Goal: Contribute content: Contribute content

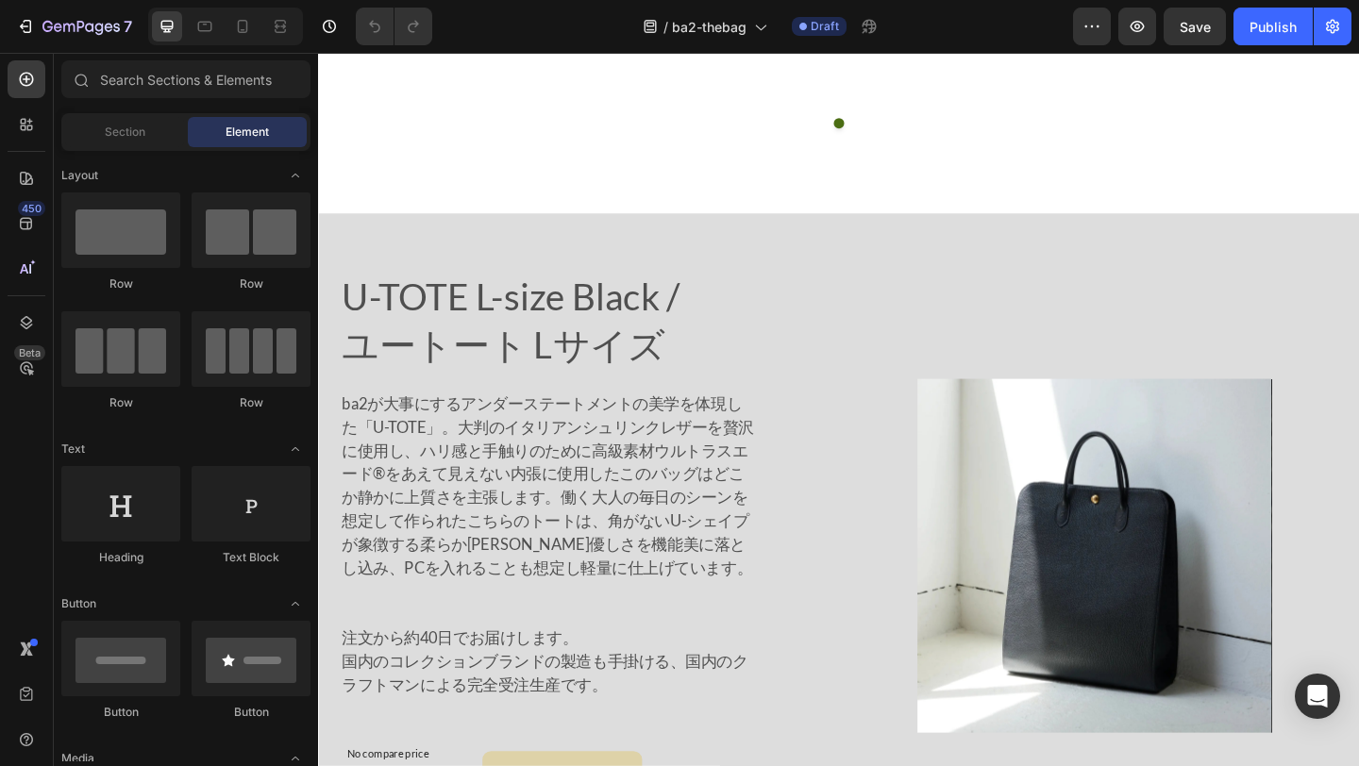
scroll to position [8206, 0]
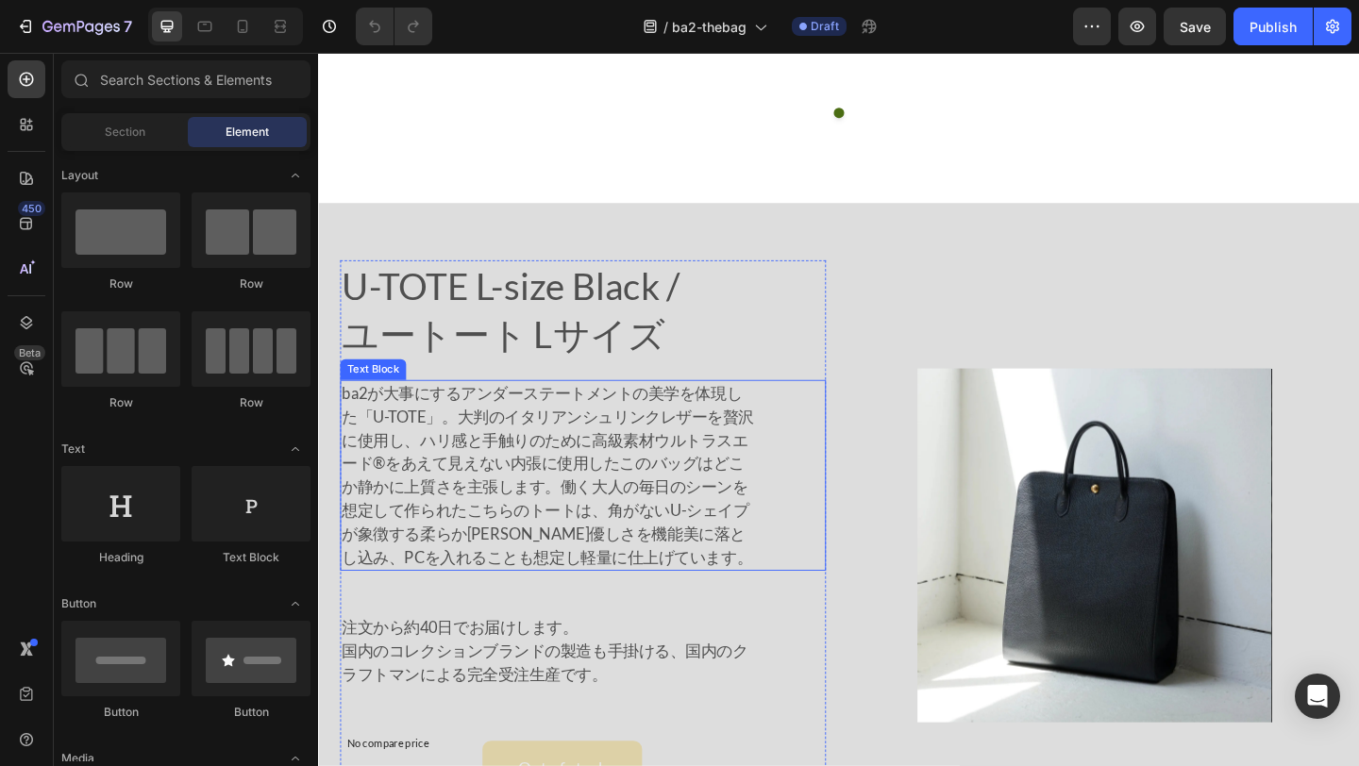
click at [545, 451] on p "ba2が大事にするアンダーステートメントの美学を体現した「U-TOTE」。大判のイタリアンシュリンクレザーを贅沢に使用し、ハリ感と手触りのために高級素材ウルト…" at bounding box center [567, 512] width 449 height 204
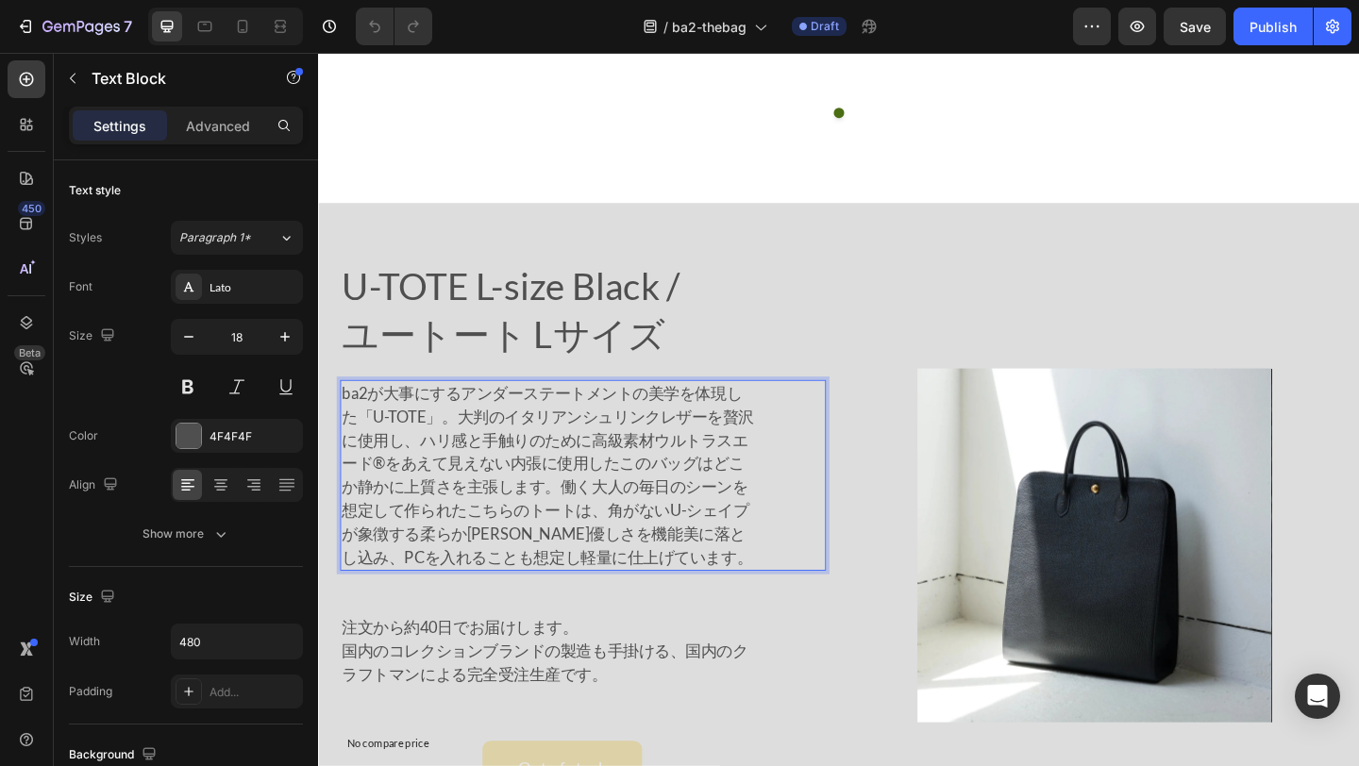
click at [613, 504] on p "ba2が大事にするアンダーステートメントの美学を体現した「U-TOTE」。大判のイタリアンシュリンクレザーを贅沢に使用し、ハリ感と手触りのために高級素材ウルト…" at bounding box center [567, 512] width 449 height 204
click at [672, 500] on p "ba2が大事にするアンダーステートメントの美学を体現した「U-TOTE」。大判のイタリアンシュリンクレザーを贅沢に使用し、ハリ感と手触りのために高級素材ウルト…" at bounding box center [567, 512] width 449 height 204
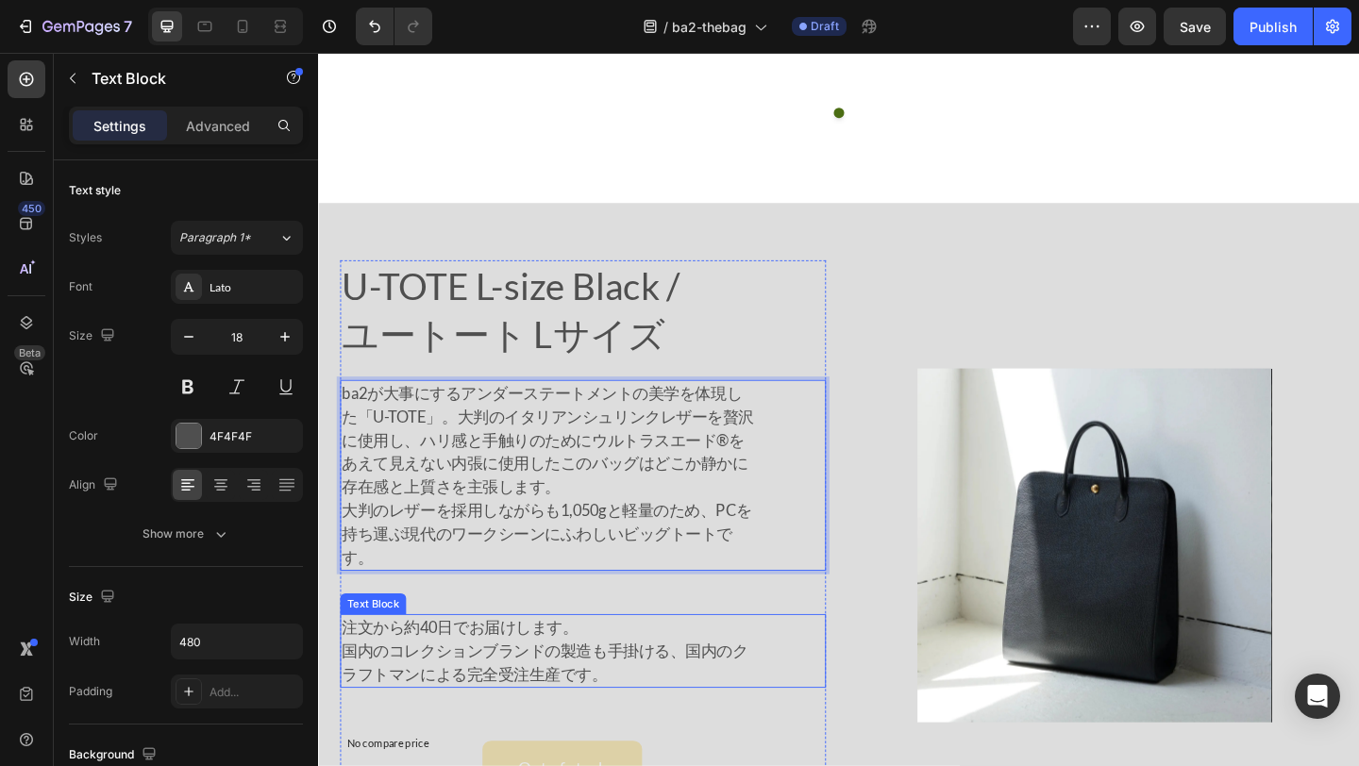
click at [446, 689] on p "注文から約40日でお届けします。" at bounding box center [567, 677] width 449 height 25
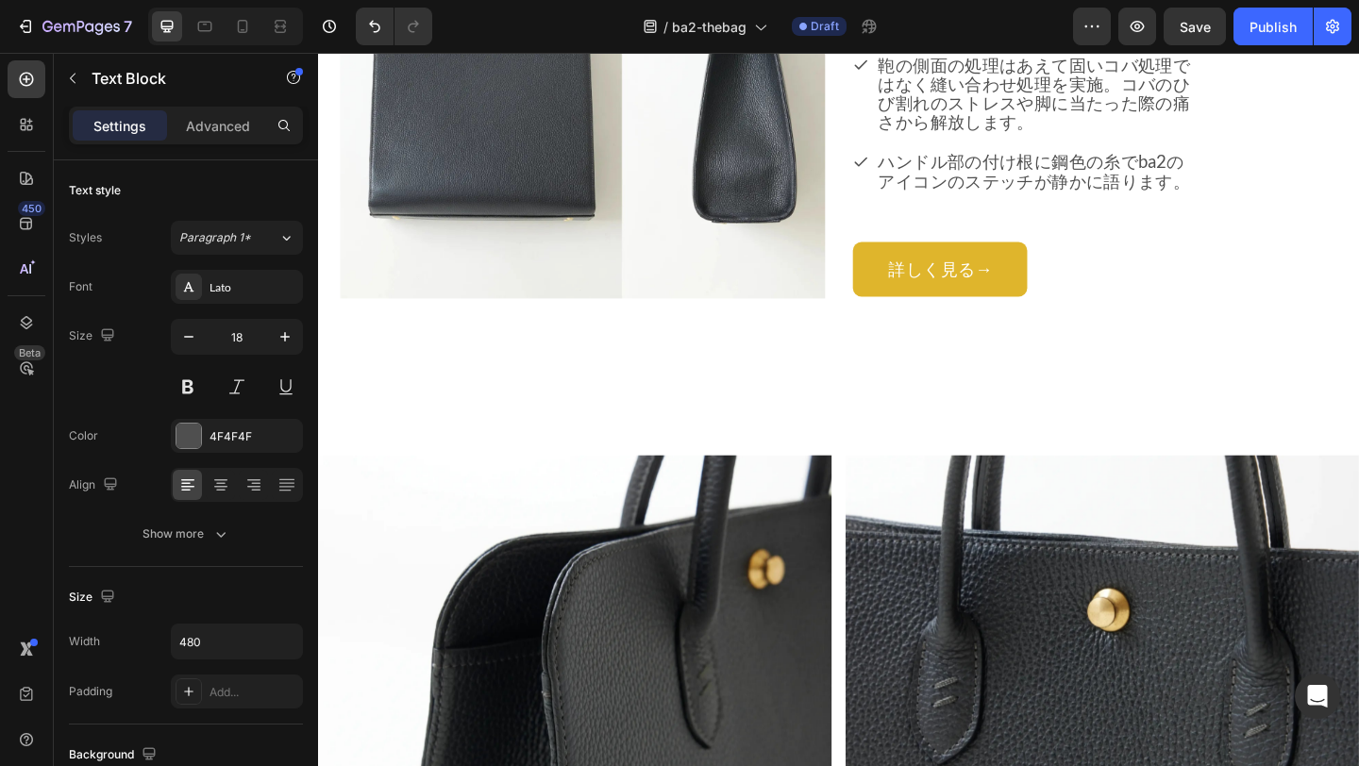
scroll to position [2321, 0]
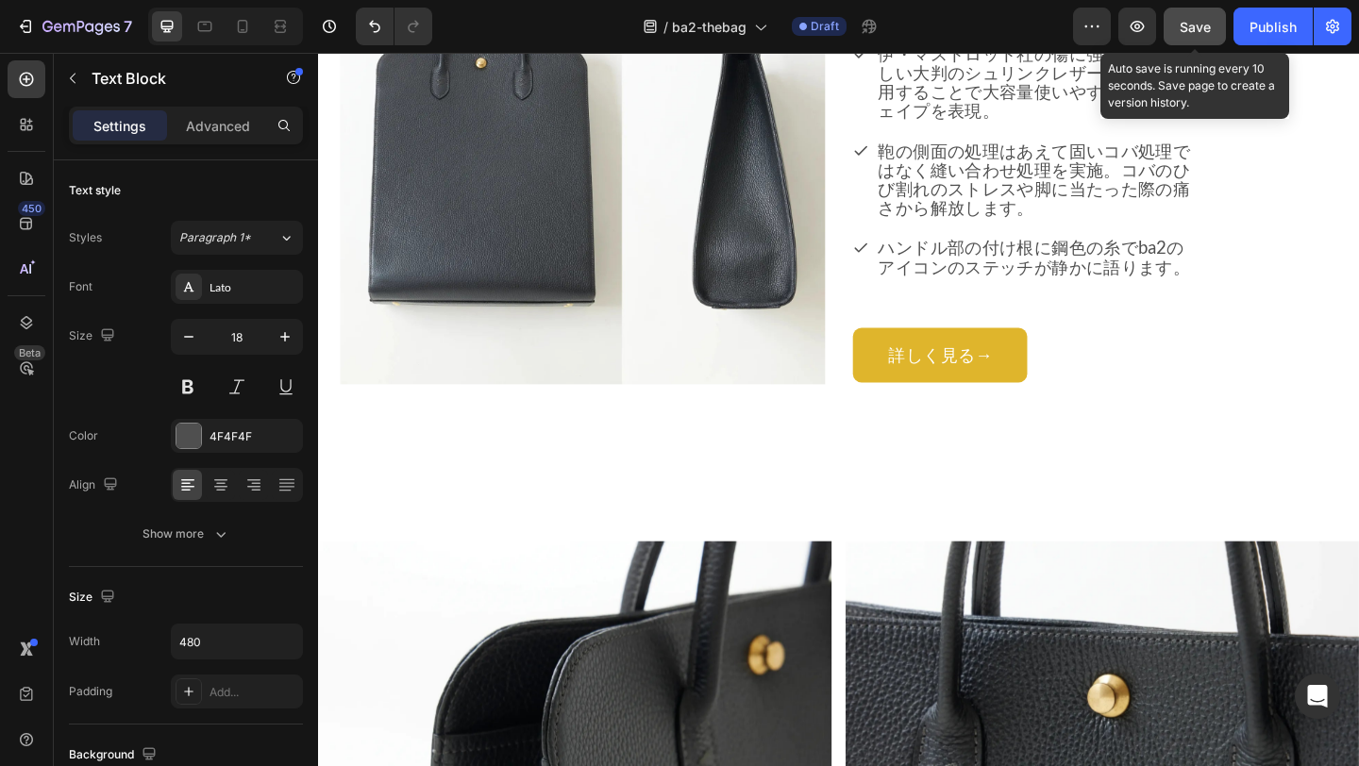
click at [1192, 28] on span "Save" at bounding box center [1194, 27] width 31 height 16
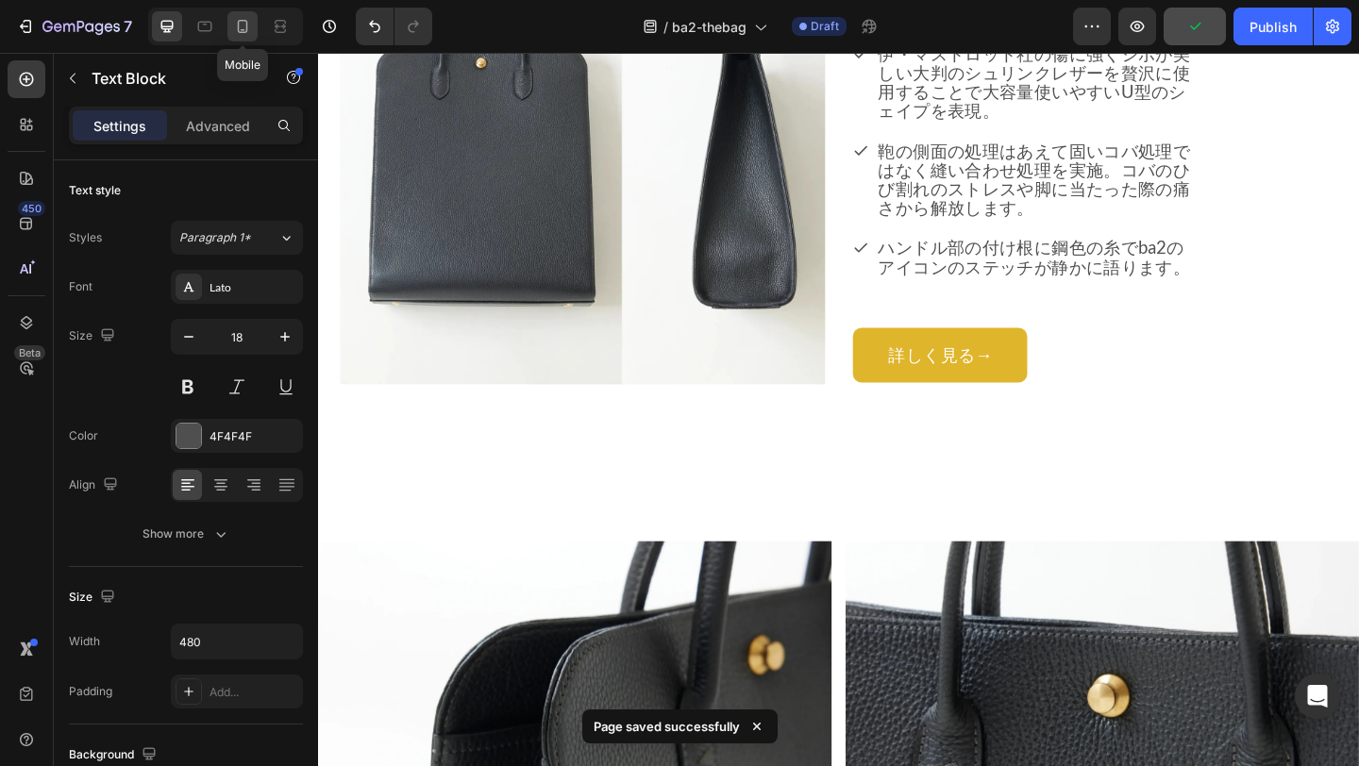
click at [236, 35] on icon at bounding box center [242, 26] width 19 height 19
type input "13"
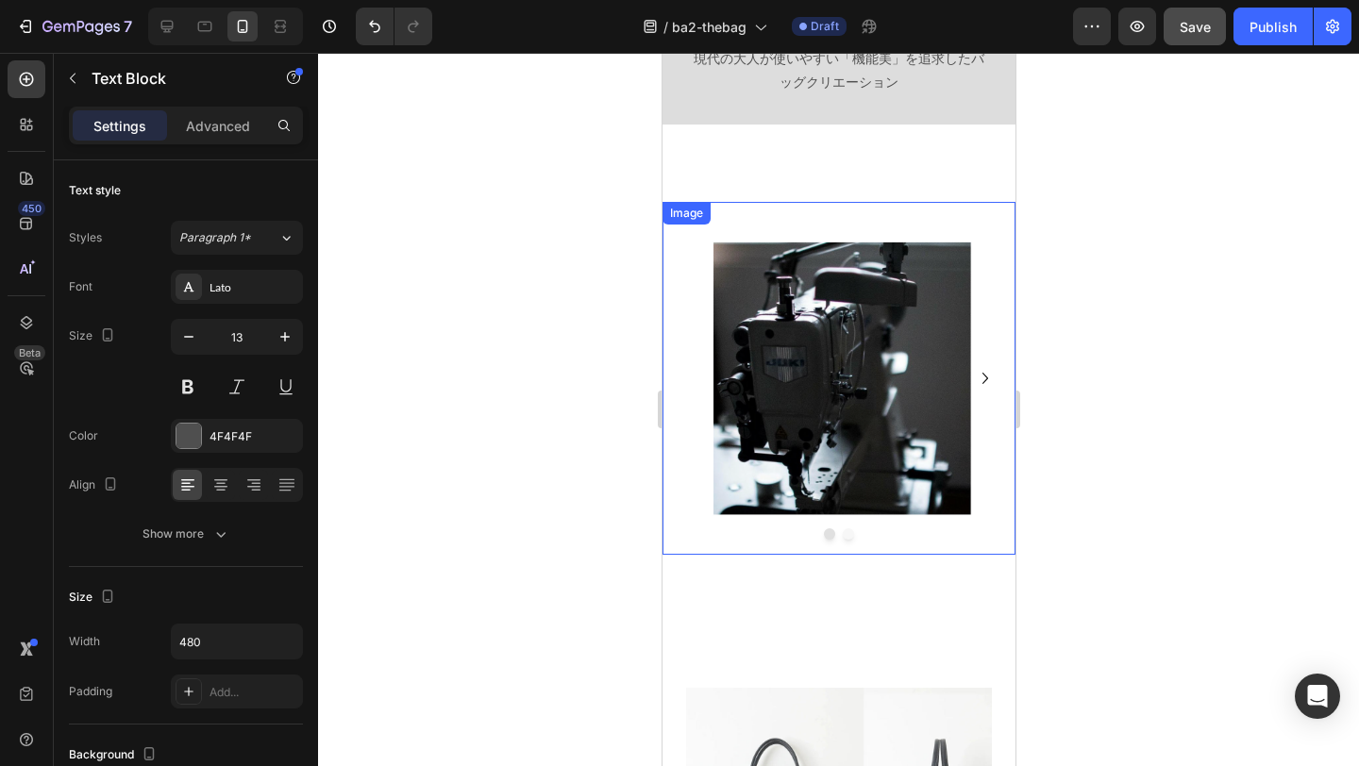
scroll to position [915, 0]
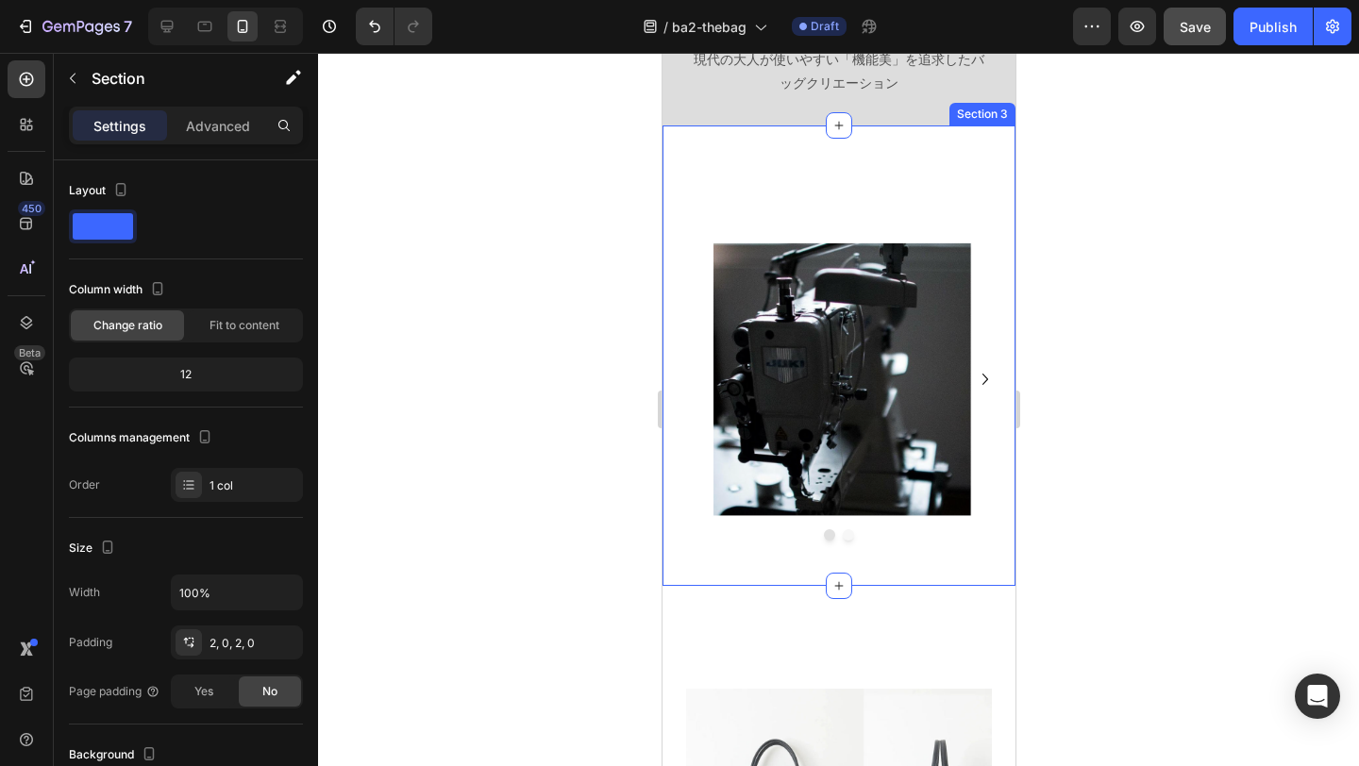
click at [735, 137] on div "Image Image Carousel Section 3" at bounding box center [837, 355] width 353 height 460
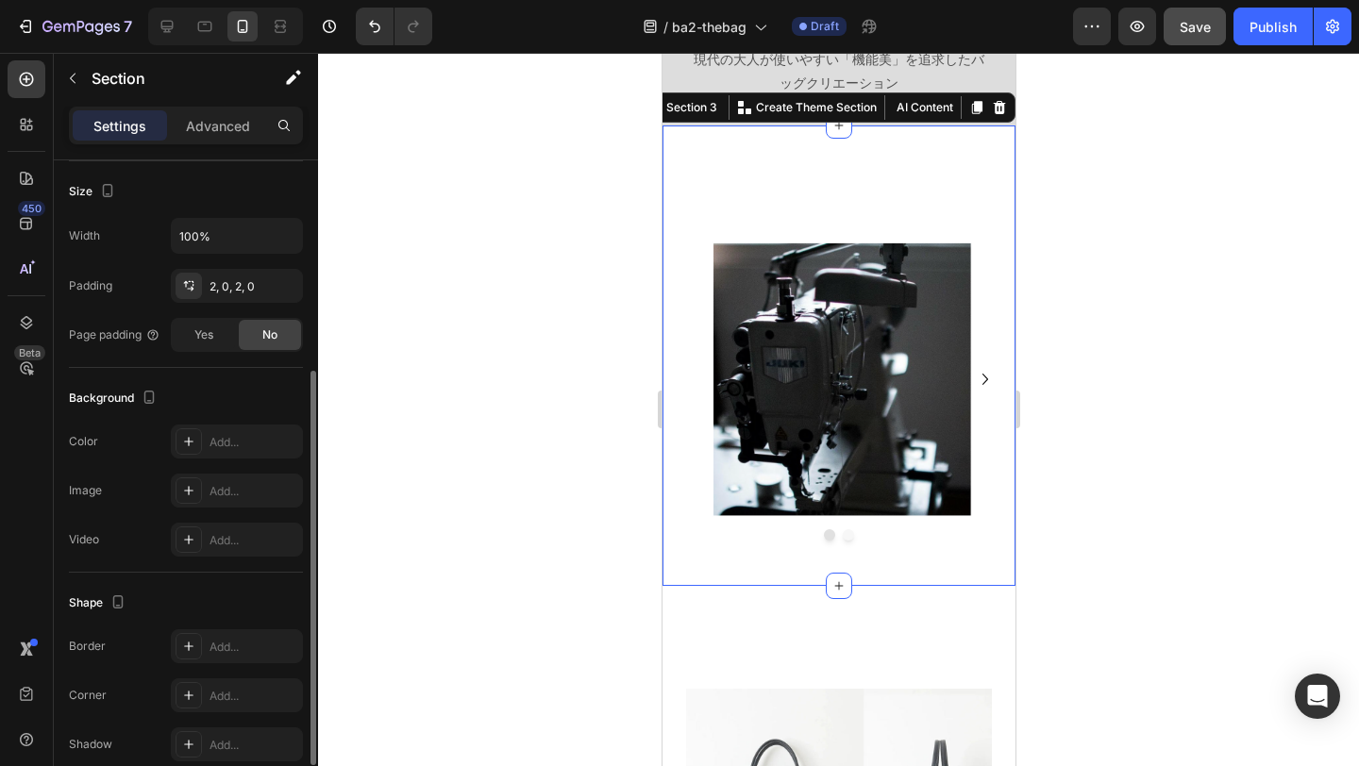
scroll to position [364, 0]
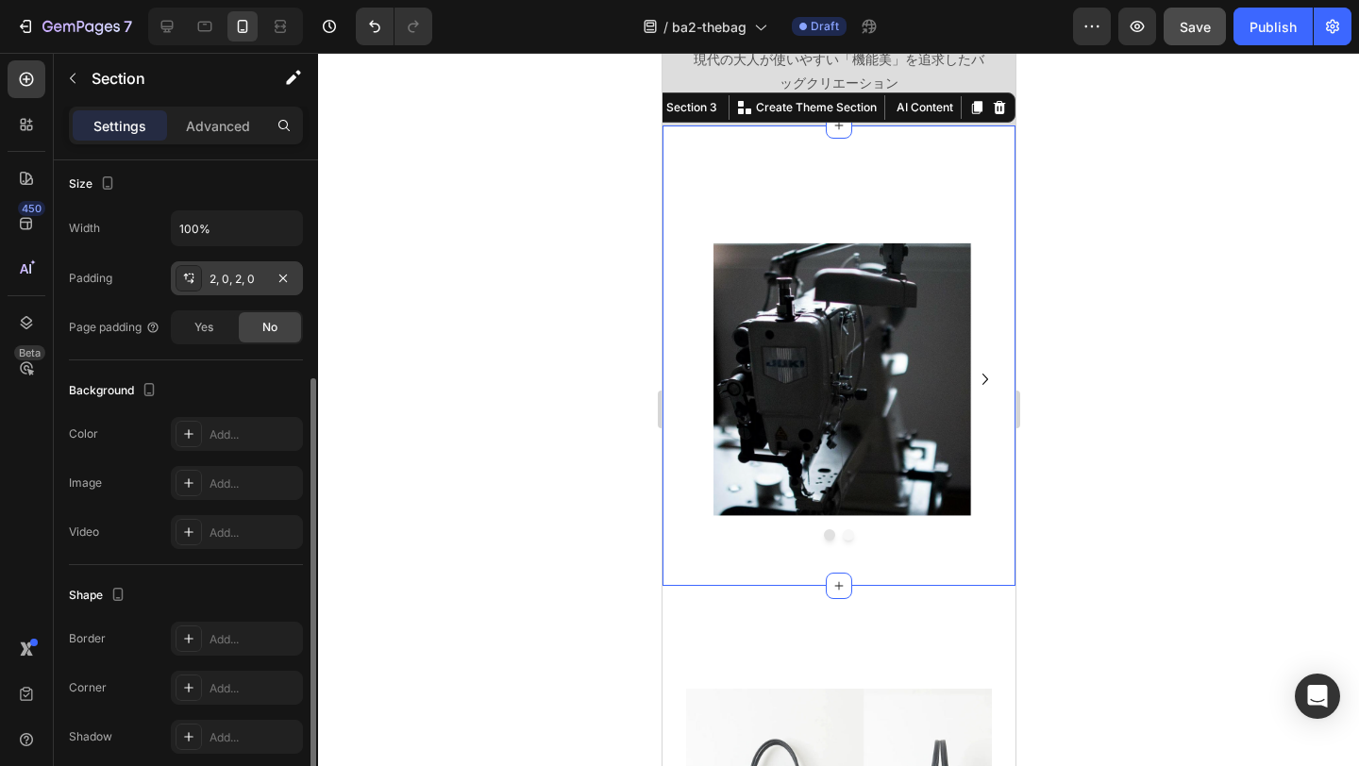
click at [234, 280] on div "2, 0, 2, 0" at bounding box center [236, 279] width 55 height 17
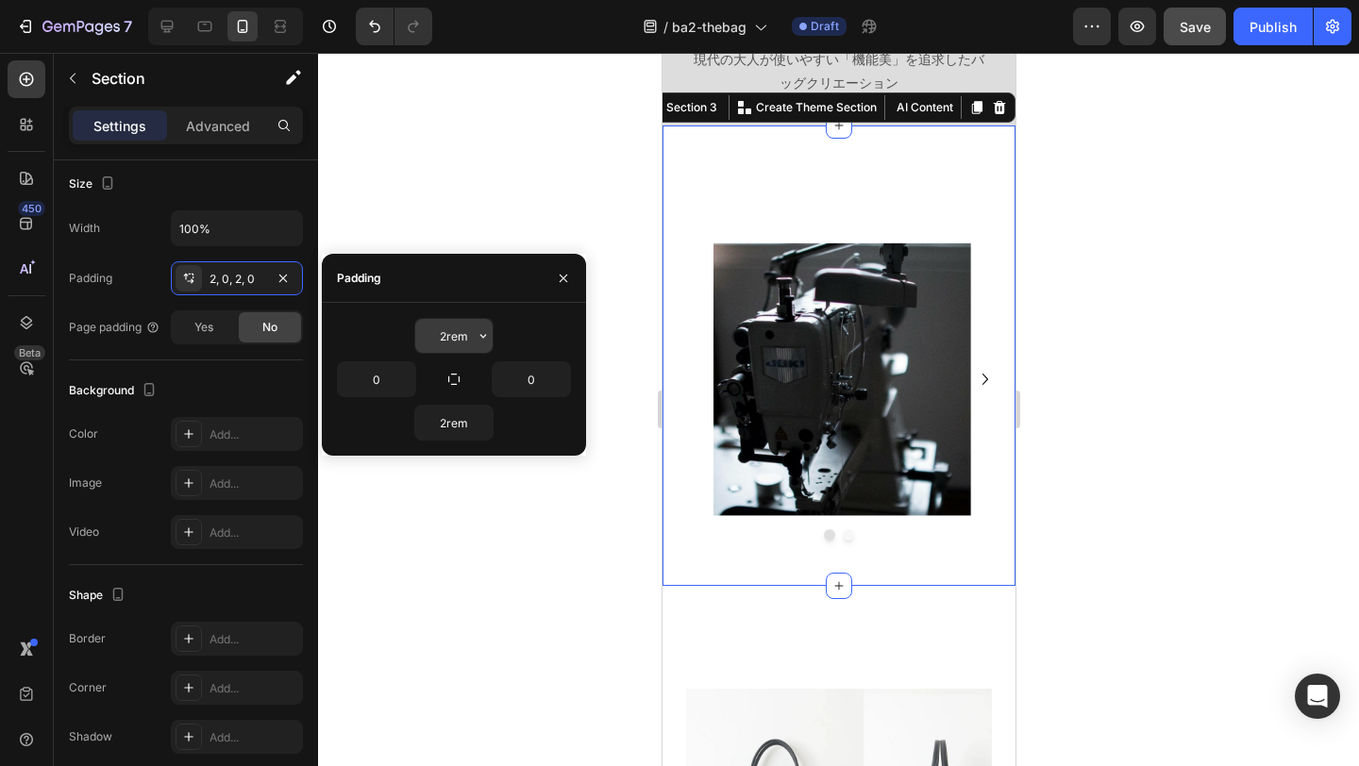
click at [450, 326] on input "2rem" at bounding box center [453, 336] width 77 height 34
click at [471, 336] on input "2rem" at bounding box center [453, 336] width 77 height 34
click at [486, 338] on icon "button" at bounding box center [483, 335] width 15 height 15
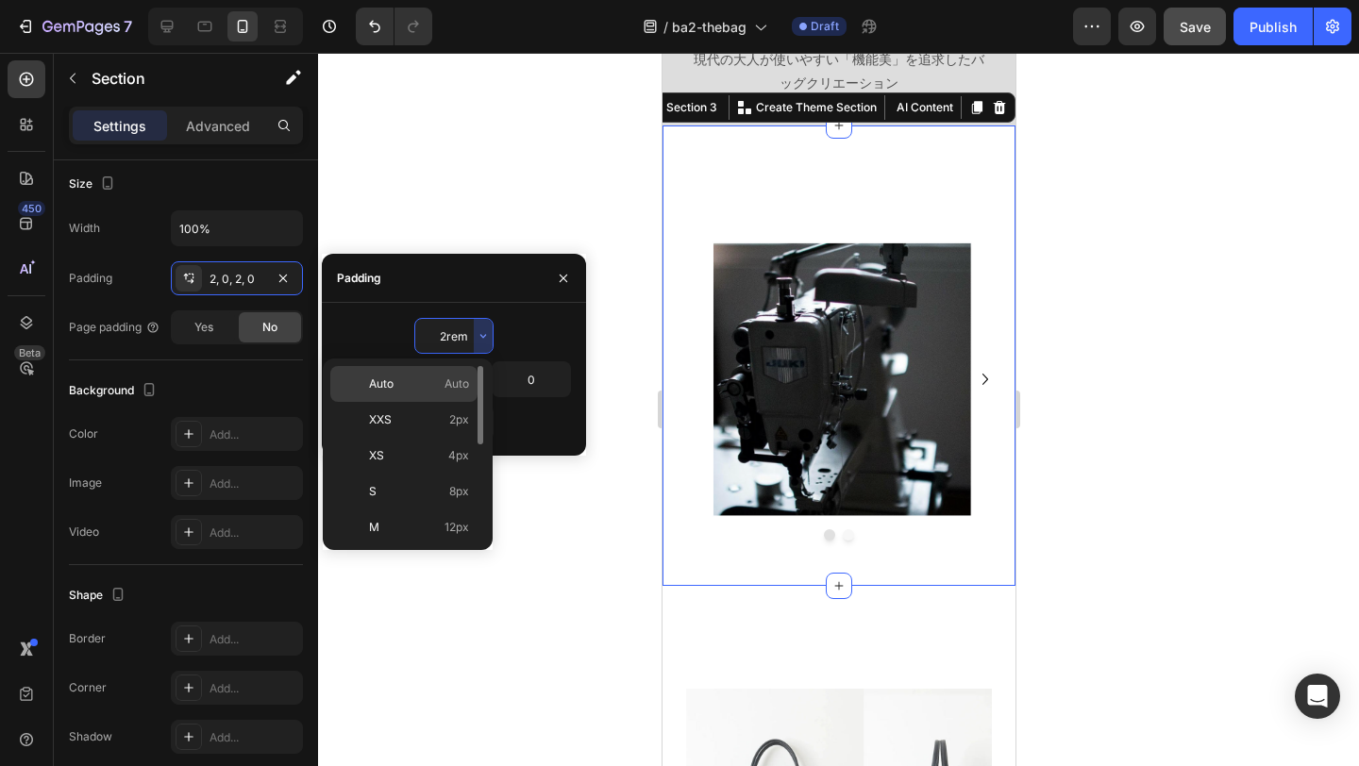
scroll to position [1, 0]
click at [431, 377] on p "Auto Auto" at bounding box center [419, 383] width 100 height 17
type input "Auto"
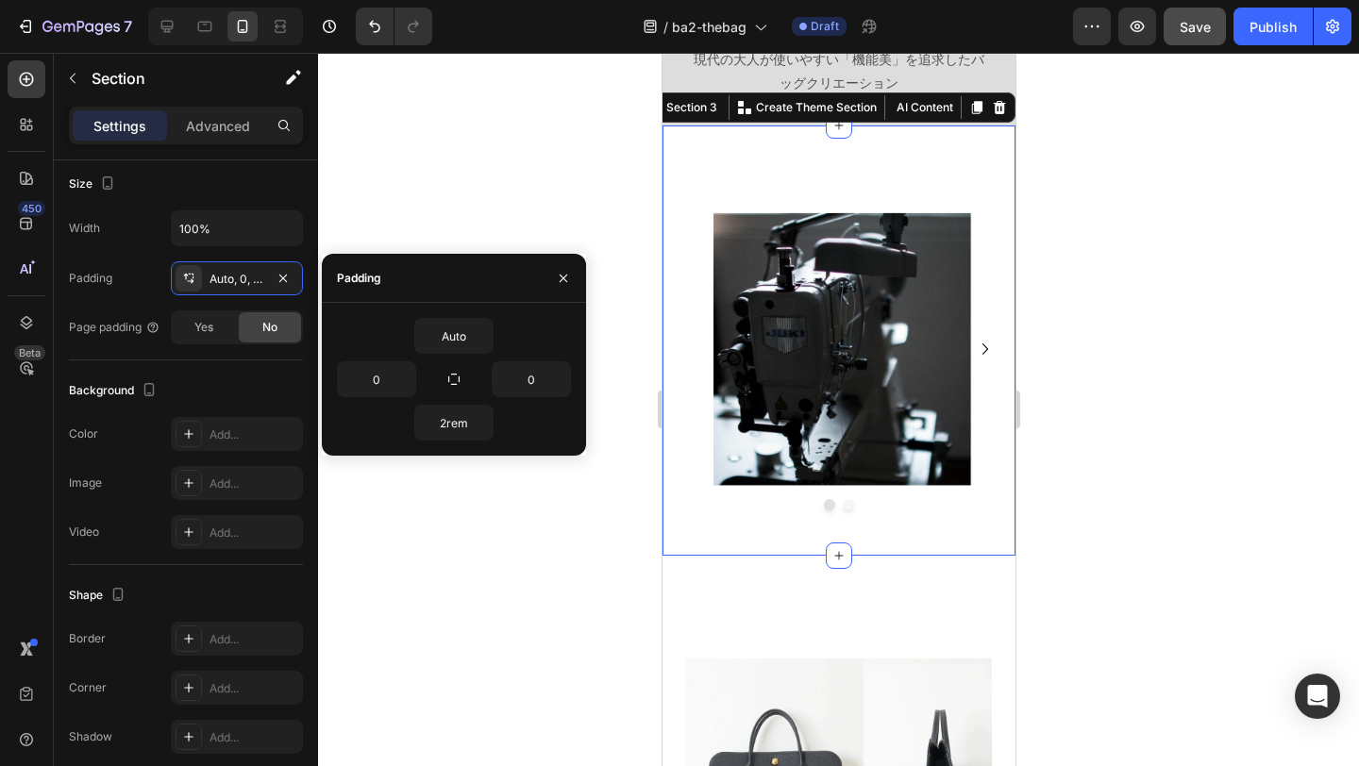
click at [572, 227] on div at bounding box center [838, 409] width 1041 height 713
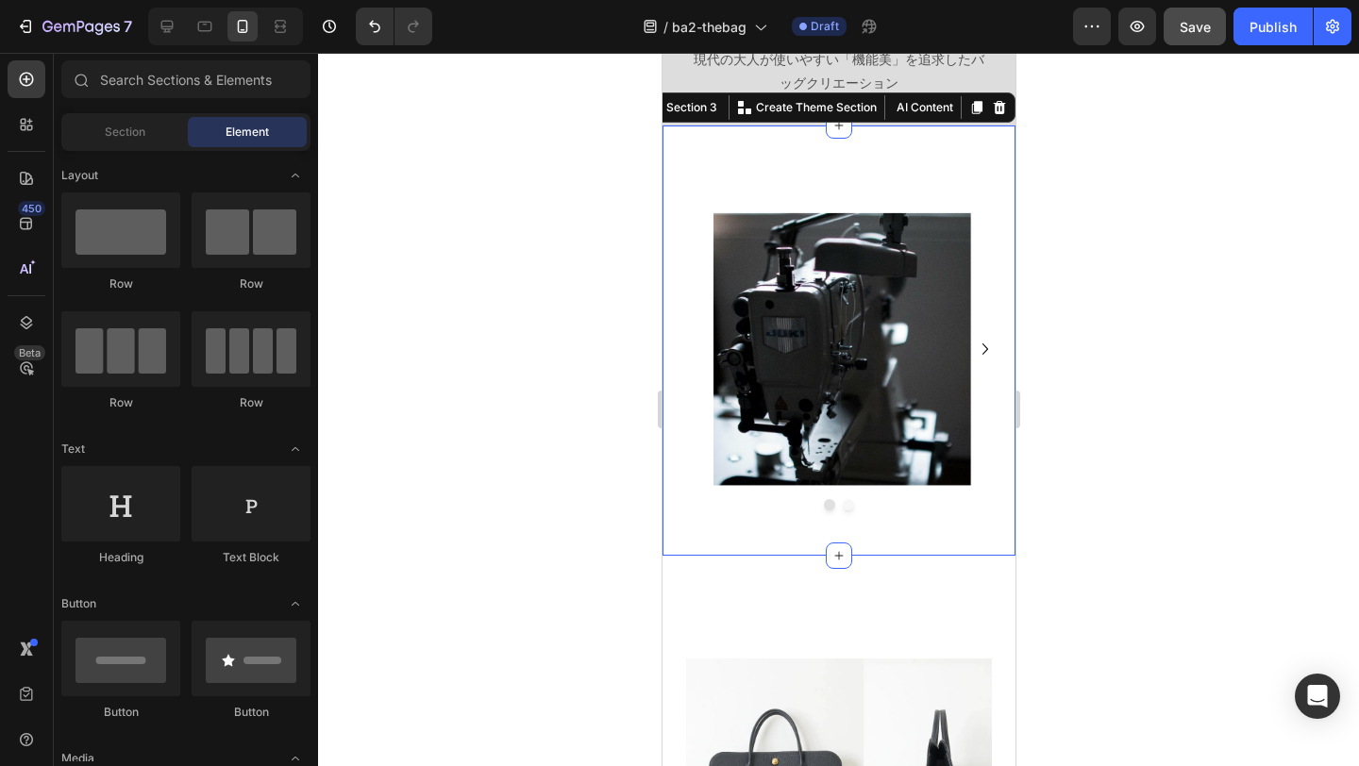
click at [816, 164] on div "Image Image [GEOGRAPHIC_DATA]" at bounding box center [837, 325] width 353 height 400
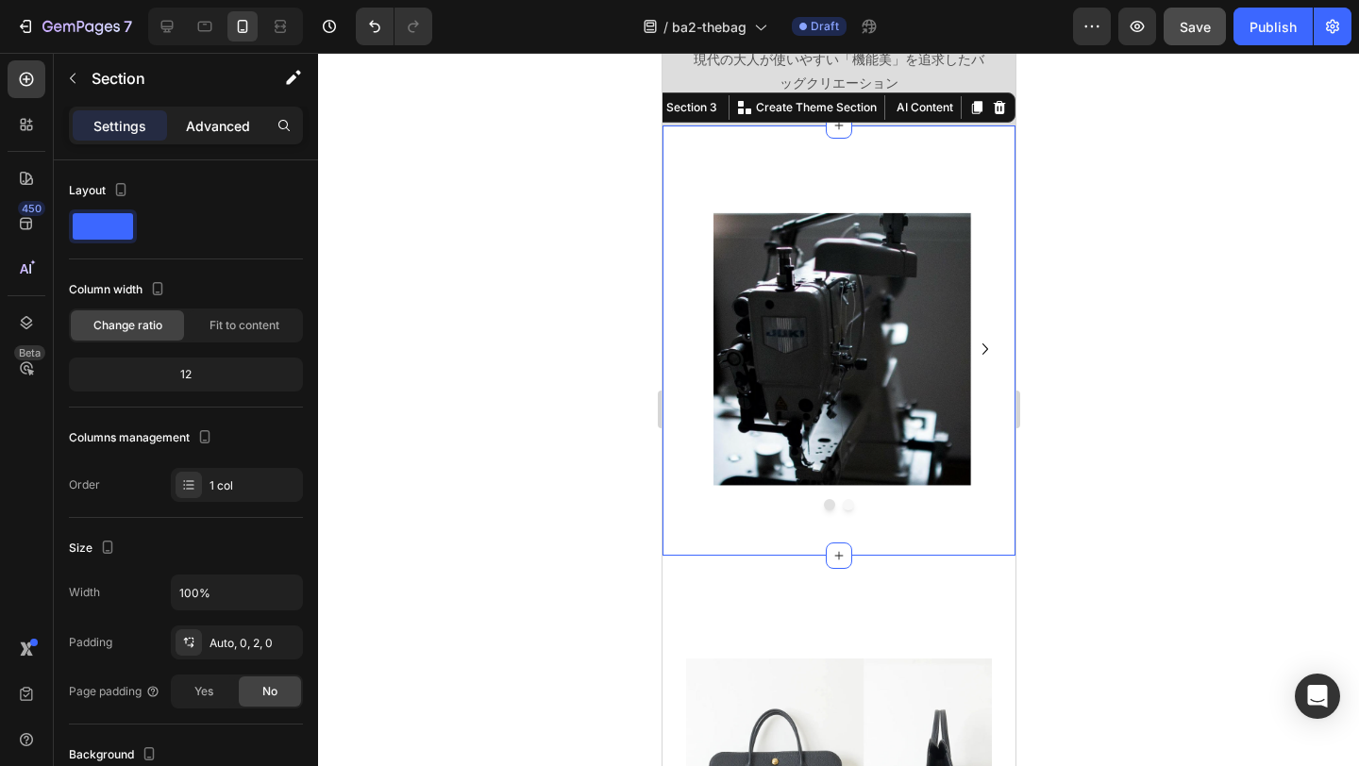
click at [226, 126] on p "Advanced" at bounding box center [218, 126] width 64 height 20
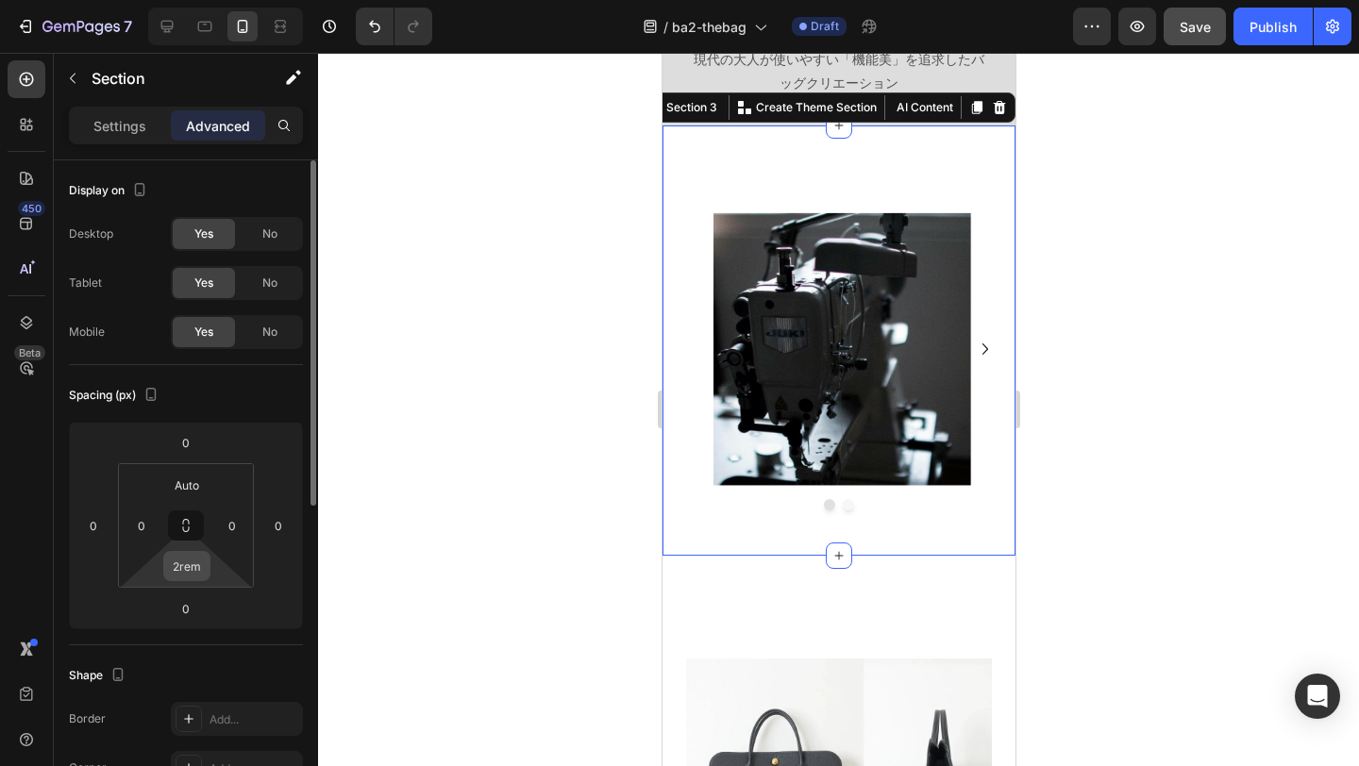
click at [198, 570] on input "2rem" at bounding box center [187, 566] width 38 height 28
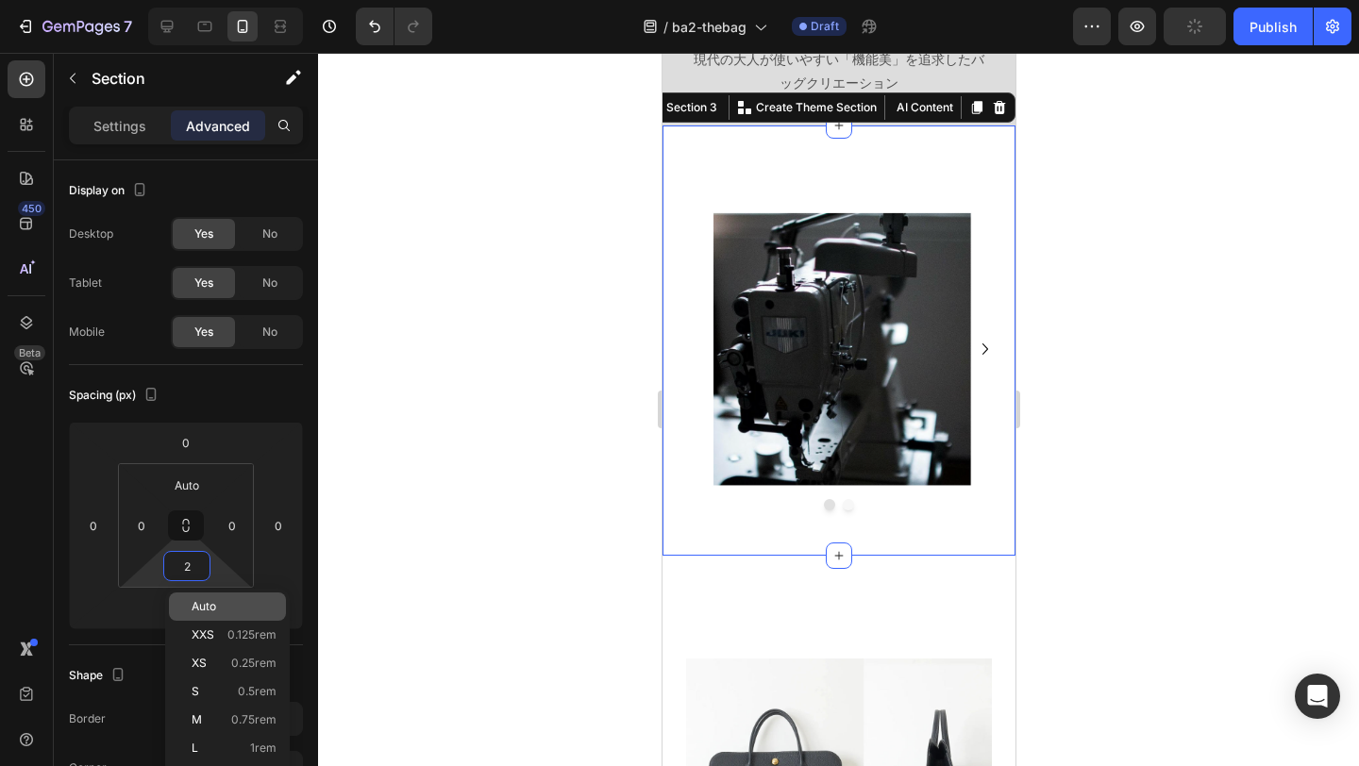
click at [218, 606] on p "Auto" at bounding box center [234, 606] width 85 height 13
type input "Auto"
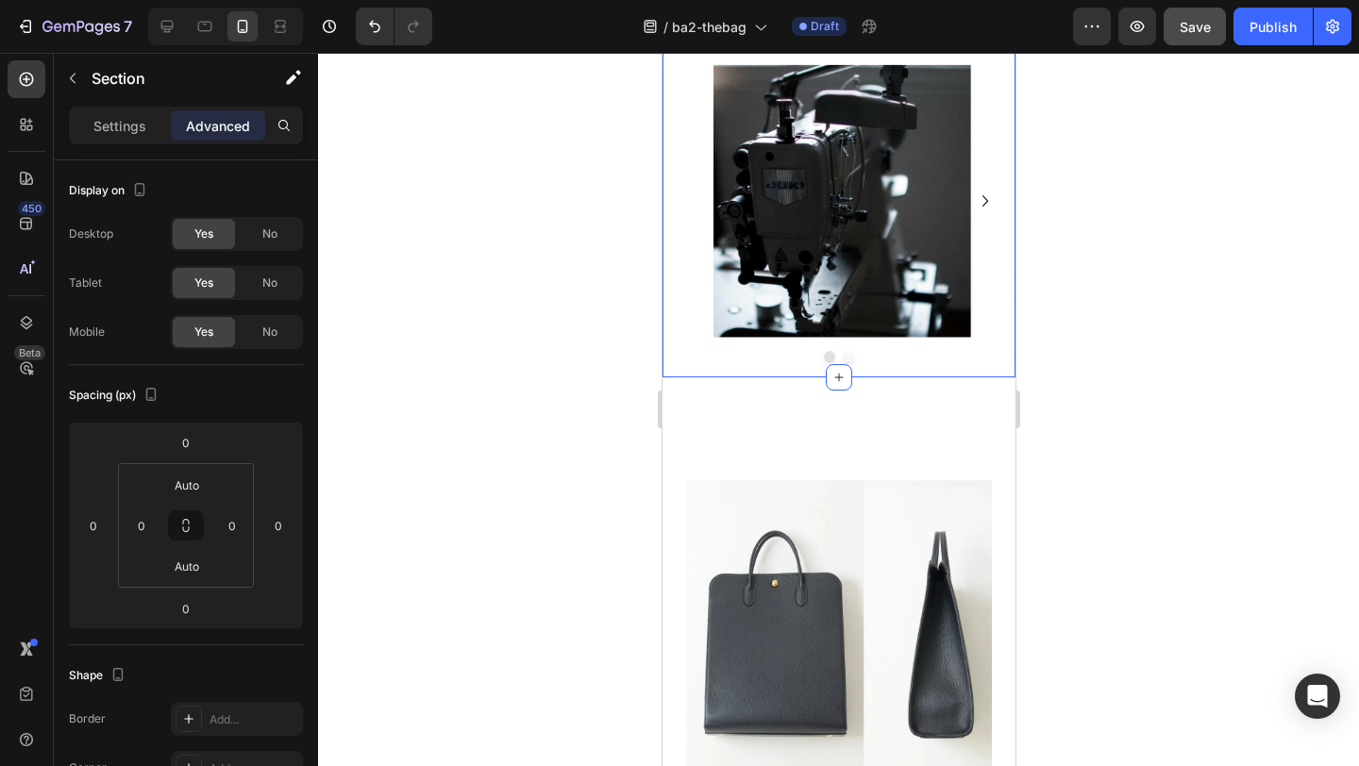
scroll to position [1104, 0]
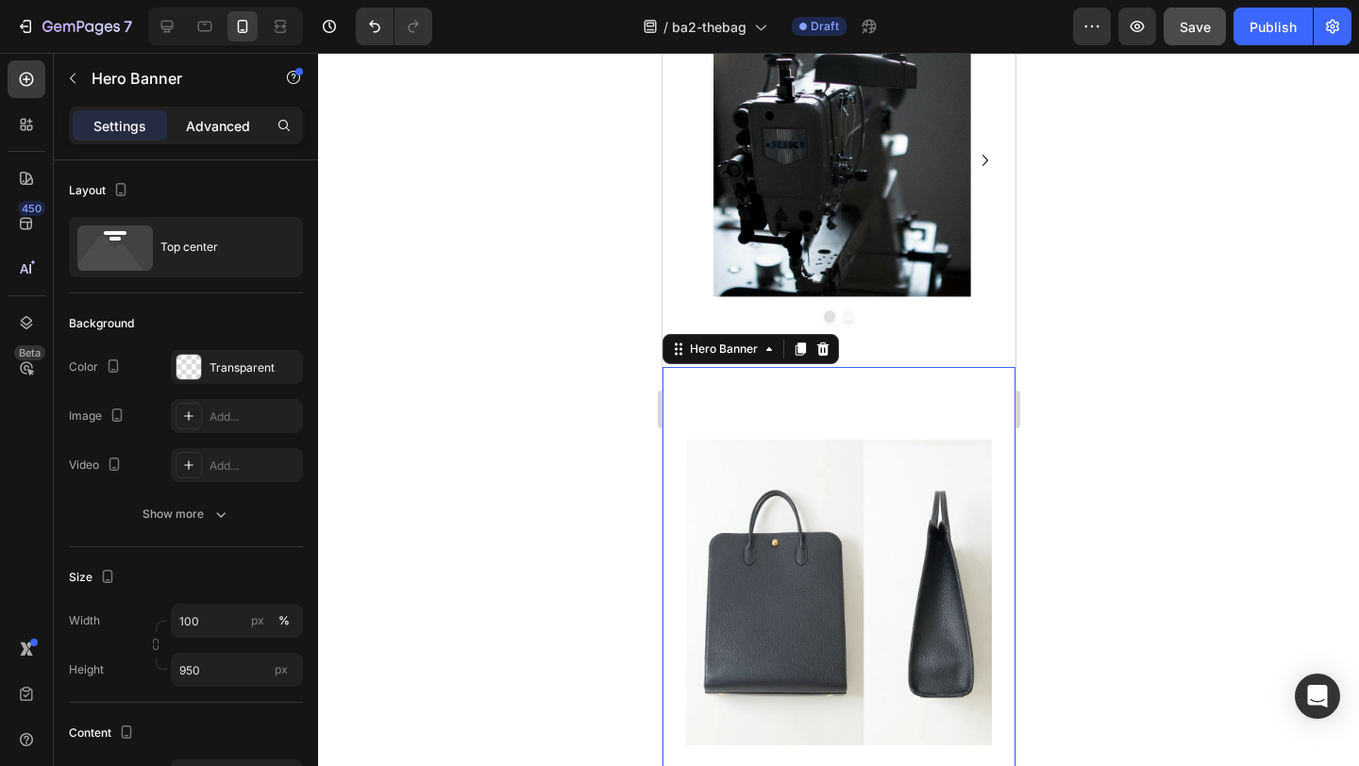
click at [211, 134] on p "Advanced" at bounding box center [218, 126] width 64 height 20
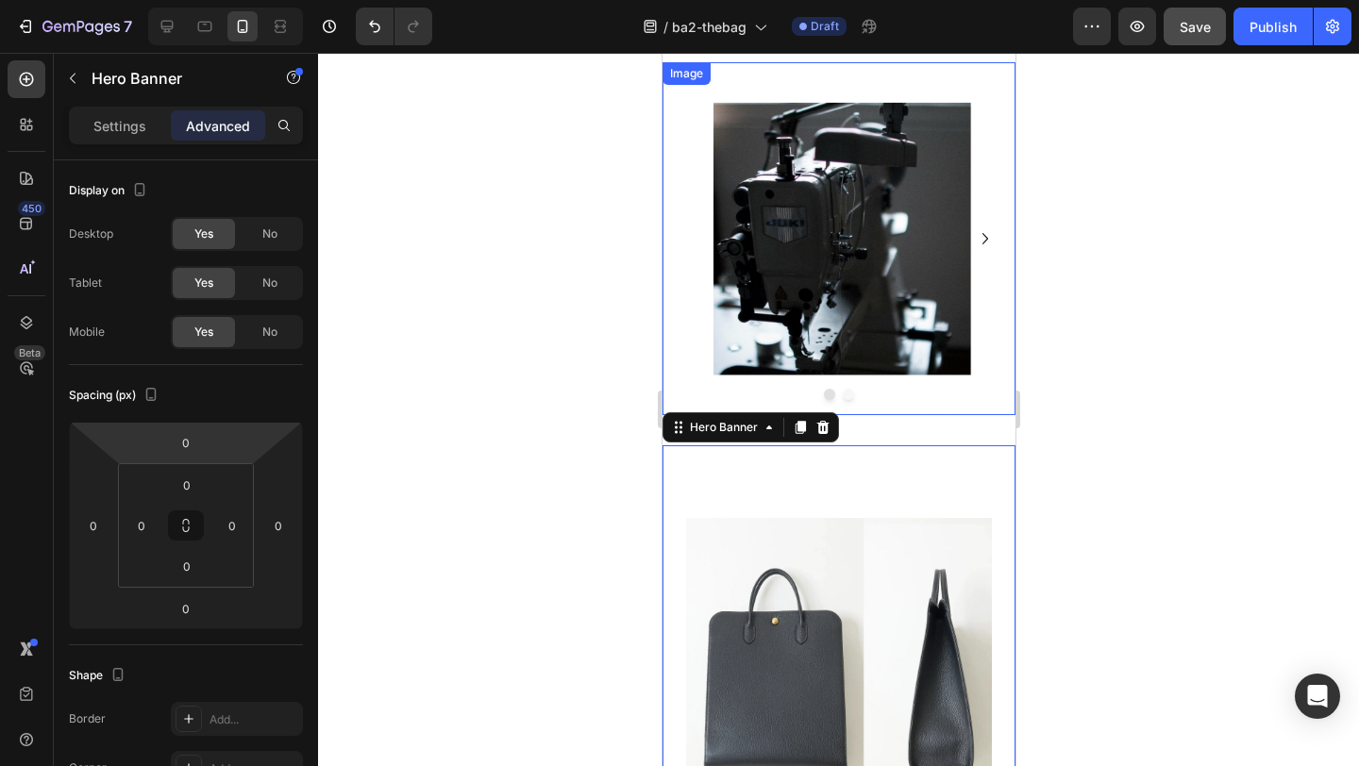
scroll to position [649, 0]
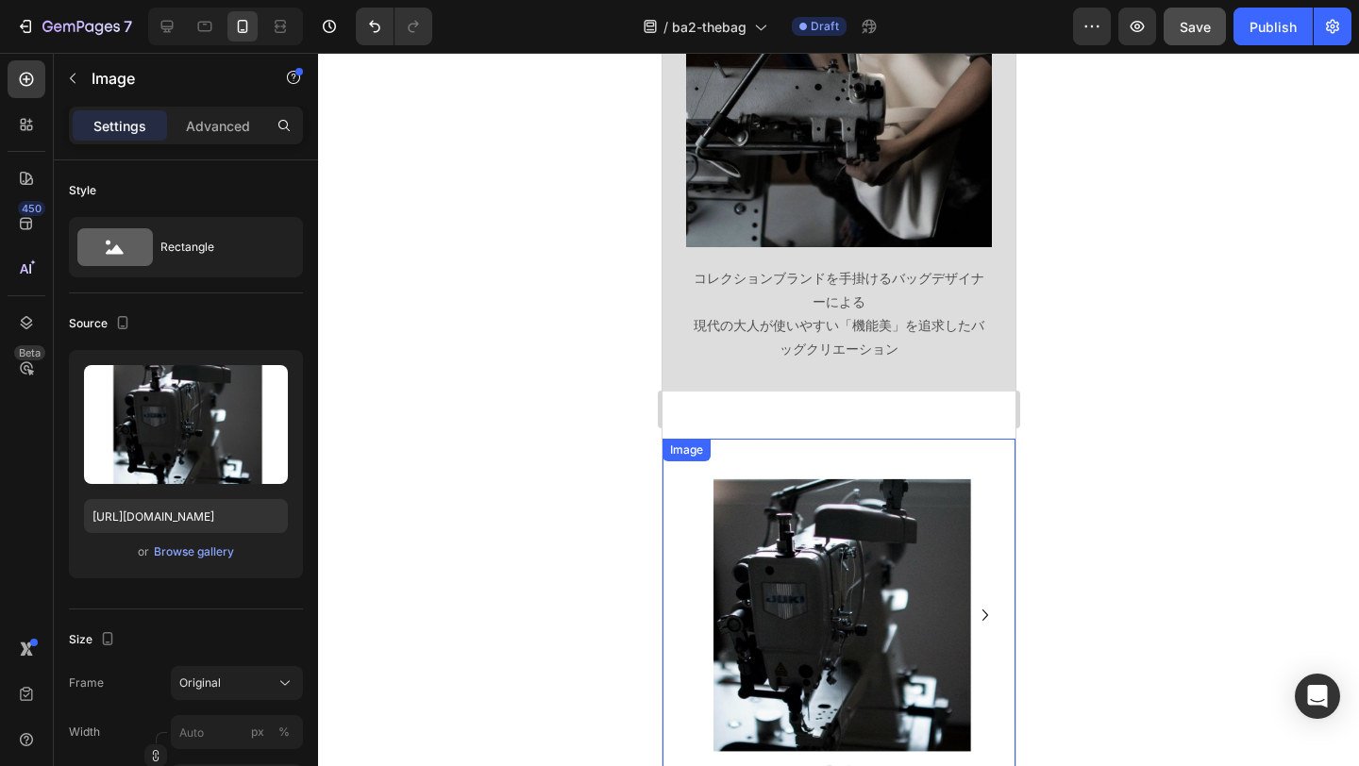
click at [681, 483] on img at bounding box center [837, 615] width 353 height 353
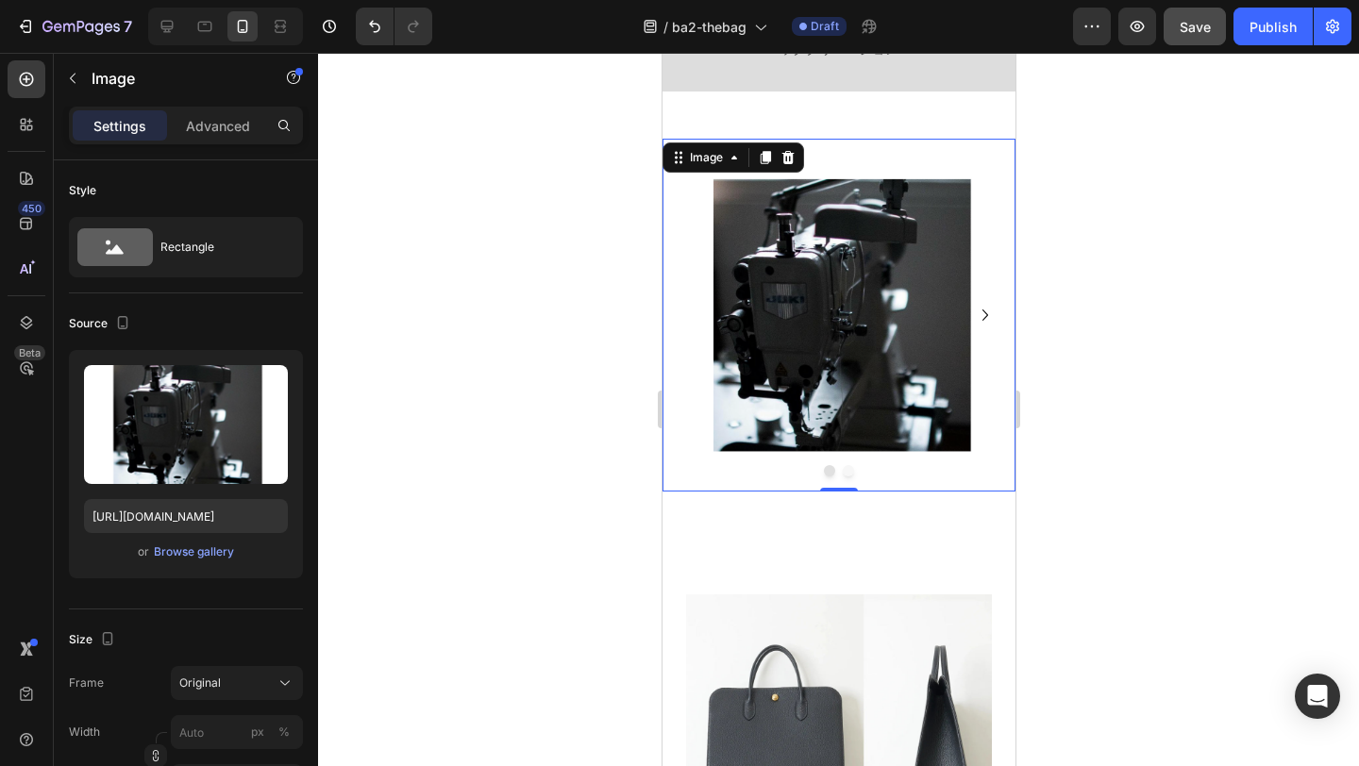
scroll to position [1028, 0]
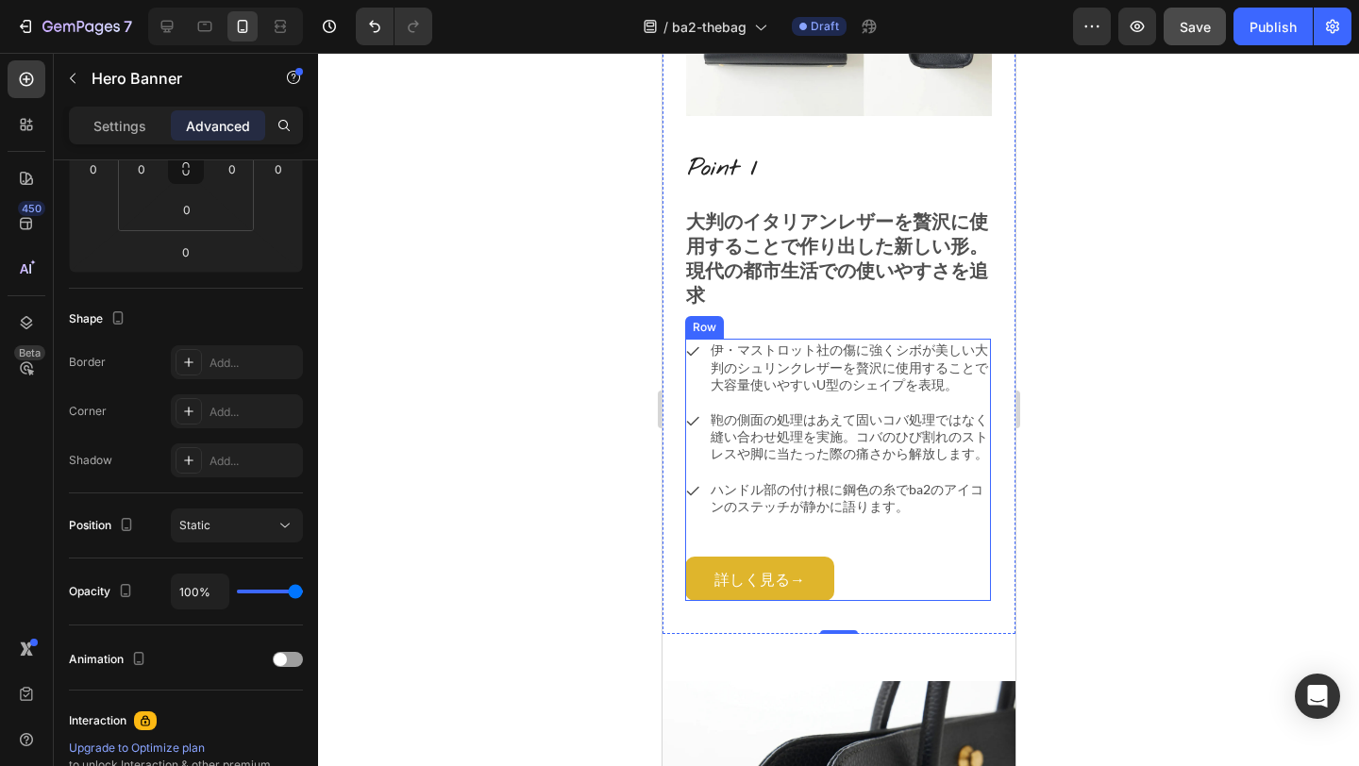
scroll to position [1843, 0]
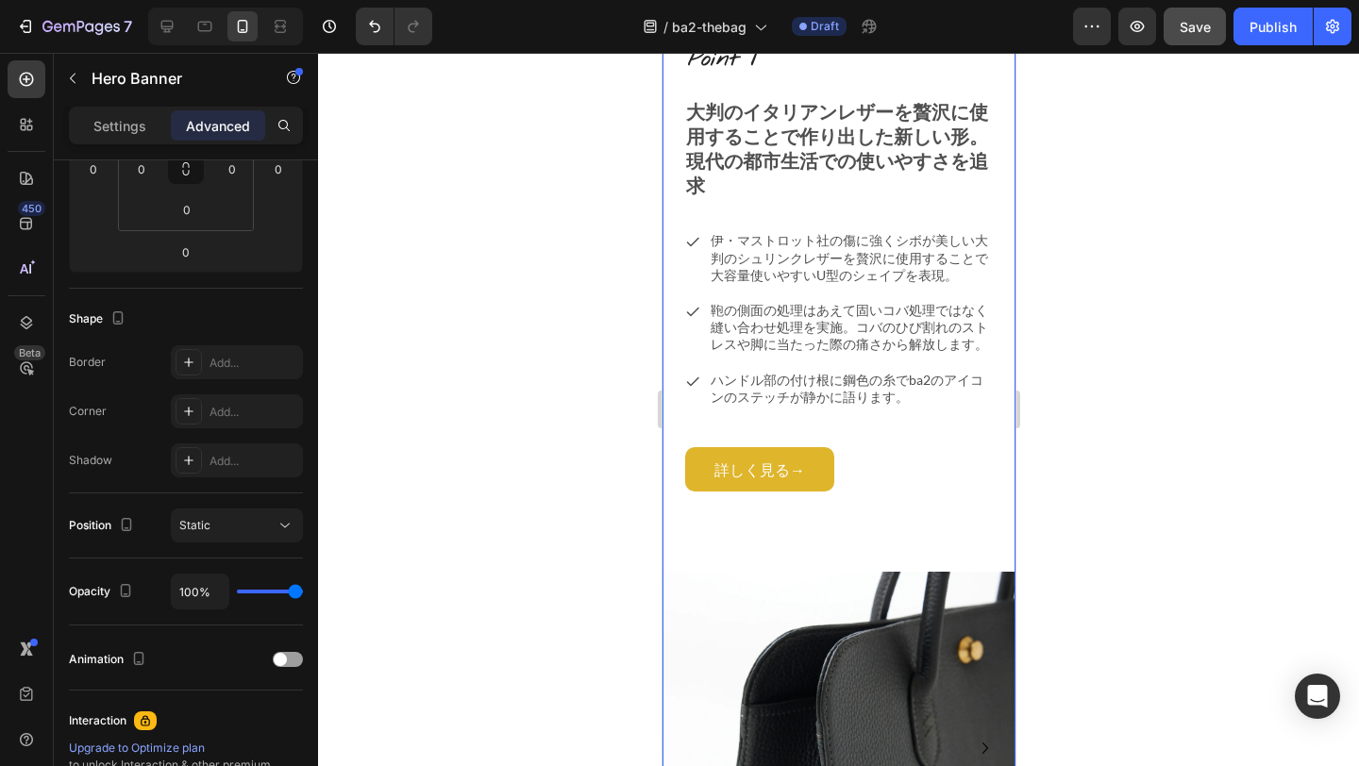
click at [708, 545] on div "Image Image [GEOGRAPHIC_DATA]" at bounding box center [837, 748] width 353 height 447
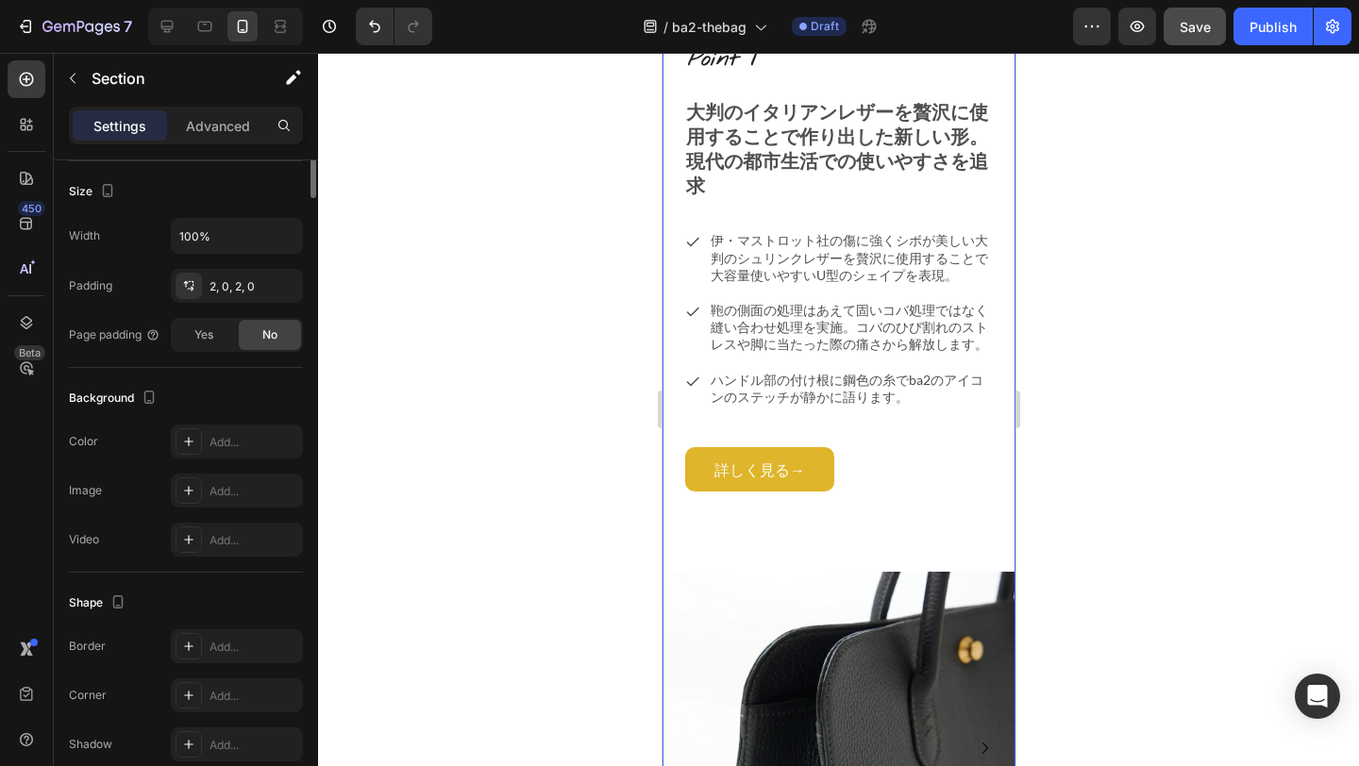
scroll to position [0, 0]
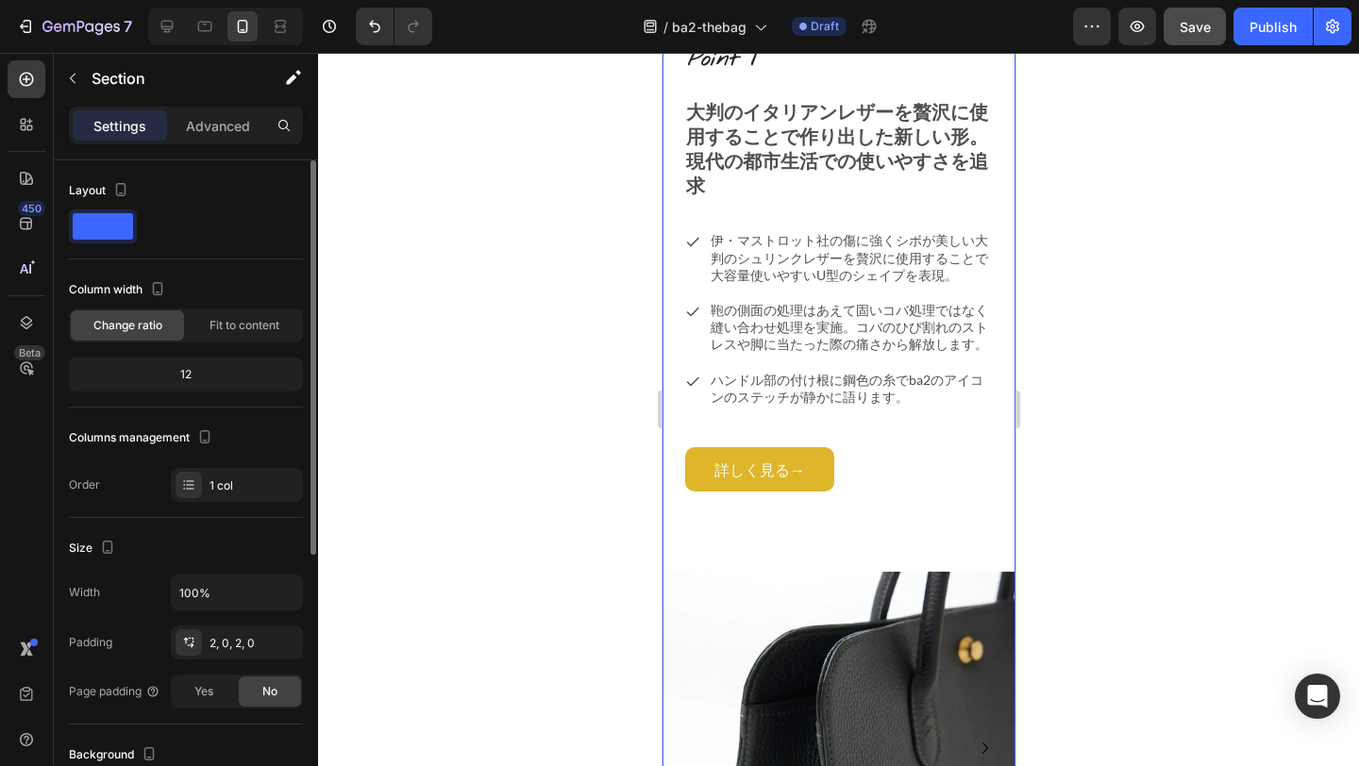
click at [697, 557] on div "Image Image [GEOGRAPHIC_DATA]" at bounding box center [837, 748] width 353 height 447
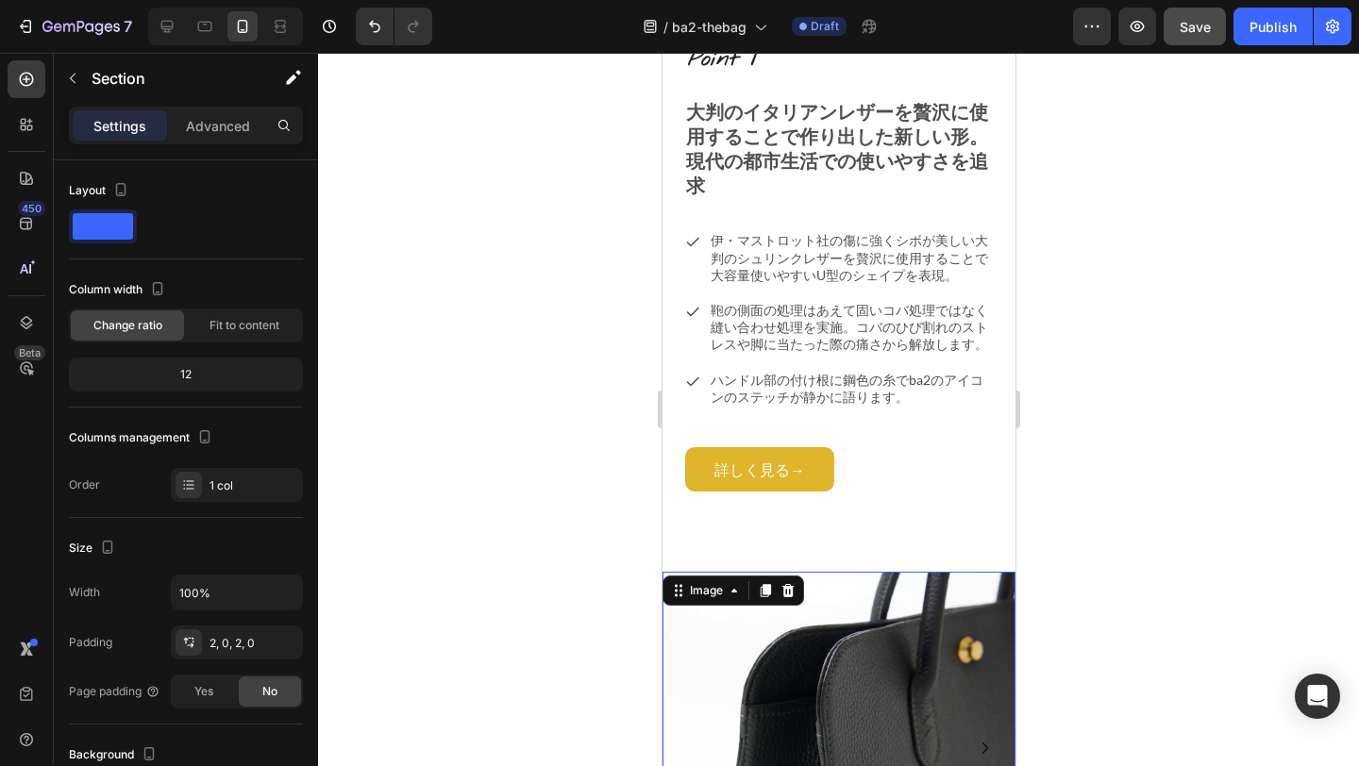
click at [714, 590] on div "Image 0" at bounding box center [837, 748] width 353 height 353
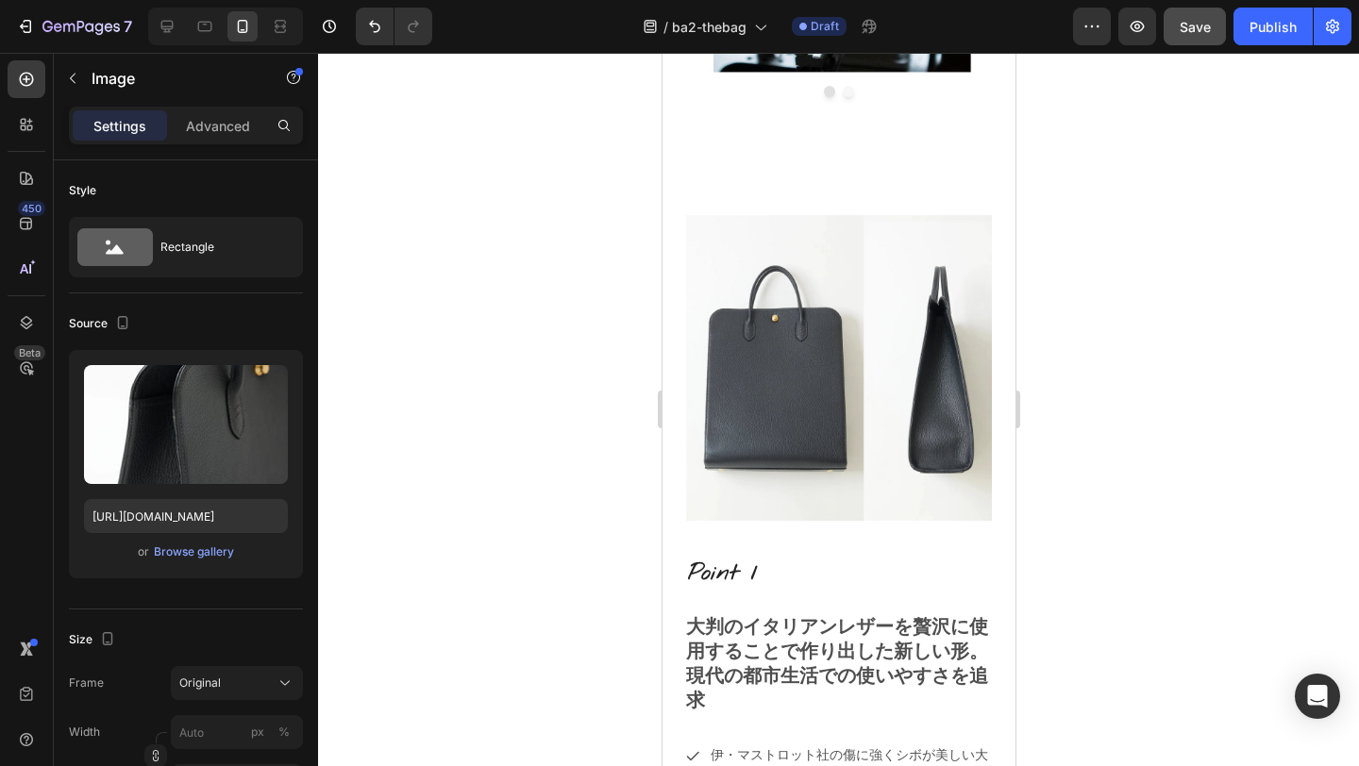
scroll to position [1325, 0]
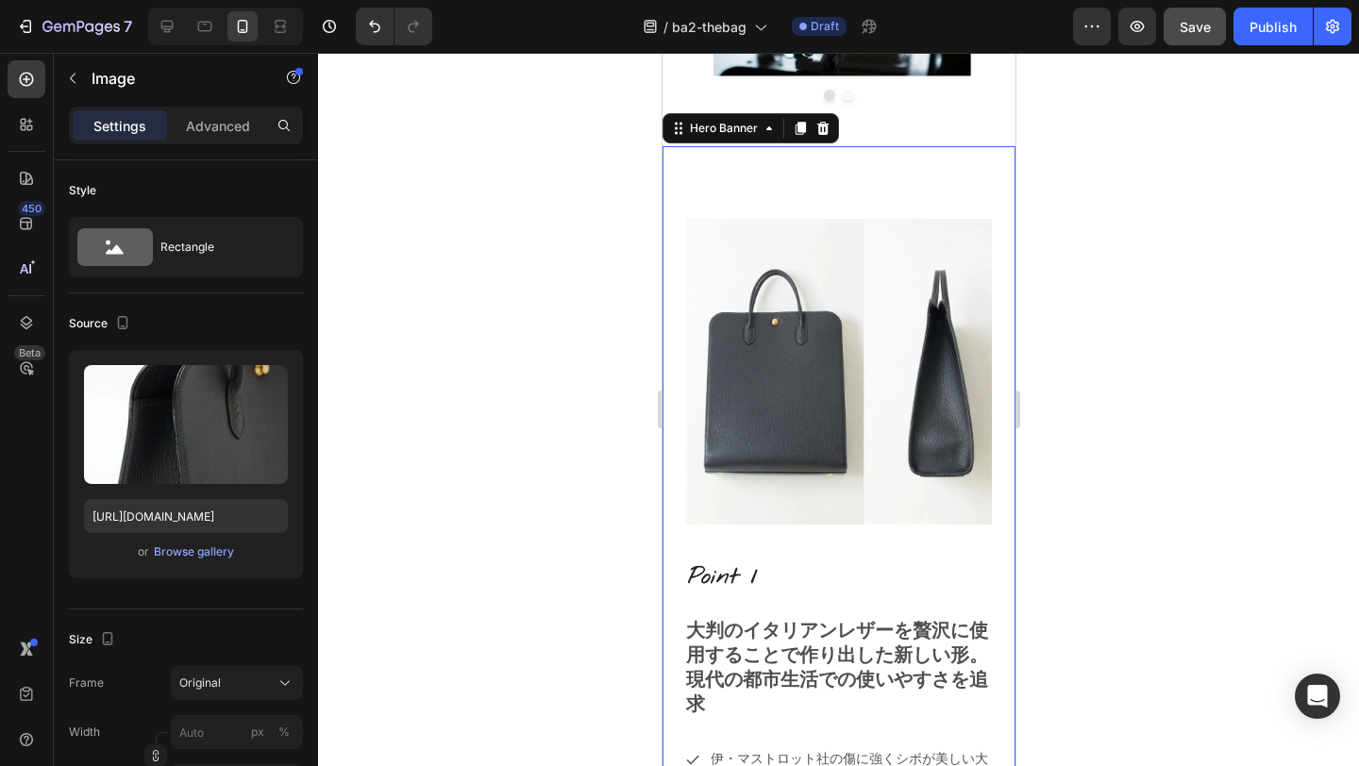
click at [746, 171] on div "Point 1 Heading 大判のイタリアンレザーを贅沢に使用することで作り出した新しい形。現代の都市生活での使いやすさを追求 Heading 伊・マスト…" at bounding box center [837, 589] width 353 height 887
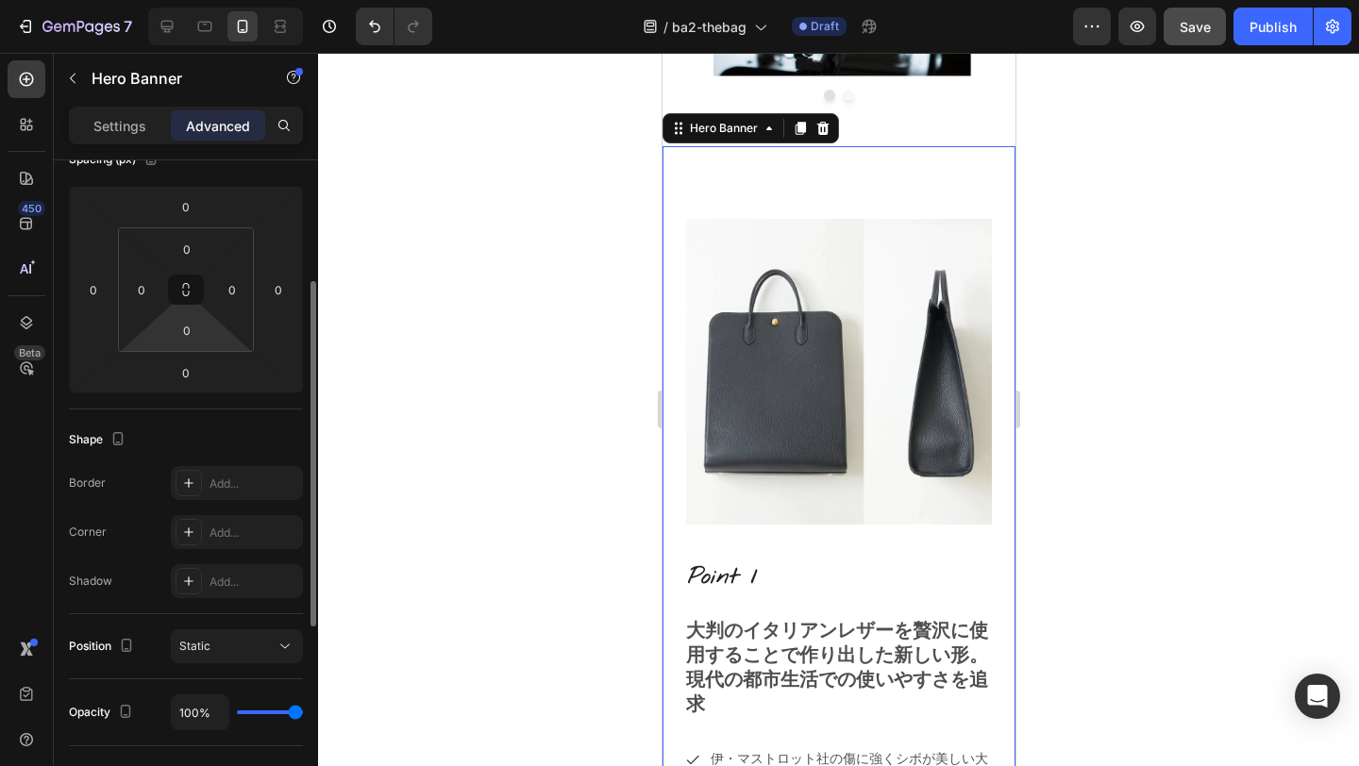
scroll to position [240, 0]
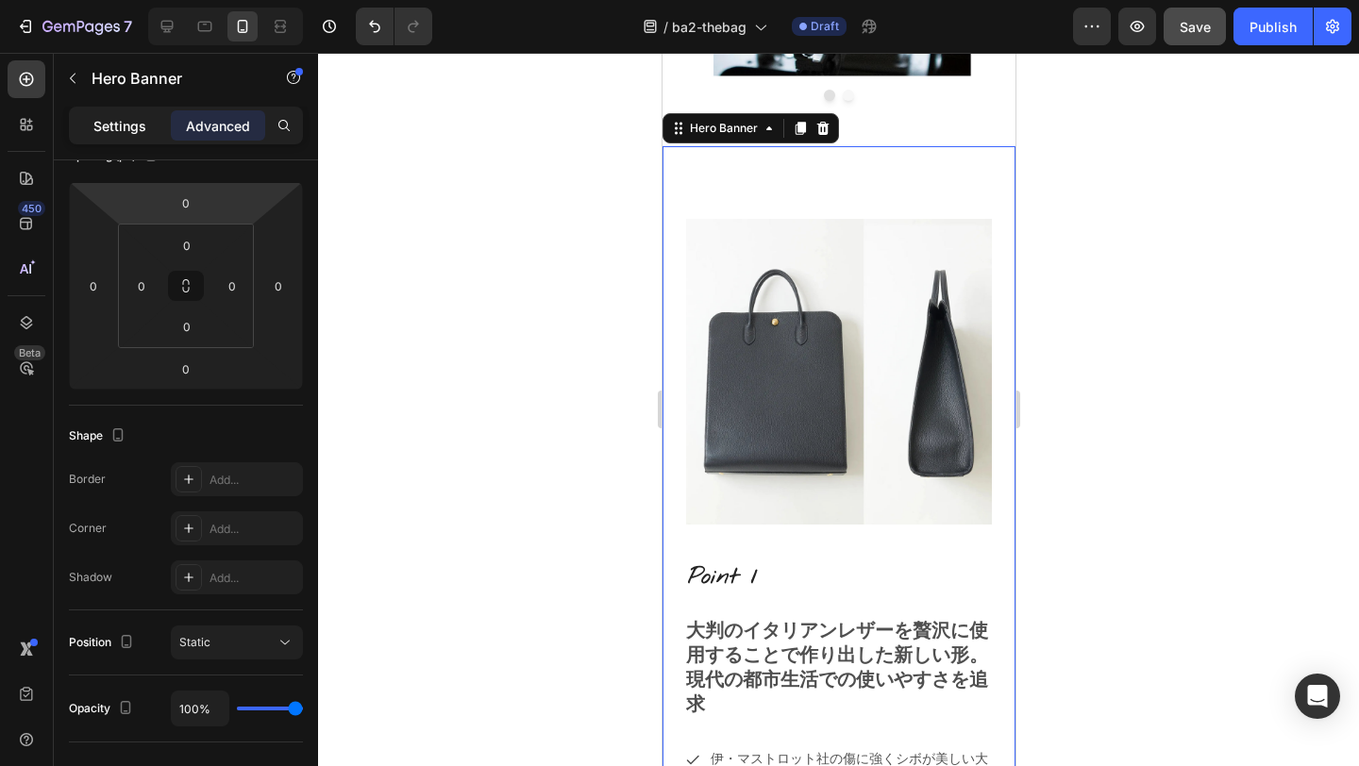
click at [123, 120] on p "Settings" at bounding box center [119, 126] width 53 height 20
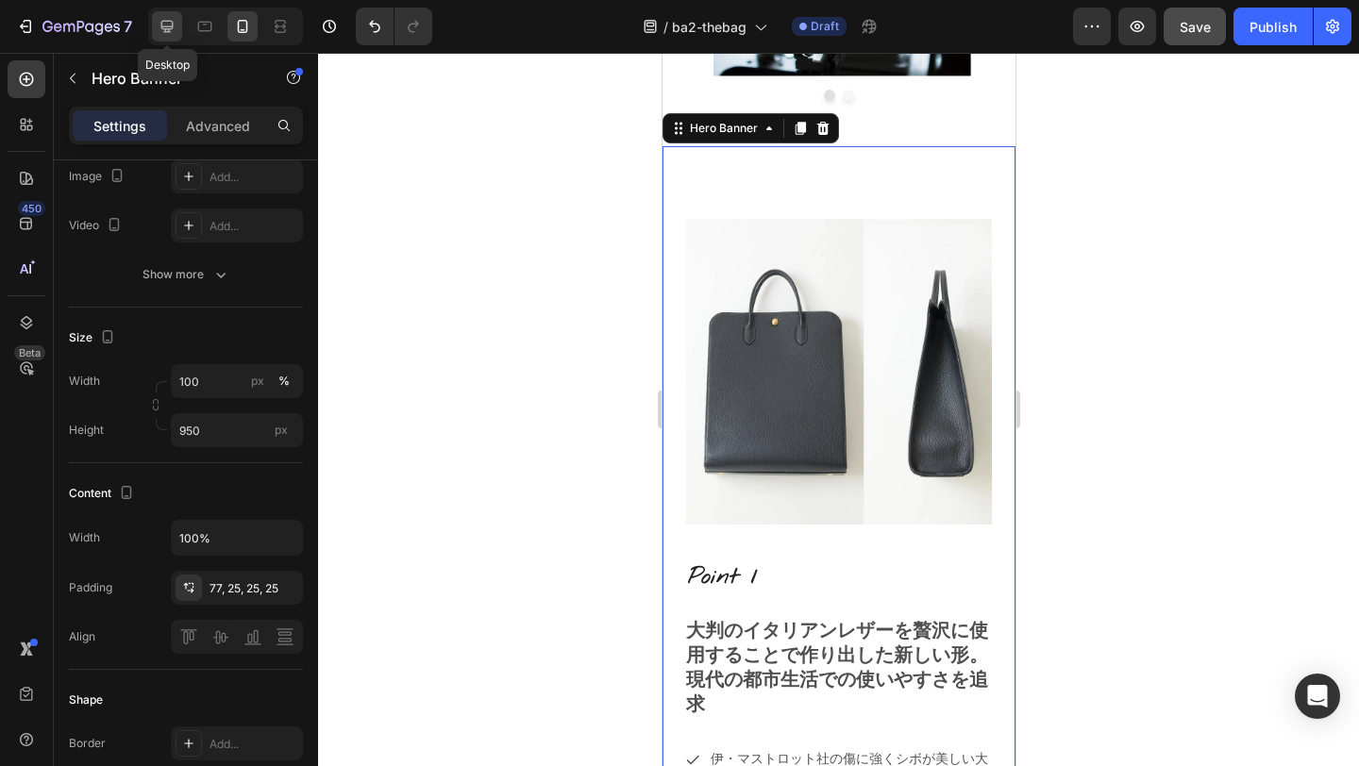
click at [174, 31] on icon at bounding box center [167, 26] width 19 height 19
type input "Auto"
type input "1220"
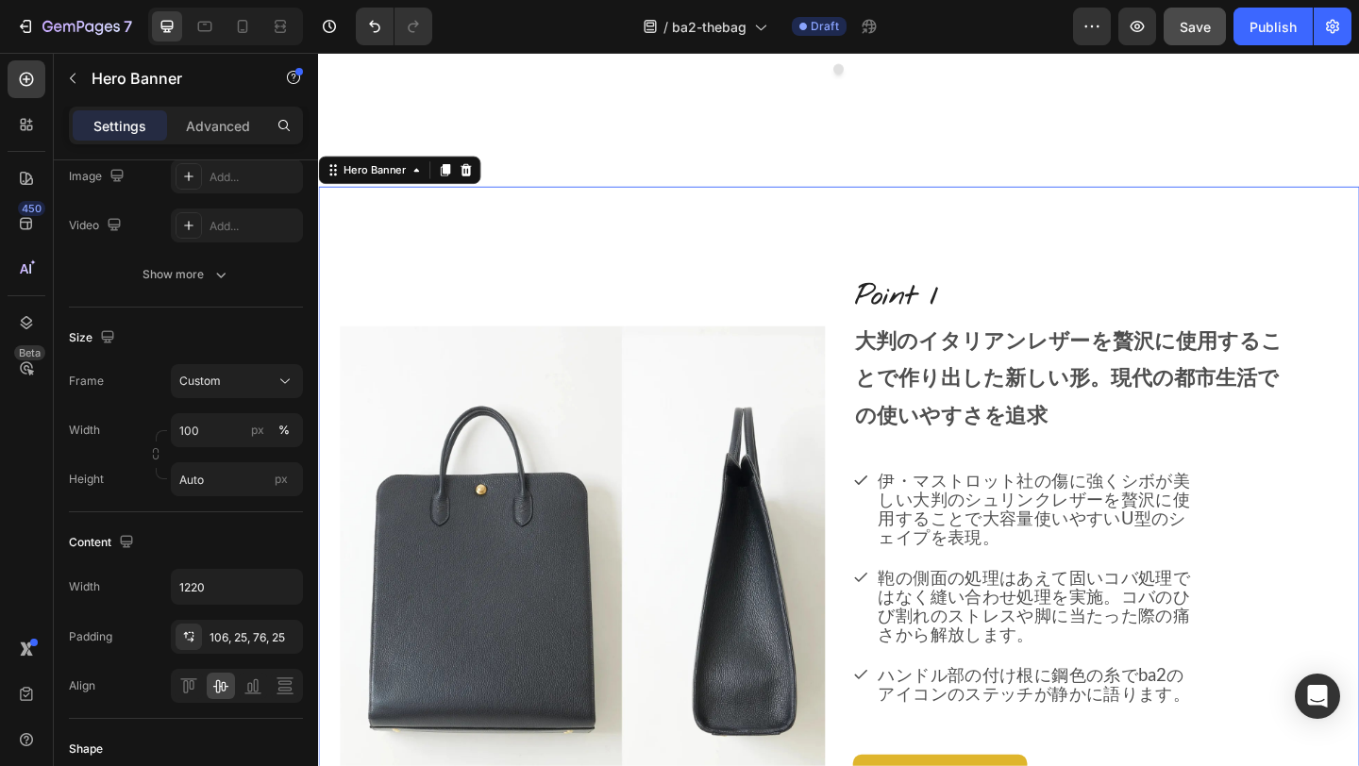
scroll to position [1600, 0]
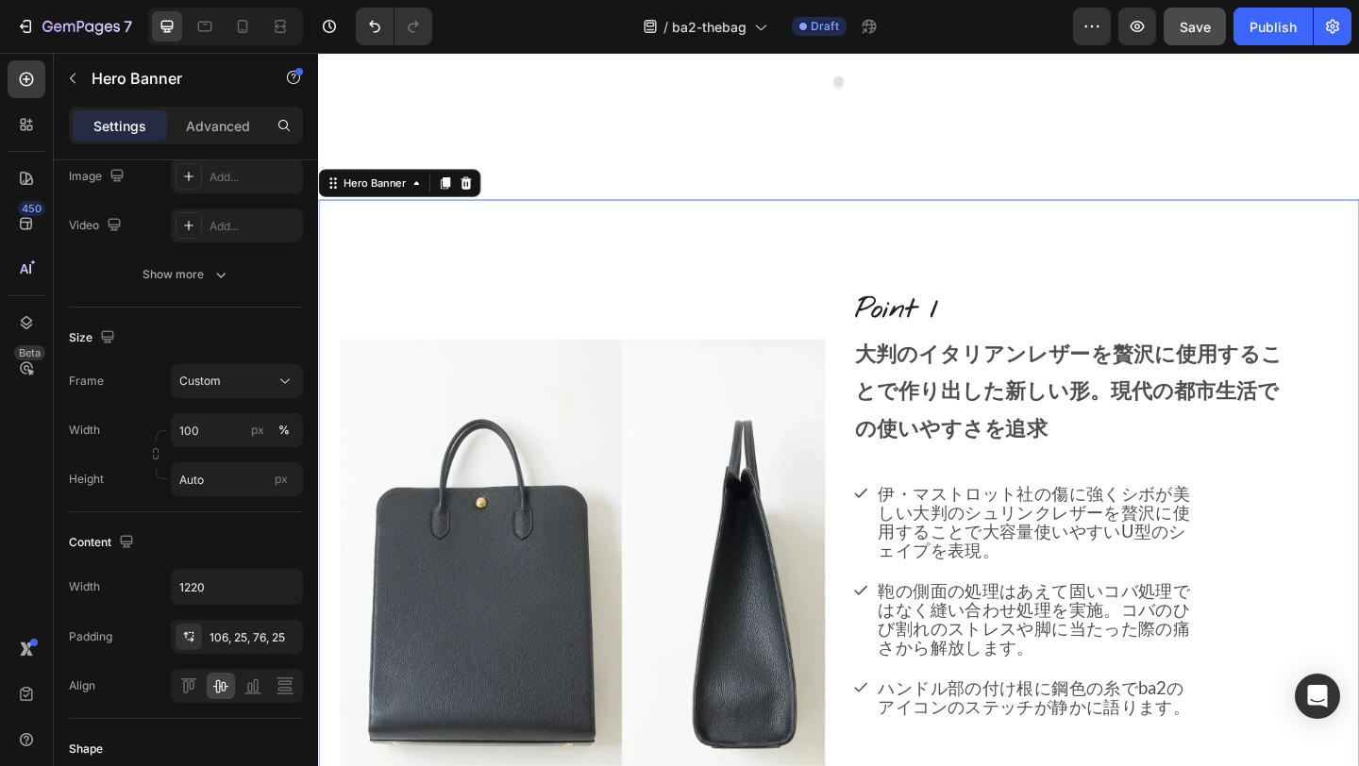
click at [759, 310] on div "Point 1 Heading 大判のイタリアンレザーを贅沢に使用することで作り出した新しい形。現代の都市生活での使いやすさを追求 Heading 伊・マスト…" at bounding box center [884, 613] width 1132 height 803
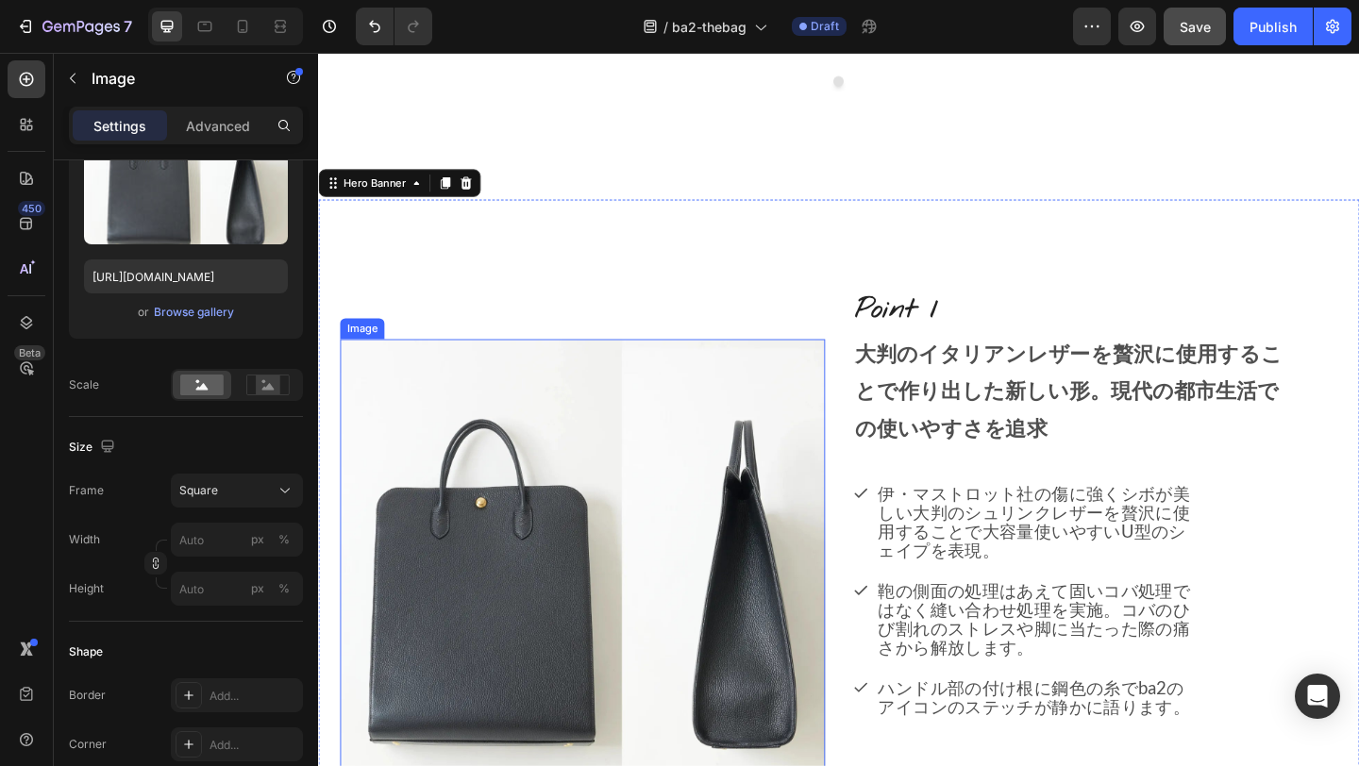
click at [487, 388] on img at bounding box center [605, 627] width 527 height 527
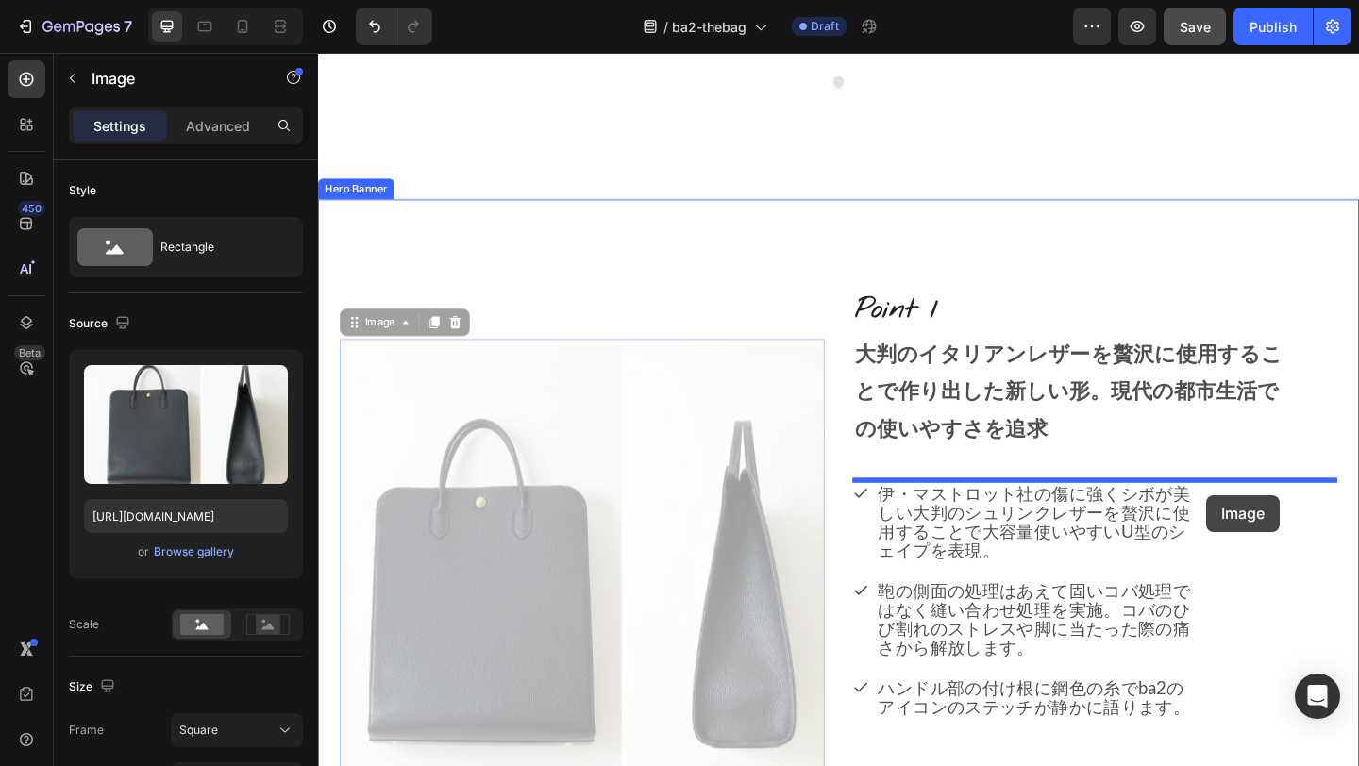
drag, startPoint x: 365, startPoint y: 348, endPoint x: 1284, endPoint y: 534, distance: 937.6
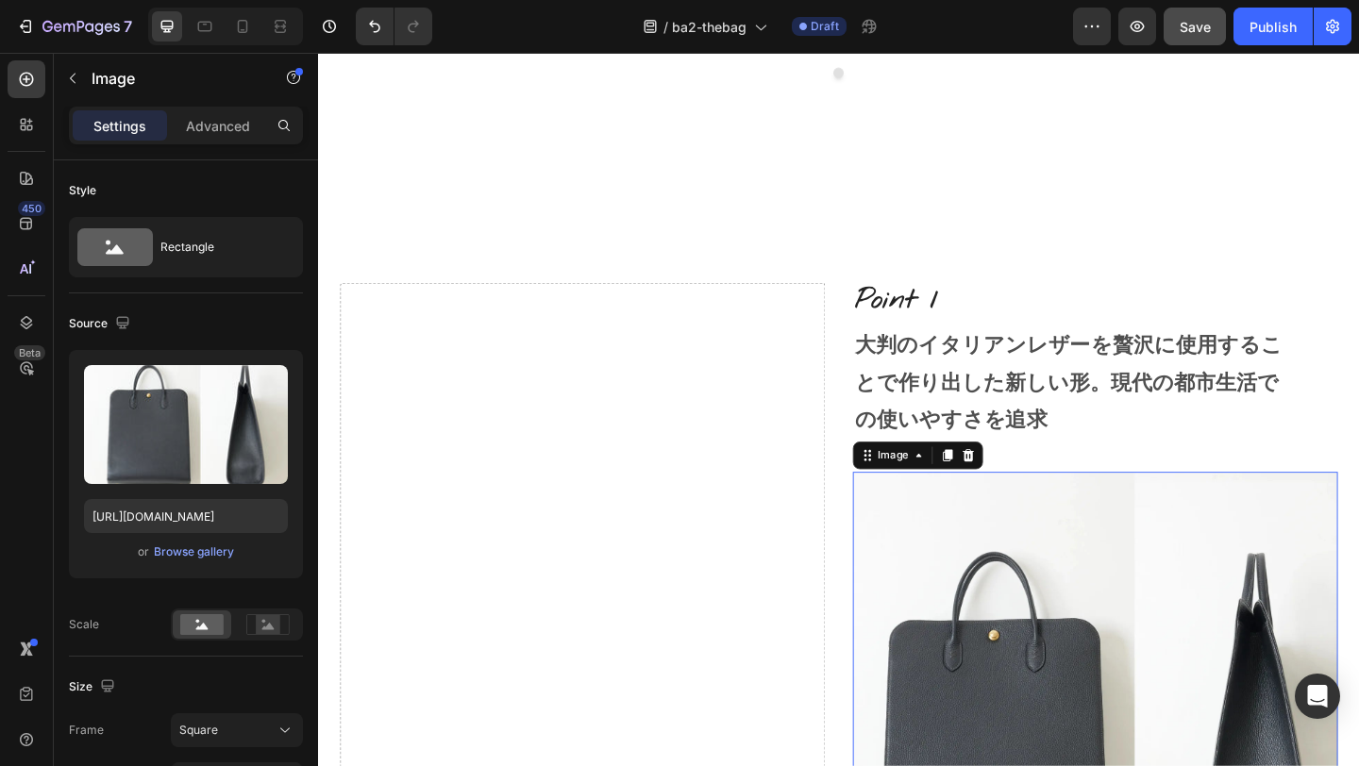
scroll to position [1604, 0]
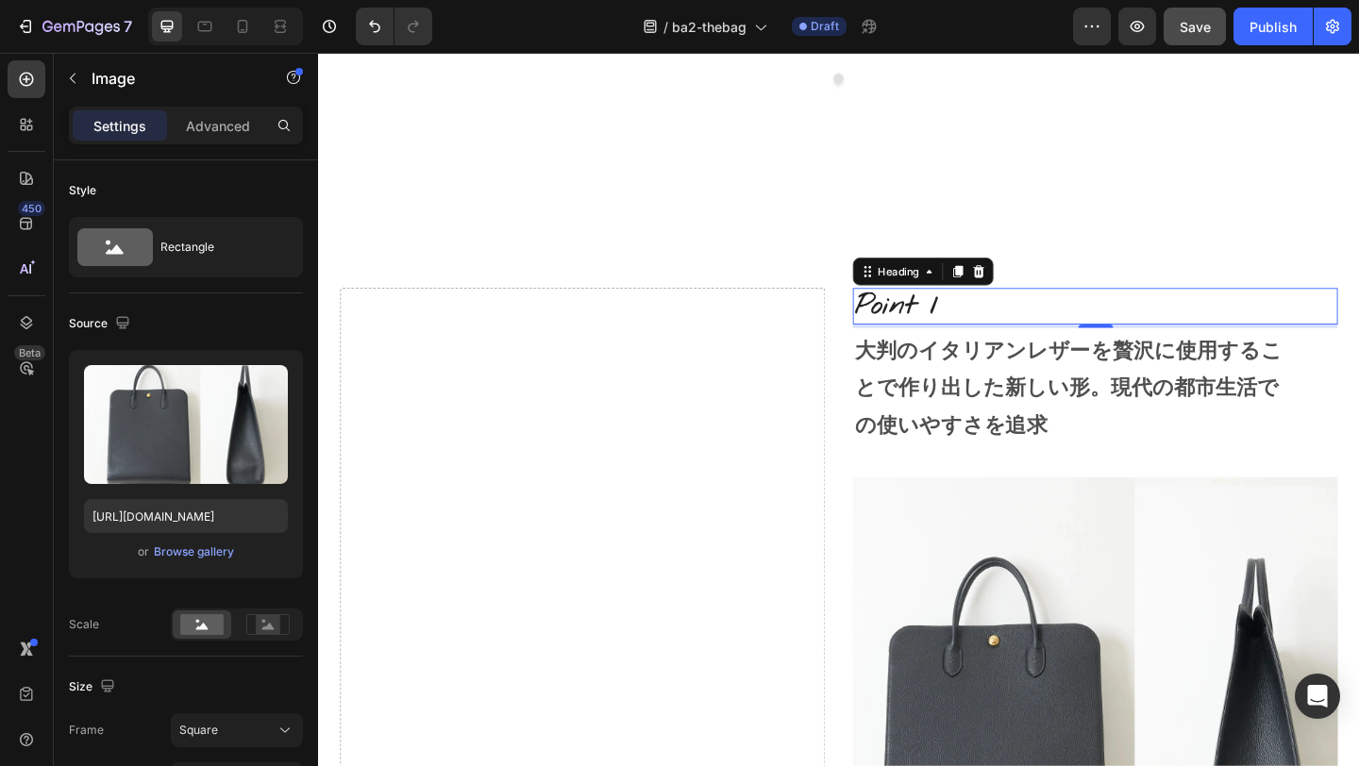
click at [964, 329] on h2 "Point 1" at bounding box center [1162, 329] width 527 height 40
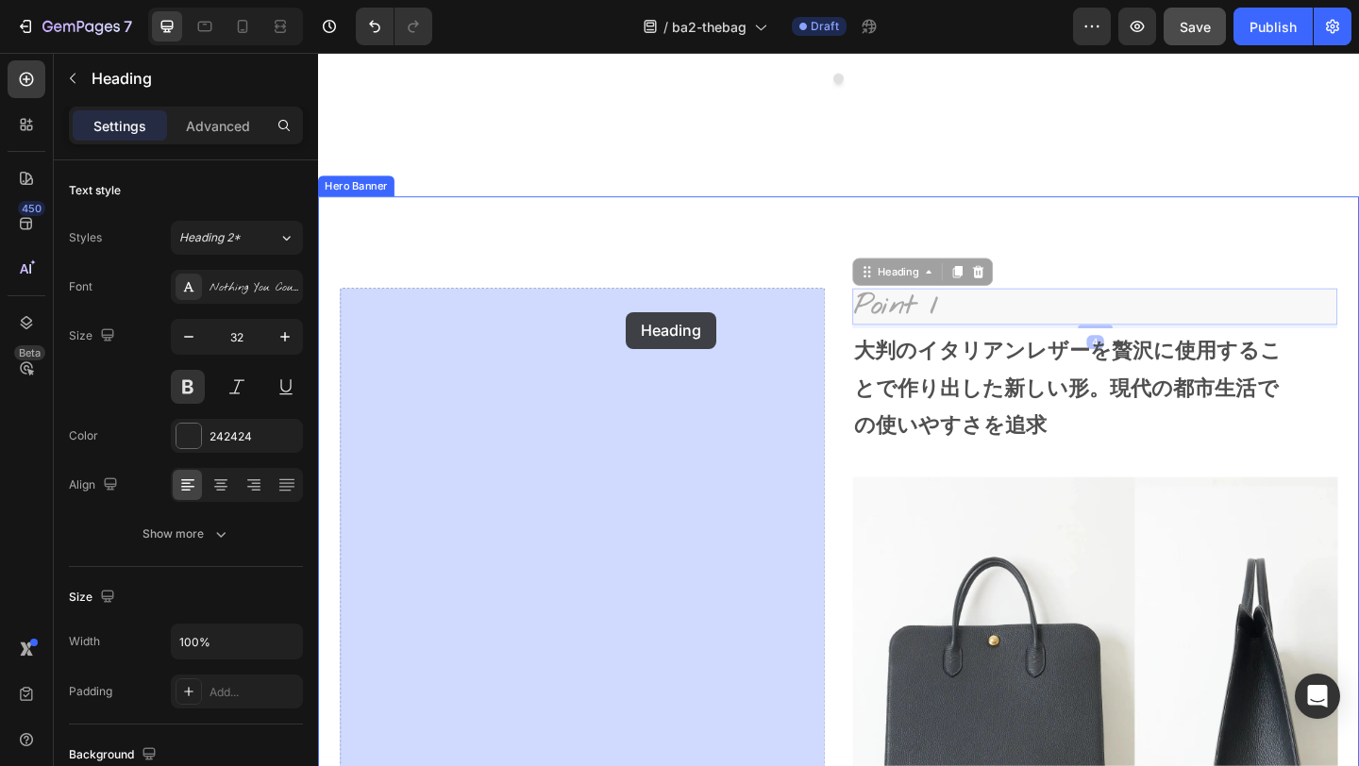
drag, startPoint x: 912, startPoint y: 292, endPoint x: 653, endPoint y: 335, distance: 263.1
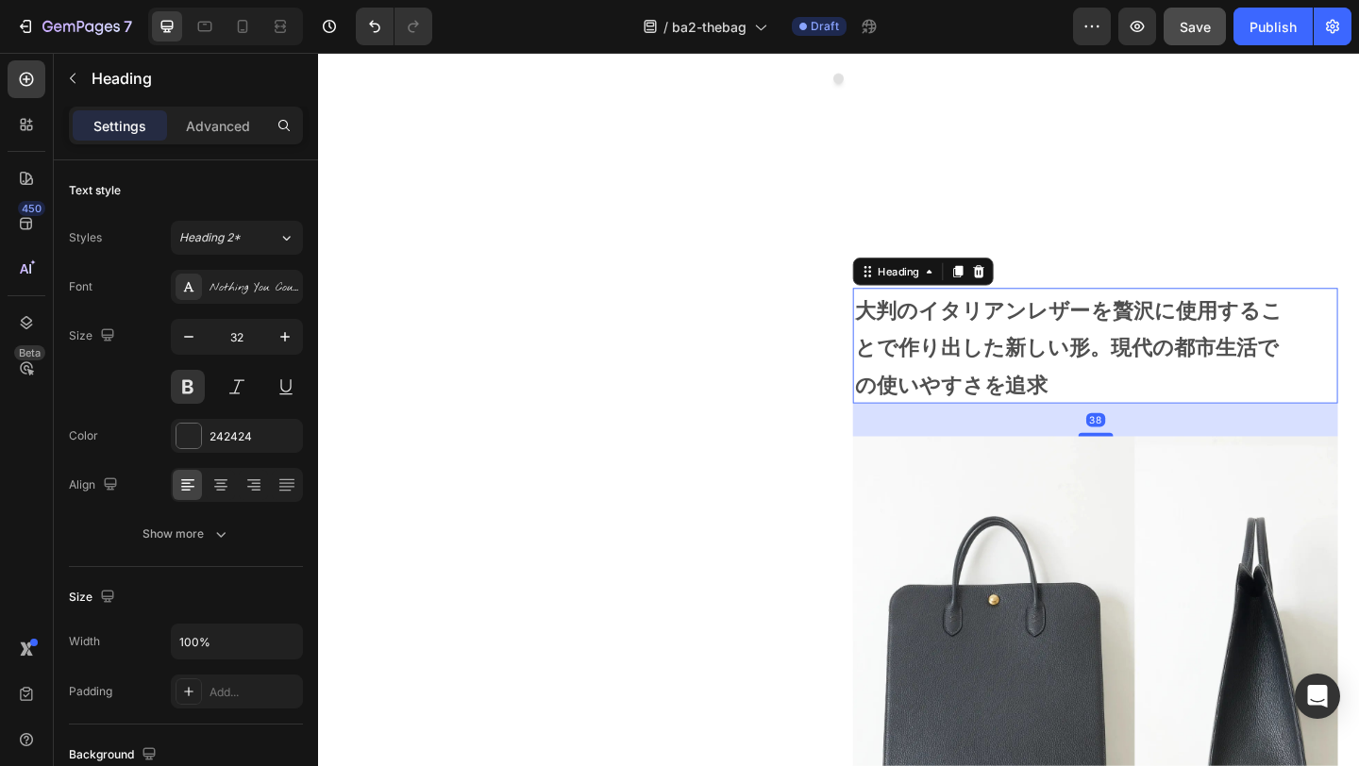
click at [918, 331] on h2 "大判のイタリアンレザーを贅沢に使用することで作り出した新しい形。現代の都市生活での使いやすさを追求" at bounding box center [1140, 372] width 483 height 126
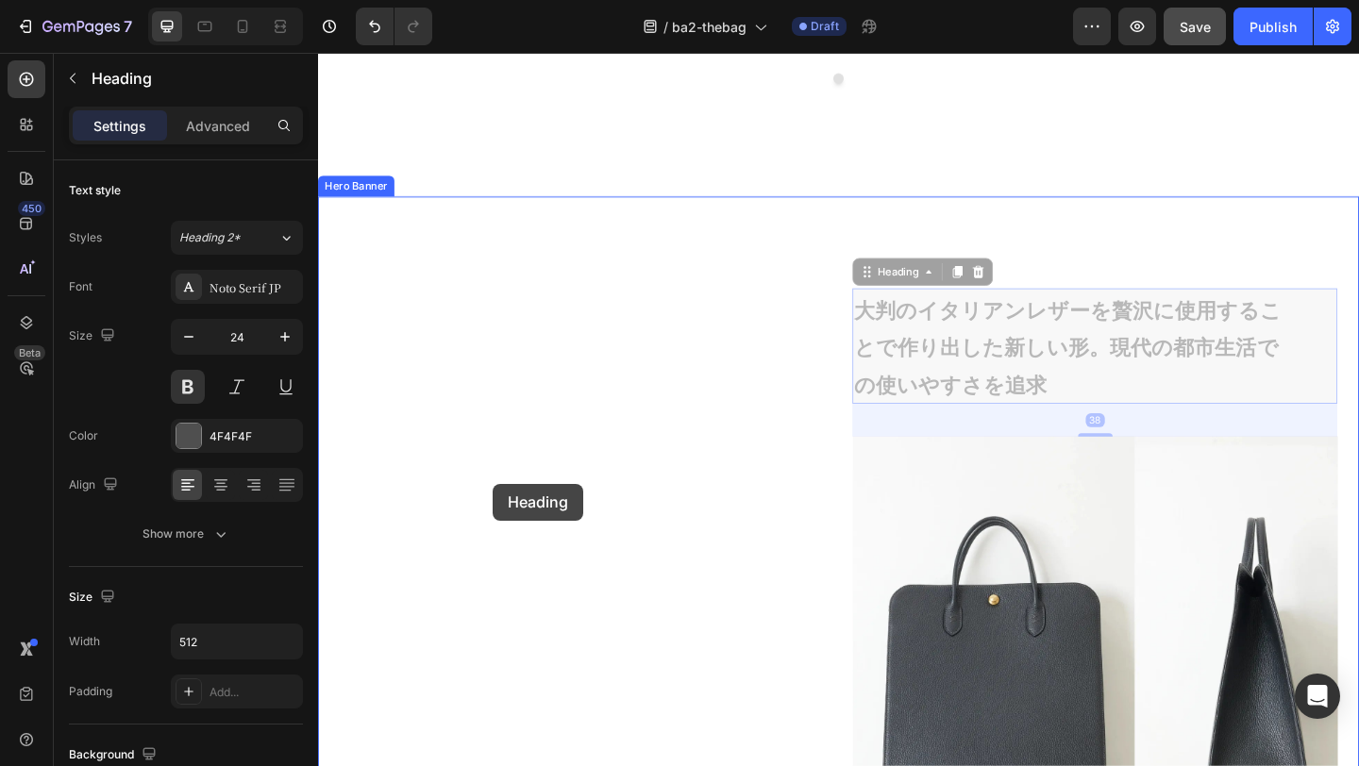
drag, startPoint x: 915, startPoint y: 298, endPoint x: 508, endPoint y: 522, distance: 464.9
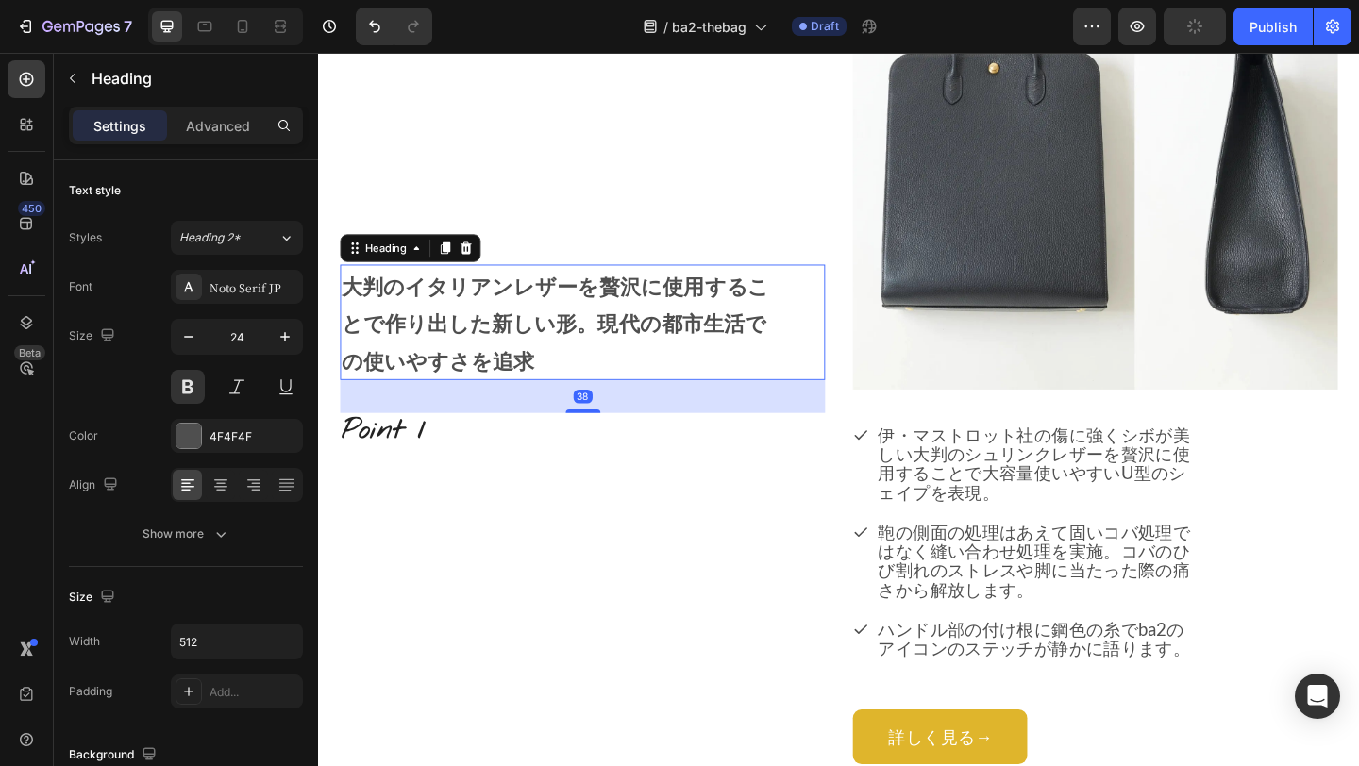
scroll to position [2011, 0]
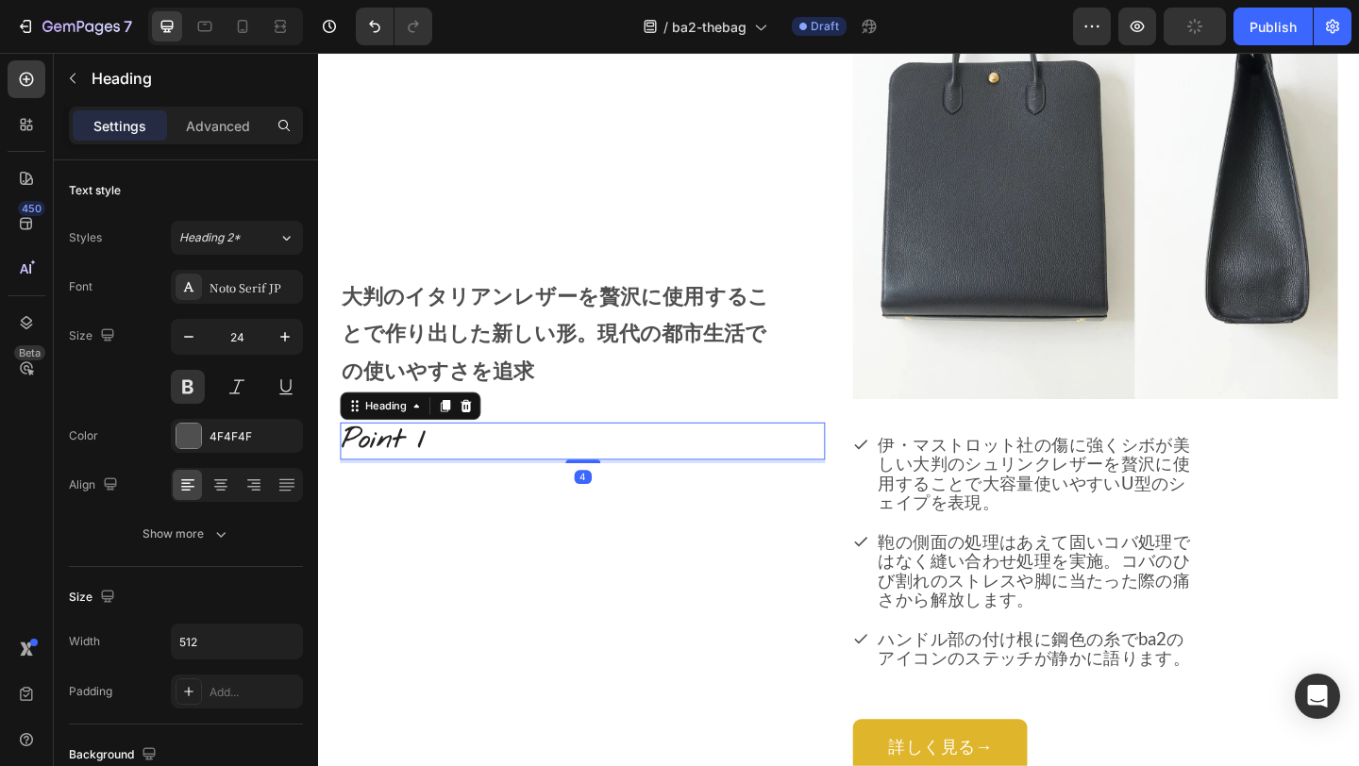
click at [396, 477] on h2 "Point 1" at bounding box center [605, 475] width 527 height 40
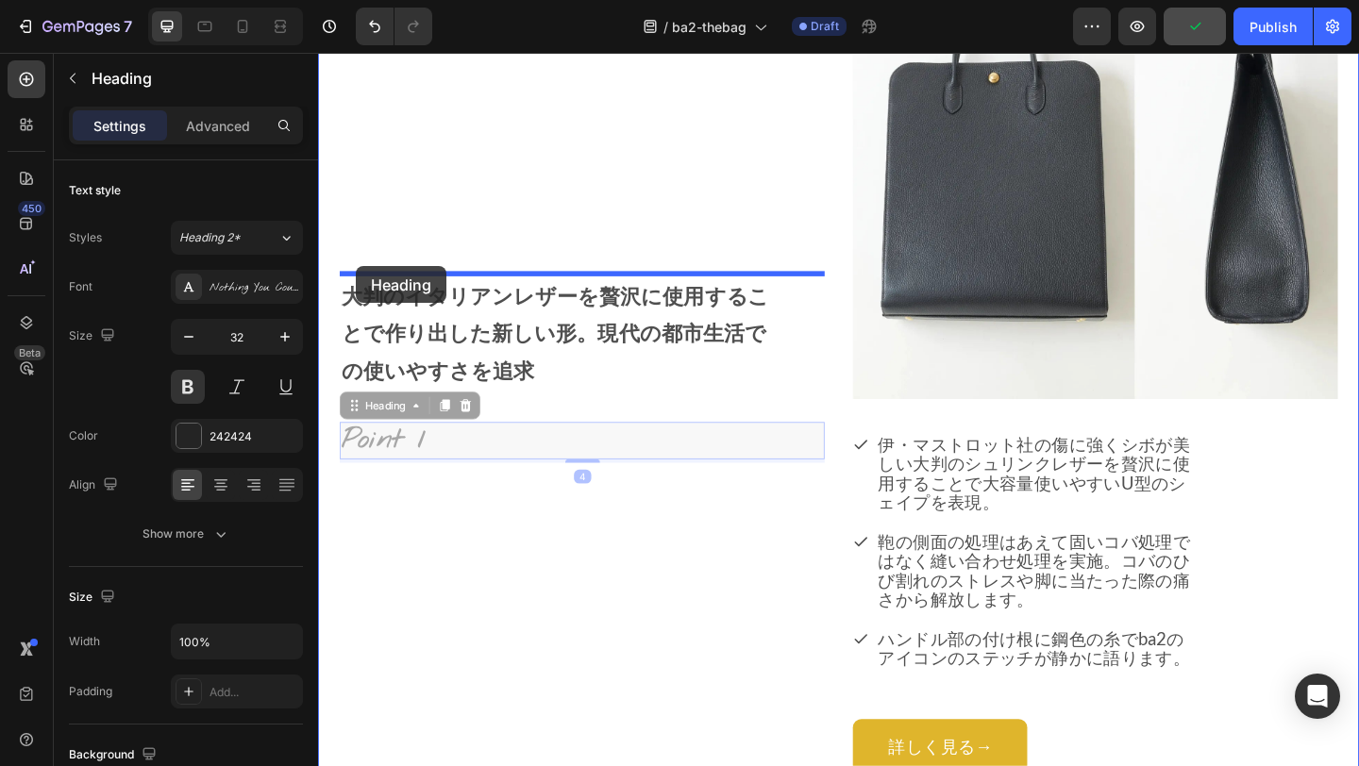
drag, startPoint x: 358, startPoint y: 440, endPoint x: 359, endPoint y: 285, distance: 154.8
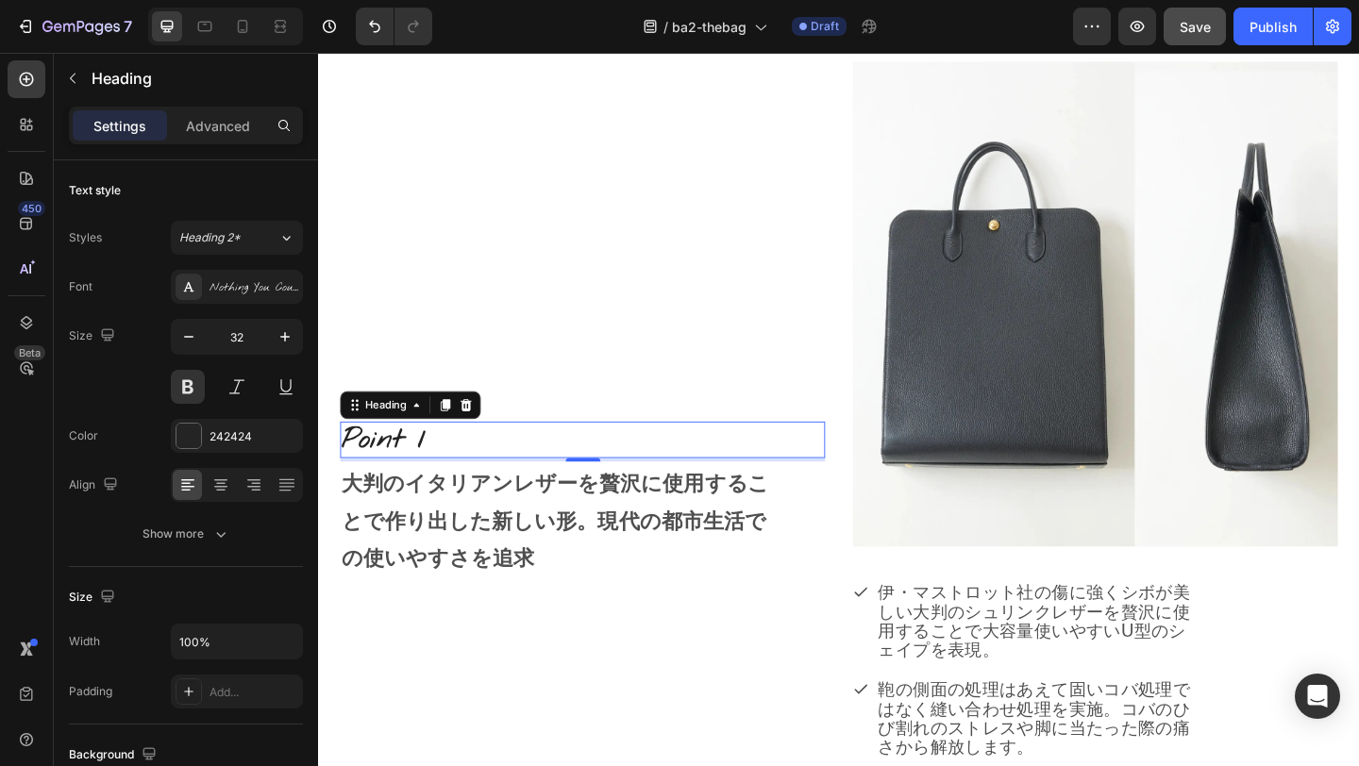
scroll to position [1907, 0]
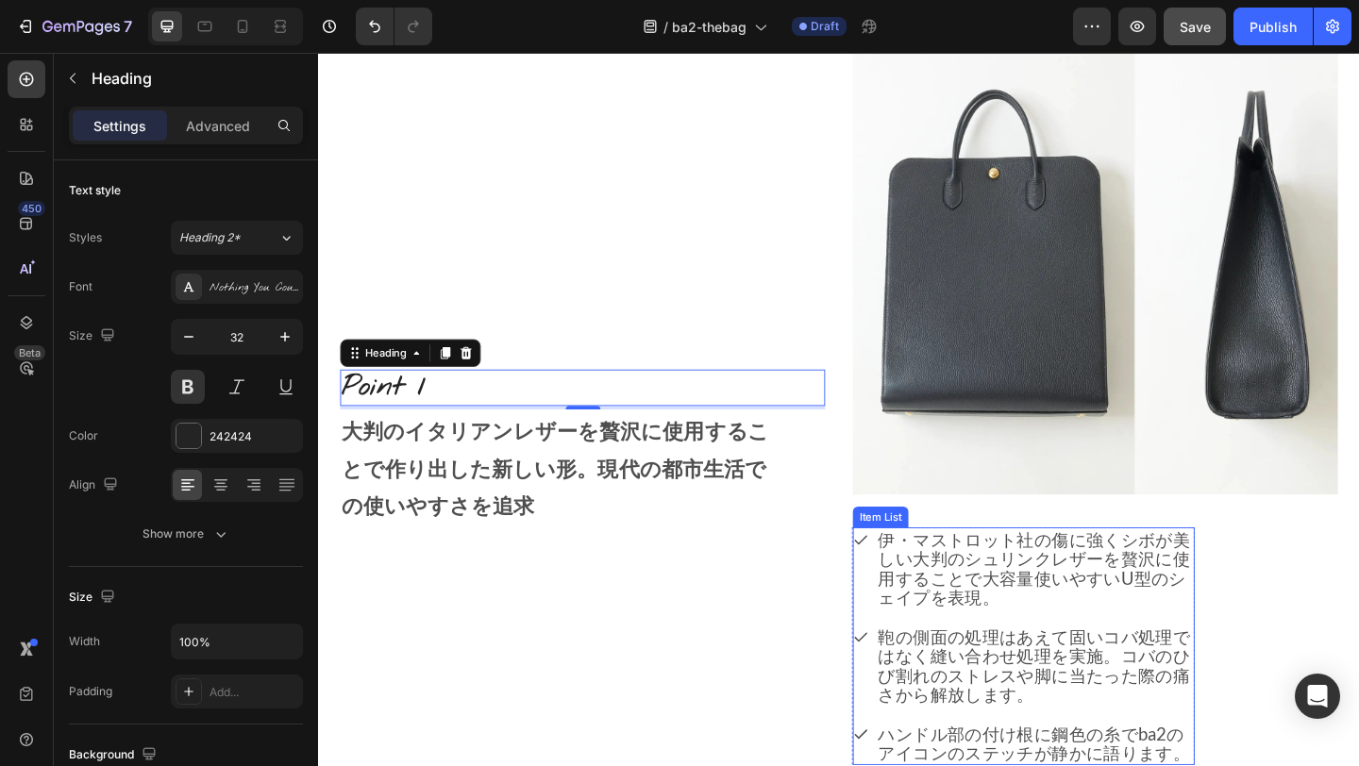
click at [955, 592] on p "伊・マストロット社の傷に強くシボが美しい大判のシュリンクレザーを贅沢に使用することで大容量使いやすいU型のシェイプを表現。" at bounding box center [1098, 613] width 342 height 83
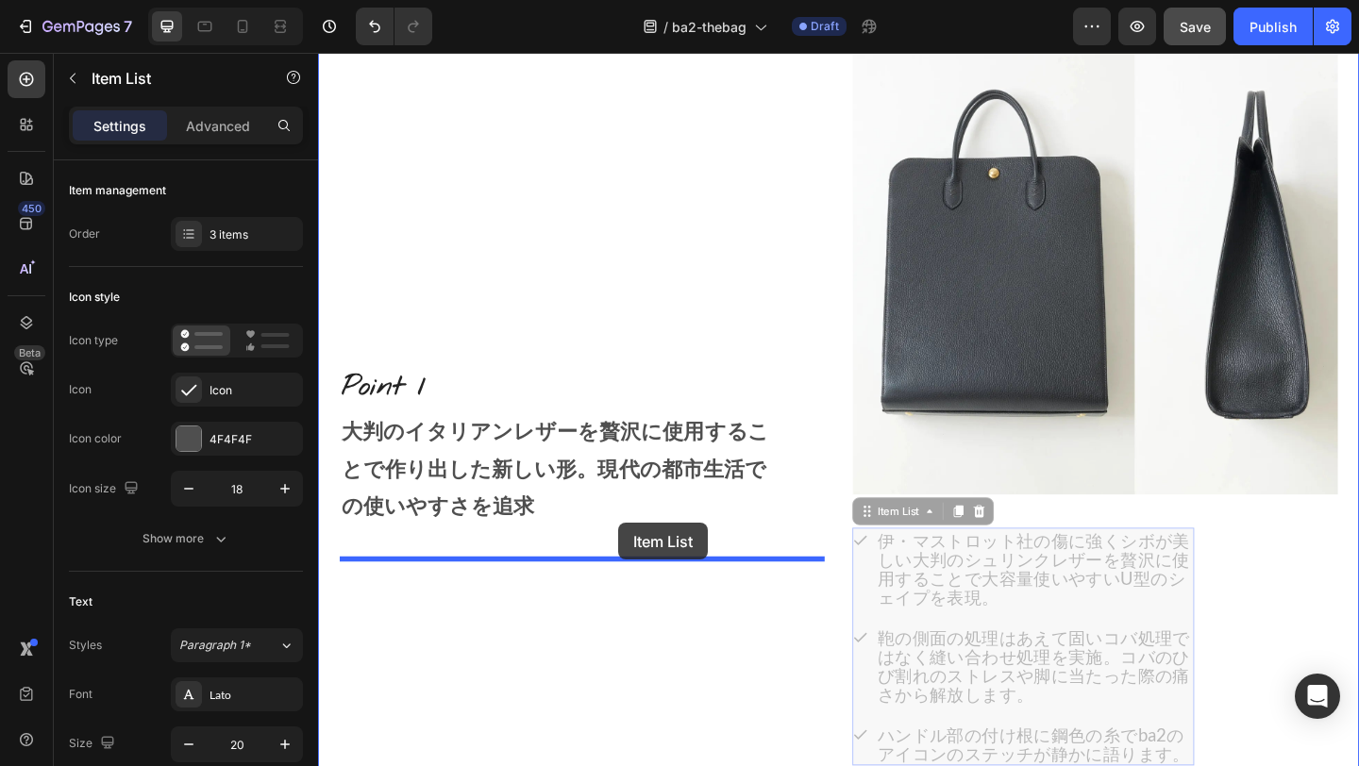
drag, startPoint x: 916, startPoint y: 549, endPoint x: 644, endPoint y: 564, distance: 272.2
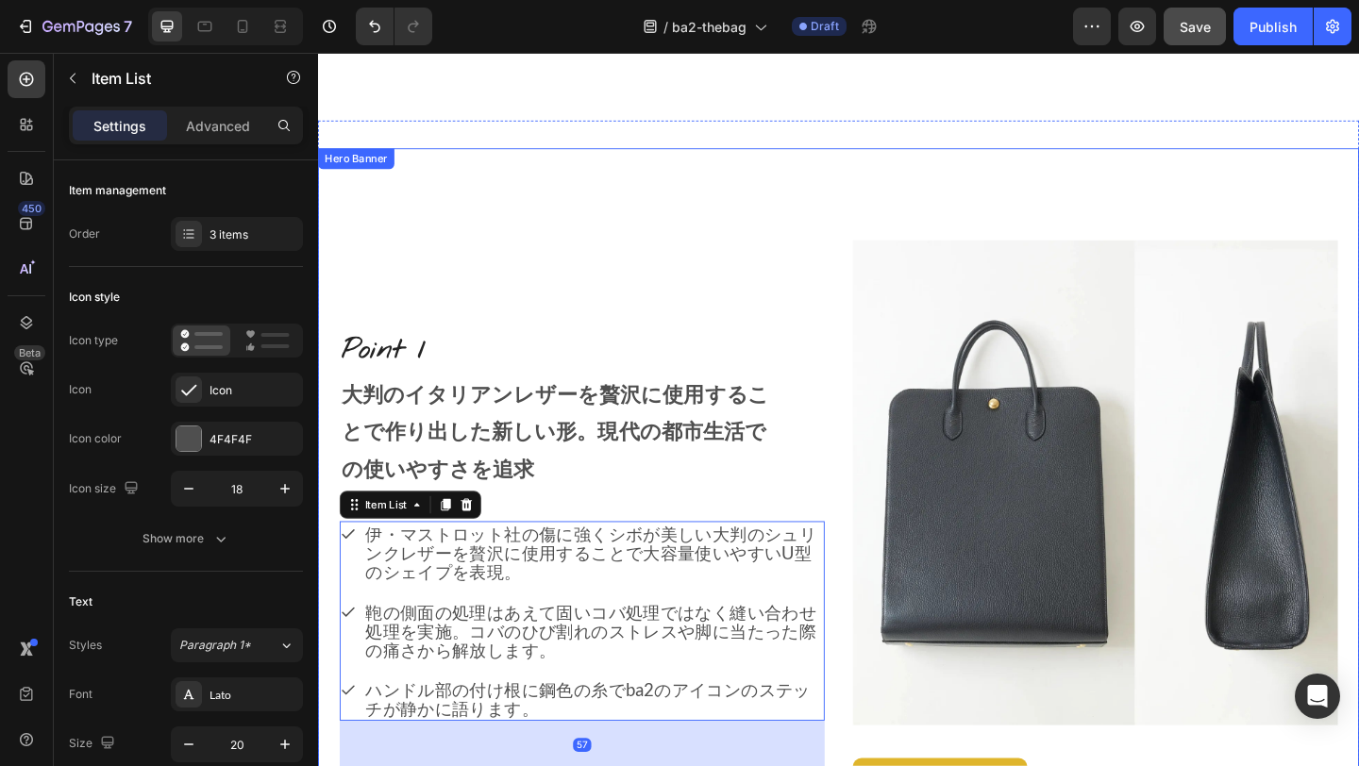
scroll to position [1629, 0]
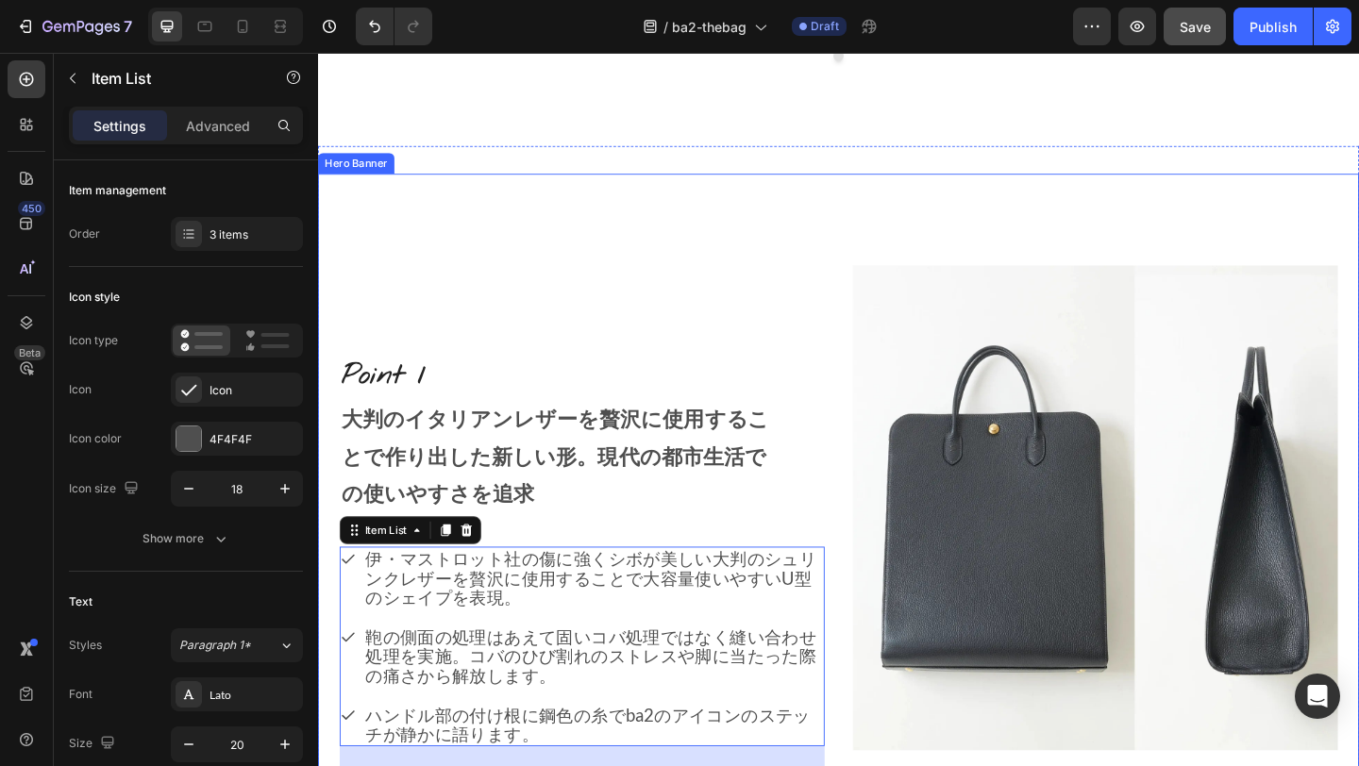
click at [624, 328] on div "Point 1 Heading 大判のイタリアンレザーを贅沢に使用することで作り出した新しい形。現代の都市生活での使いやすさを追求 Heading 伊・マスト…" at bounding box center [605, 622] width 527 height 677
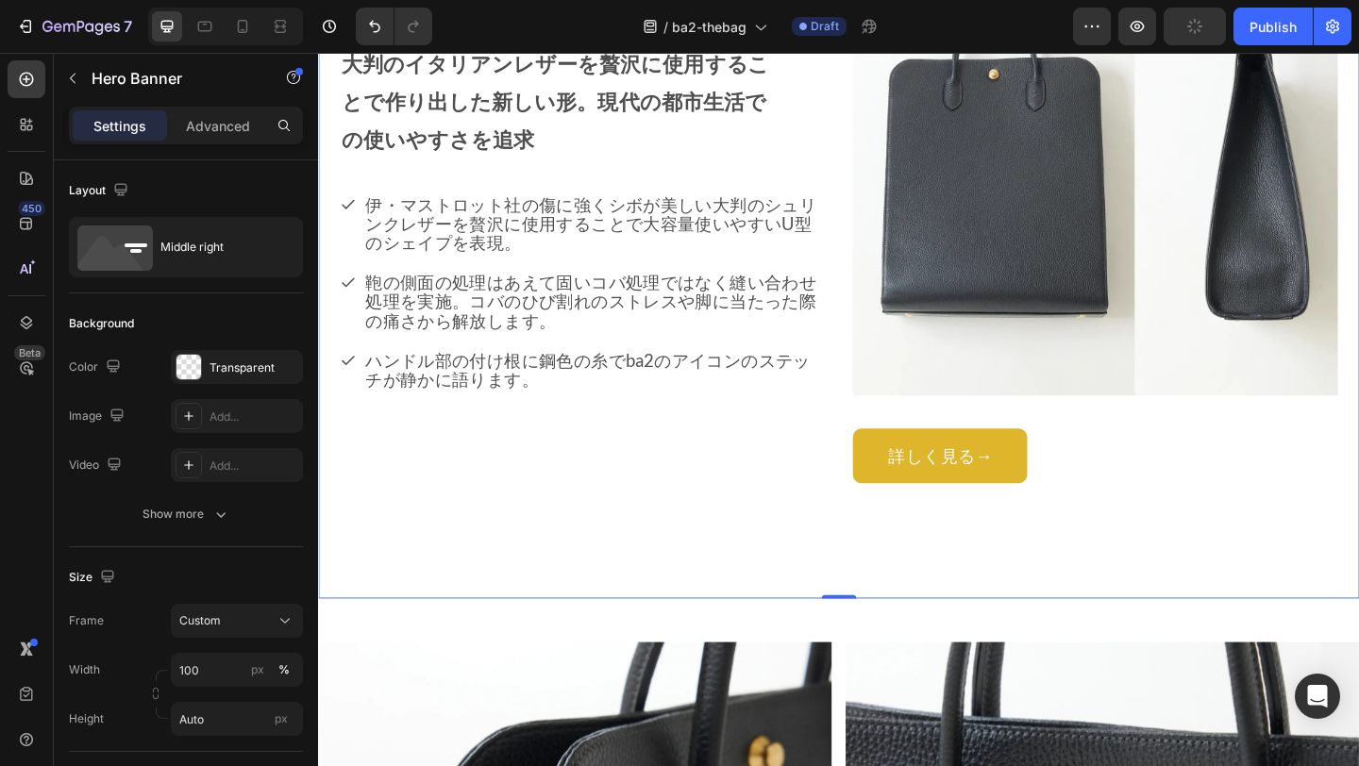
scroll to position [2015, 0]
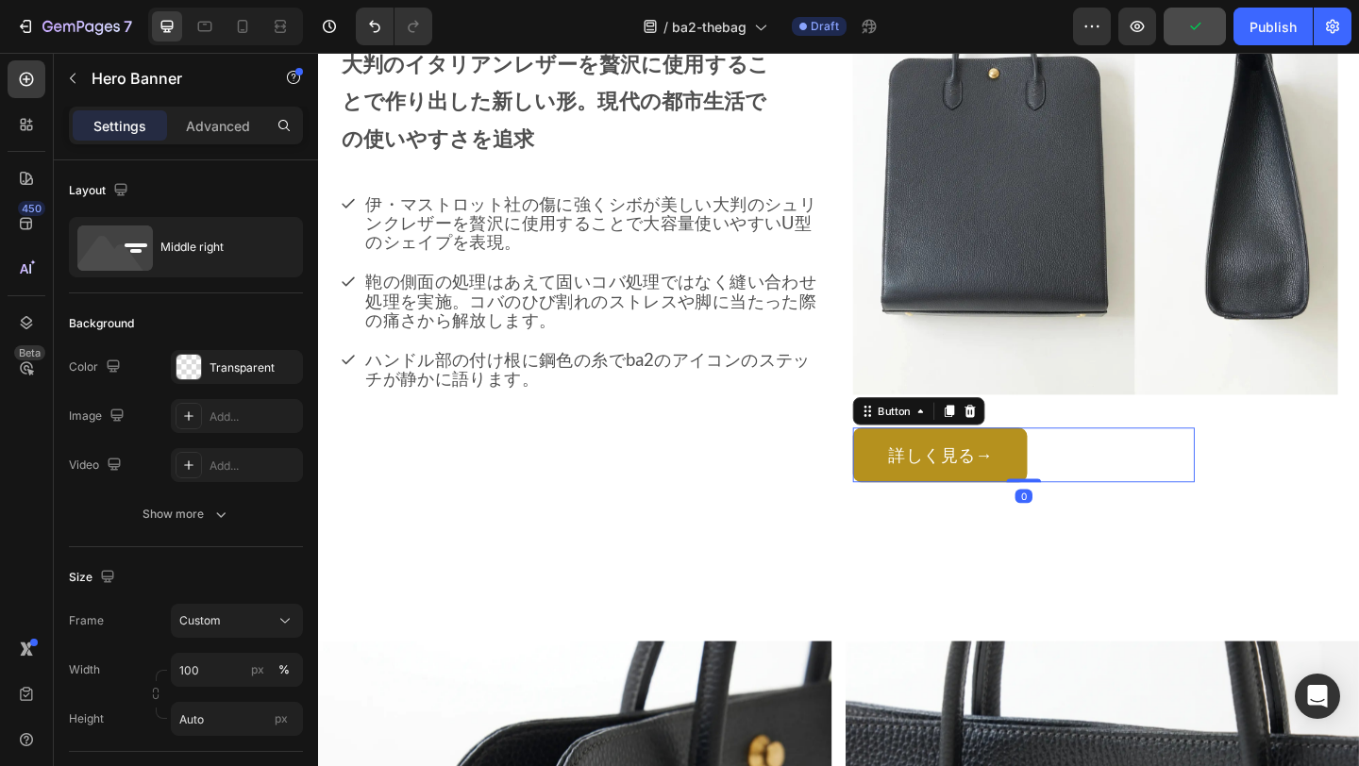
click at [910, 477] on link "詳しく見る→" at bounding box center [994, 489] width 190 height 59
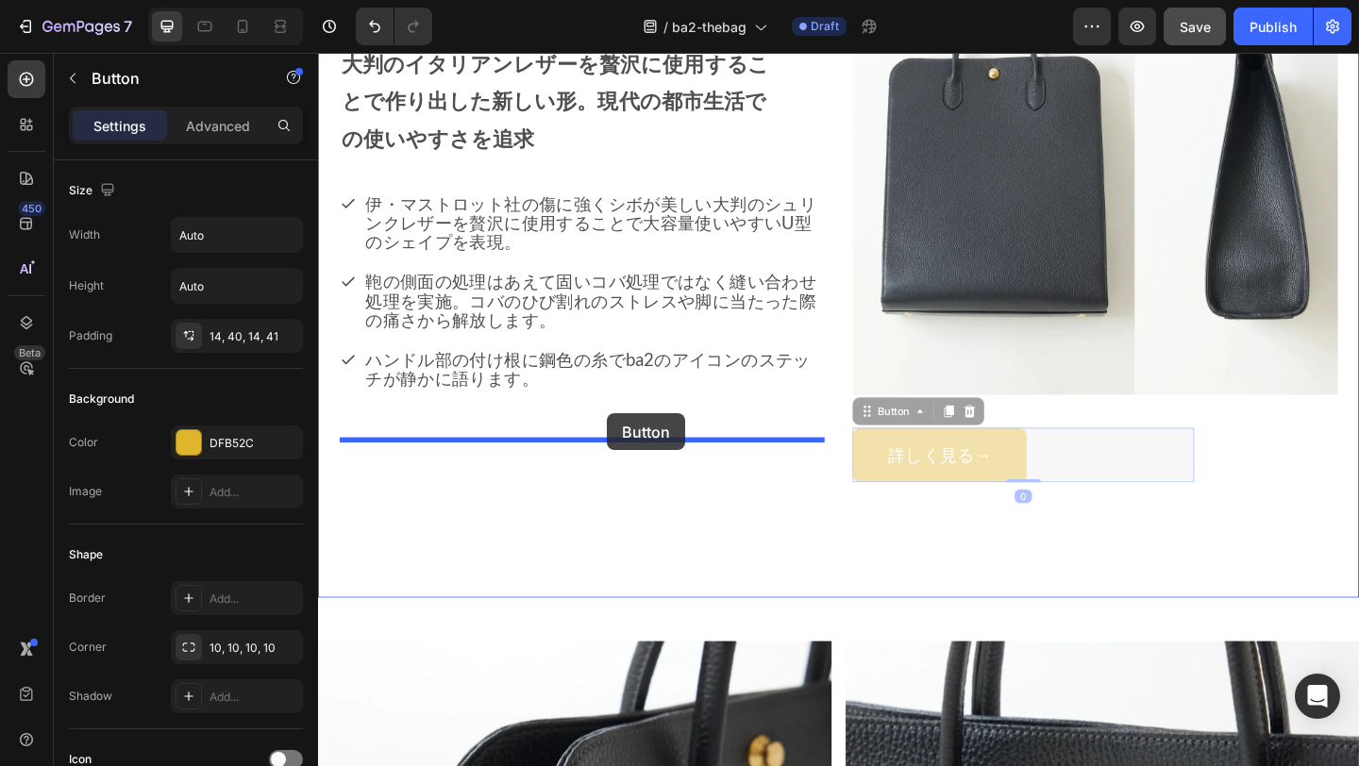
drag, startPoint x: 919, startPoint y: 443, endPoint x: 632, endPoint y: 445, distance: 286.9
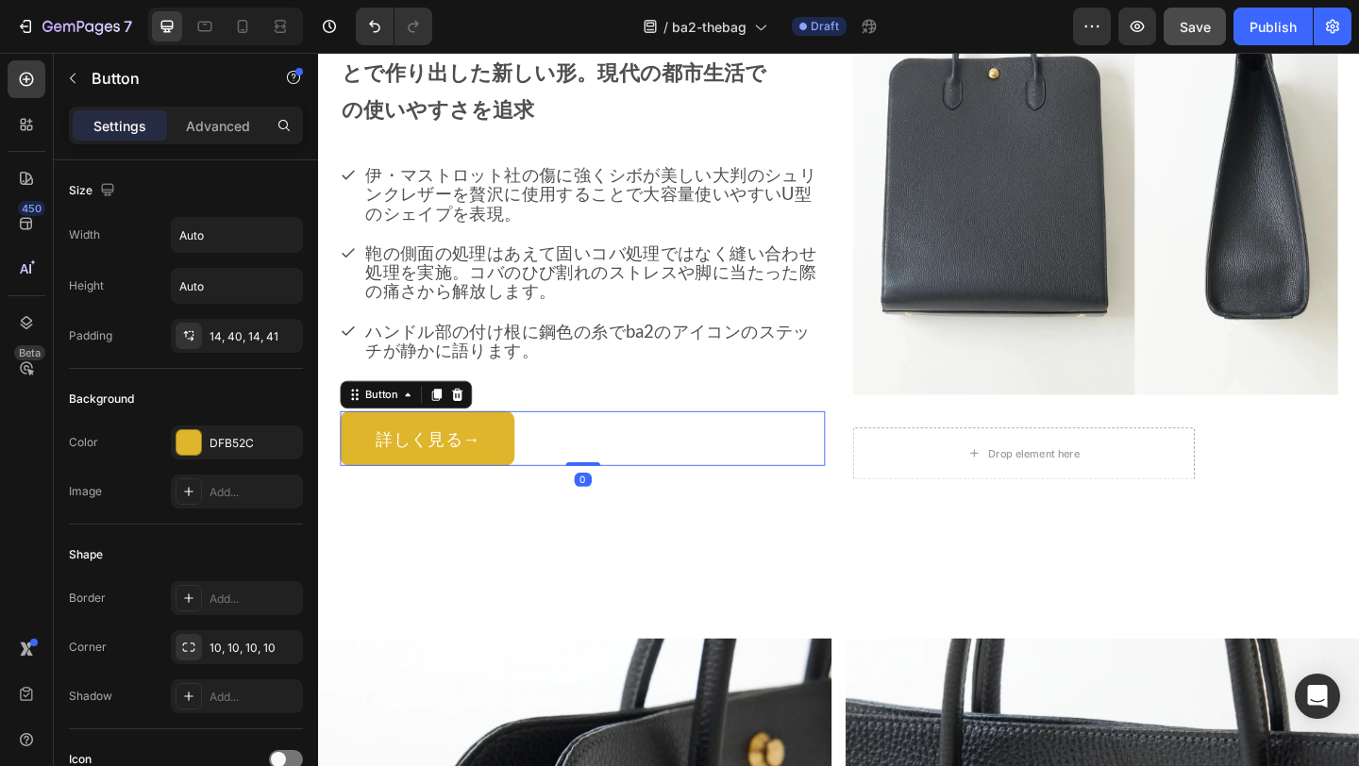
click at [560, 472] on div "詳しく見る→ Button 0" at bounding box center [605, 472] width 527 height 59
click at [245, 25] on icon at bounding box center [242, 26] width 19 height 19
type input "16"
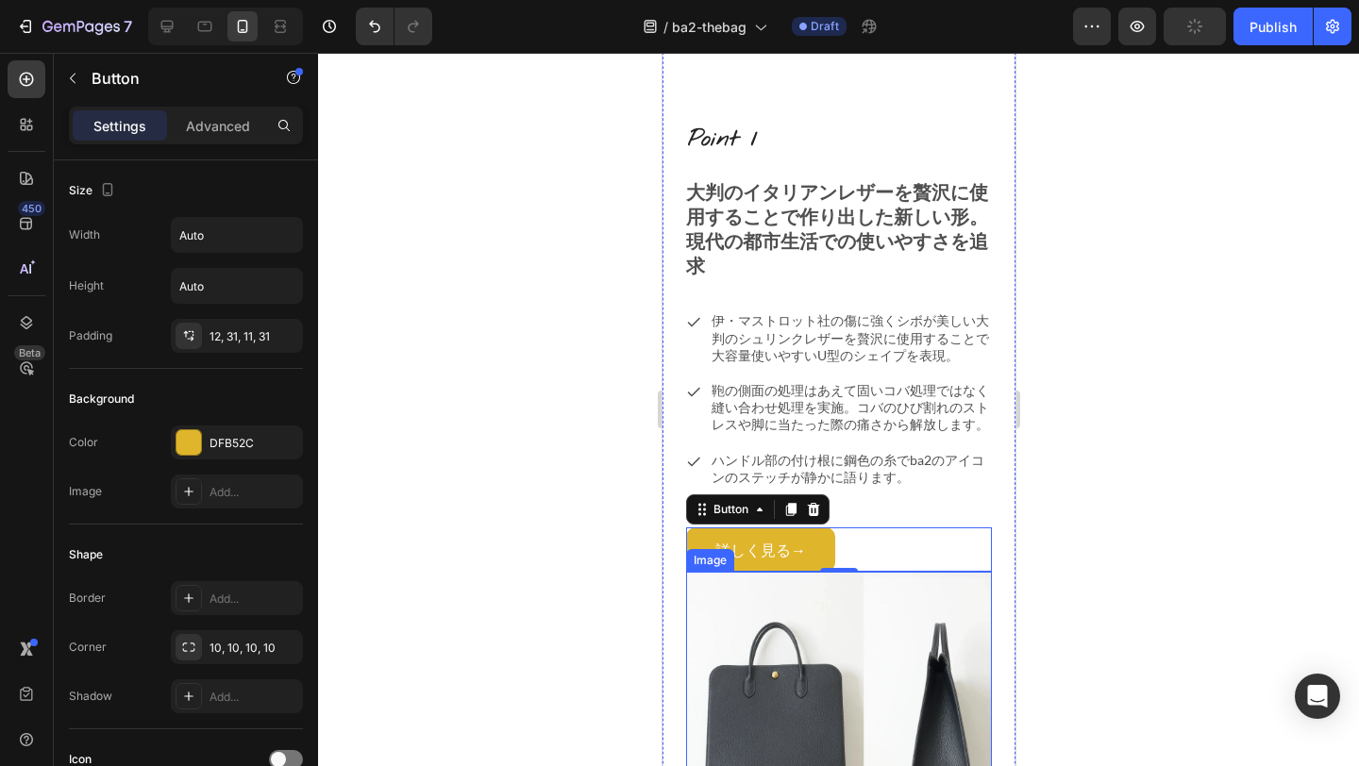
scroll to position [1262, 0]
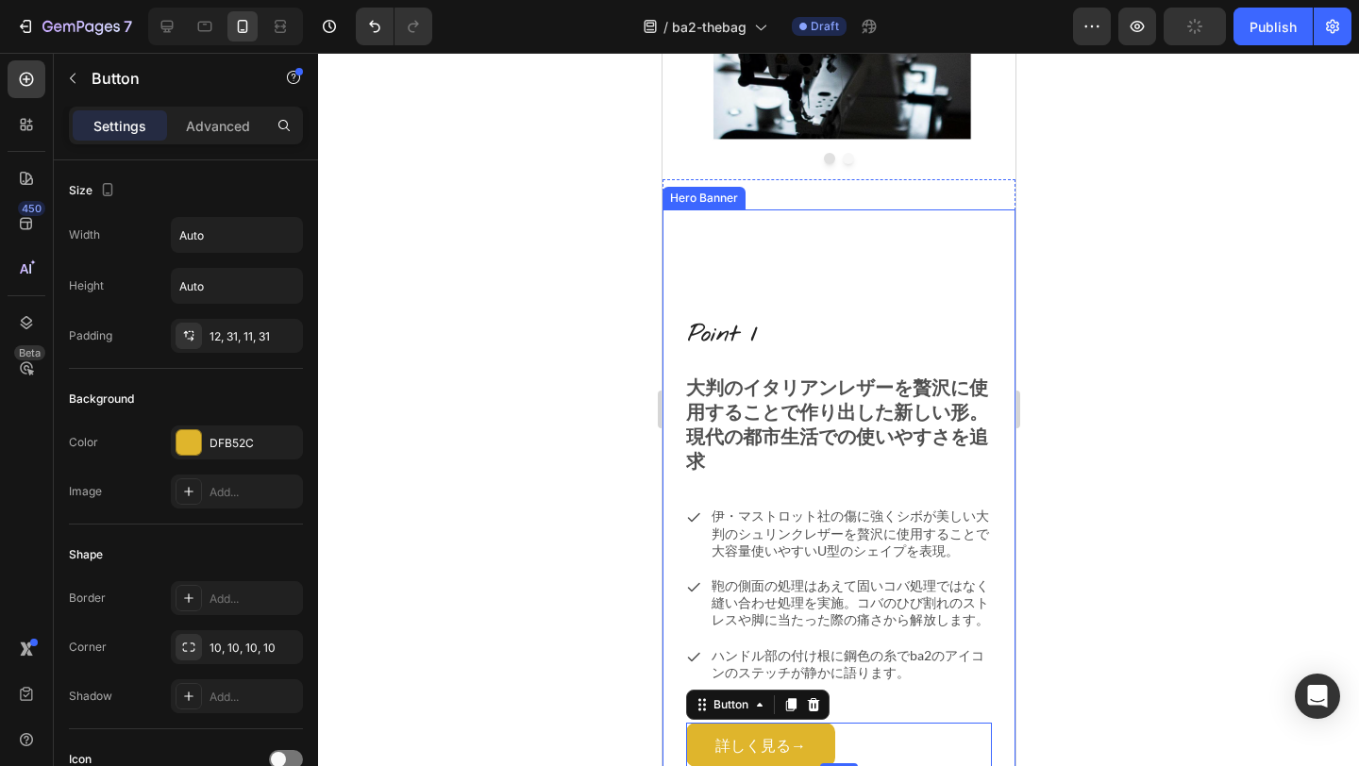
click at [785, 261] on div "Image Drop element here Row Point 1 Heading 大判のイタリアンレザーを贅沢に使用することで作り出した新しい形。現代の…" at bounding box center [837, 698] width 353 height 979
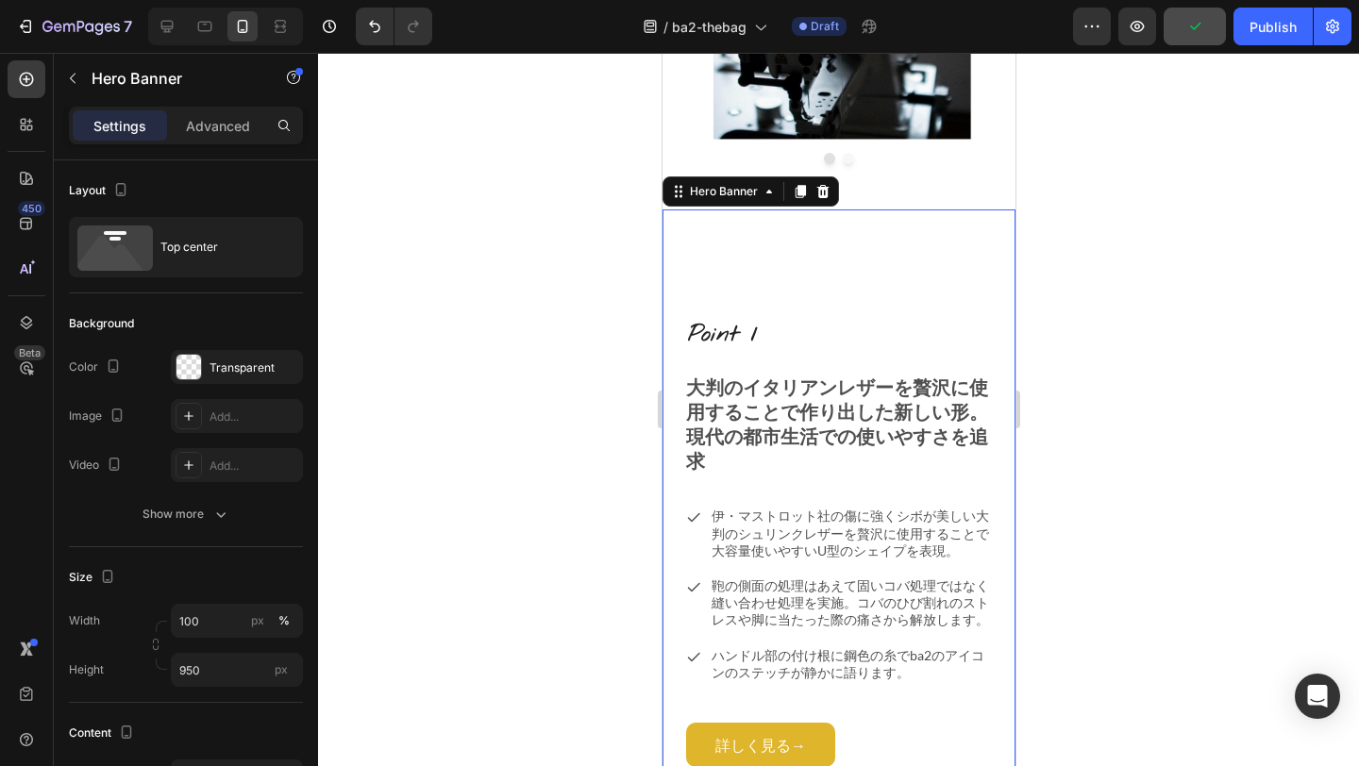
click at [797, 292] on div "Point 1 Heading 大判のイタリアンレザーを贅沢に使用することで作り出した新しい形。現代の都市生活での使いやすさを追求 Heading 伊・マスト…" at bounding box center [838, 524] width 306 height 485
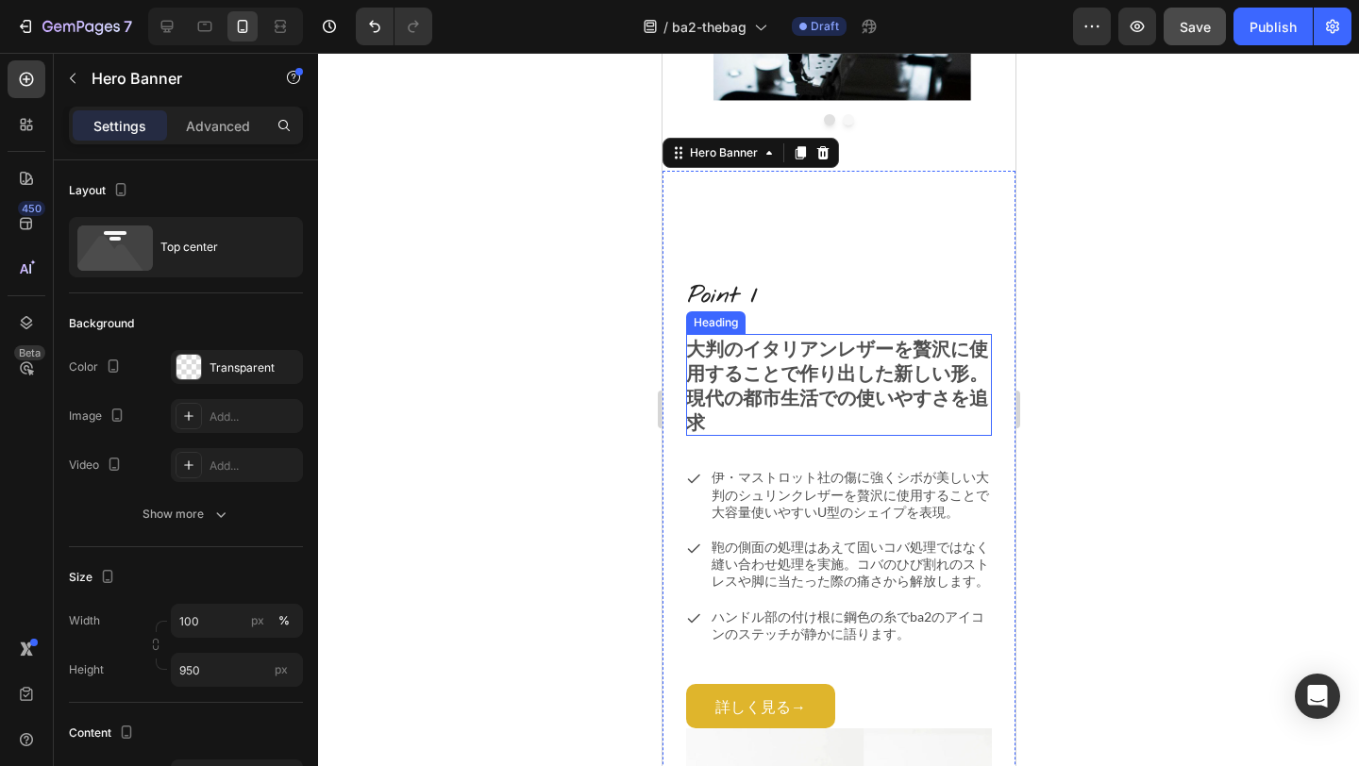
scroll to position [1263, 0]
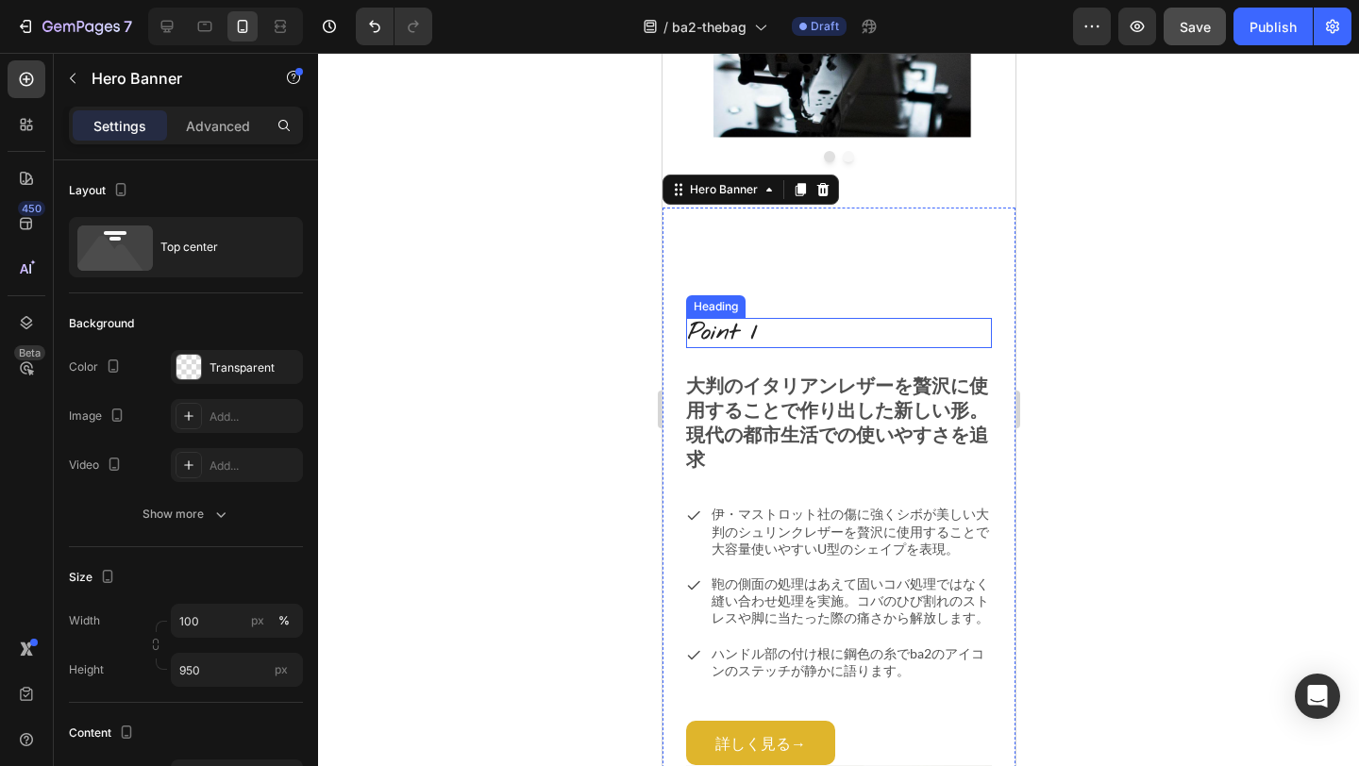
click at [737, 336] on h2 "Point 1" at bounding box center [838, 333] width 306 height 31
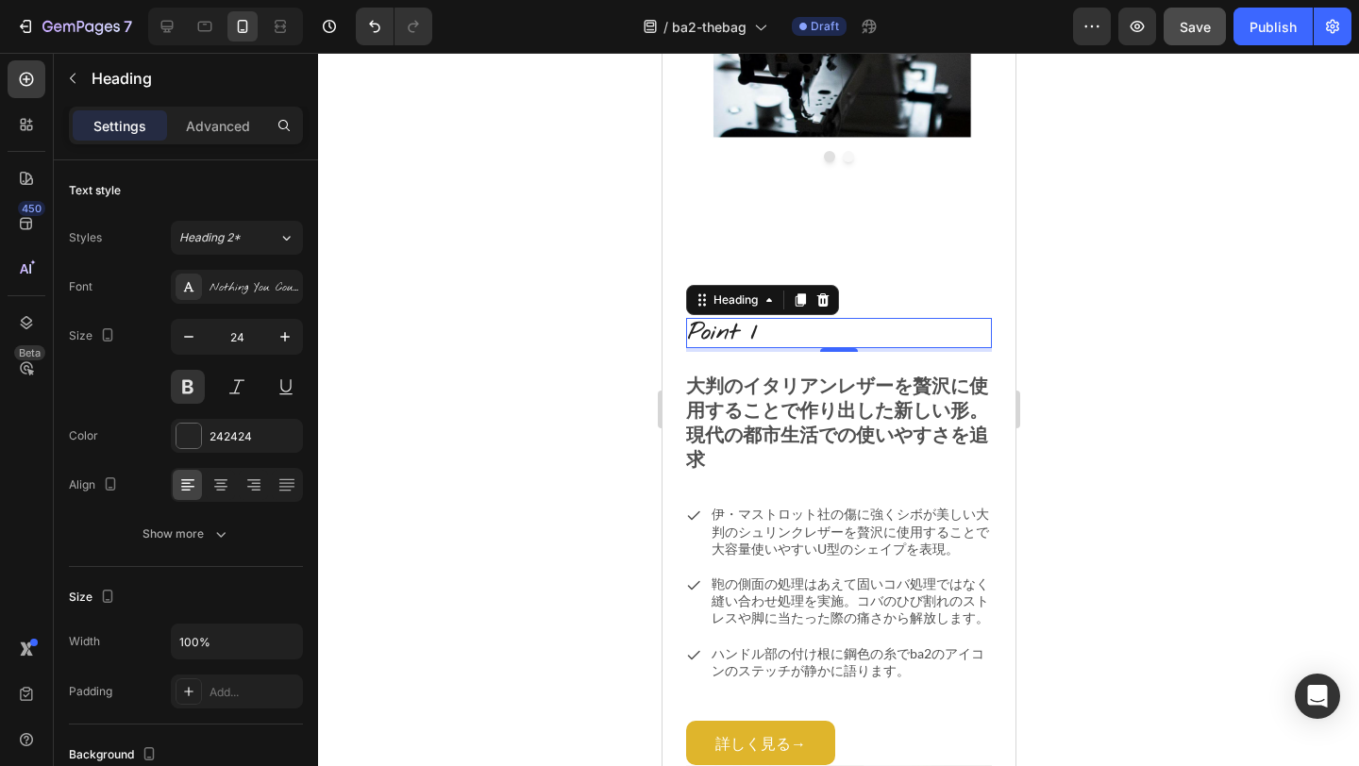
click at [219, 141] on div "Settings Advanced" at bounding box center [186, 126] width 234 height 38
click at [215, 124] on p "Advanced" at bounding box center [218, 126] width 64 height 20
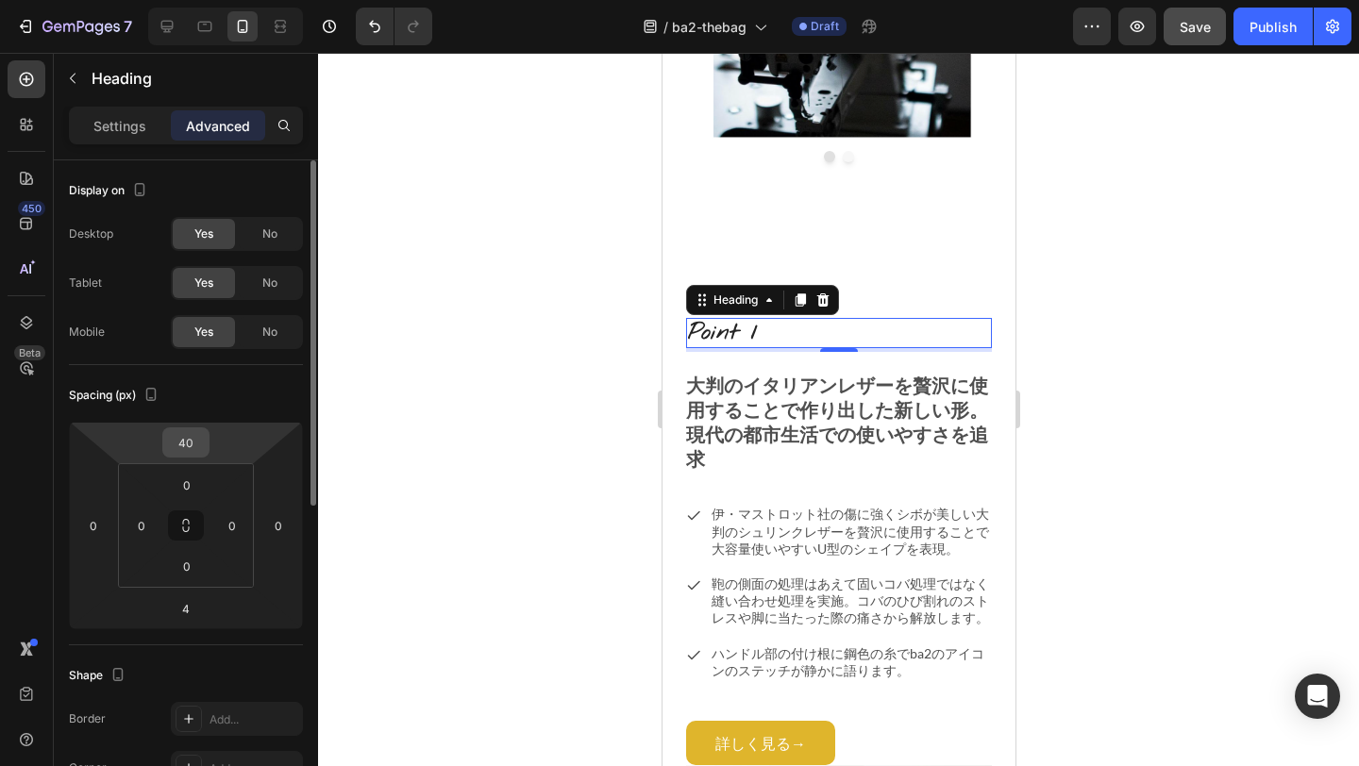
click at [192, 451] on input "40" at bounding box center [186, 442] width 38 height 28
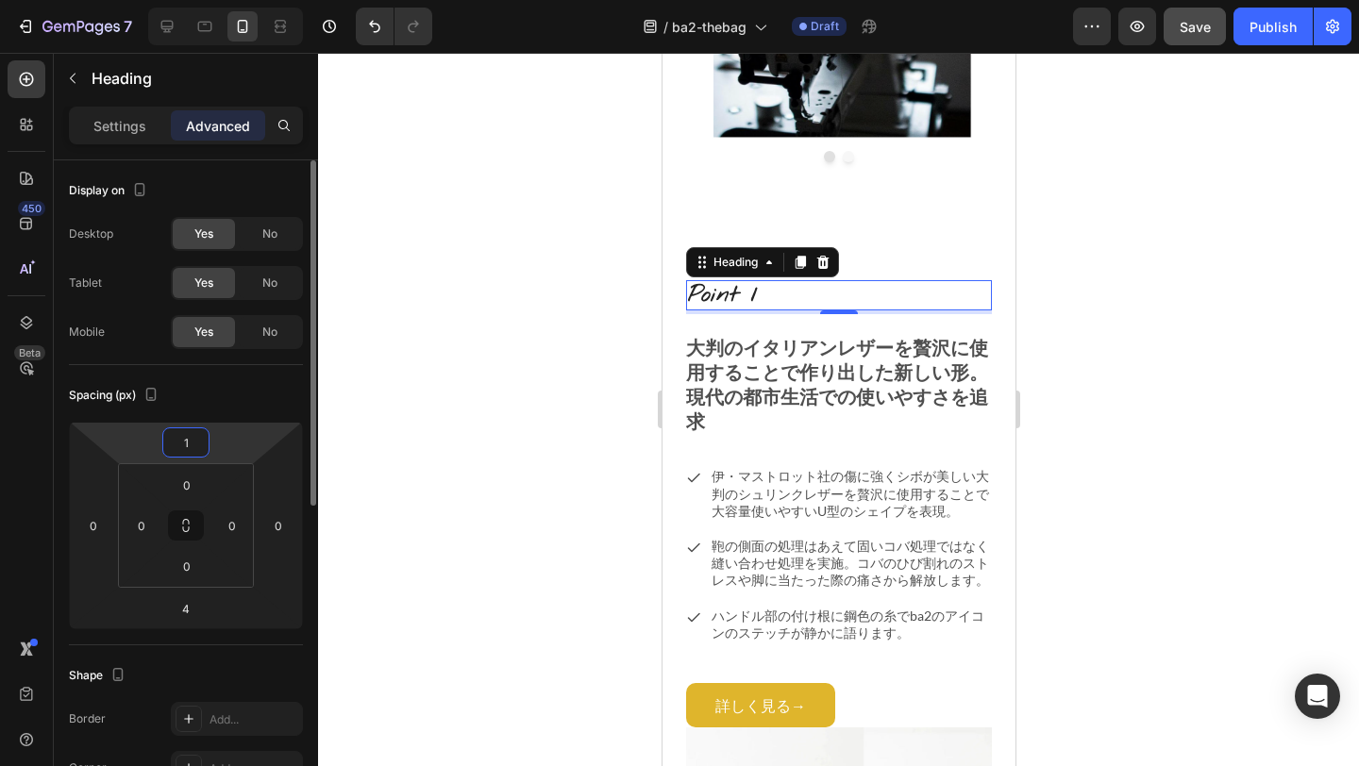
type input "10"
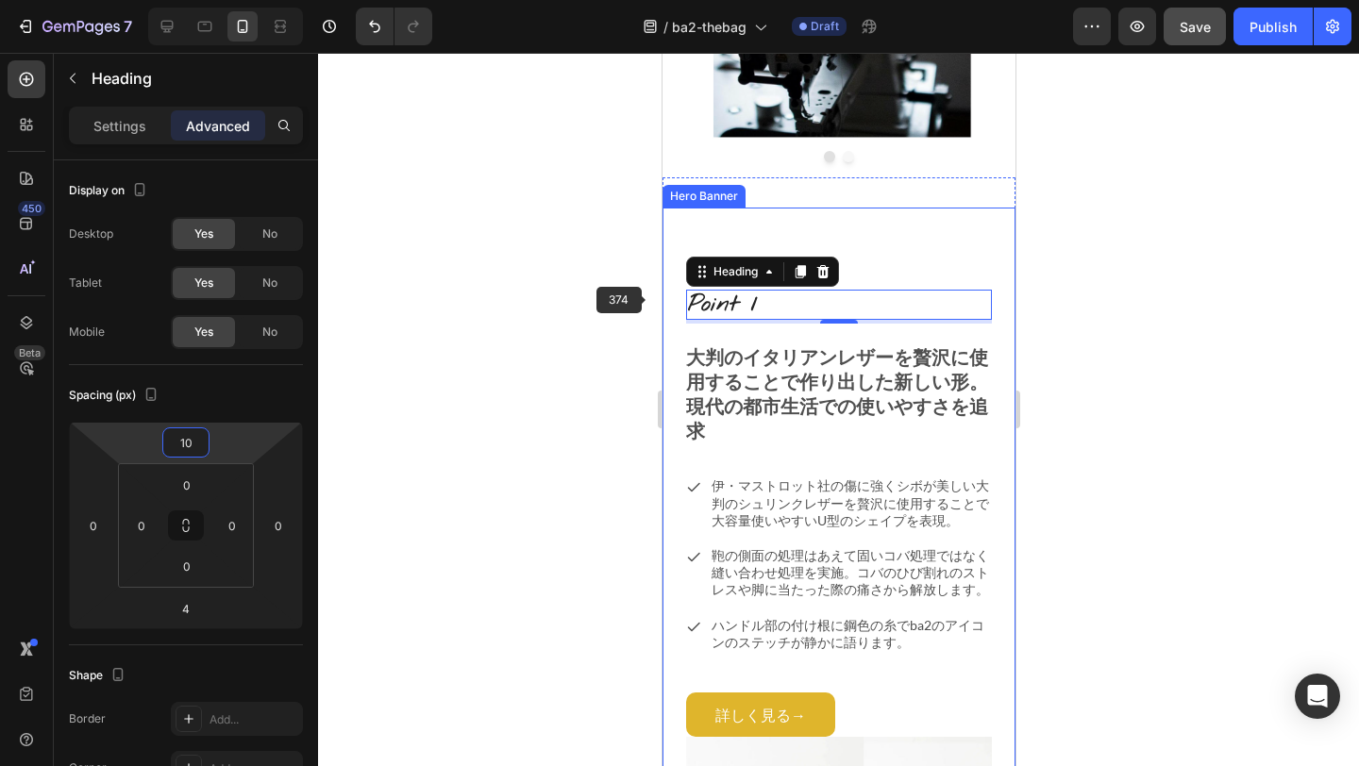
click at [605, 306] on div at bounding box center [838, 409] width 1041 height 713
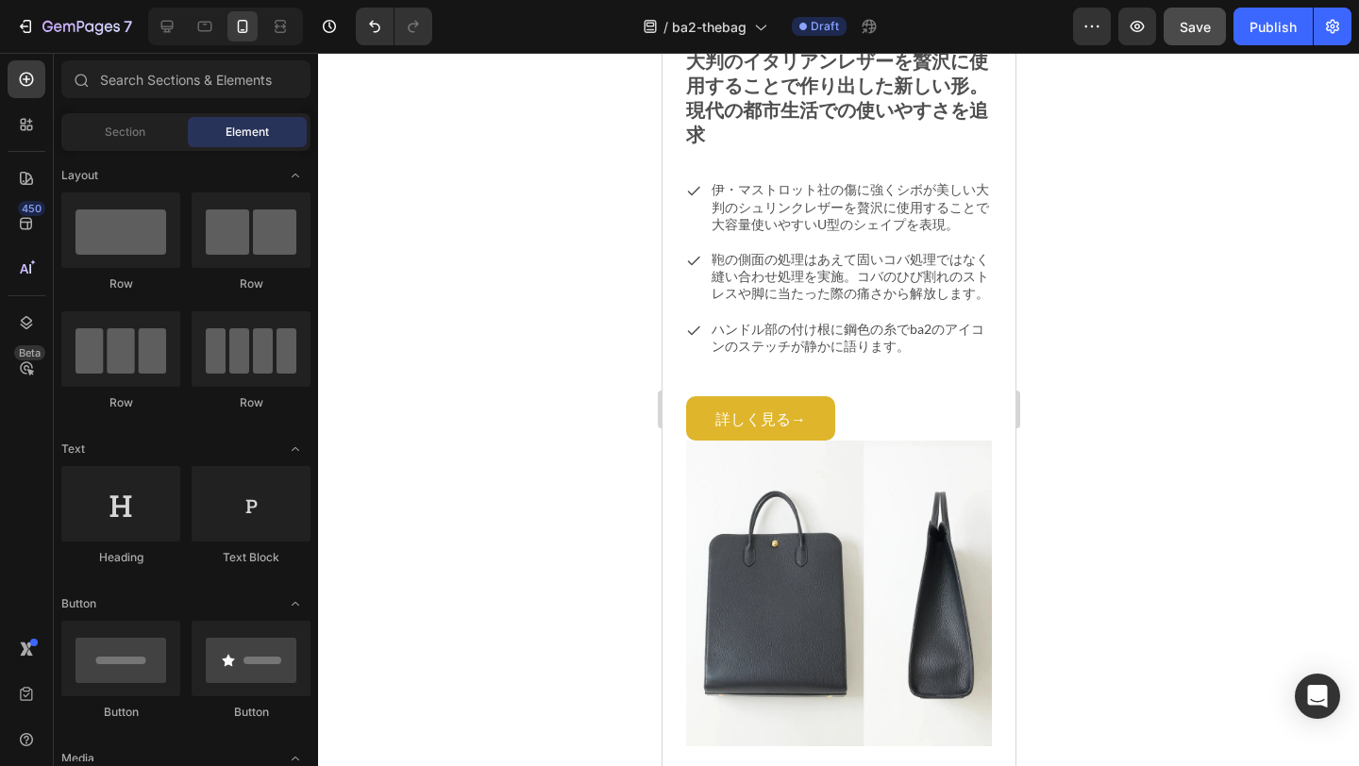
scroll to position [1566, 0]
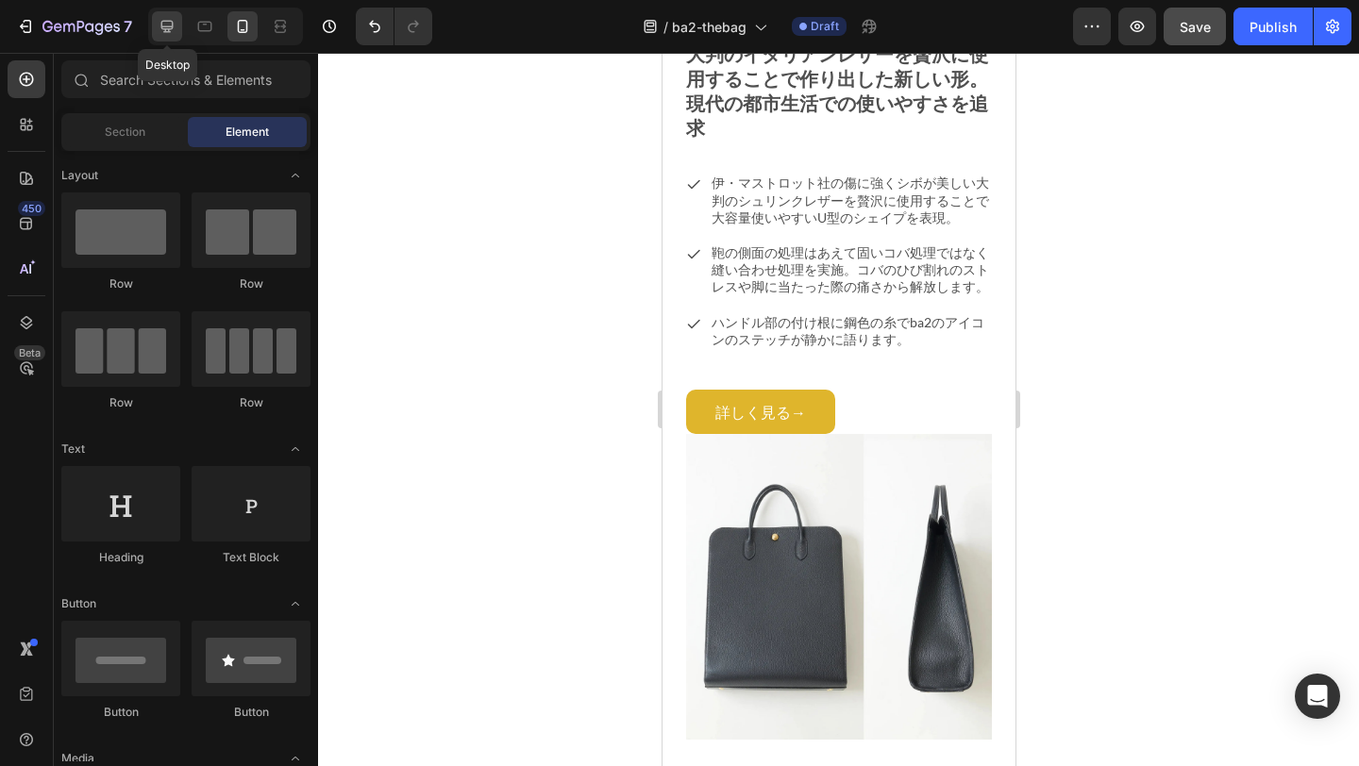
click at [160, 35] on icon at bounding box center [167, 26] width 19 height 19
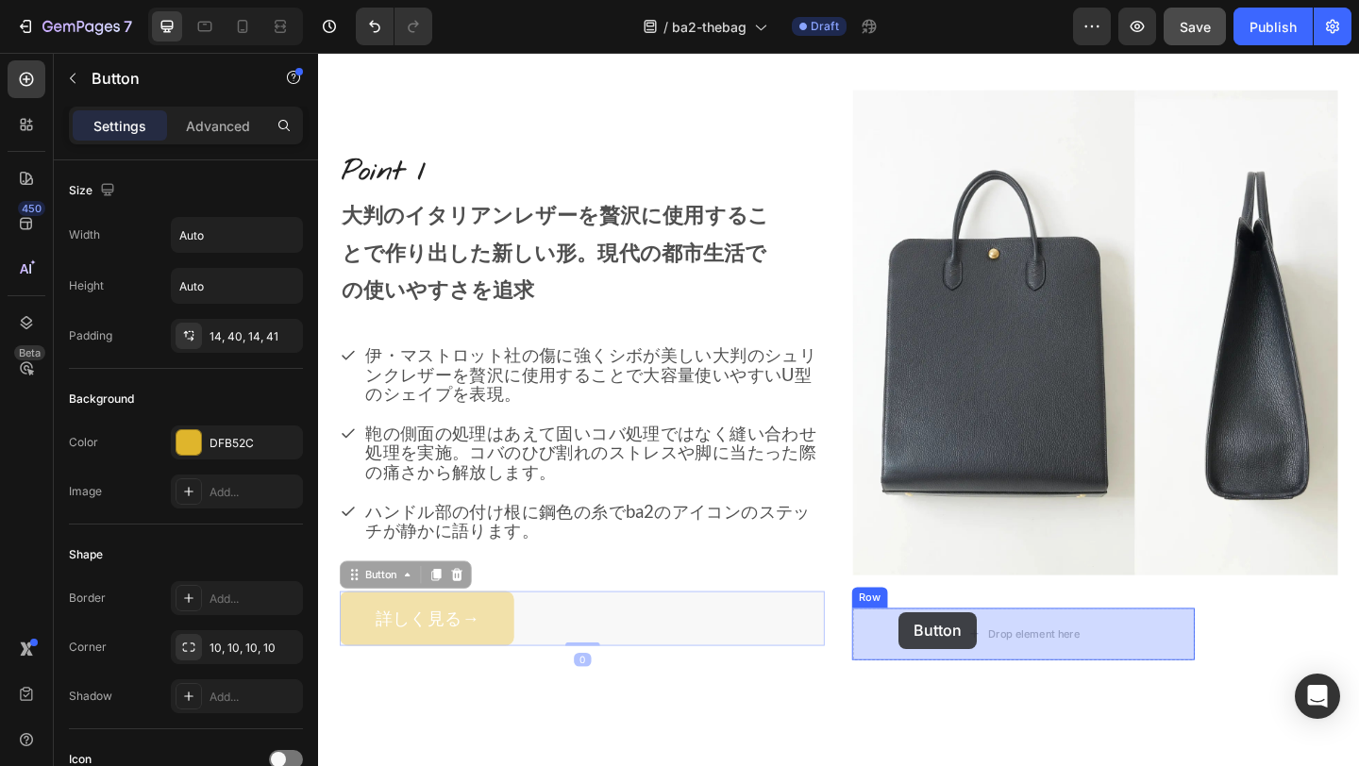
drag, startPoint x: 367, startPoint y: 616, endPoint x: 949, endPoint y: 661, distance: 583.9
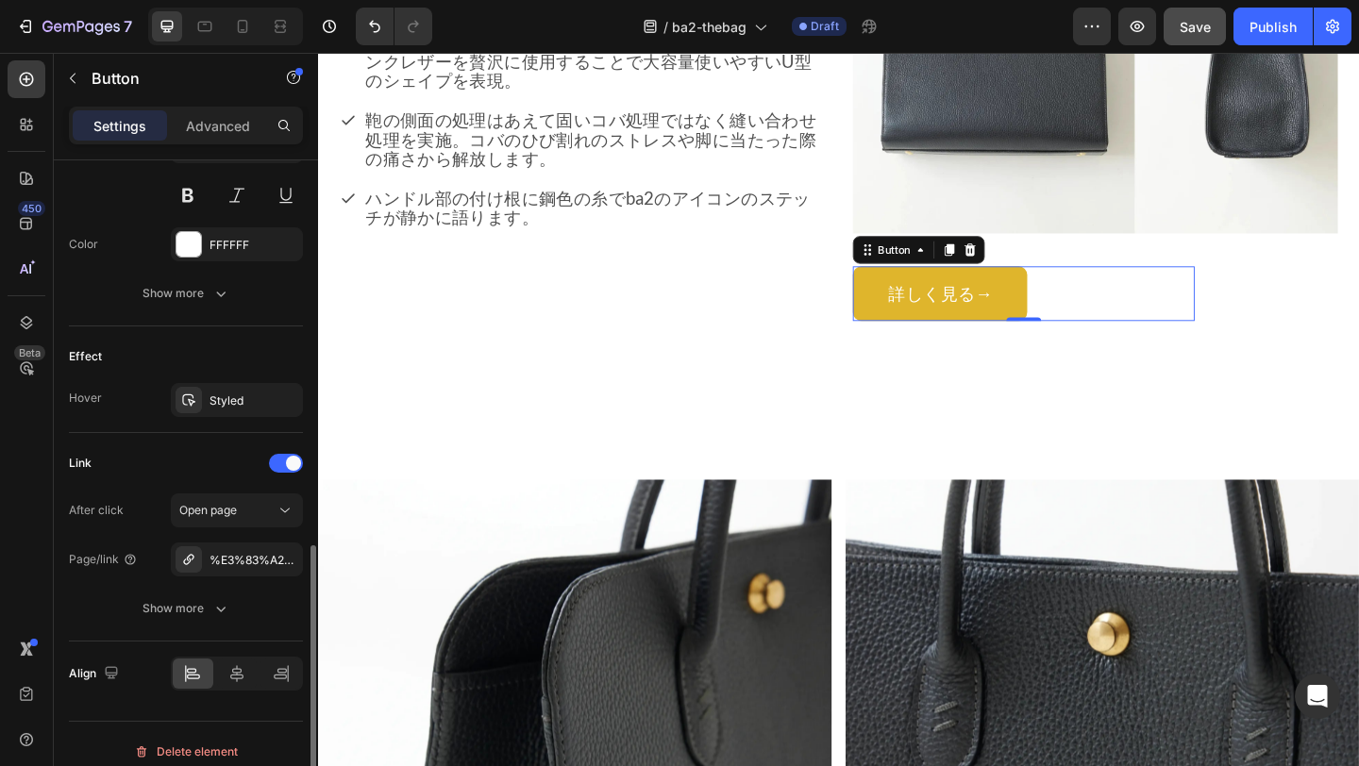
scroll to position [841, 0]
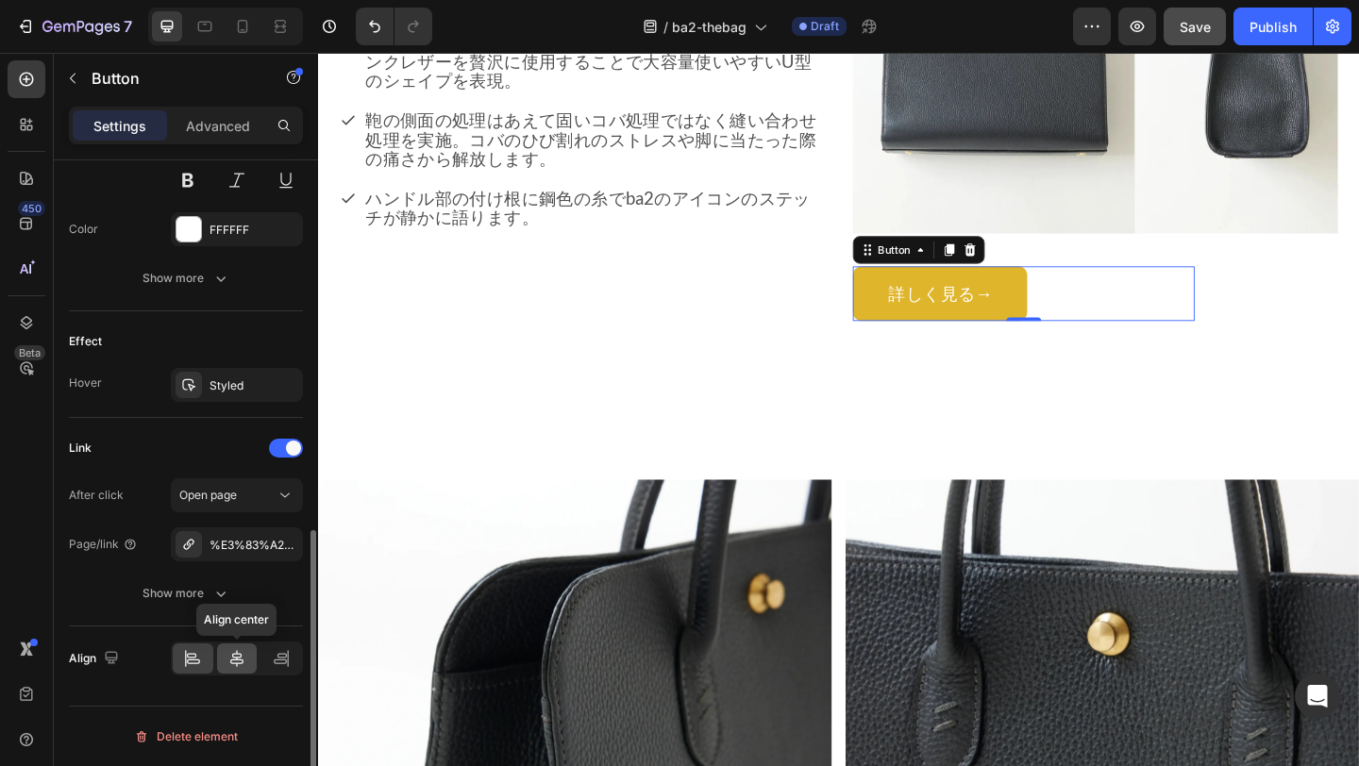
click at [243, 654] on icon at bounding box center [236, 658] width 19 height 19
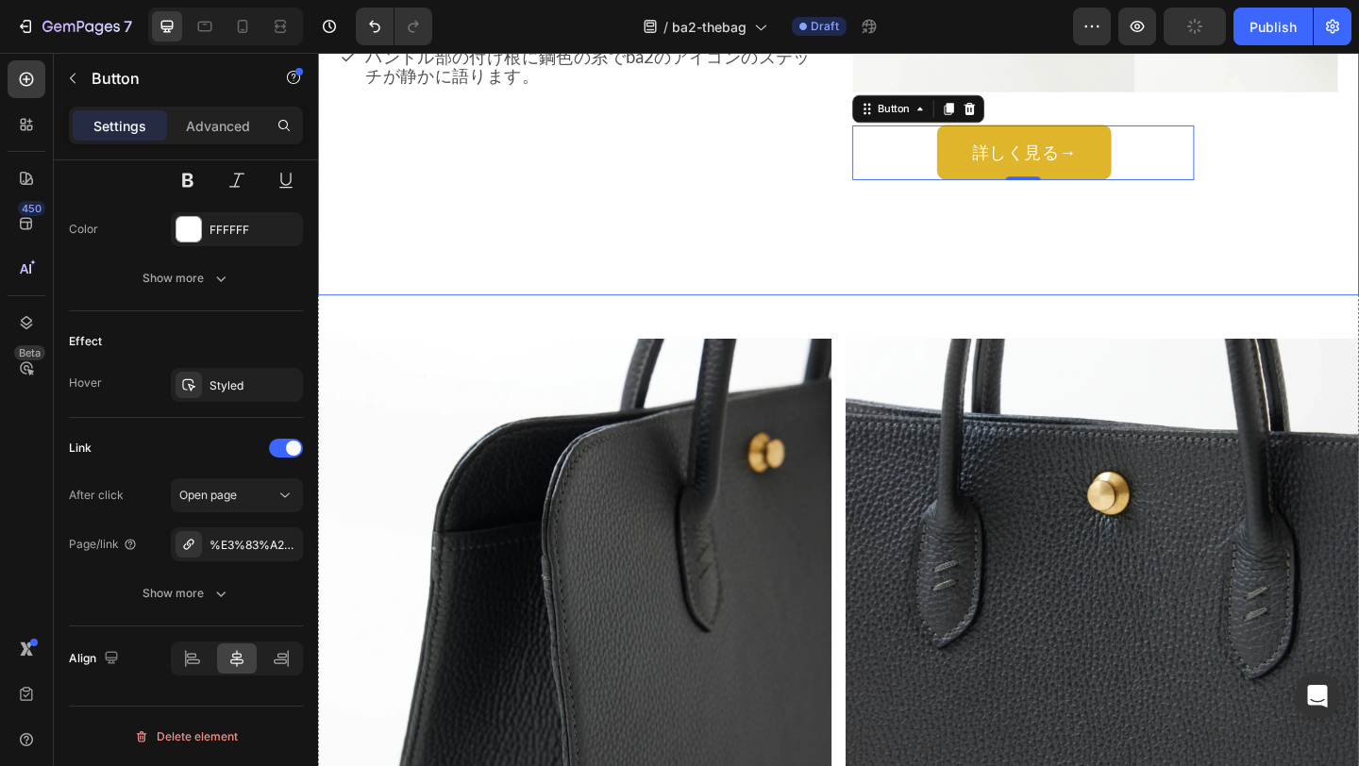
scroll to position [2064, 0]
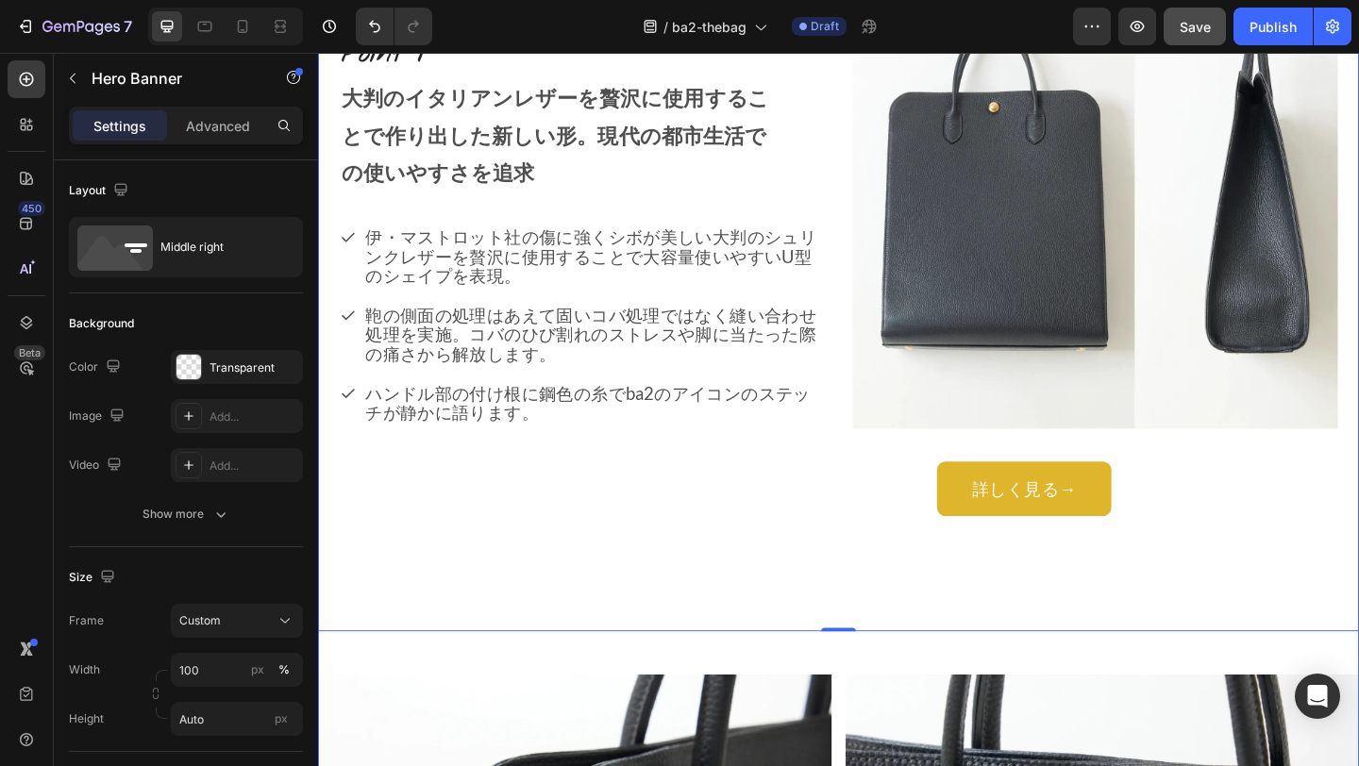
scroll to position [1840, 0]
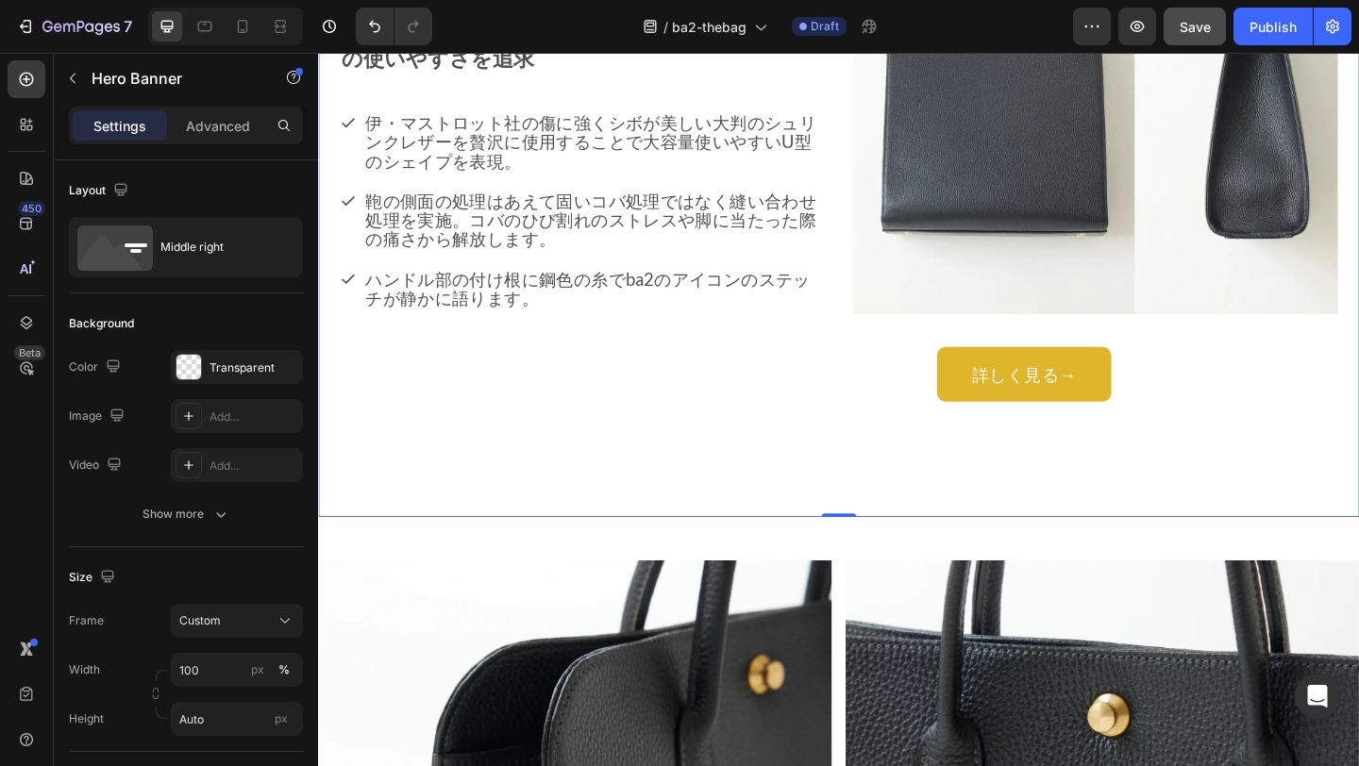
click at [560, 509] on div "Image 詳しく見る→ Button Row Point 1 Heading 大判のイタリアンレザーを贅沢に使用することで作り出した新しい形。現代の都市生活…" at bounding box center [884, 133] width 1132 height 848
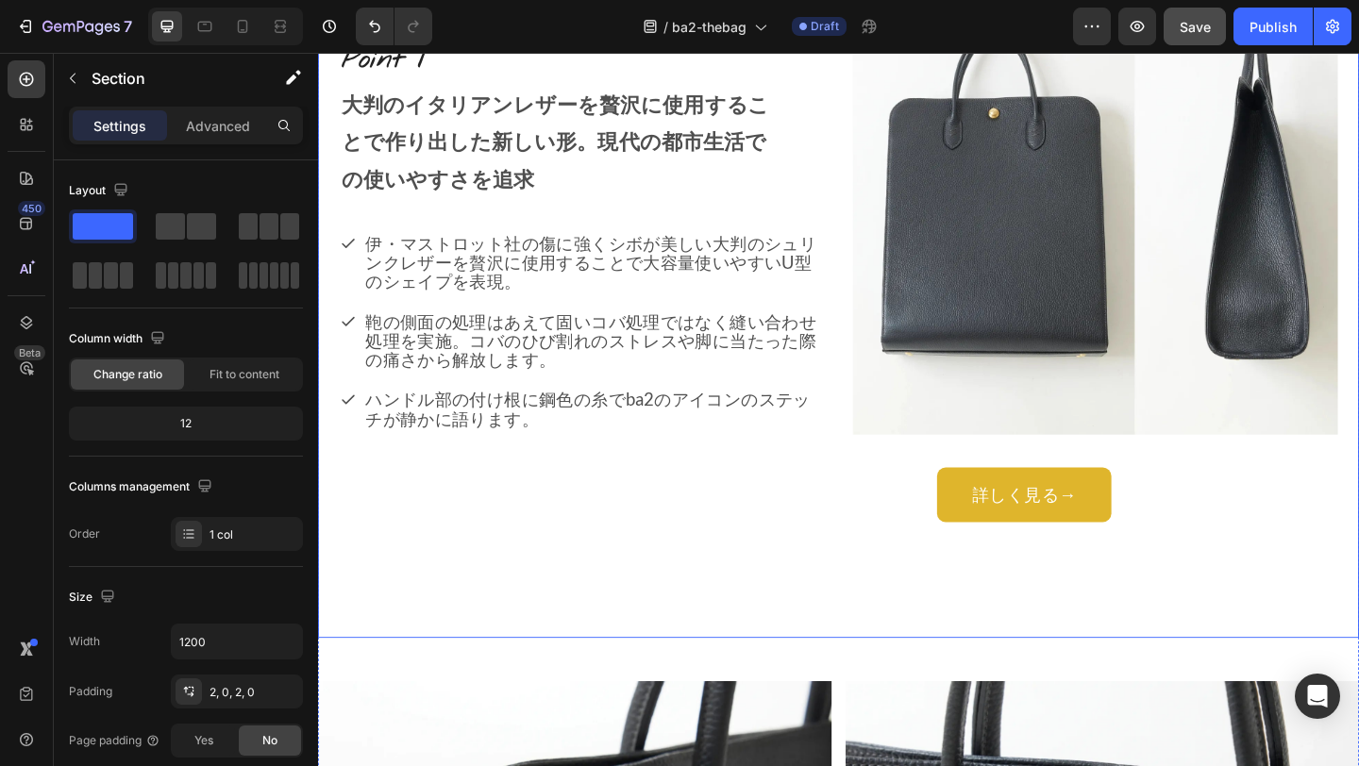
scroll to position [1808, 0]
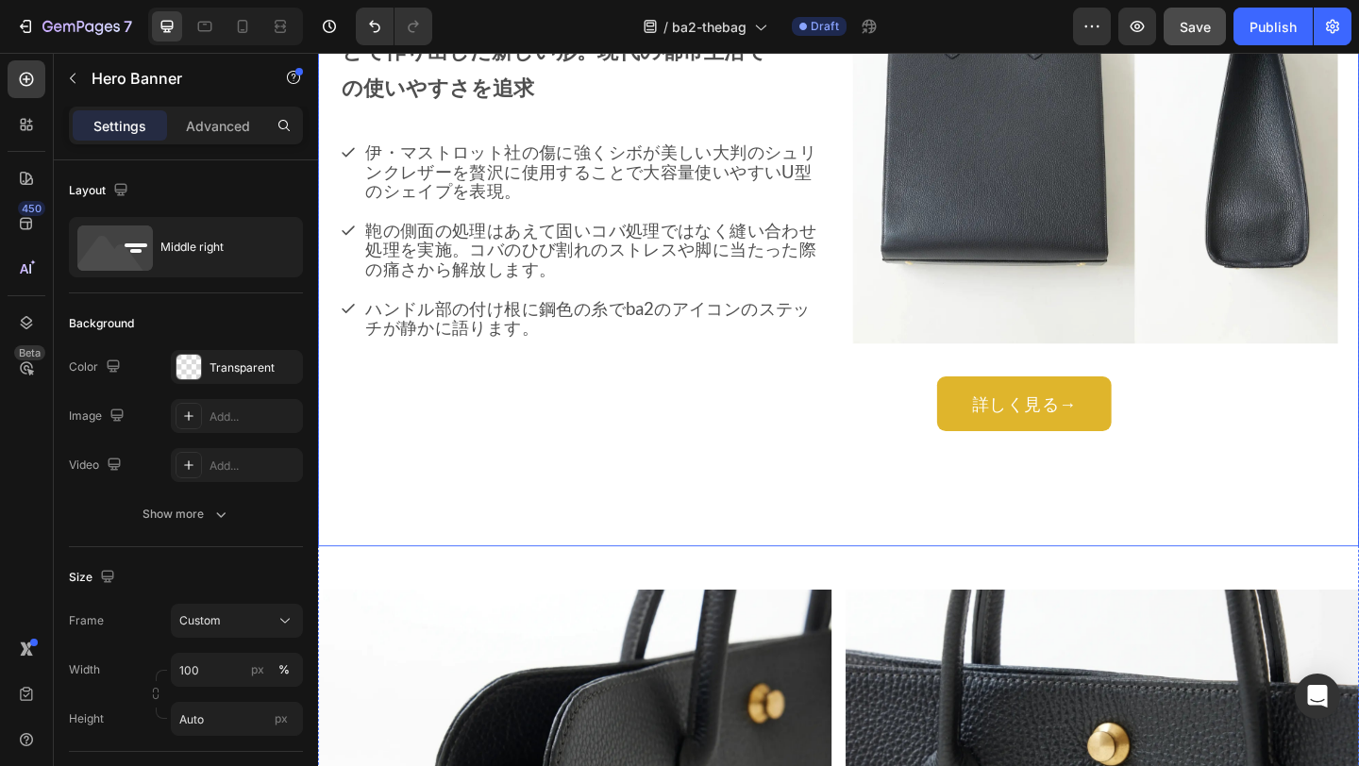
click at [1065, 517] on div "Image 詳しく見る→ Button Row" at bounding box center [1162, 179] width 527 height 677
click at [201, 134] on p "Advanced" at bounding box center [218, 126] width 64 height 20
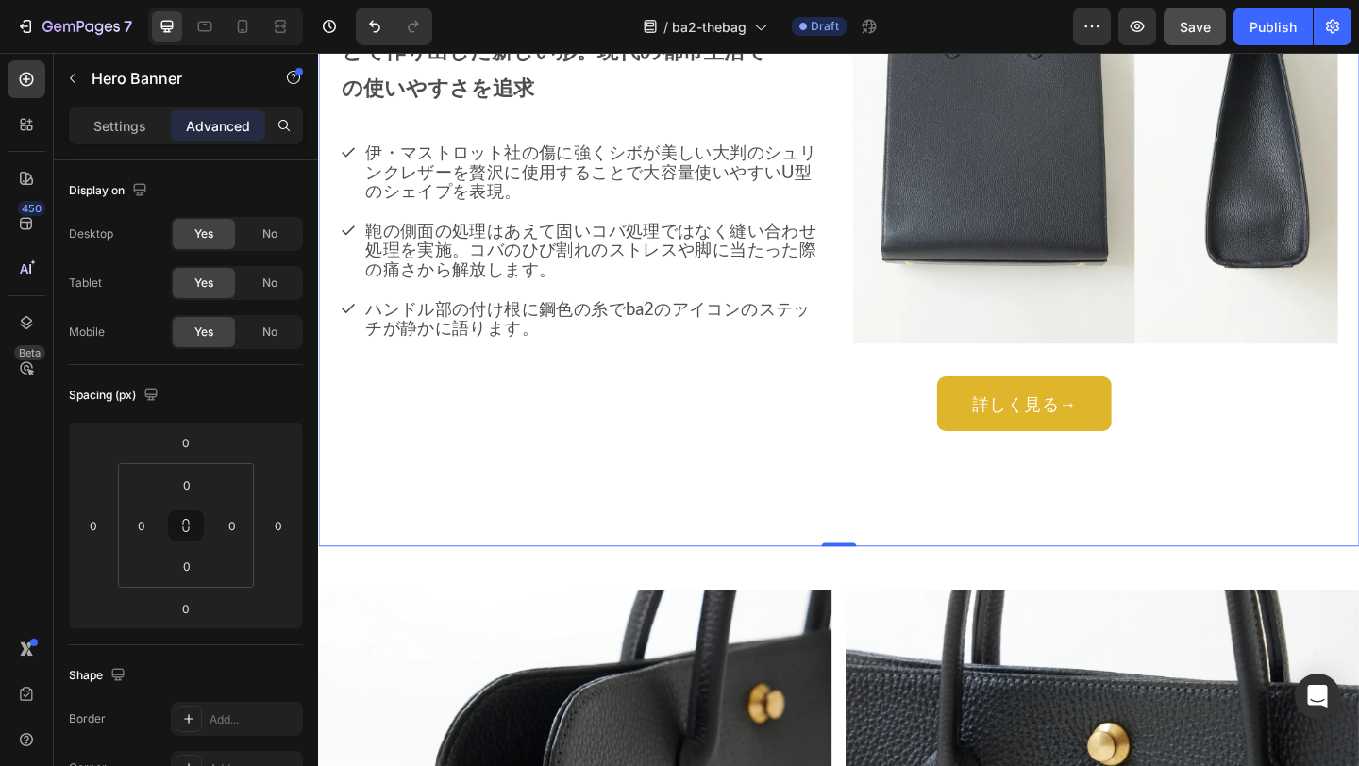
click at [620, 447] on div "Point 1 Heading 大判のイタリアンレザーを贅沢に使用することで作り出した新しい形。現代の都市生活での使いやすさを追求 Heading 伊・マスト…" at bounding box center [605, 179] width 527 height 677
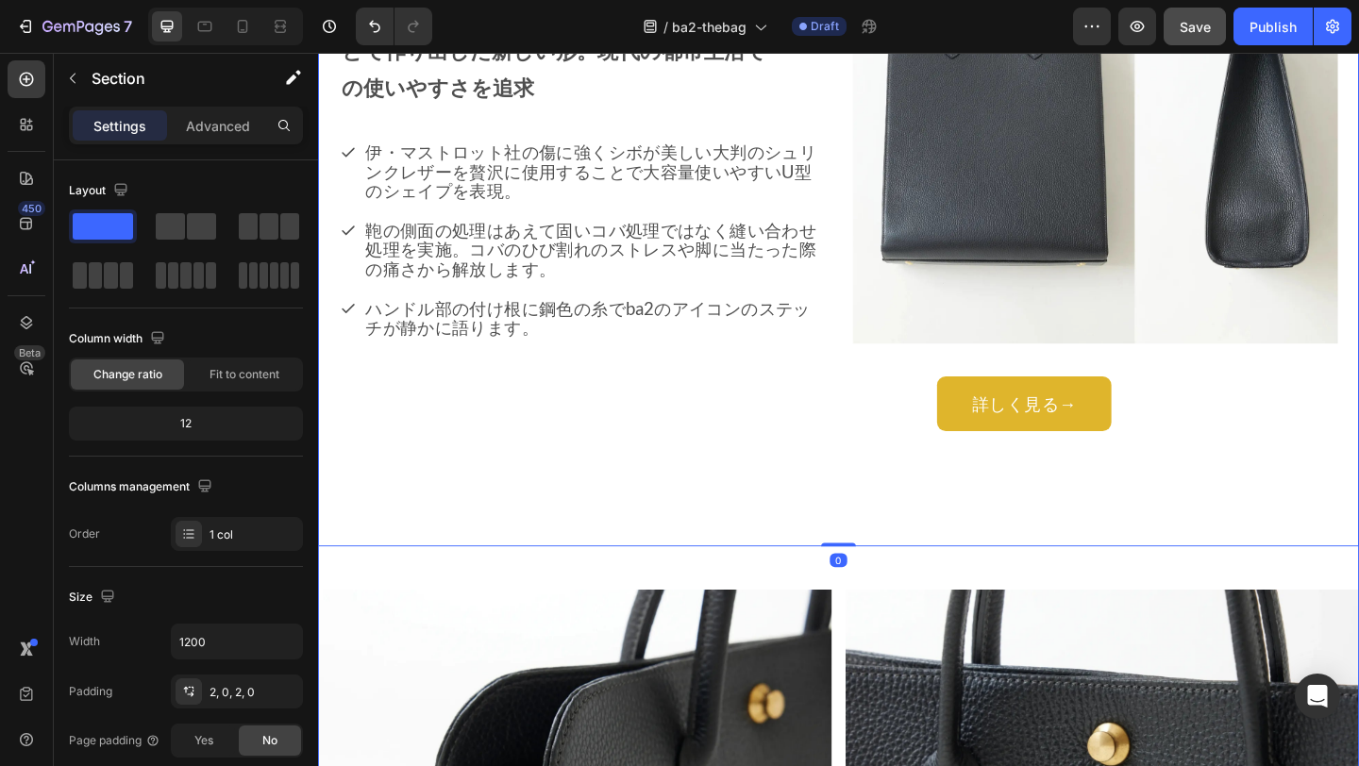
click at [769, 514] on div "Point 1 Heading 大判のイタリアンレザーを贅沢に使用することで作り出した新しい形。現代の都市生活での使いやすさを追求 Heading 伊・マスト…" at bounding box center [605, 179] width 527 height 677
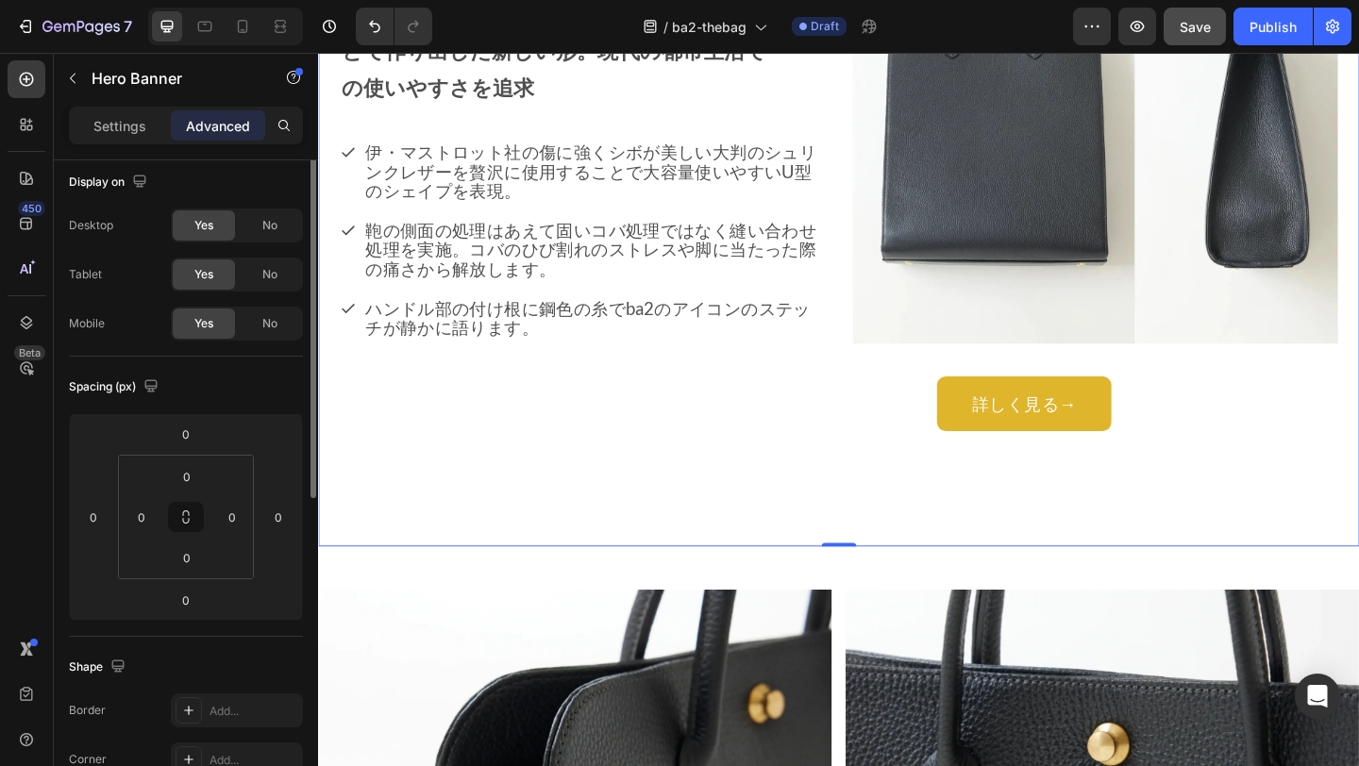
scroll to position [0, 0]
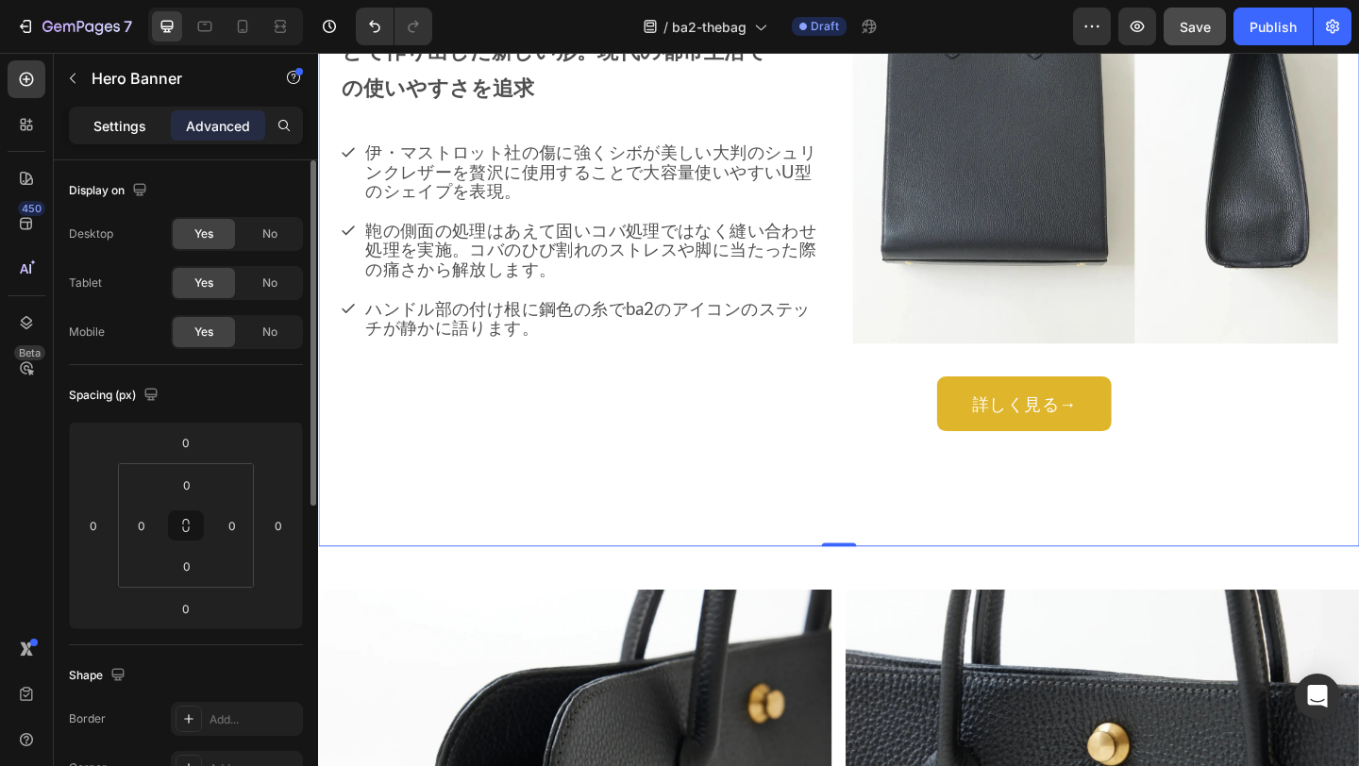
click at [130, 125] on p "Settings" at bounding box center [119, 126] width 53 height 20
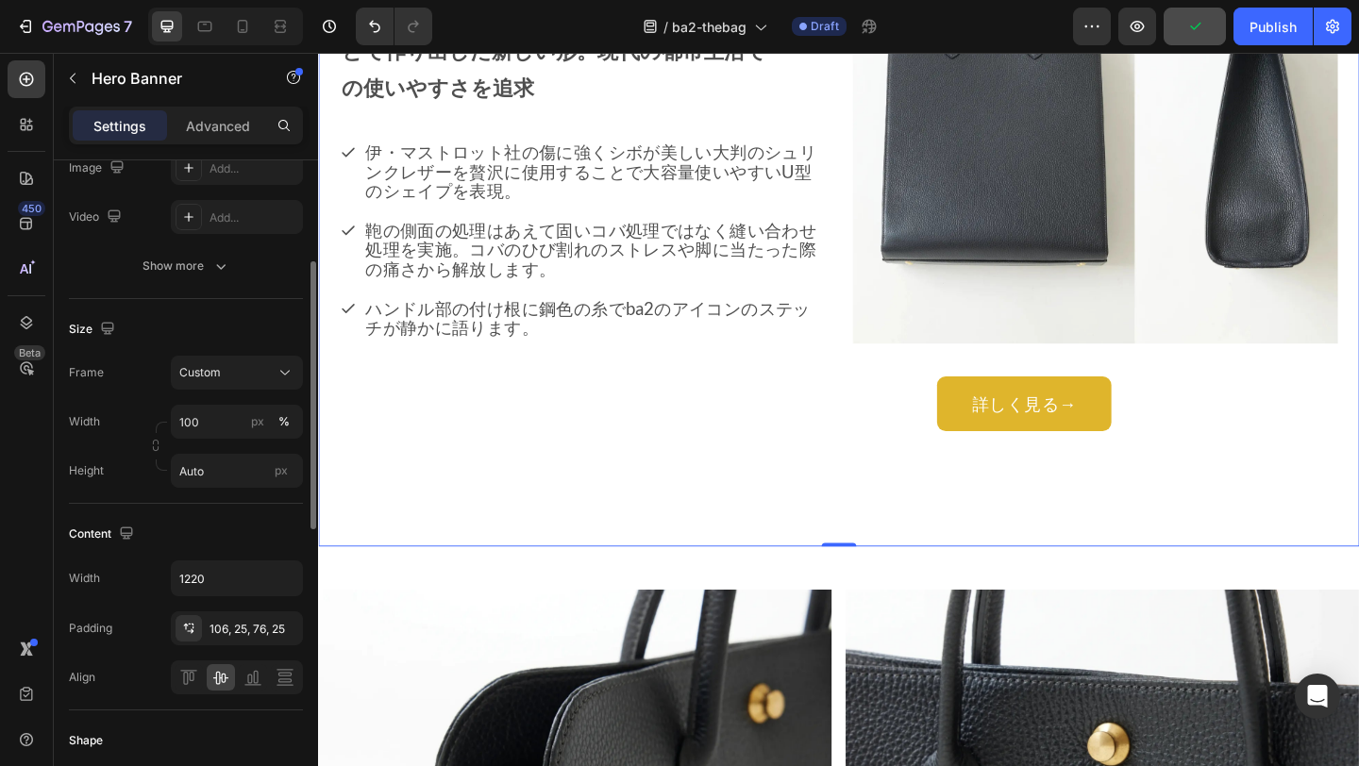
scroll to position [265, 0]
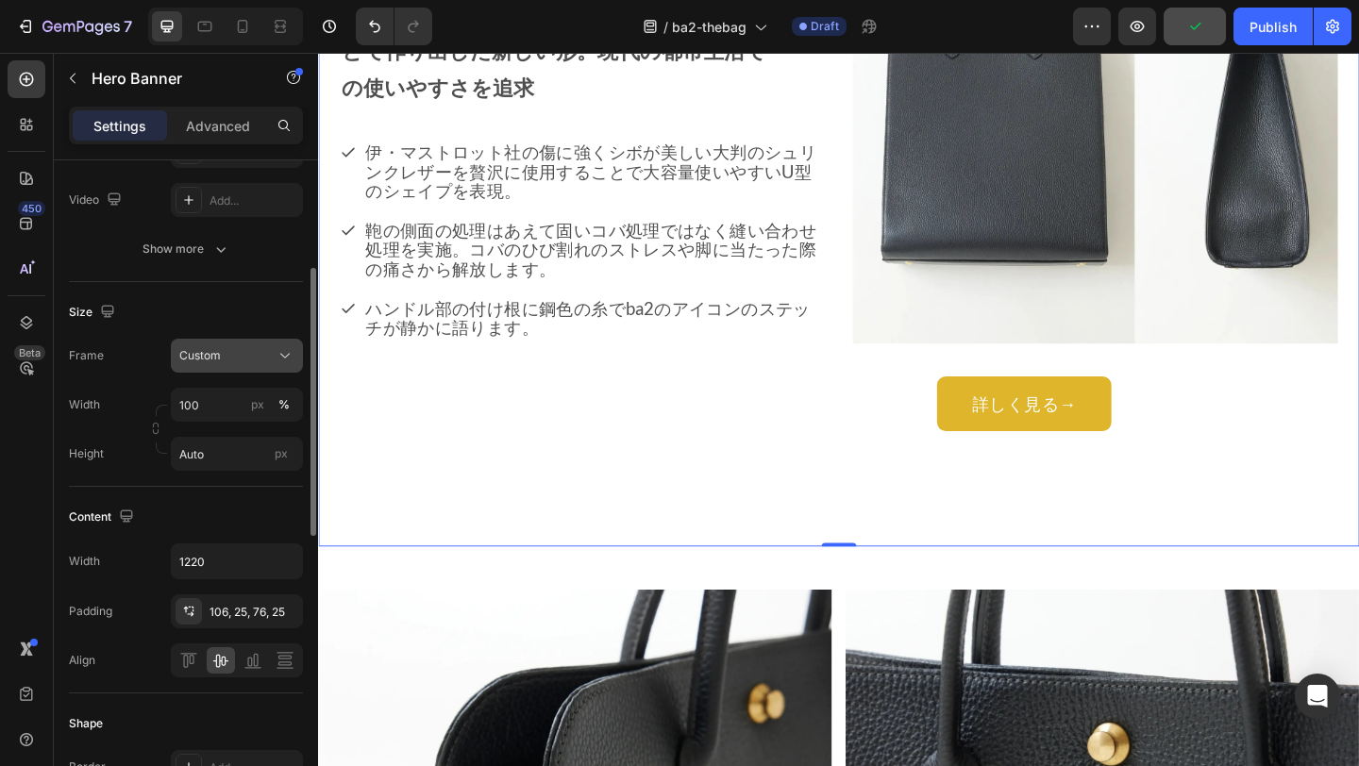
click at [247, 348] on div "Custom" at bounding box center [225, 355] width 92 height 17
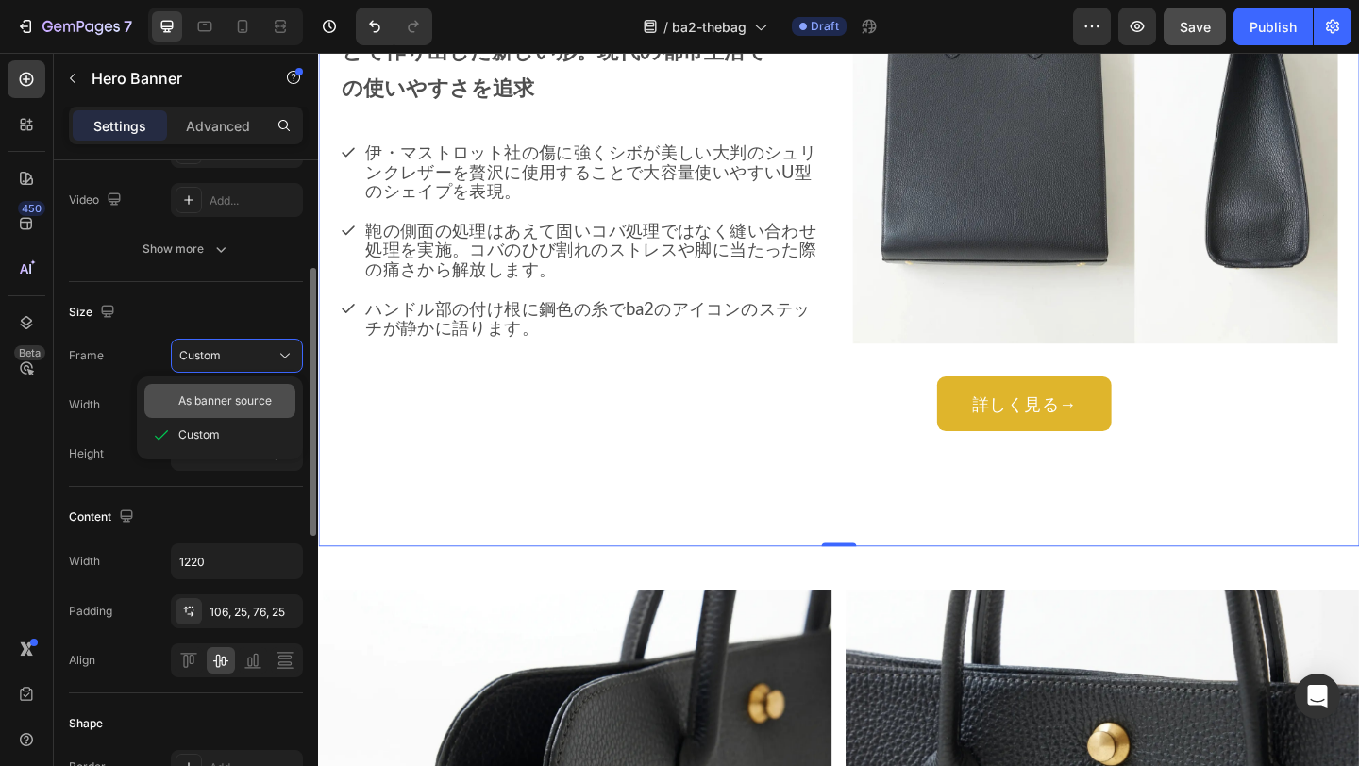
click at [239, 391] on div "As banner source" at bounding box center [219, 401] width 151 height 34
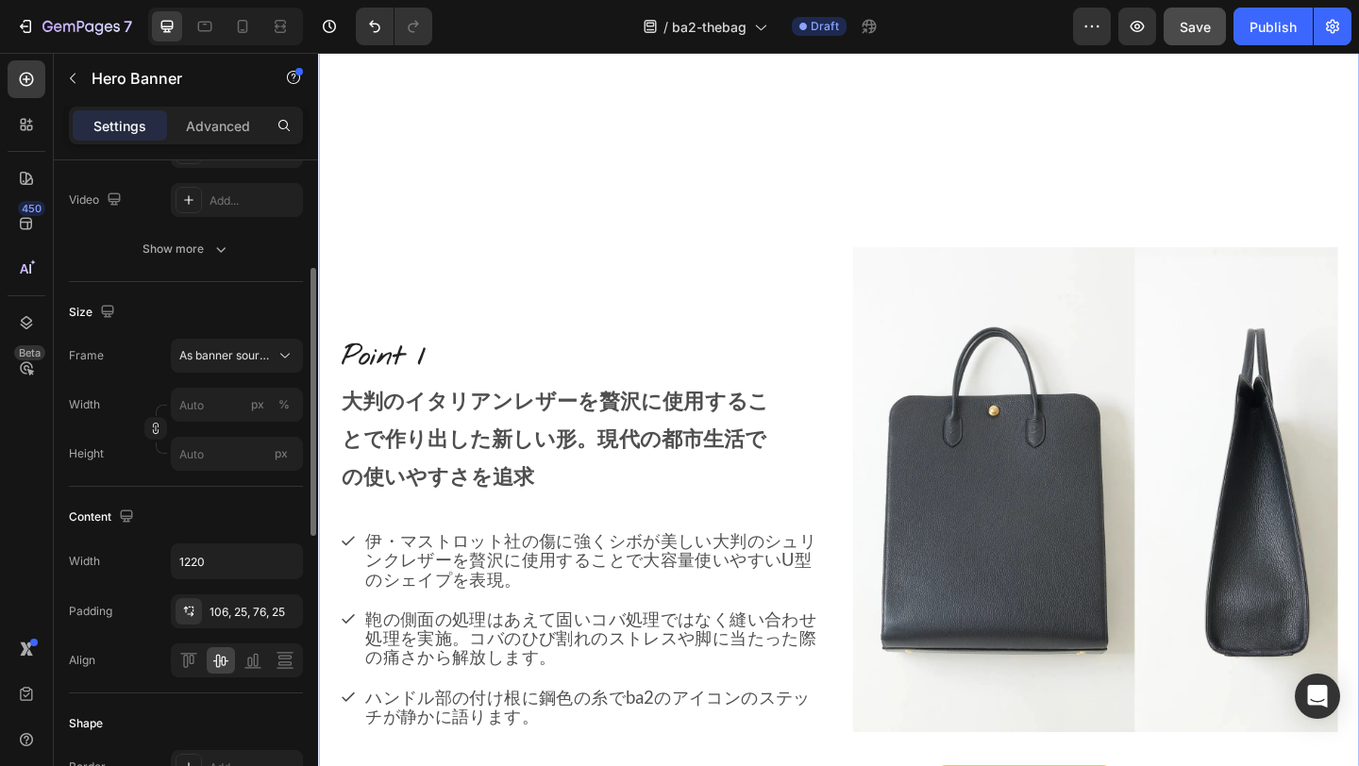
scroll to position [1110, 0]
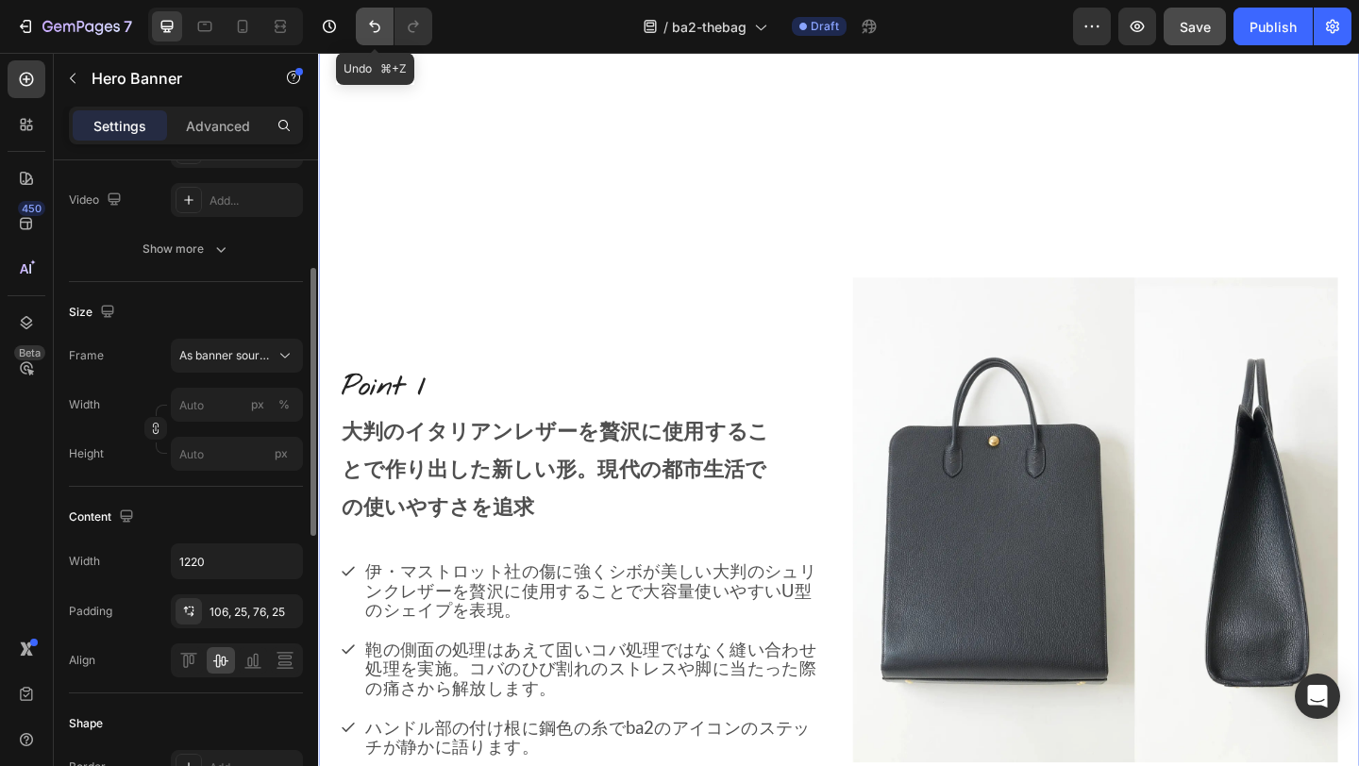
click at [366, 24] on icon "Undo/Redo" at bounding box center [374, 26] width 19 height 19
type input "100"
type input "Auto"
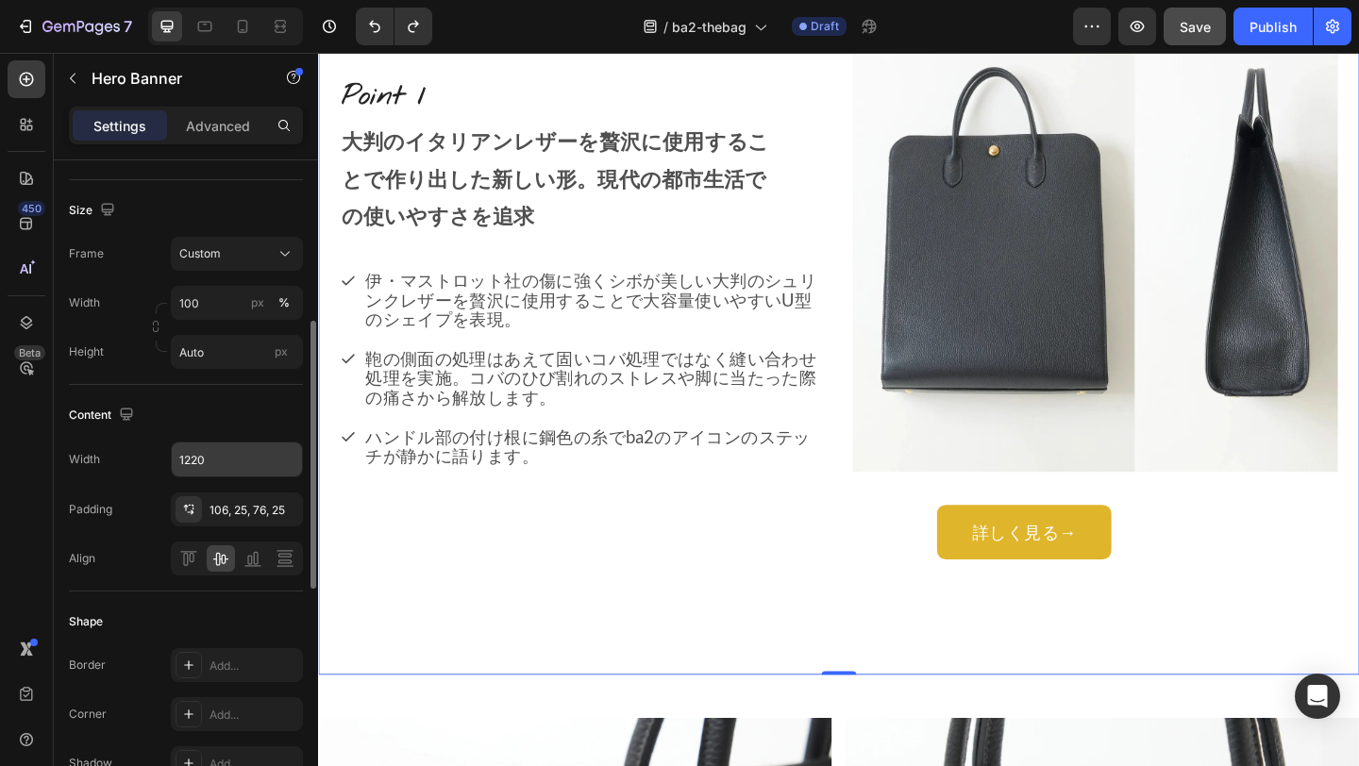
scroll to position [375, 0]
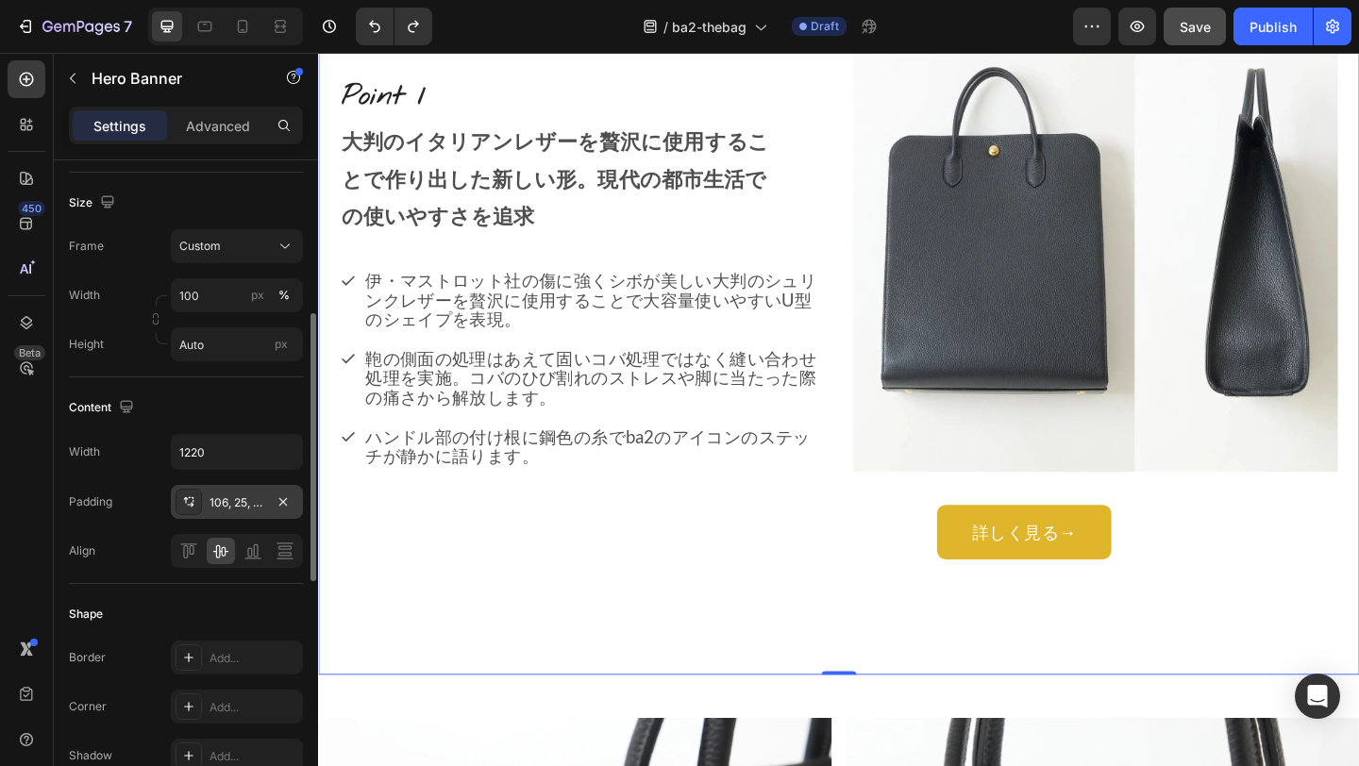
click at [234, 499] on div "106, 25, 76, 25" at bounding box center [236, 502] width 55 height 17
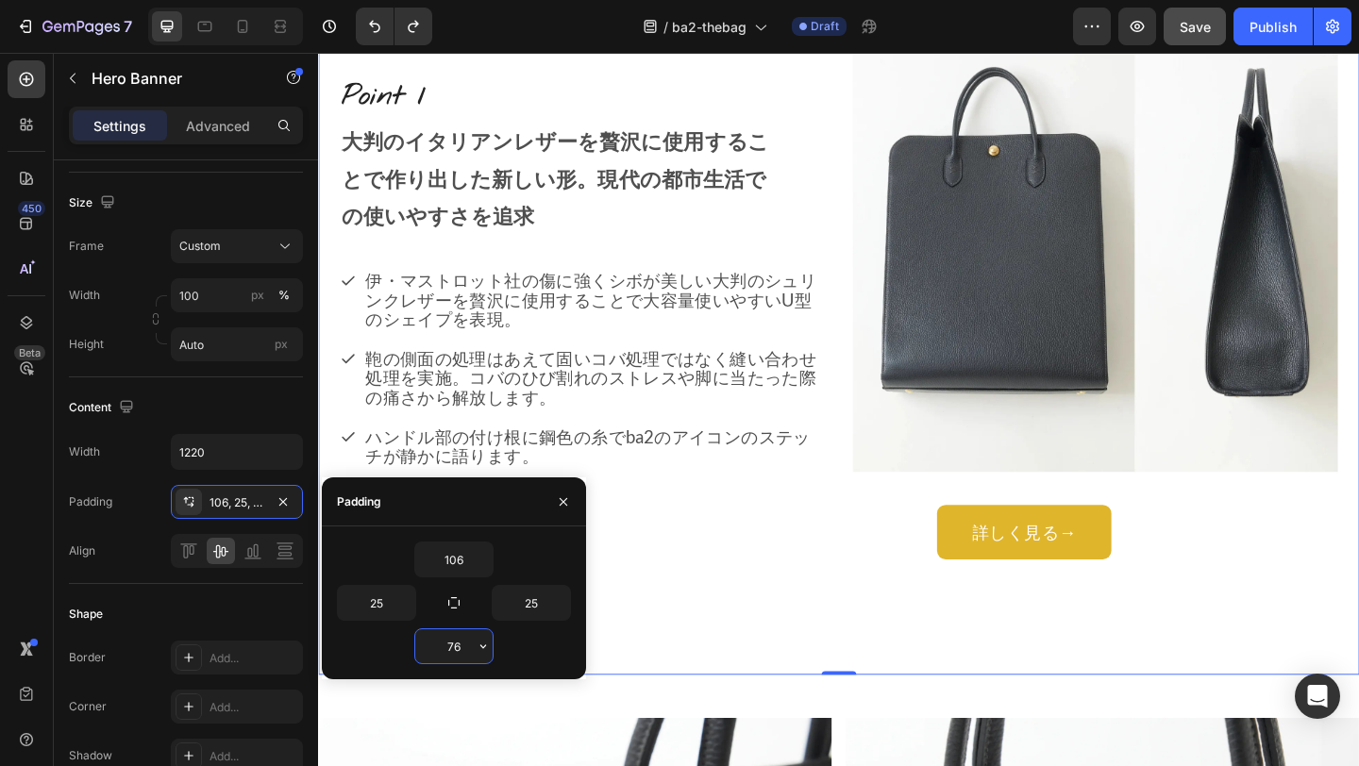
click at [459, 649] on input "76" at bounding box center [453, 646] width 77 height 34
type input "30"
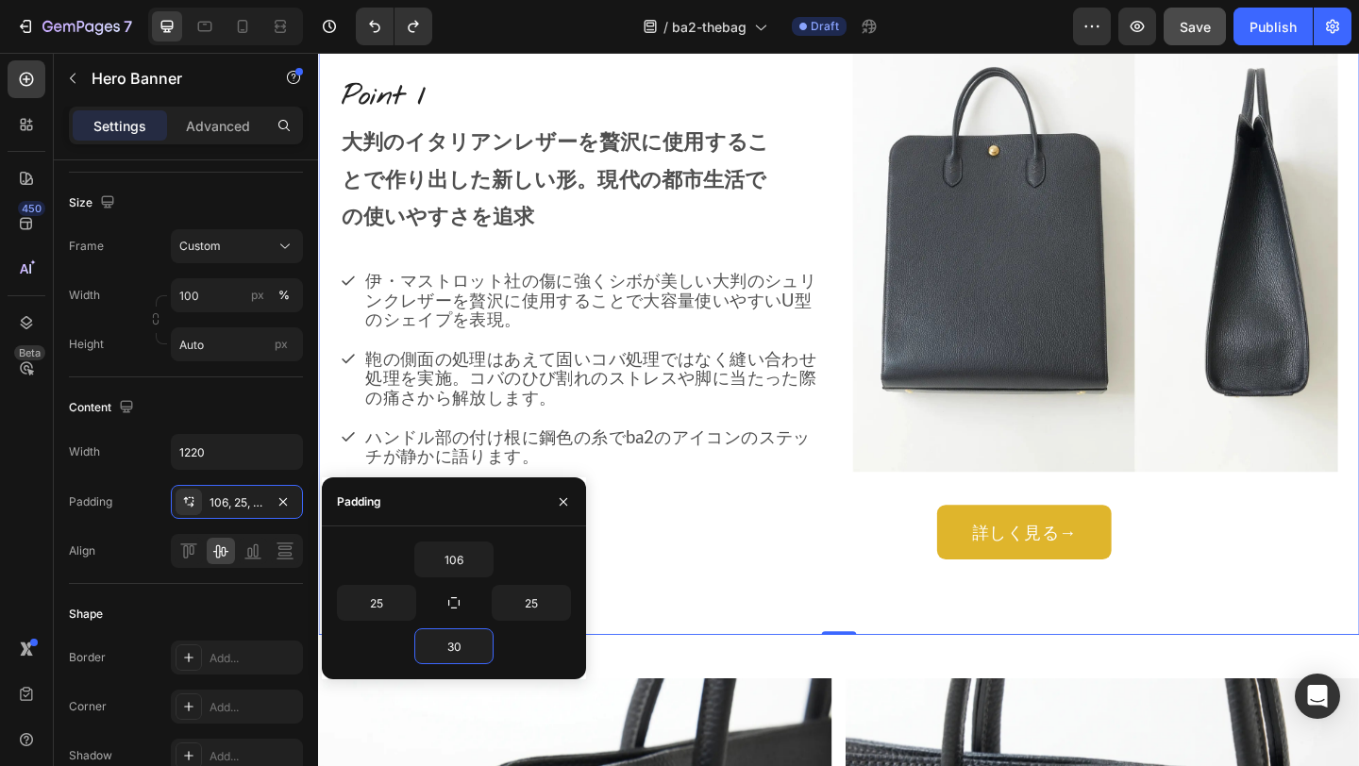
click at [744, 596] on div "Point 1 Heading 大判のイタリアンレザーを贅沢に使用することで作り出した新しい形。現代の都市生活での使いやすさを追求 Heading 伊・マスト…" at bounding box center [605, 319] width 527 height 677
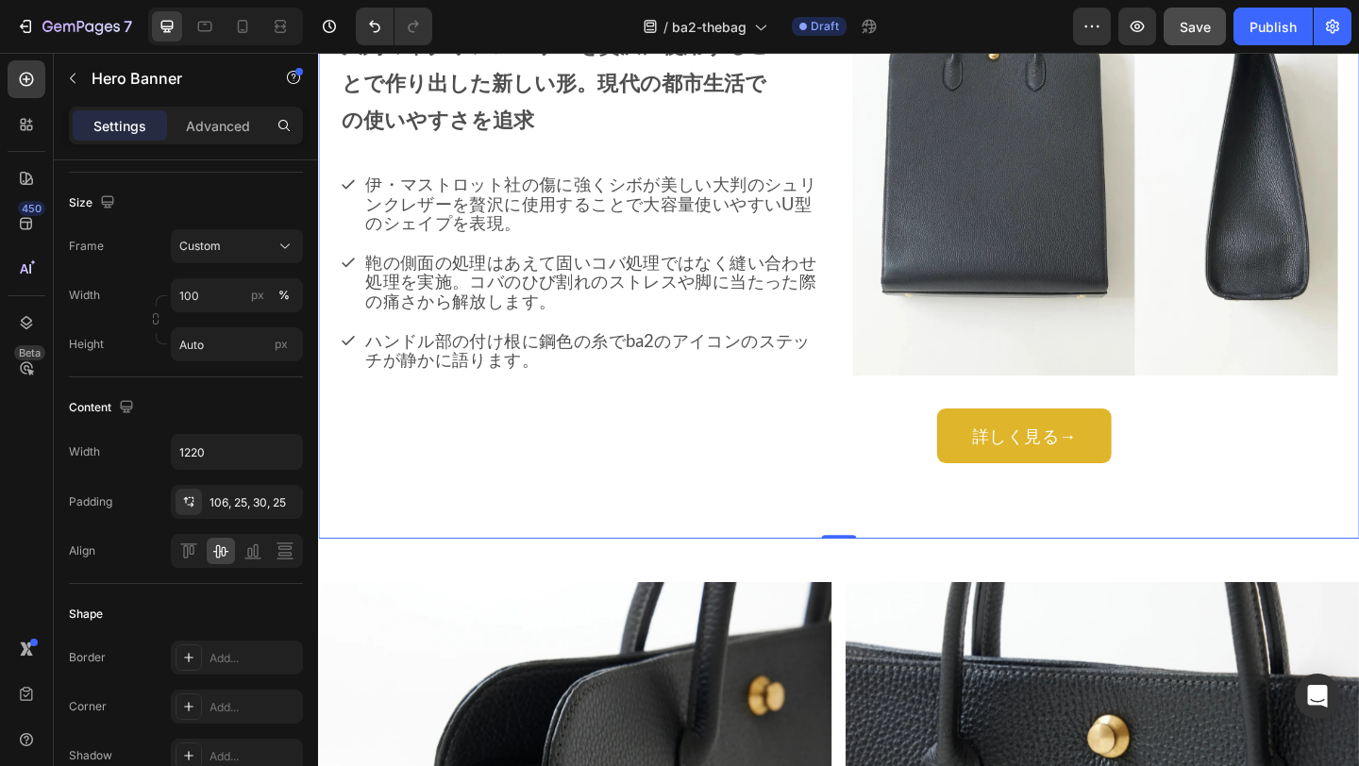
scroll to position [1188, 0]
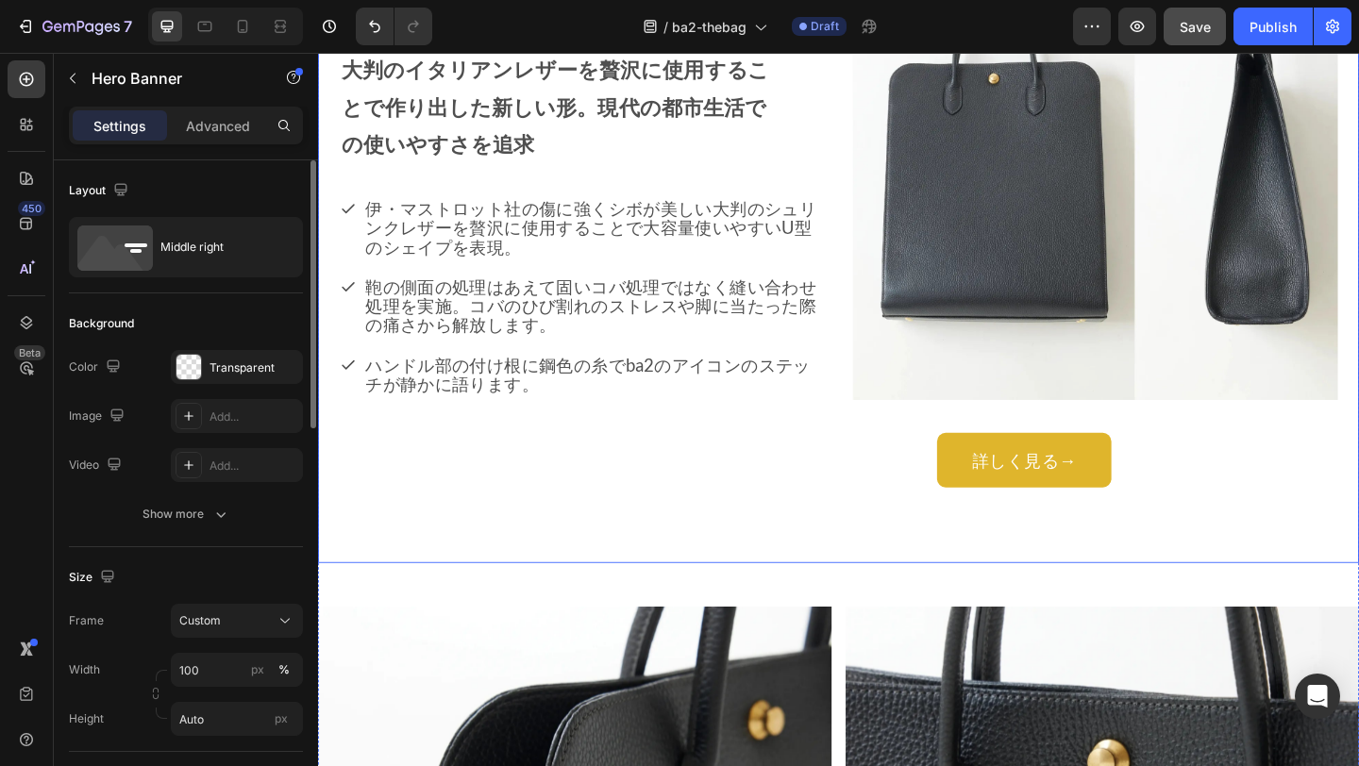
click at [594, 607] on div "Image 詳しく見る→ Button Row Point 1 Heading 大判のイタリアンレザーを贅沢に使用することで作り出した新しい形。現代の都市生活…" at bounding box center [884, 205] width 1132 height 805
click at [220, 127] on p "Advanced" at bounding box center [218, 126] width 64 height 20
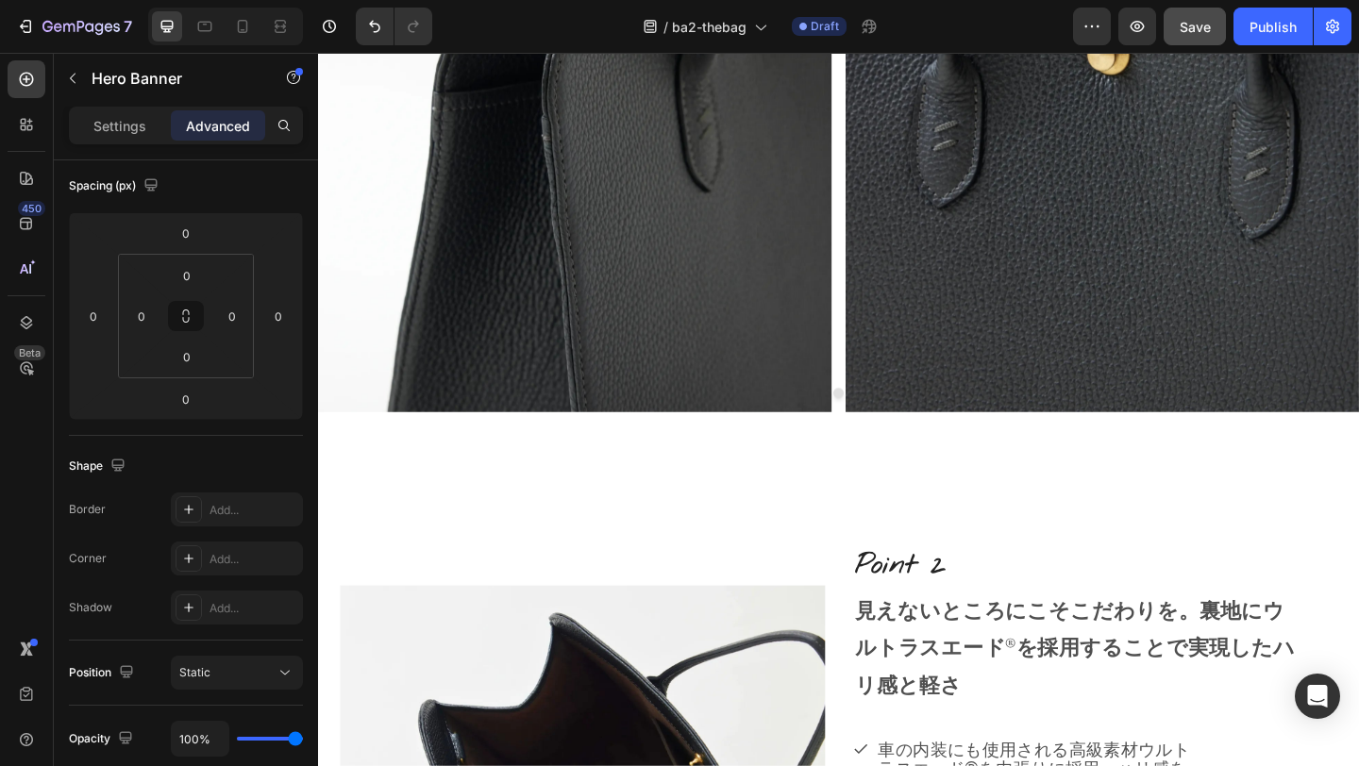
scroll to position [1960, 0]
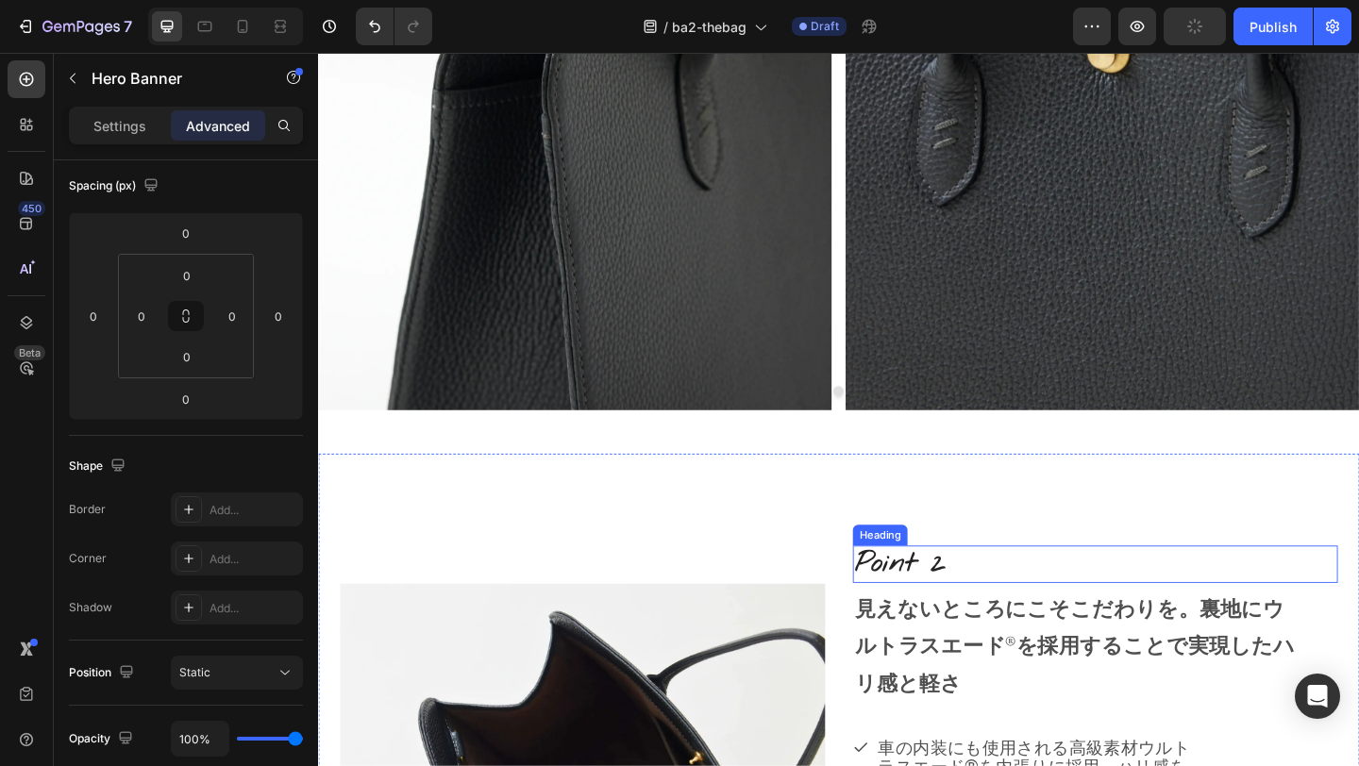
click at [943, 603] on h2 "Point 2" at bounding box center [1162, 609] width 527 height 40
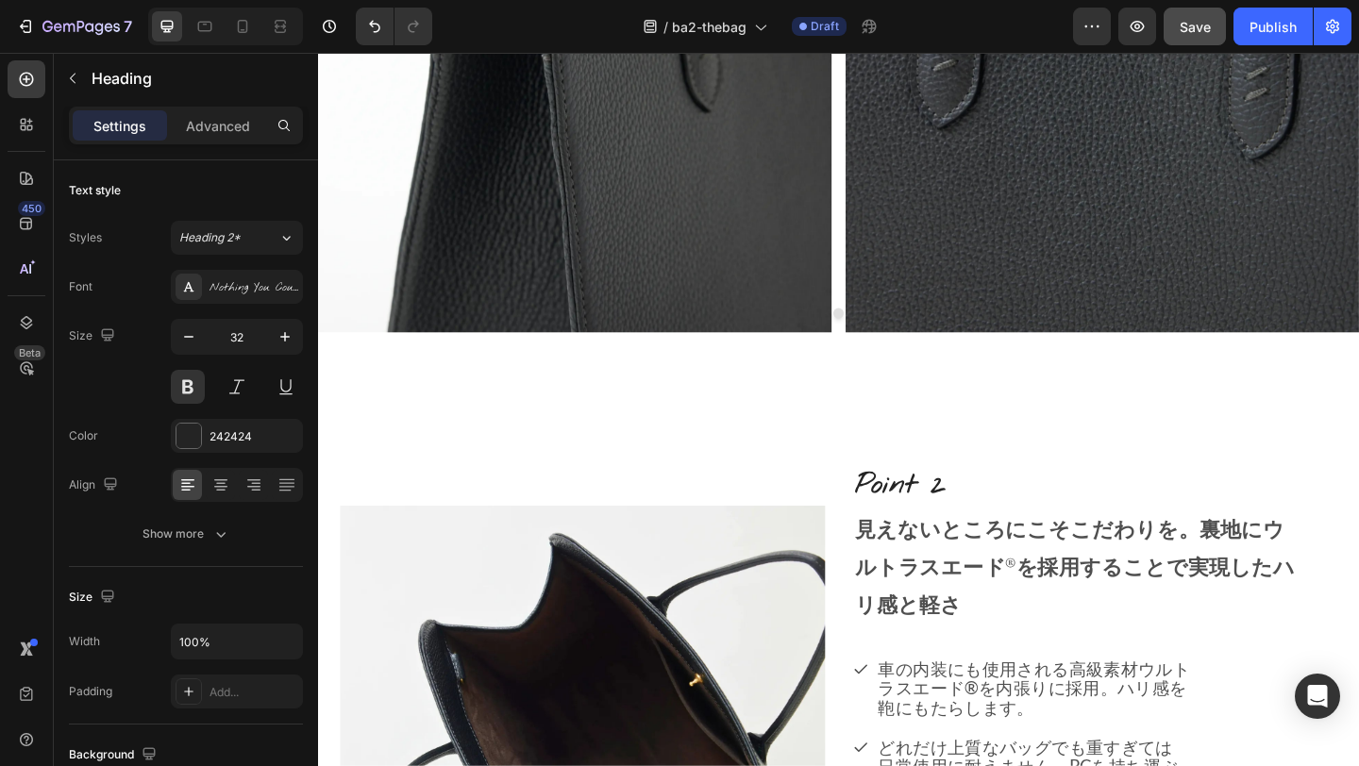
scroll to position [3210, 0]
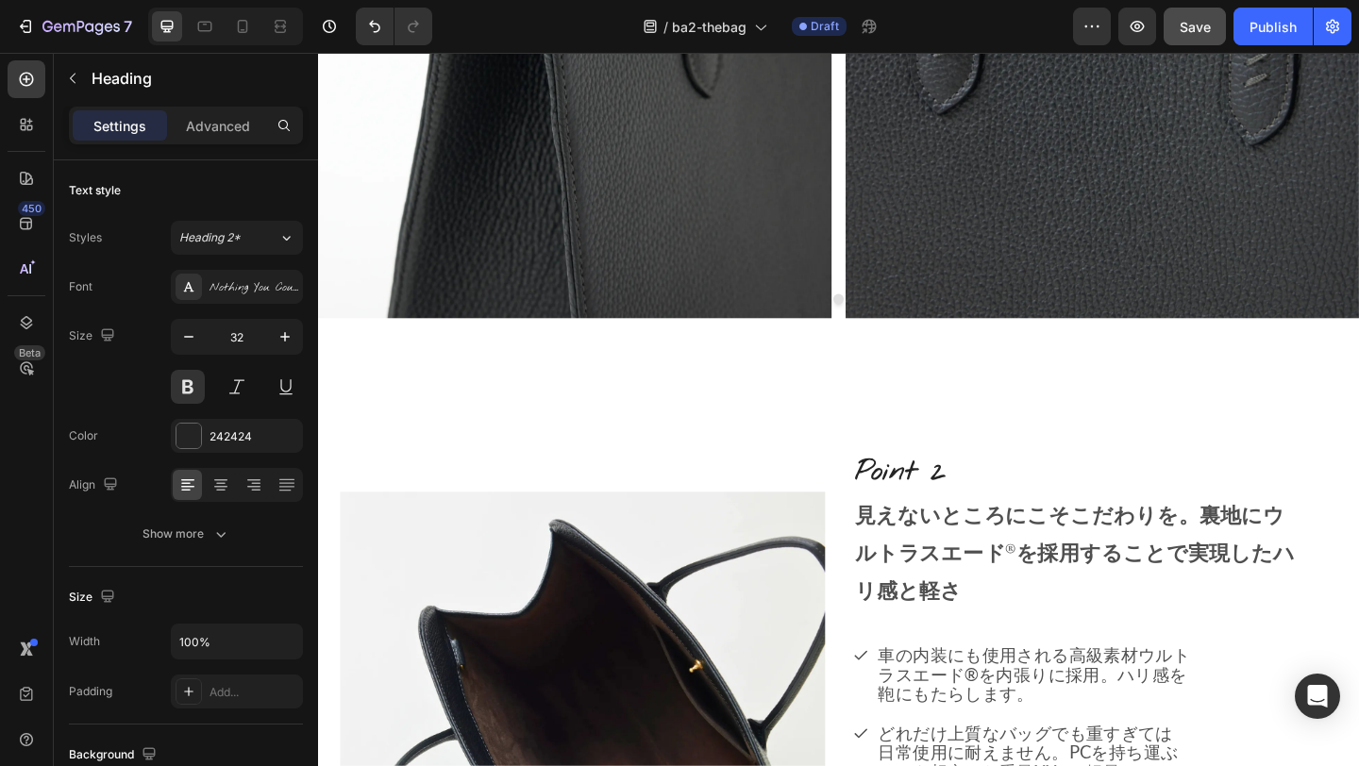
click at [920, 502] on h2 "Point 2" at bounding box center [1162, 509] width 527 height 40
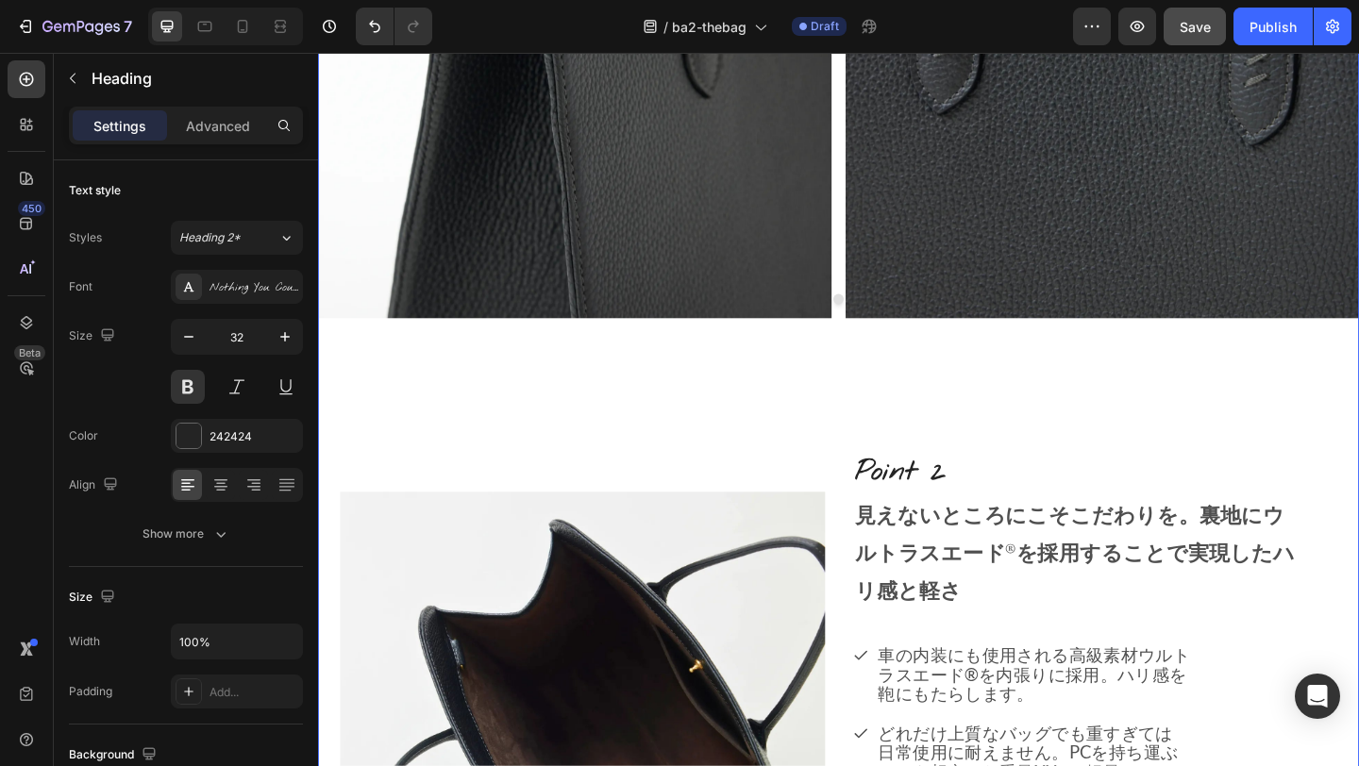
click at [987, 388] on div "Image Image [GEOGRAPHIC_DATA]" at bounding box center [884, 62] width 1132 height 653
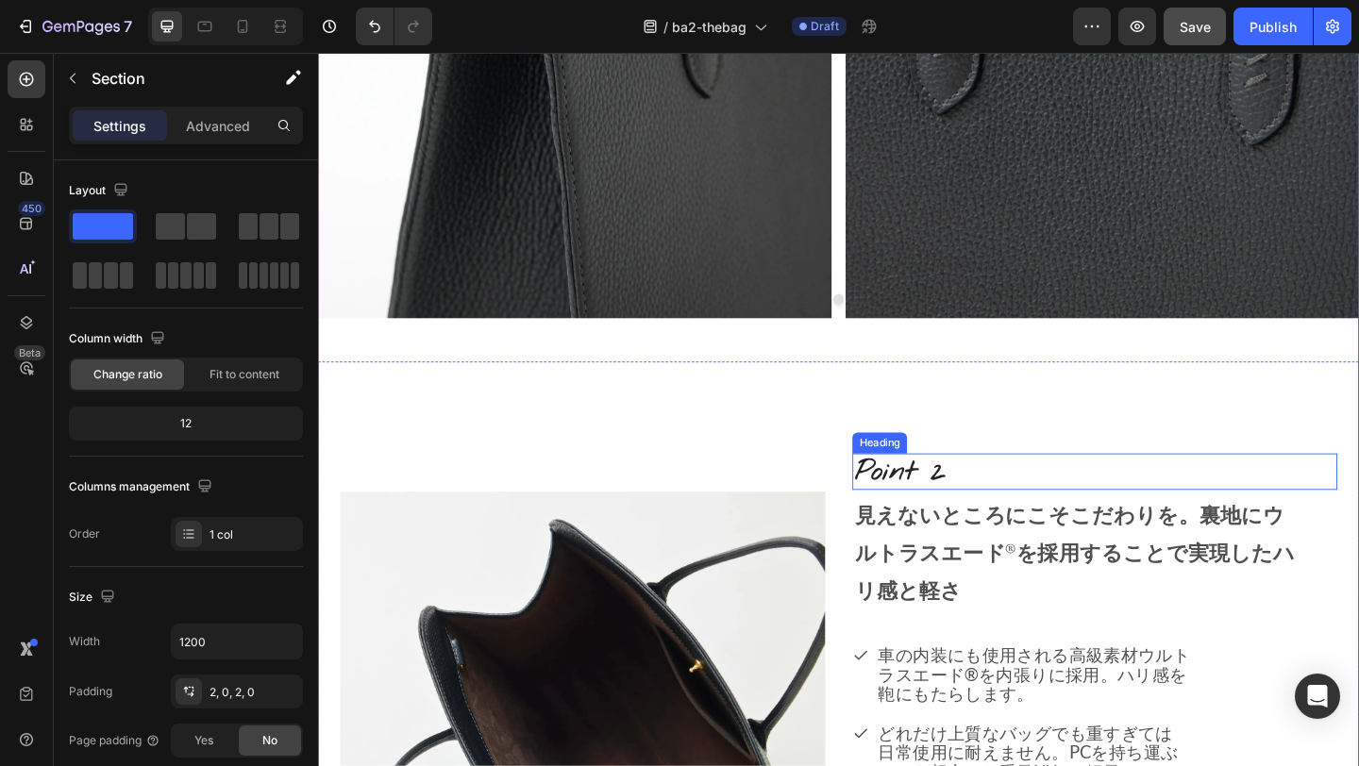
click at [969, 505] on p "Point 2" at bounding box center [1163, 509] width 524 height 36
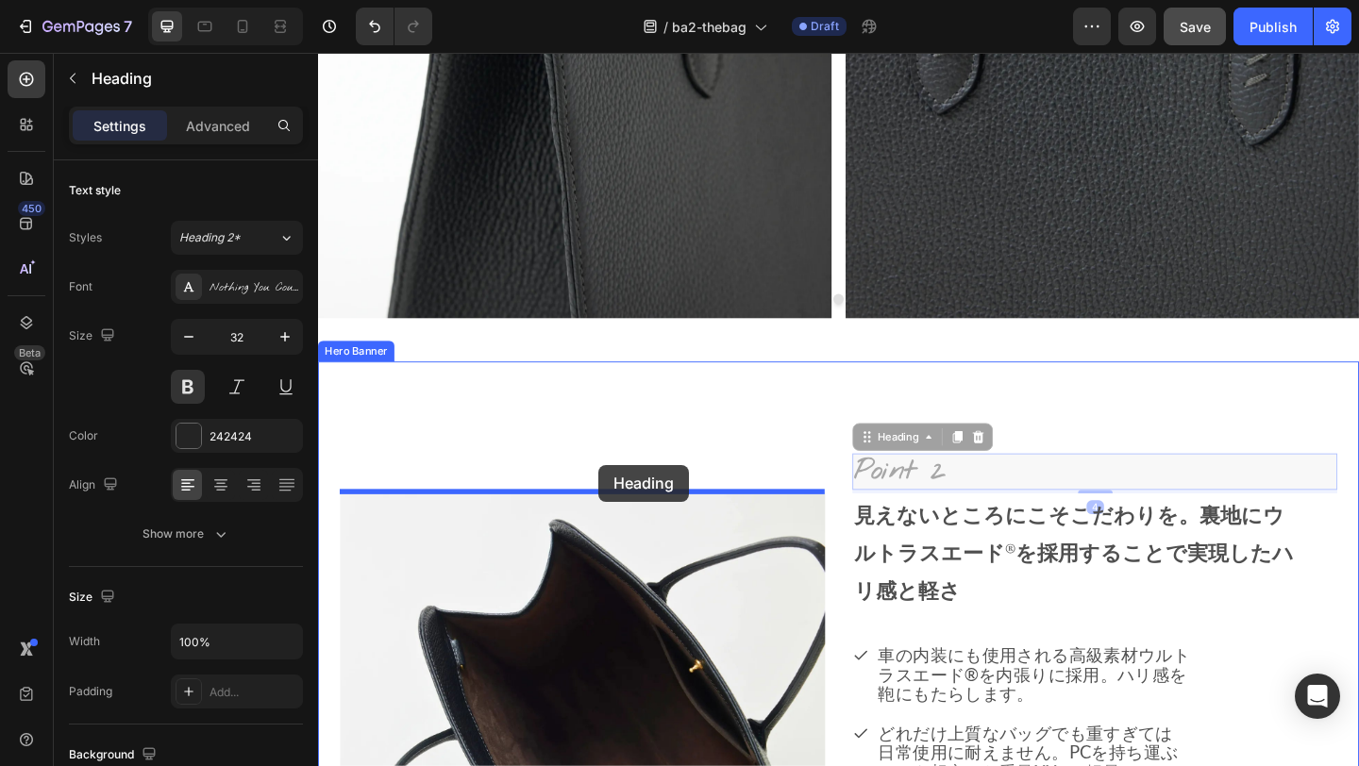
drag, startPoint x: 919, startPoint y: 471, endPoint x: 622, endPoint y: 500, distance: 298.7
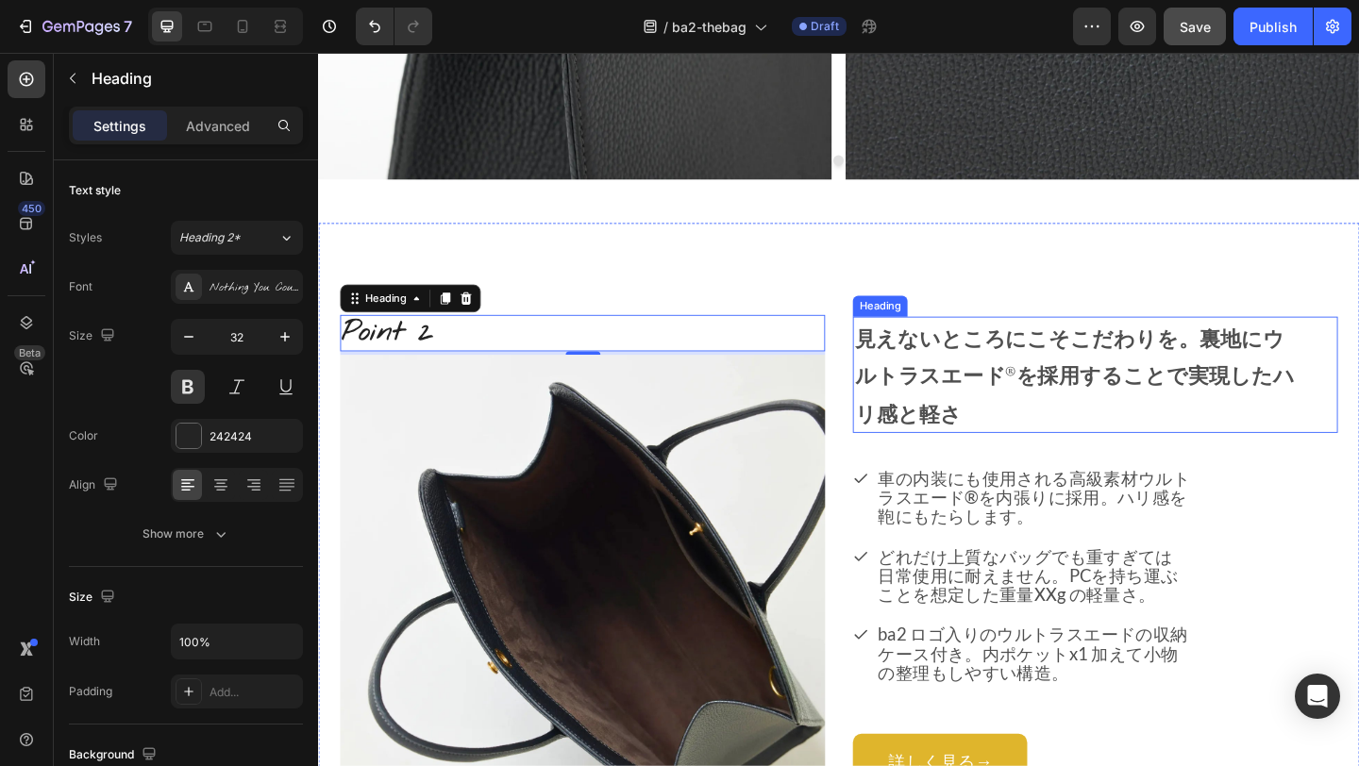
scroll to position [3400, 0]
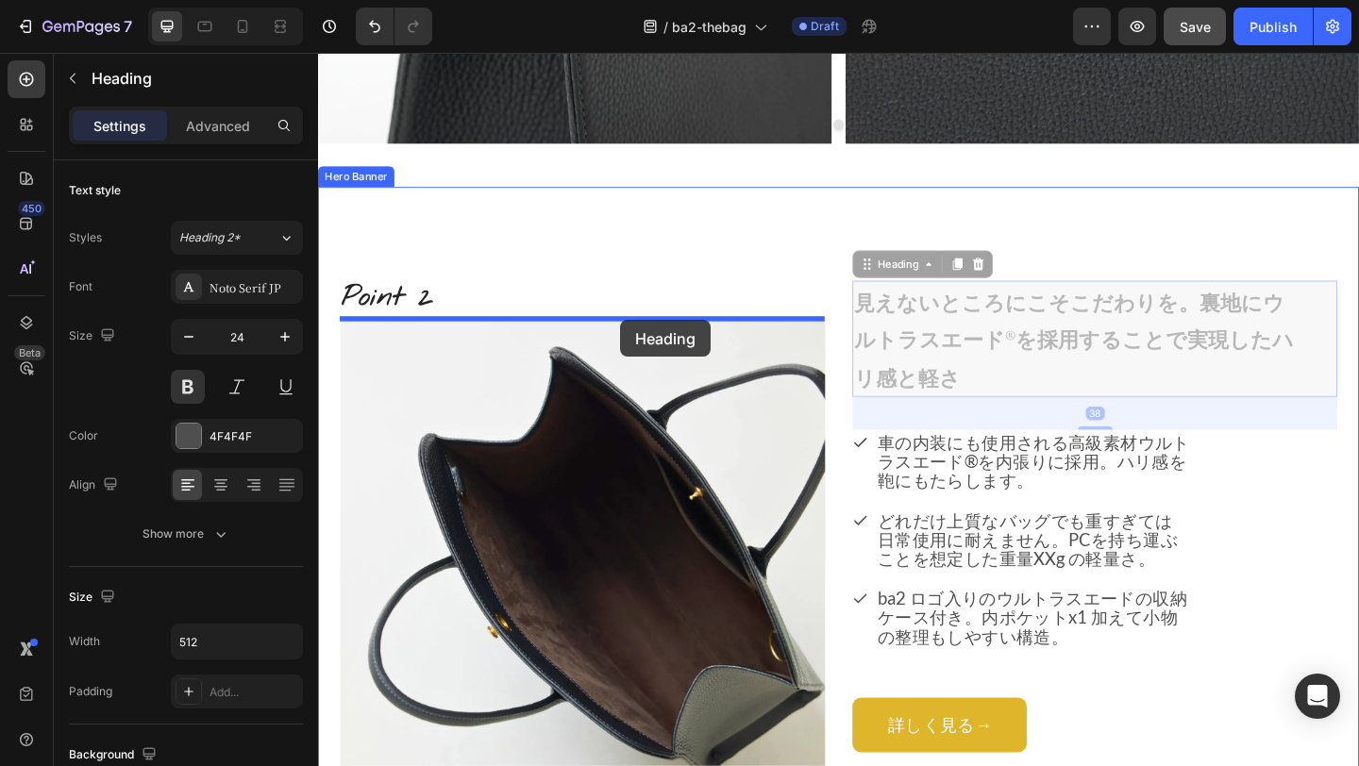
drag, startPoint x: 915, startPoint y: 293, endPoint x: 646, endPoint y: 343, distance: 273.7
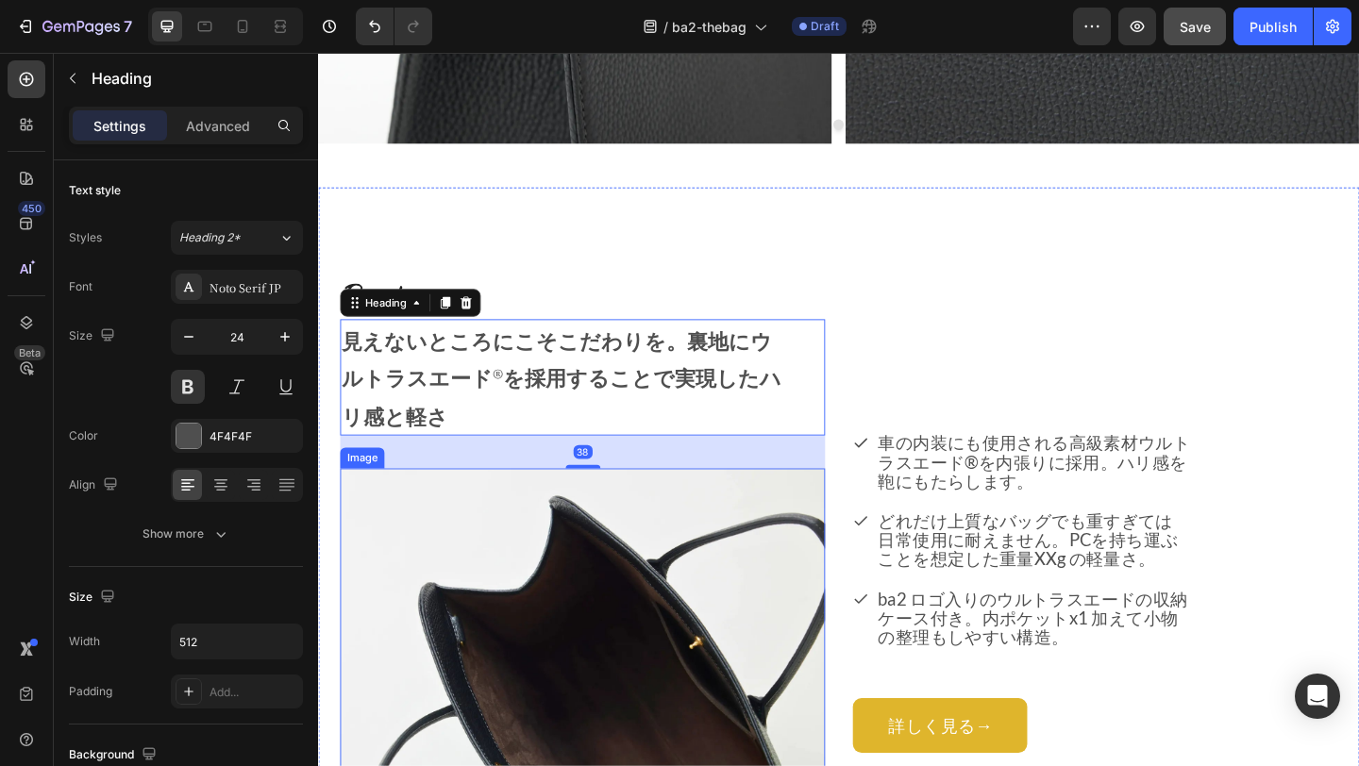
click at [638, 535] on img at bounding box center [605, 768] width 527 height 527
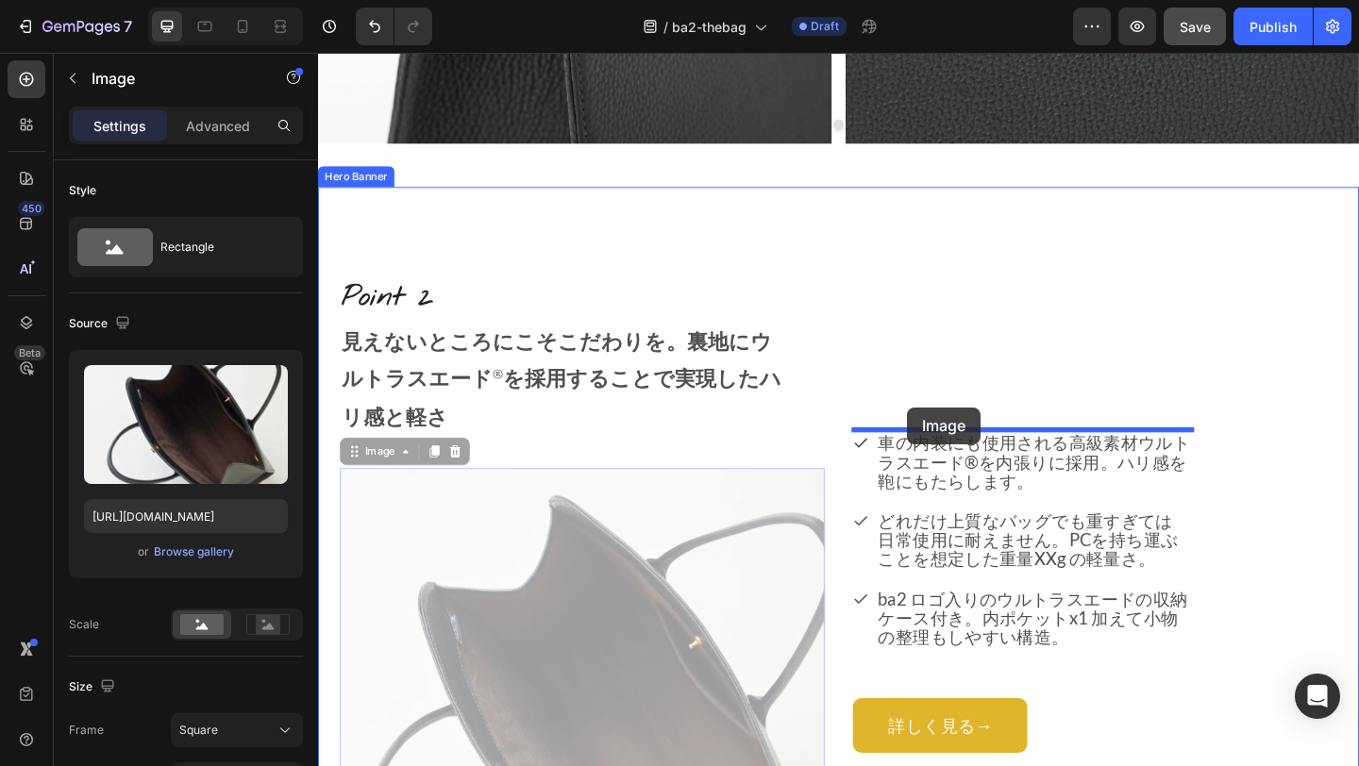
drag, startPoint x: 358, startPoint y: 488, endPoint x: 959, endPoint y: 439, distance: 603.1
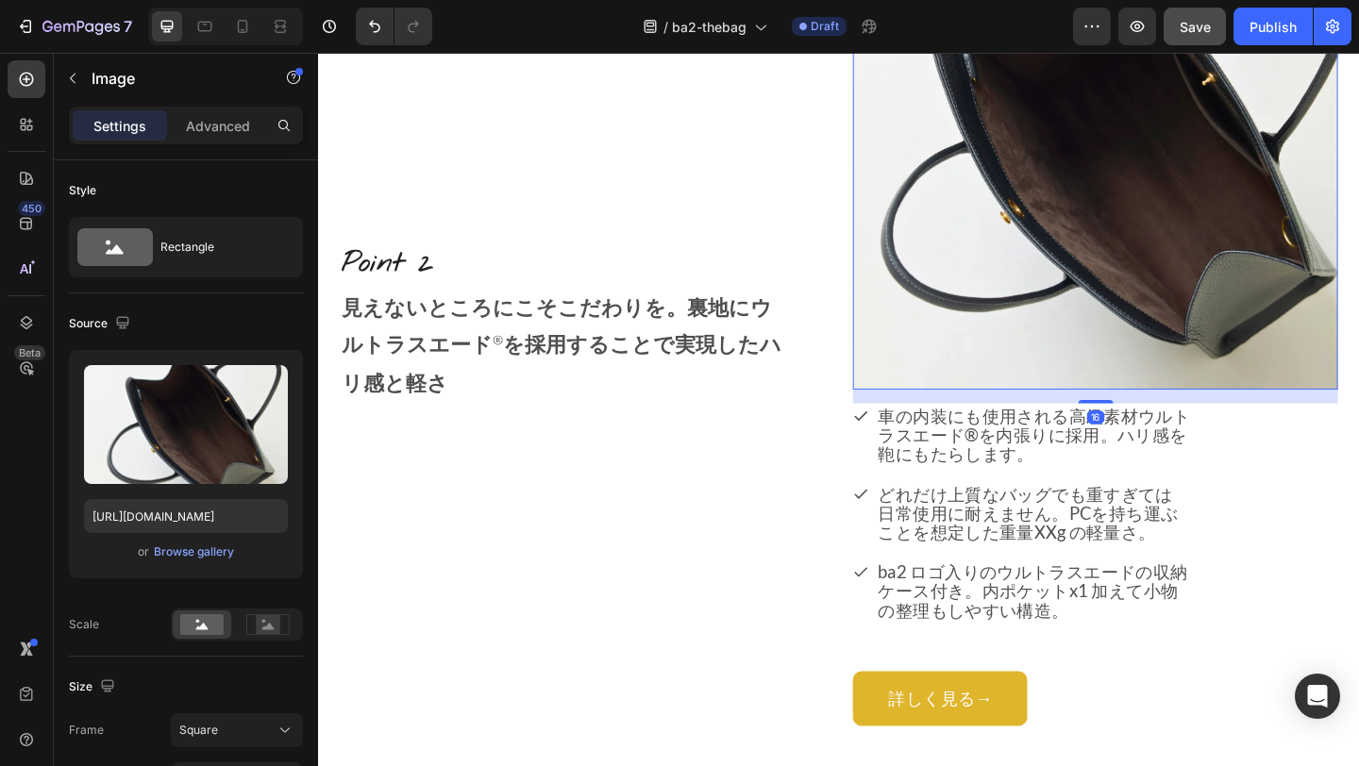
scroll to position [3820, 0]
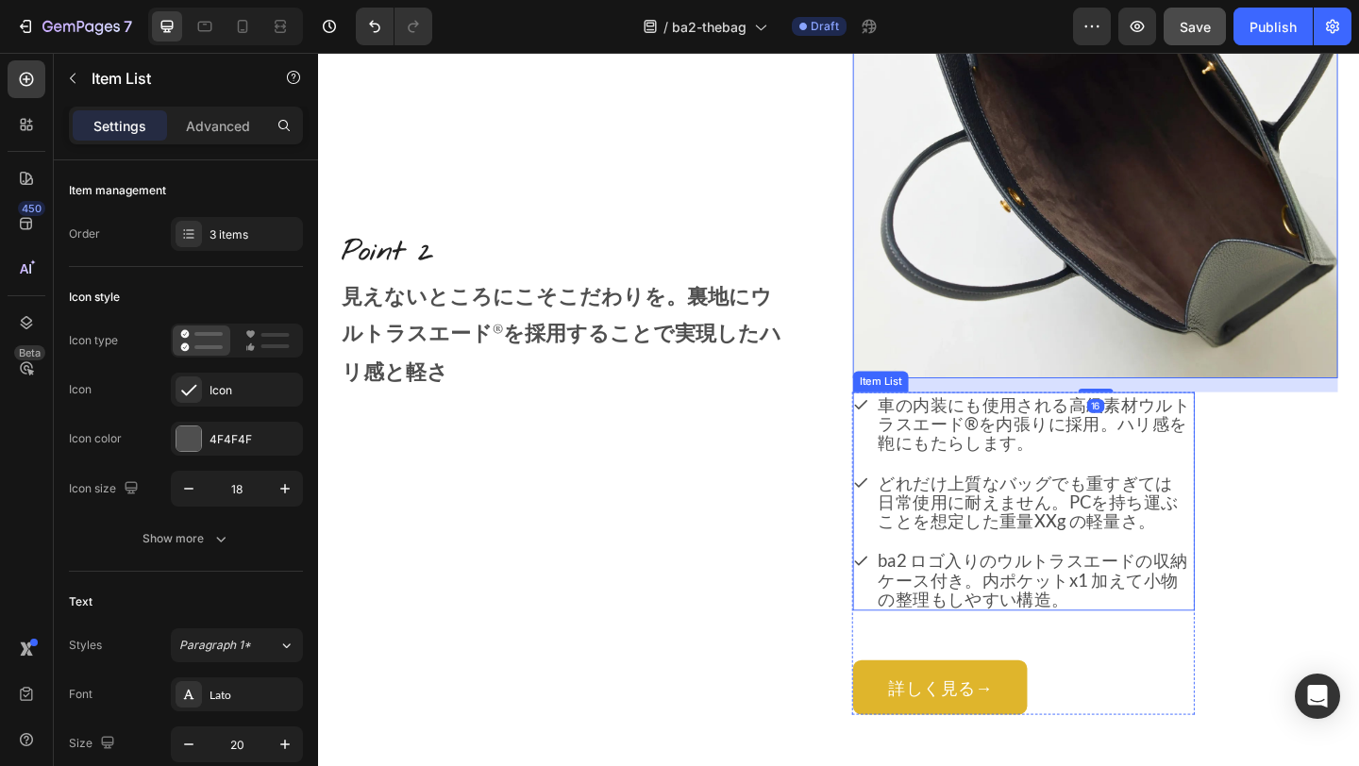
click at [927, 456] on p "車の内装にも使用される高級素材ウルトラスエード®︎を内張りに採用。ハリ感を鞄にもたらします。" at bounding box center [1098, 456] width 342 height 62
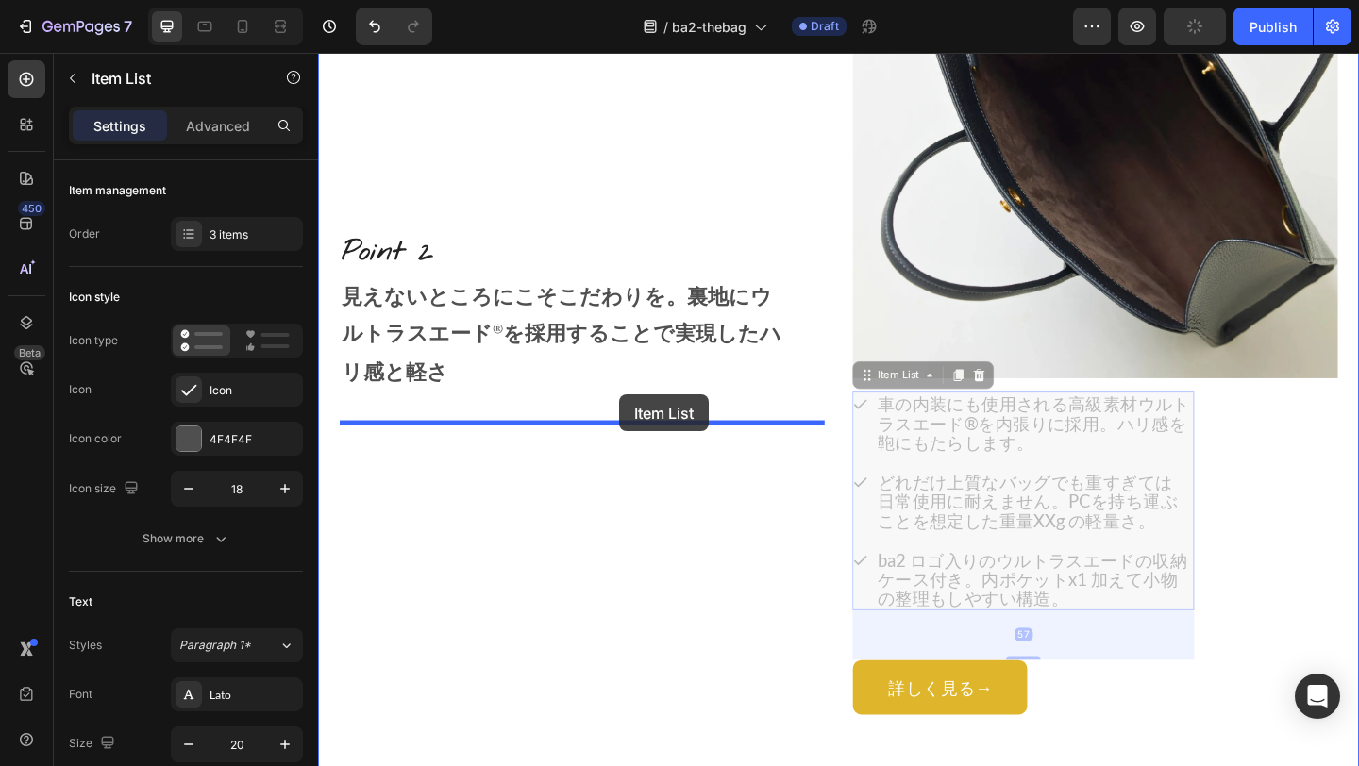
drag, startPoint x: 913, startPoint y: 406, endPoint x: 642, endPoint y: 423, distance: 272.3
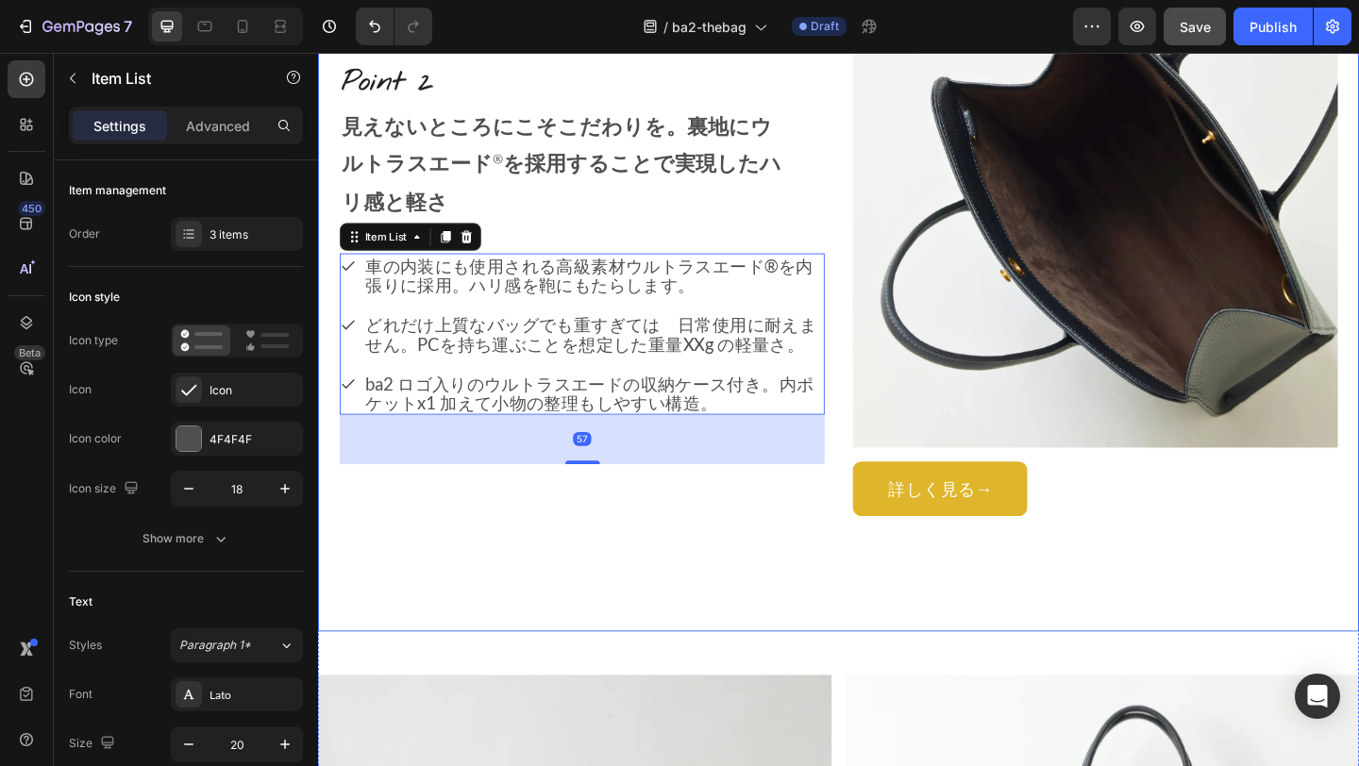
scroll to position [3738, 0]
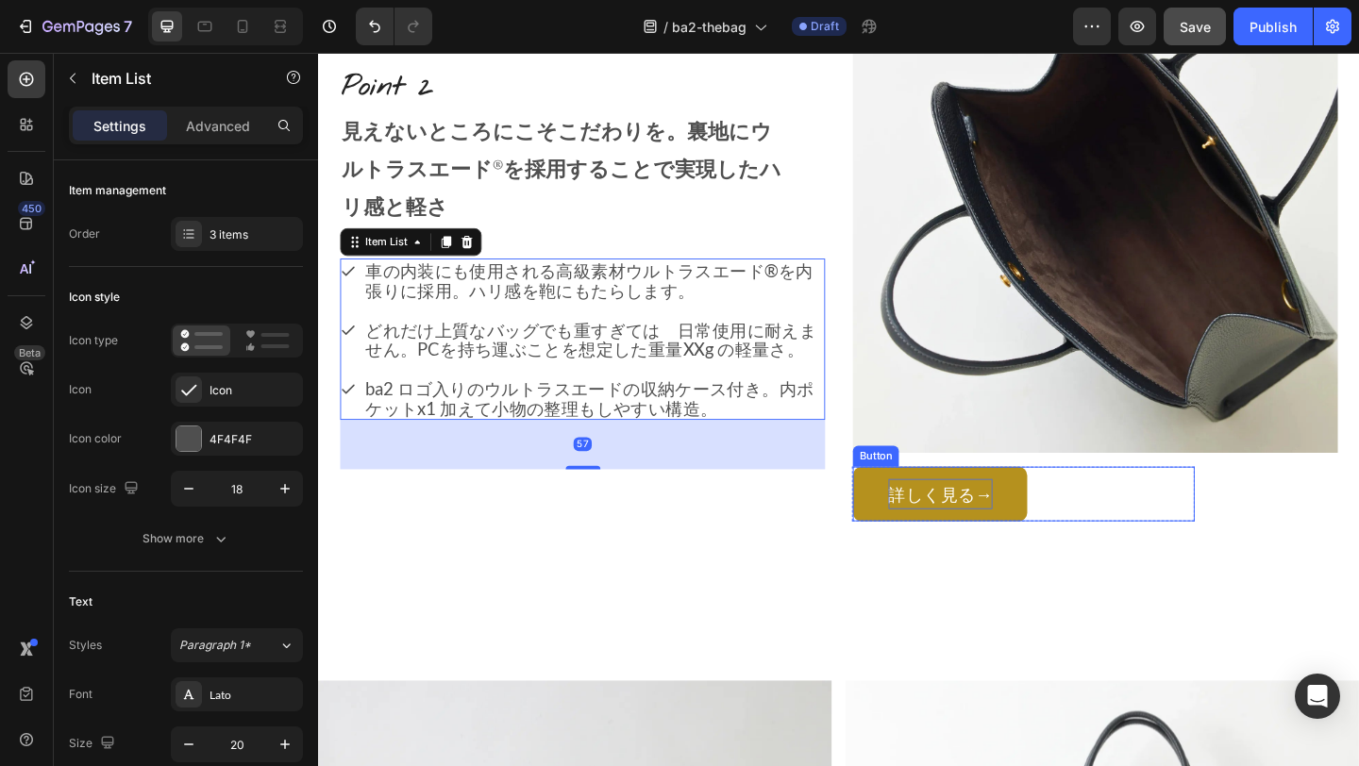
click at [1034, 529] on p "詳しく見る→" at bounding box center [994, 532] width 113 height 33
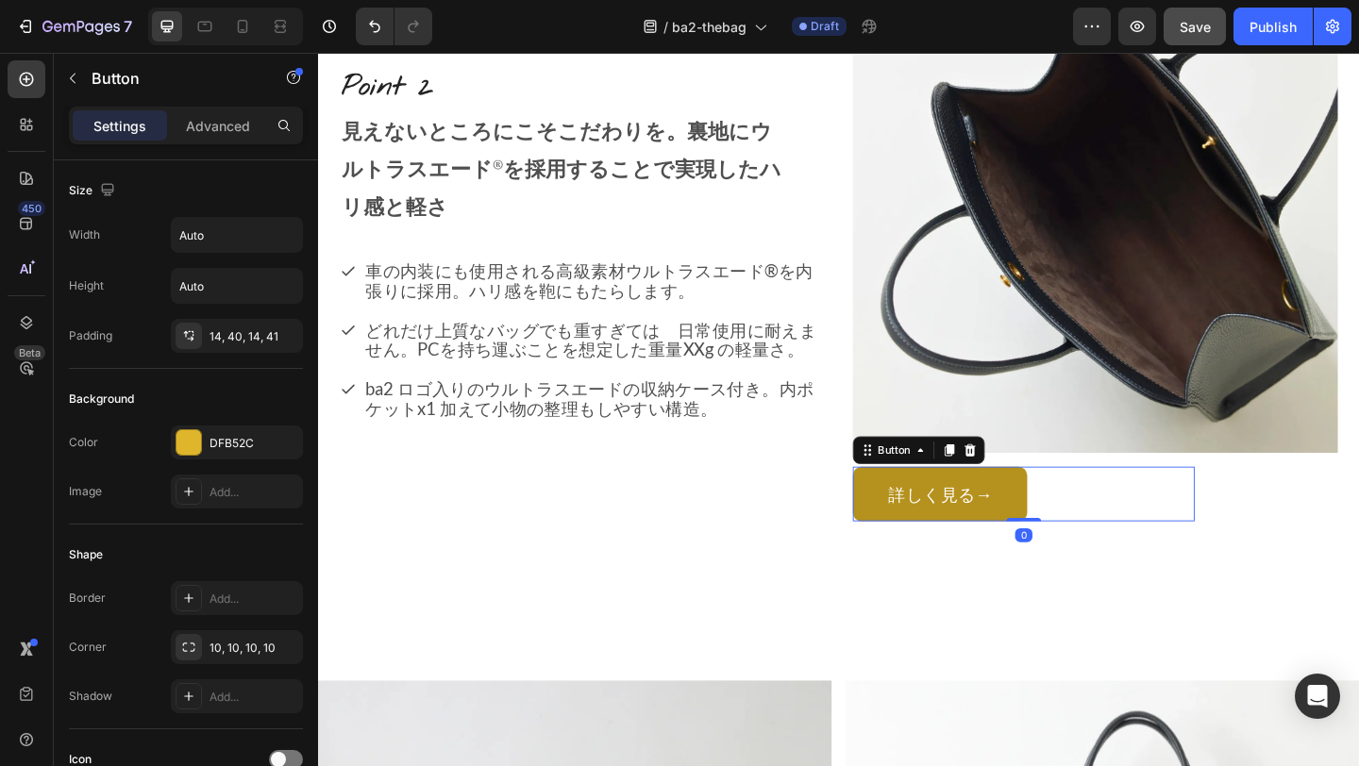
click at [1075, 527] on link "詳しく見る→" at bounding box center [994, 532] width 190 height 59
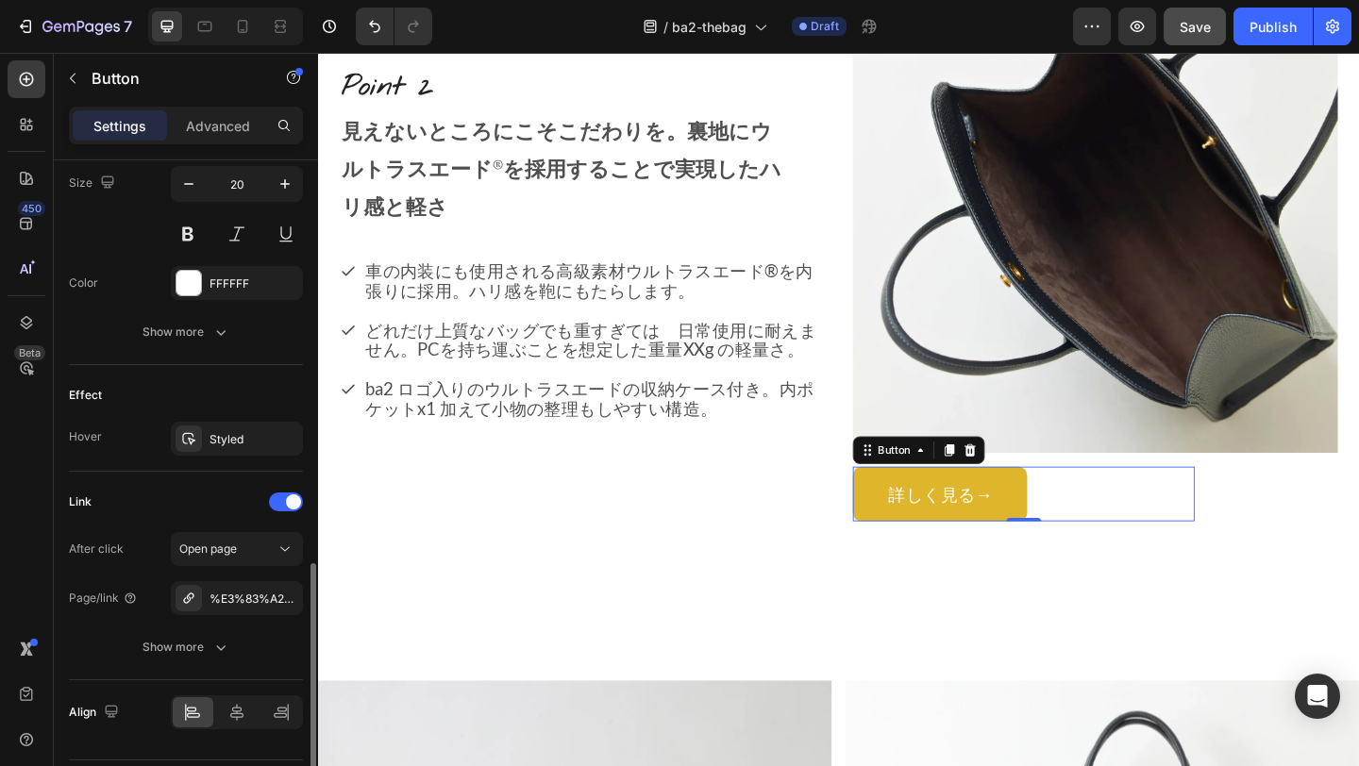
scroll to position [841, 0]
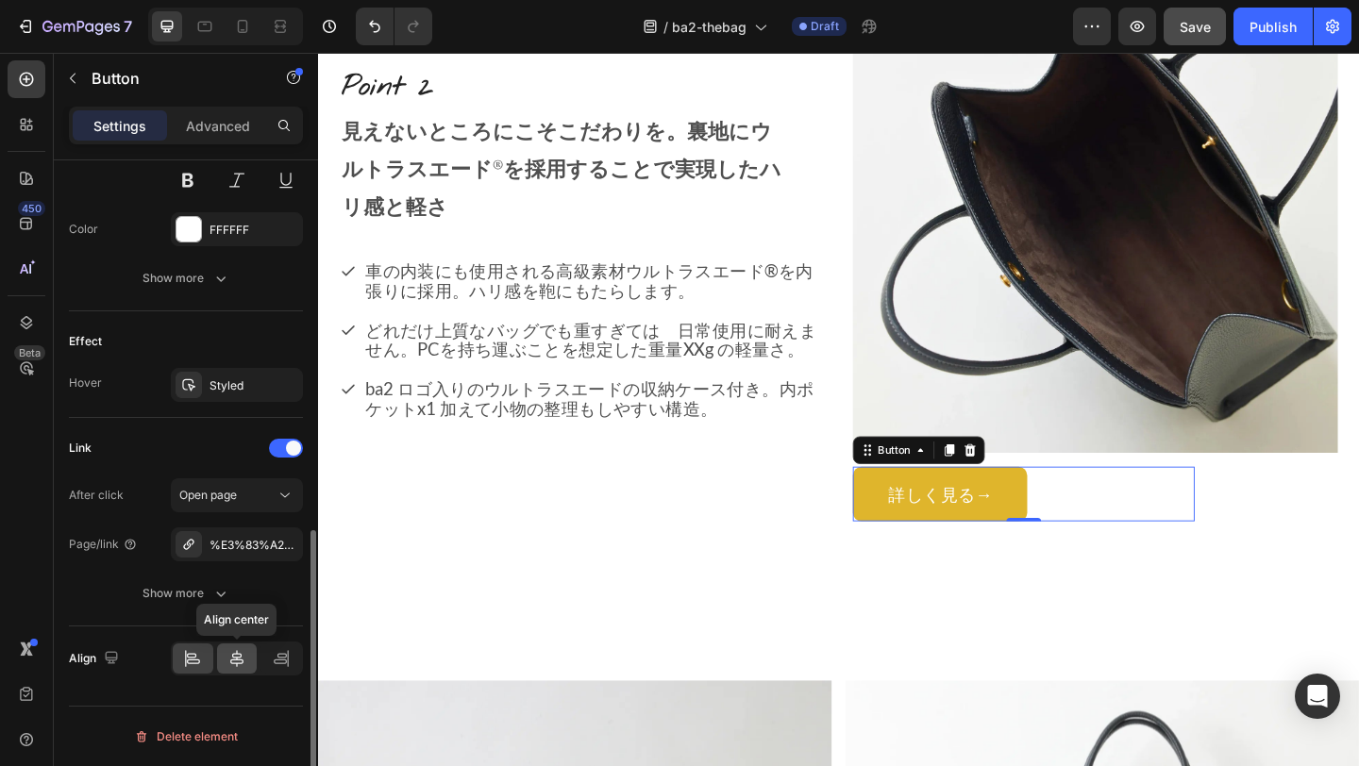
click at [242, 660] on icon at bounding box center [236, 658] width 13 height 17
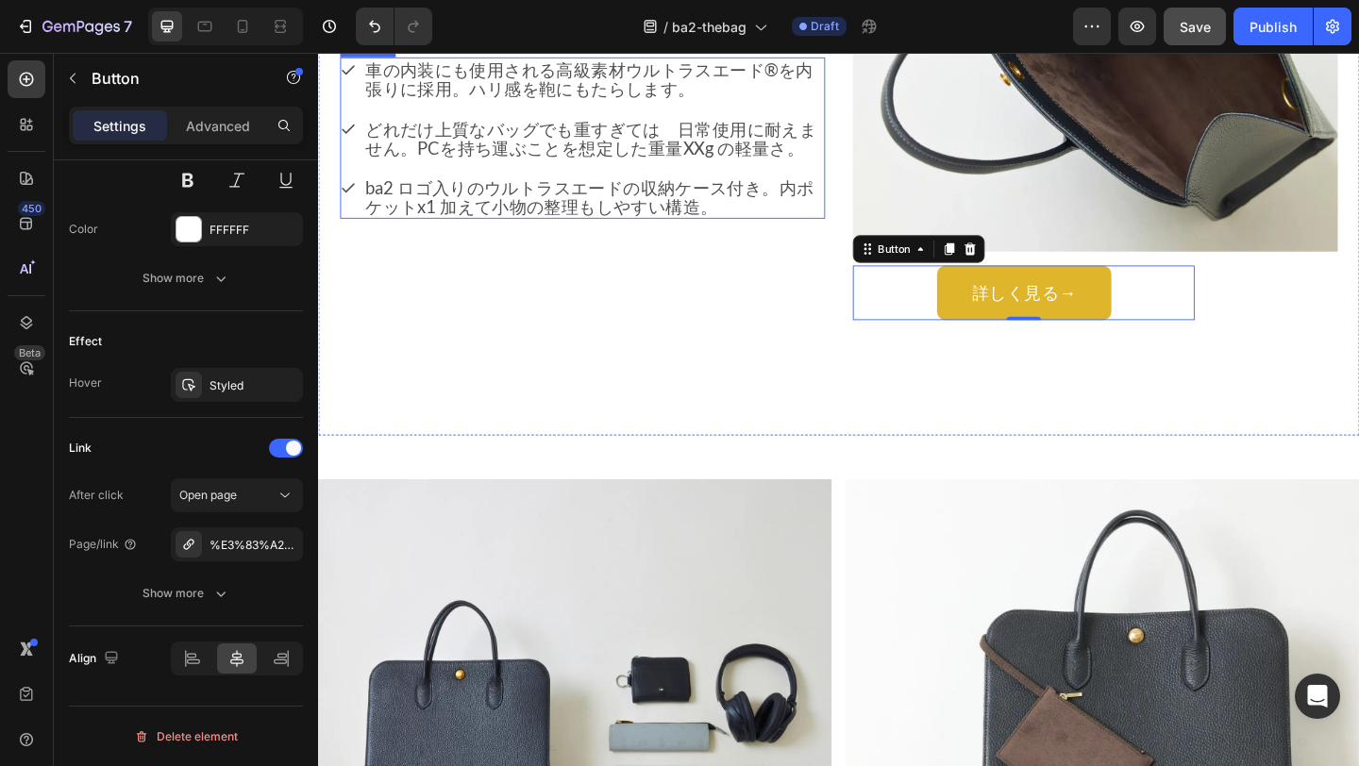
scroll to position [3369, 0]
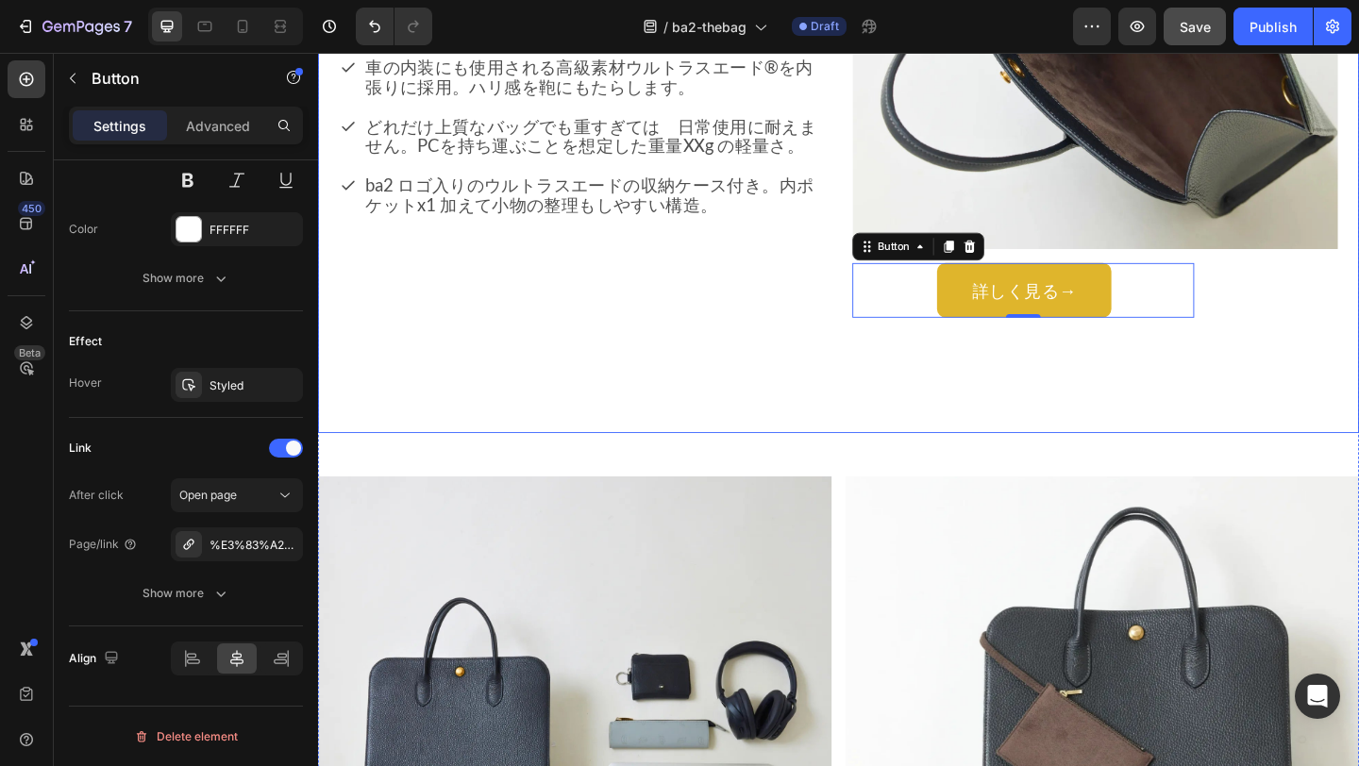
click at [602, 438] on div "Image 詳しく見る→ Button 0 Row Point 2 Heading 見えないところにこそこだわりを。裏地にウルトラスエード®︎を採用することで…" at bounding box center [884, 53] width 1132 height 828
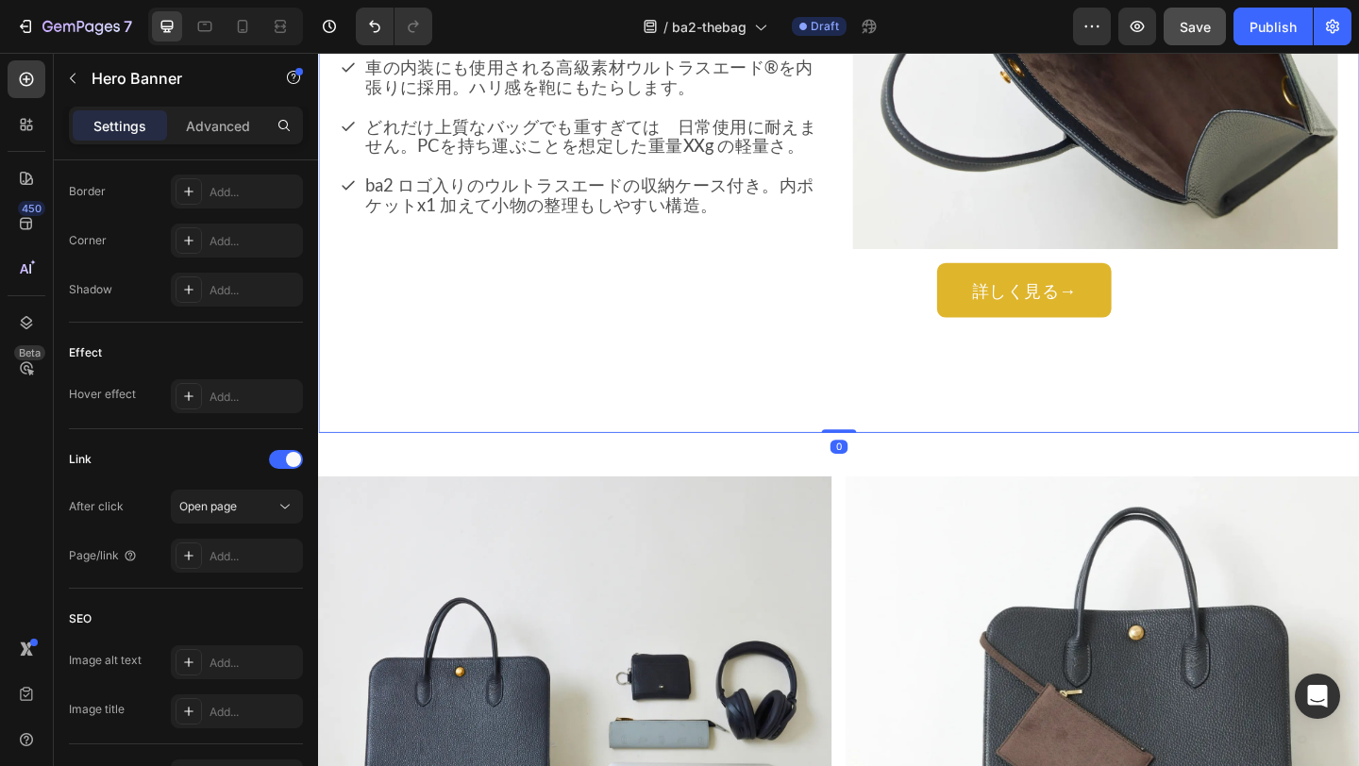
scroll to position [0, 0]
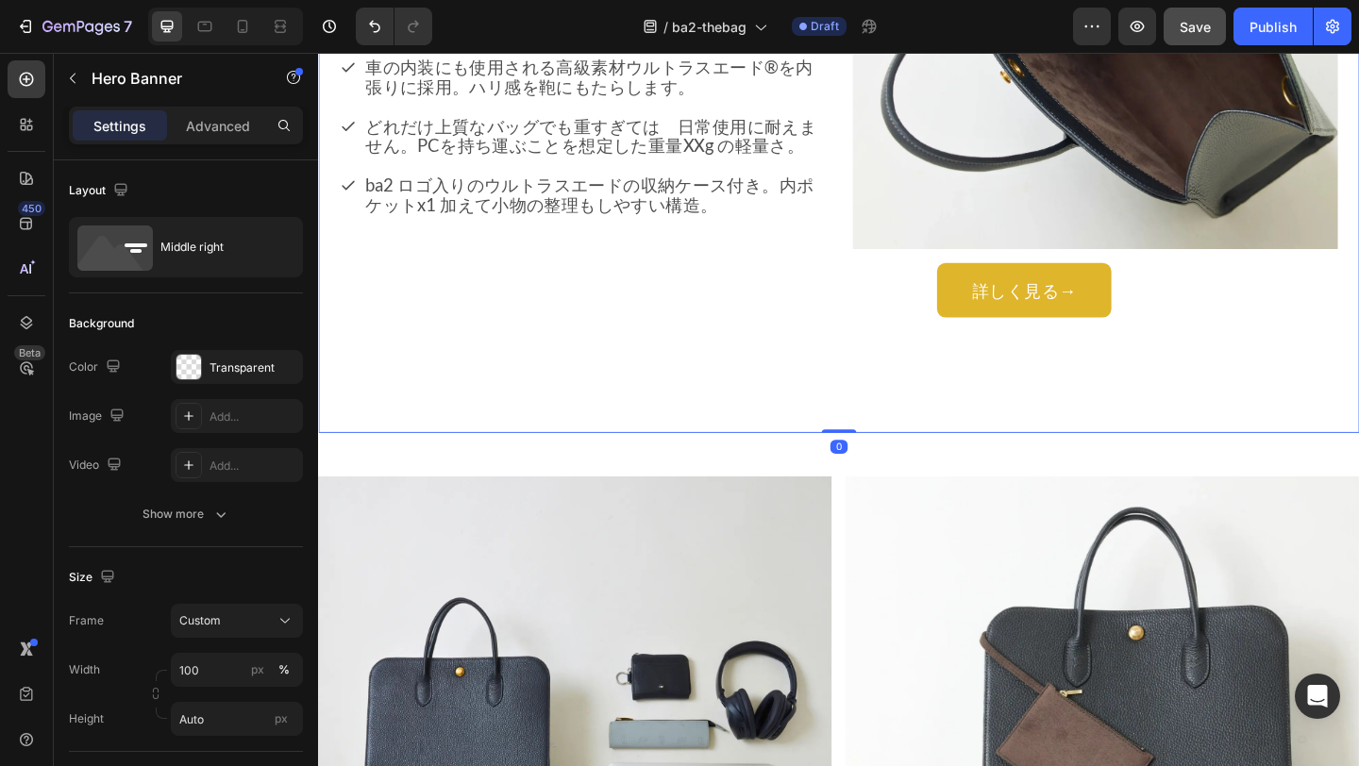
click at [217, 146] on div "Settings Advanced" at bounding box center [186, 134] width 264 height 54
click at [215, 127] on p "Advanced" at bounding box center [218, 126] width 64 height 20
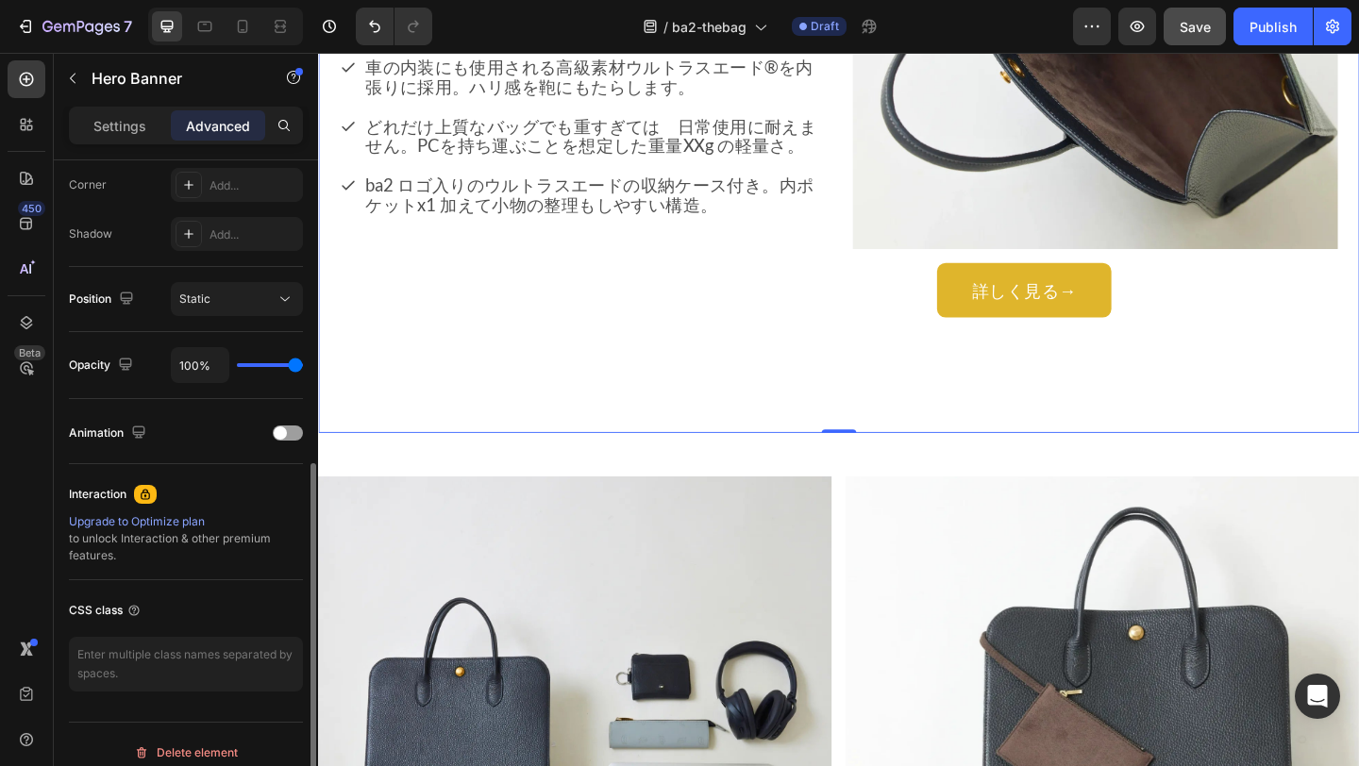
scroll to position [590, 0]
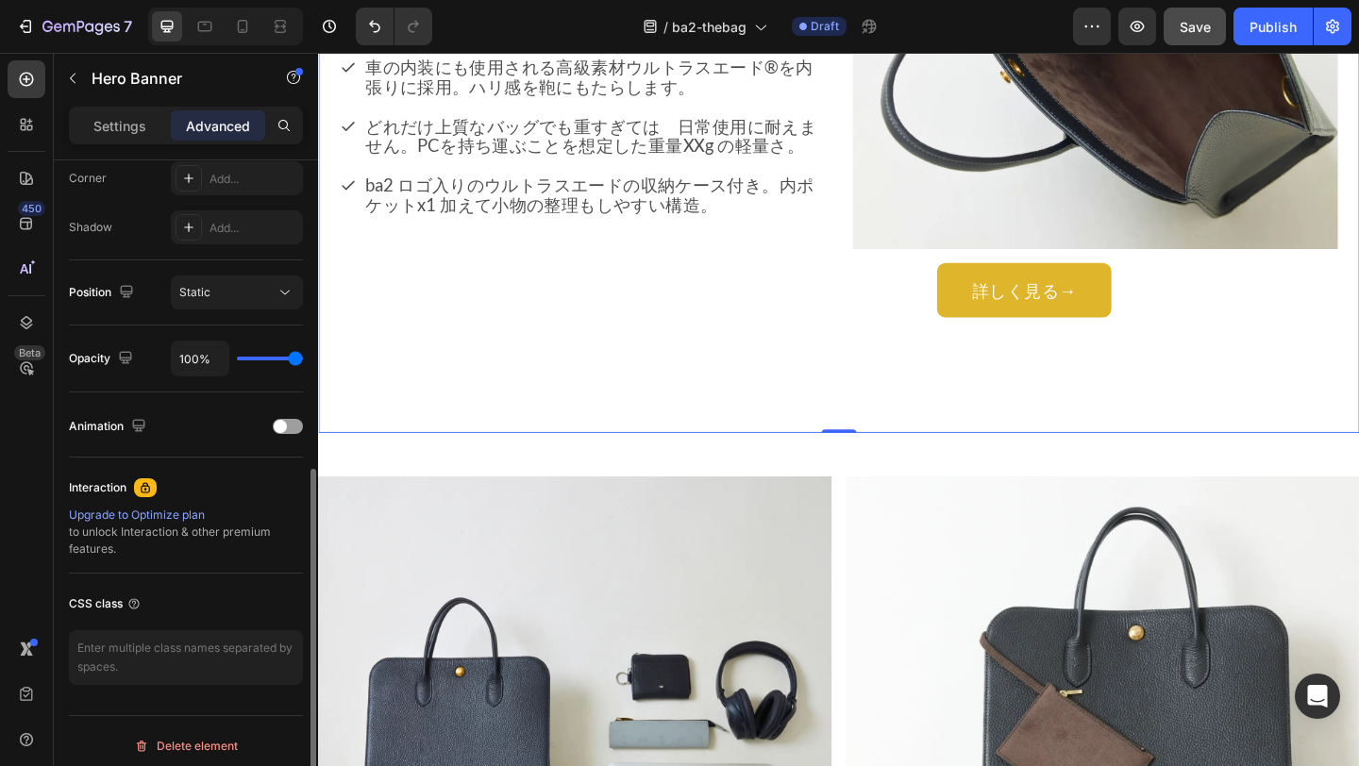
click at [617, 347] on div "Point 2 Heading 見えないところにこそこだわりを。裏地にウルトラスエード®︎を採用することで実現したハリ感と軽さ Heading 車の内装にも使…" at bounding box center [605, 67] width 527 height 656
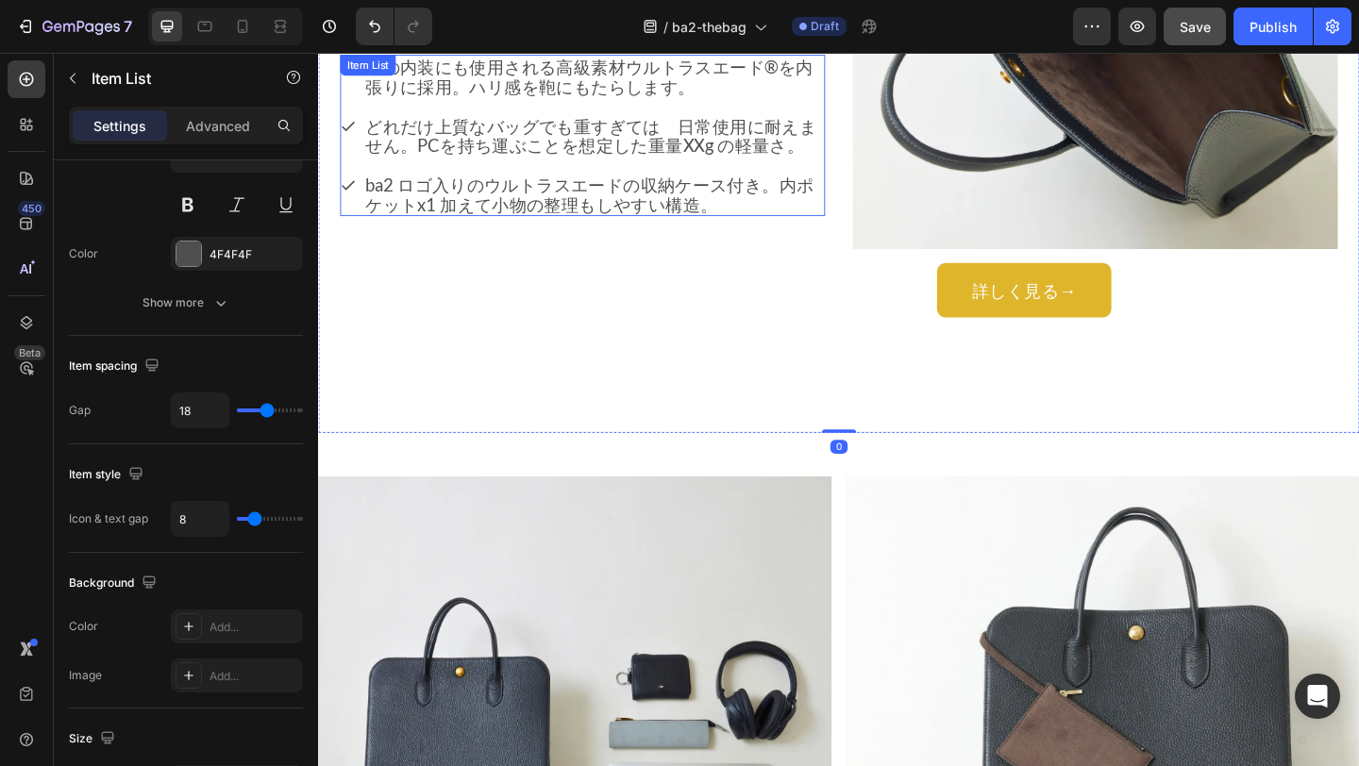
click at [560, 211] on p "ba2 ロゴ入りのウルトラスエードの収納ケース付き。内ポケットx1 加えて小物の整理もしやすい構造。" at bounding box center [617, 207] width 497 height 42
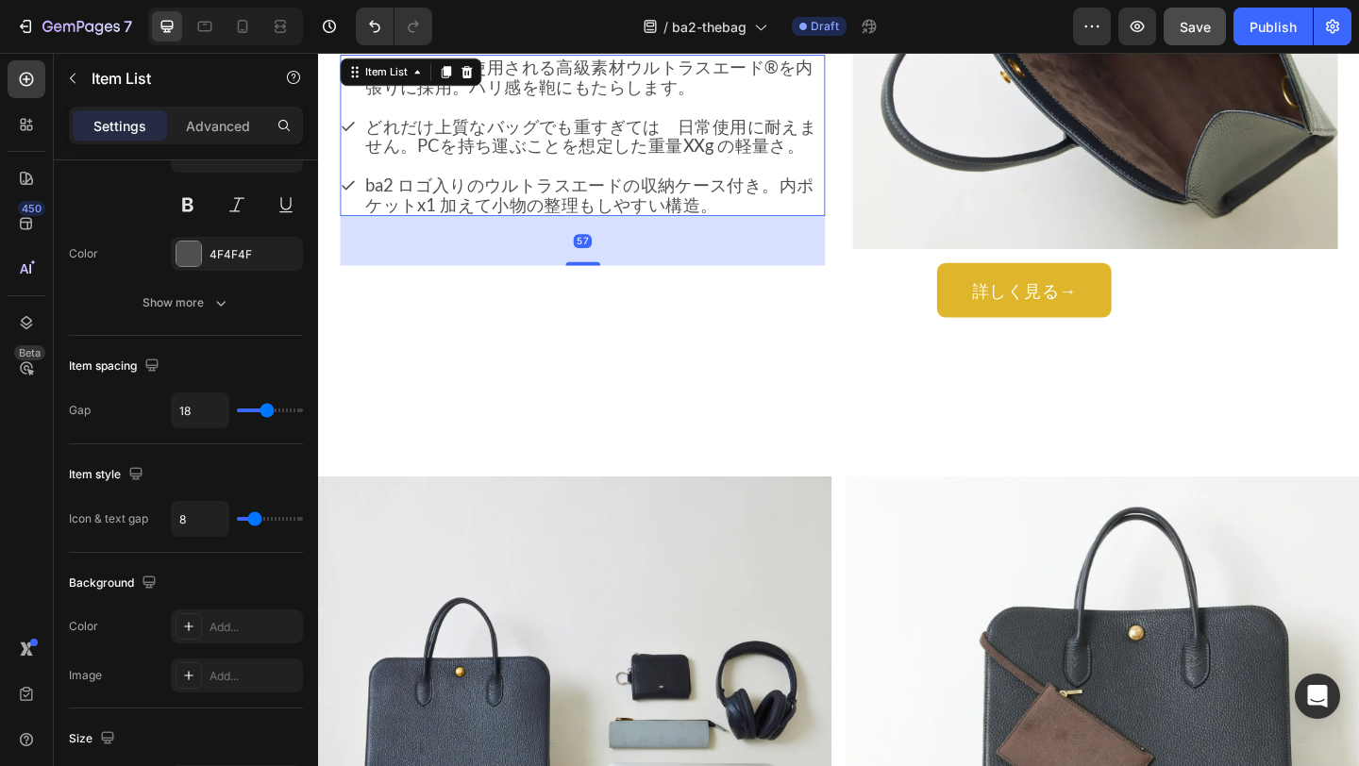
scroll to position [0, 0]
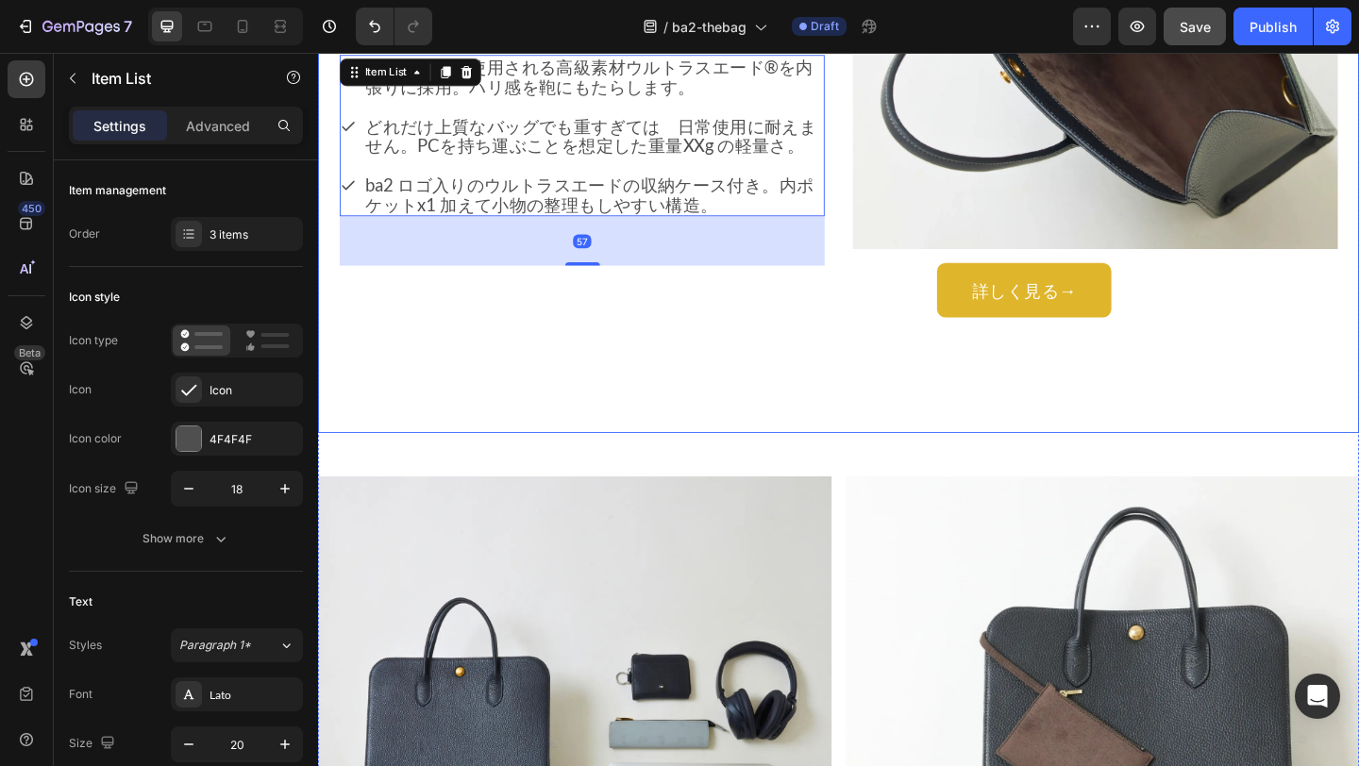
click at [534, 335] on div "Point 2 Heading 見えないところにこそこだわりを。裏地にウルトラスエード®︎を採用することで実現したハリ感と軽さ Heading 車の内装にも使…" at bounding box center [605, 67] width 527 height 656
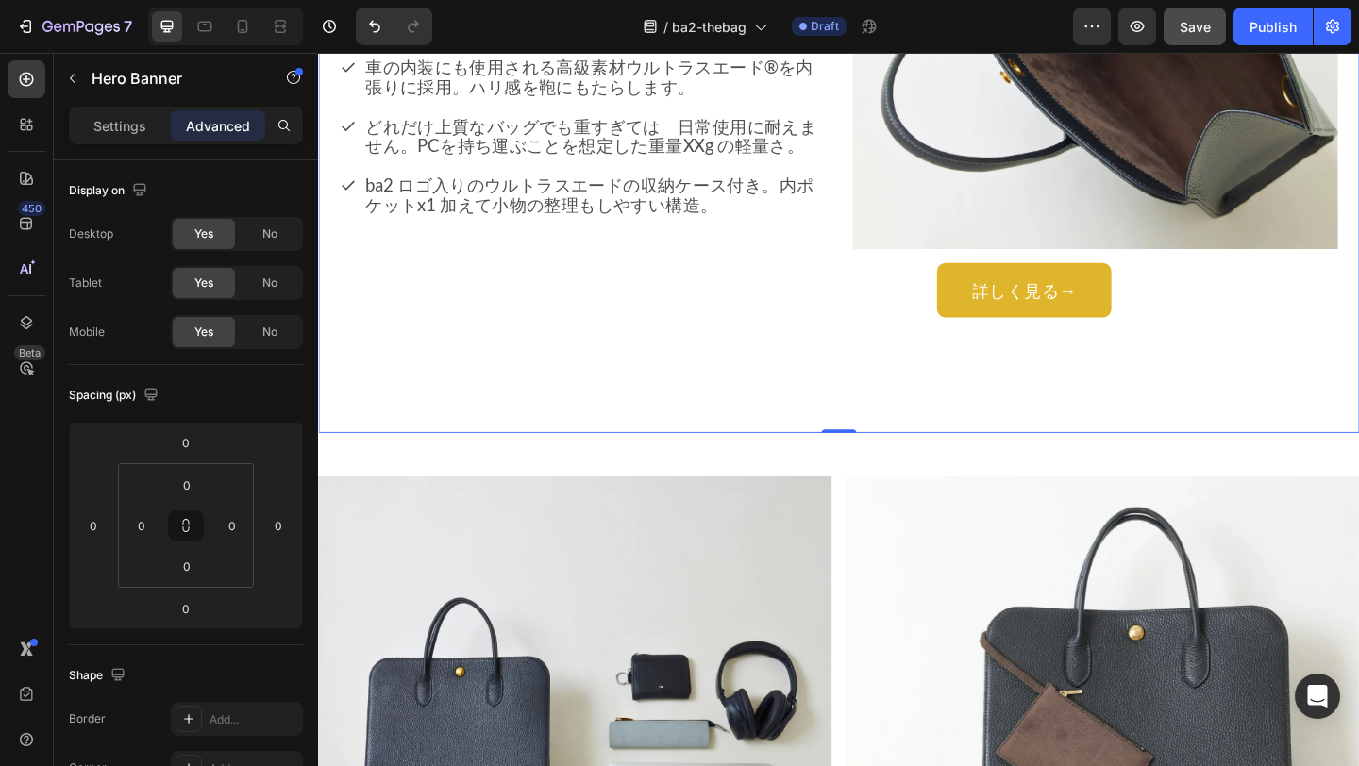
click at [126, 143] on div "Settings Advanced" at bounding box center [186, 126] width 234 height 38
click at [120, 128] on p "Settings" at bounding box center [119, 126] width 53 height 20
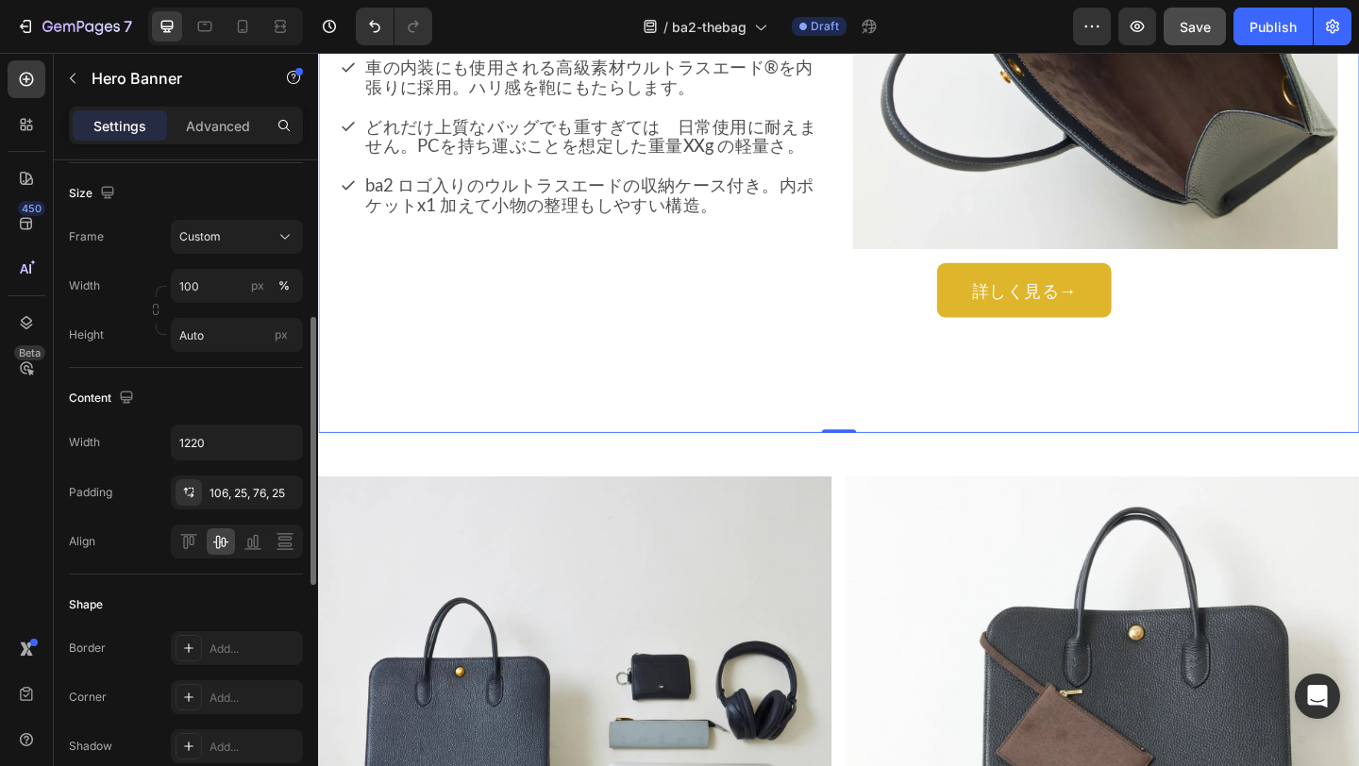
scroll to position [387, 0]
click at [234, 483] on div "106, 25, 76, 25" at bounding box center [236, 490] width 55 height 17
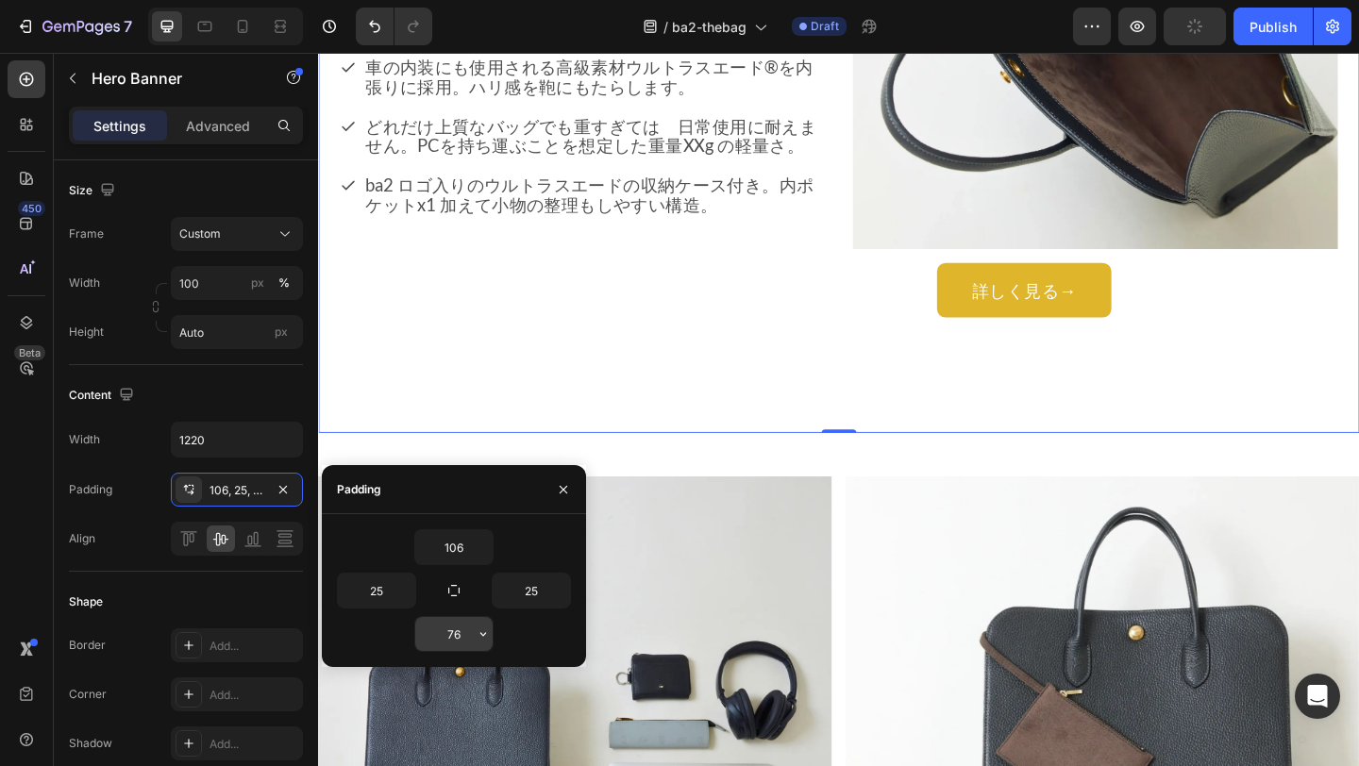
click at [452, 636] on input "76" at bounding box center [453, 634] width 77 height 34
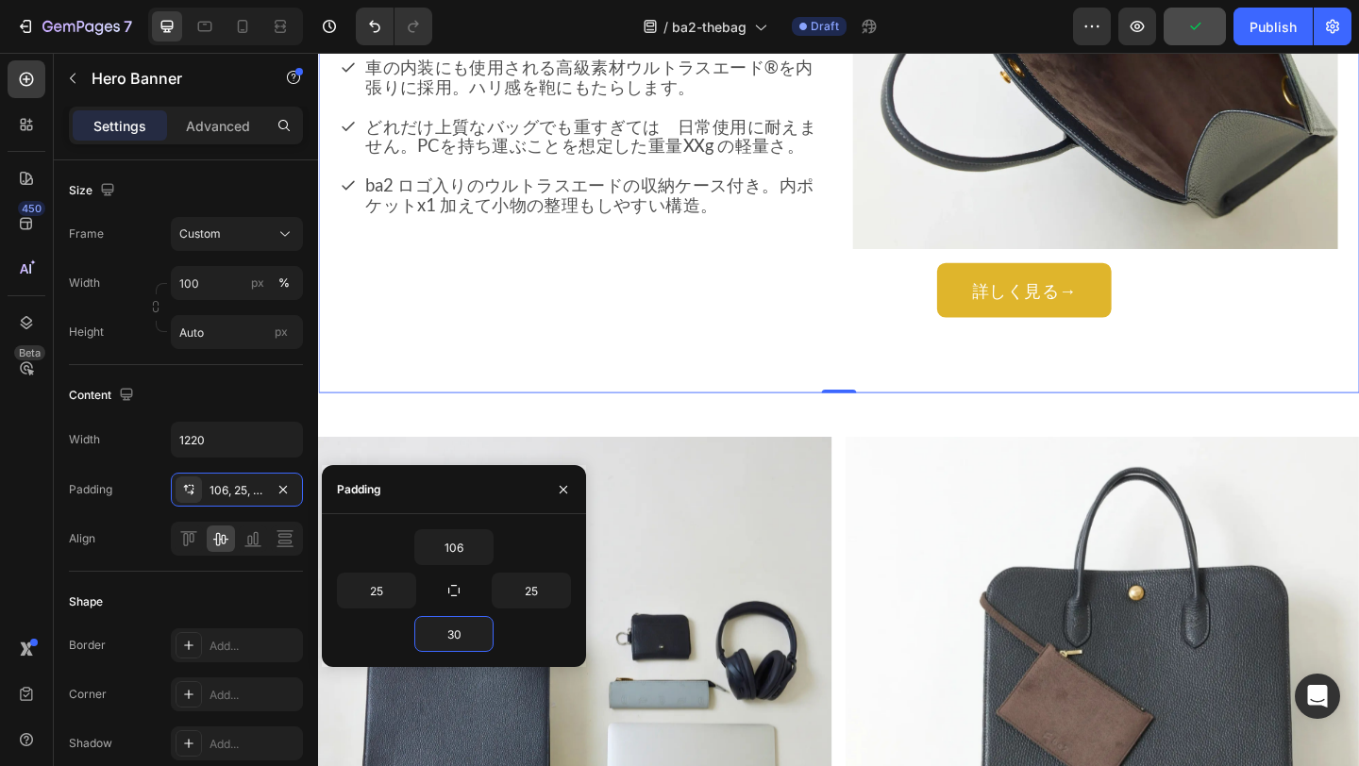
type input "30"
click at [771, 323] on div "Point 2 Heading 見えないところにこそこだわりを。裏地にウルトラスエード®︎を採用することで実現したハリ感と軽さ Heading 車の内装にも使…" at bounding box center [605, 67] width 527 height 656
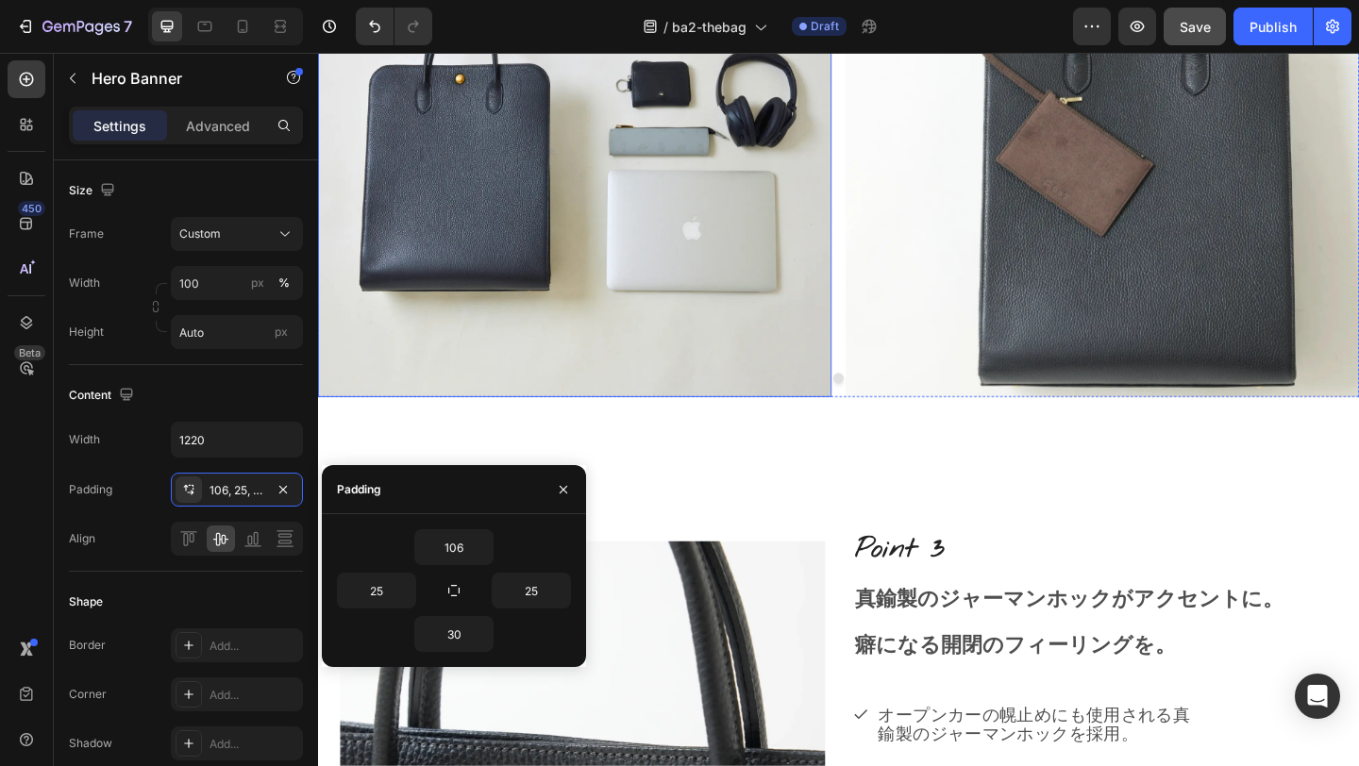
scroll to position [4145, 0]
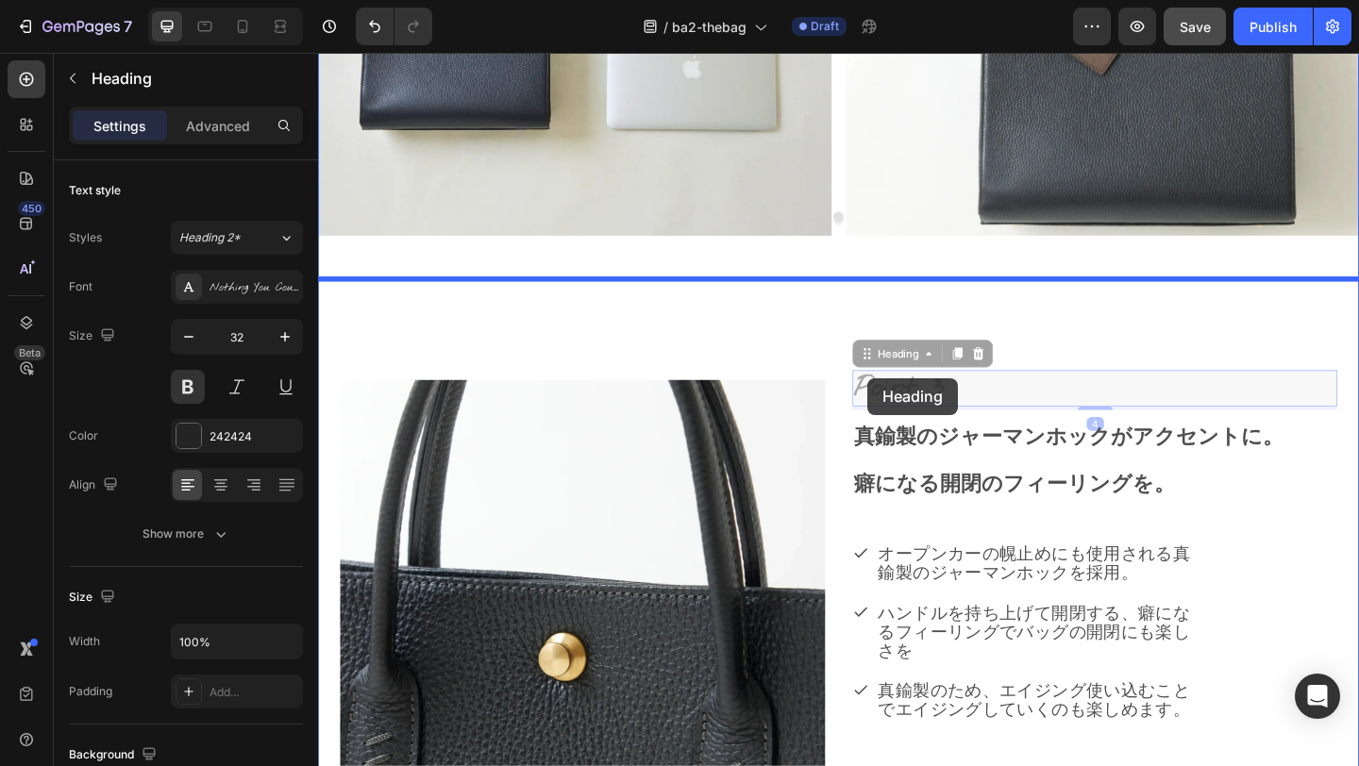
scroll to position [4123, 0]
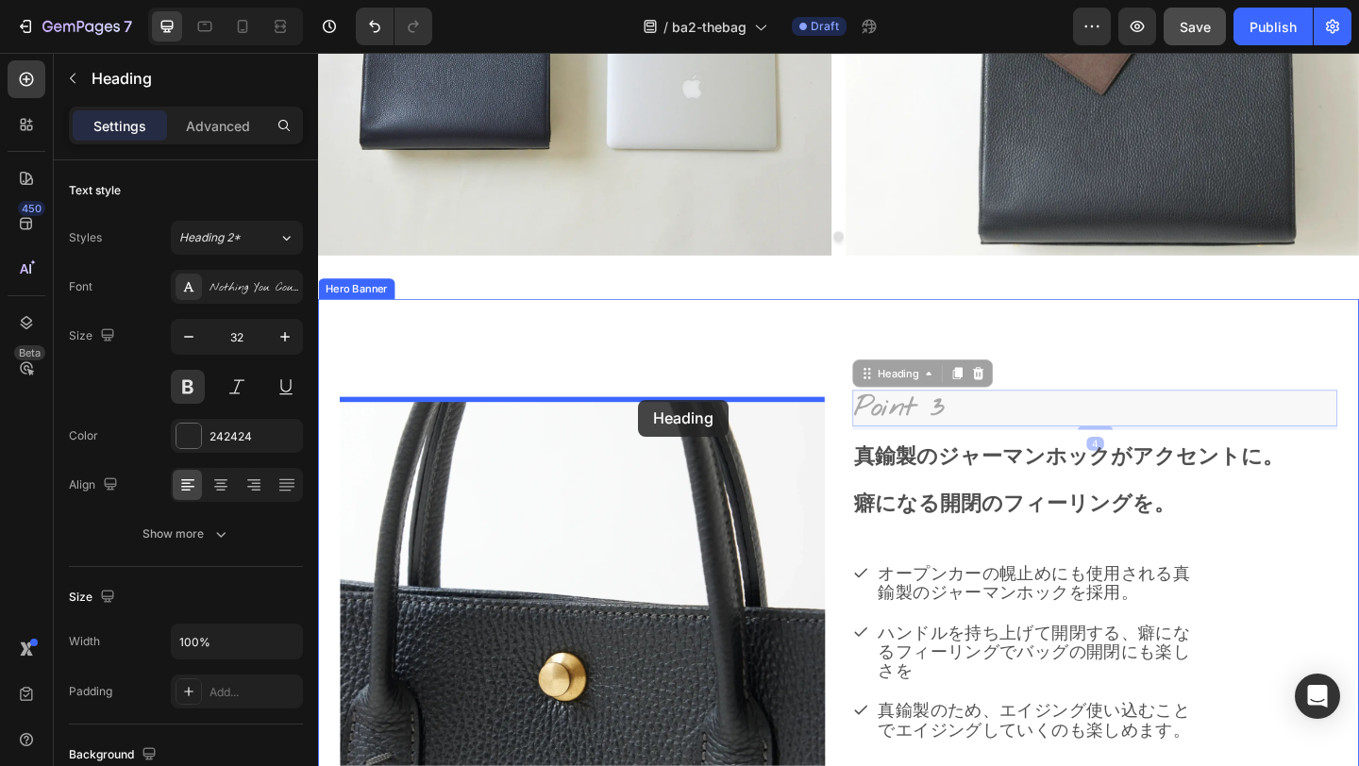
drag, startPoint x: 915, startPoint y: 407, endPoint x: 666, endPoint y: 430, distance: 250.2
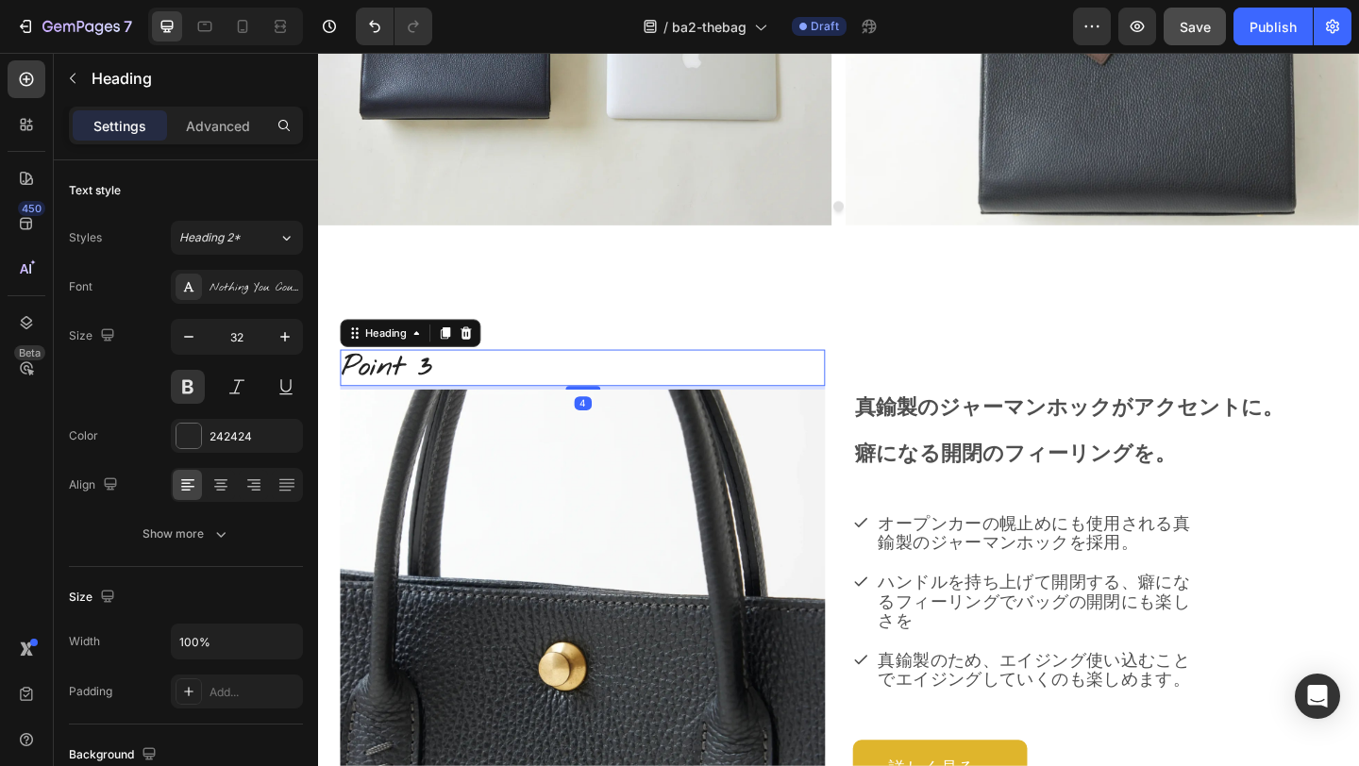
scroll to position [4230, 0]
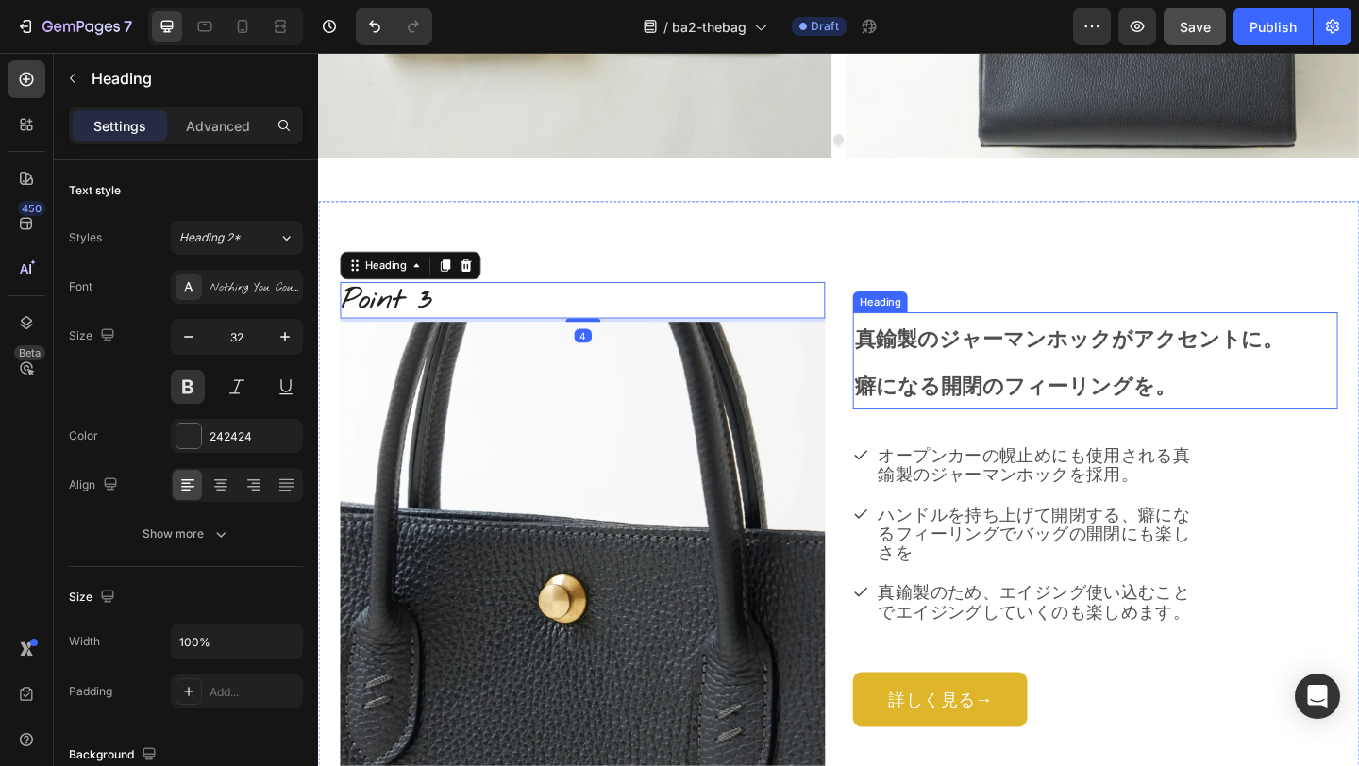
click at [929, 358] on h2 "真鍮製のジャーマンホックがアクセントに。癖になる開閉のフィーリングを。" at bounding box center [1140, 388] width 483 height 106
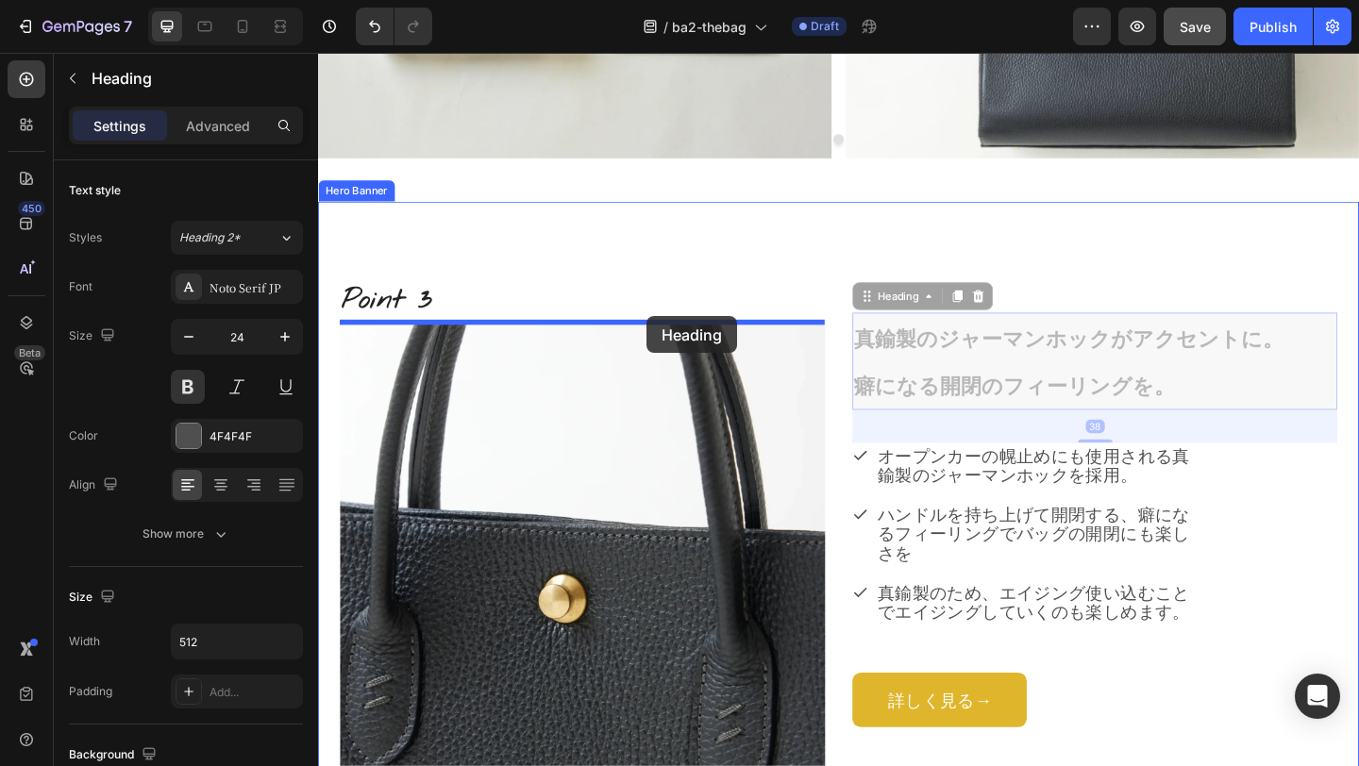
drag, startPoint x: 912, startPoint y: 317, endPoint x: 676, endPoint y: 336, distance: 237.6
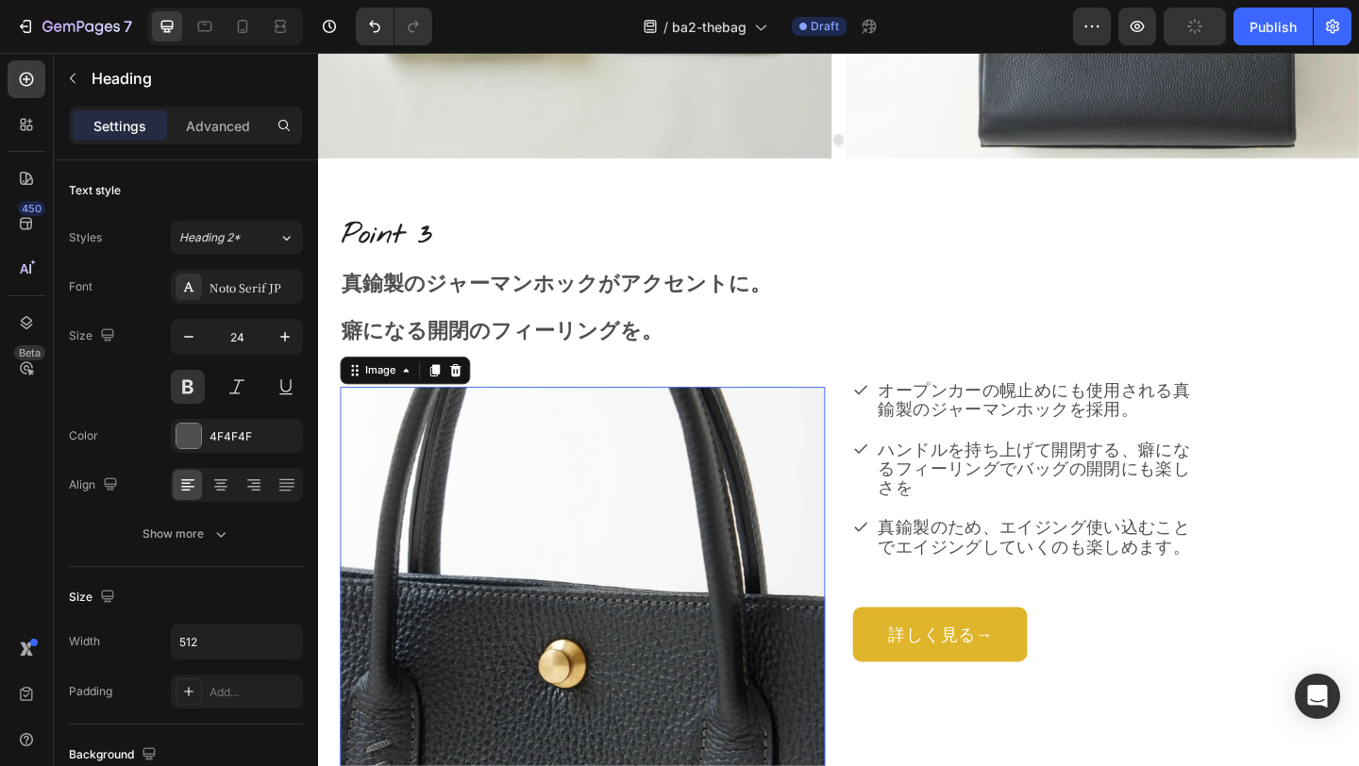
click at [407, 433] on img at bounding box center [605, 679] width 527 height 527
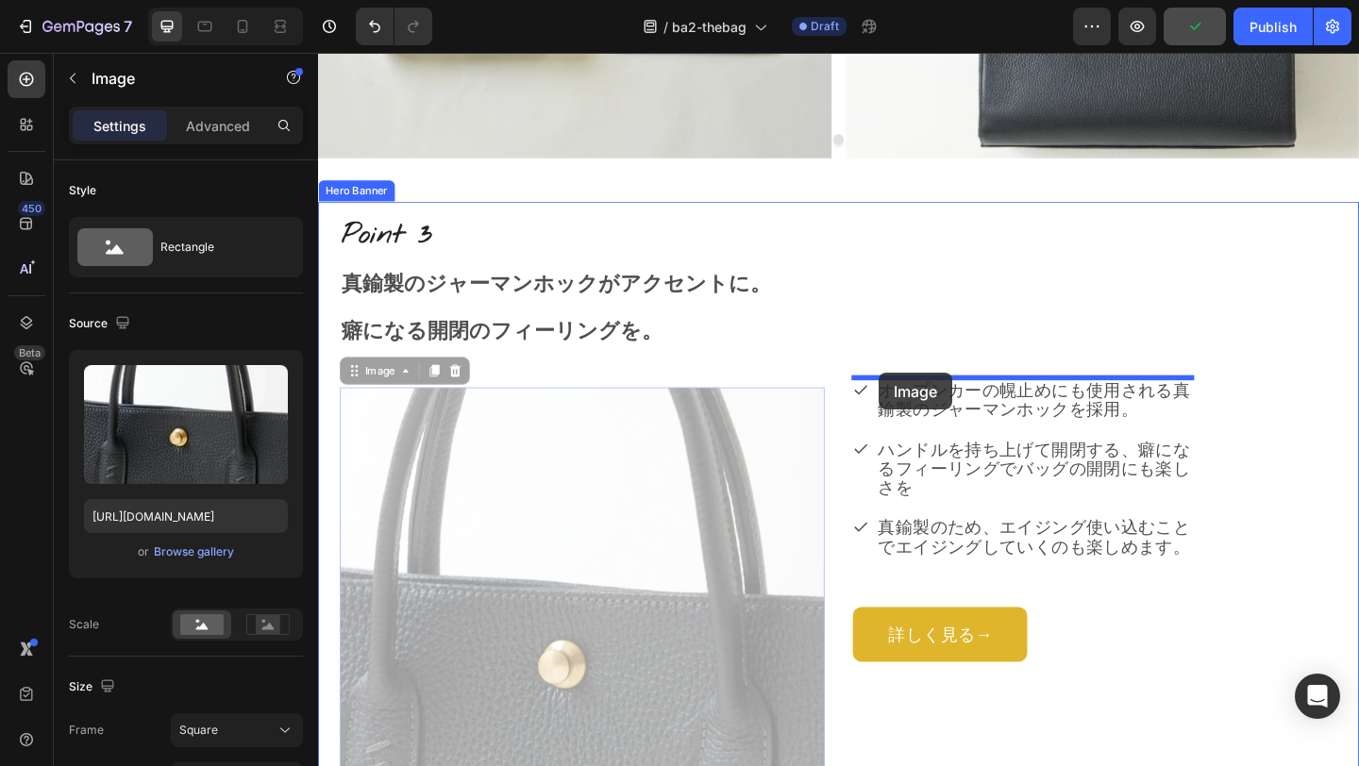
drag, startPoint x: 351, startPoint y: 396, endPoint x: 926, endPoint y: 399, distance: 574.6
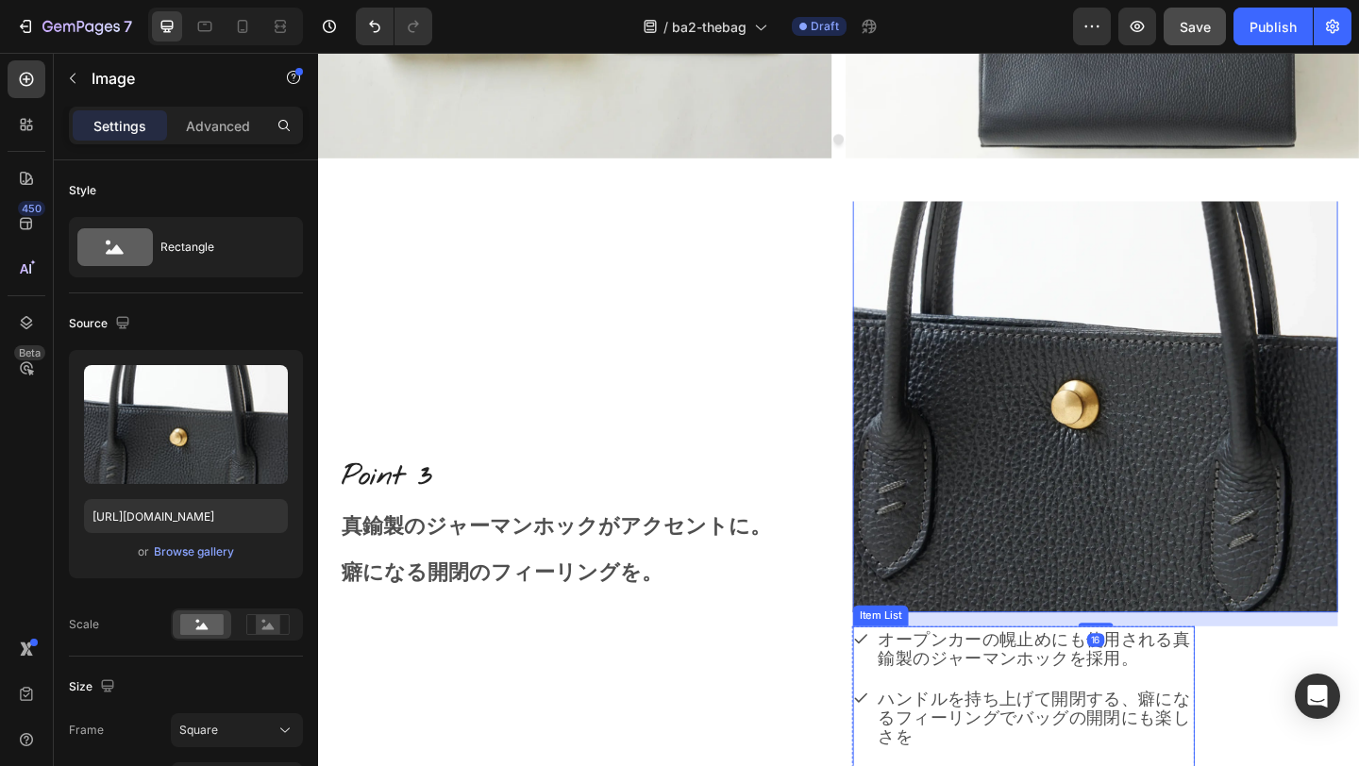
click at [951, 703] on p "オープンカーの幌止めにも使用される真鍮製のジャーマンホックを採用。" at bounding box center [1098, 700] width 342 height 42
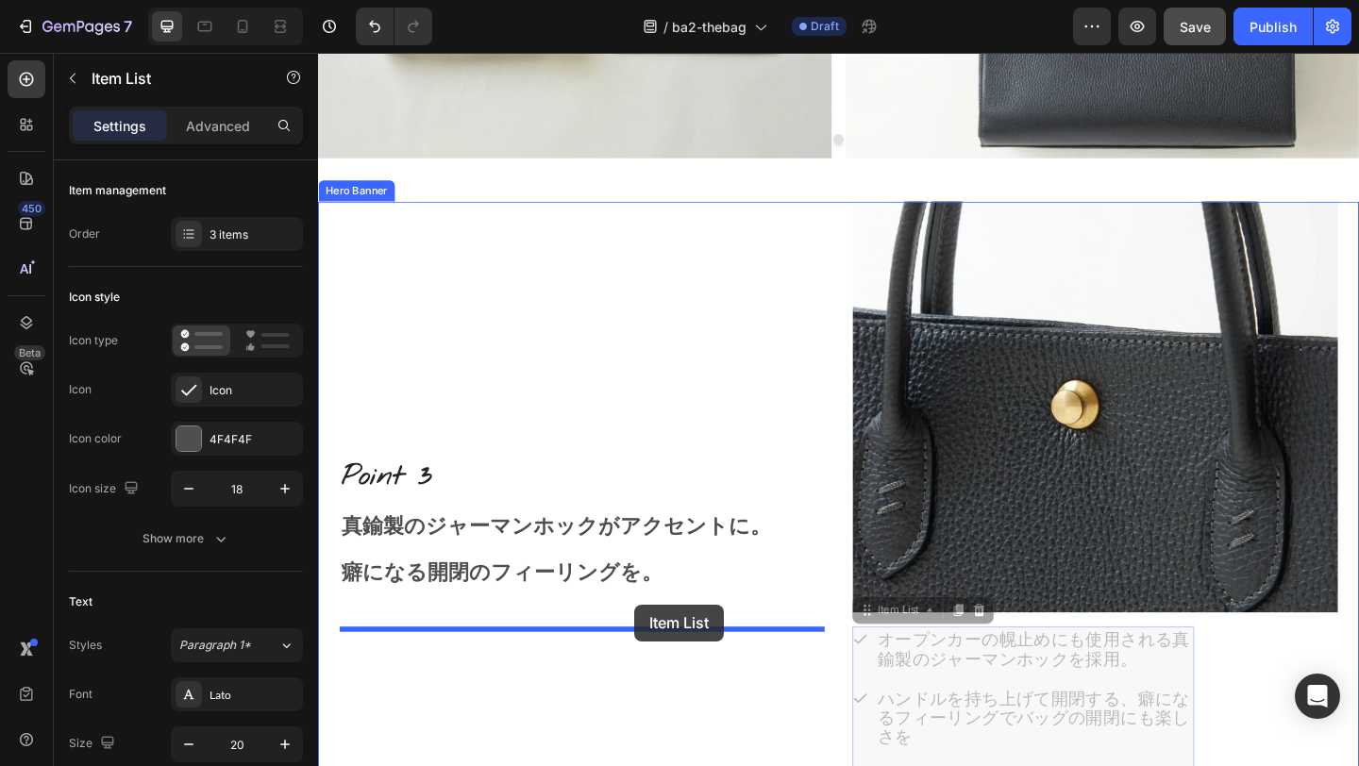
drag, startPoint x: 917, startPoint y: 661, endPoint x: 662, endPoint y: 653, distance: 254.9
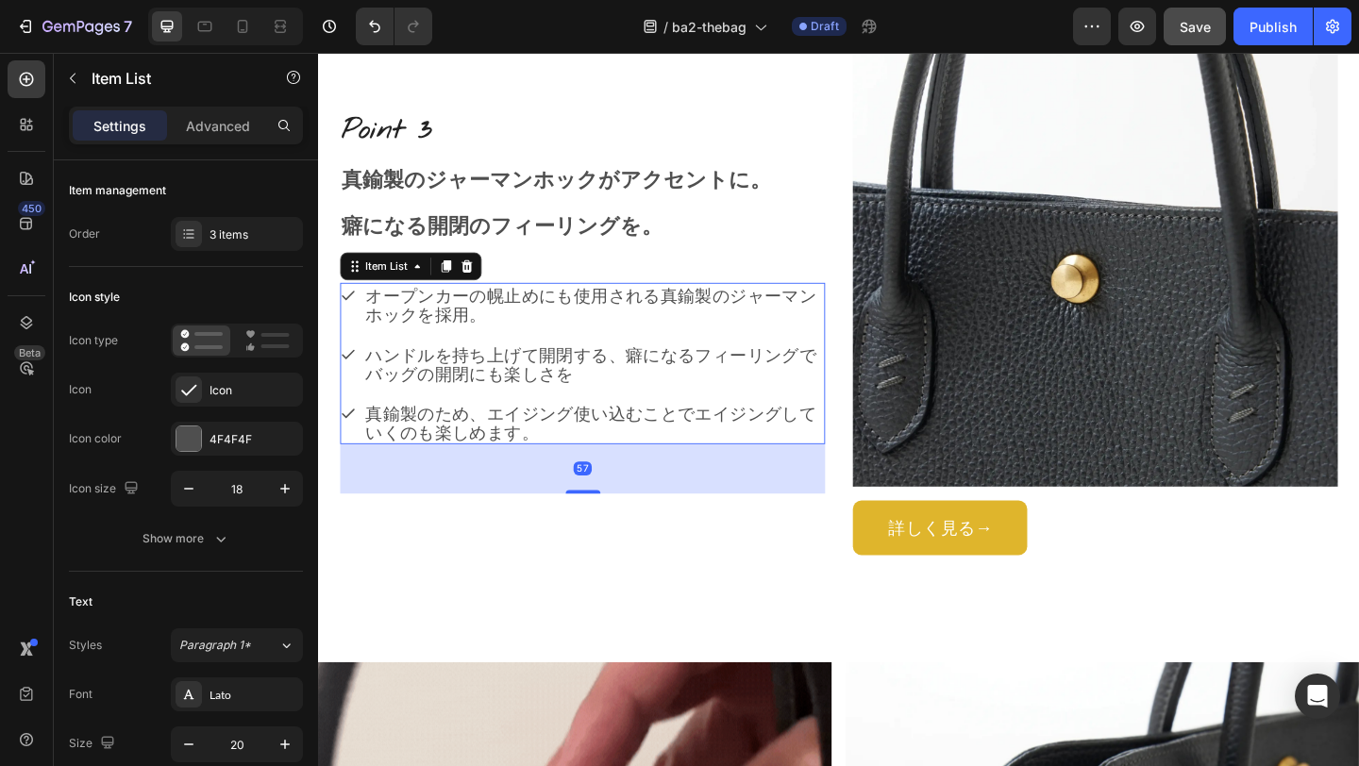
scroll to position [4573, 0]
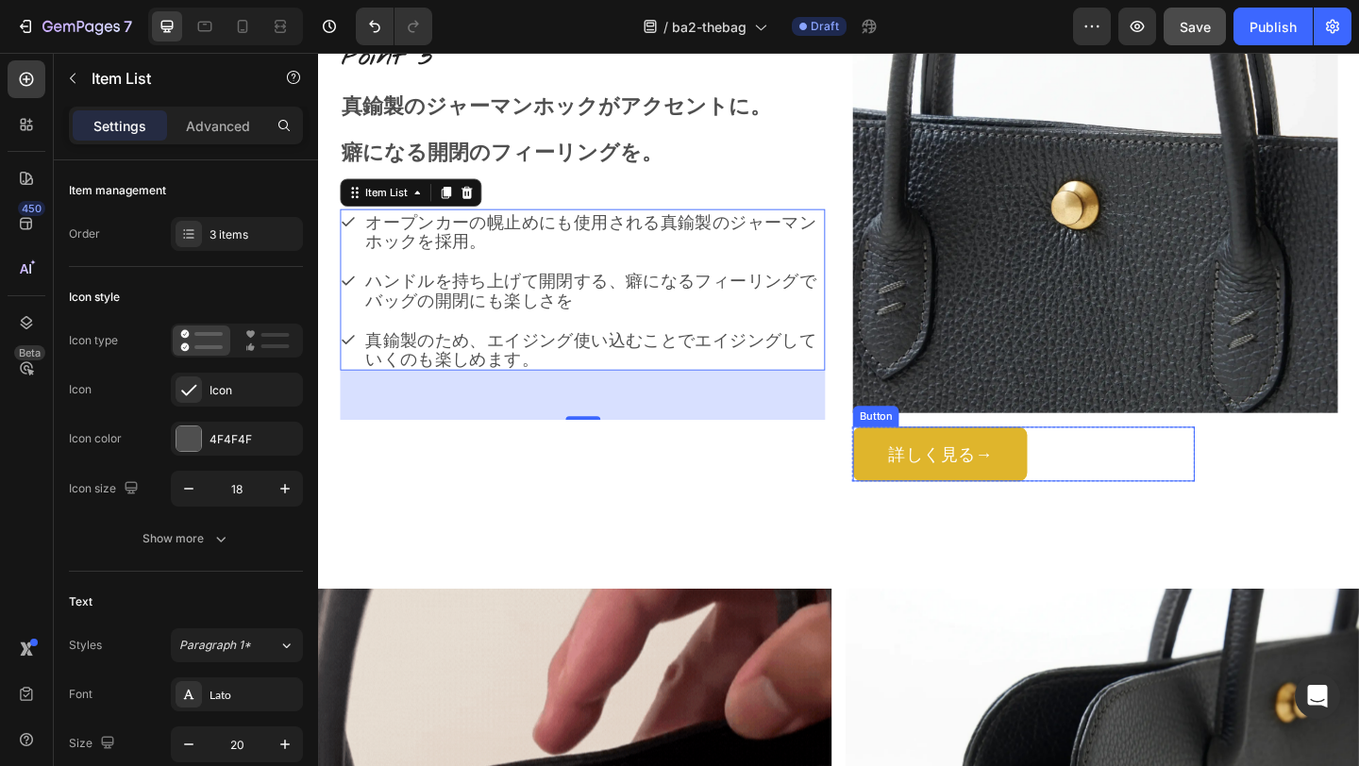
click at [1124, 479] on div "詳しく見る→ Button" at bounding box center [1085, 489] width 372 height 59
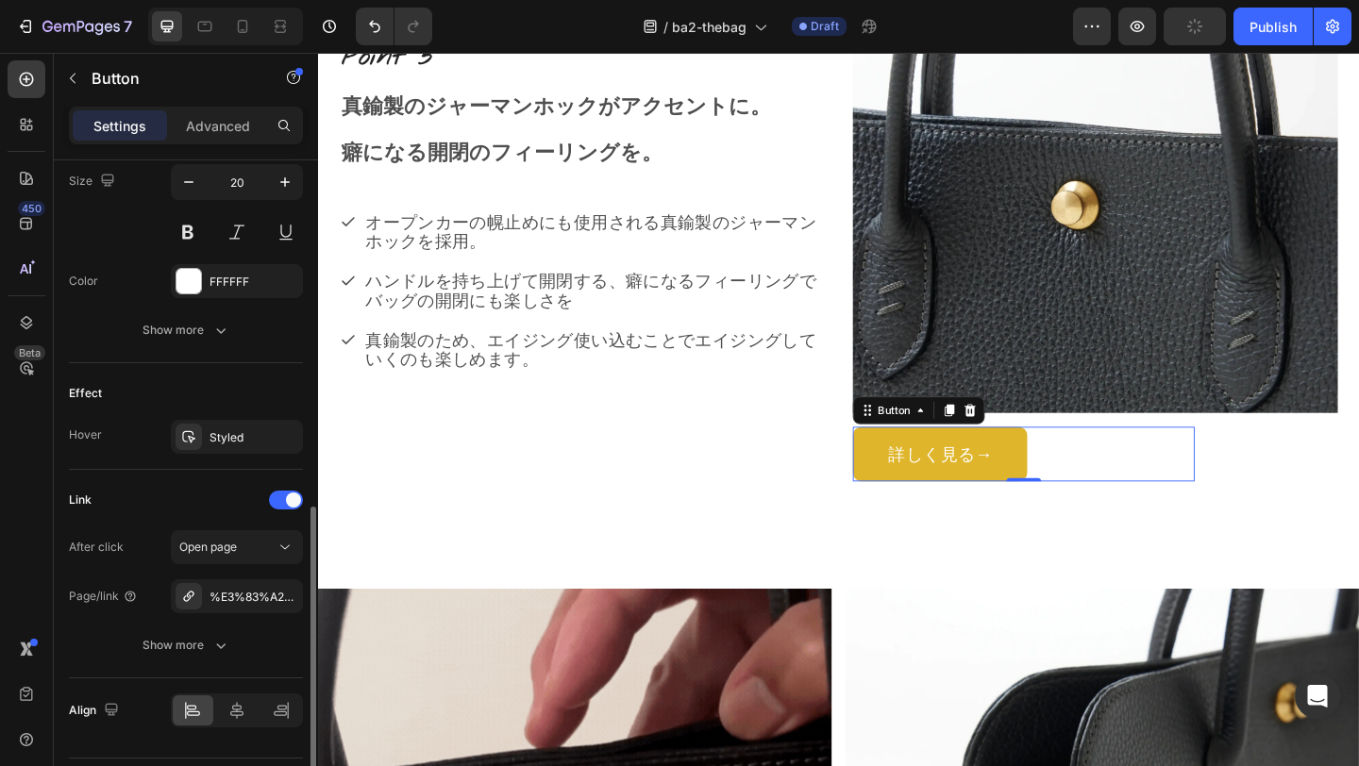
scroll to position [807, 0]
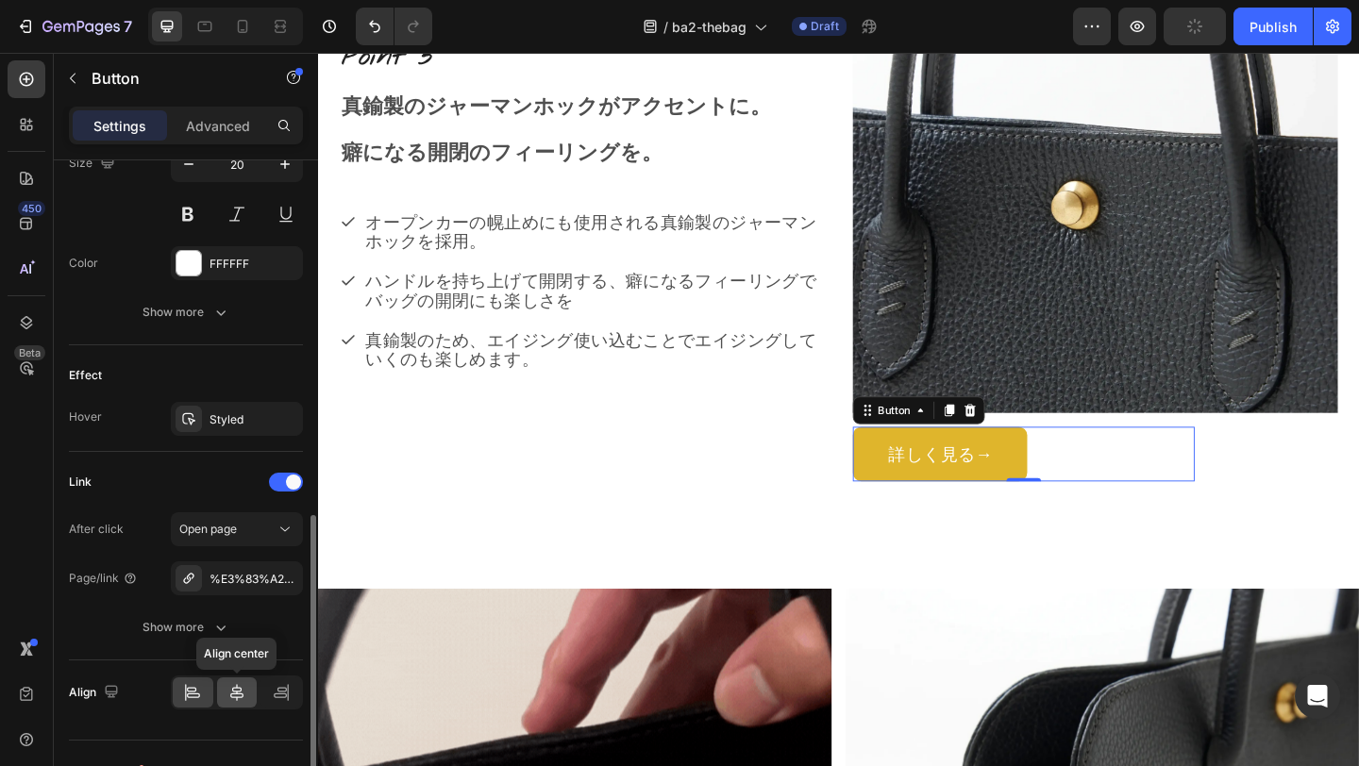
click at [229, 690] on icon at bounding box center [236, 692] width 19 height 19
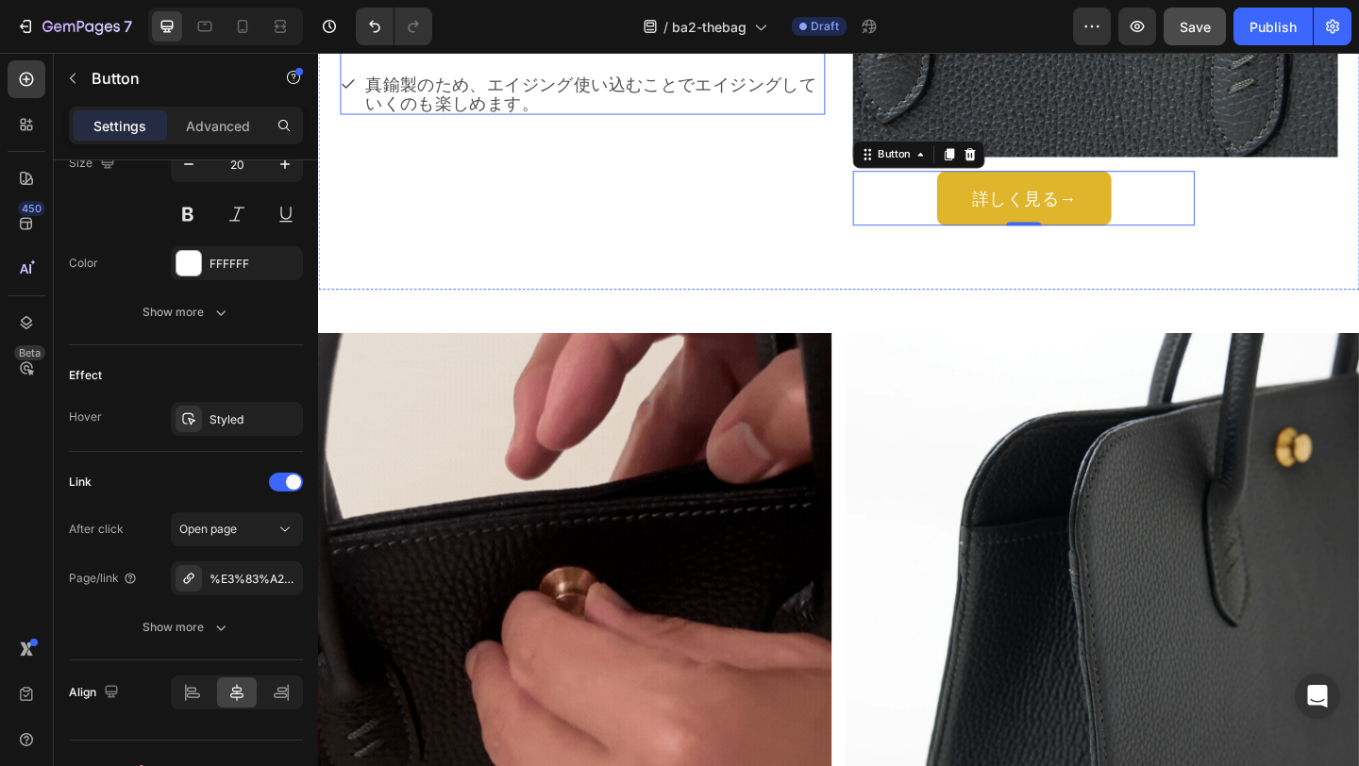
scroll to position [4873, 0]
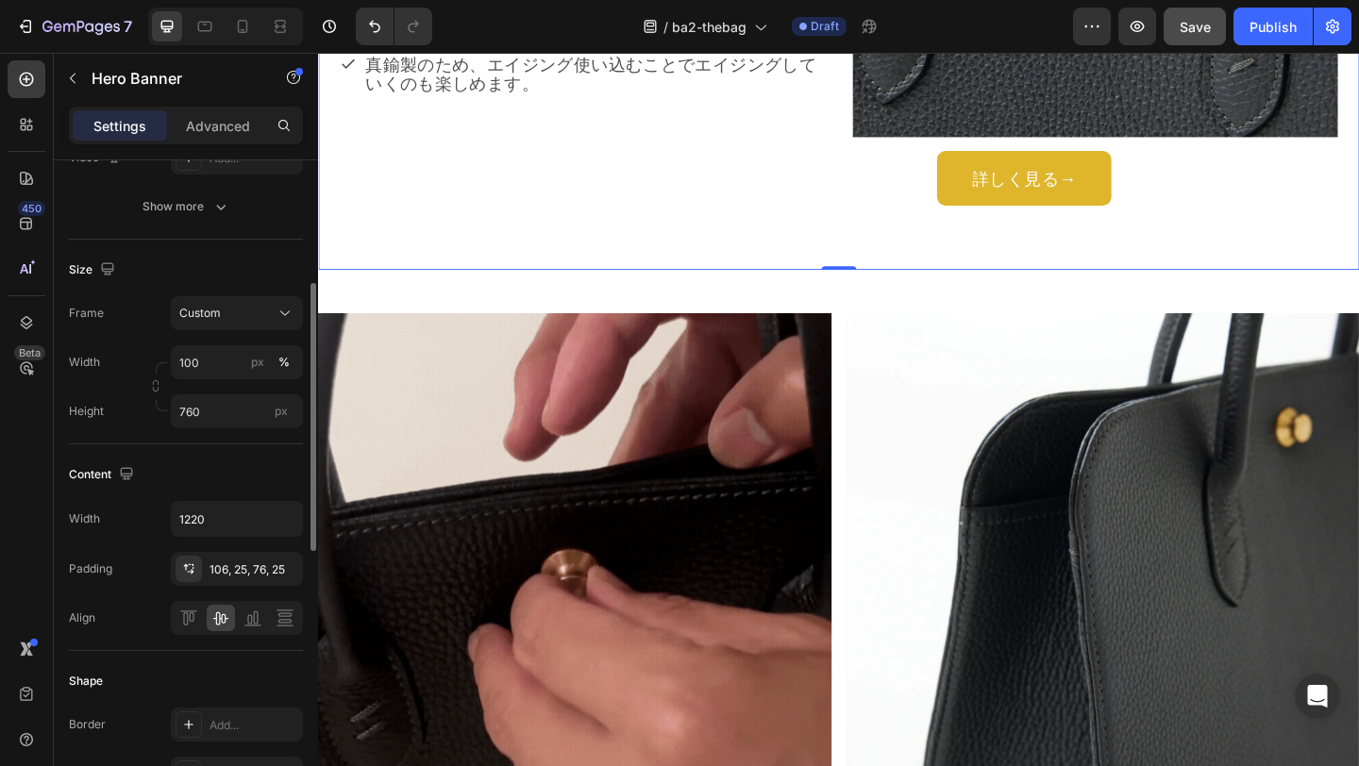
scroll to position [317, 0]
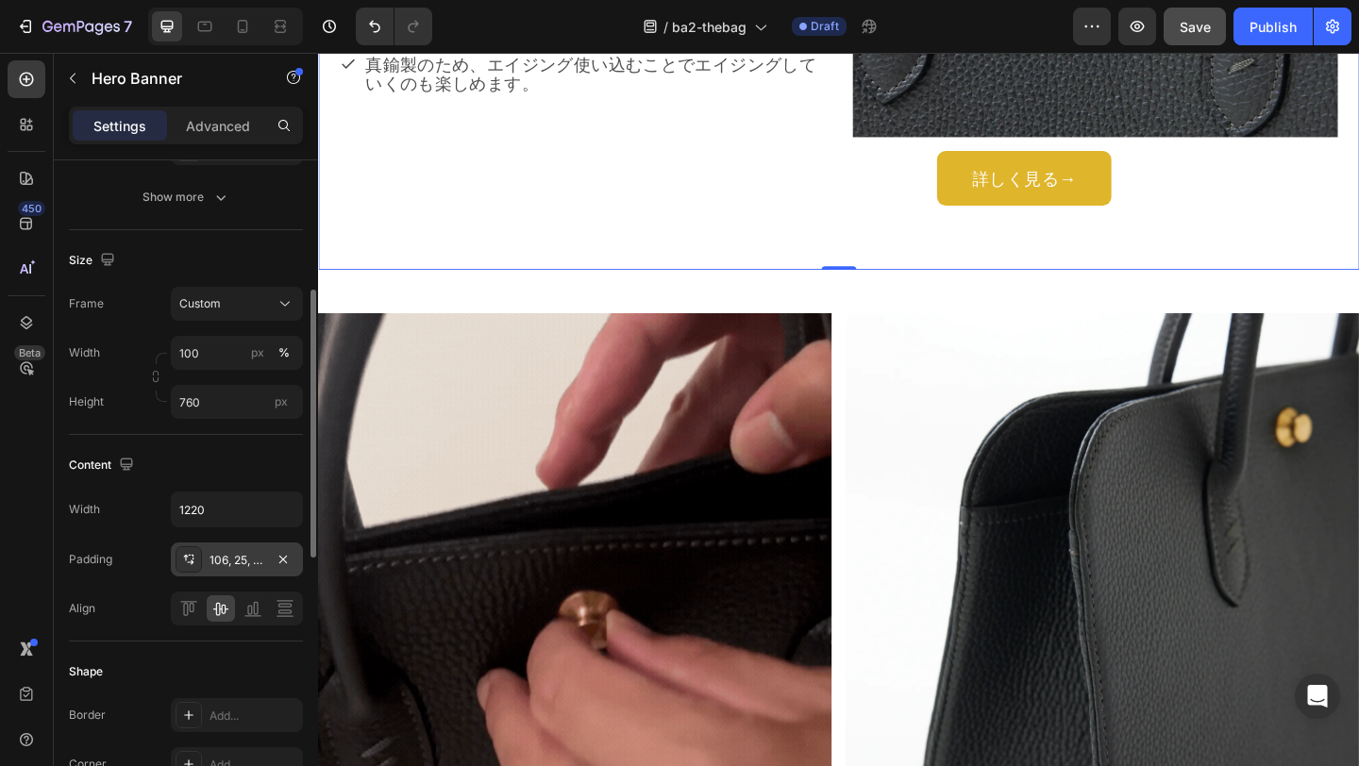
click at [226, 564] on div "106, 25, 76, 25" at bounding box center [236, 560] width 55 height 17
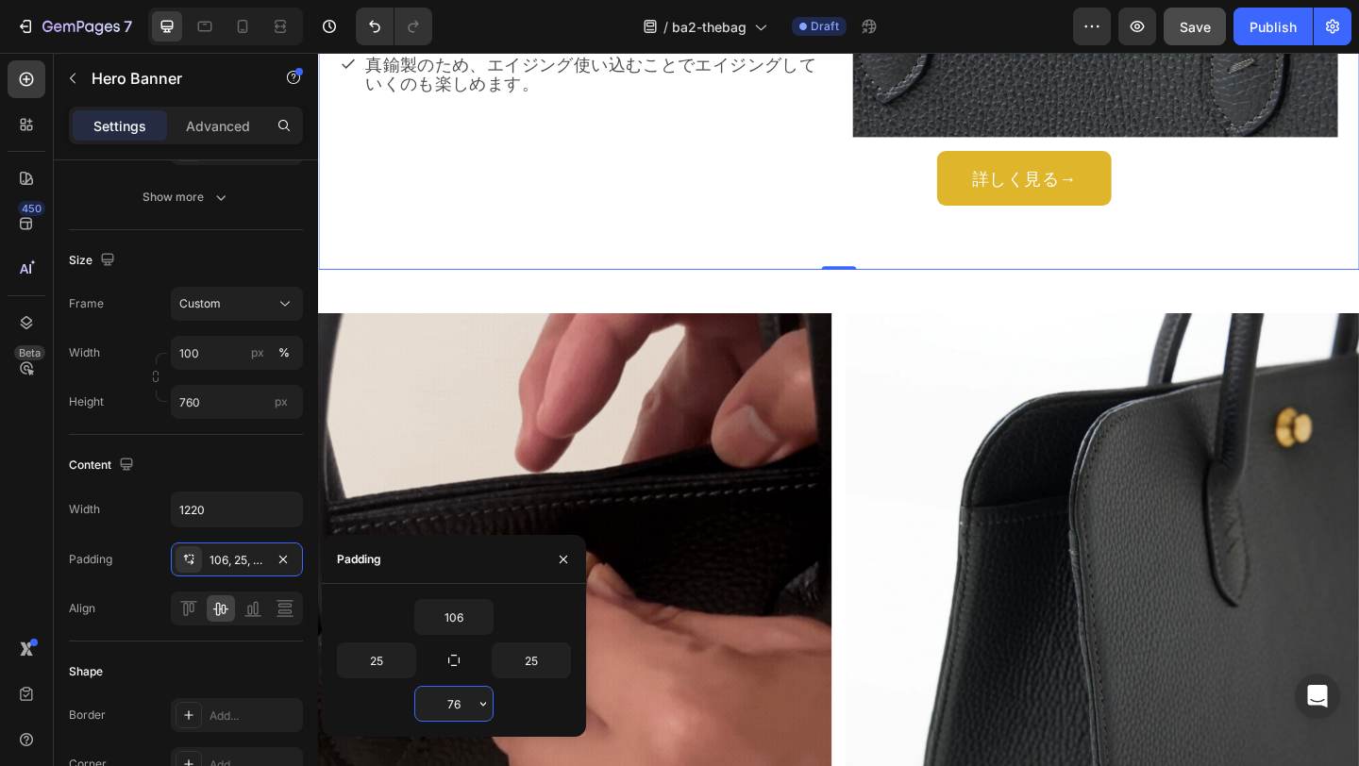
click at [463, 703] on input "76" at bounding box center [453, 704] width 77 height 34
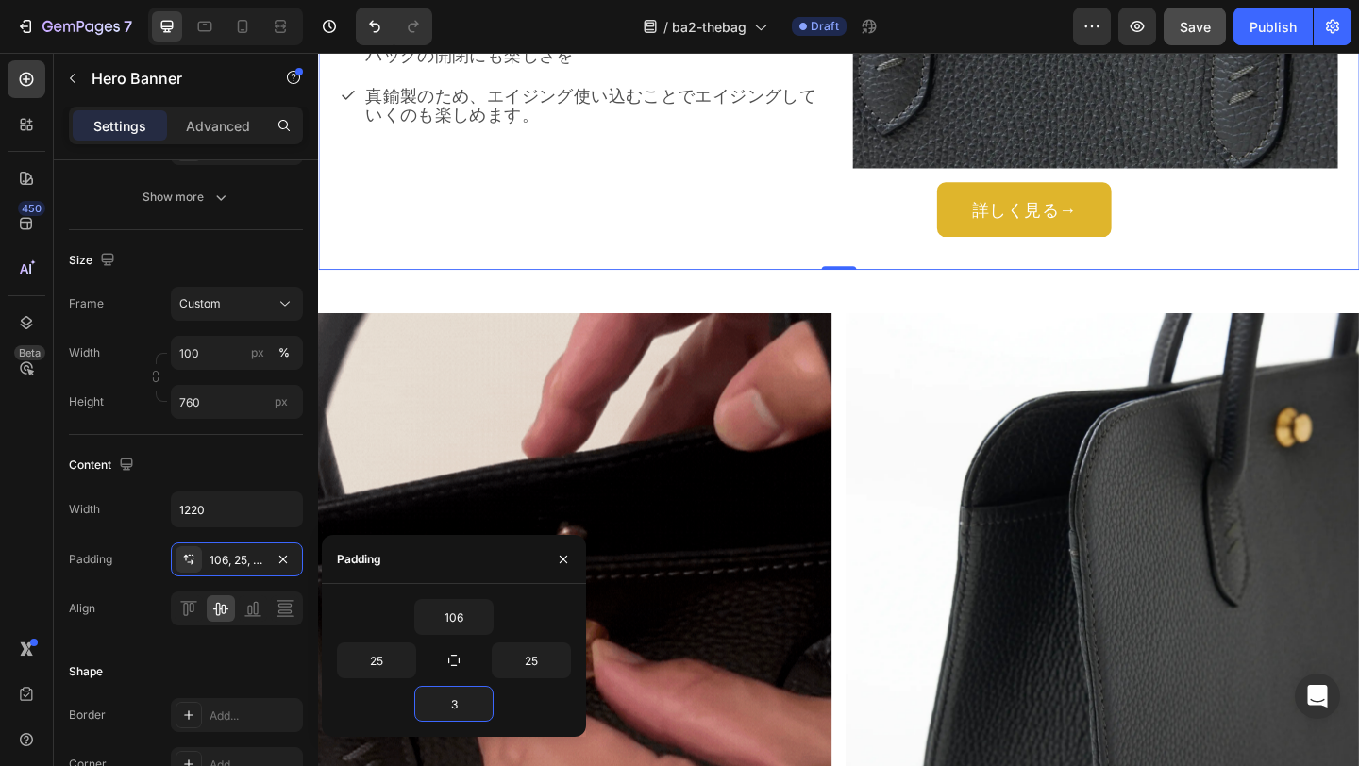
type input "30"
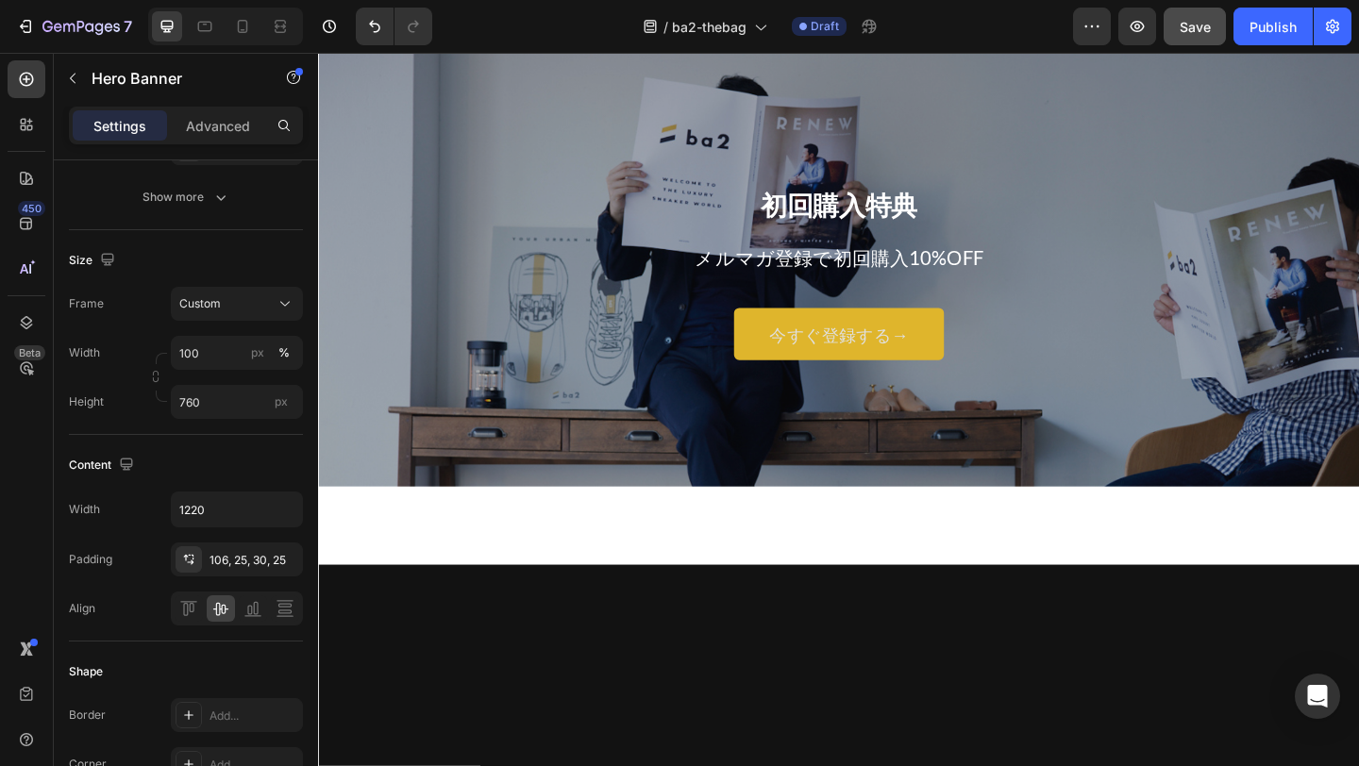
scroll to position [8793, 0]
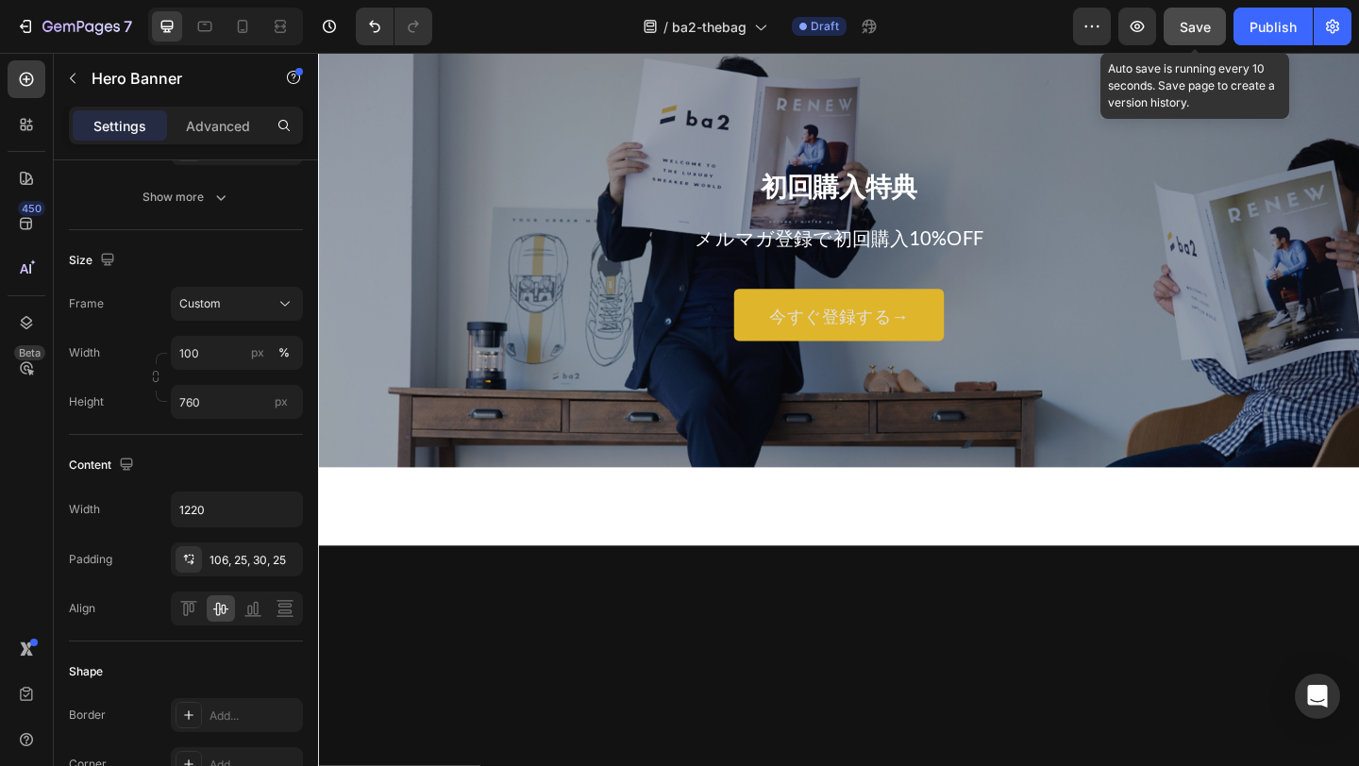
click at [1186, 26] on span "Save" at bounding box center [1194, 27] width 31 height 16
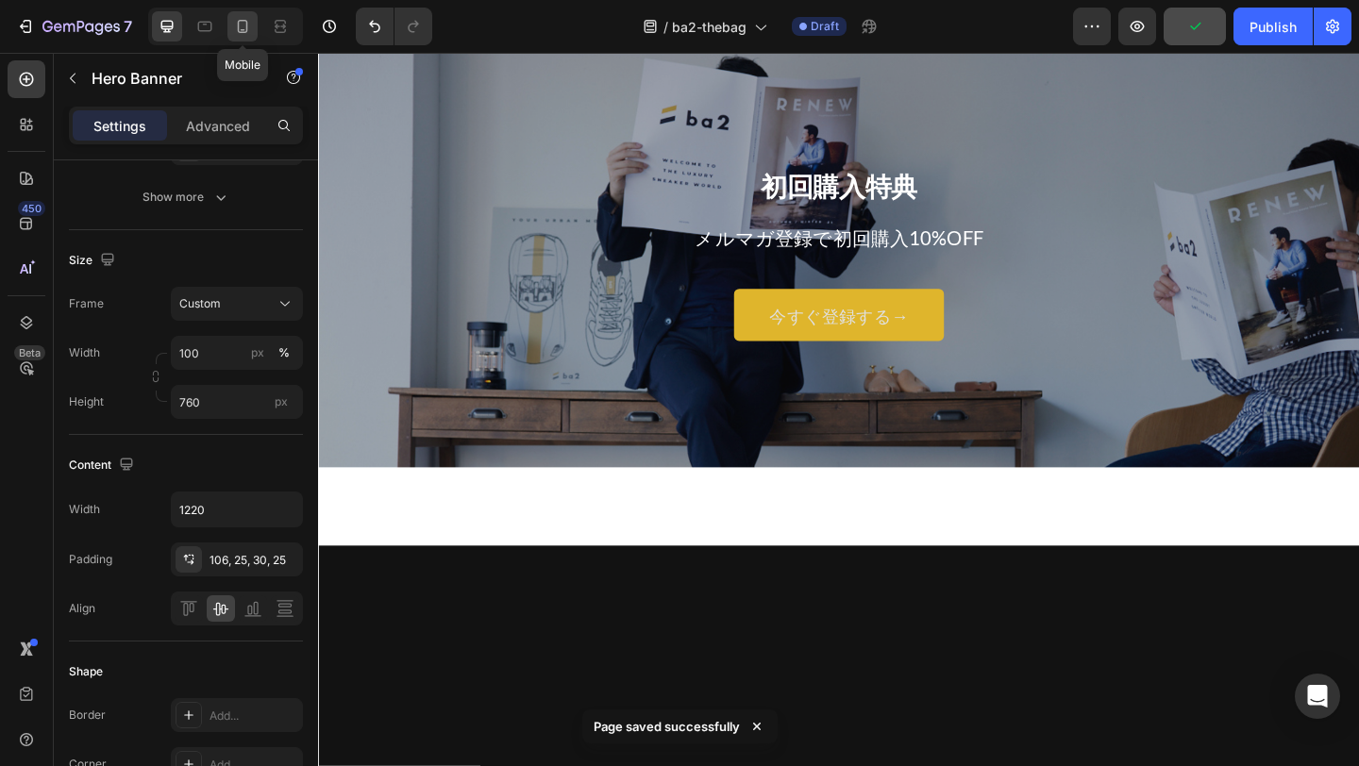
click at [250, 30] on icon at bounding box center [242, 26] width 19 height 19
type input "950"
type input "100%"
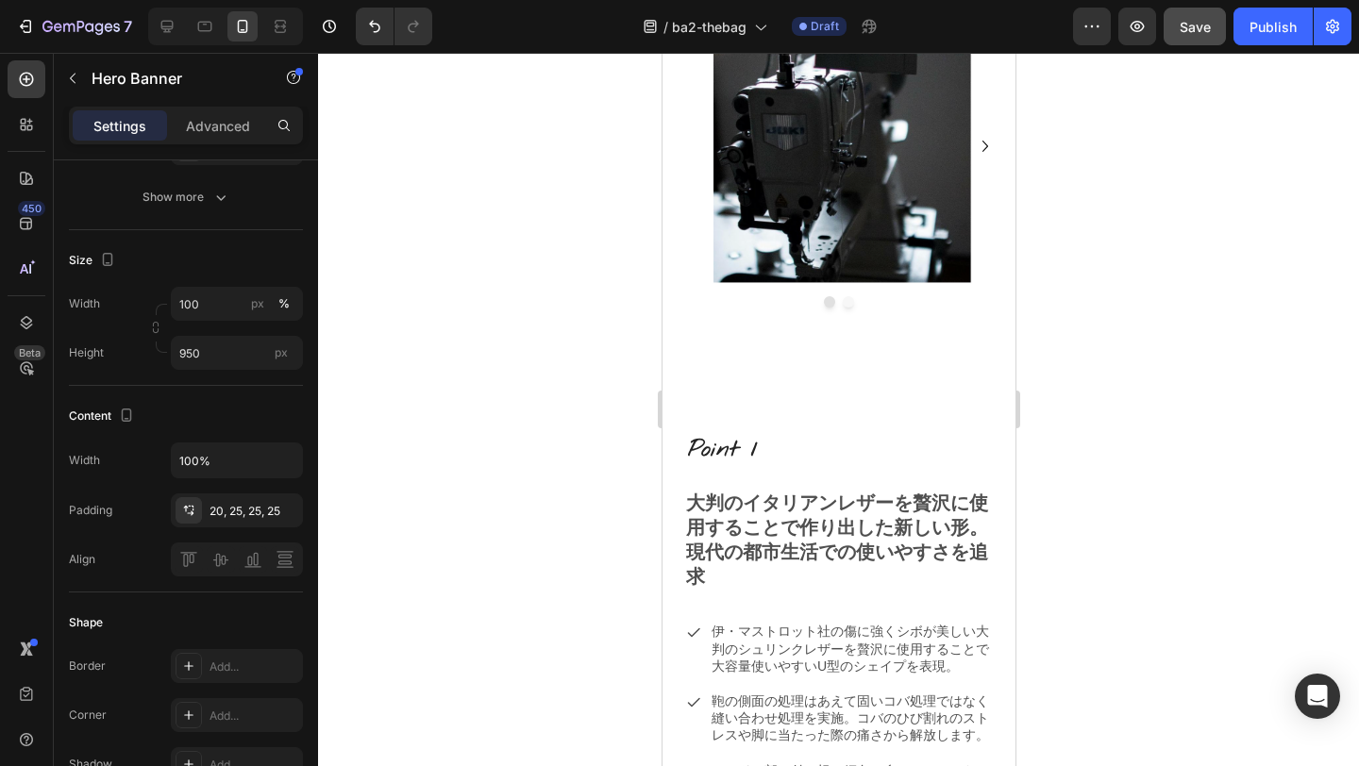
scroll to position [1137, 0]
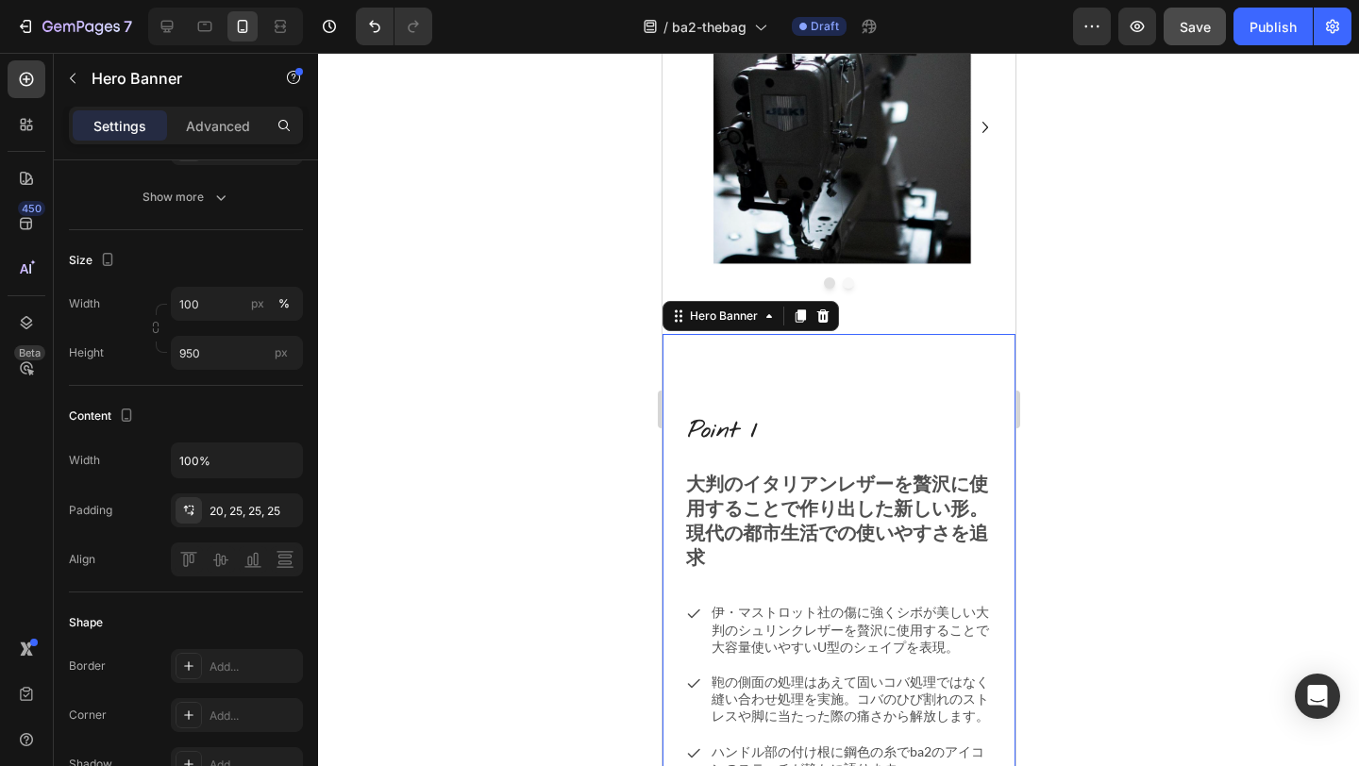
click at [749, 390] on div "Image 詳しく見る→ Button Row Point 1 Heading 大判のイタリアンレザーを贅沢に使用することで作り出した新しい形。現代の都市生活…" at bounding box center [837, 781] width 353 height 895
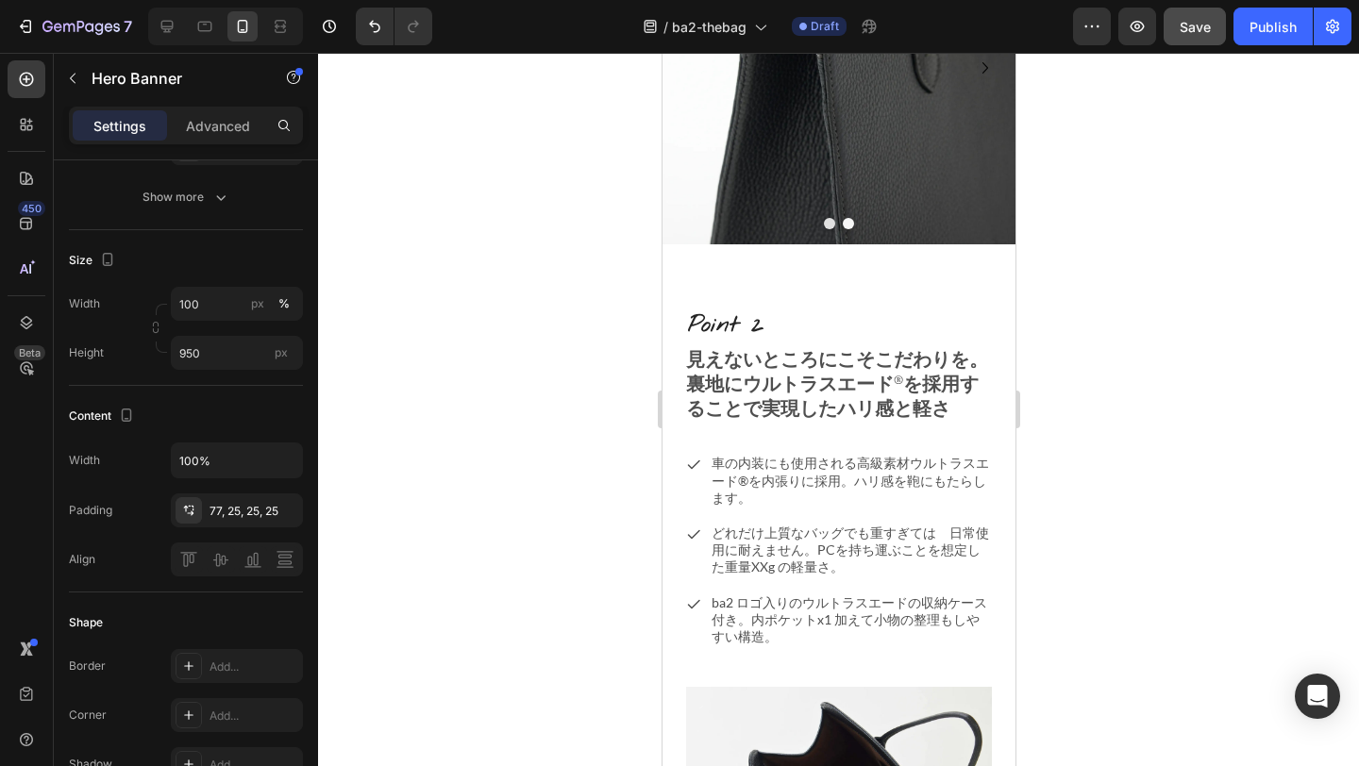
scroll to position [2546, 0]
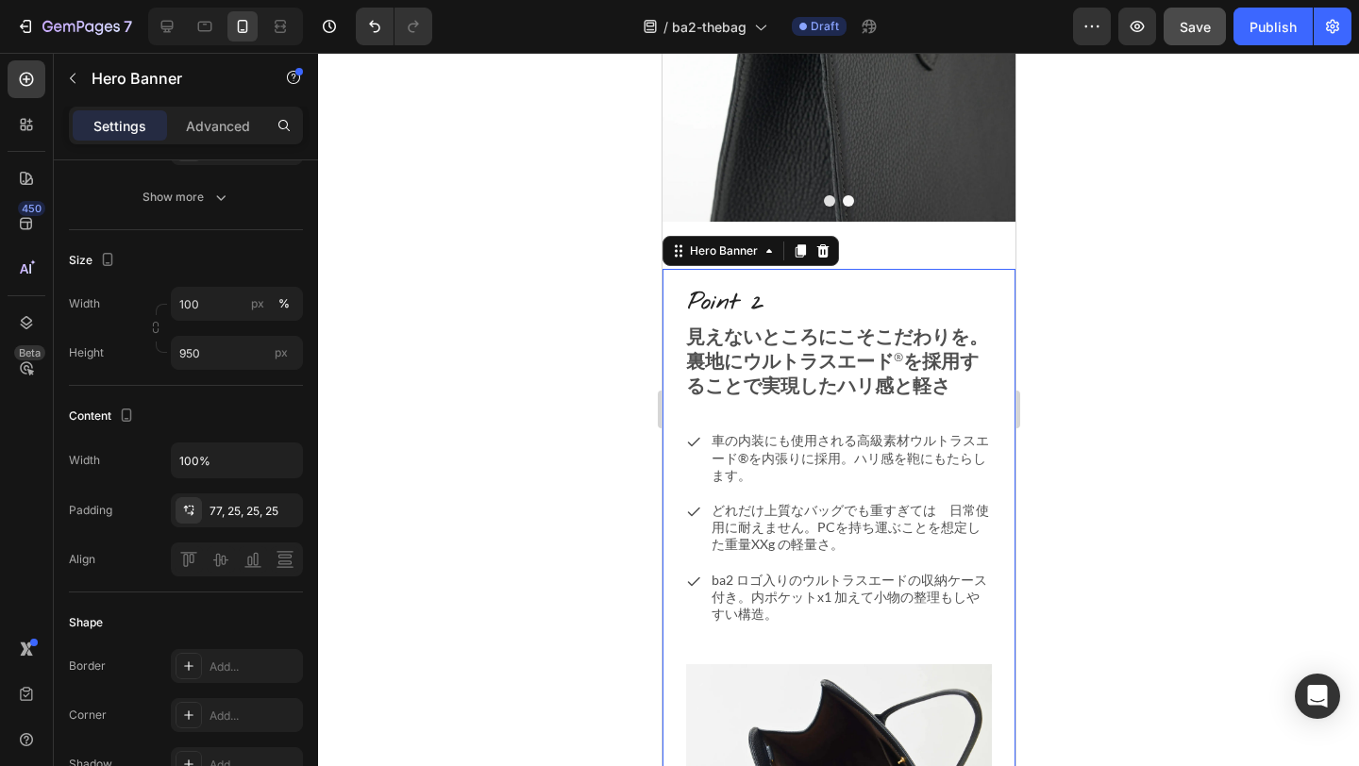
click at [744, 279] on div "Image 詳しく見る→ Button Row Point 2 Heading 見えないところにこそこだわりを。裏地にウルトラスエード®︎を採用することで実現…" at bounding box center [837, 642] width 353 height 746
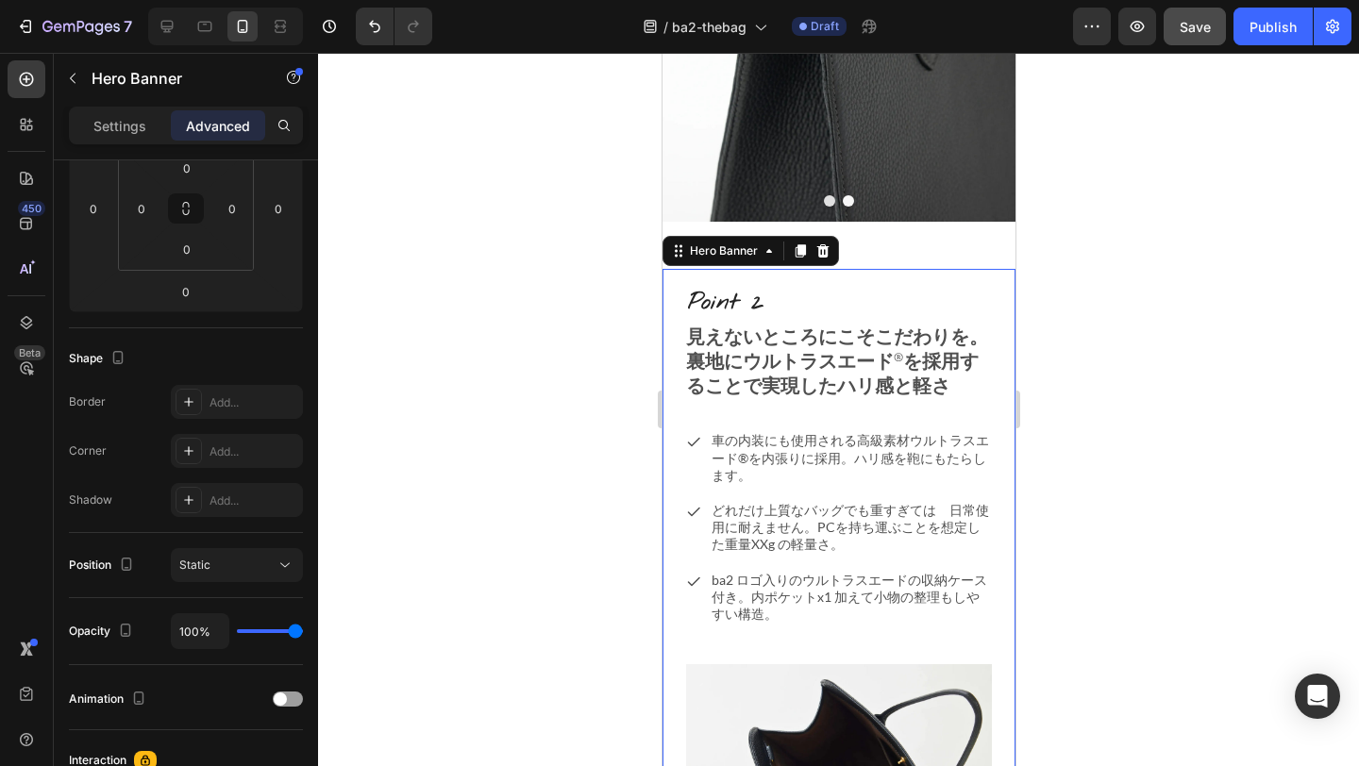
click at [230, 134] on p "Advanced" at bounding box center [218, 126] width 64 height 20
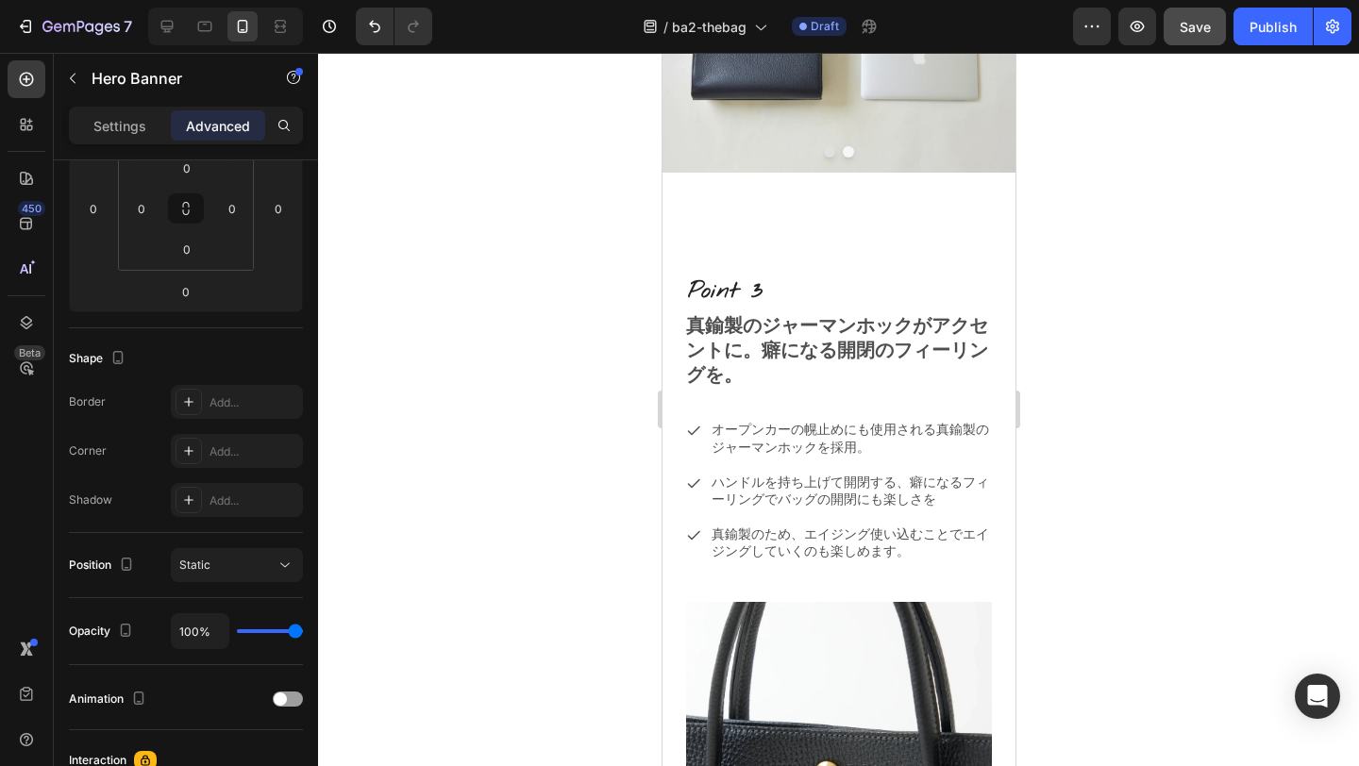
scroll to position [3960, 0]
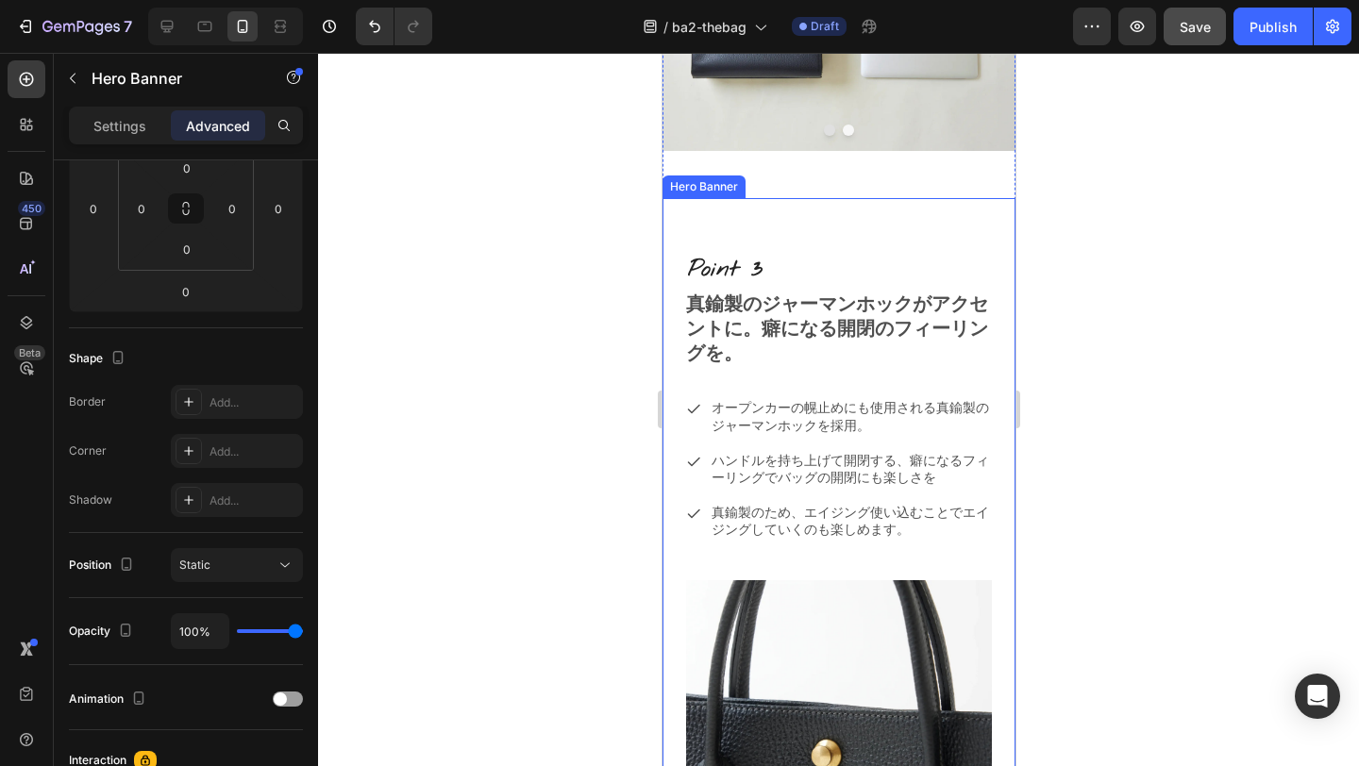
click at [714, 223] on div "Point 3 Heading 真鍮製のジャーマンホックがアクセントに。癖になる開閉のフィーリングを。 Heading オープンカーの幌止めにも使用される真鍮…" at bounding box center [838, 398] width 306 height 363
click at [131, 122] on p "Settings" at bounding box center [119, 126] width 53 height 20
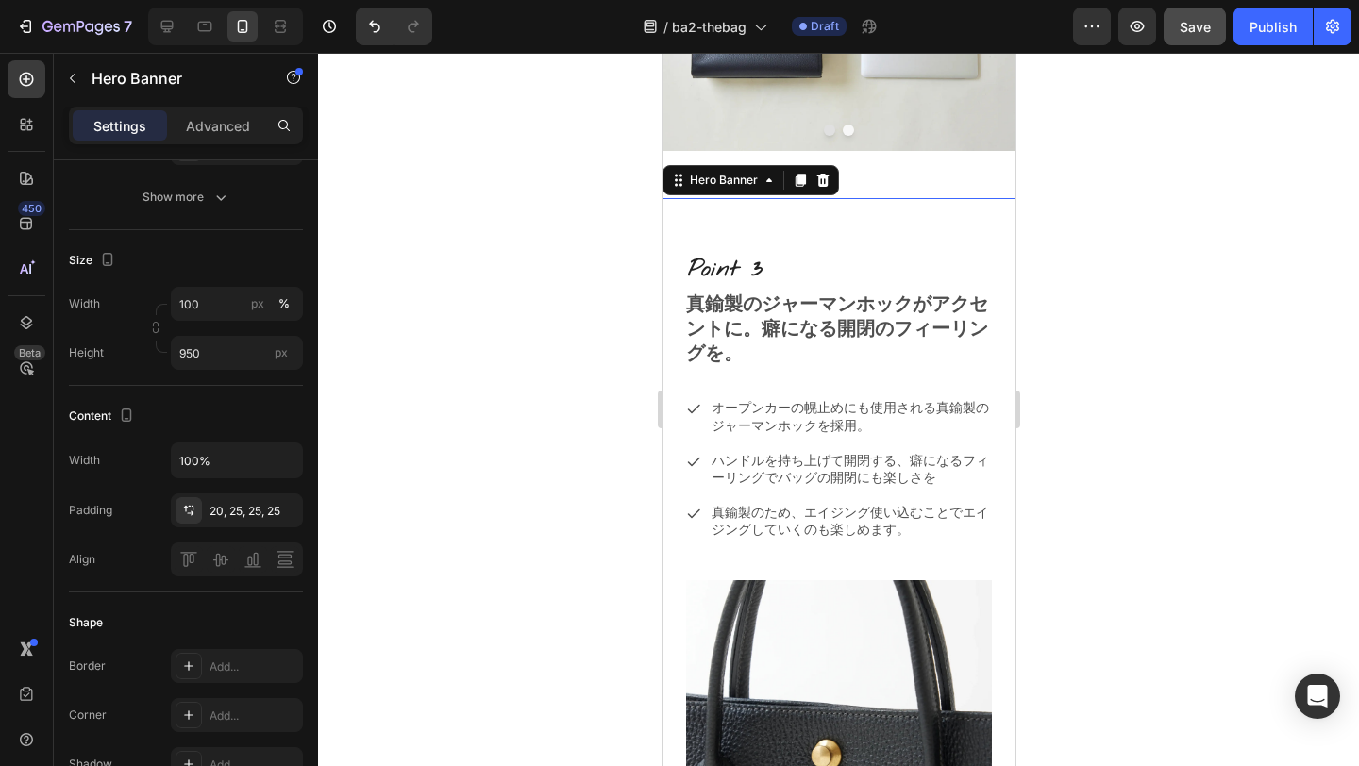
click at [722, 217] on div "Point 3 Heading 真鍮製のジャーマンホックがアクセントに。癖になる開閉のフィーリングを。 Heading オープンカーの幌止めにも使用される真鍮…" at bounding box center [838, 398] width 306 height 363
click at [740, 230] on div "Point 3 Heading 真鍮製のジャーマンホックがアクセントに。癖になる開閉のフィーリングを。 Heading オープンカーの幌止めにも使用される真鍮…" at bounding box center [838, 398] width 306 height 363
click at [224, 121] on p "Advanced" at bounding box center [218, 126] width 64 height 20
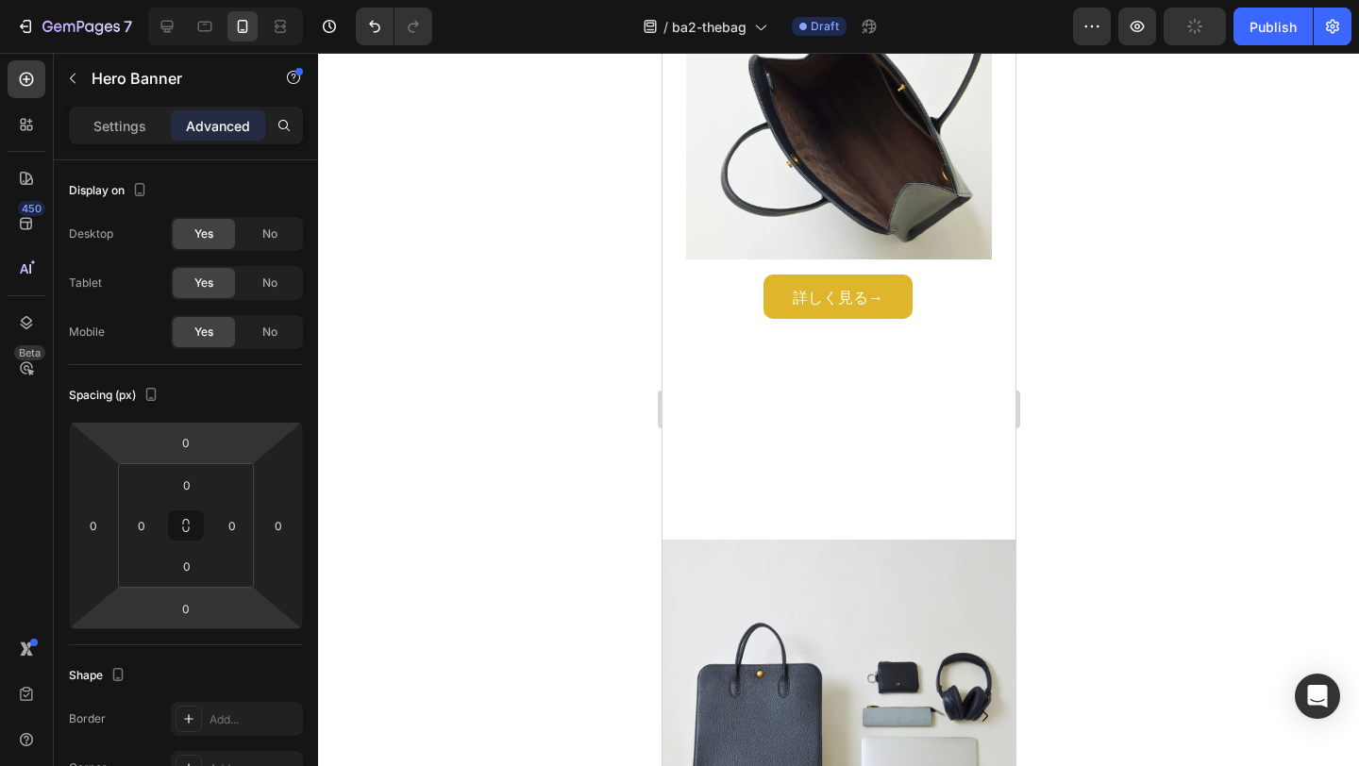
scroll to position [3369, 0]
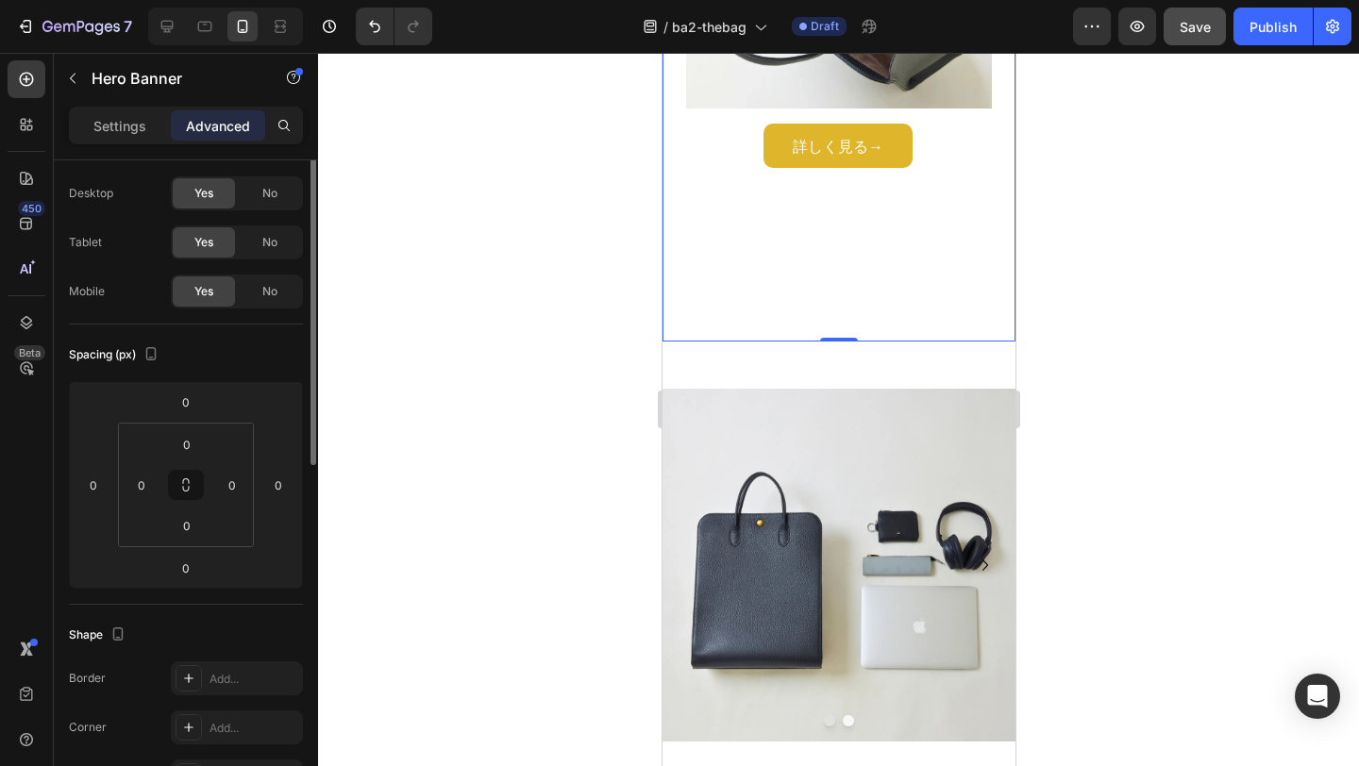
scroll to position [0, 0]
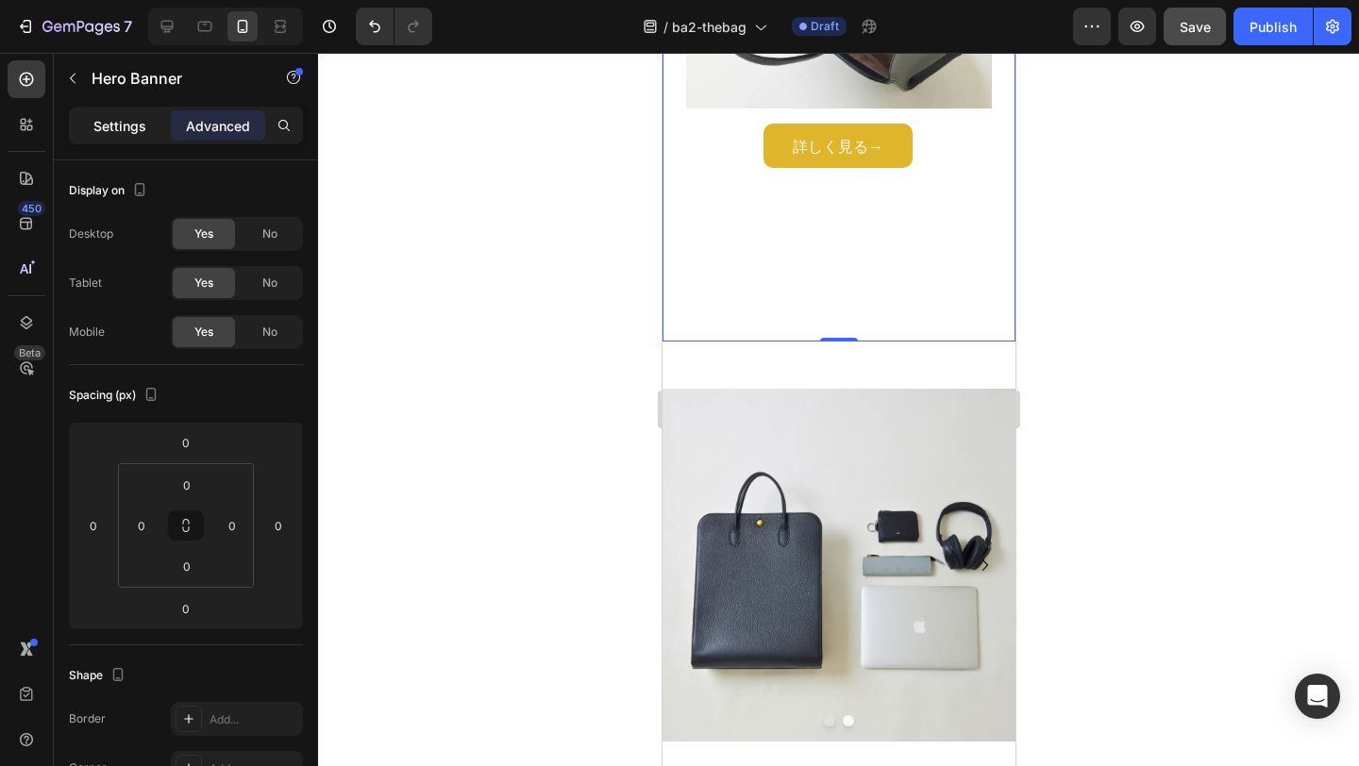
click at [132, 122] on p "Settings" at bounding box center [119, 126] width 53 height 20
click at [111, 127] on p "Settings" at bounding box center [119, 126] width 53 height 20
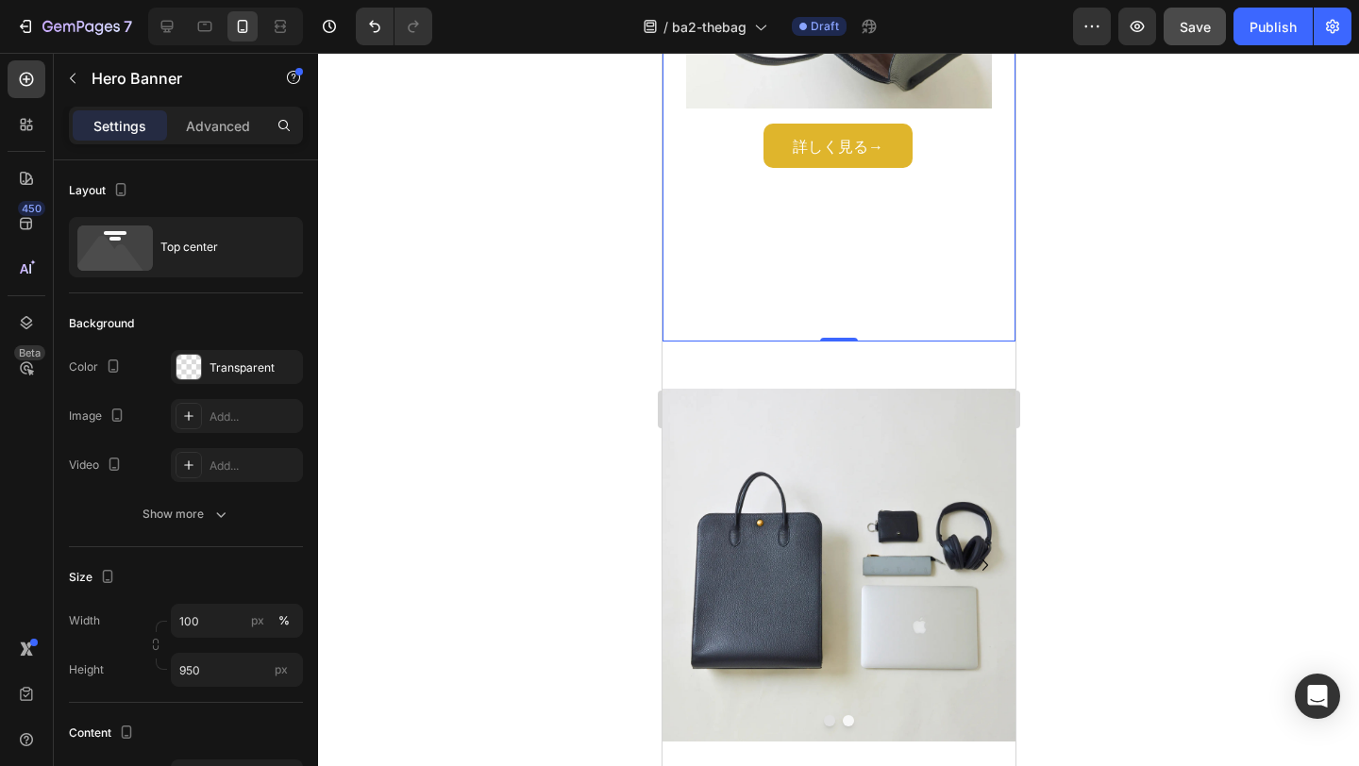
click at [110, 125] on p "Settings" at bounding box center [119, 126] width 53 height 20
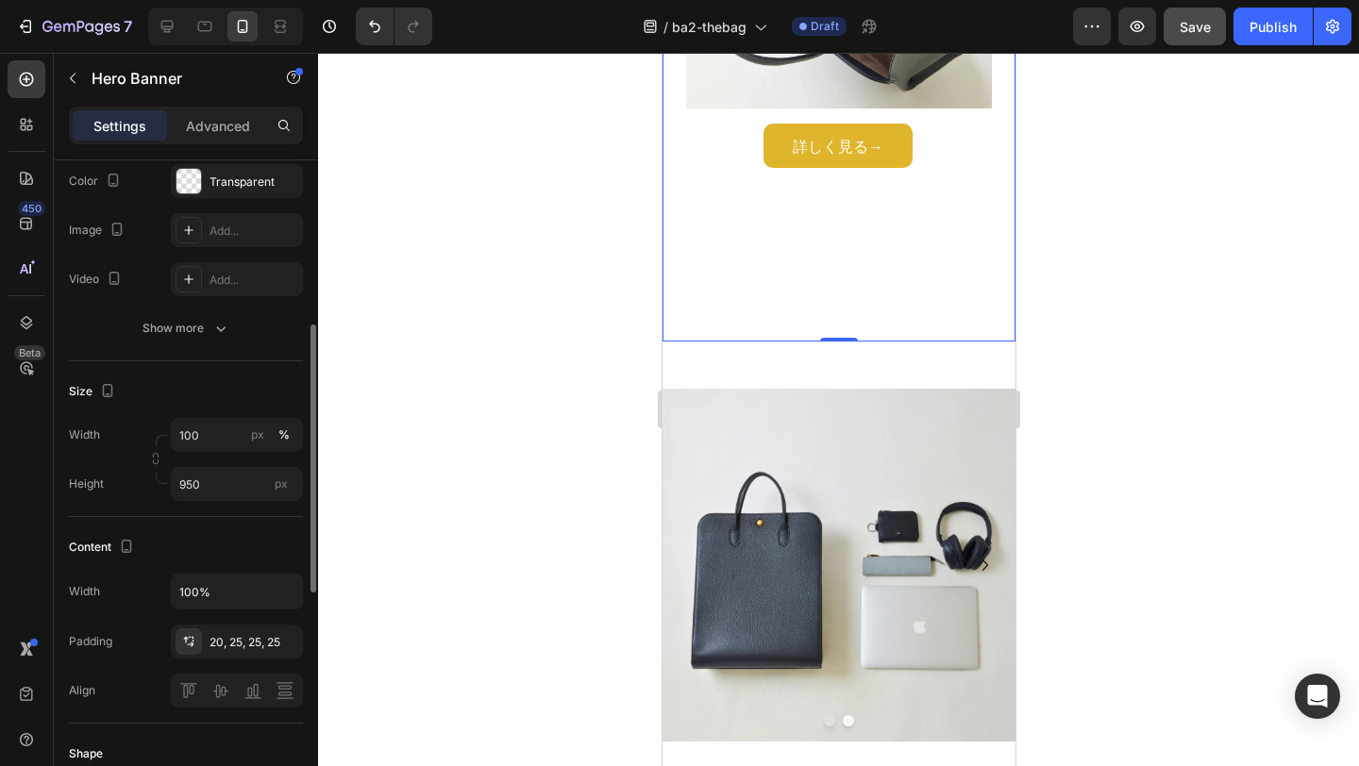
scroll to position [333, 0]
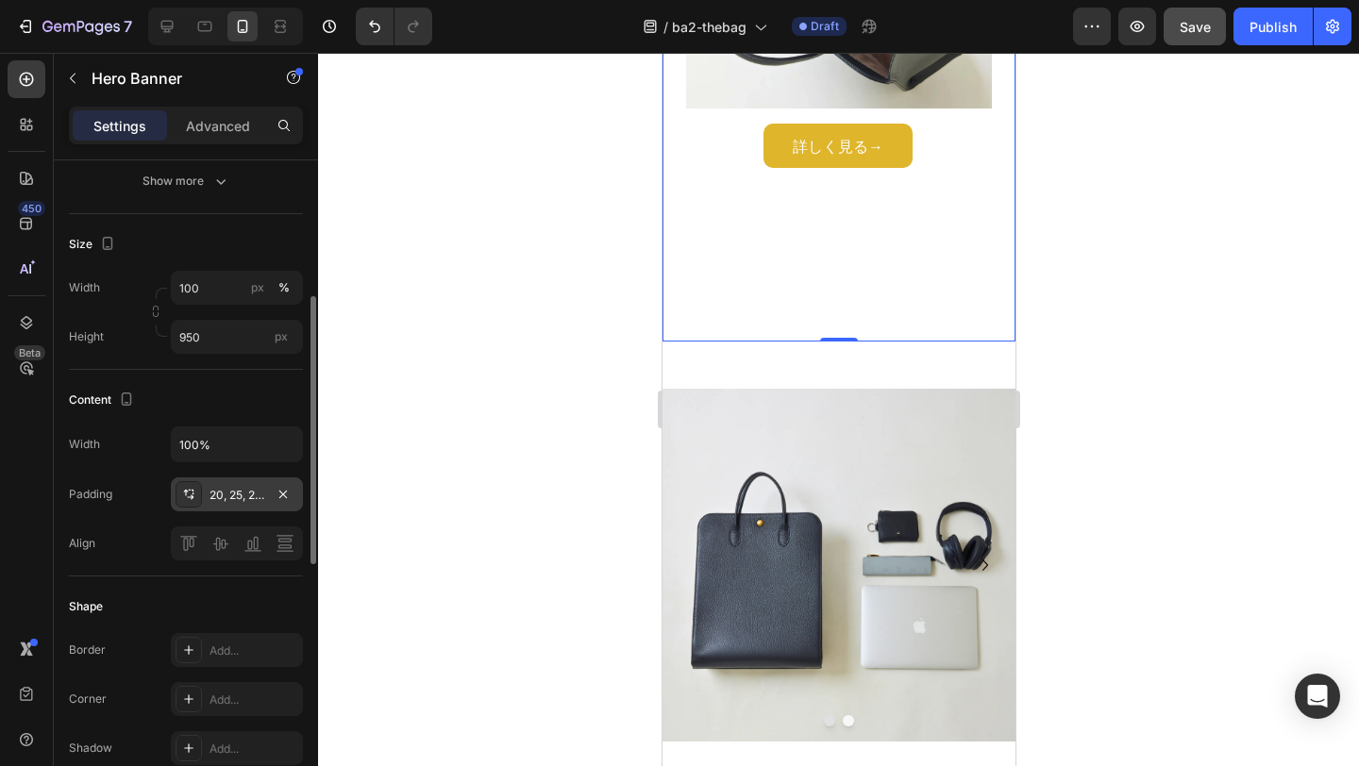
click at [228, 493] on div "20, 25, 25, 25" at bounding box center [236, 495] width 55 height 17
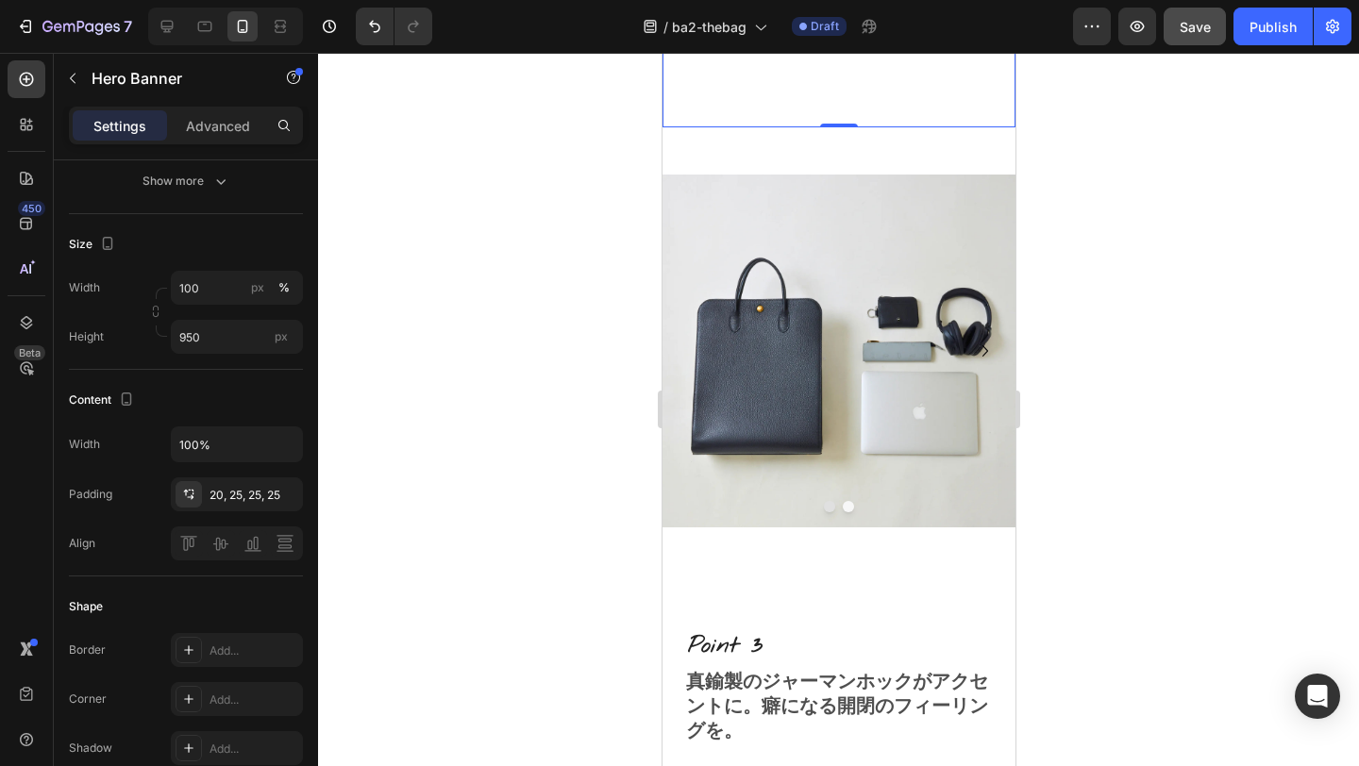
scroll to position [3353, 0]
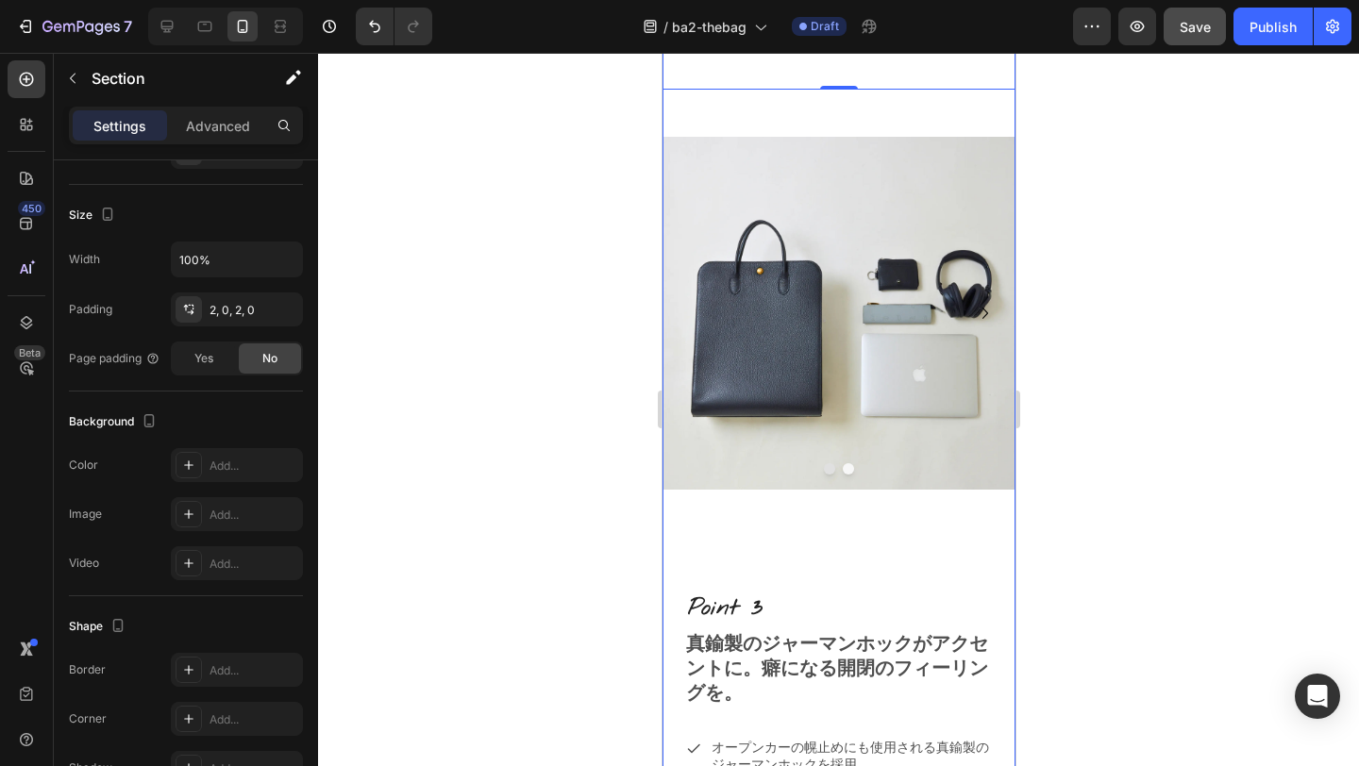
click at [708, 109] on div "Image Image [GEOGRAPHIC_DATA]" at bounding box center [837, 313] width 353 height 447
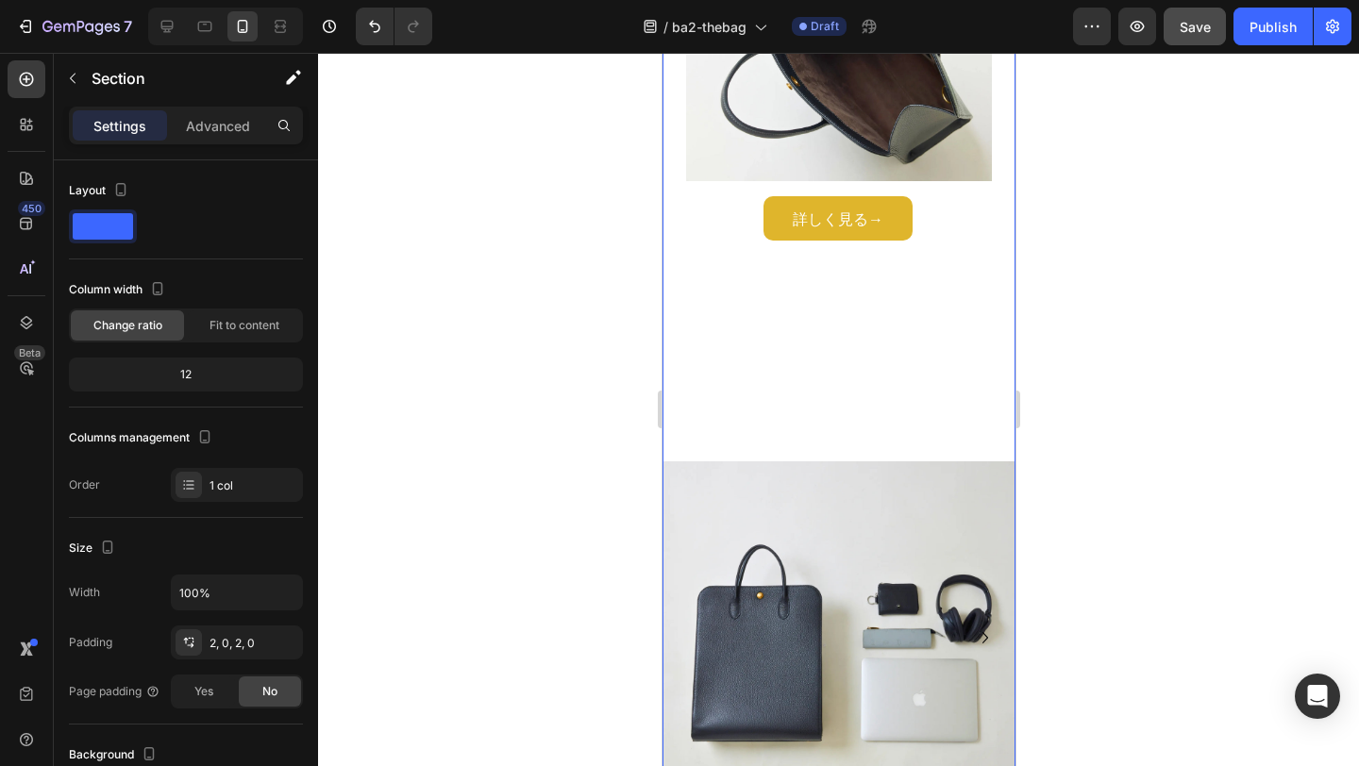
scroll to position [3016, 0]
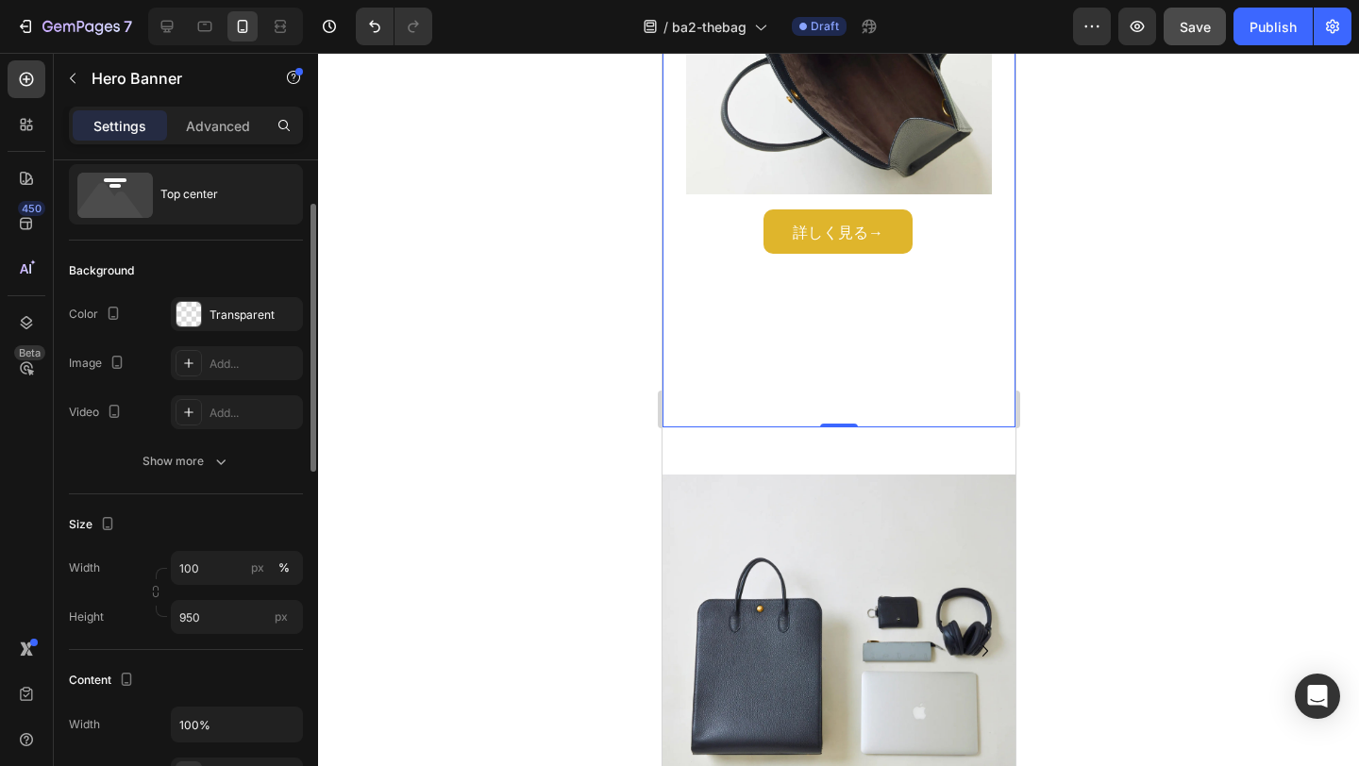
scroll to position [76, 0]
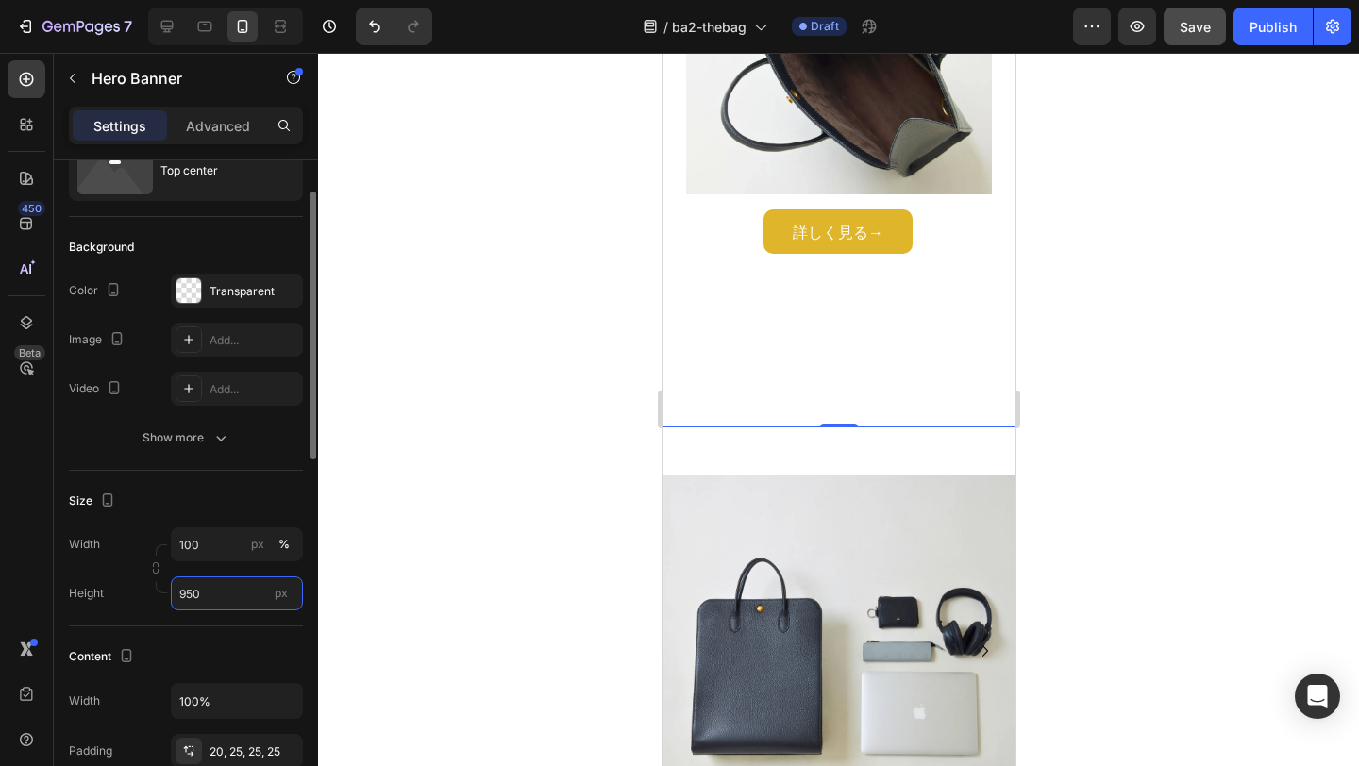
click at [221, 590] on input "950" at bounding box center [237, 594] width 132 height 34
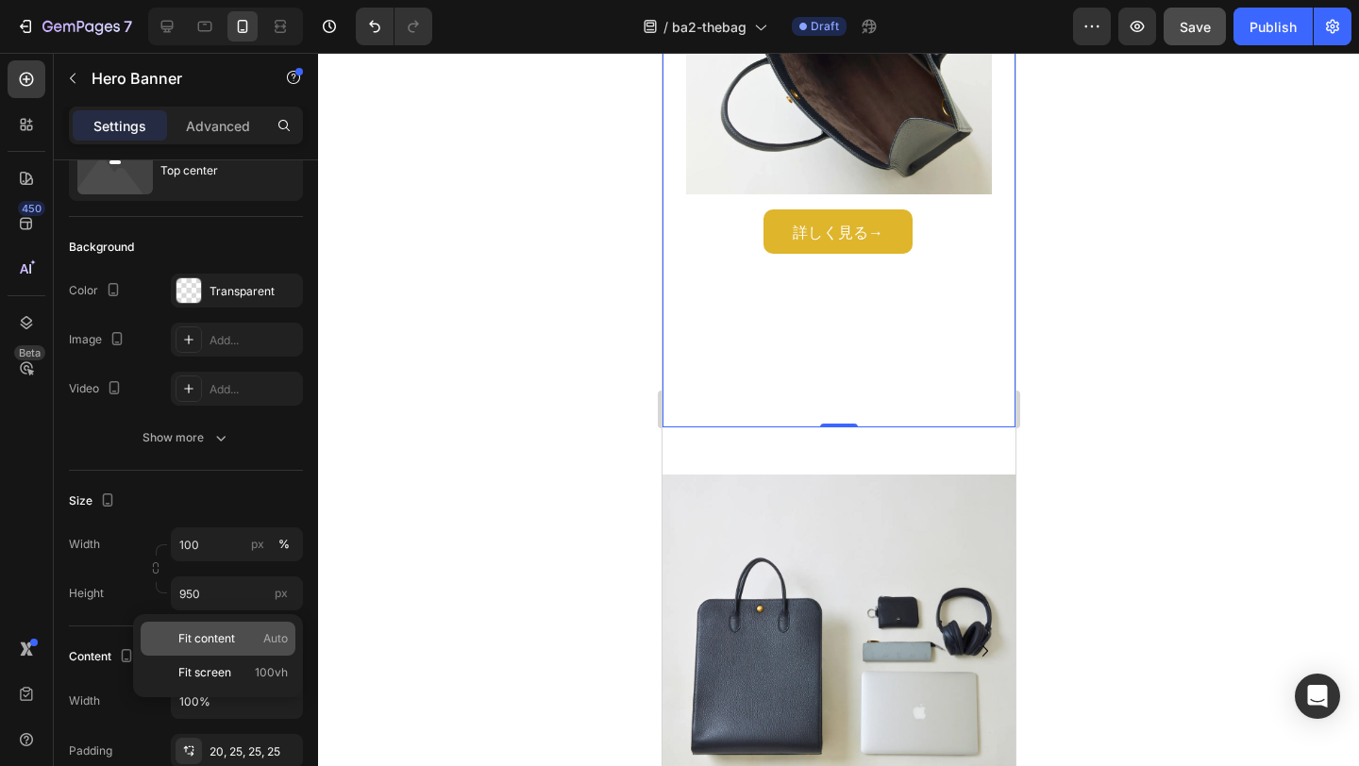
click at [231, 633] on span "Fit content" at bounding box center [206, 638] width 57 height 17
type input "Auto"
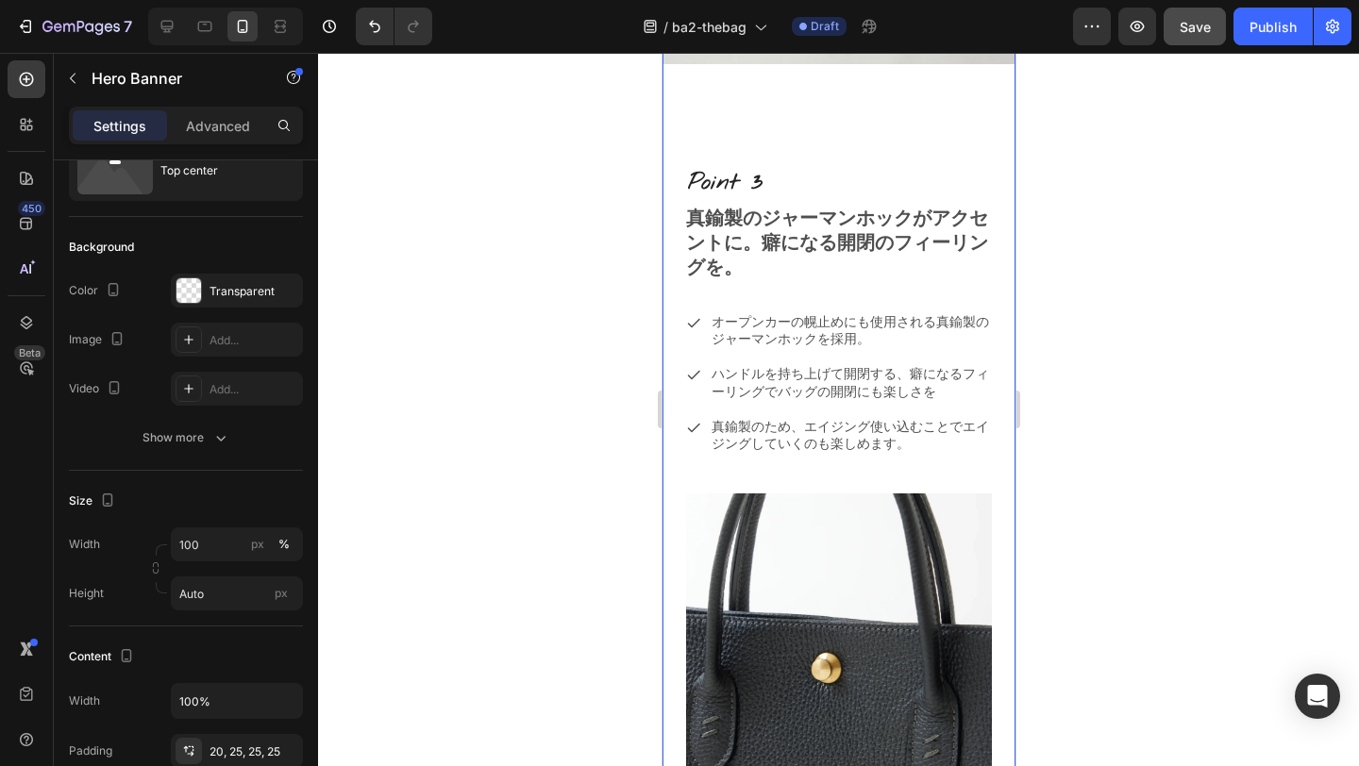
scroll to position [3684, 0]
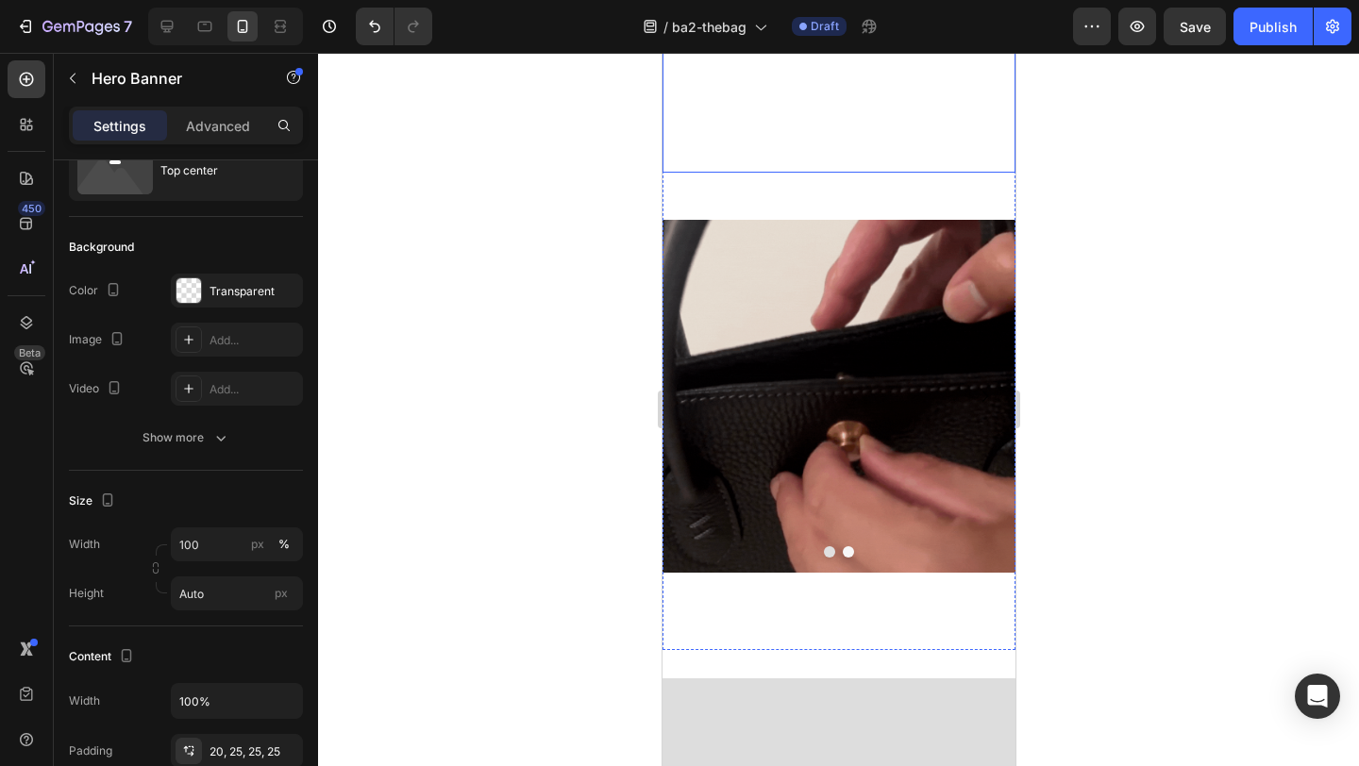
scroll to position [4199, 0]
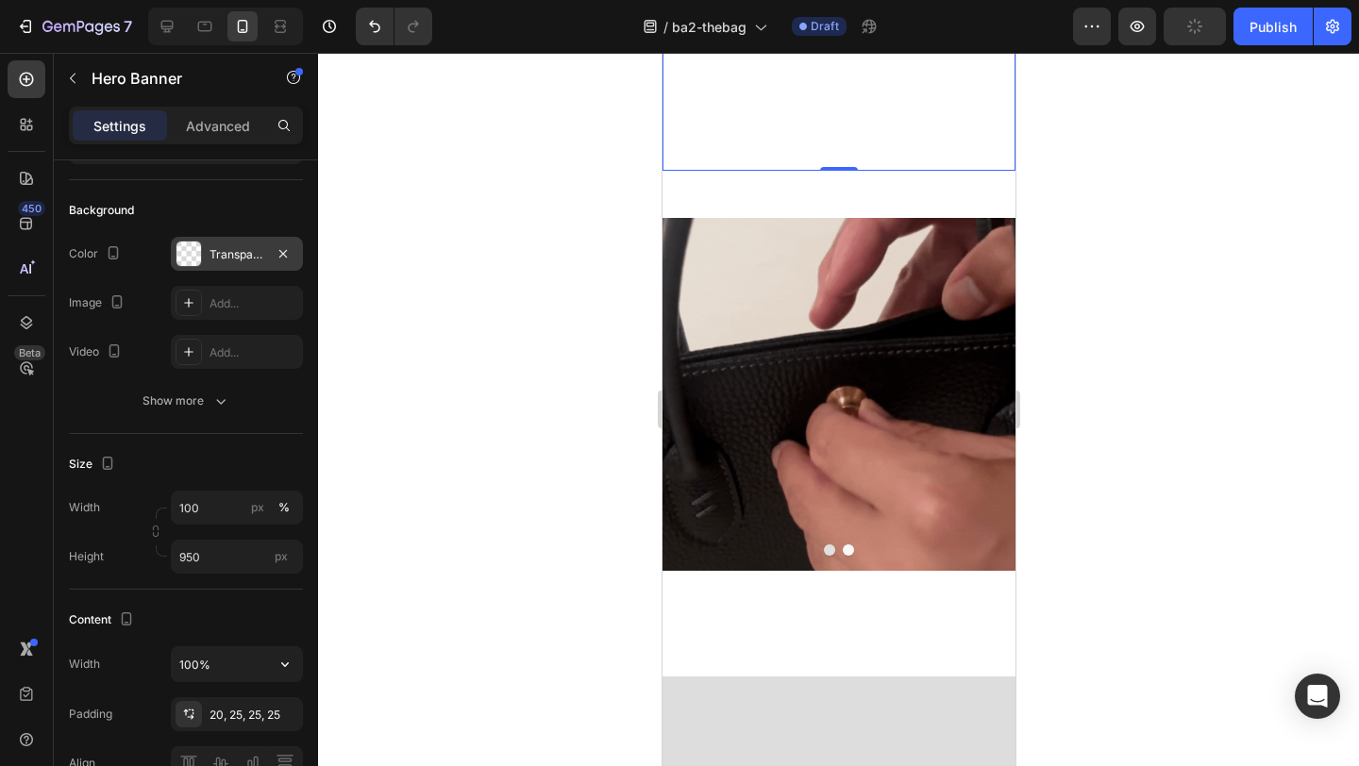
scroll to position [0, 0]
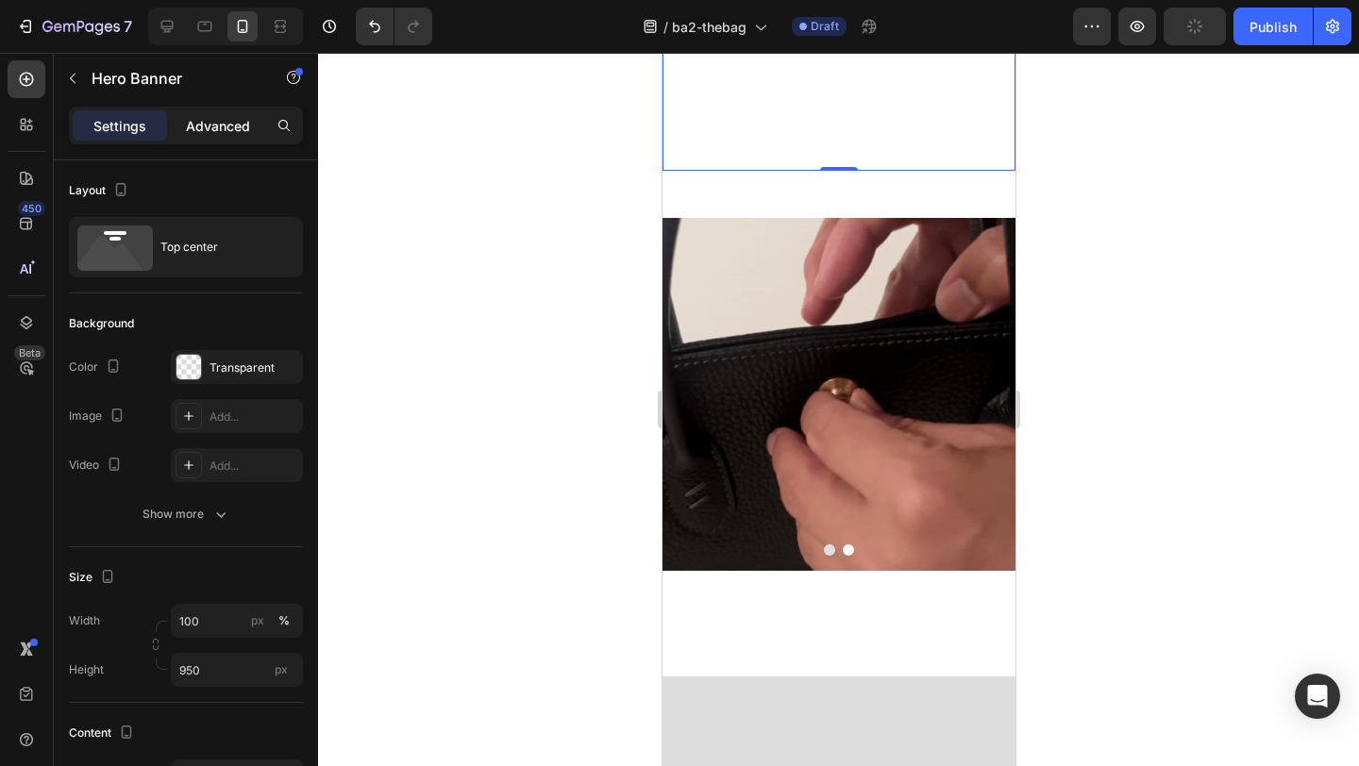
click at [205, 133] on p "Advanced" at bounding box center [218, 126] width 64 height 20
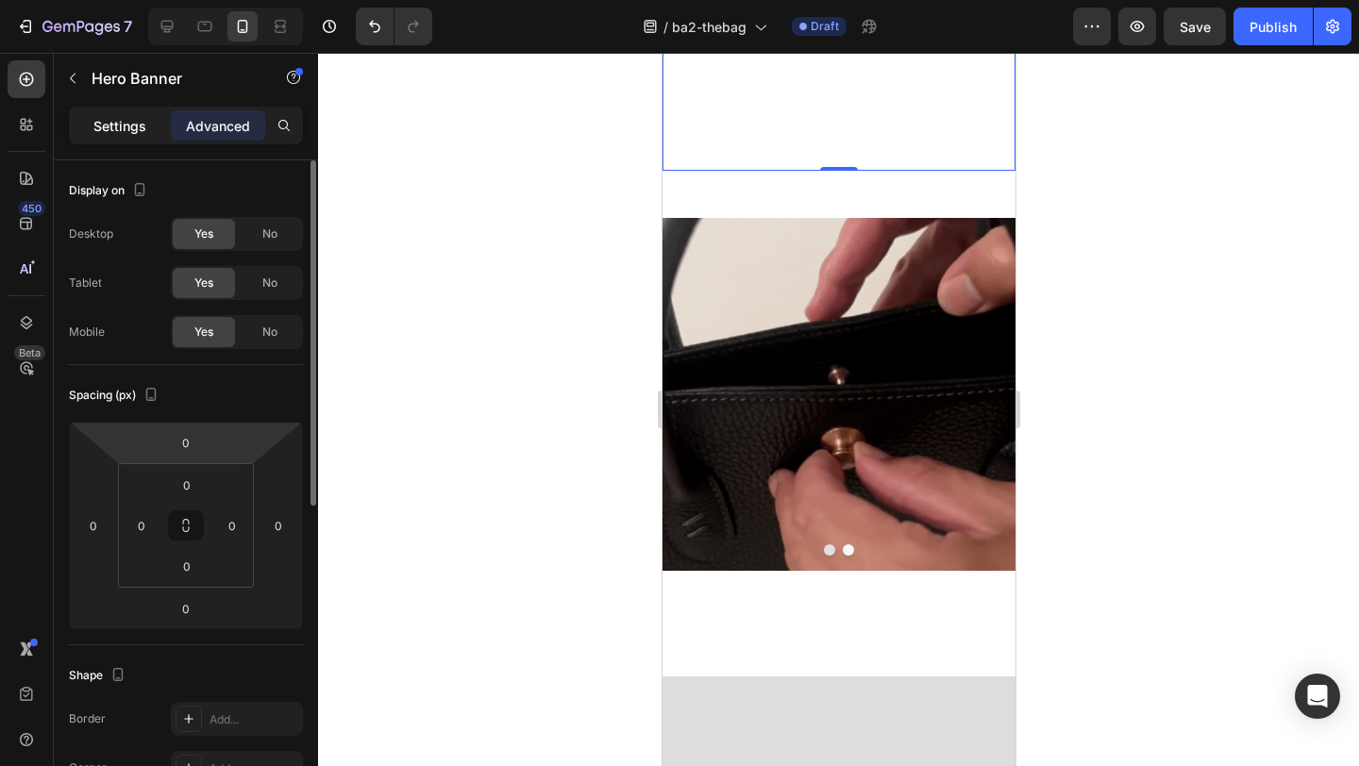
click at [108, 127] on p "Settings" at bounding box center [119, 126] width 53 height 20
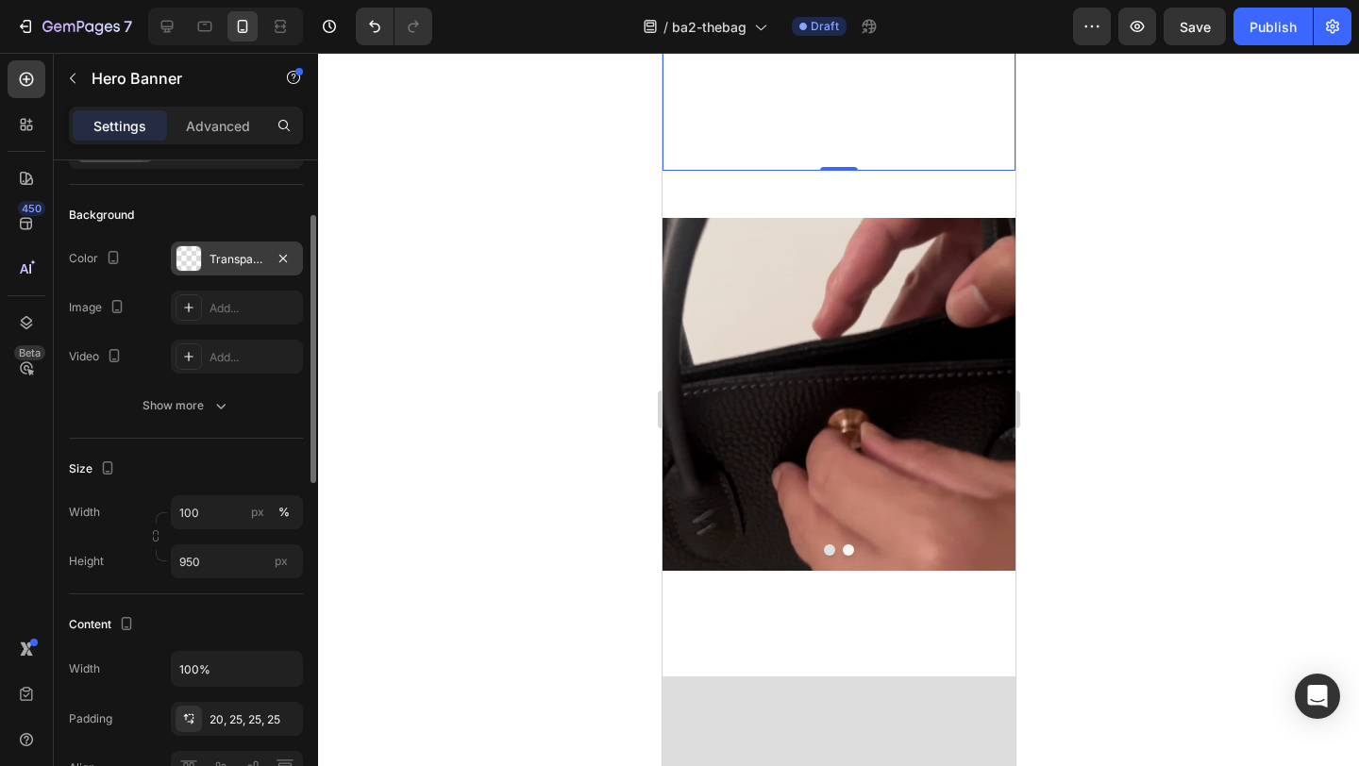
scroll to position [120, 0]
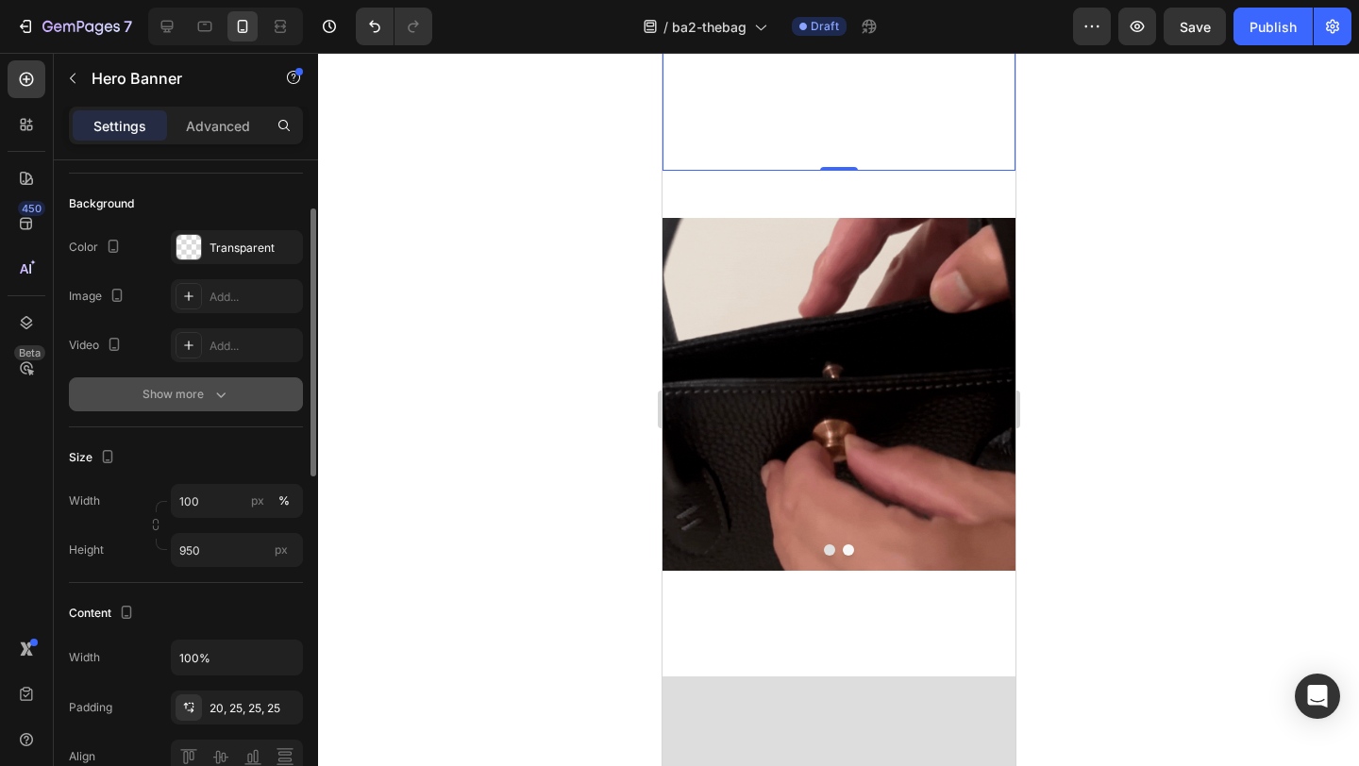
click at [230, 389] on button "Show more" at bounding box center [186, 394] width 234 height 34
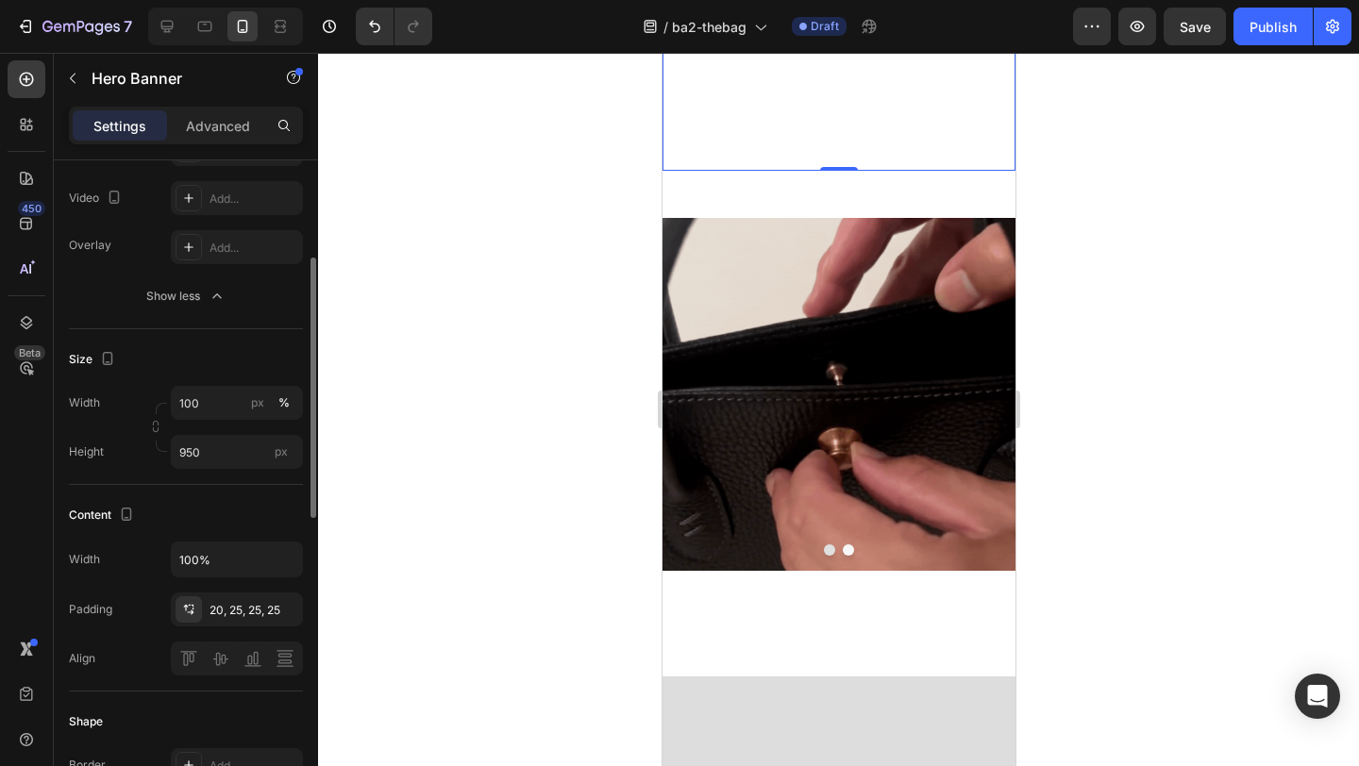
scroll to position [246, 0]
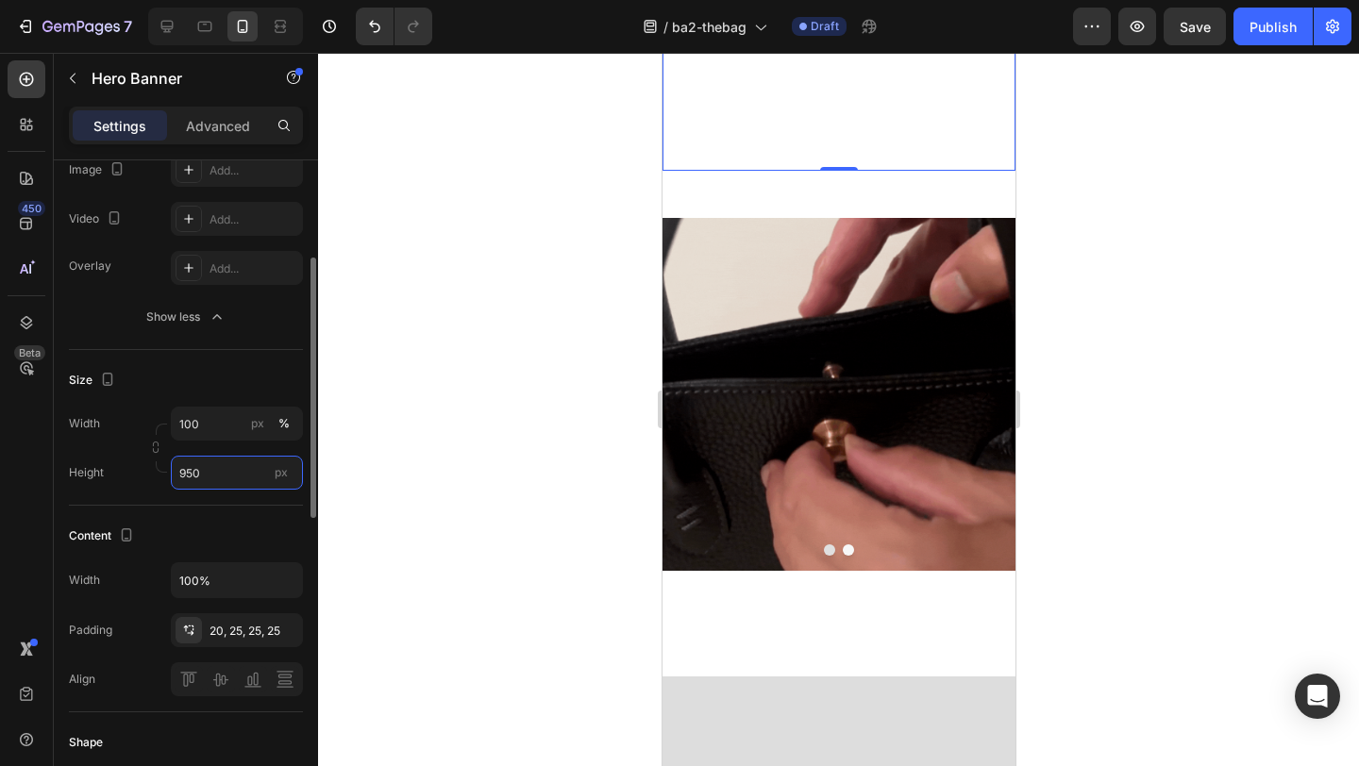
click at [234, 473] on input "950" at bounding box center [237, 473] width 132 height 34
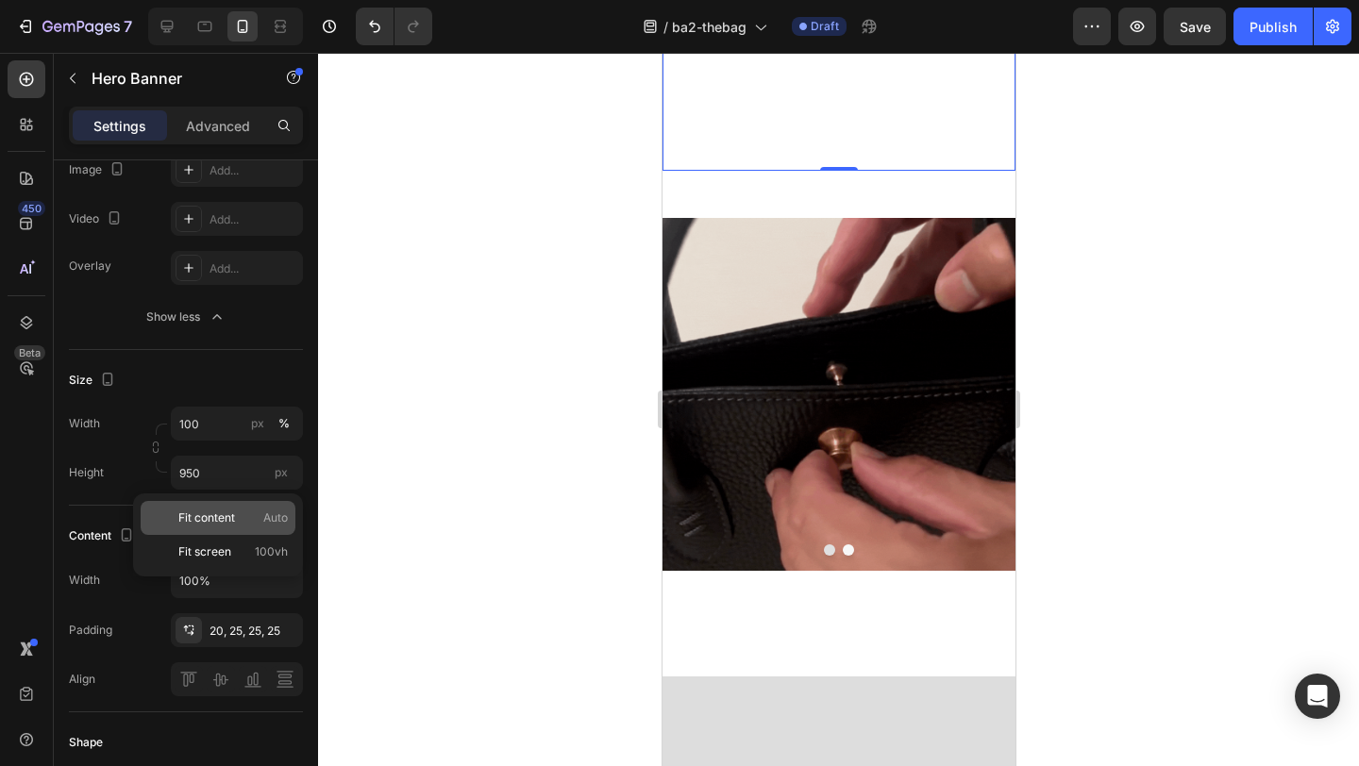
click at [227, 512] on span "Fit content" at bounding box center [206, 518] width 57 height 17
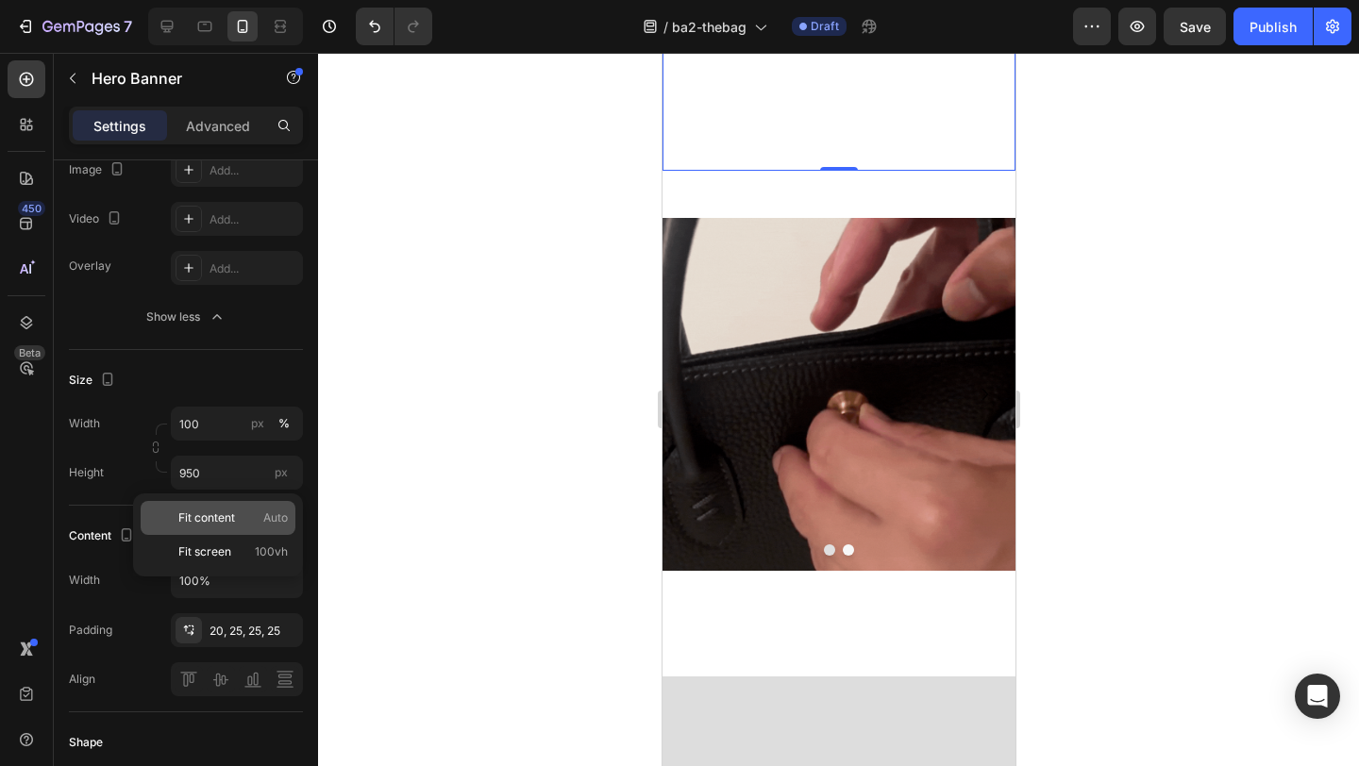
type input "Auto"
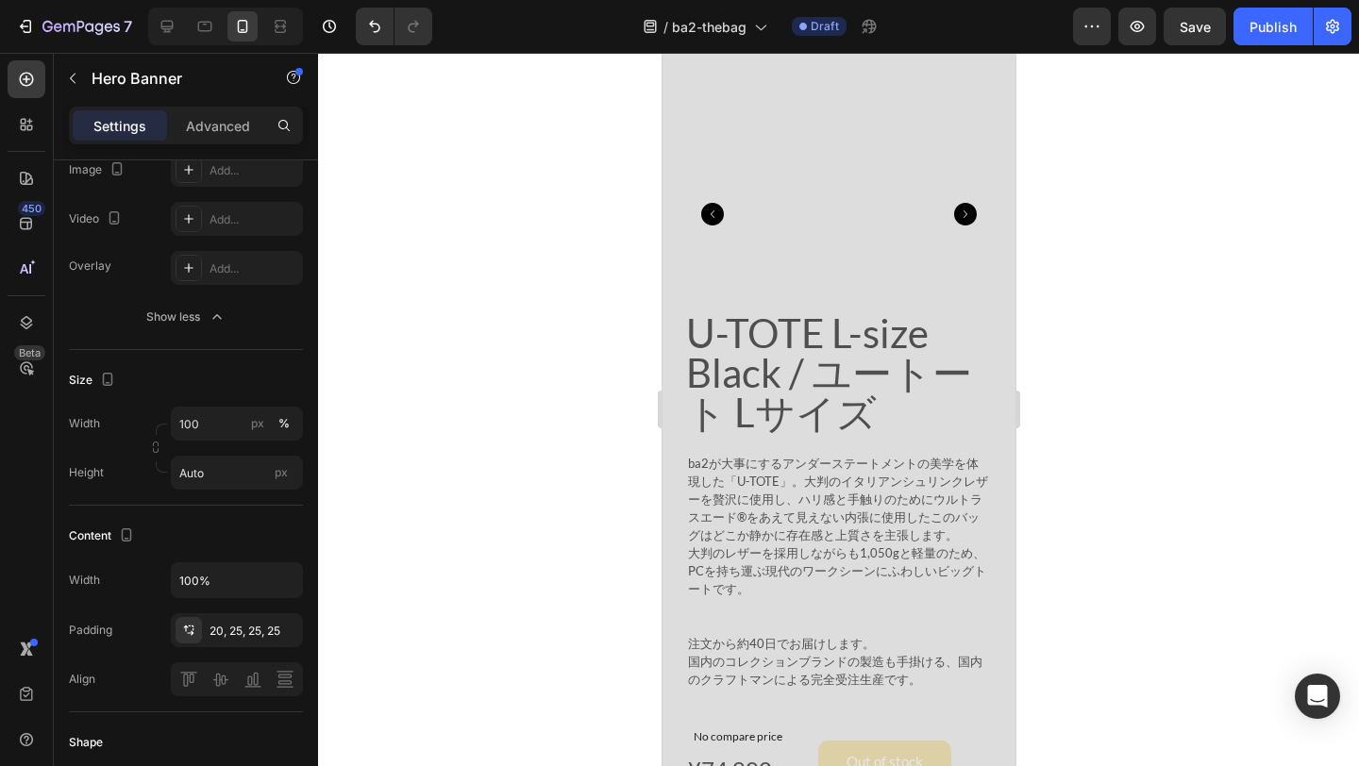
scroll to position [6209, 0]
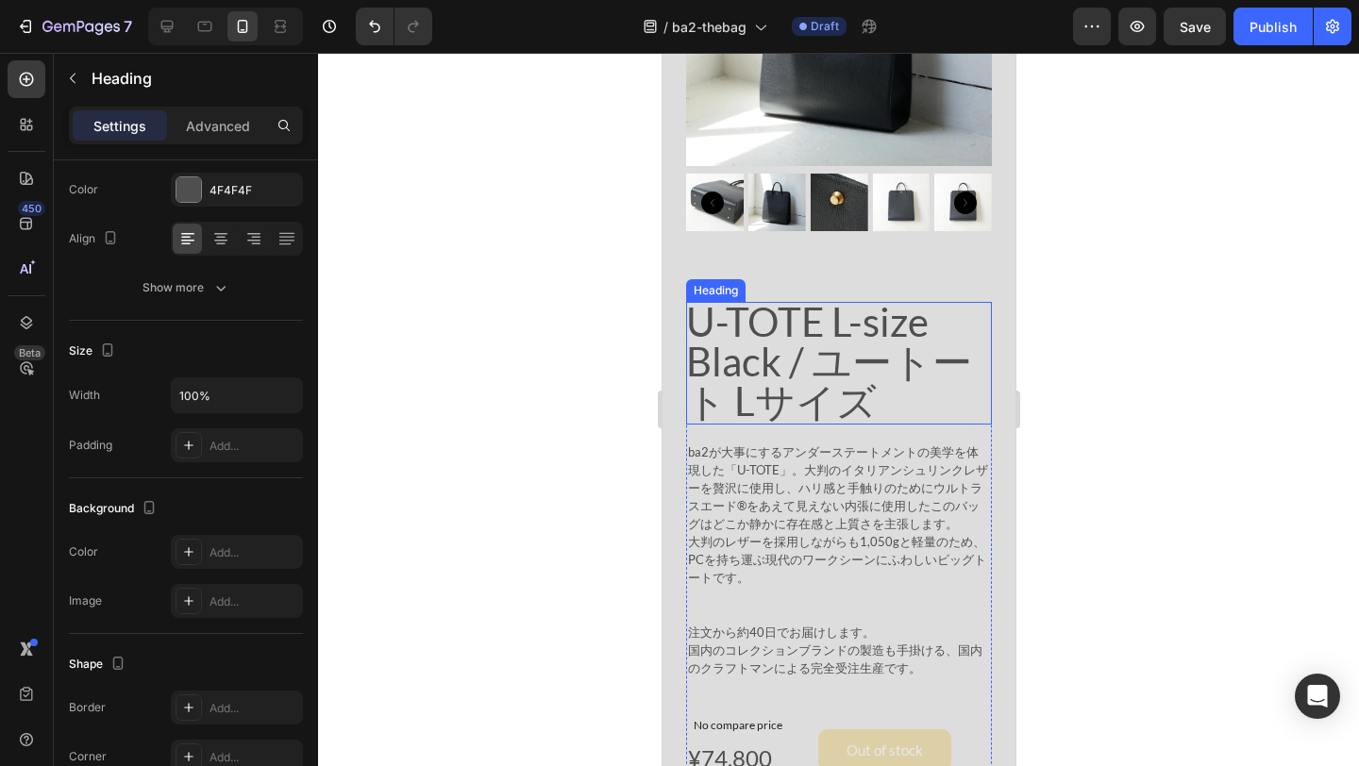
click at [760, 354] on span "U-TOTE L-size Black / ユートート Lサイズ" at bounding box center [828, 361] width 286 height 126
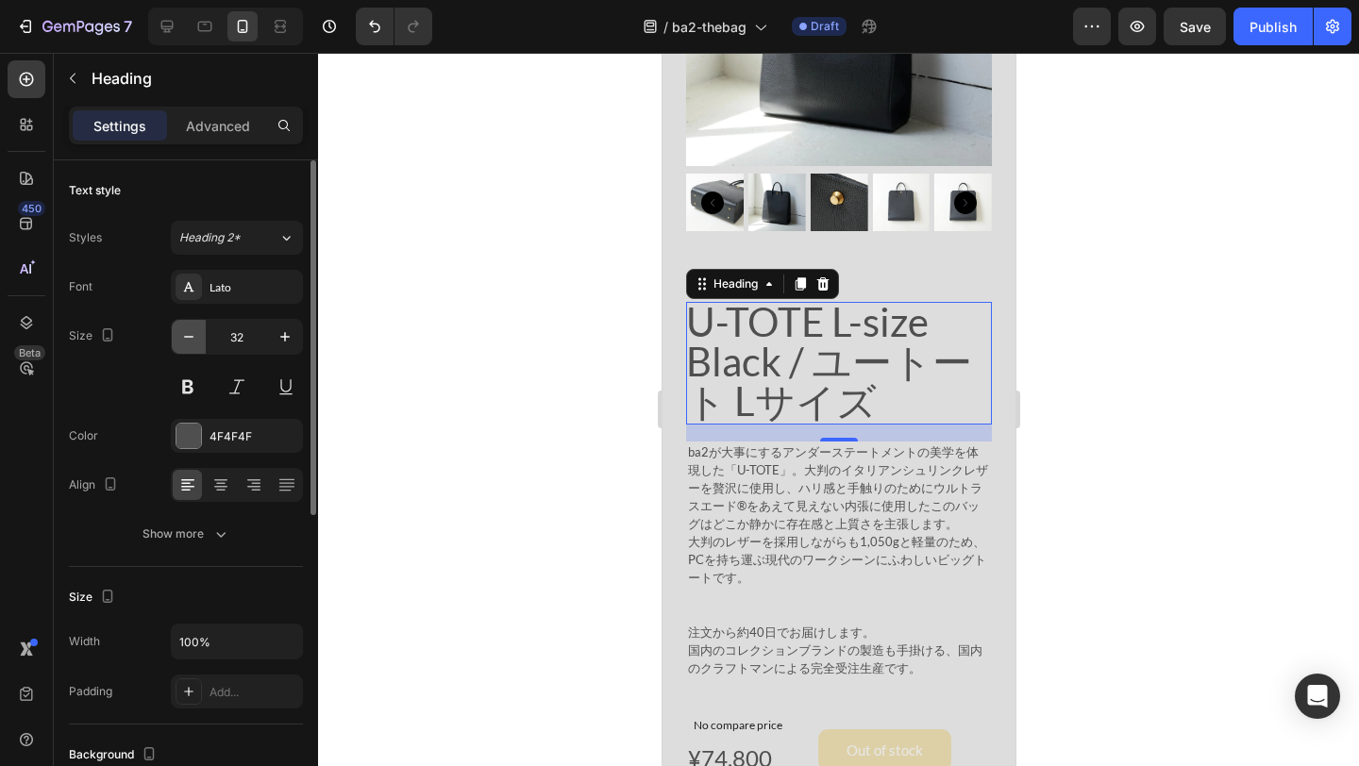
click at [192, 338] on icon "button" at bounding box center [188, 336] width 19 height 19
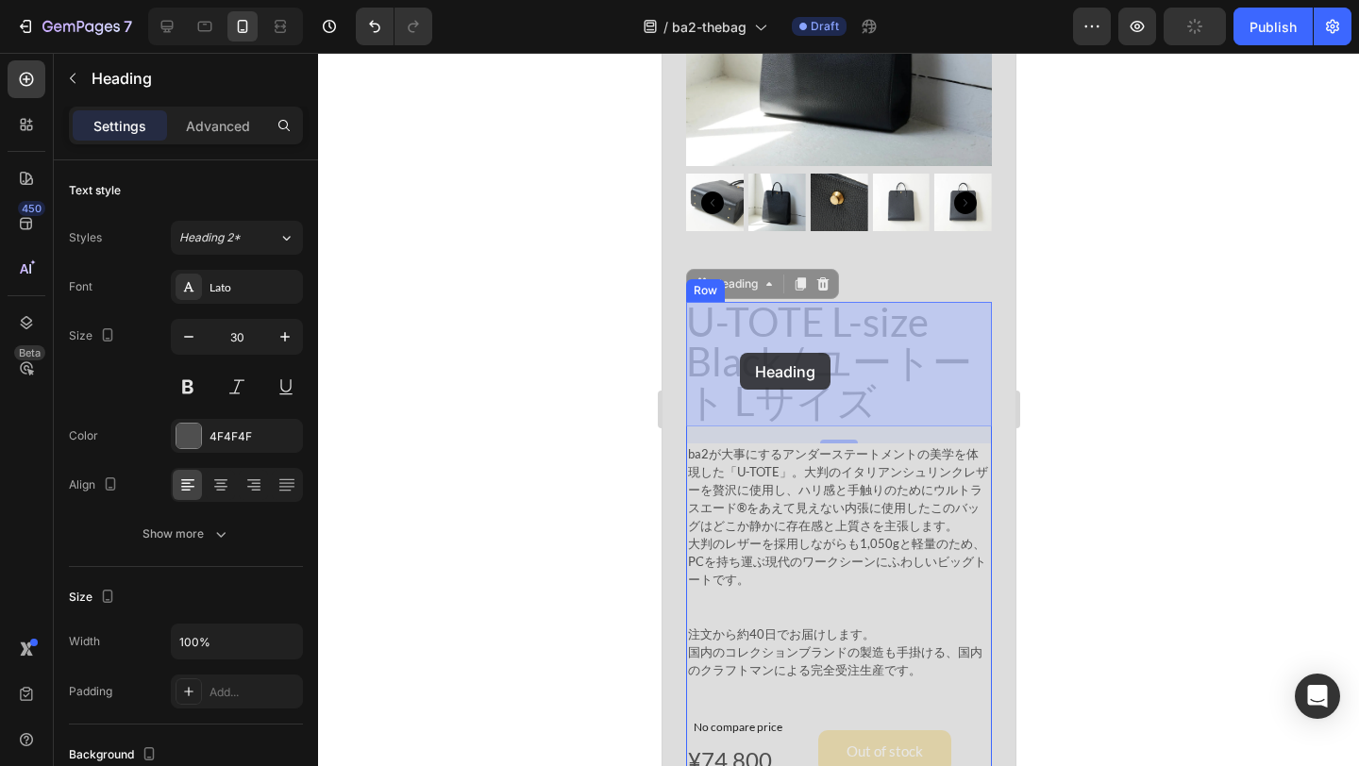
drag, startPoint x: 886, startPoint y: 400, endPoint x: 739, endPoint y: 353, distance: 154.6
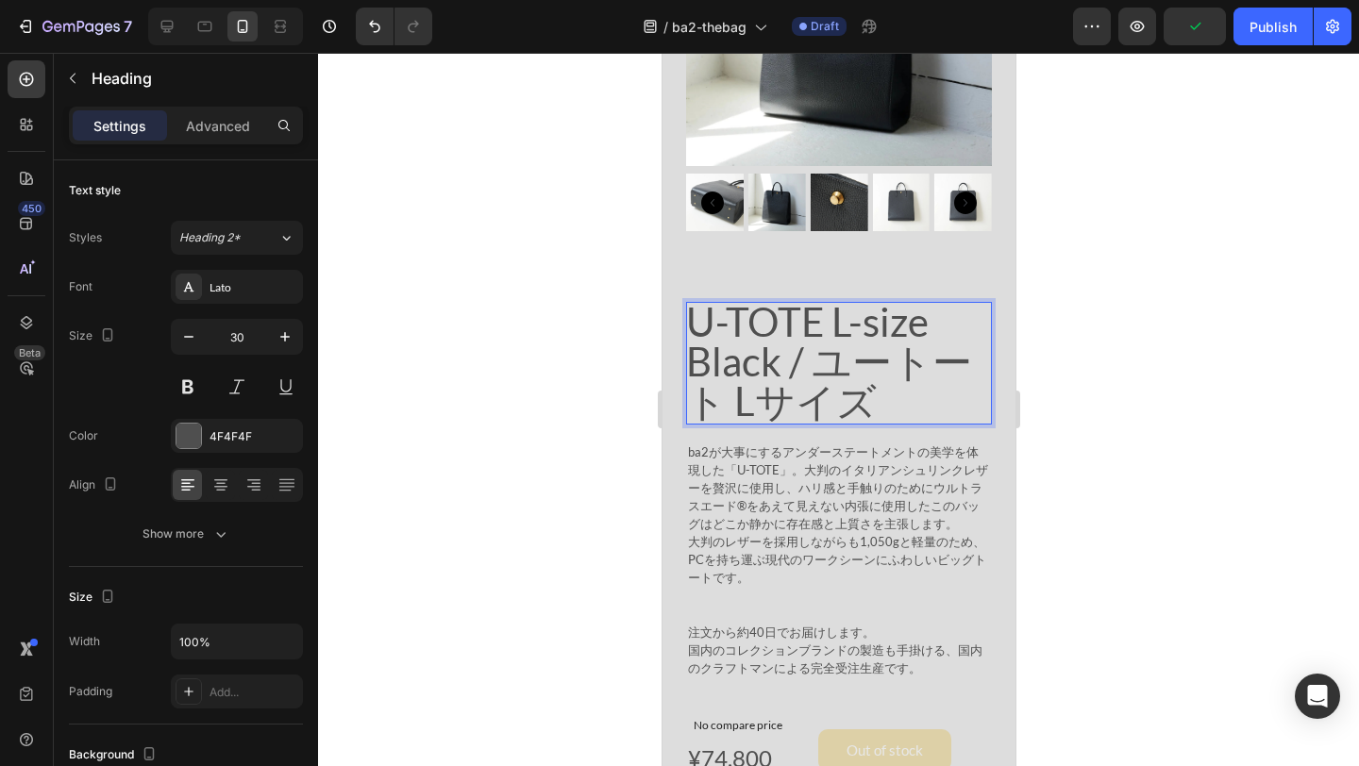
click at [693, 323] on span "U-TOTE L-size Black / ユートート Lサイズ" at bounding box center [828, 361] width 286 height 126
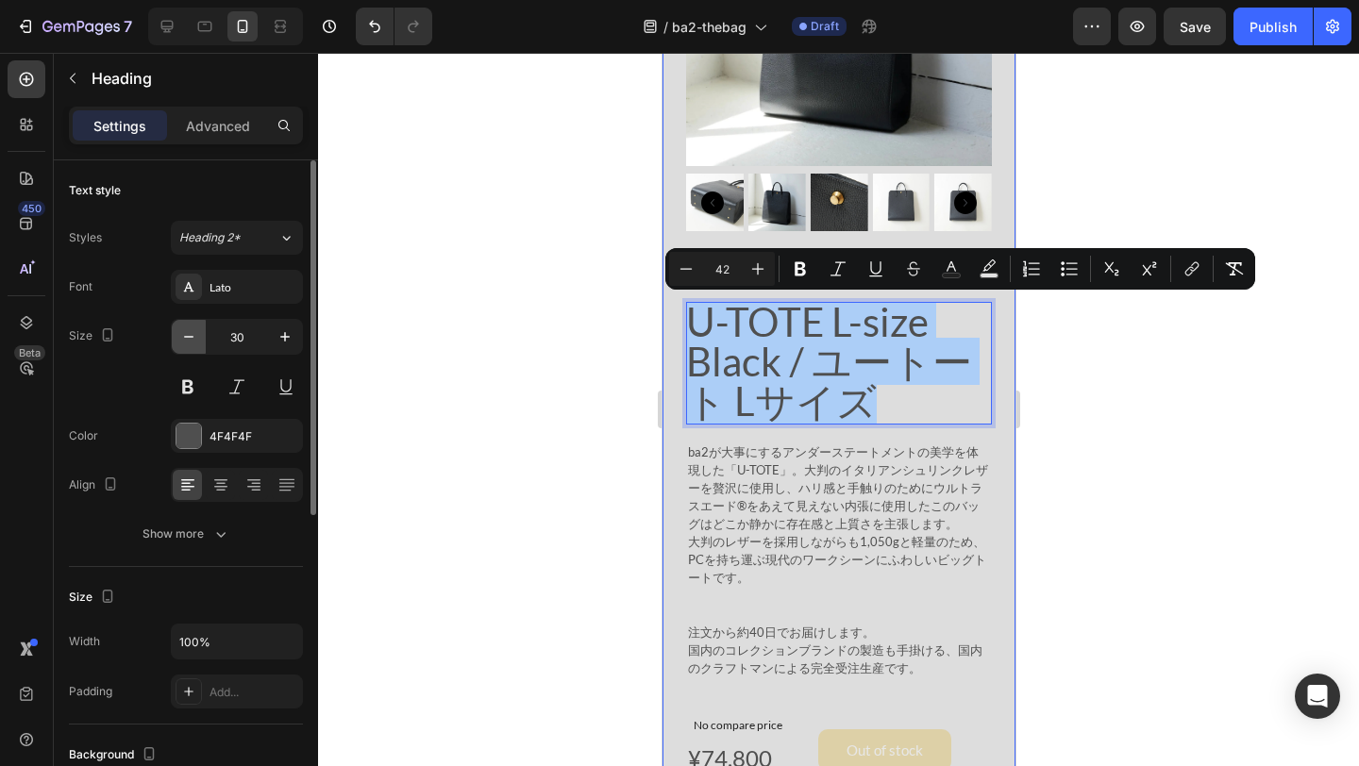
click at [199, 341] on button "button" at bounding box center [189, 337] width 34 height 34
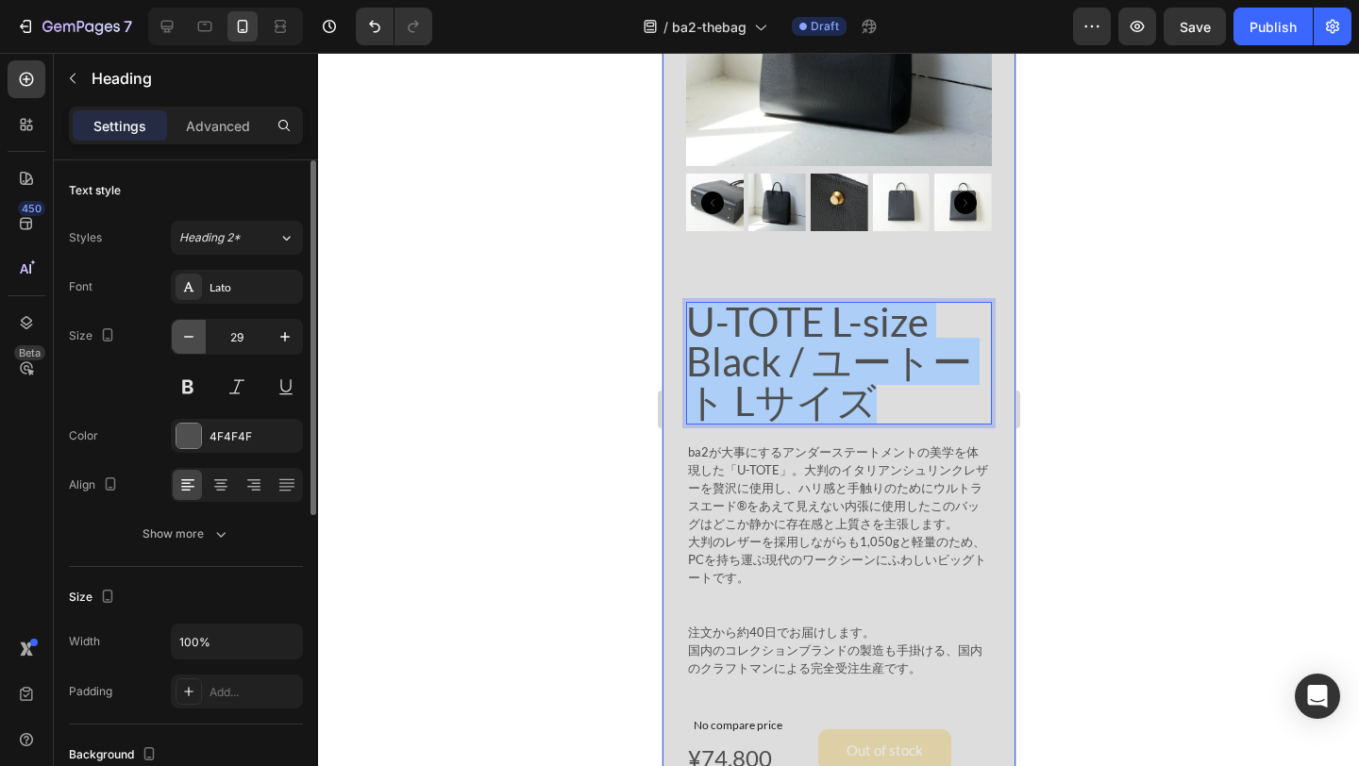
click at [199, 341] on button "button" at bounding box center [189, 337] width 34 height 34
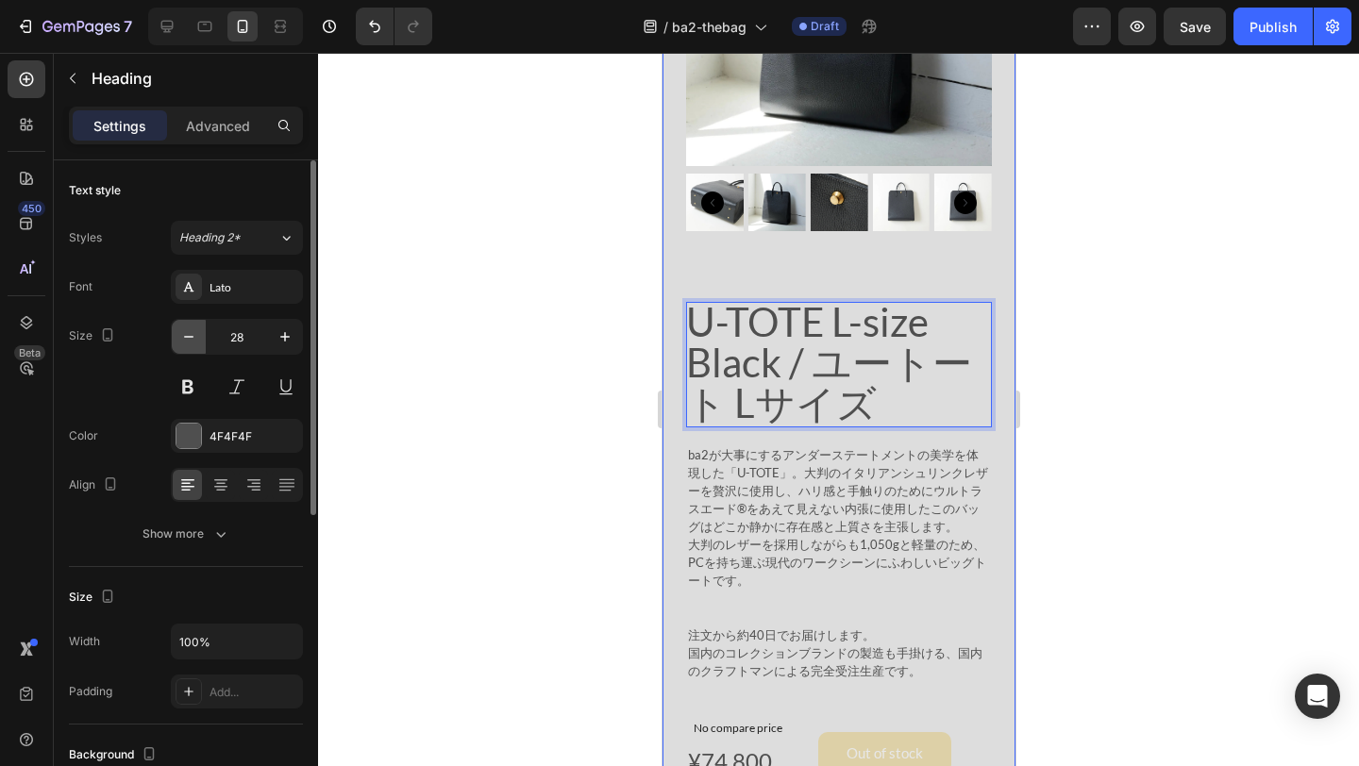
click at [199, 341] on button "button" at bounding box center [189, 337] width 34 height 34
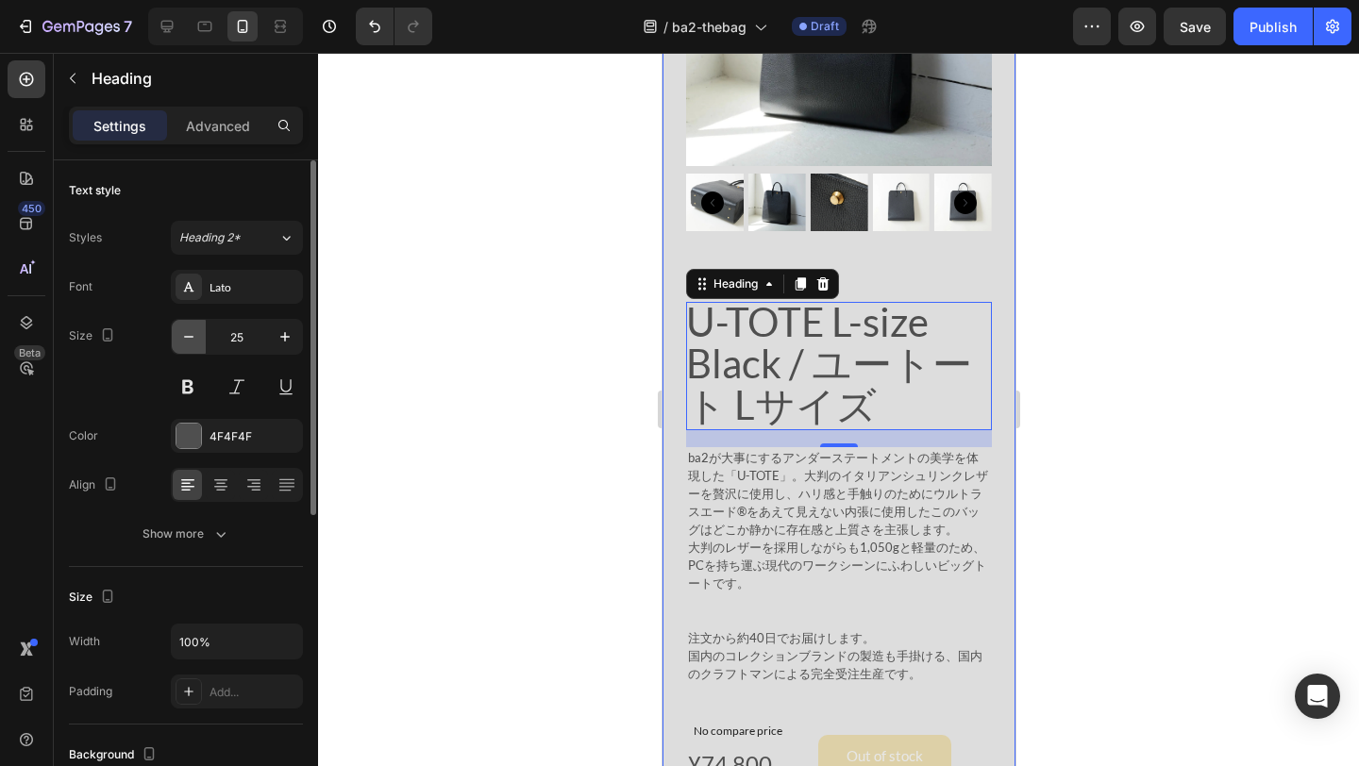
click at [194, 338] on icon "button" at bounding box center [188, 336] width 19 height 19
type input "23"
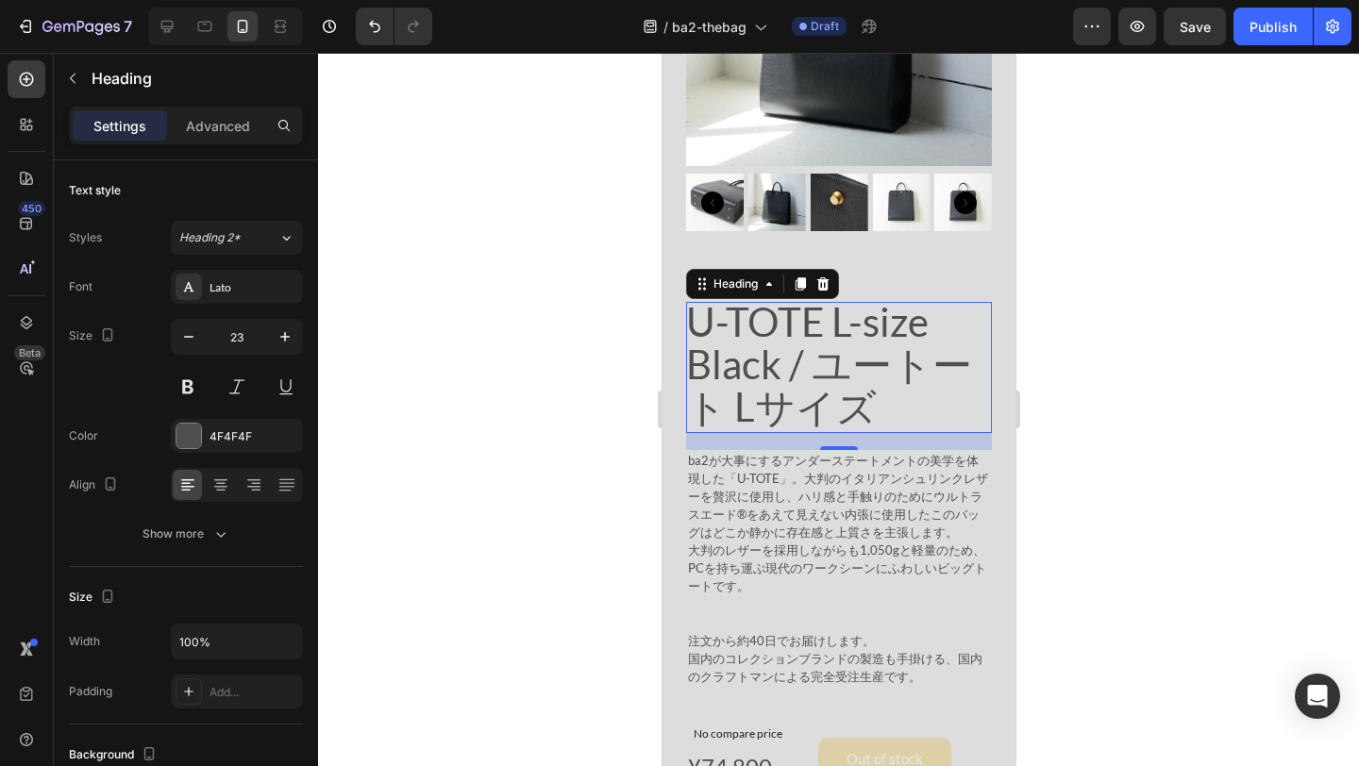
click at [866, 398] on span "U-TOTE L-size Black / ユートート Lサイズ" at bounding box center [828, 364] width 286 height 132
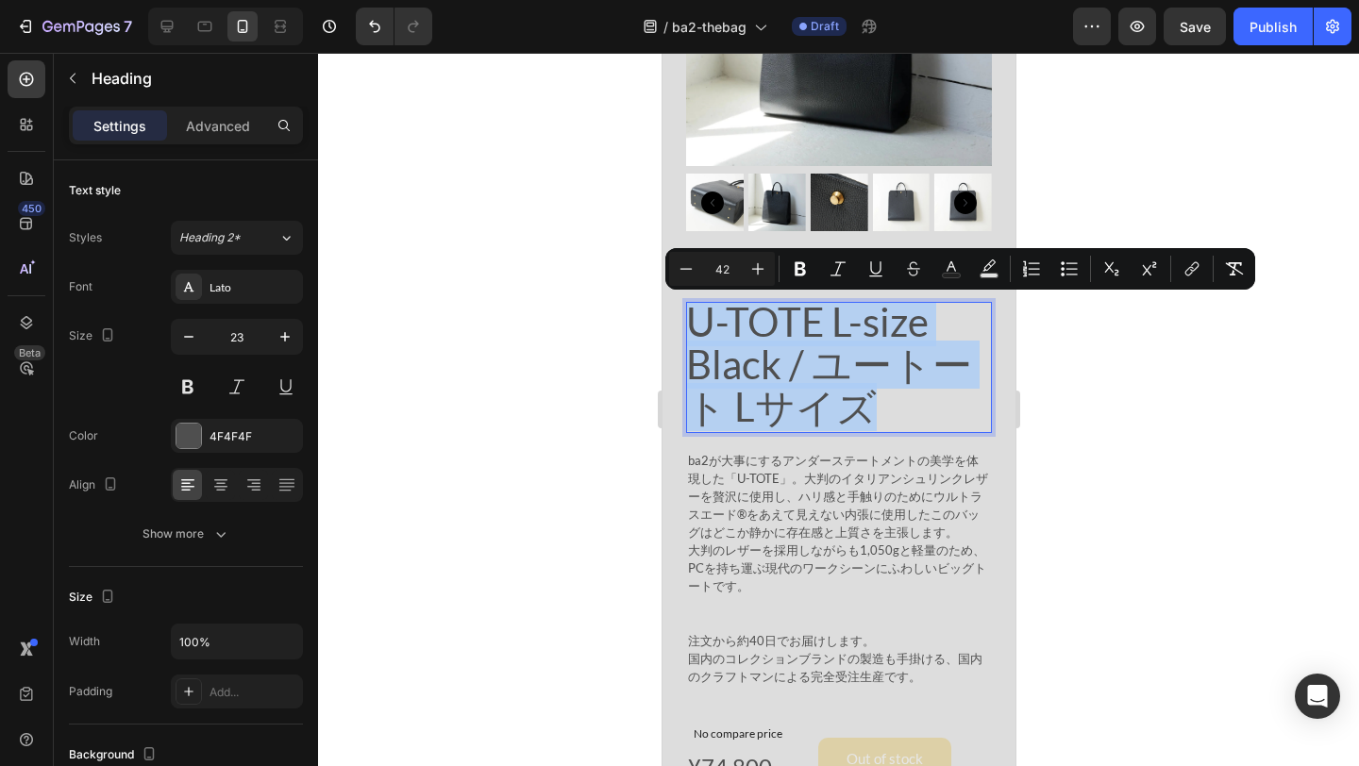
drag, startPoint x: 866, startPoint y: 398, endPoint x: 691, endPoint y: 328, distance: 188.9
click at [691, 328] on span "U-TOTE L-size Black / ユートート Lサイズ" at bounding box center [828, 364] width 286 height 132
click at [688, 278] on button "Minus" at bounding box center [686, 269] width 34 height 34
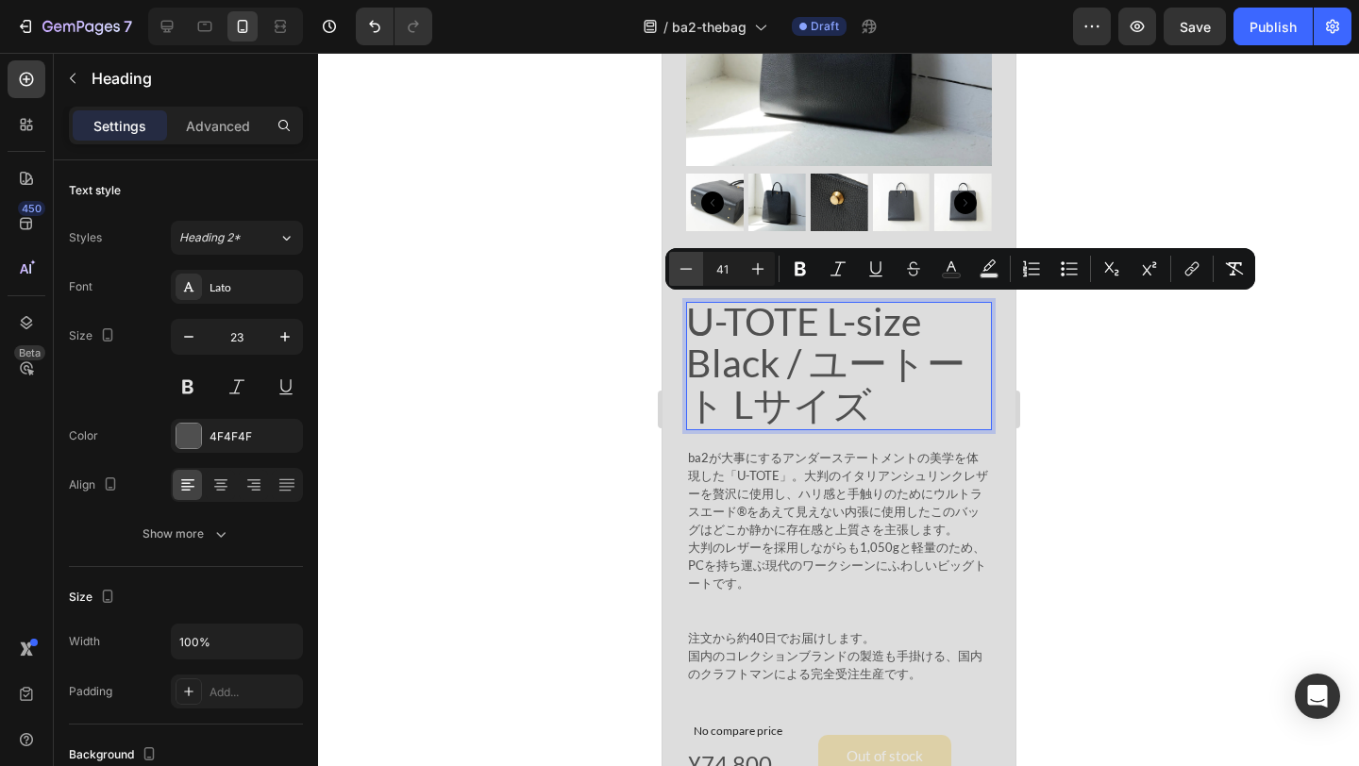
click at [688, 278] on button "Minus" at bounding box center [686, 269] width 34 height 34
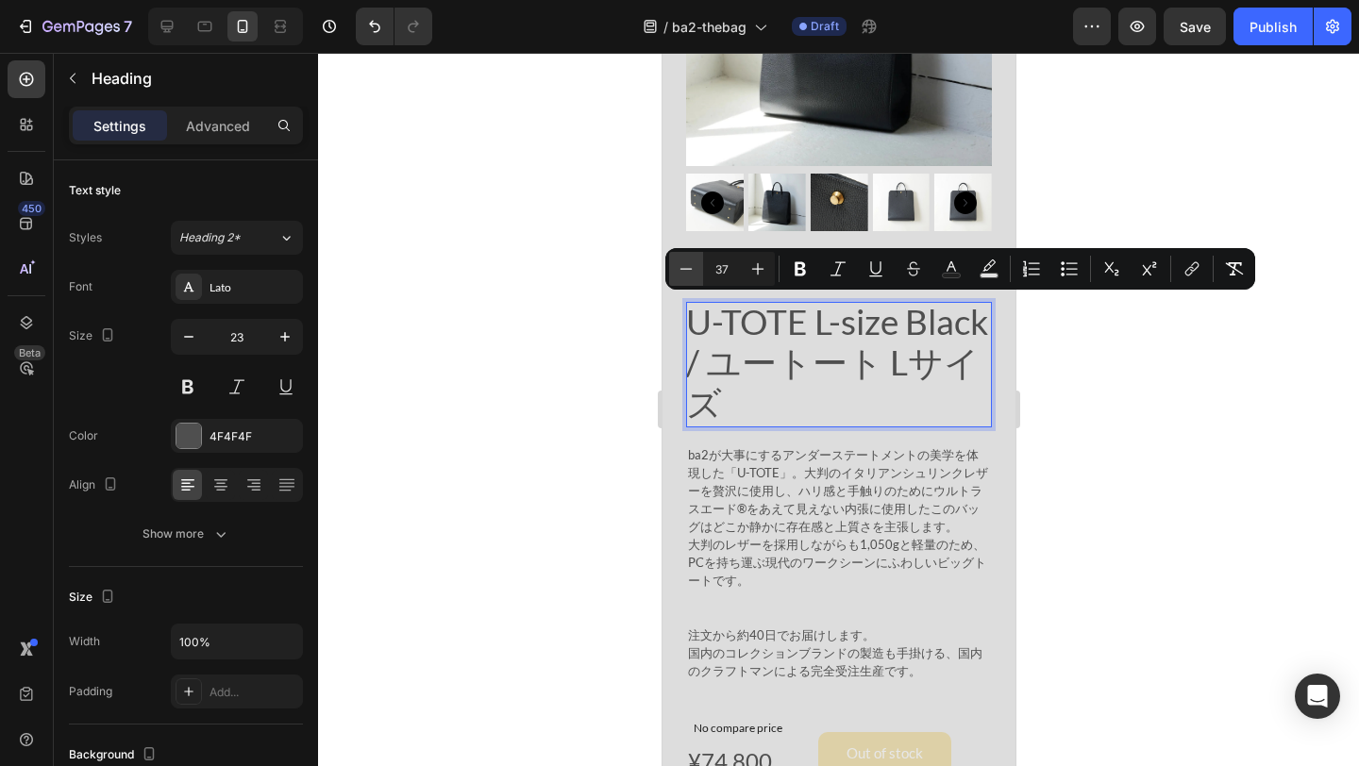
click at [688, 278] on button "Minus" at bounding box center [686, 269] width 34 height 34
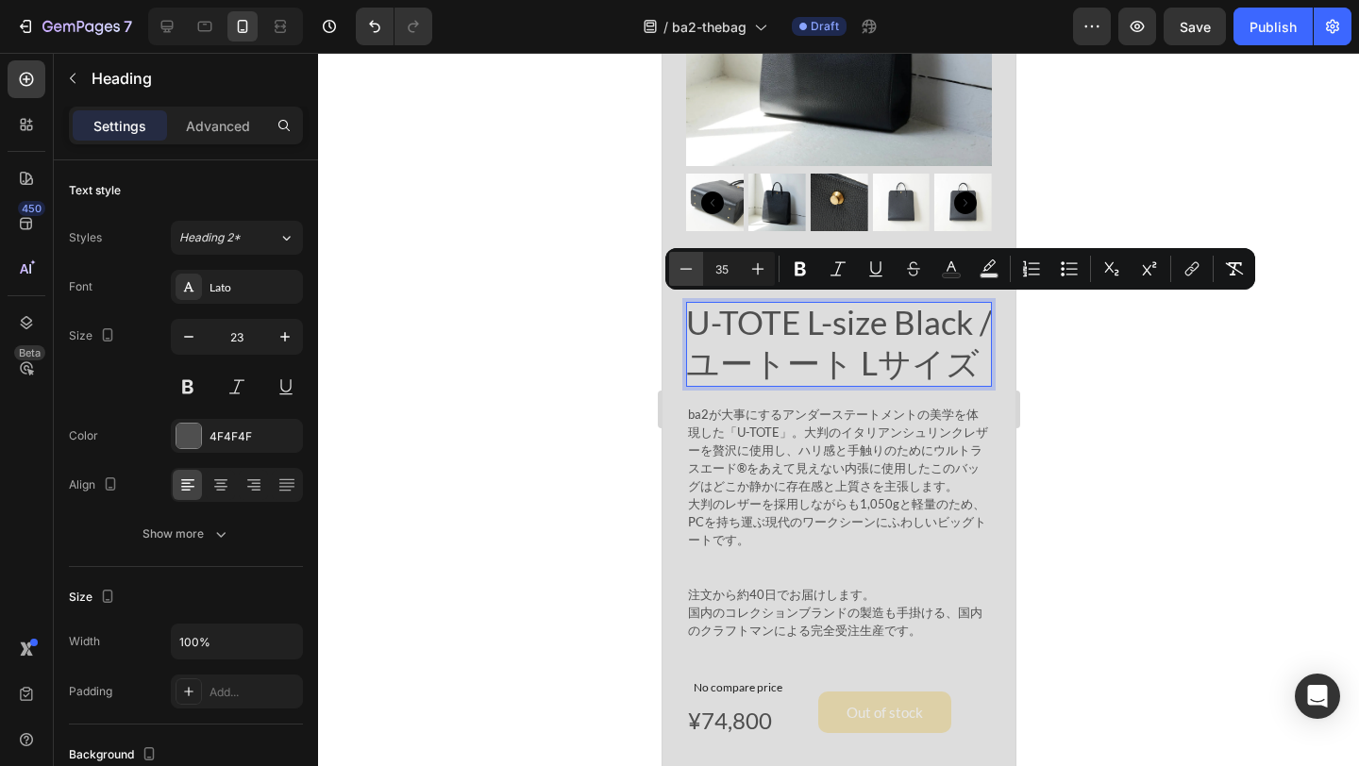
click at [688, 278] on button "Minus" at bounding box center [686, 269] width 34 height 34
click at [689, 278] on button "Minus" at bounding box center [686, 269] width 34 height 34
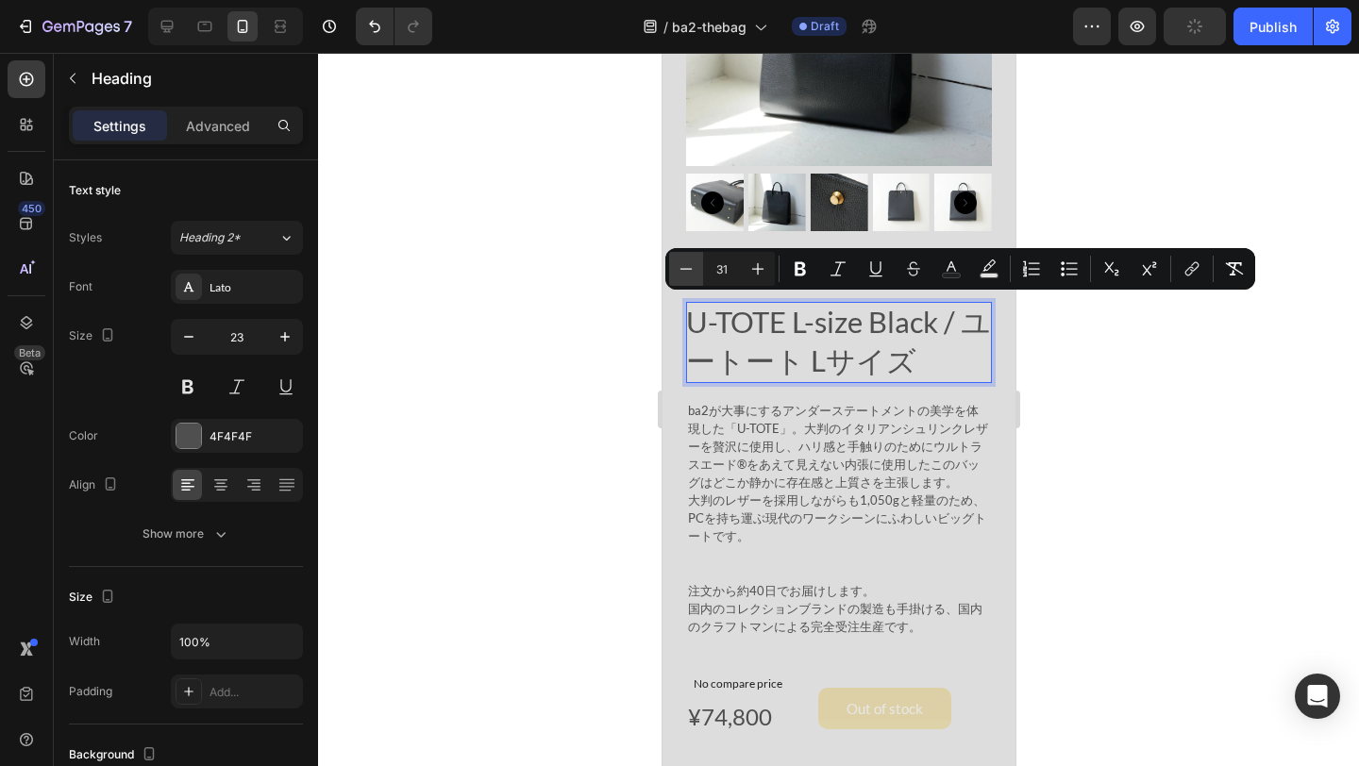
type input "30"
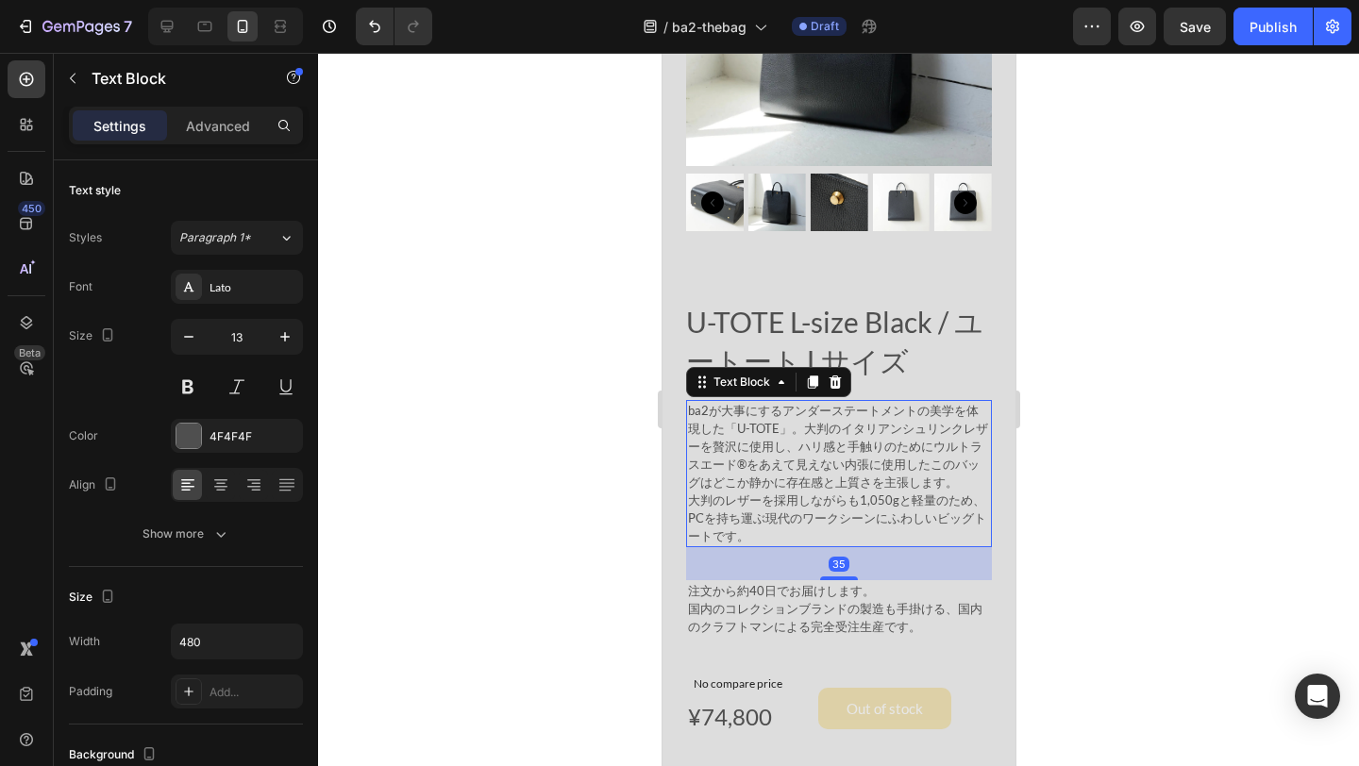
click at [725, 418] on p "ba2が大事にするアンダーステートメントの美学を体現した「U-TOTE」。大判のイタリアンシュリンクレザーを贅沢に使用し、ハリ感と手触りのためにウルトラスエー…" at bounding box center [838, 473] width 302 height 143
click at [287, 335] on icon "button" at bounding box center [285, 336] width 19 height 19
type input "14"
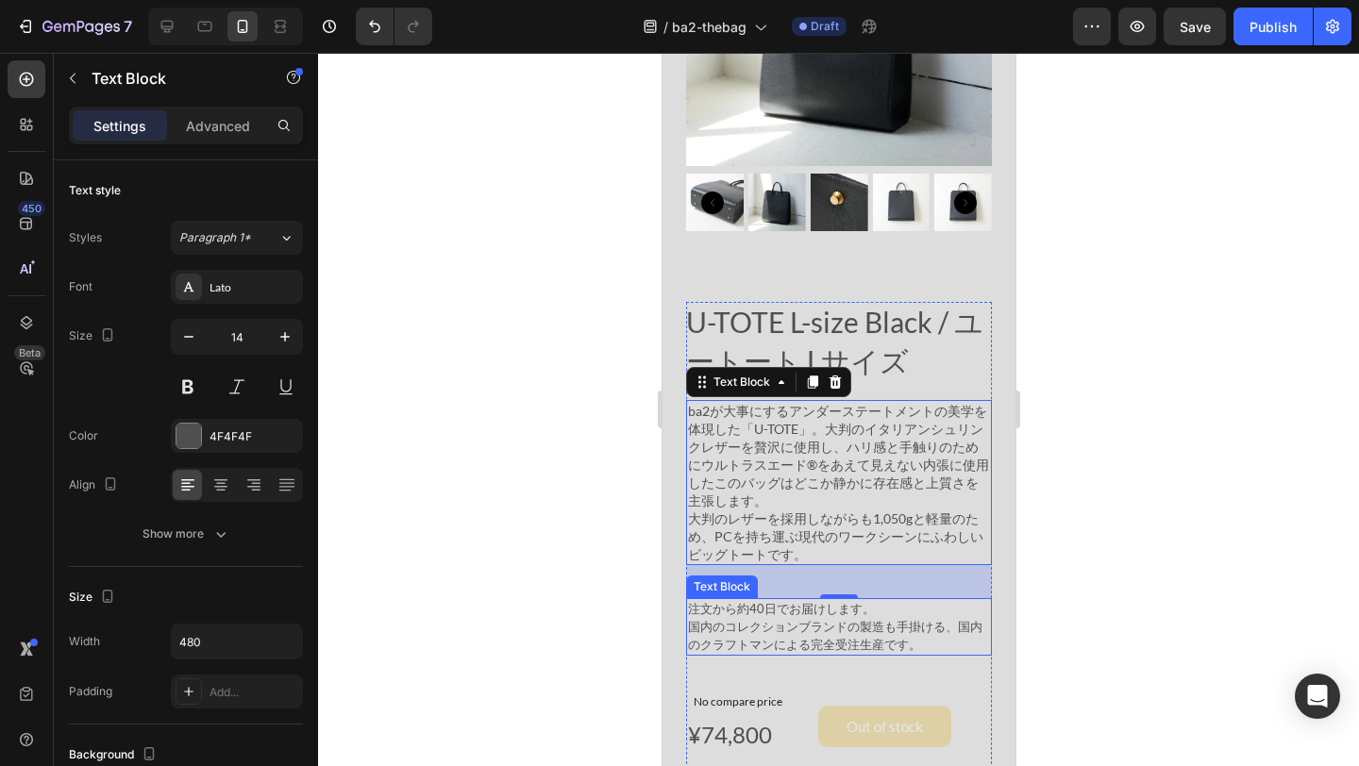
click at [761, 642] on p "国内のコレクションブランドの製造も手掛ける、国内のクラフトマンによる完全受注生産です。" at bounding box center [838, 636] width 302 height 36
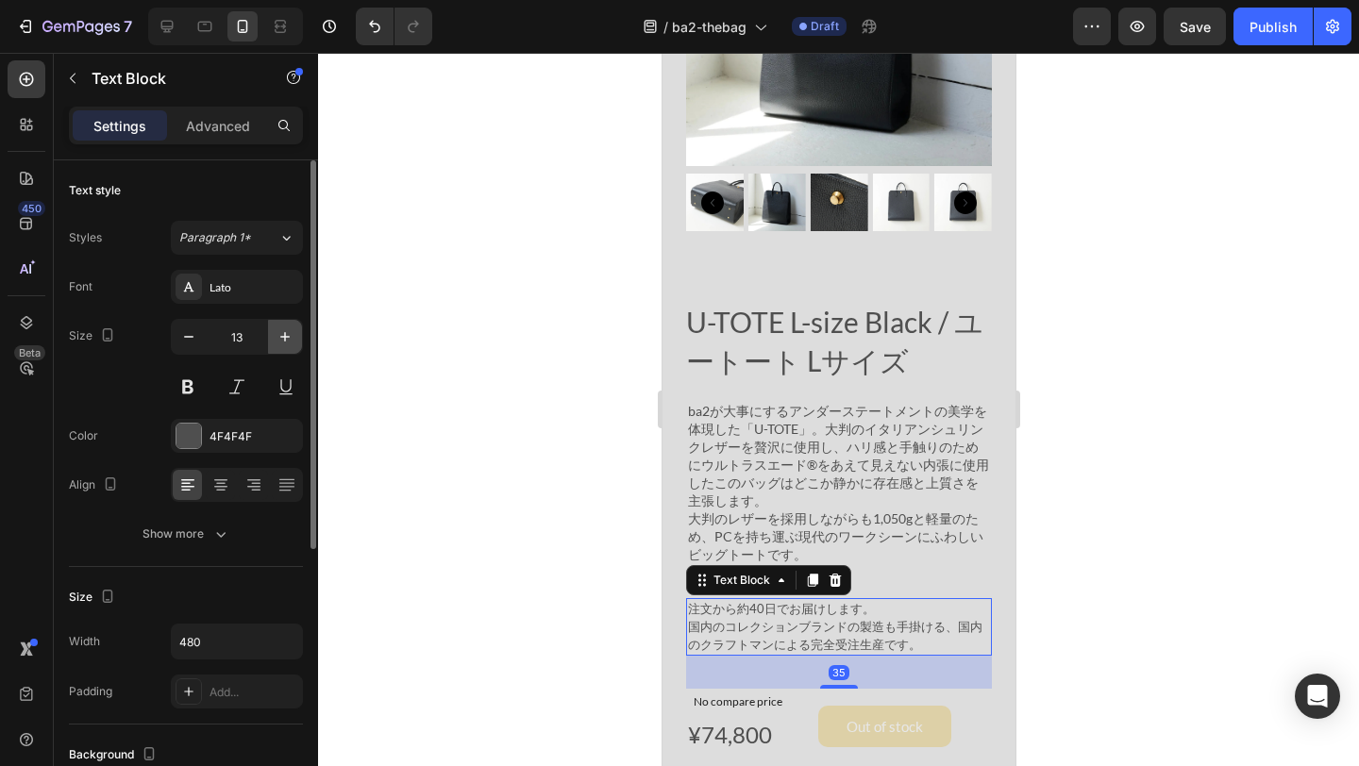
click at [293, 342] on icon "button" at bounding box center [285, 336] width 19 height 19
type input "14"
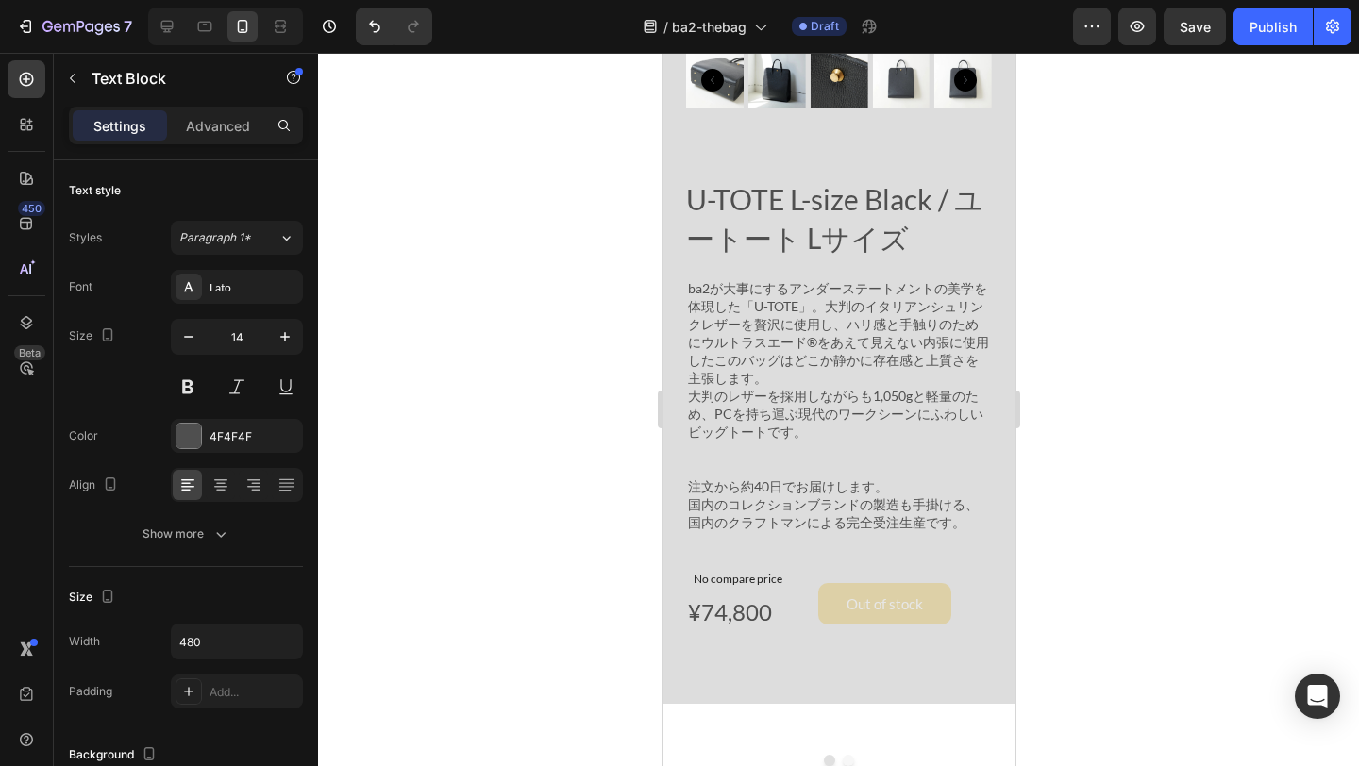
scroll to position [6333, 0]
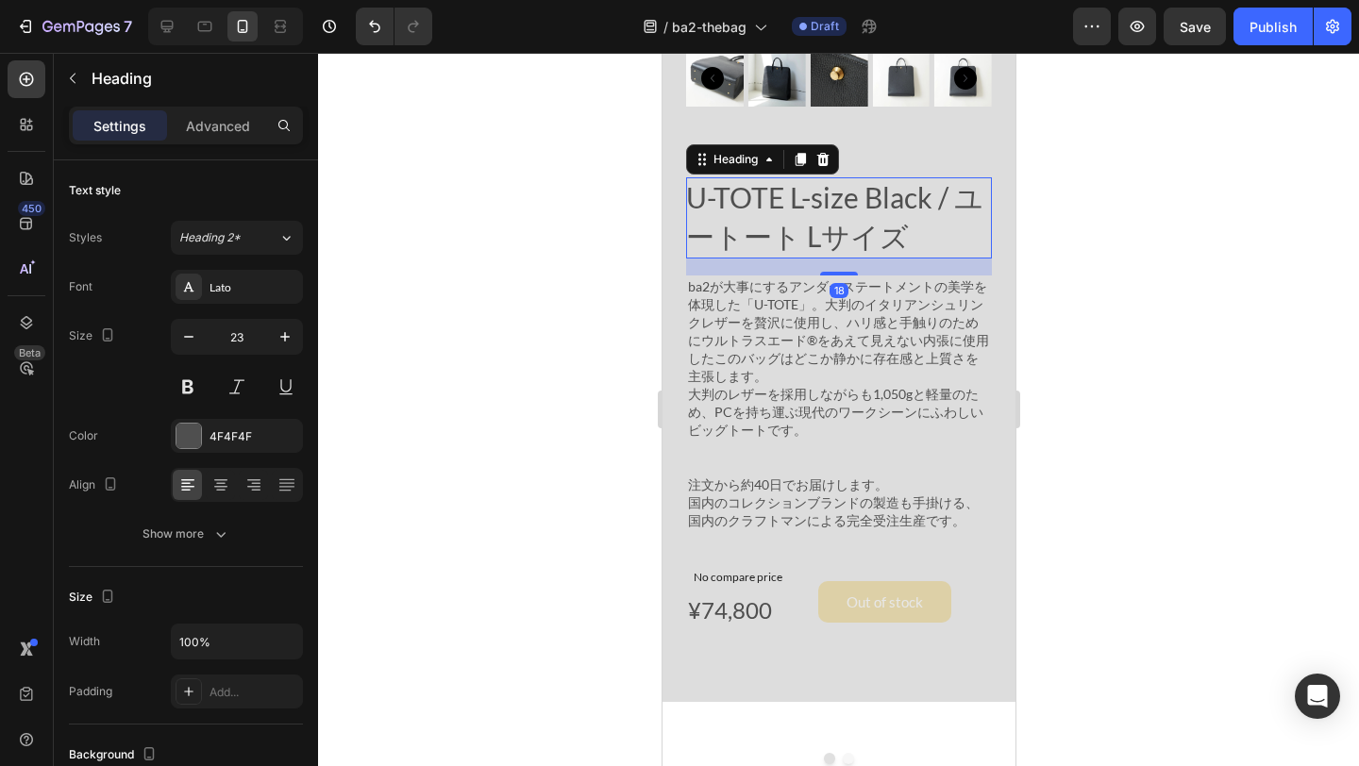
click at [744, 247] on span "U-TOTE L-size Black / ユートート Lサイズ" at bounding box center [833, 216] width 297 height 73
click at [738, 202] on span "U-TOTE L-size Black / ユートート Lサイズ" at bounding box center [833, 216] width 297 height 73
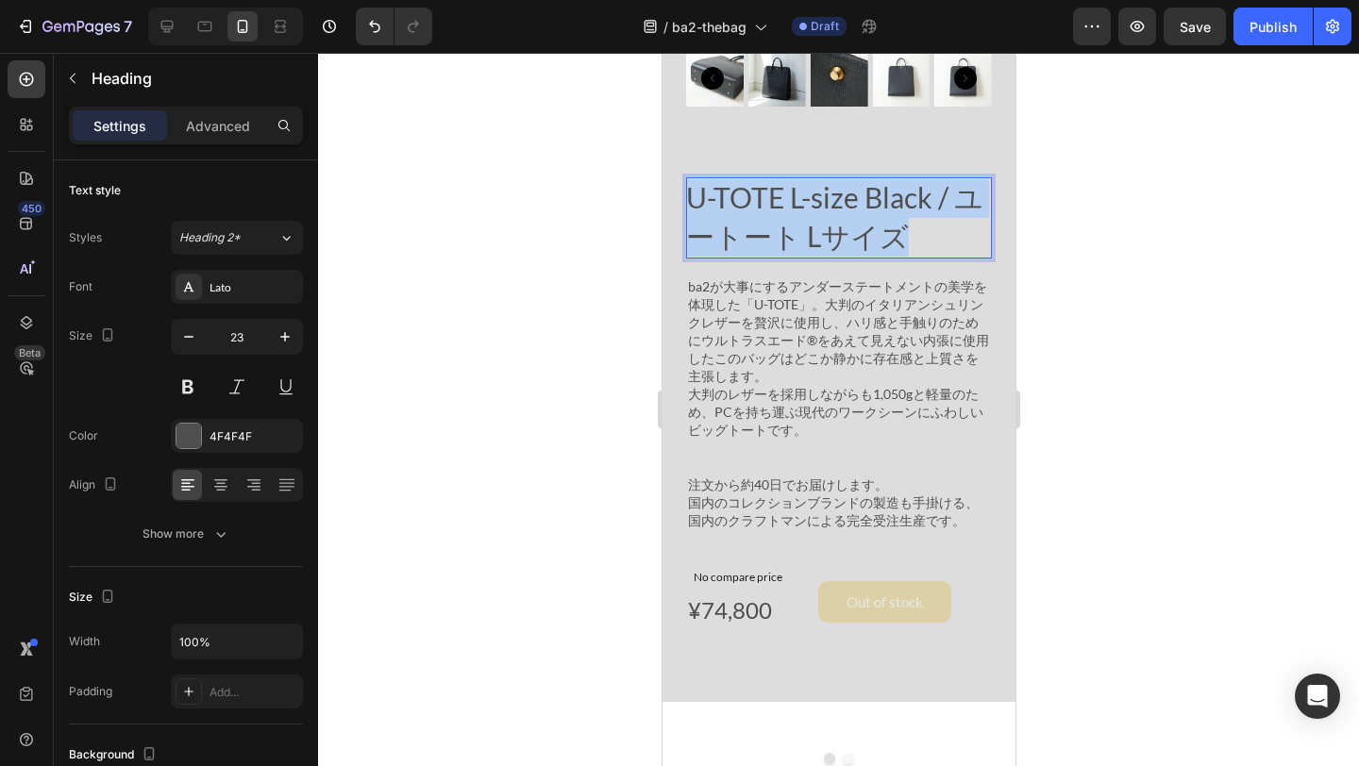
drag, startPoint x: 693, startPoint y: 204, endPoint x: 899, endPoint y: 242, distance: 210.1
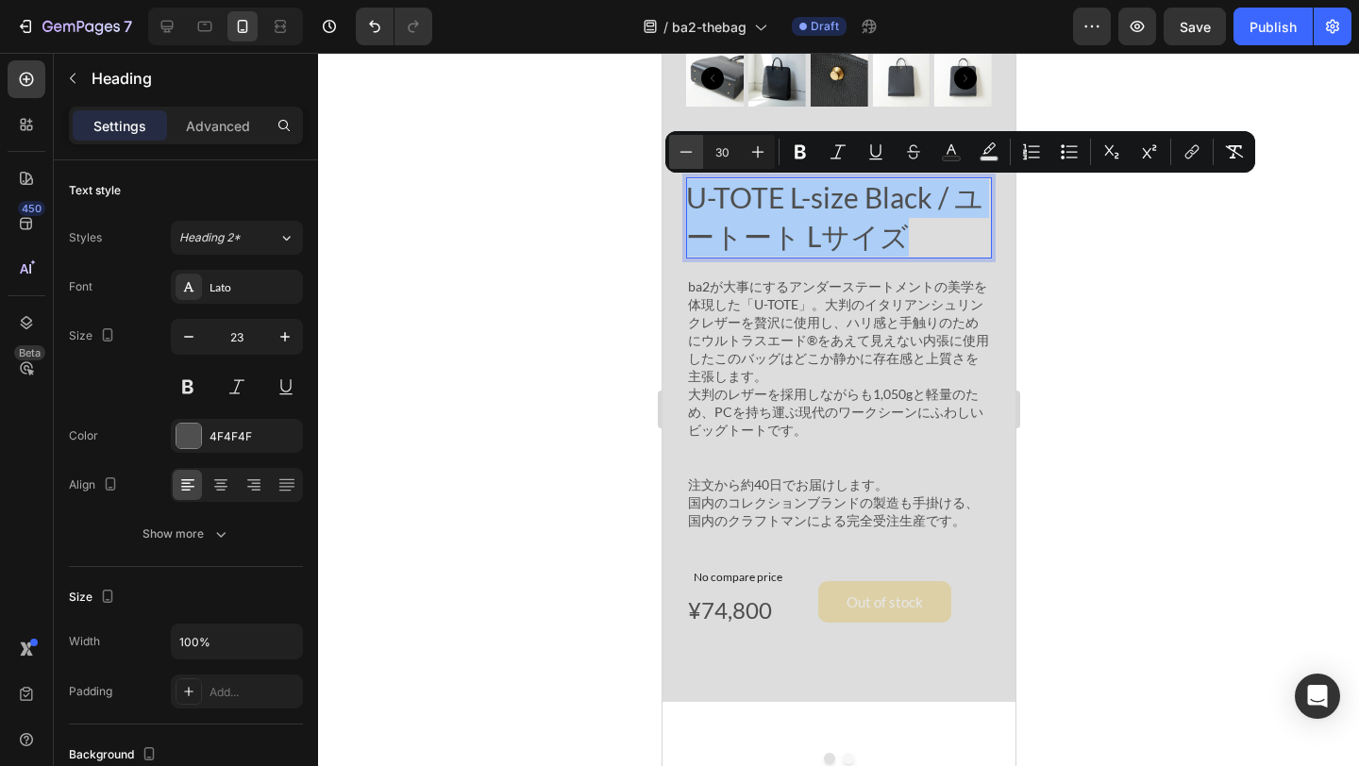
click at [688, 148] on icon "Editor contextual toolbar" at bounding box center [686, 151] width 19 height 19
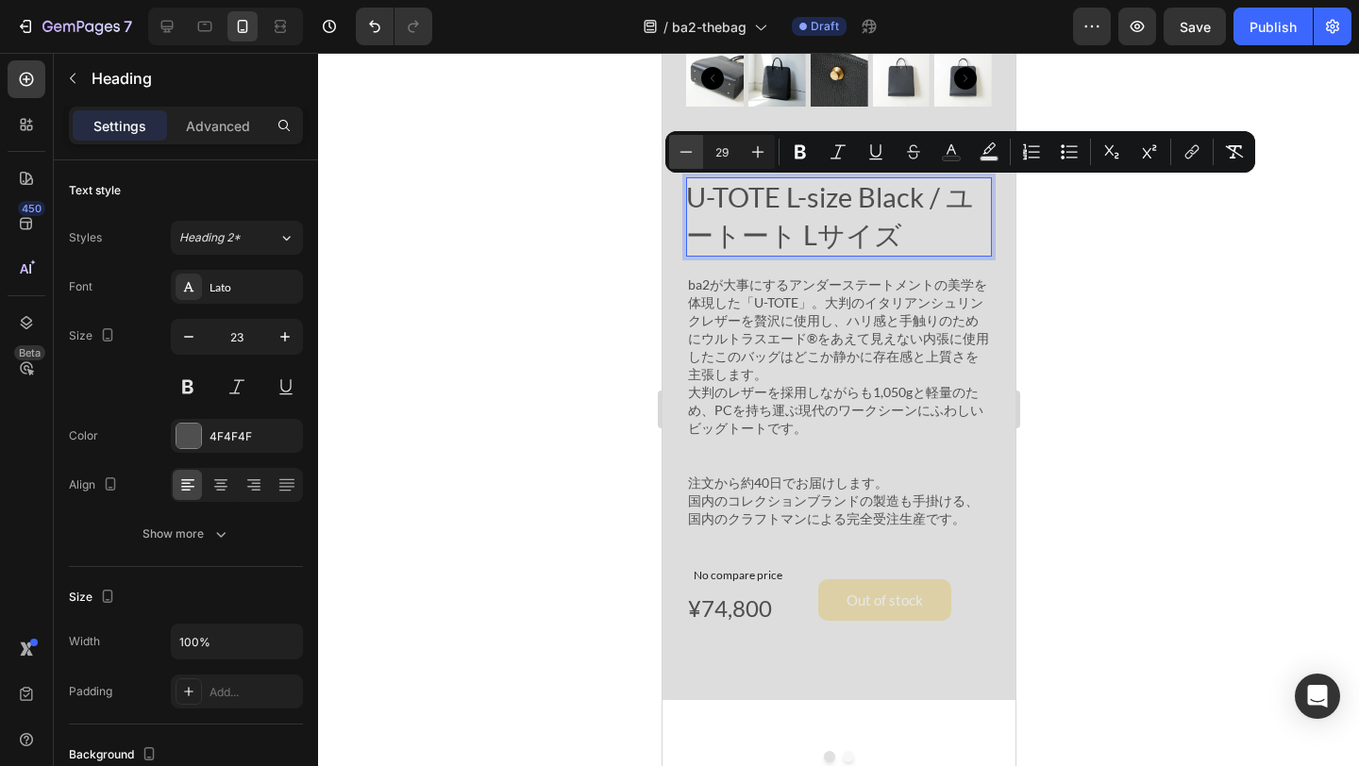
click at [688, 148] on icon "Editor contextual toolbar" at bounding box center [686, 151] width 19 height 19
type input "28"
click at [589, 351] on div at bounding box center [838, 409] width 1041 height 713
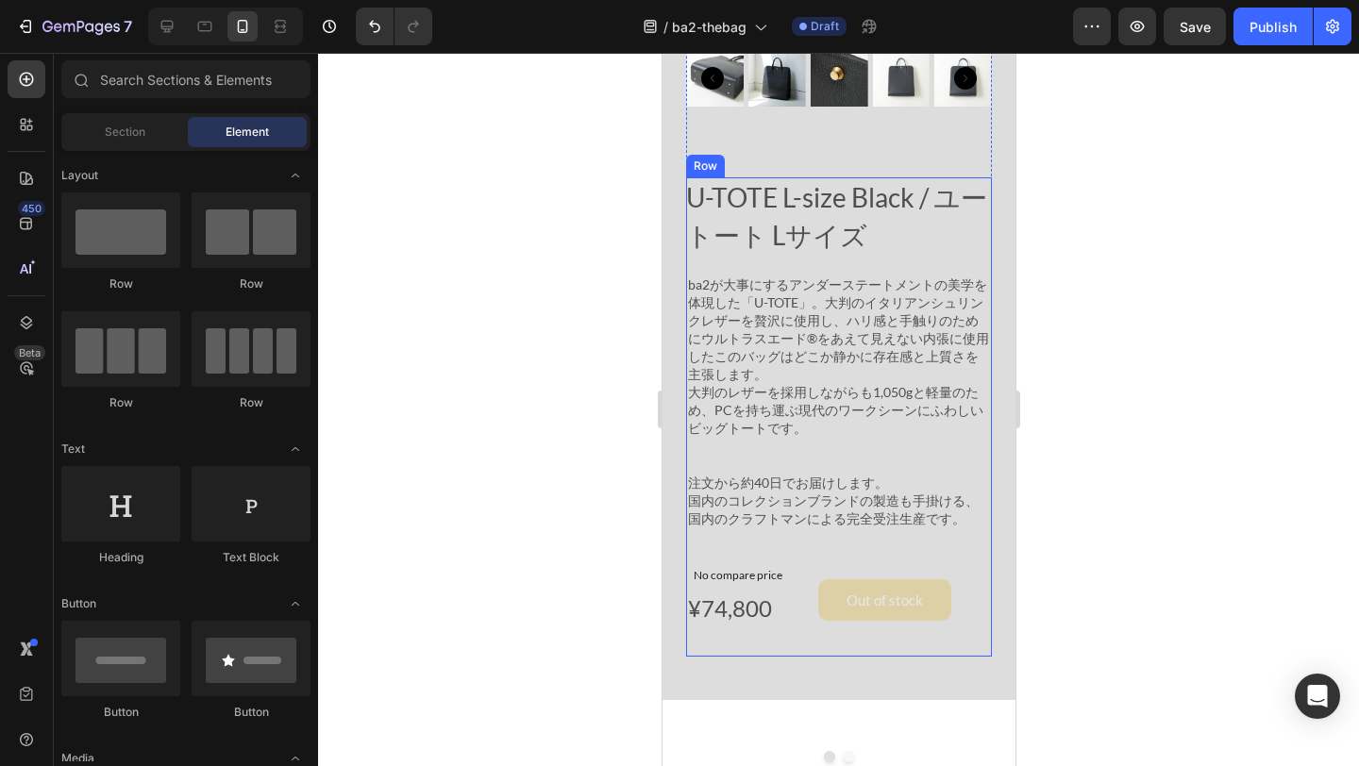
scroll to position [6496, 0]
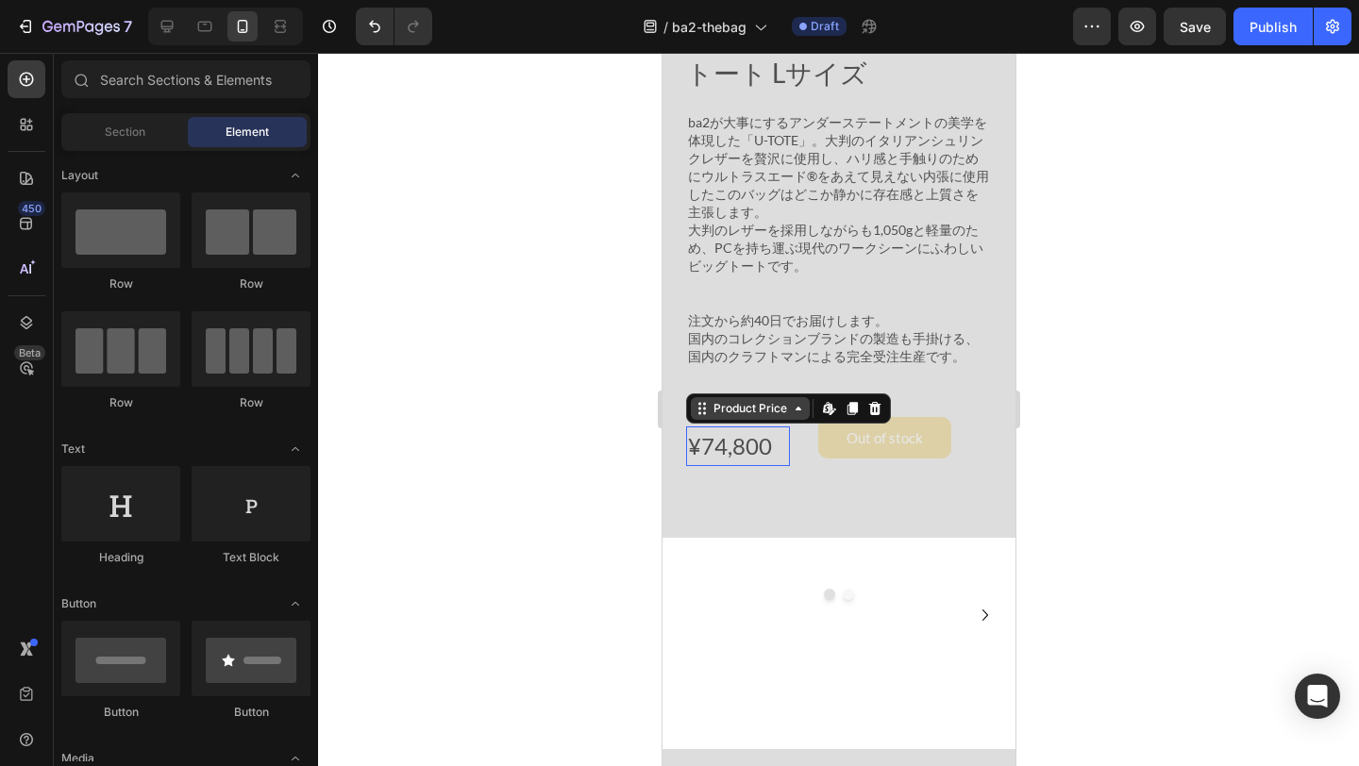
click at [728, 419] on div "Product Price" at bounding box center [749, 408] width 119 height 23
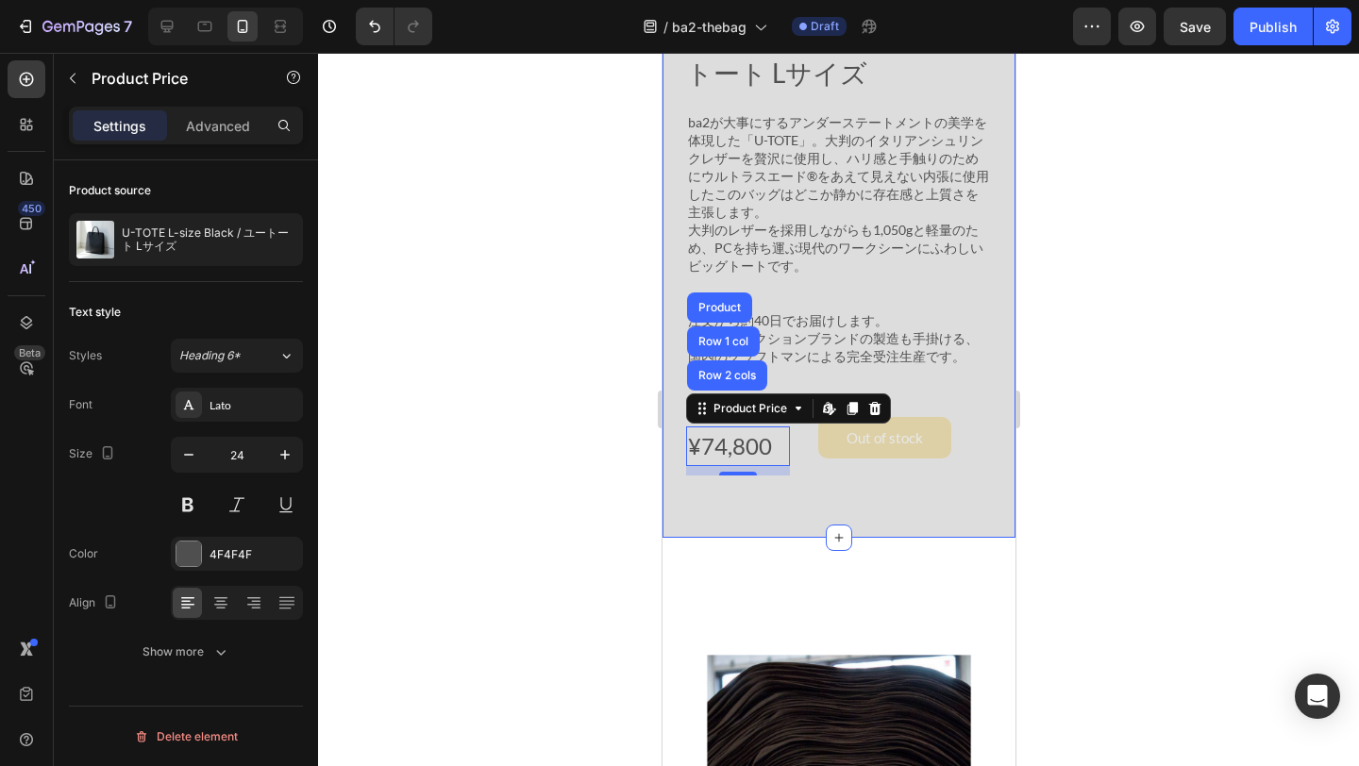
click at [466, 438] on div at bounding box center [838, 409] width 1041 height 713
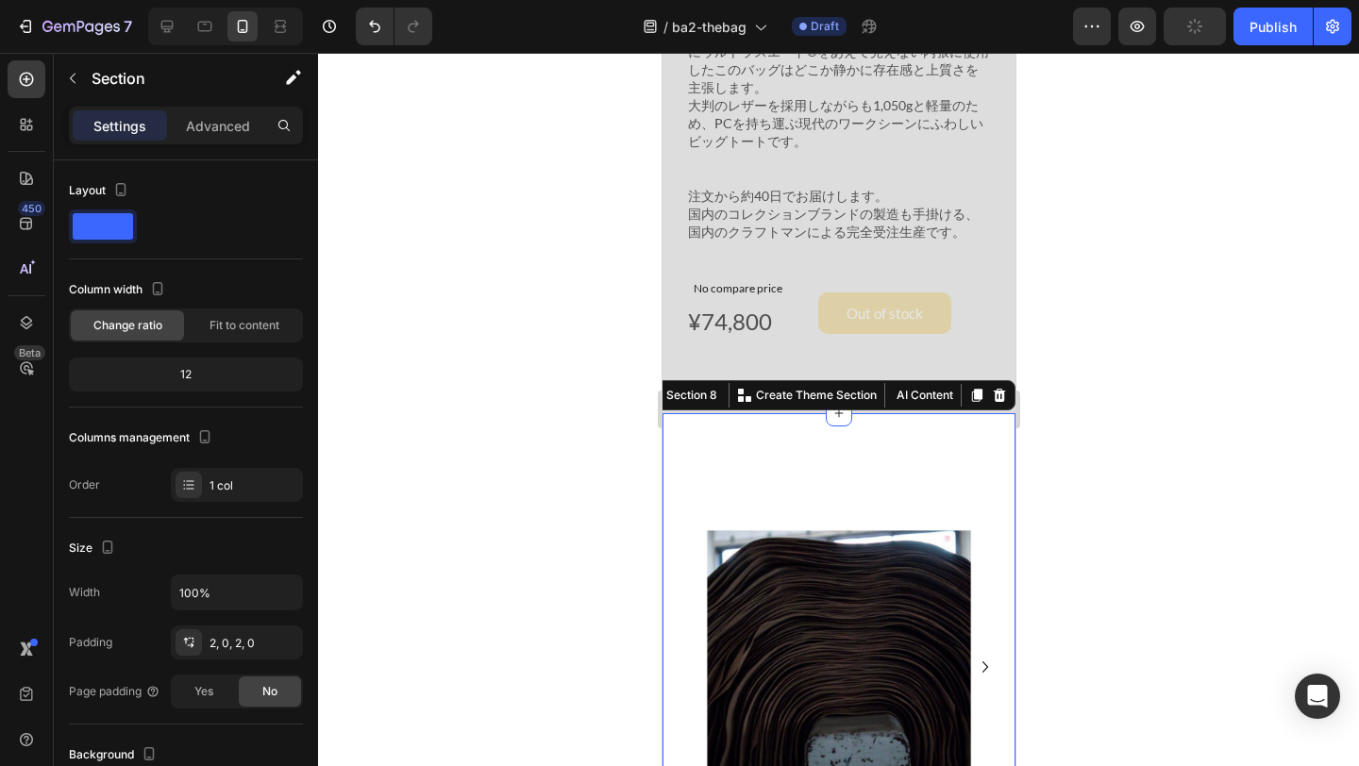
scroll to position [6650, 0]
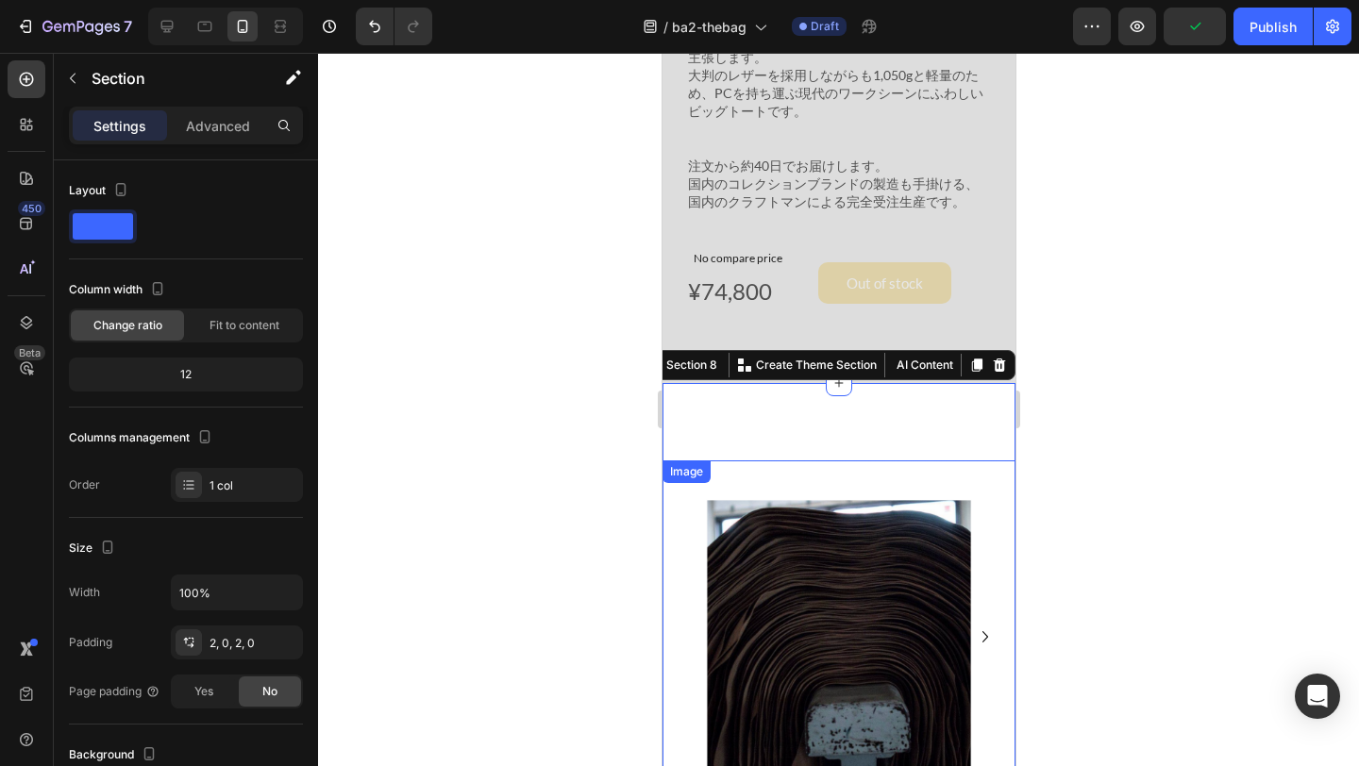
click at [760, 469] on div "Image" at bounding box center [837, 636] width 353 height 353
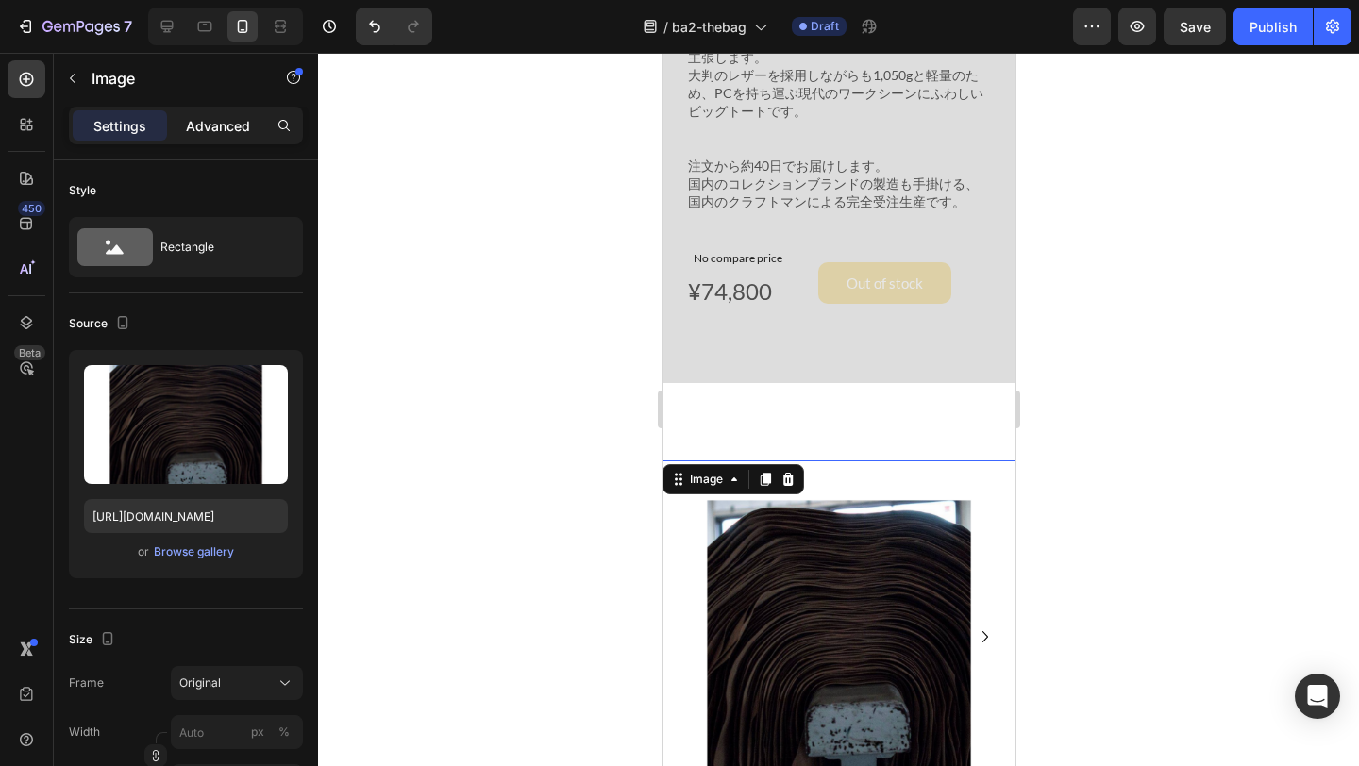
click at [211, 133] on p "Advanced" at bounding box center [218, 126] width 64 height 20
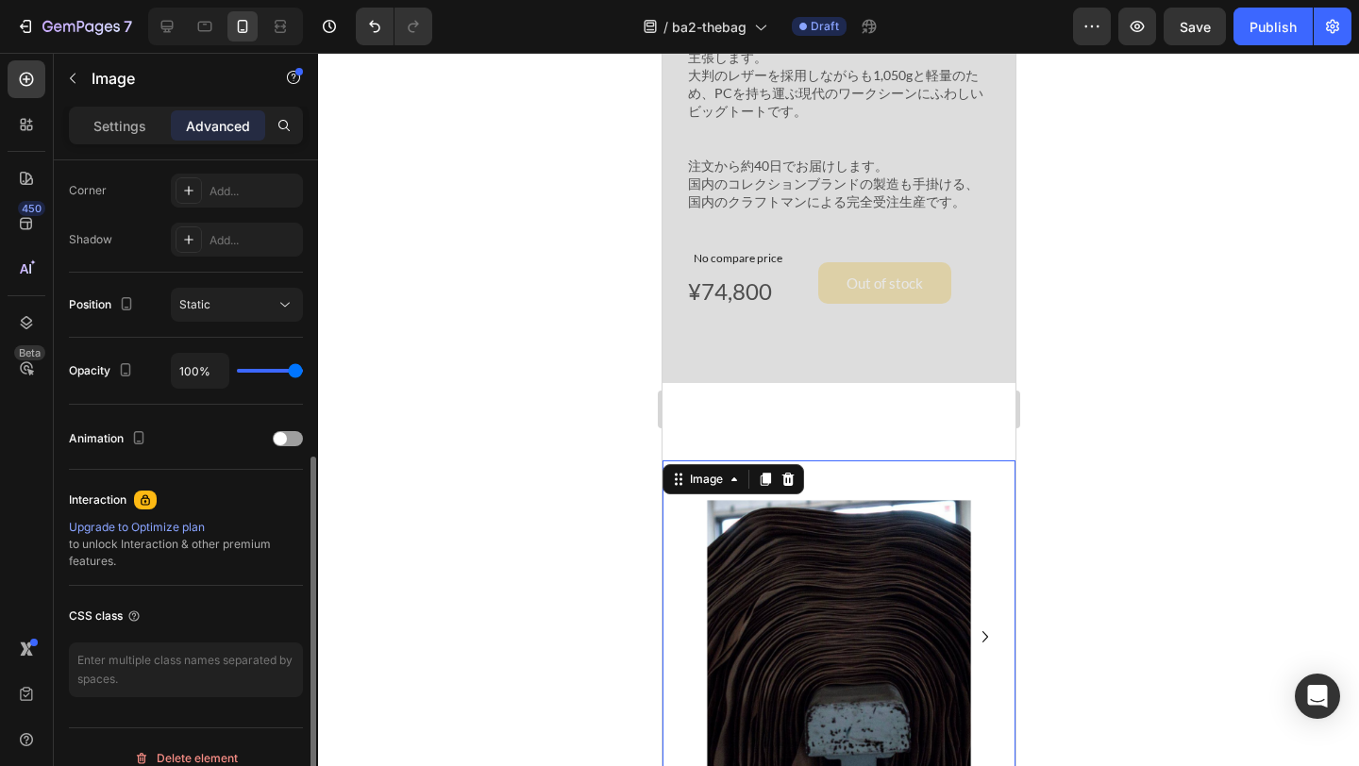
scroll to position [599, 0]
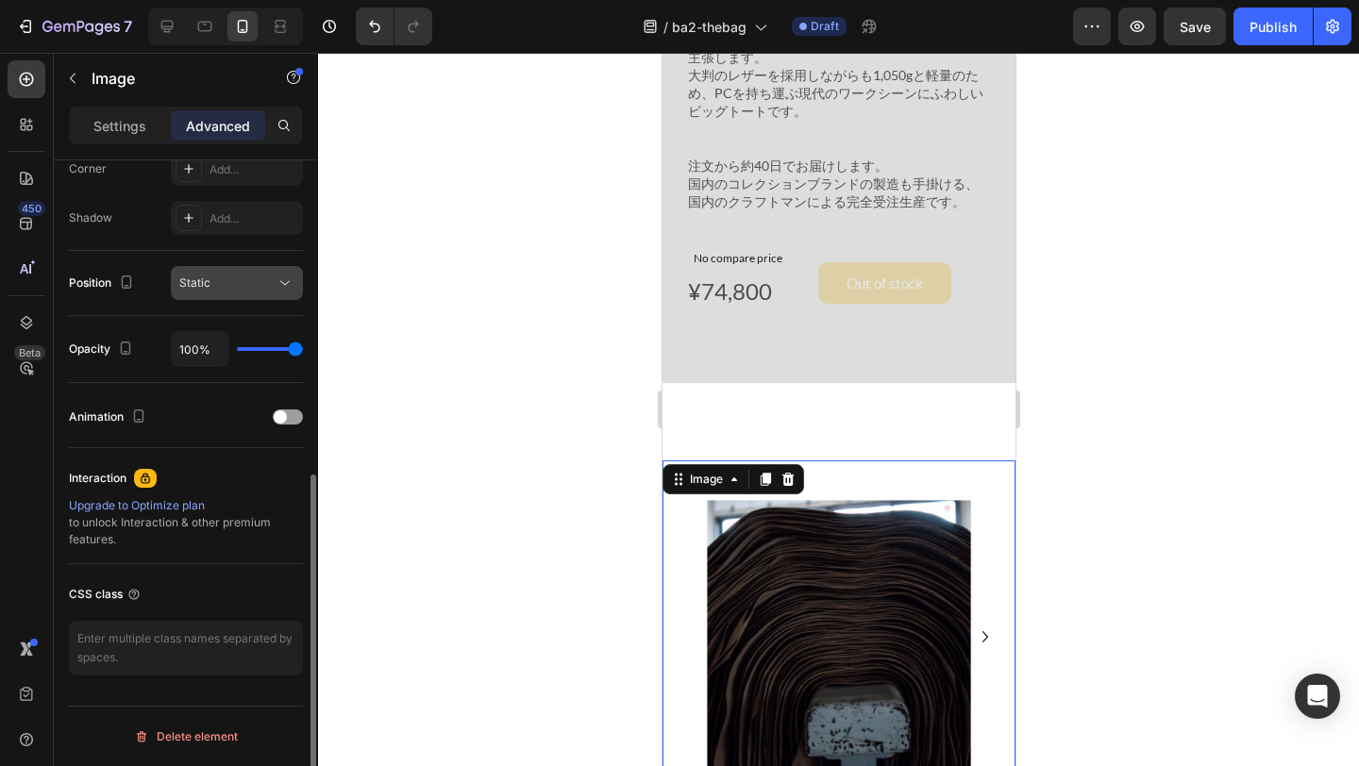
click at [218, 281] on div "Static" at bounding box center [227, 283] width 96 height 17
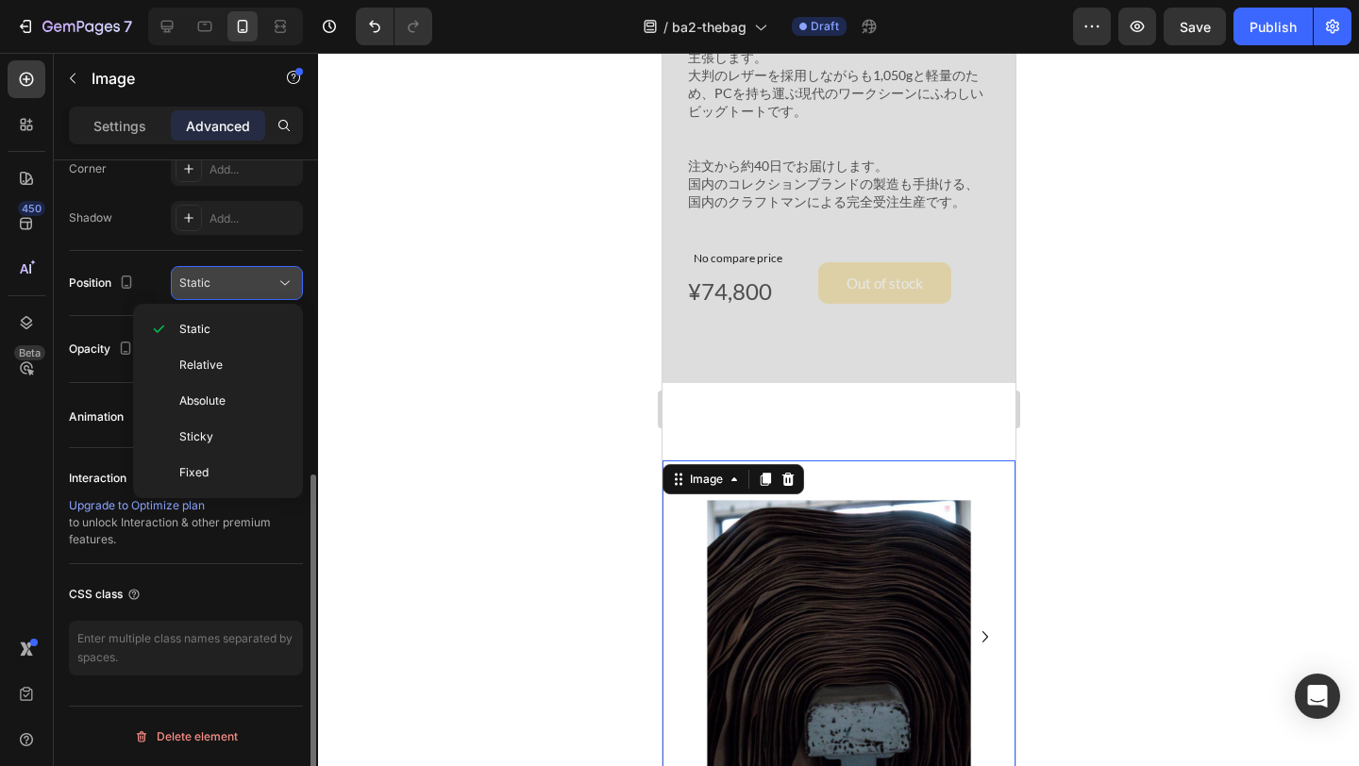
click at [223, 279] on div "Static" at bounding box center [227, 283] width 96 height 17
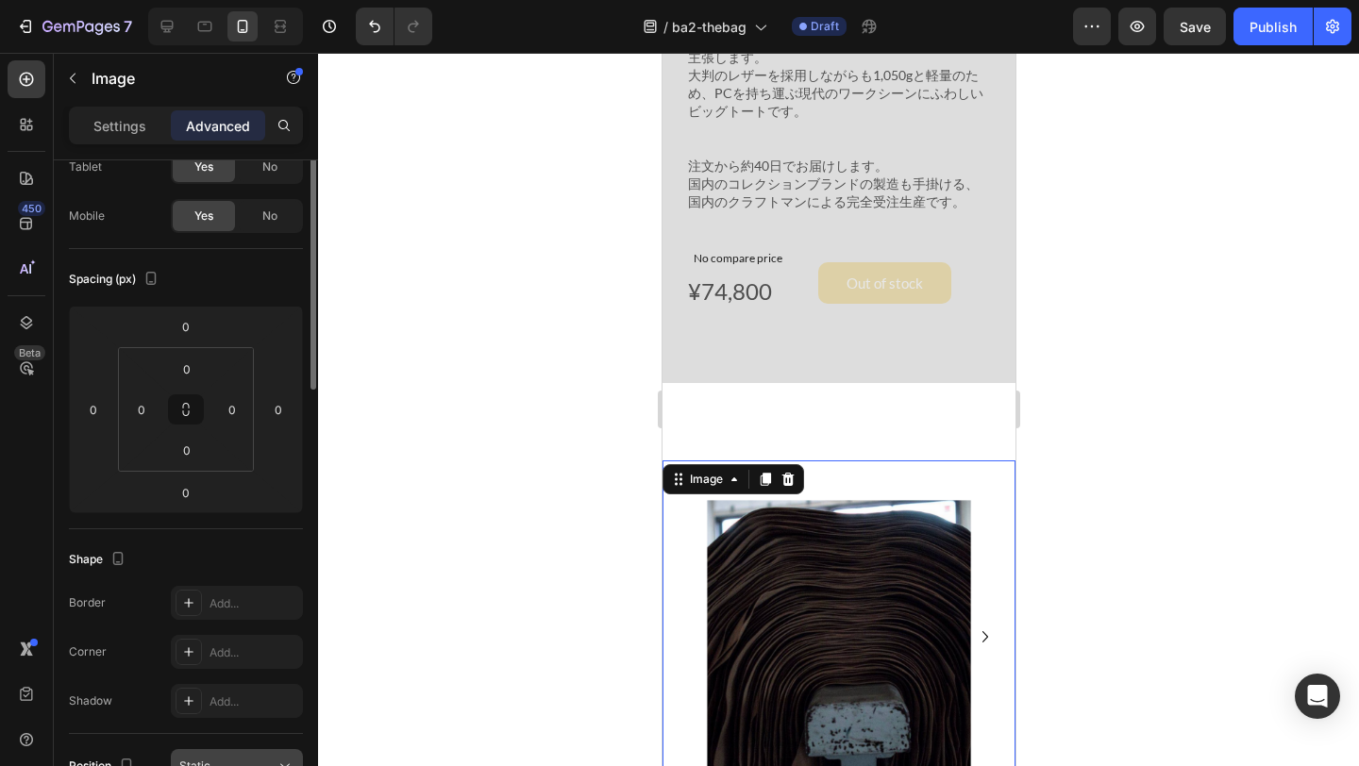
scroll to position [0, 0]
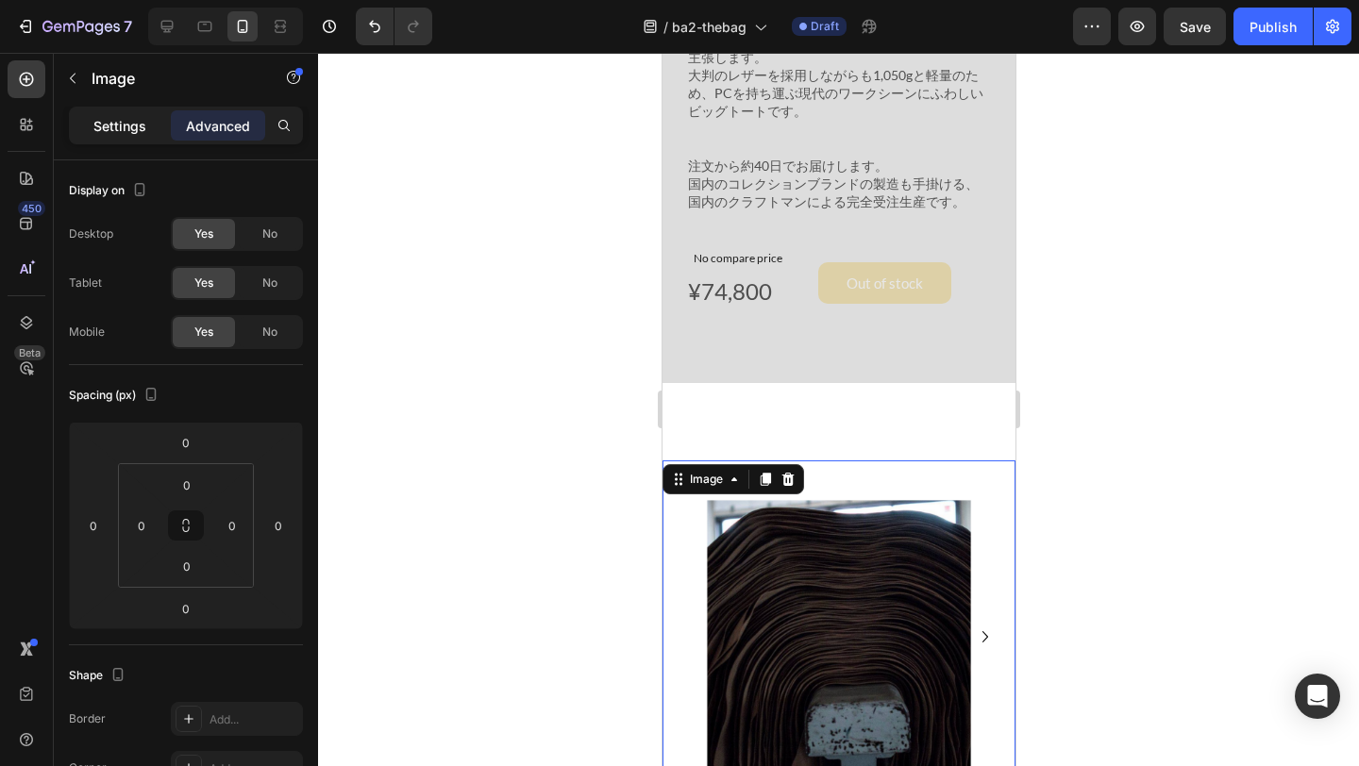
click at [107, 129] on p "Settings" at bounding box center [119, 126] width 53 height 20
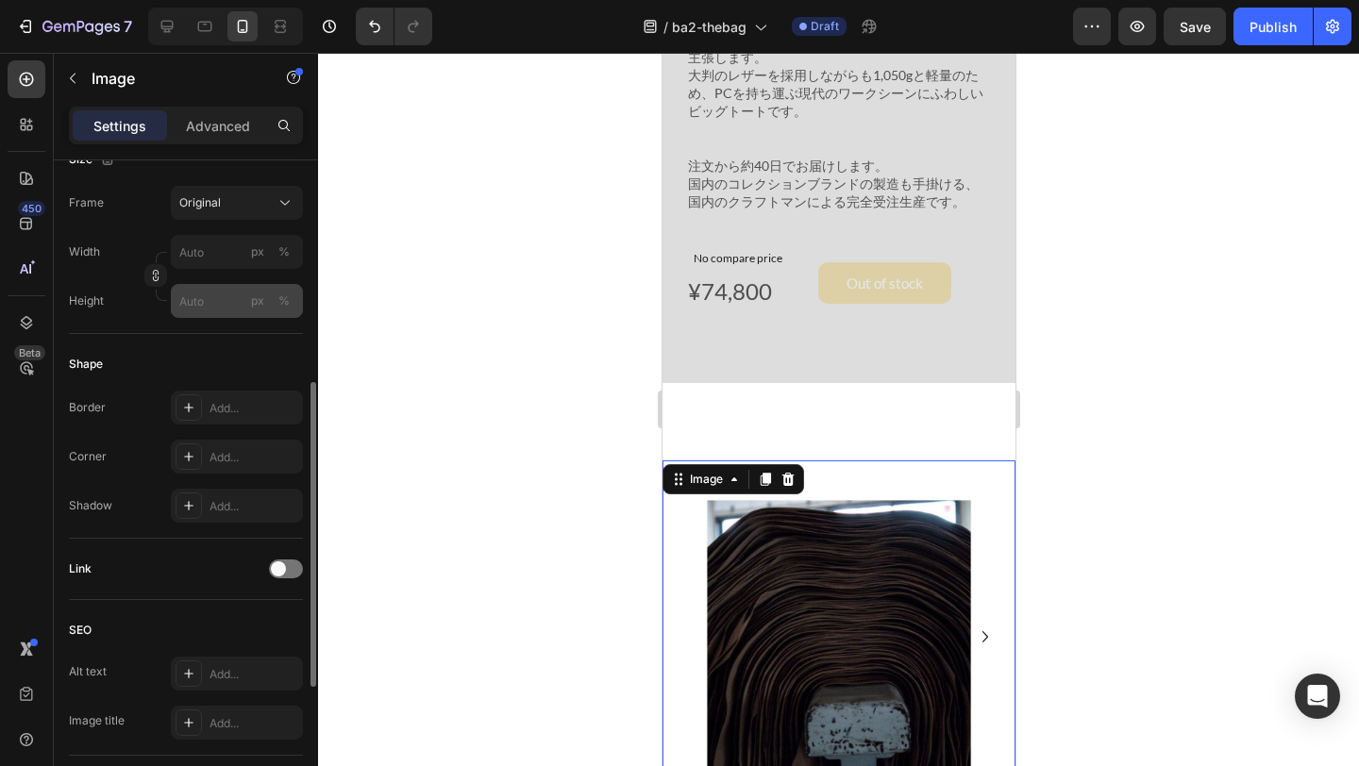
scroll to position [454, 0]
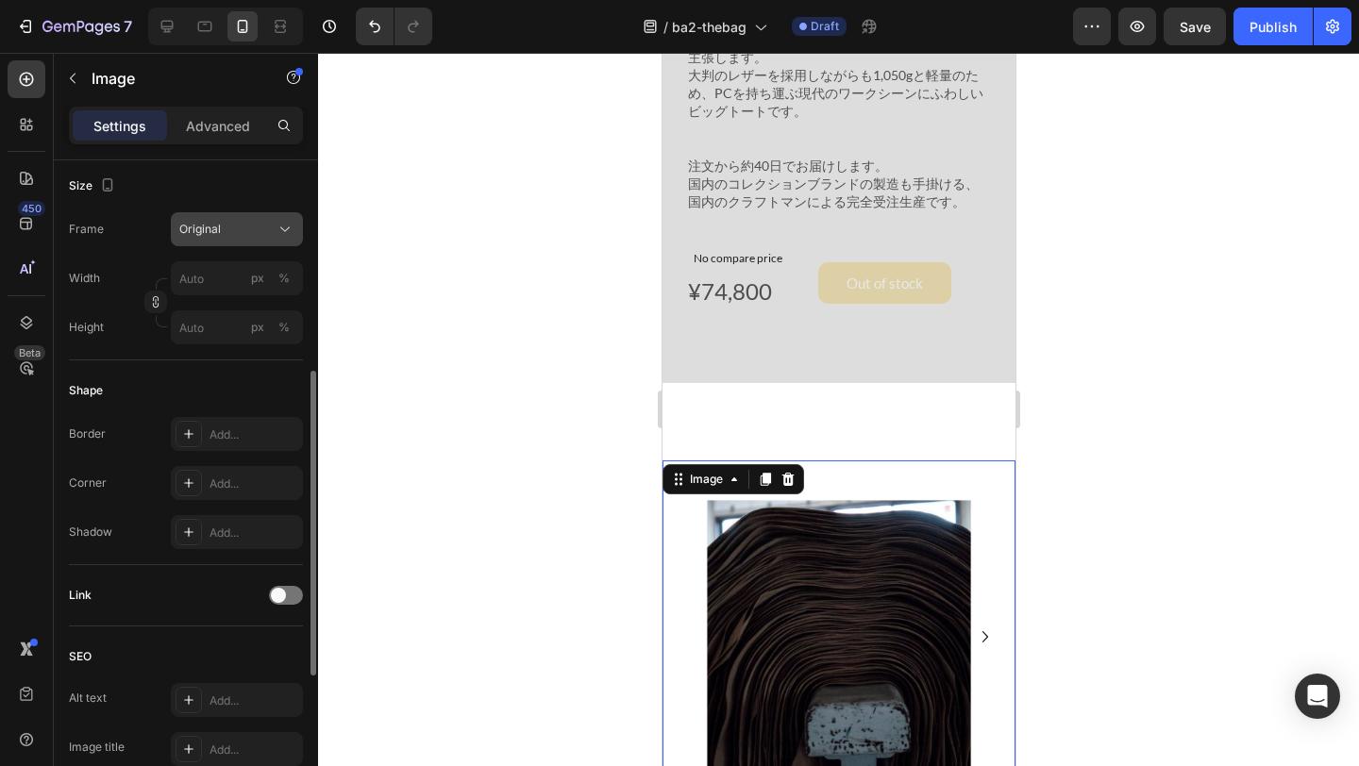
click at [266, 234] on div "Original" at bounding box center [225, 229] width 92 height 17
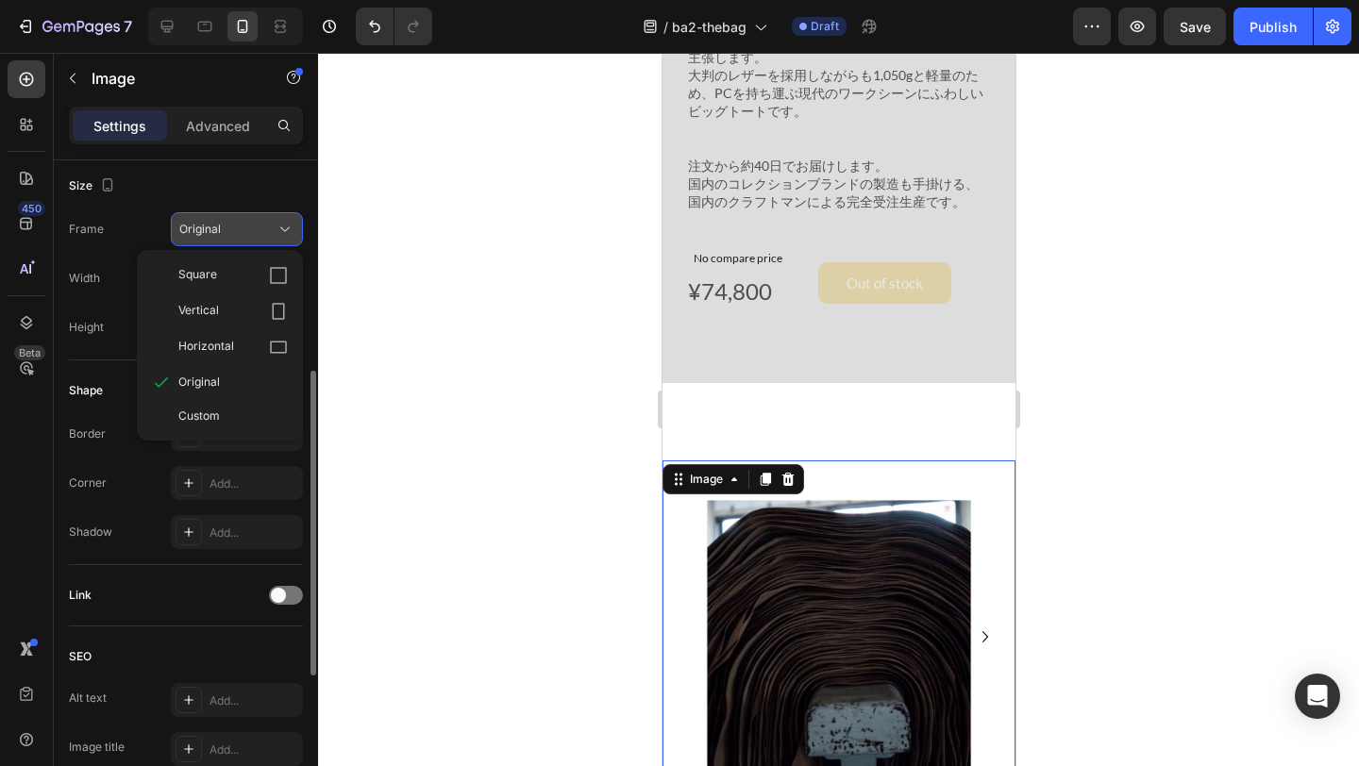
click at [266, 234] on div "Original" at bounding box center [225, 229] width 92 height 17
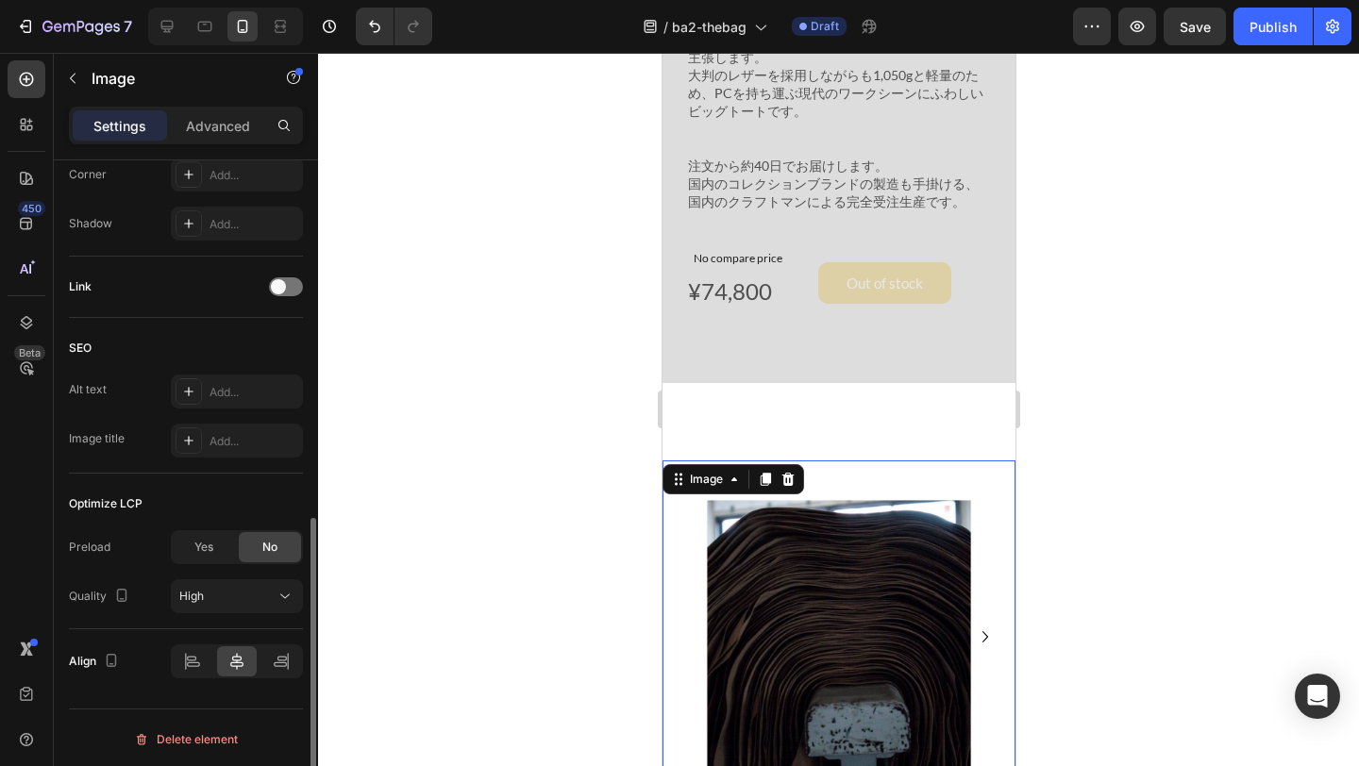
scroll to position [765, 0]
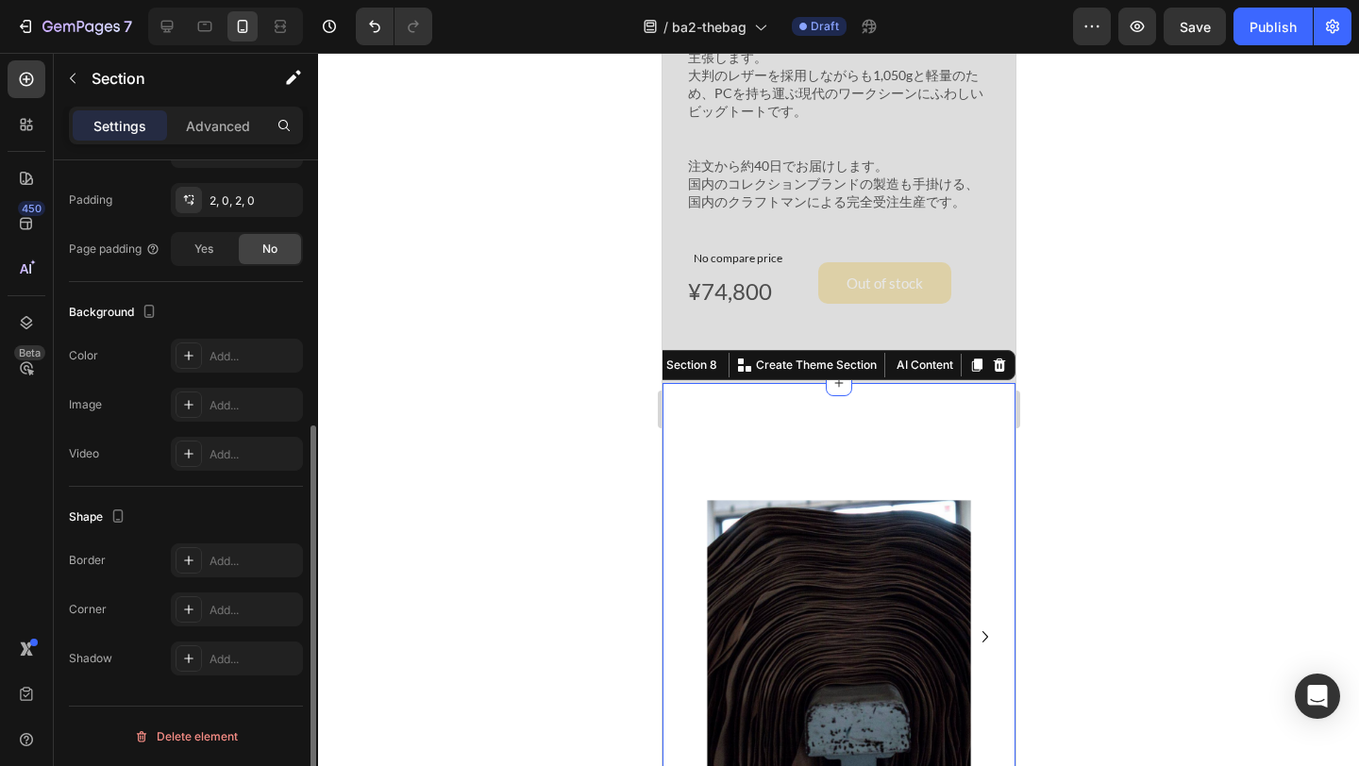
click at [686, 419] on div "Image Image [GEOGRAPHIC_DATA]" at bounding box center [837, 636] width 353 height 447
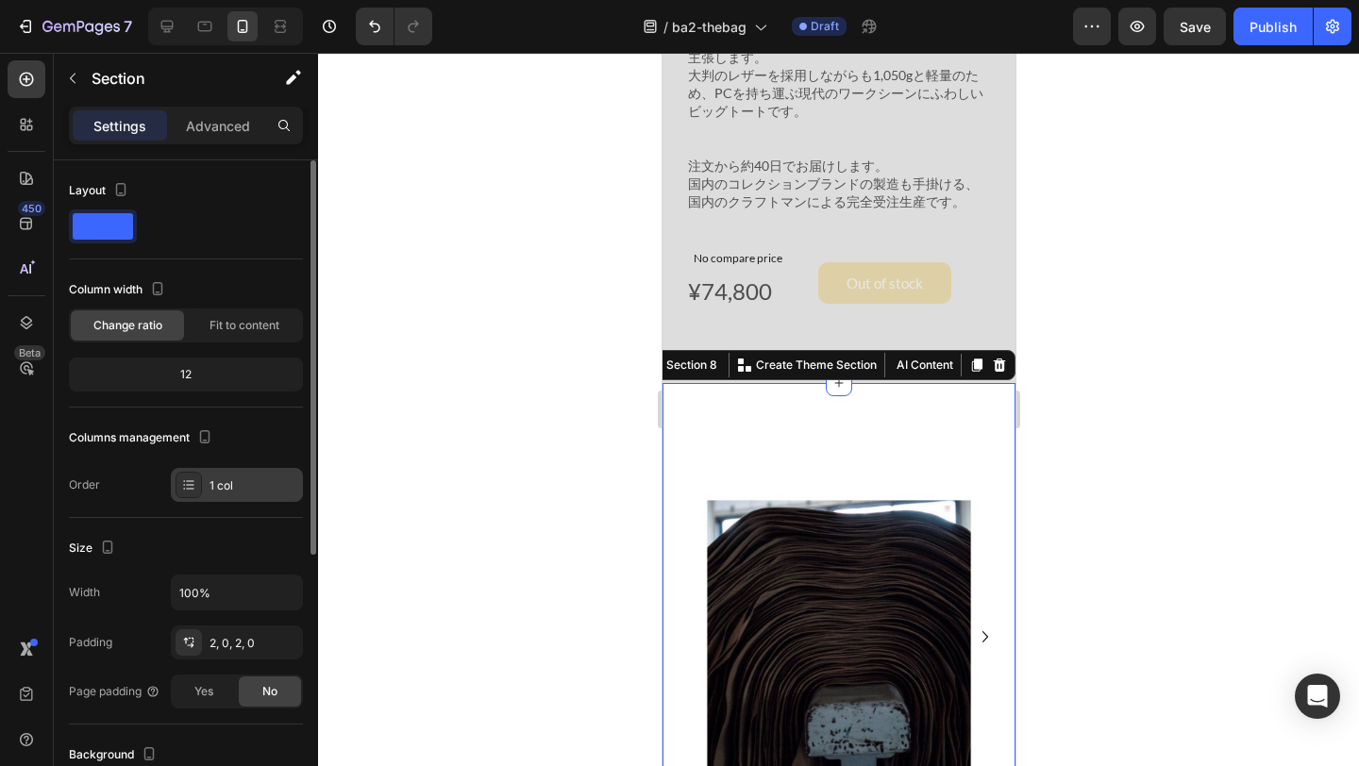
click at [232, 481] on div "1 col" at bounding box center [253, 485] width 89 height 17
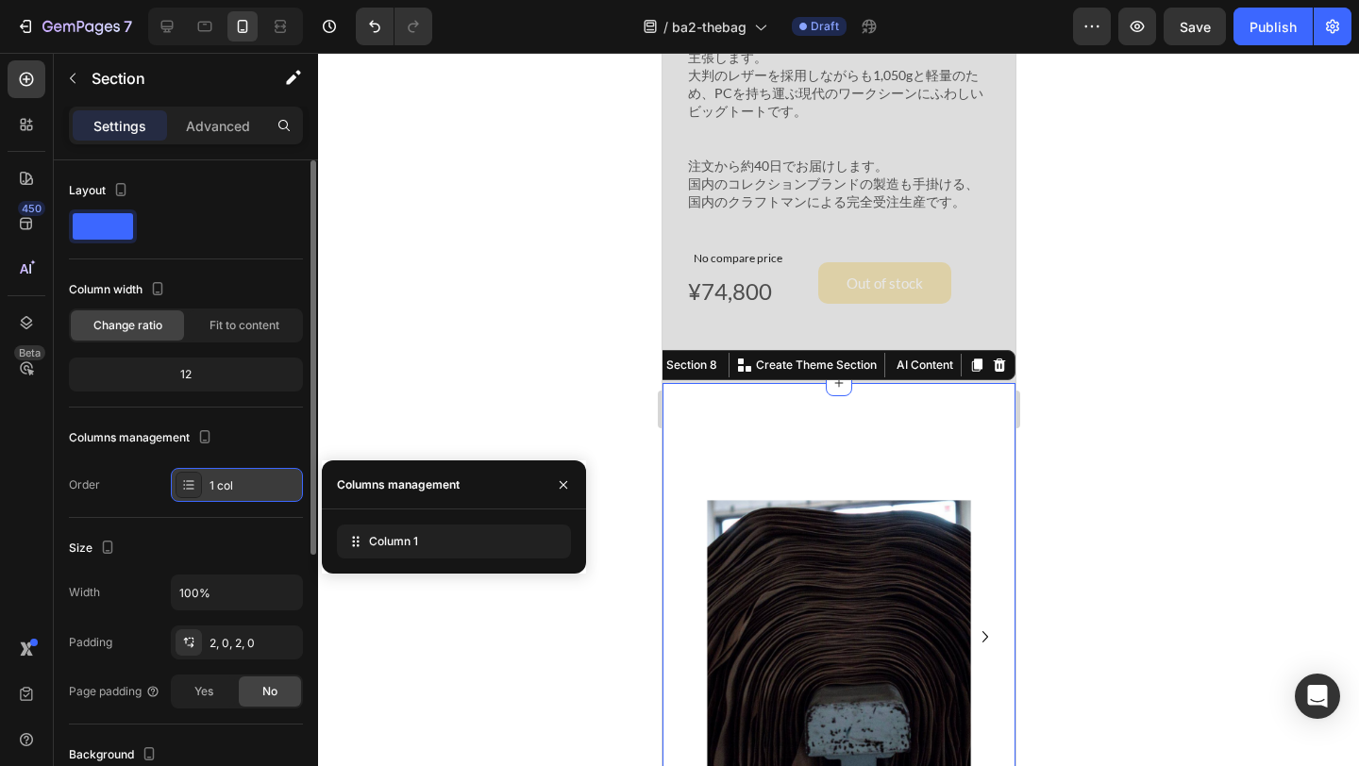
click at [232, 481] on div "1 col" at bounding box center [253, 485] width 89 height 17
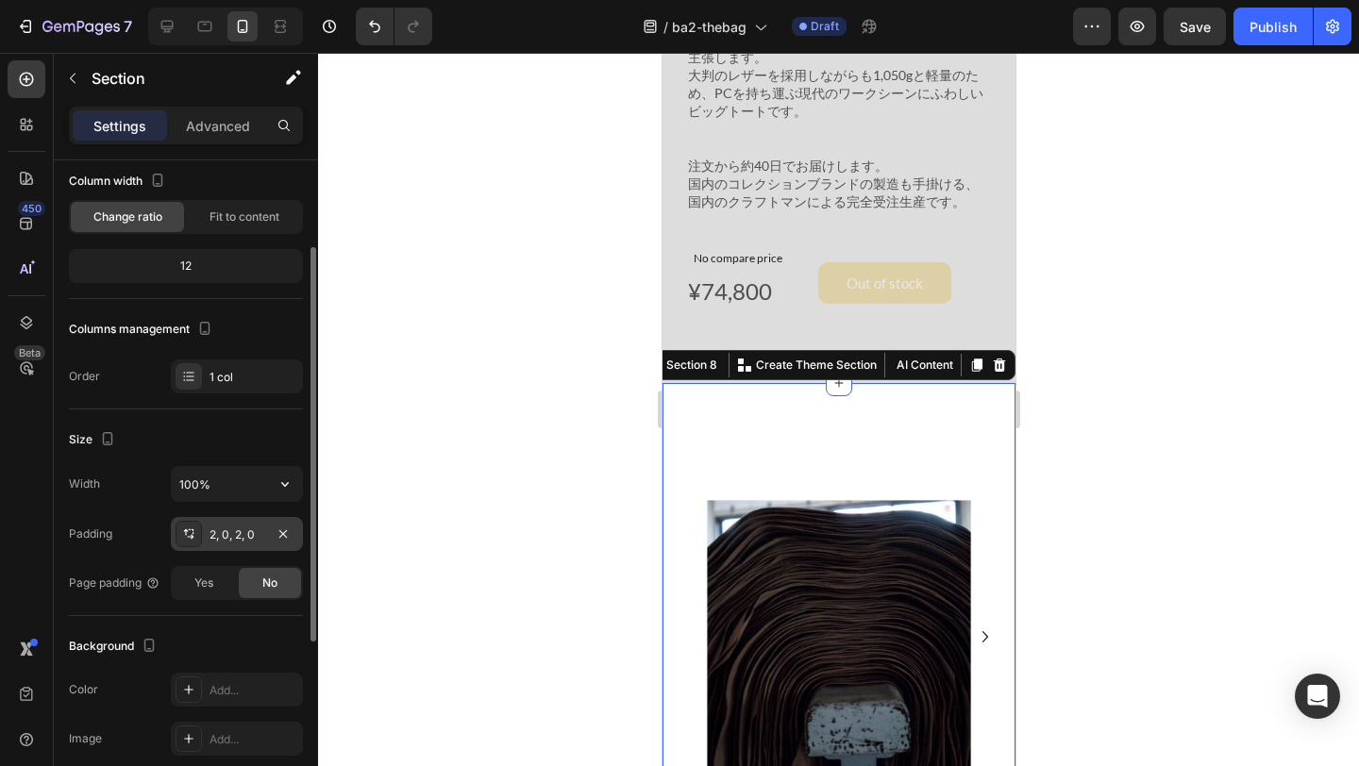
scroll to position [123, 0]
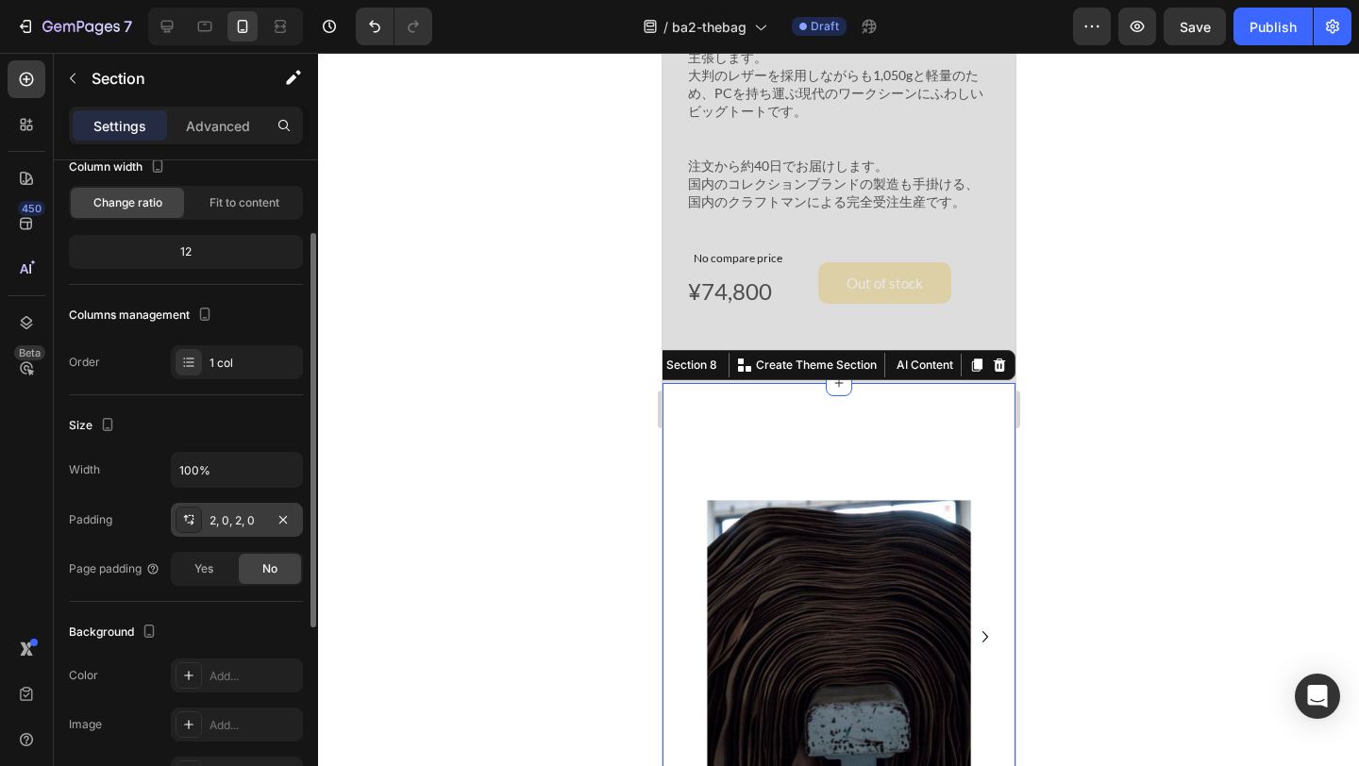
click at [235, 527] on div "2, 0, 2, 0" at bounding box center [236, 520] width 55 height 17
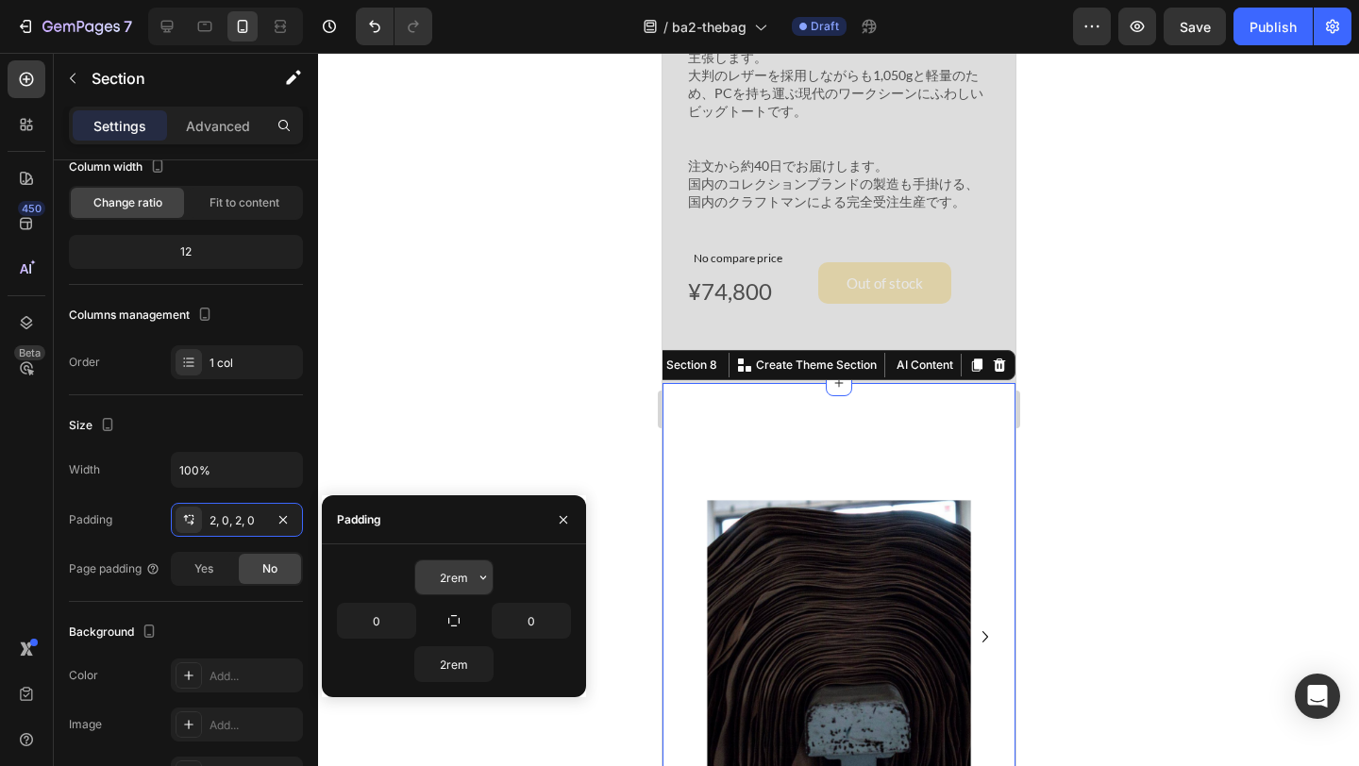
click at [447, 579] on input "2rem" at bounding box center [453, 577] width 77 height 34
click at [468, 578] on input "2rem" at bounding box center [453, 577] width 77 height 34
click at [481, 578] on icon "button" at bounding box center [483, 577] width 15 height 15
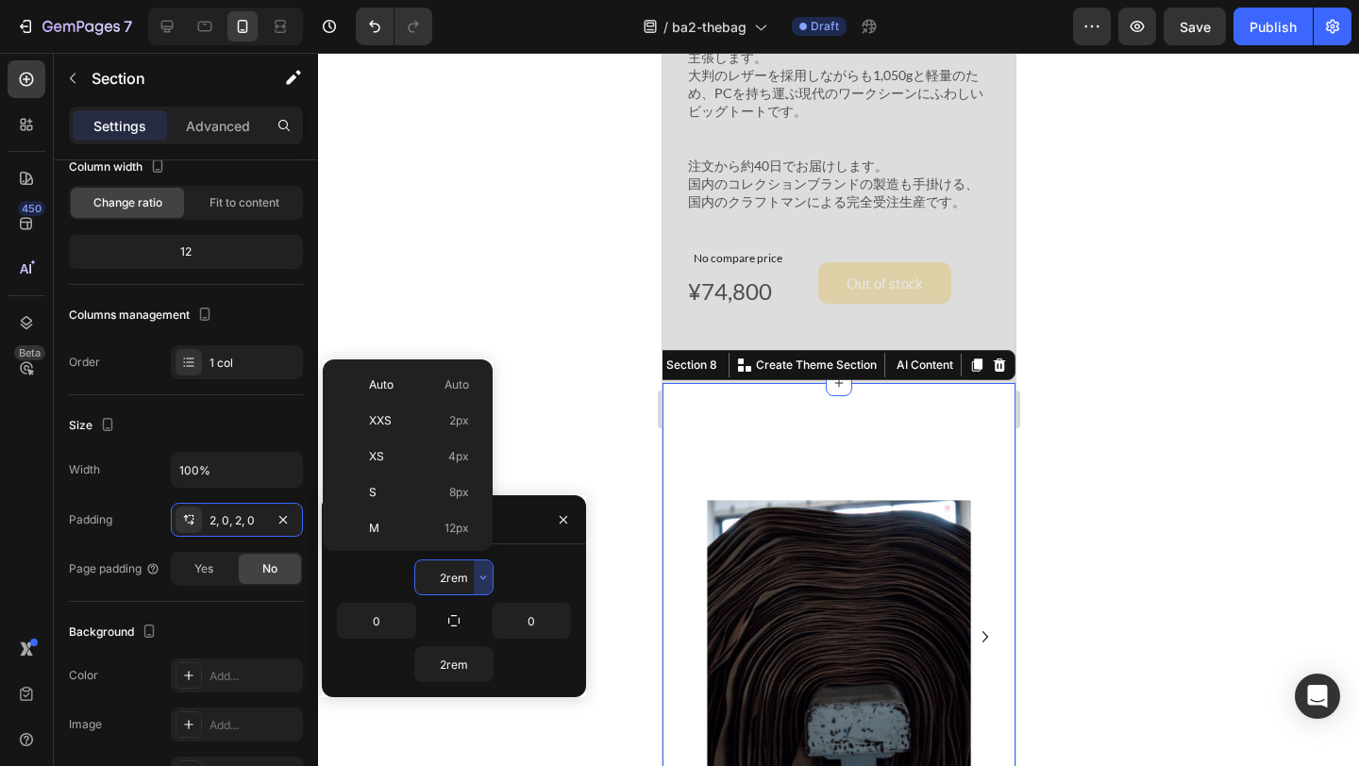
click at [444, 568] on input "2rem" at bounding box center [453, 577] width 77 height 34
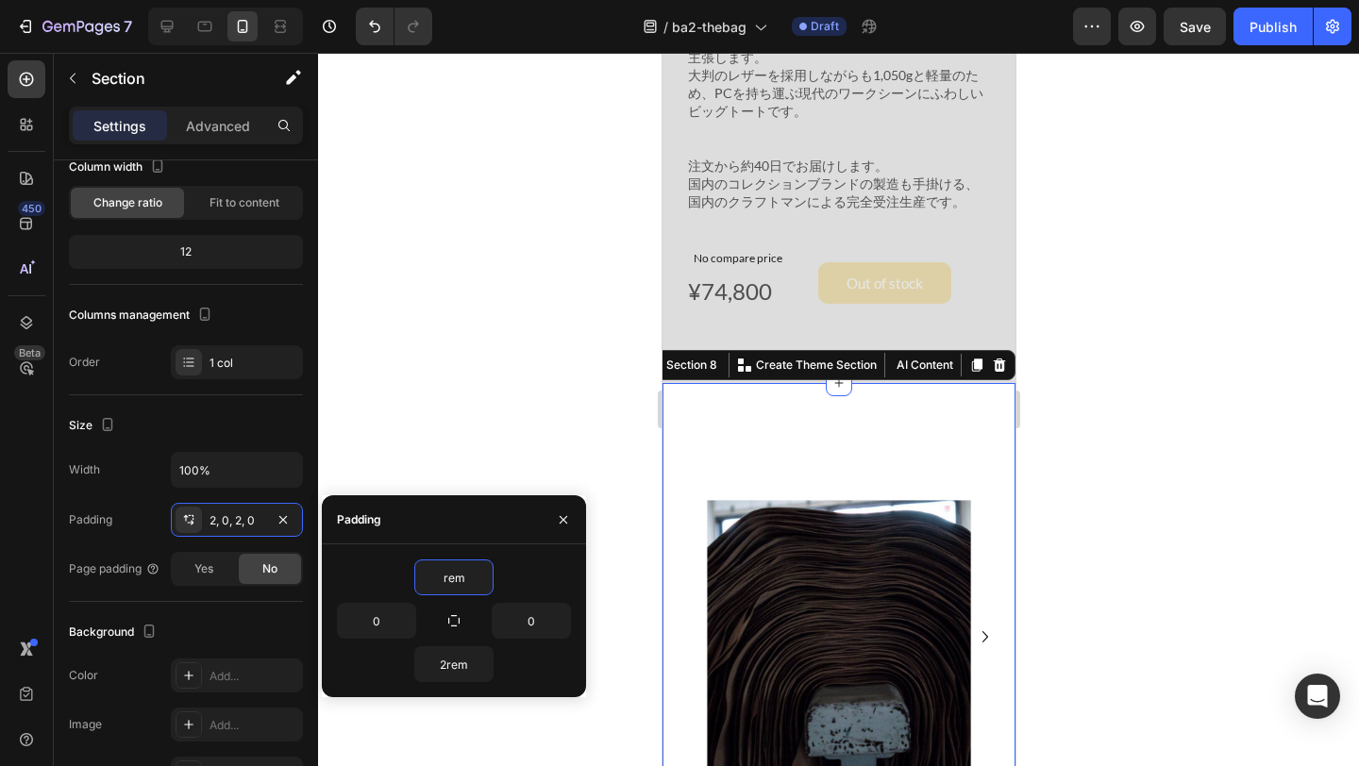
type input "0rem"
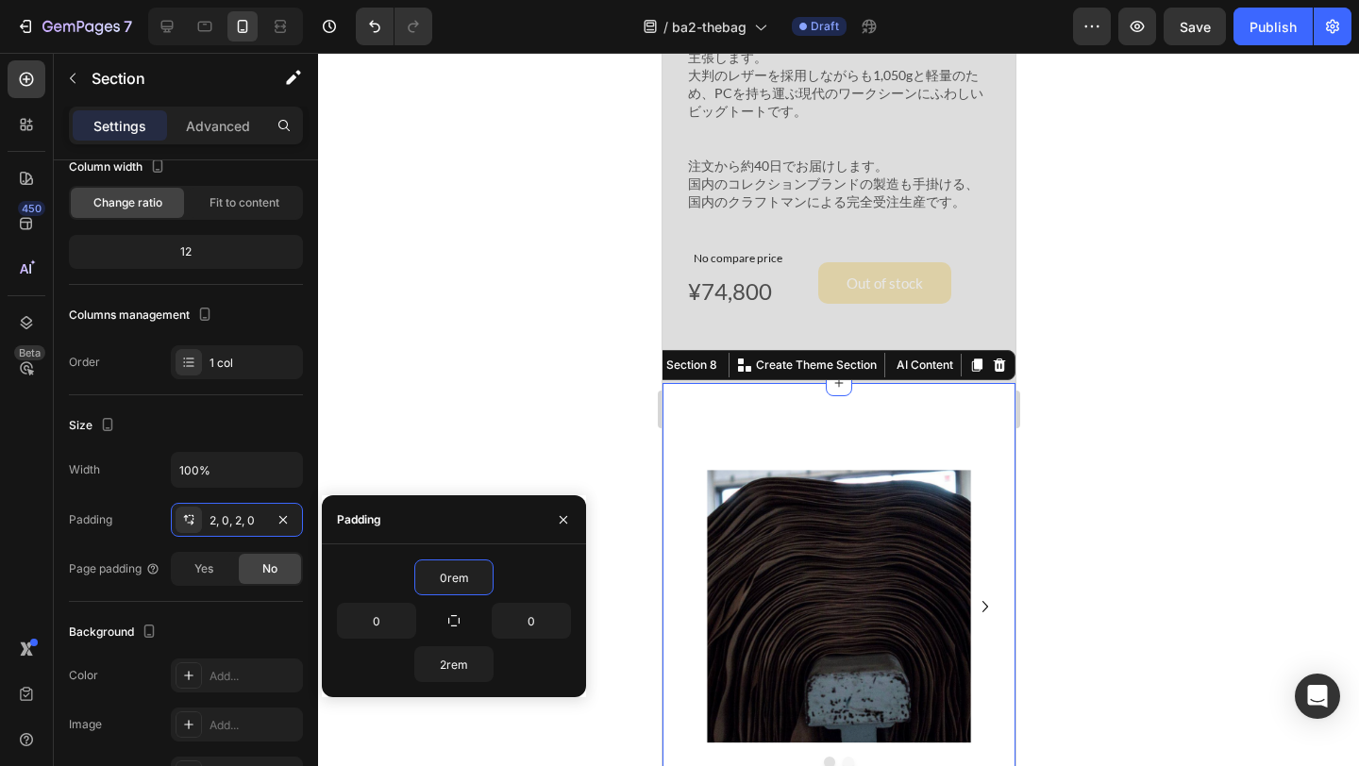
click at [777, 426] on div "Image Image [GEOGRAPHIC_DATA]" at bounding box center [837, 606] width 353 height 447
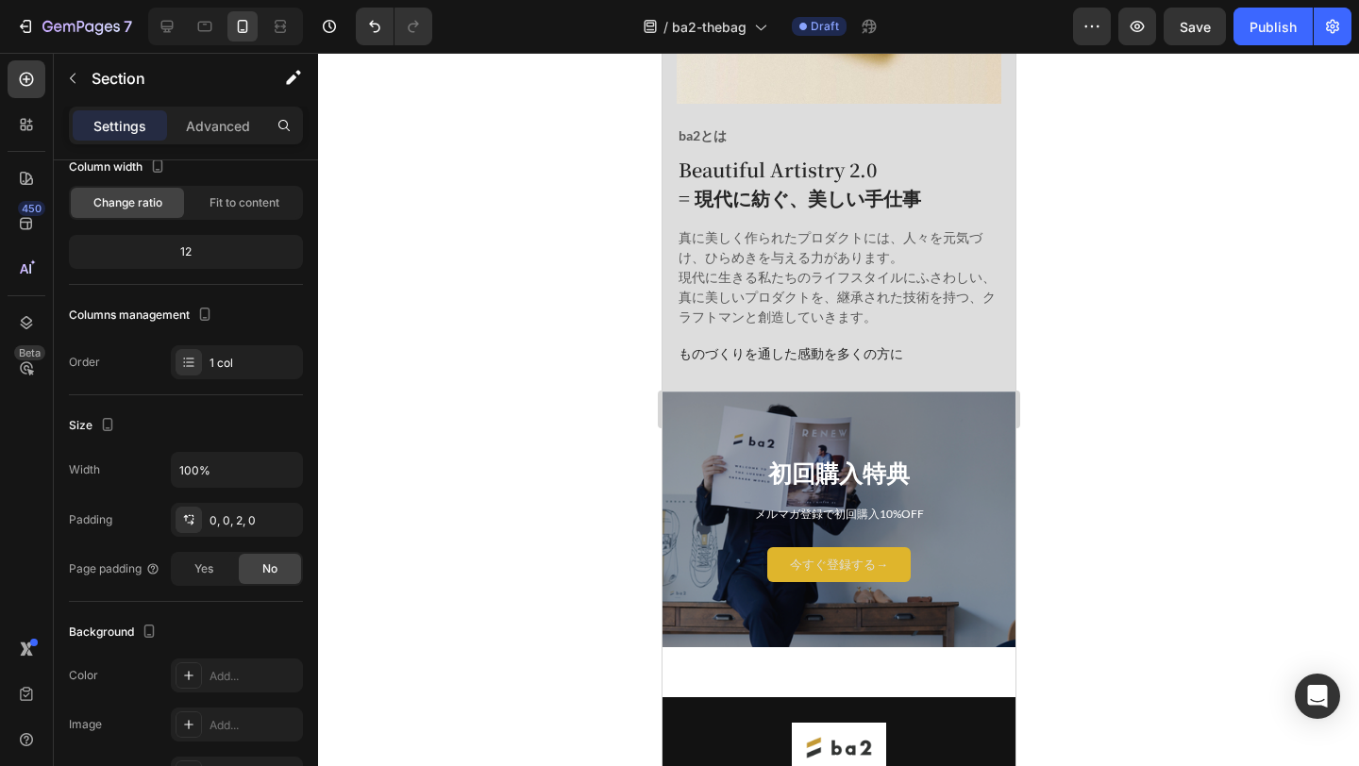
scroll to position [7797, 0]
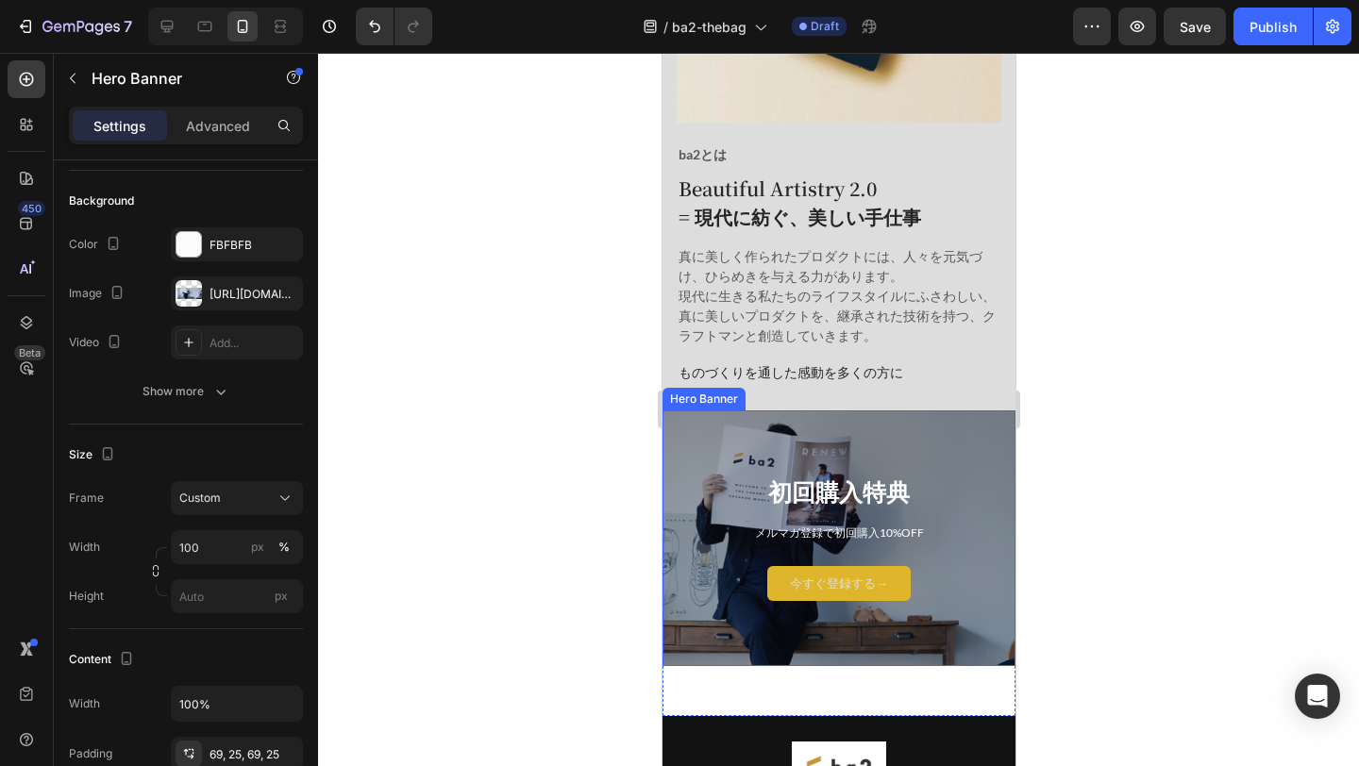
click at [777, 429] on div "初回購入特典 Heading メルマガ登録で初回購入10%OFF Text Block 今すぐ登録する→ Button" at bounding box center [837, 538] width 353 height 256
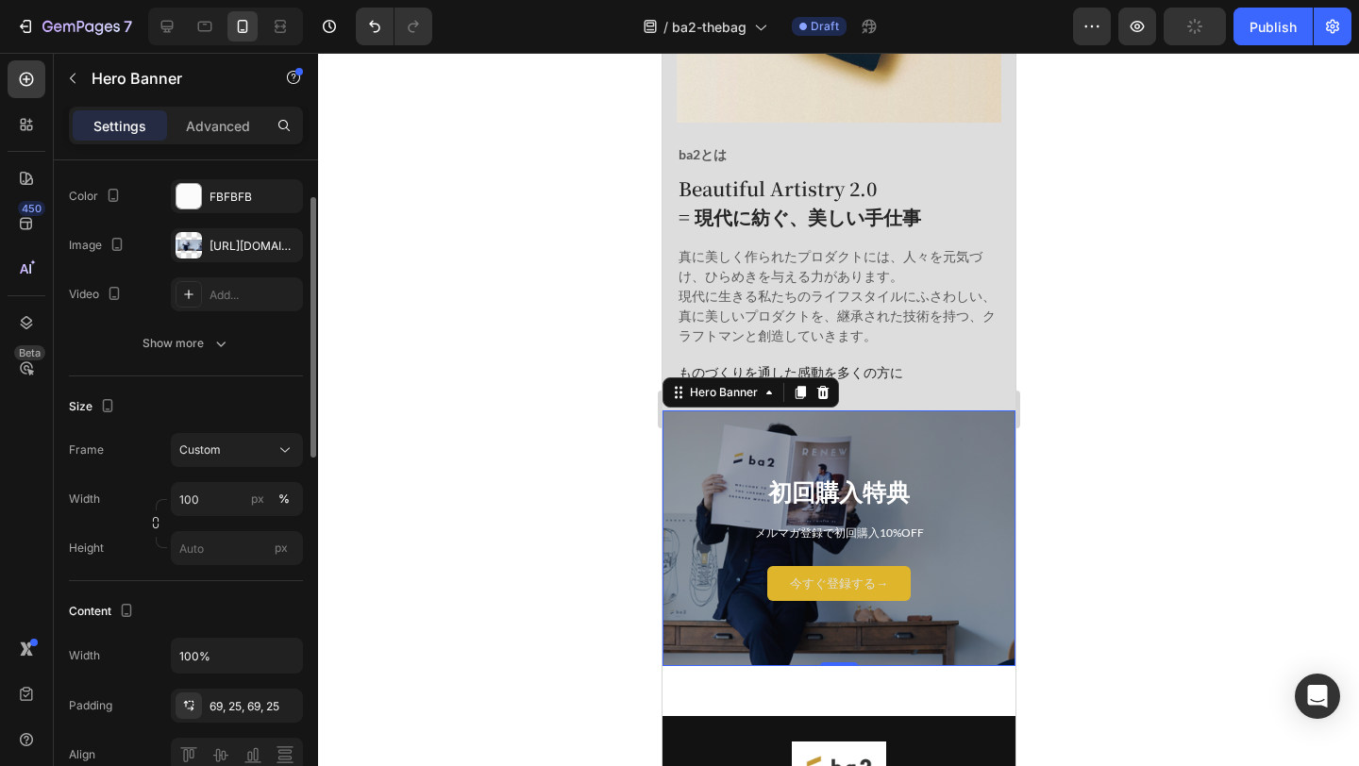
scroll to position [0, 0]
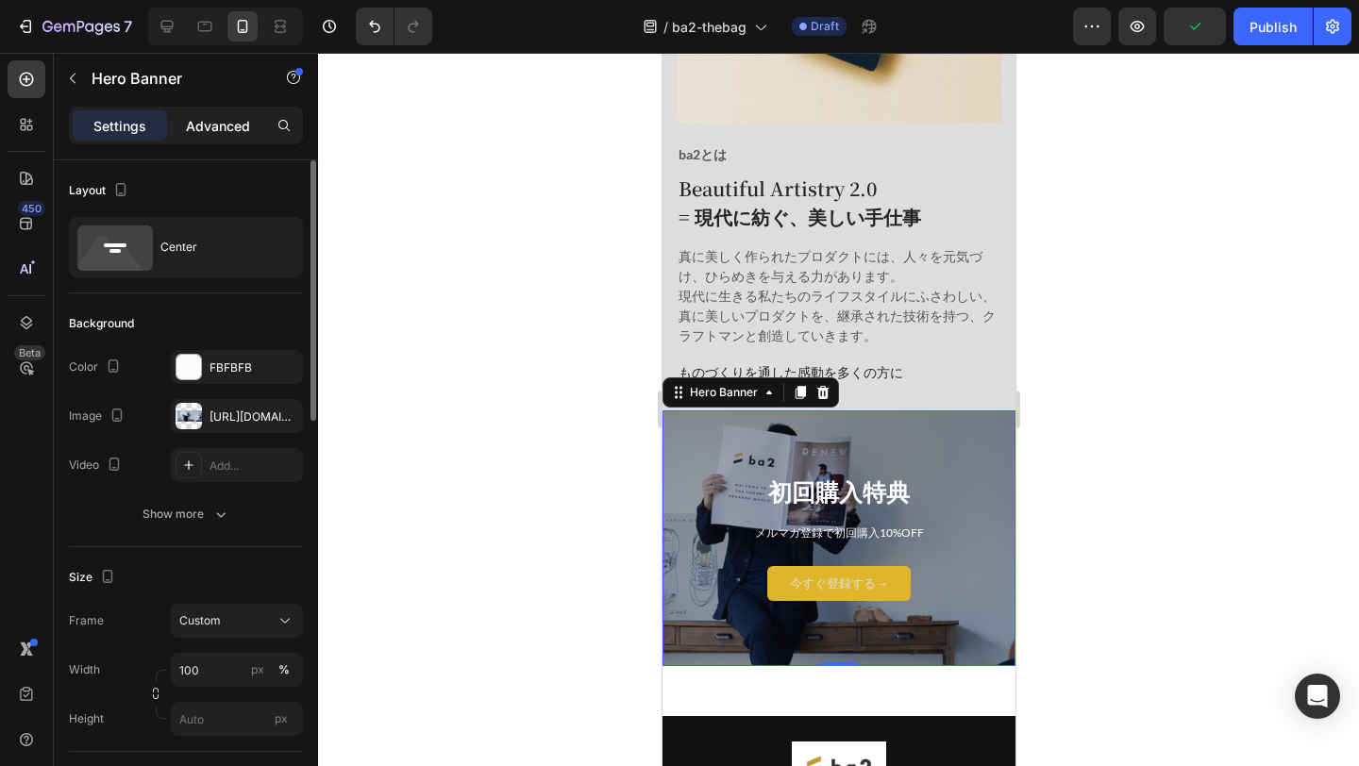
click at [210, 135] on p "Advanced" at bounding box center [218, 126] width 64 height 20
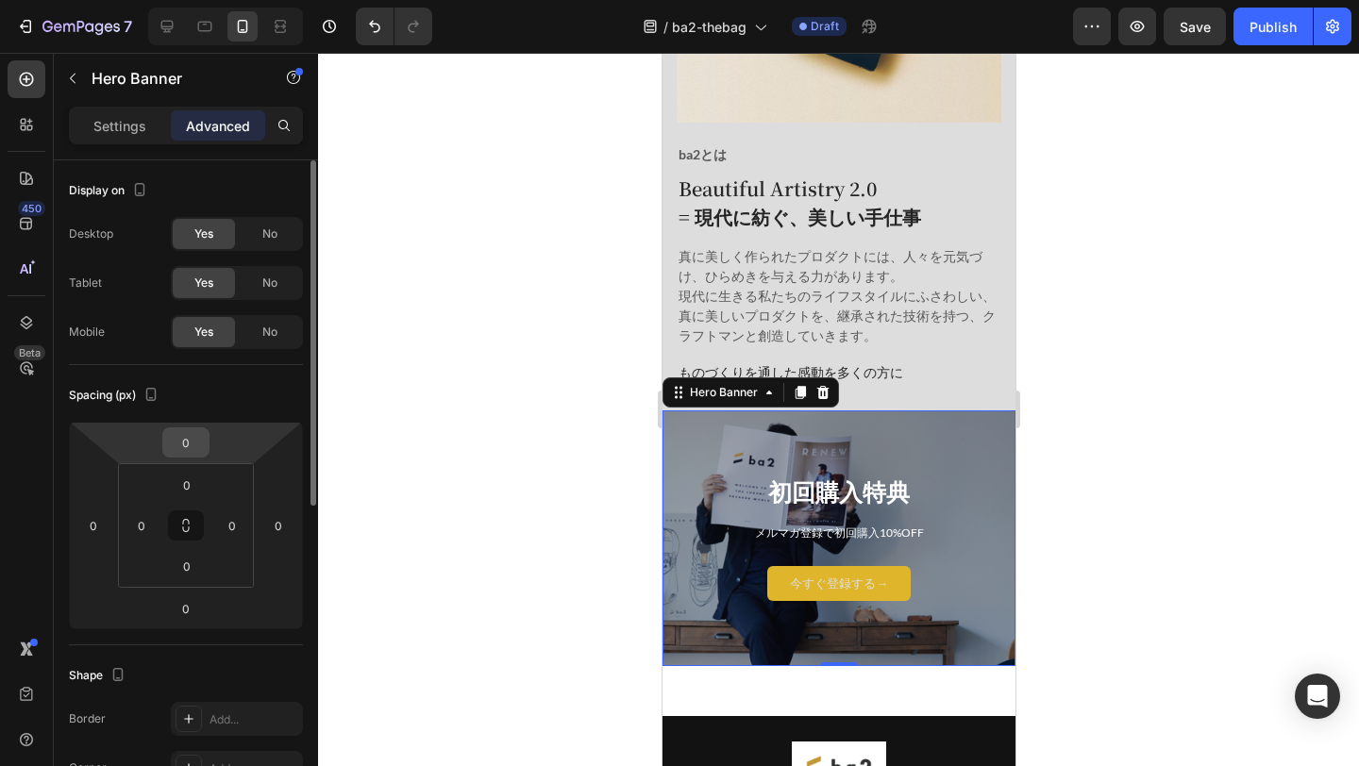
click at [187, 450] on input "0" at bounding box center [186, 442] width 38 height 28
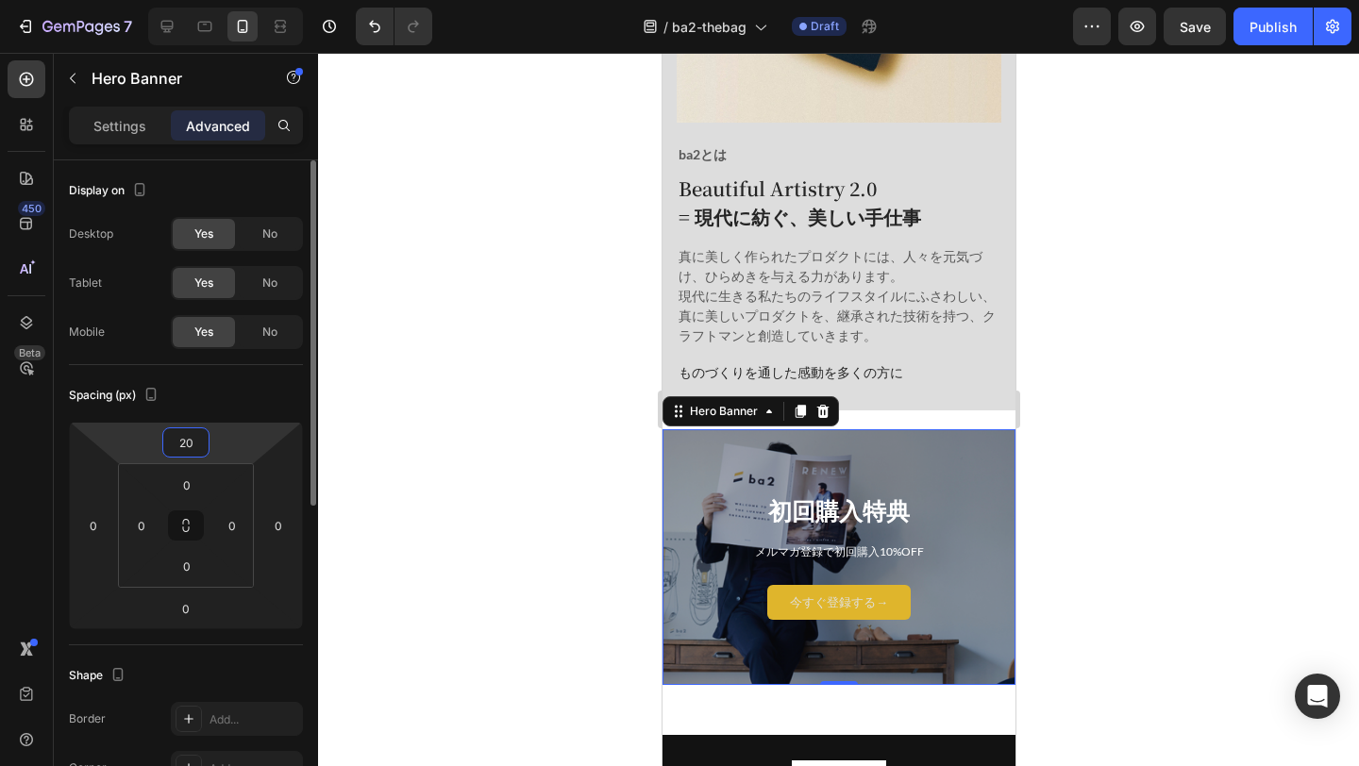
type input "2"
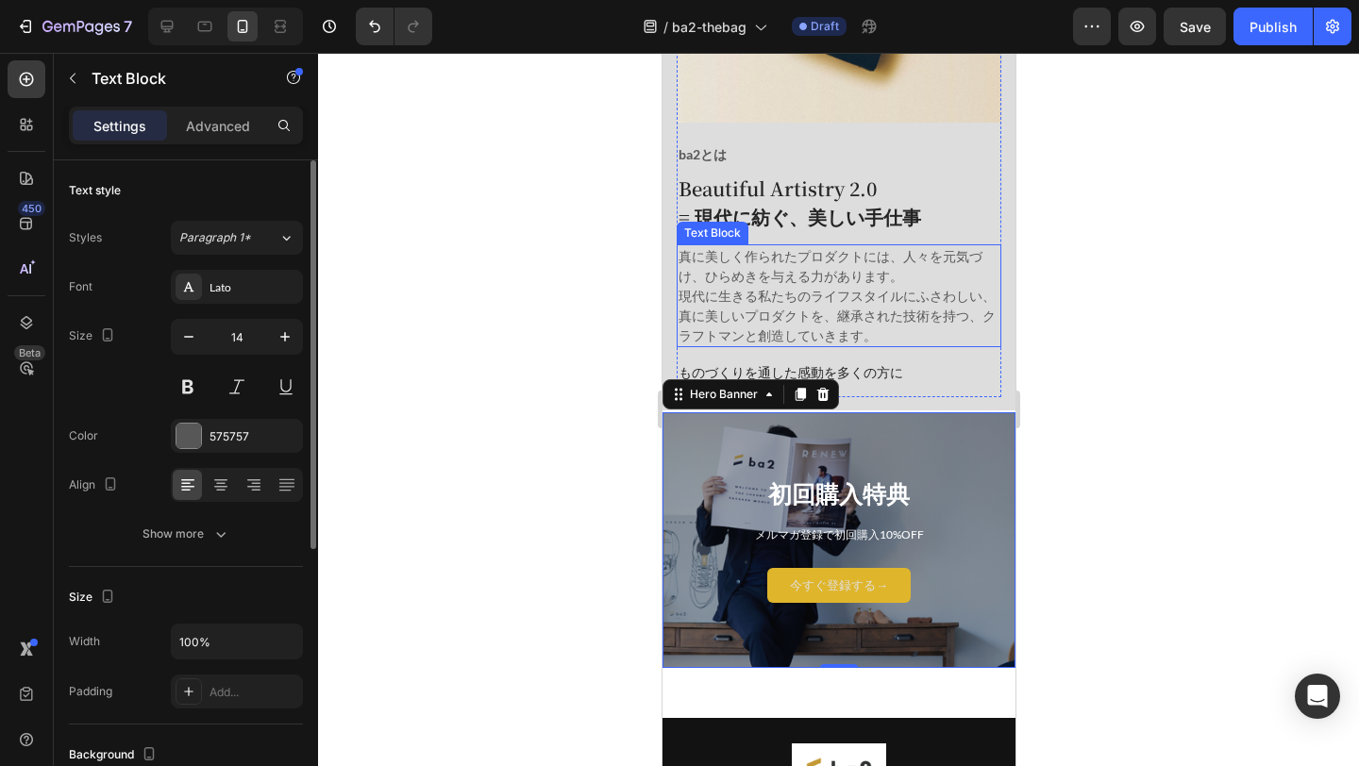
click at [798, 293] on p "真に美しく作られたプロダクトには、人々を元気づけ、ひらめきを与える力があります。 現代に生きる私たちのライフスタイルにふさわしい、真に美しいプロダクトを、継承…" at bounding box center [837, 295] width 321 height 99
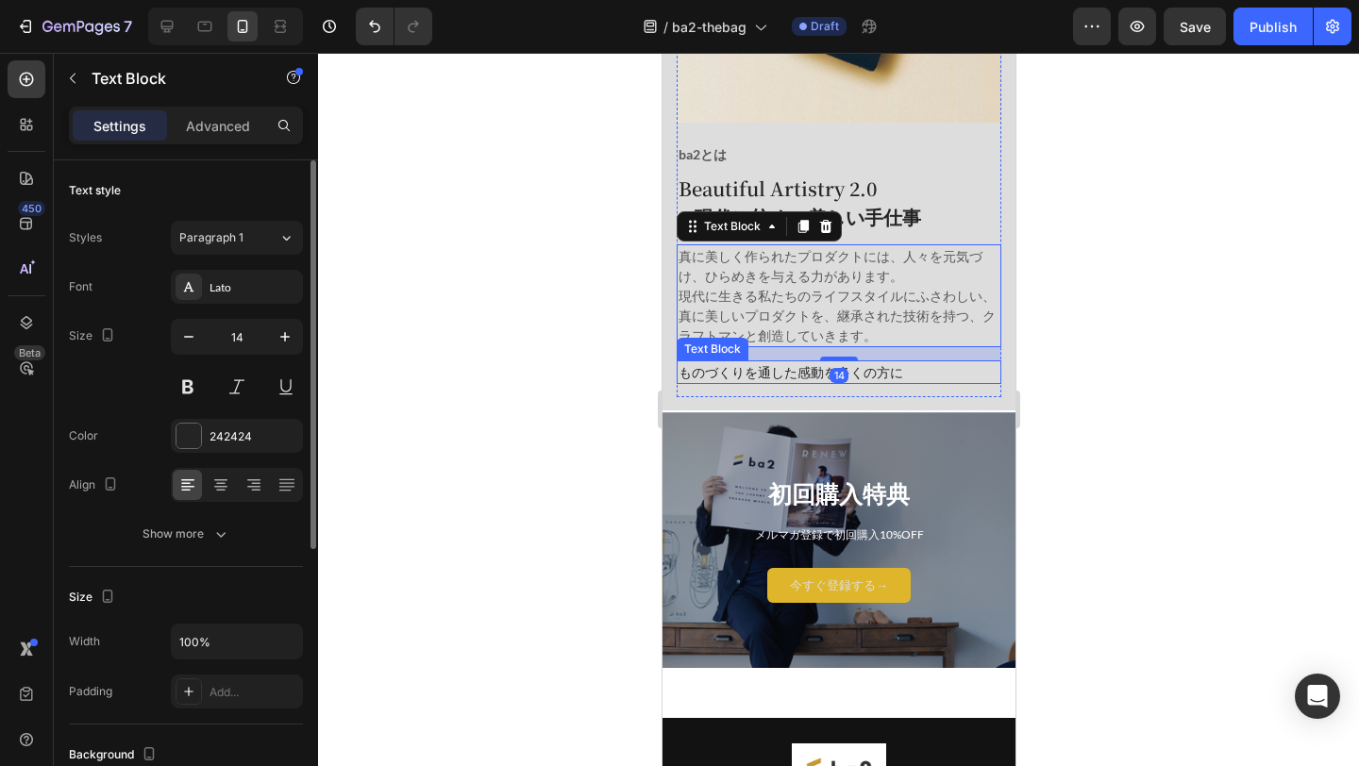
click at [779, 380] on p "ものづくりを通した感動を多くの方に" at bounding box center [837, 372] width 321 height 20
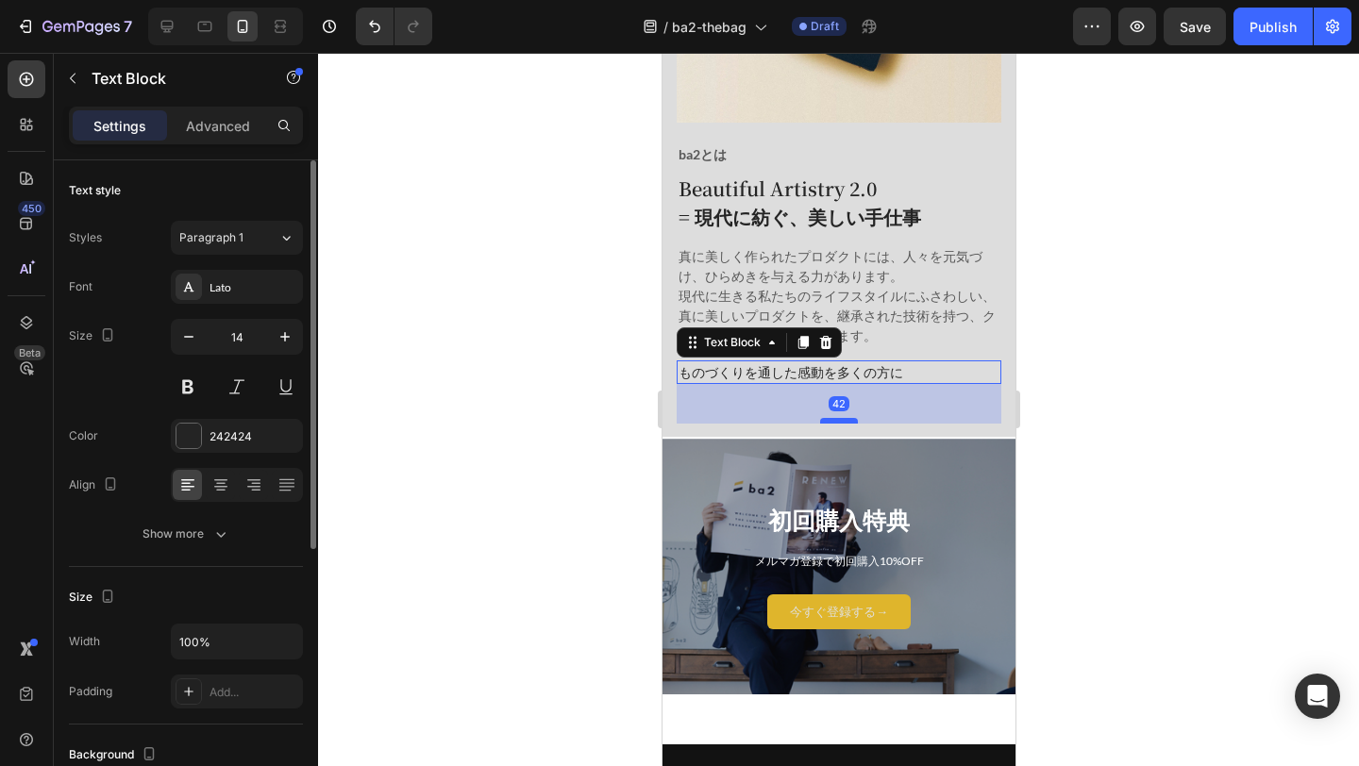
drag, startPoint x: 829, startPoint y: 394, endPoint x: 829, endPoint y: 421, distance: 26.4
click at [829, 421] on div at bounding box center [838, 421] width 38 height 6
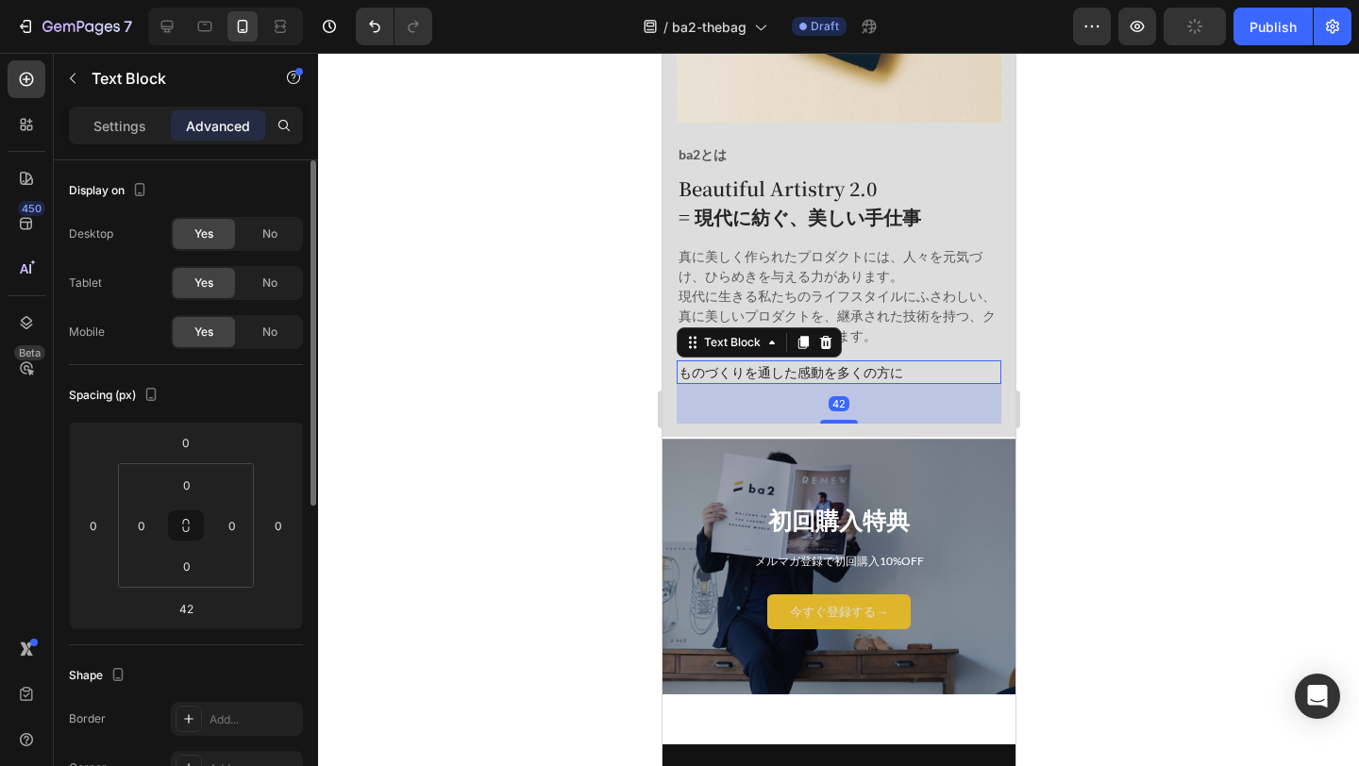
click at [1127, 379] on div at bounding box center [838, 409] width 1041 height 713
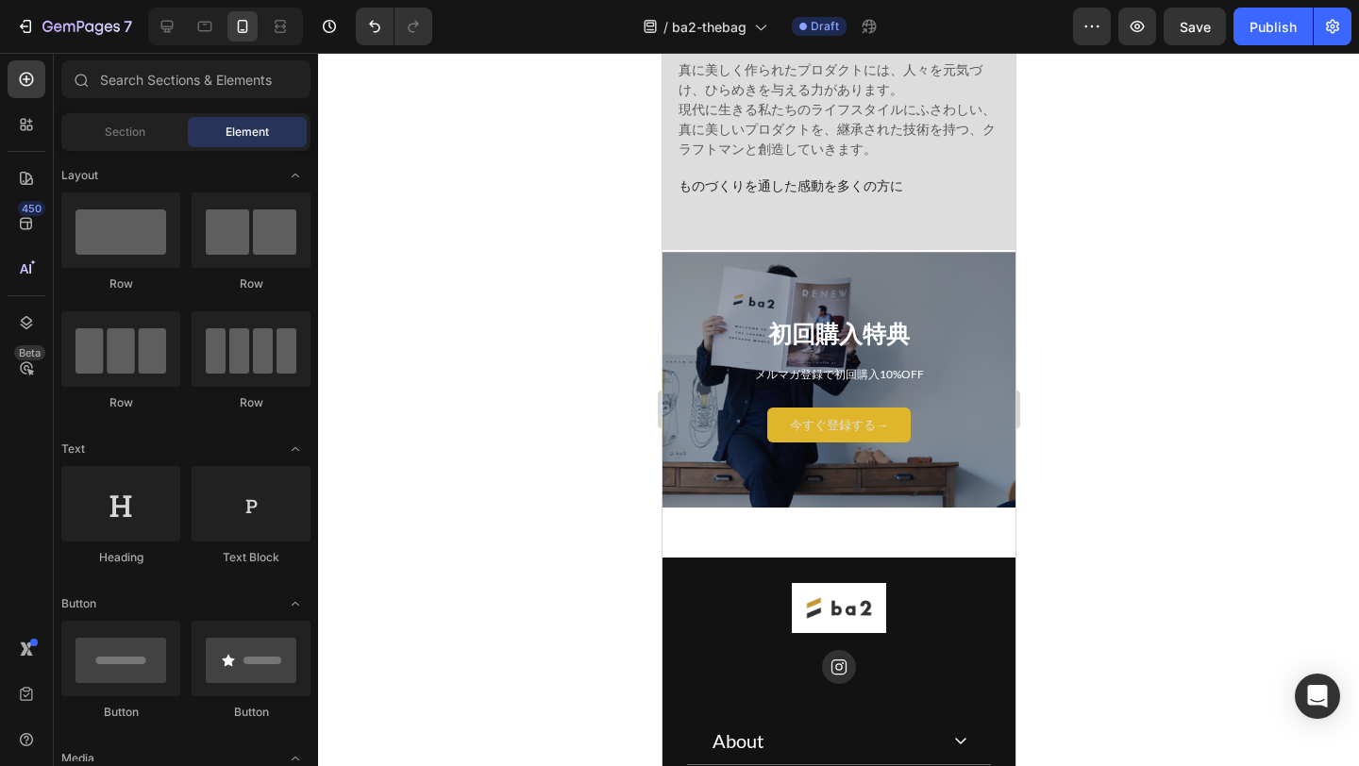
scroll to position [8006, 0]
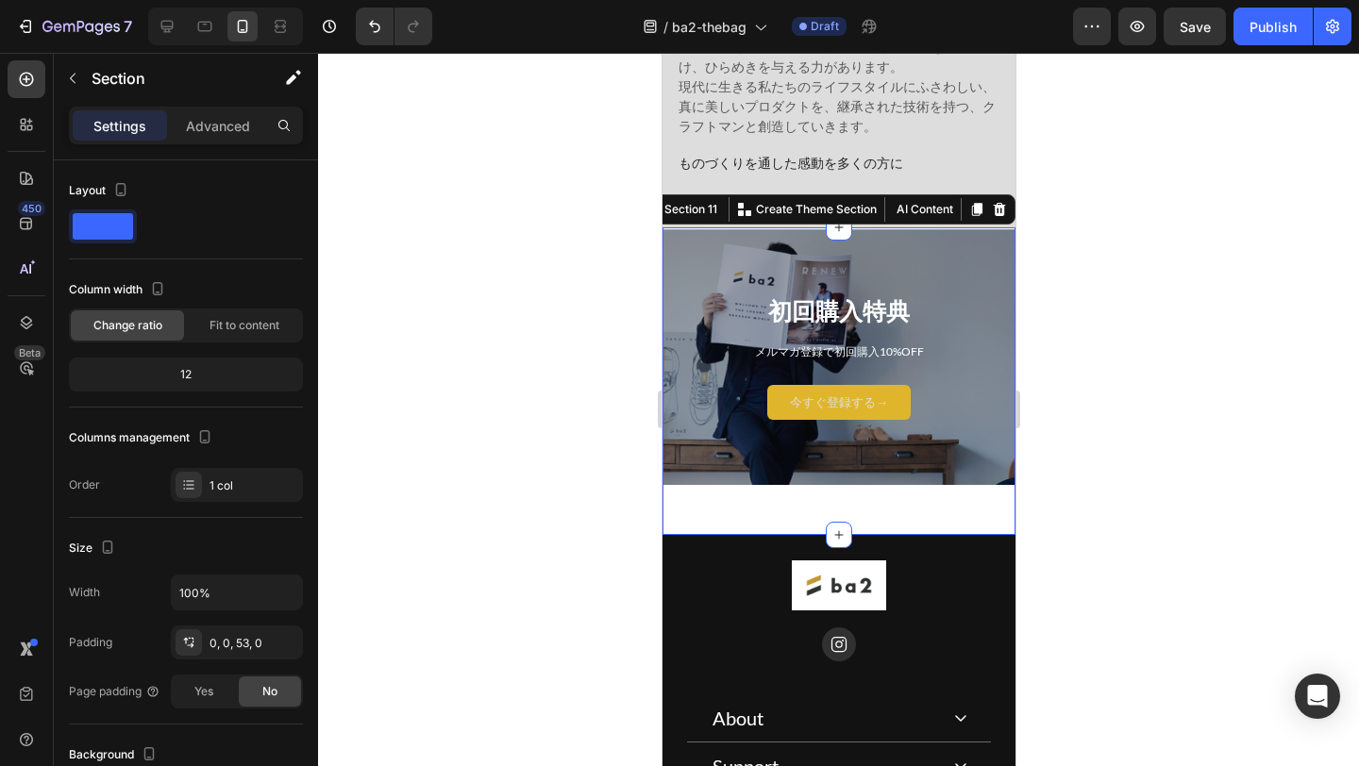
click at [774, 524] on div "初回購入特典 Heading メルマガ登録で初回購入10%OFF Text Block 今すぐ登録する→ Button Hero Banner Section…" at bounding box center [837, 381] width 353 height 308
click at [800, 477] on div "初回購入特典 Heading メルマガ登録で初回購入10%OFF Text Block 今すぐ登録する→ Button" at bounding box center [837, 357] width 353 height 256
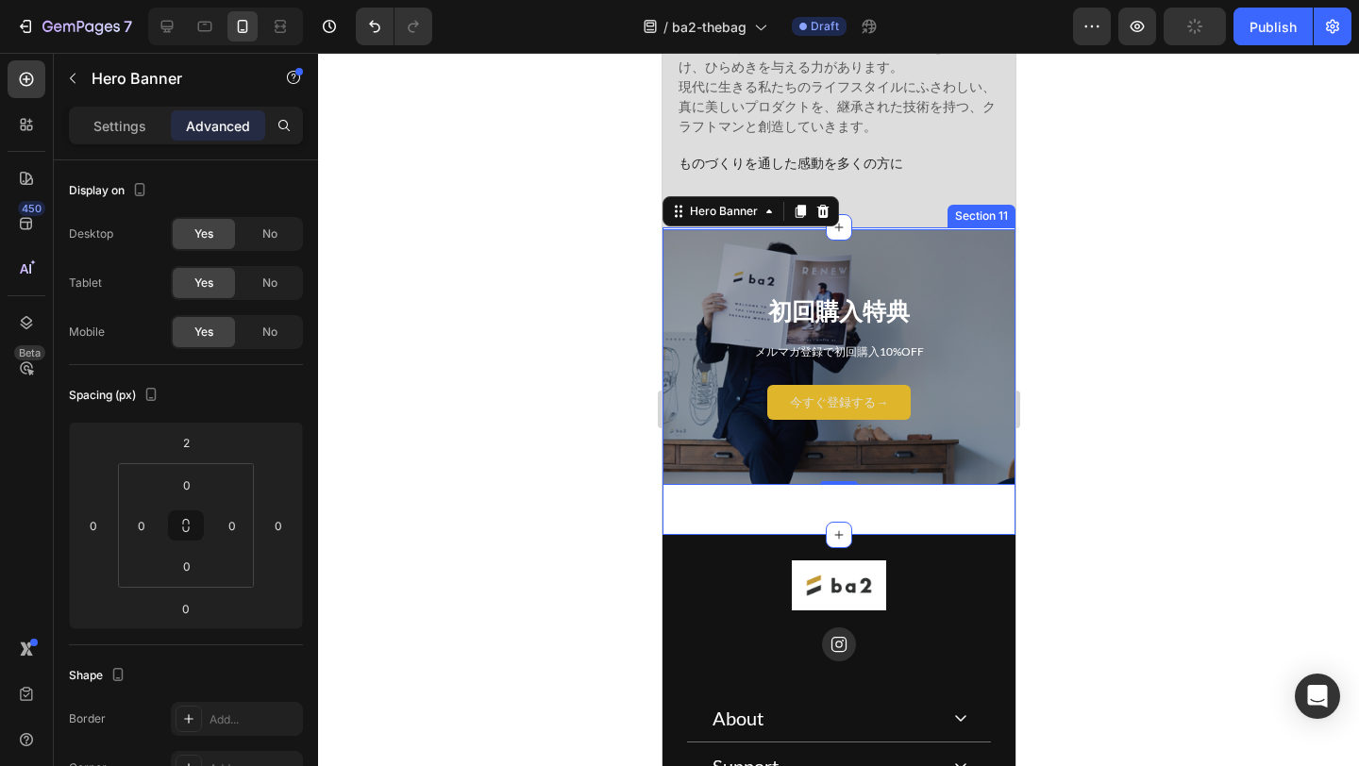
click at [727, 493] on div "初回購入特典 Heading メルマガ登録で初回購入10%OFF Text Block 今すぐ登録する→ Button Hero Banner 0 Secti…" at bounding box center [837, 381] width 353 height 308
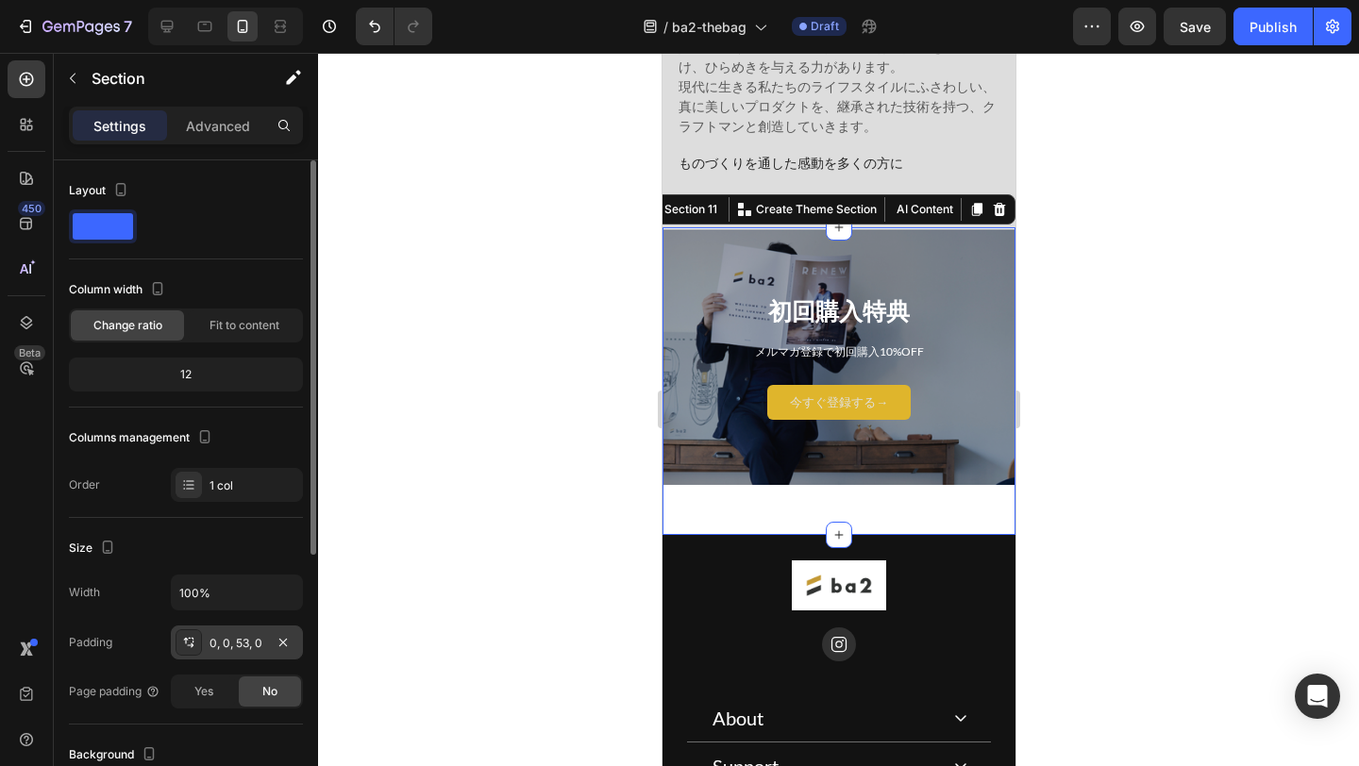
click at [237, 646] on div "0, 0, 53, 0" at bounding box center [236, 643] width 55 height 17
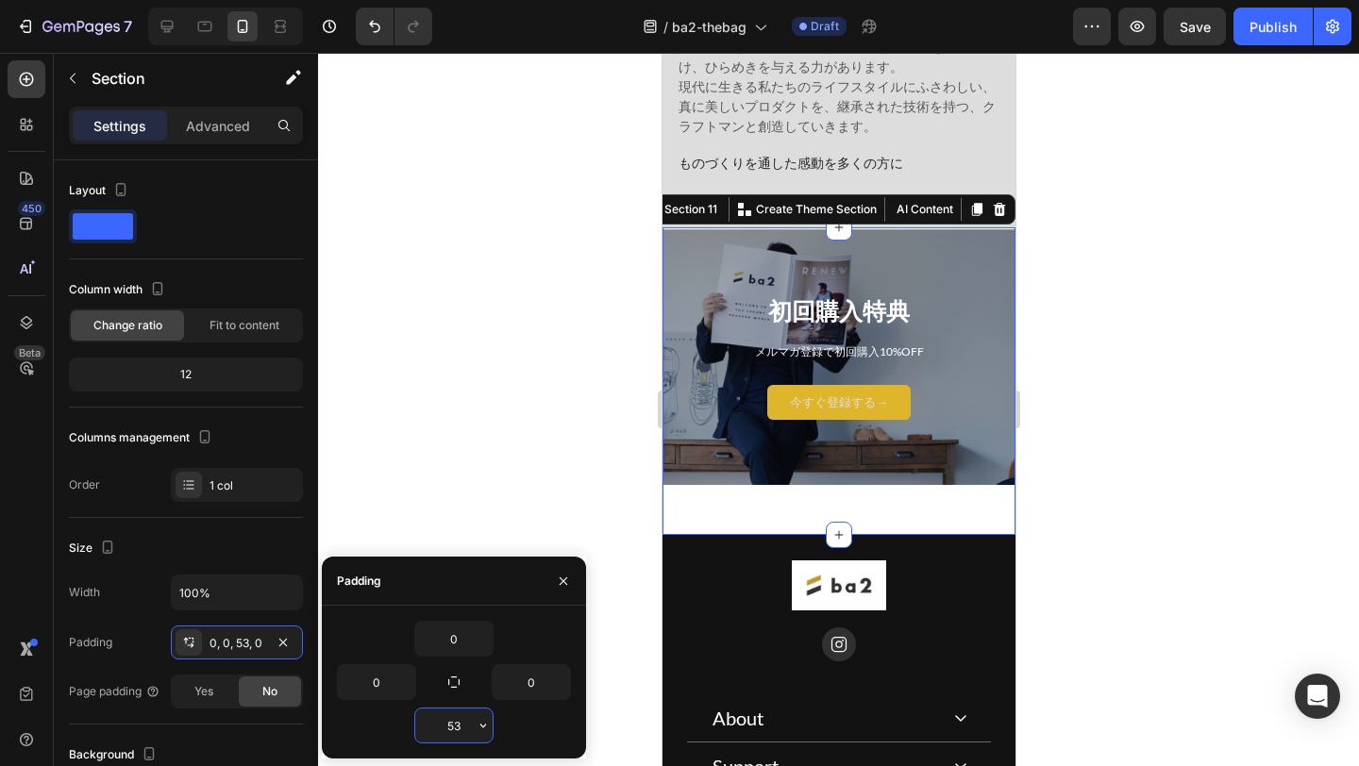
click at [460, 734] on input "53" at bounding box center [453, 726] width 77 height 34
type input "0"
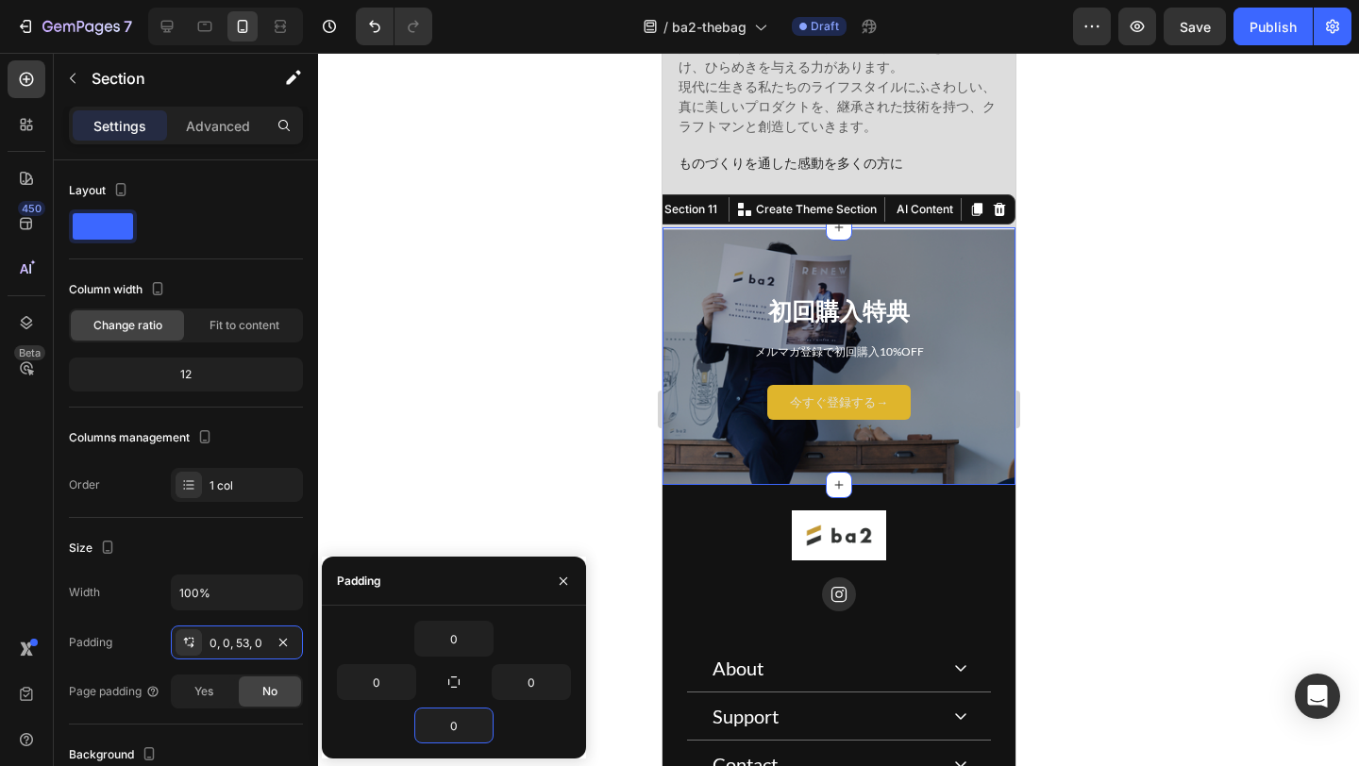
click at [498, 437] on div at bounding box center [838, 409] width 1041 height 713
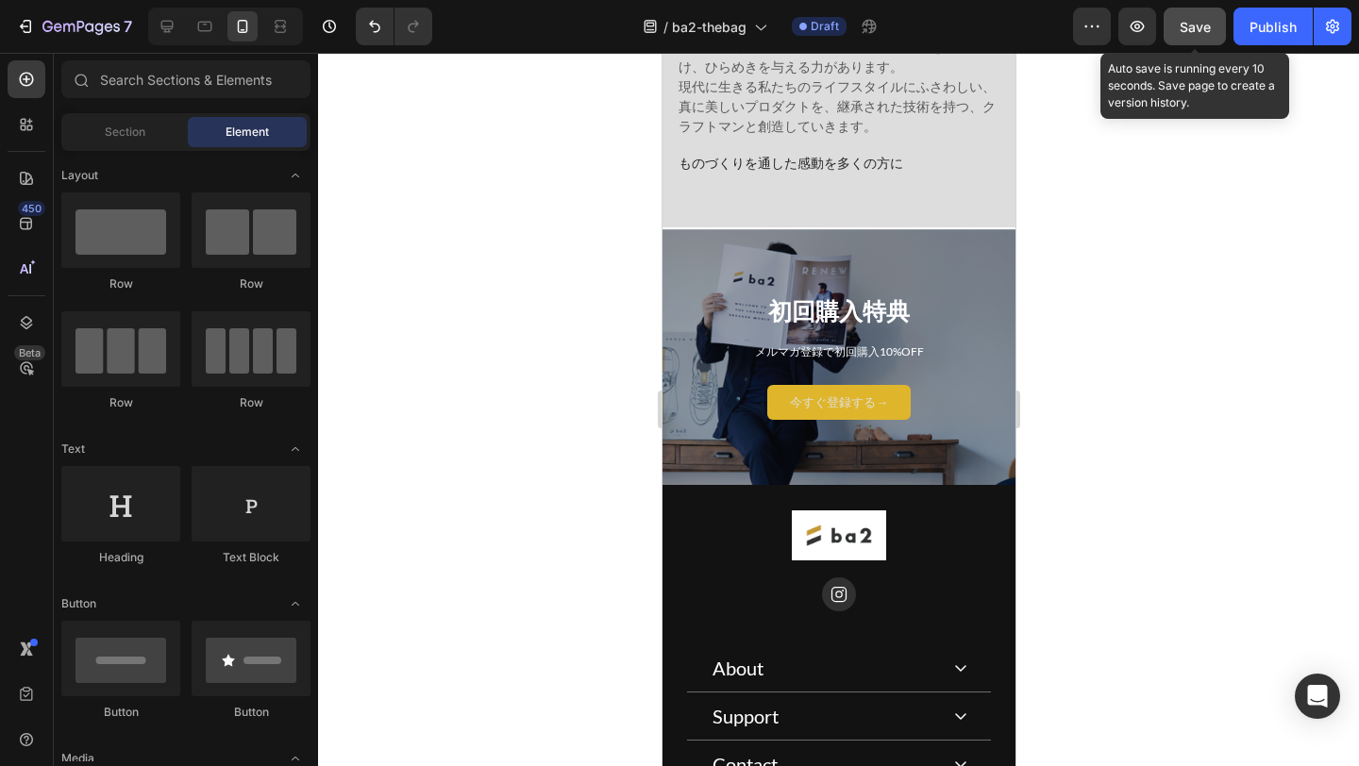
click at [1193, 39] on button "Save" at bounding box center [1194, 27] width 62 height 38
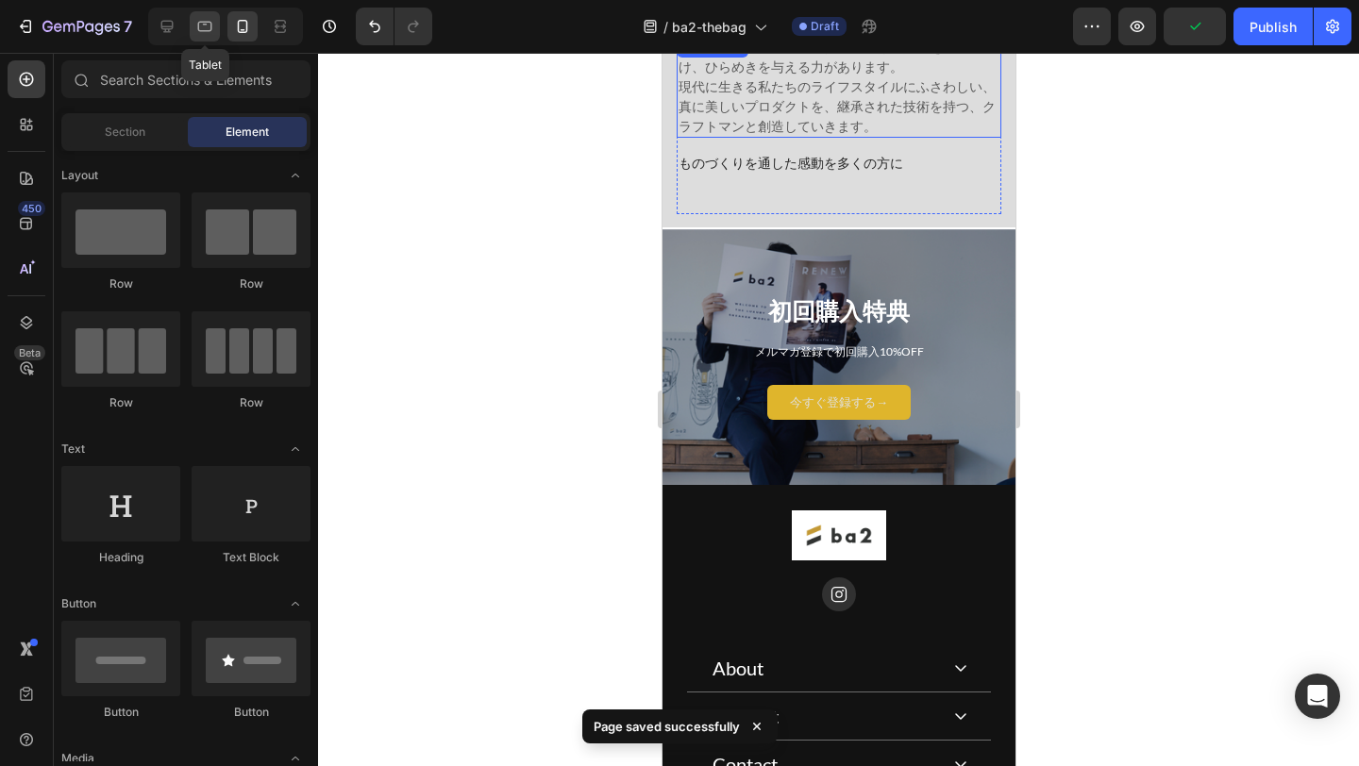
click at [203, 29] on icon at bounding box center [204, 26] width 19 height 19
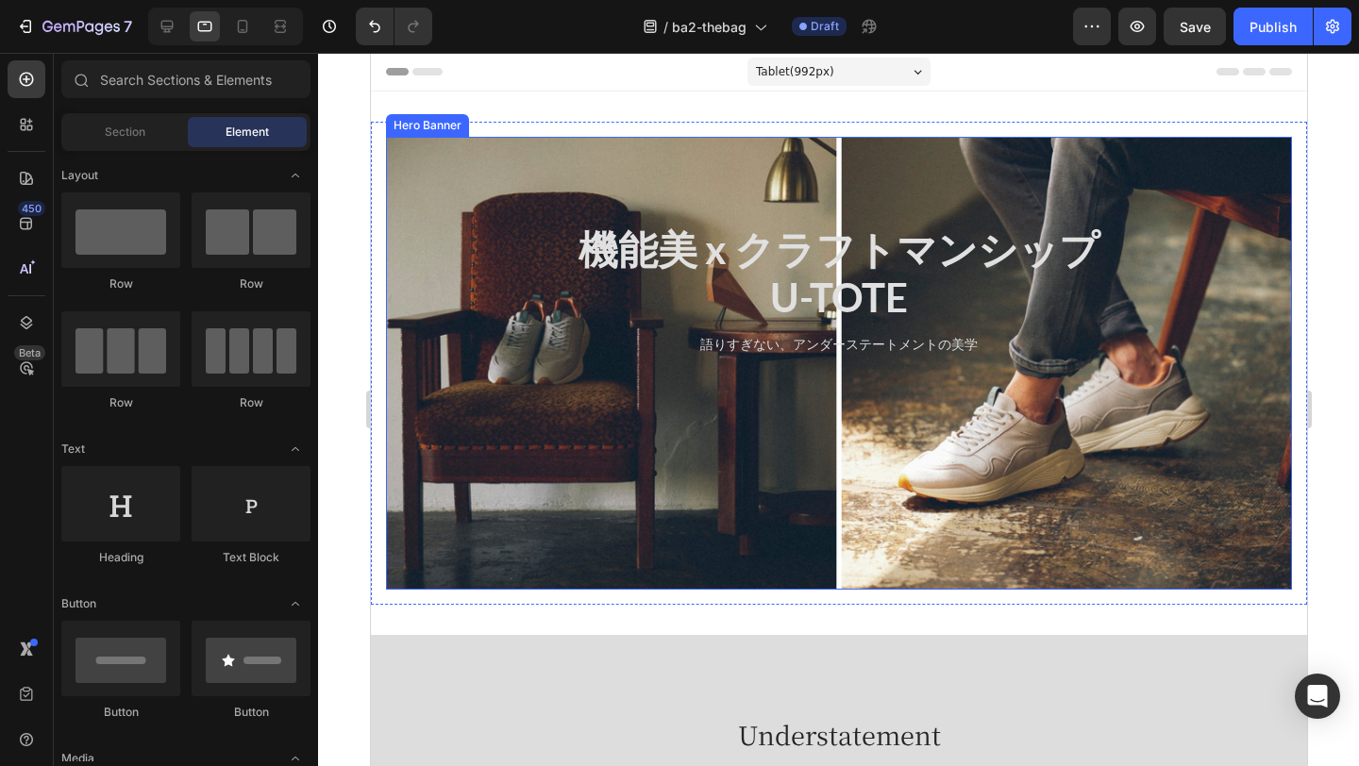
click at [532, 207] on div "機能美 x クラフトマンシップ U-TOTE Heading 語りすぎない、アンダーステートメントの美学 Text Block Row Heading Tex…" at bounding box center [838, 382] width 906 height 415
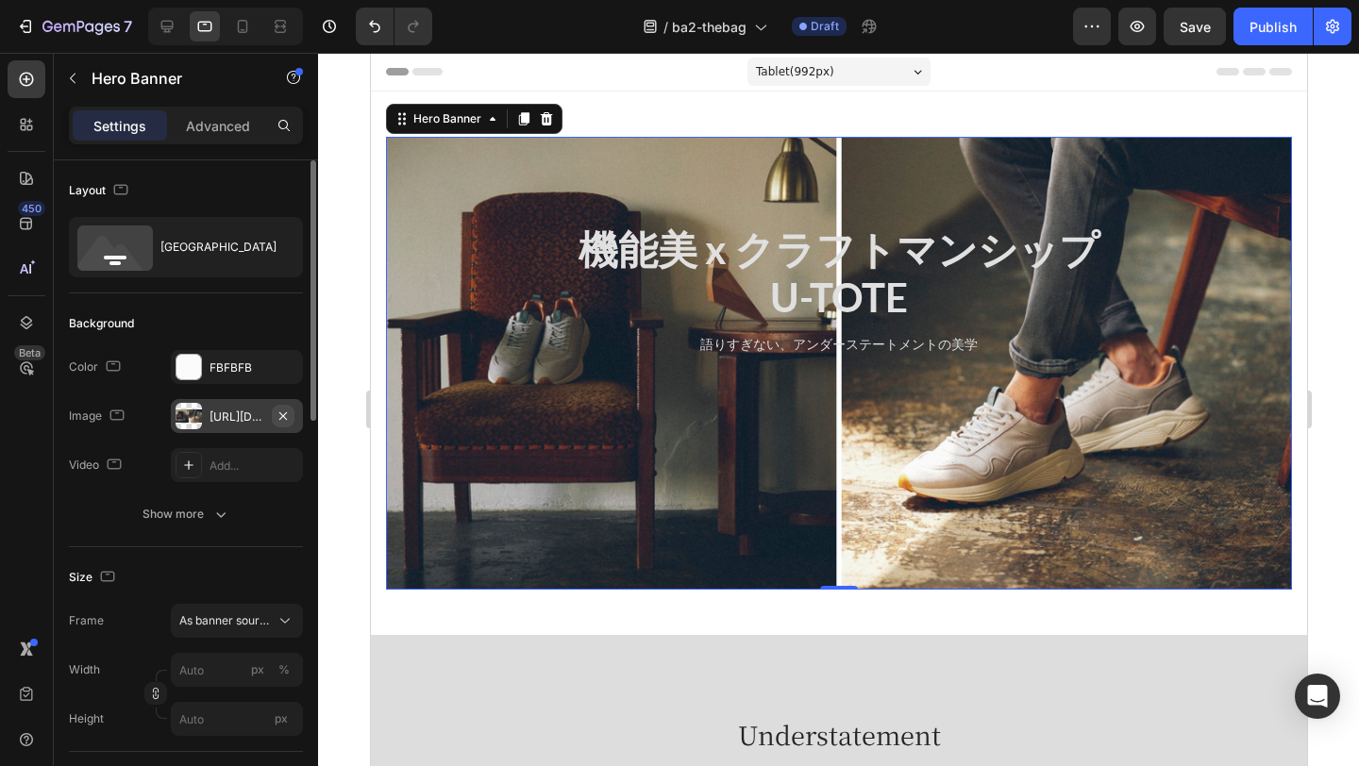
click at [285, 414] on icon "button" at bounding box center [283, 416] width 15 height 15
type input "100"
type input "Auto"
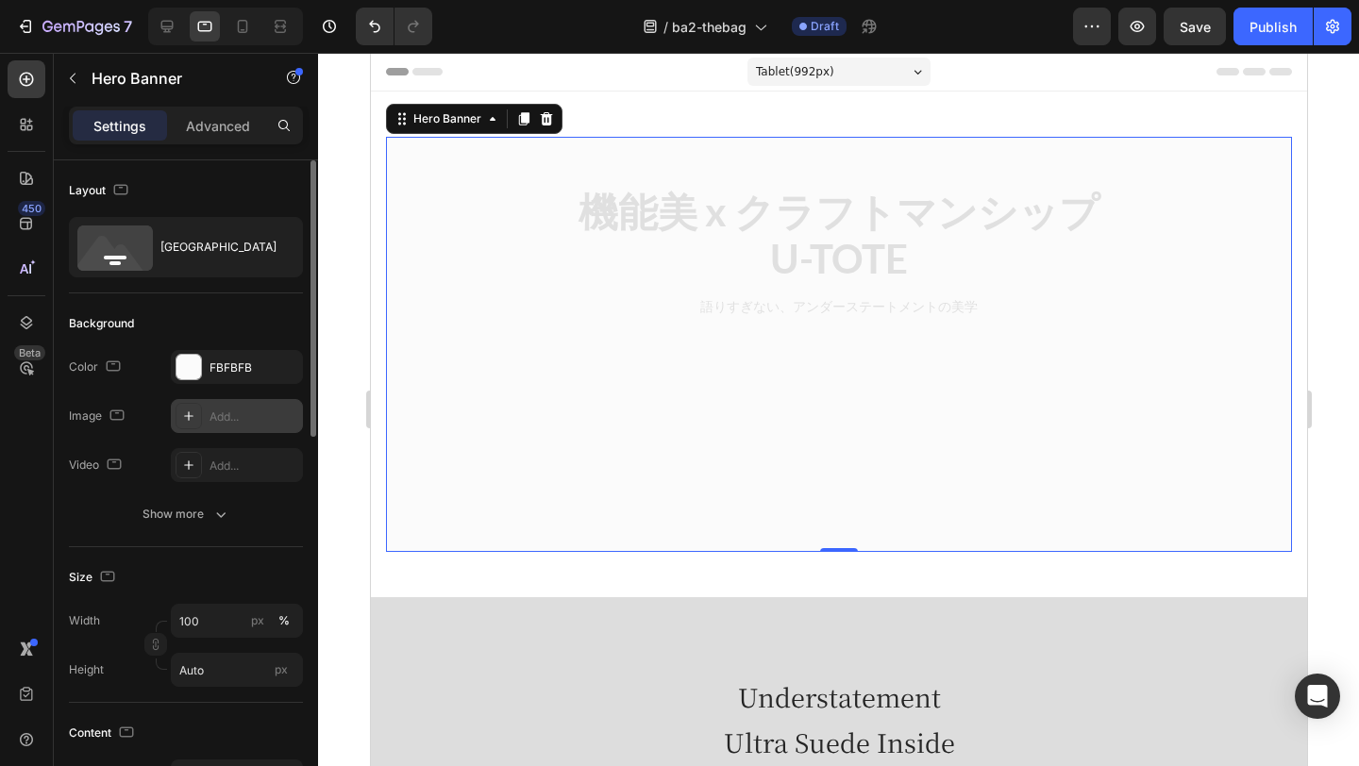
click at [225, 426] on div "Add..." at bounding box center [237, 416] width 132 height 34
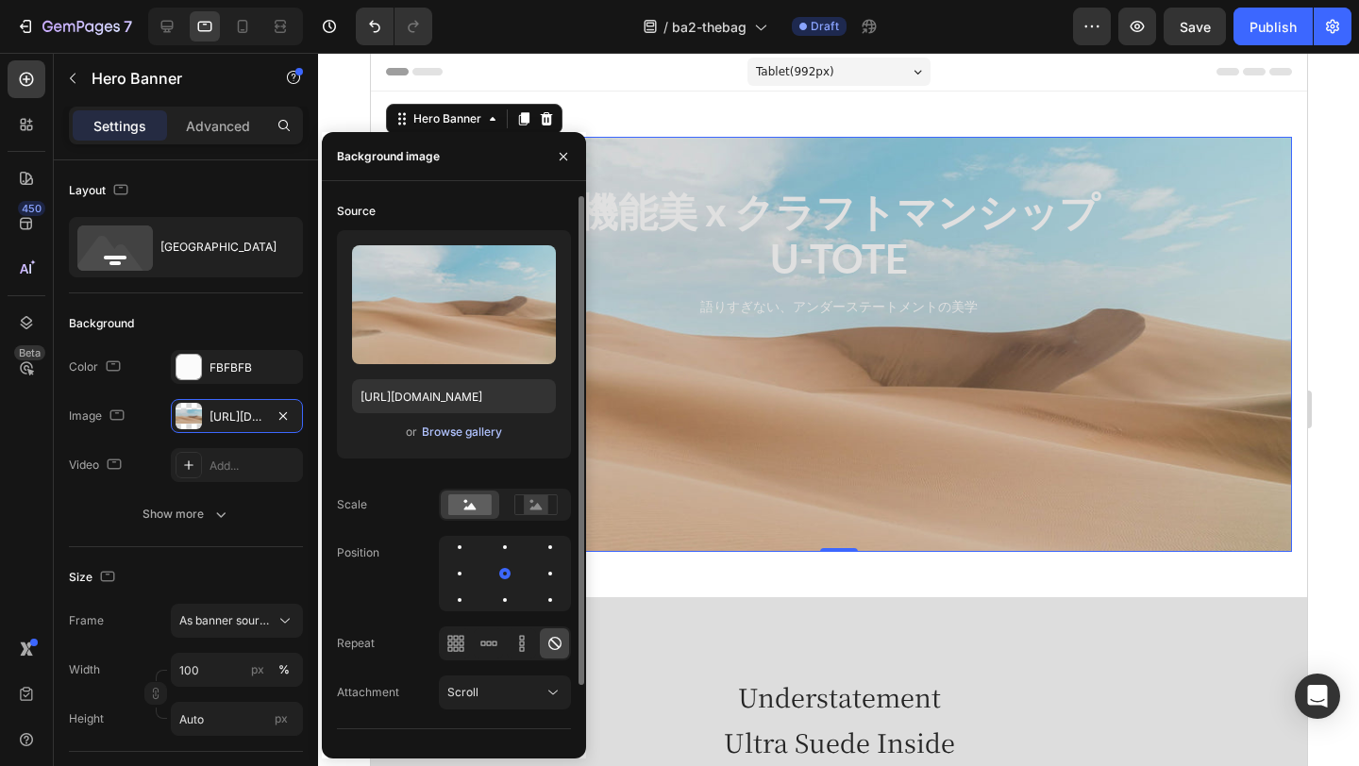
click at [453, 432] on div "Browse gallery" at bounding box center [462, 432] width 80 height 17
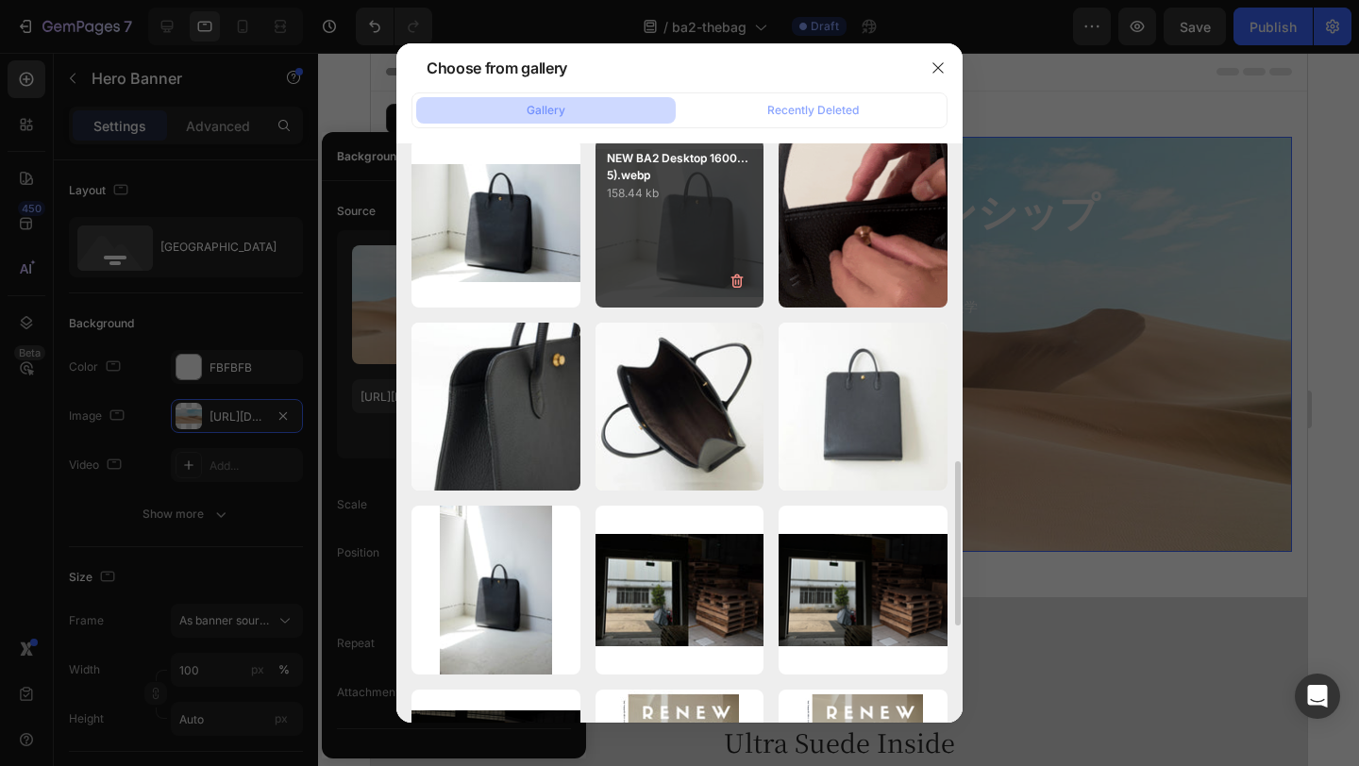
scroll to position [1121, 0]
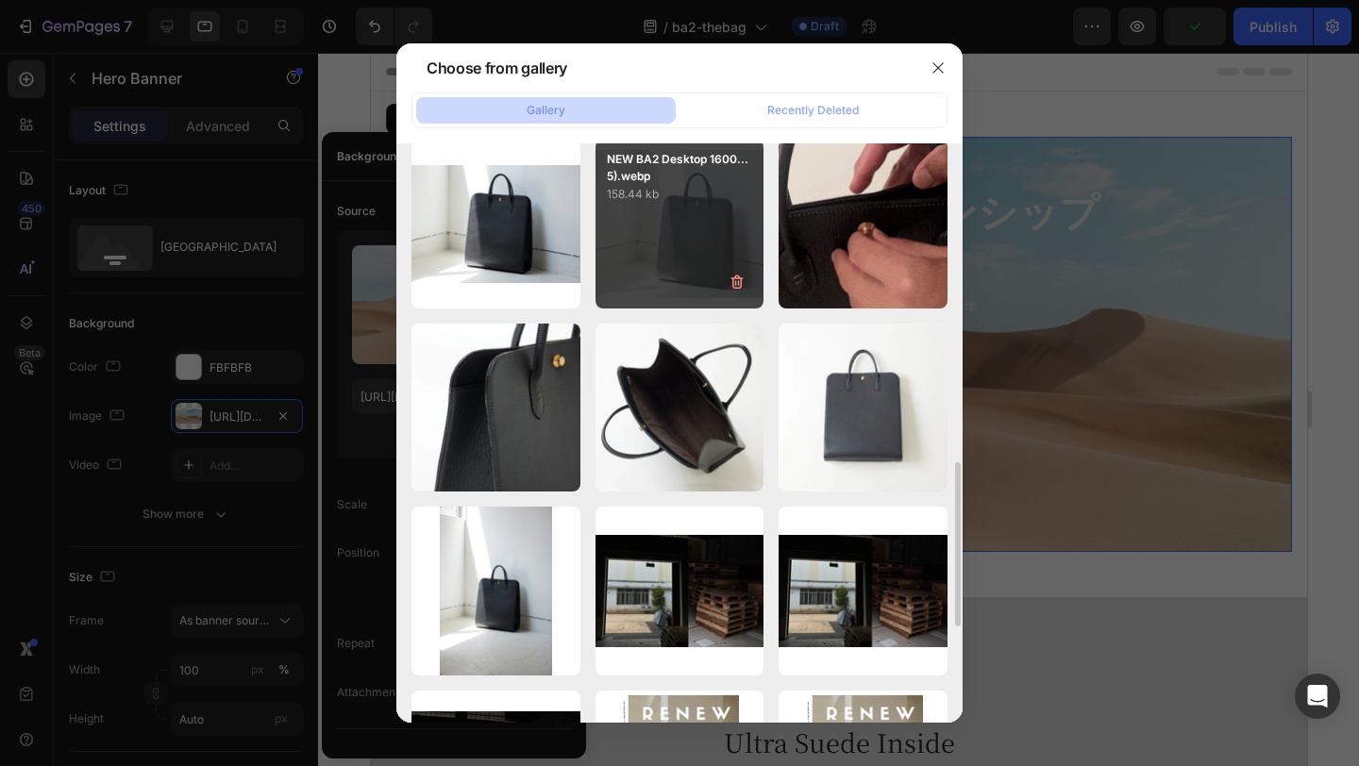
click at [602, 245] on div "NEW BA2 Desktop 1600...5).webp 158.44 kb" at bounding box center [679, 224] width 169 height 169
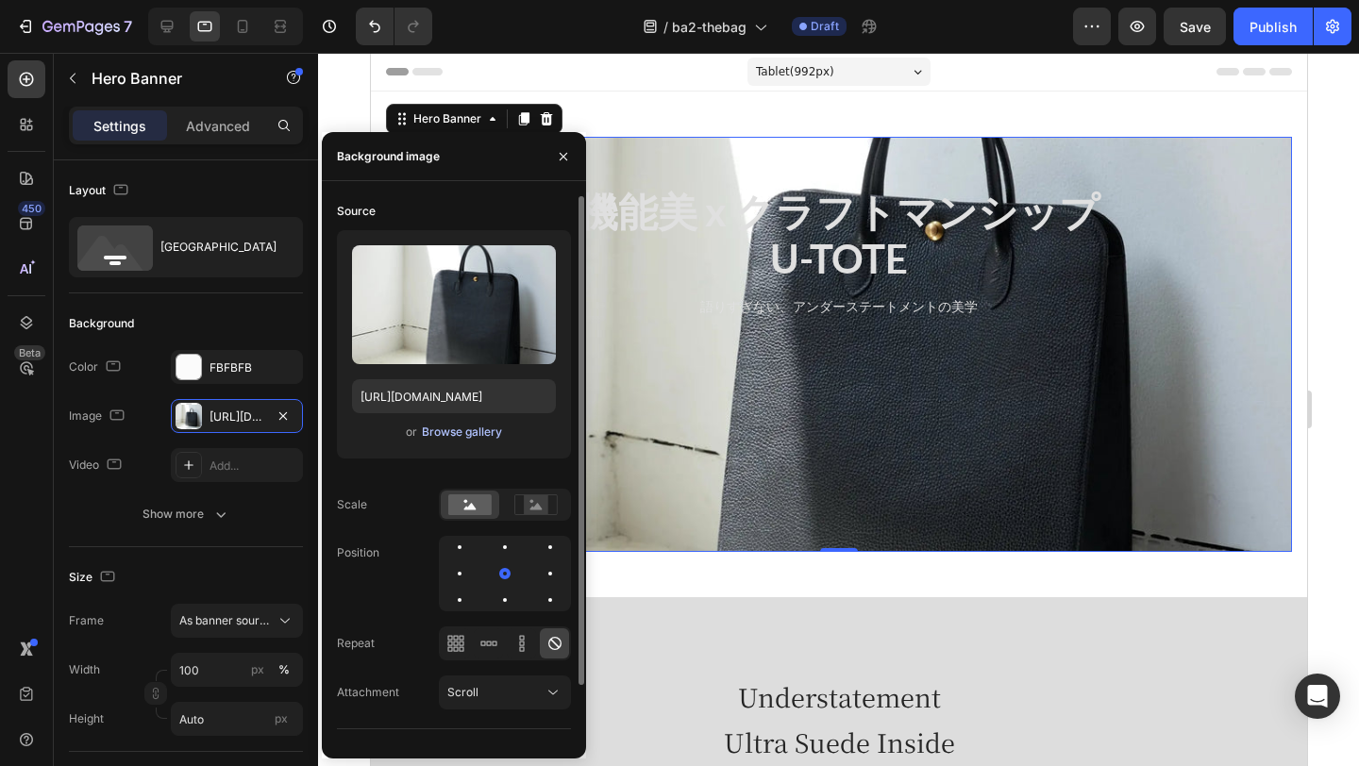
click at [481, 430] on div "Browse gallery" at bounding box center [462, 432] width 80 height 17
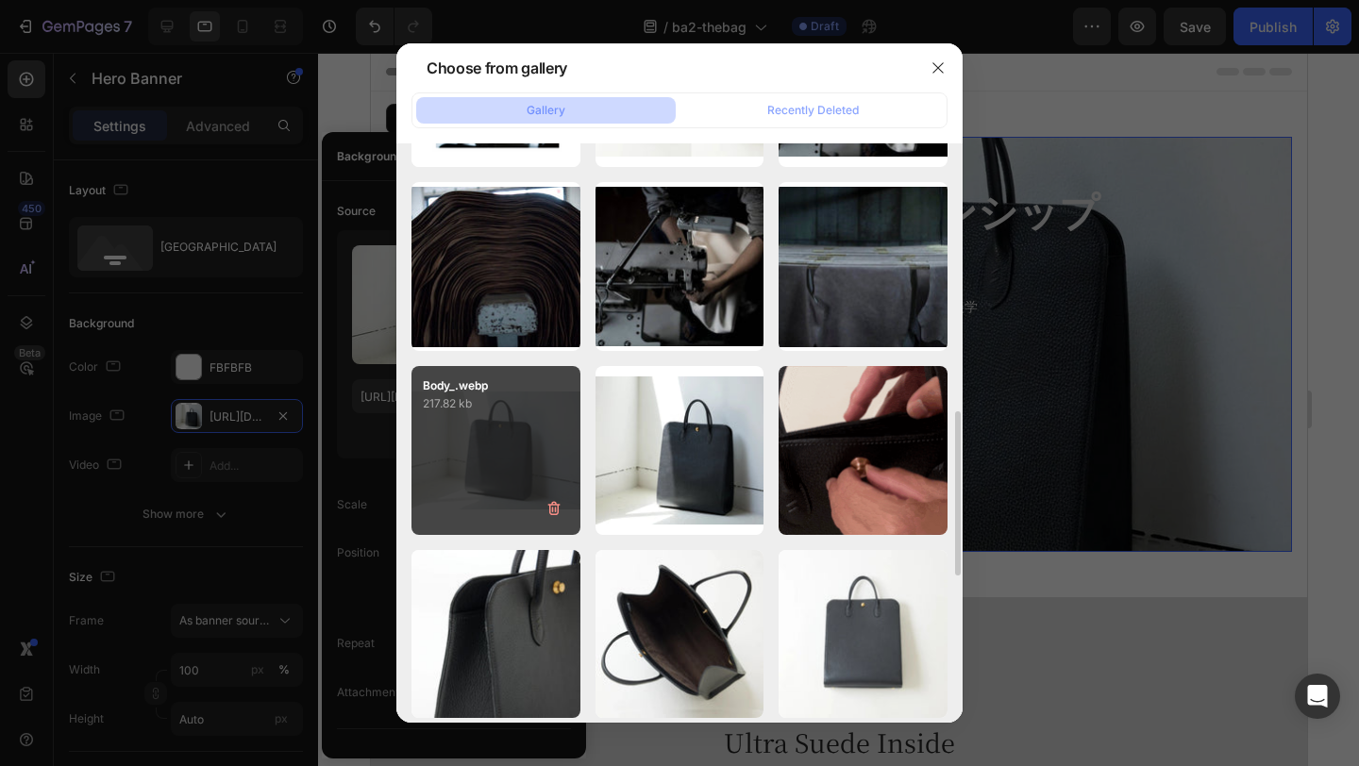
scroll to position [905, 0]
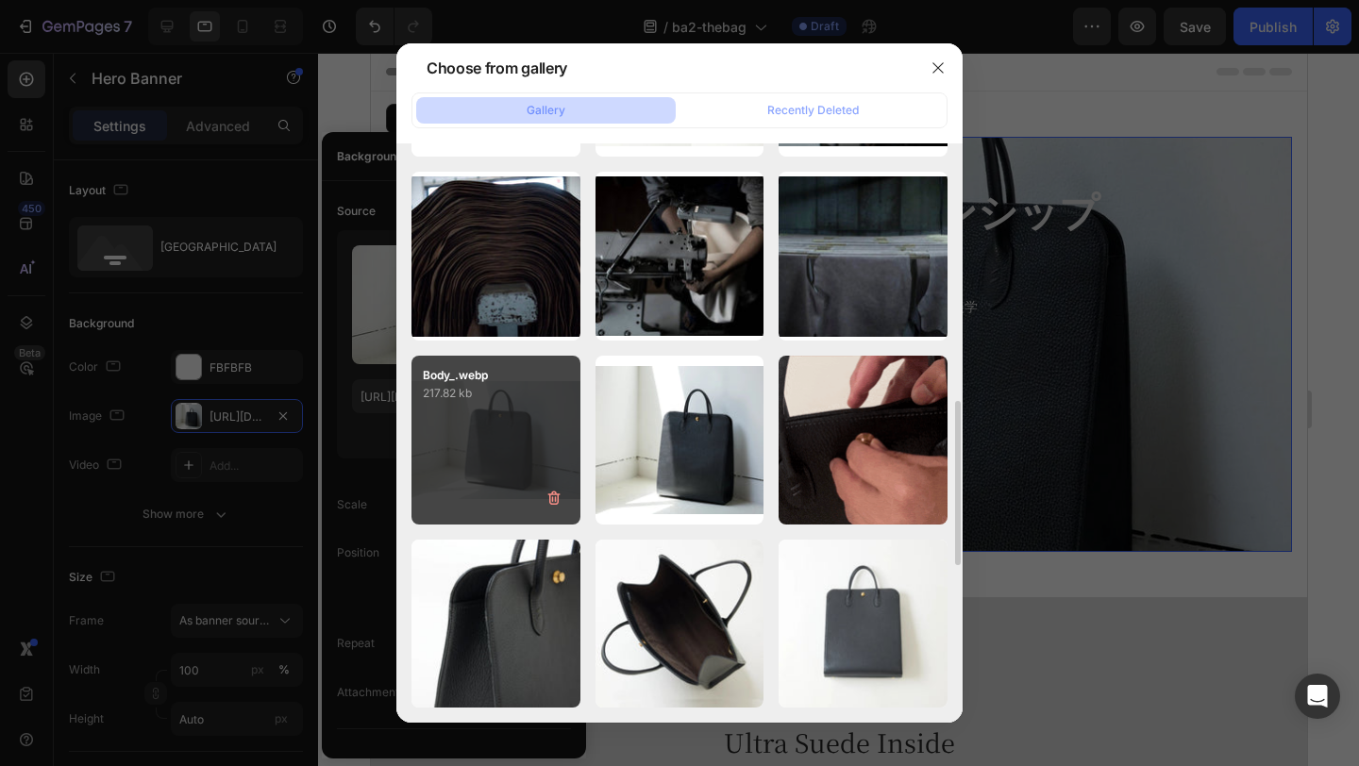
click at [505, 424] on div "Body_.webp 217.82 kb" at bounding box center [495, 440] width 169 height 169
type input "[URL][DOMAIN_NAME]"
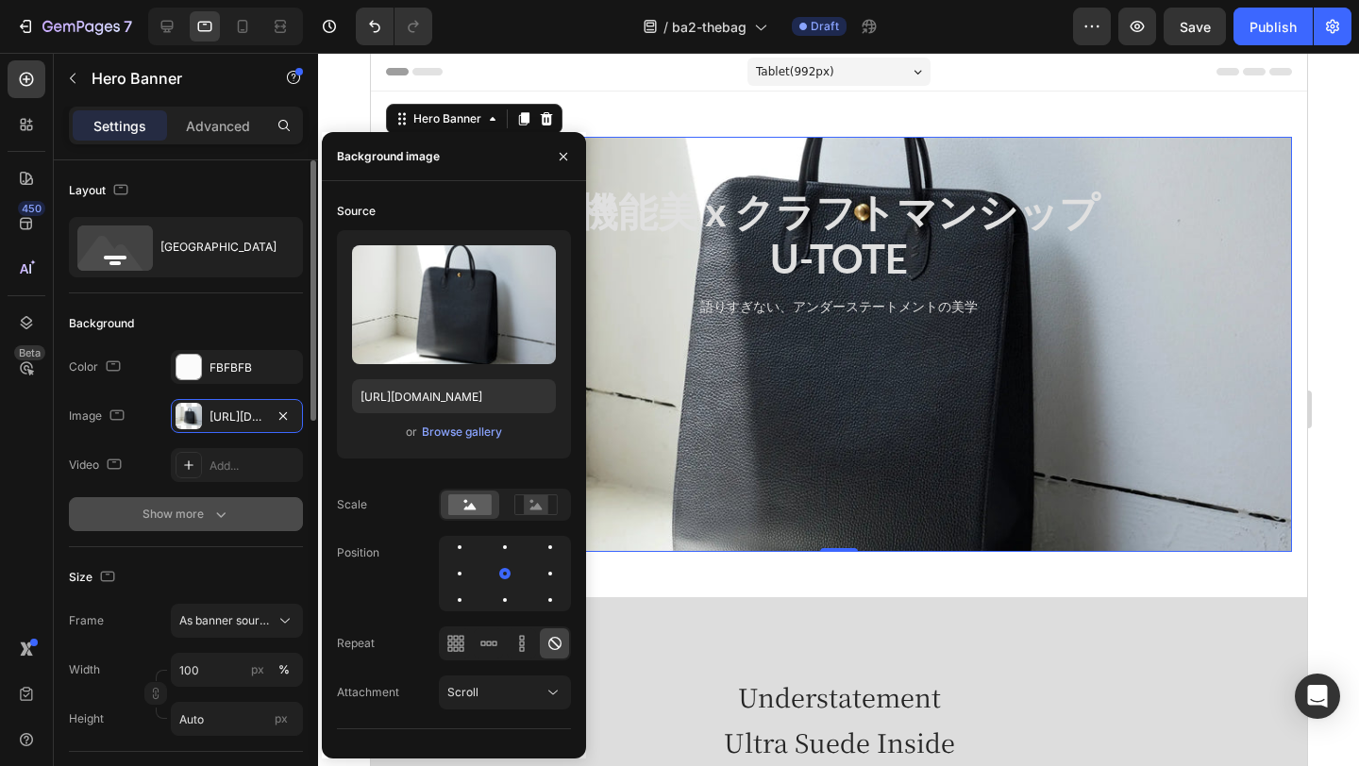
click at [276, 502] on button "Show more" at bounding box center [186, 514] width 234 height 34
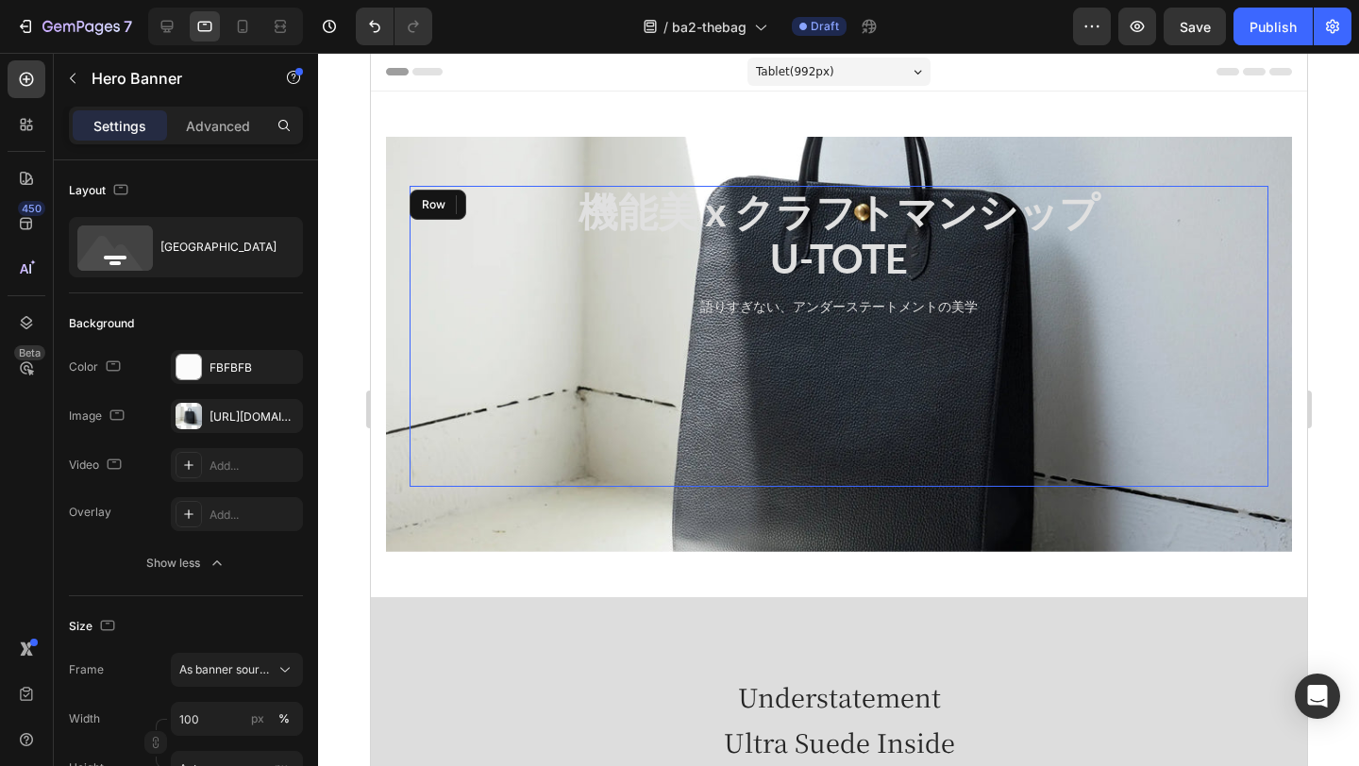
click at [666, 328] on div "機能美 x クラフトマンシップ U-TOTE Heading 語りすぎない、アンダーステートメントの美学 Text Block Row Heading Tex…" at bounding box center [838, 336] width 859 height 301
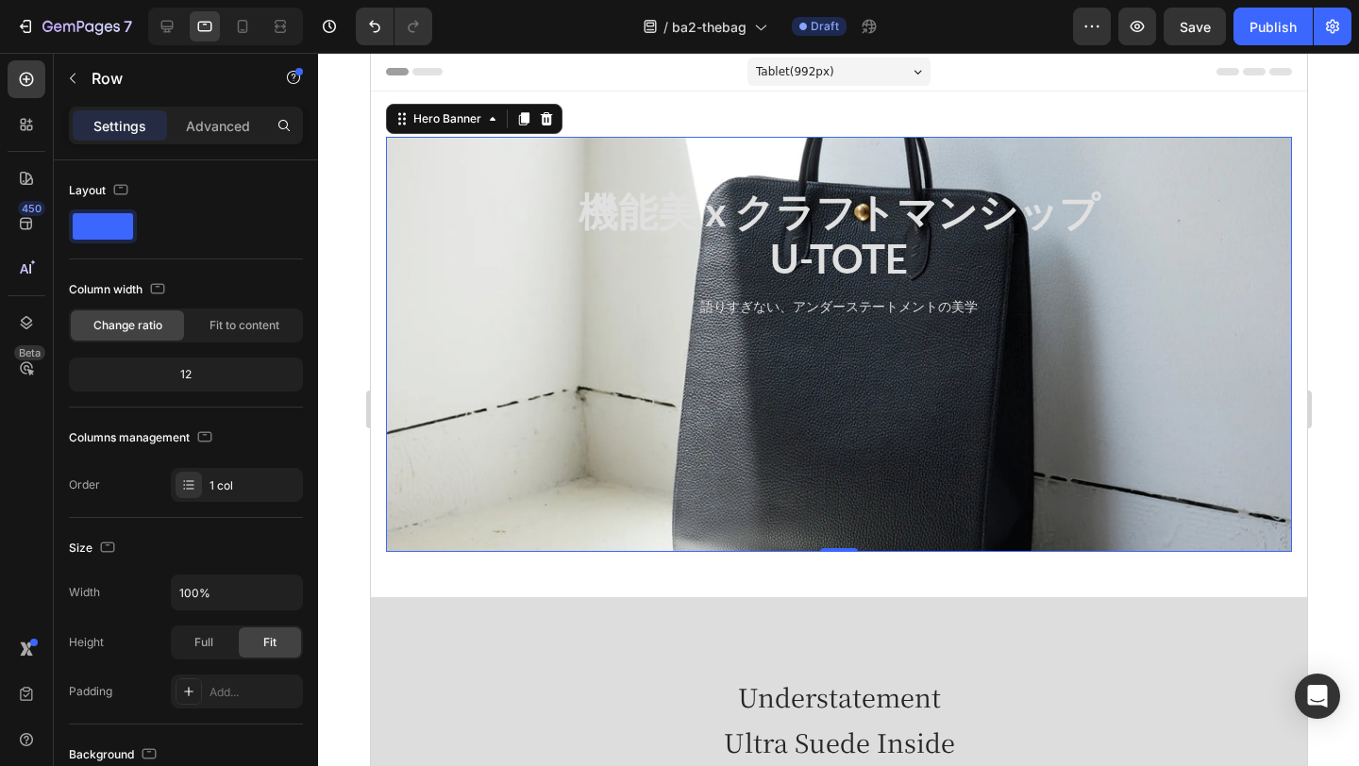
click at [577, 169] on div "機能美 x クラフトマンシップ U-TOTE Heading 語りすぎない、アンダーステートメントの美学 Text Block Row Heading Tex…" at bounding box center [838, 344] width 906 height 415
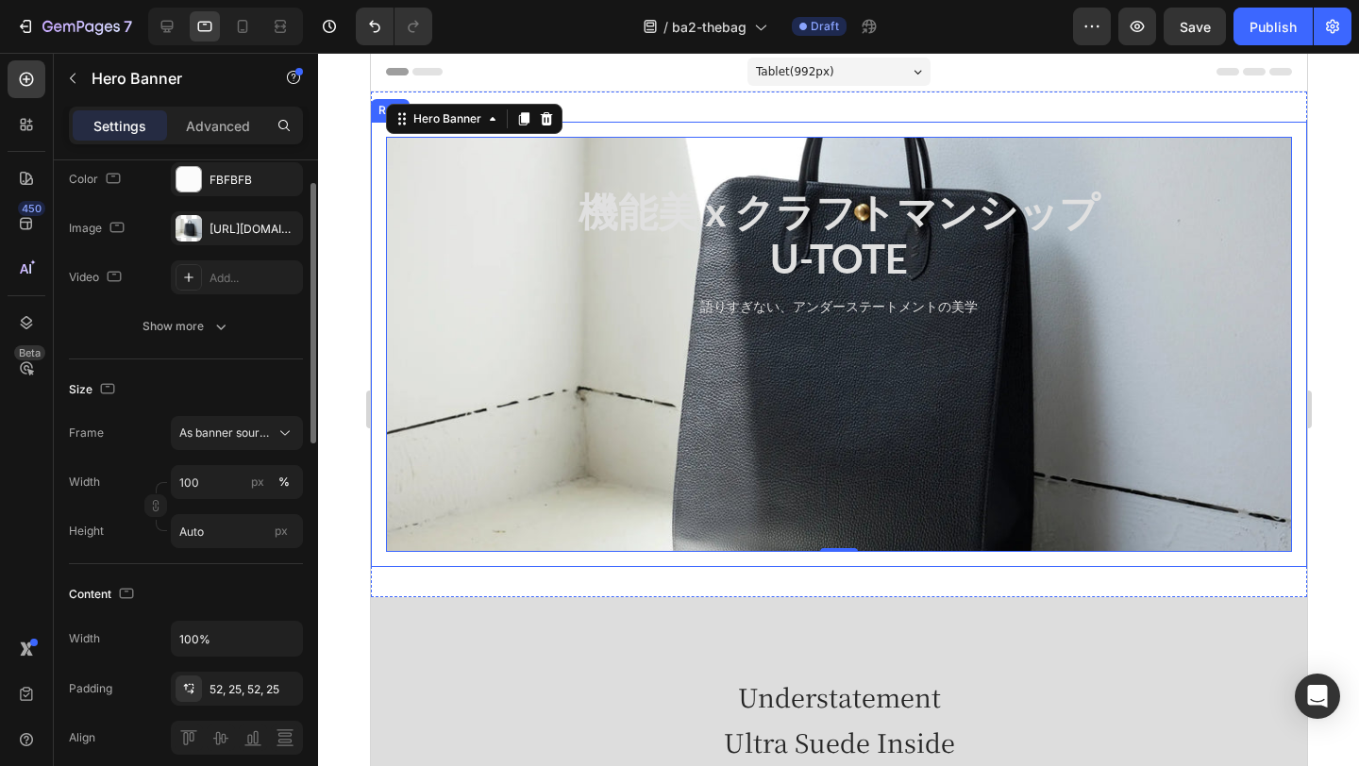
scroll to position [193, 0]
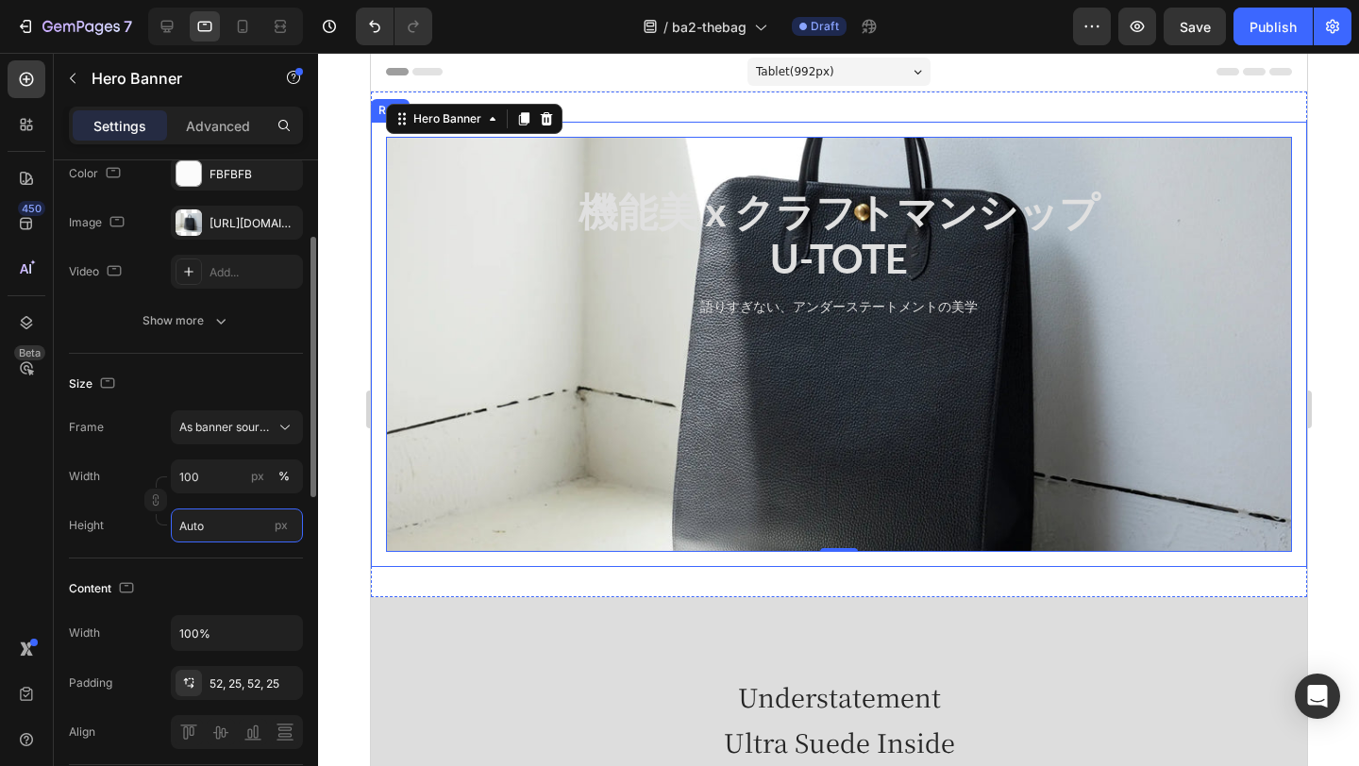
click at [242, 522] on input "Auto" at bounding box center [237, 526] width 132 height 34
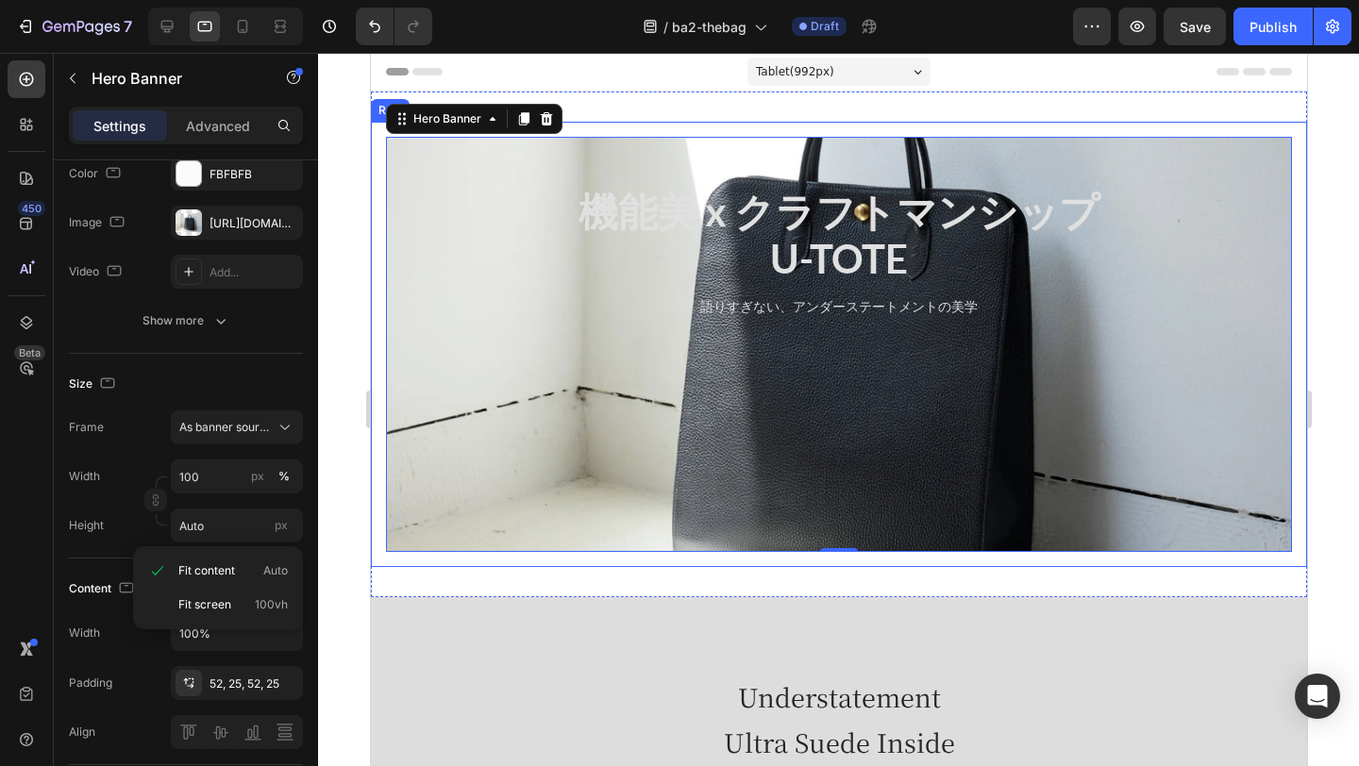
click at [226, 624] on div "Fit content Auto Fit screen 100vh" at bounding box center [218, 587] width 170 height 83
click at [223, 639] on input "100%" at bounding box center [237, 633] width 130 height 34
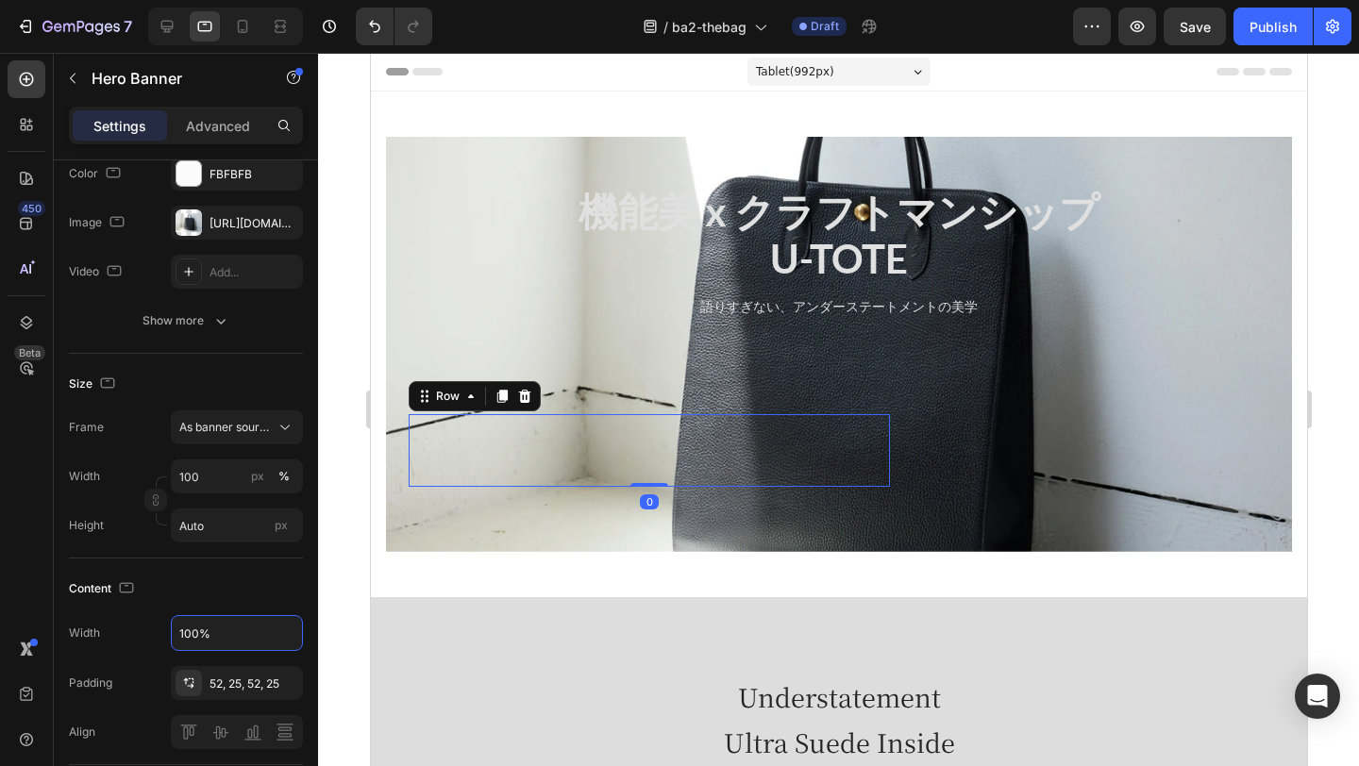
click at [514, 480] on div "Heading Text Block" at bounding box center [649, 450] width 480 height 73
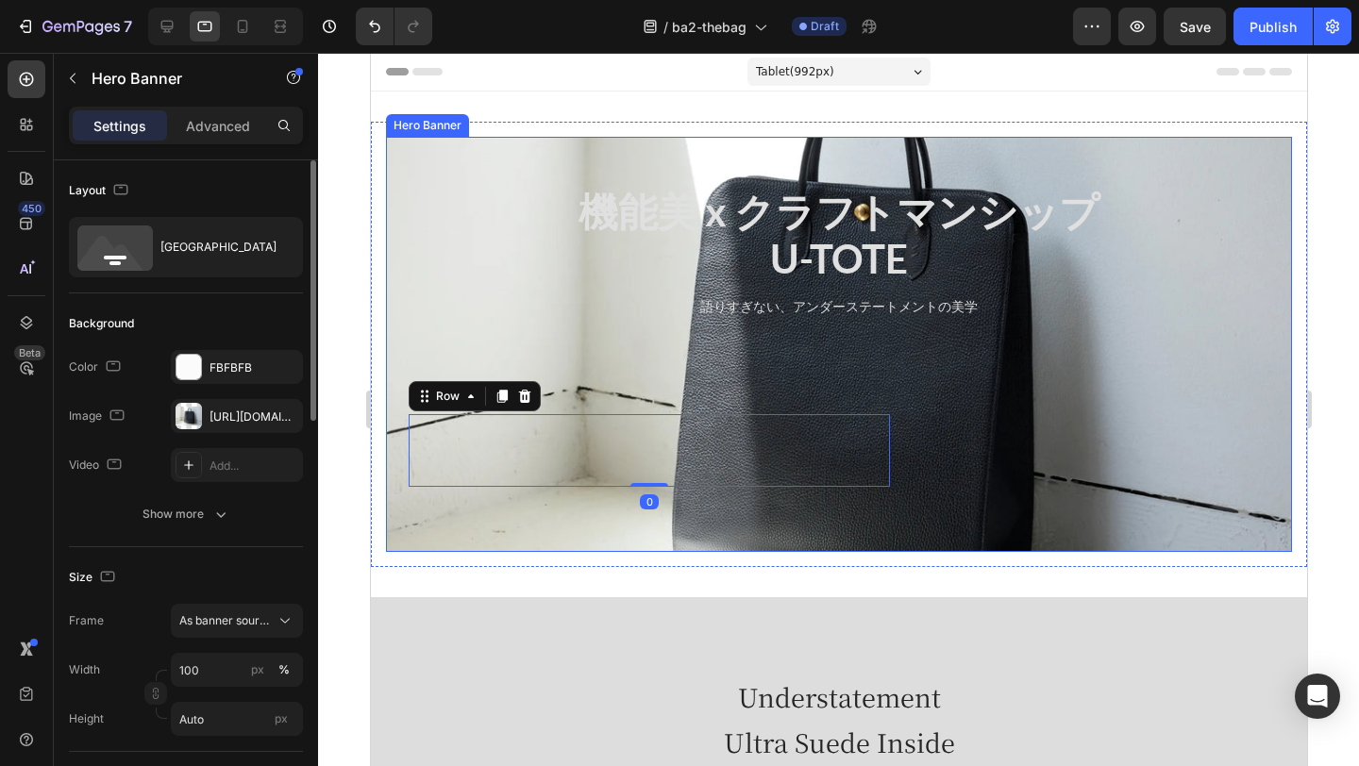
click at [493, 508] on div "機能美 x クラフトマンシップ U-TOTE Heading 語りすぎない、アンダーステートメントの美学 Text Block Row Heading Tex…" at bounding box center [838, 344] width 906 height 415
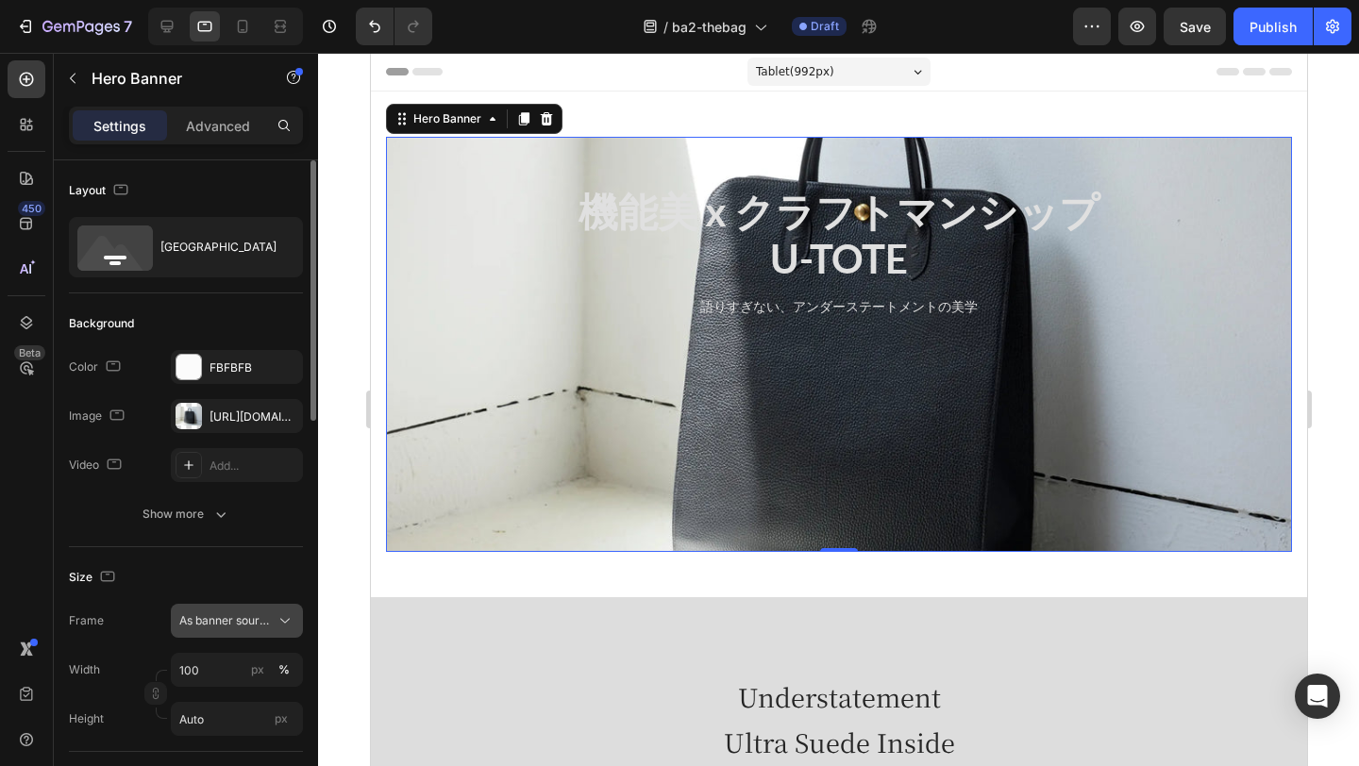
click at [280, 617] on icon at bounding box center [285, 620] width 19 height 19
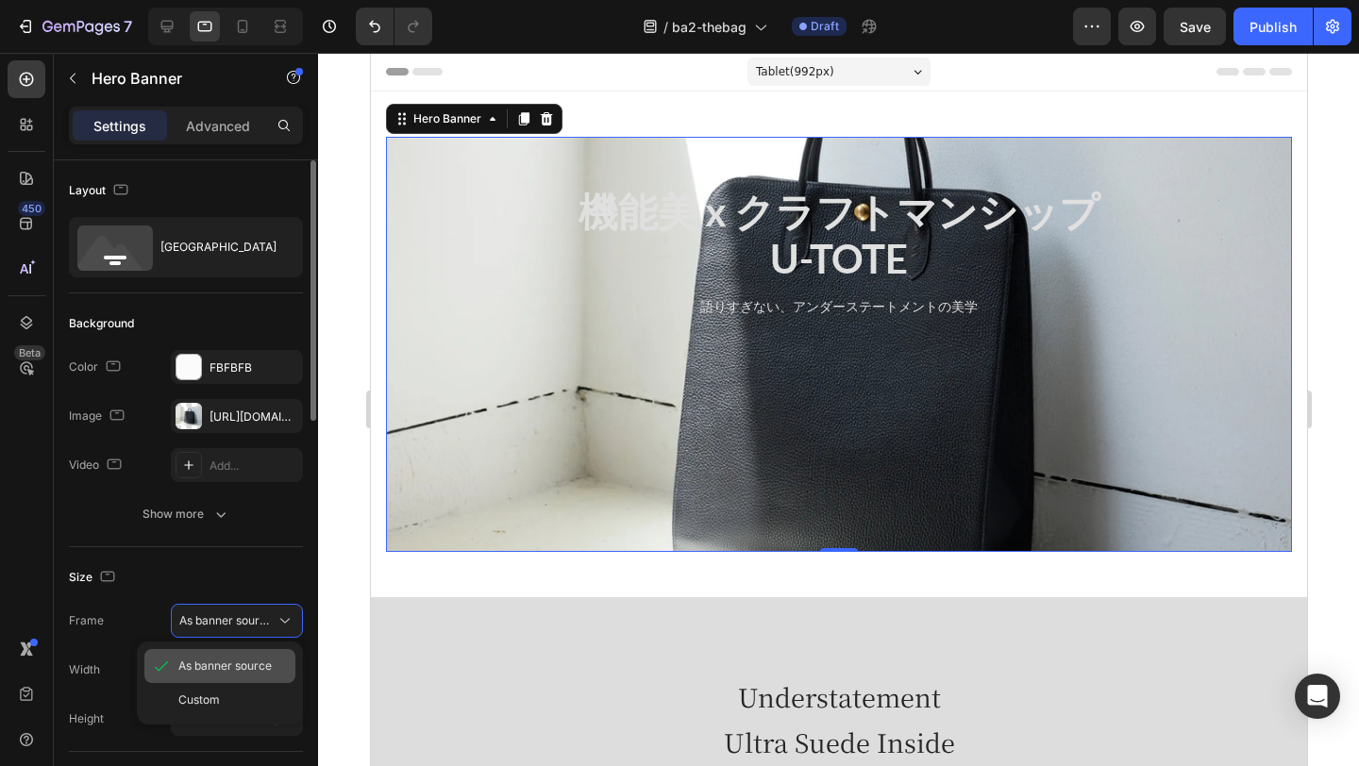
click at [245, 652] on div "As banner source" at bounding box center [219, 666] width 151 height 34
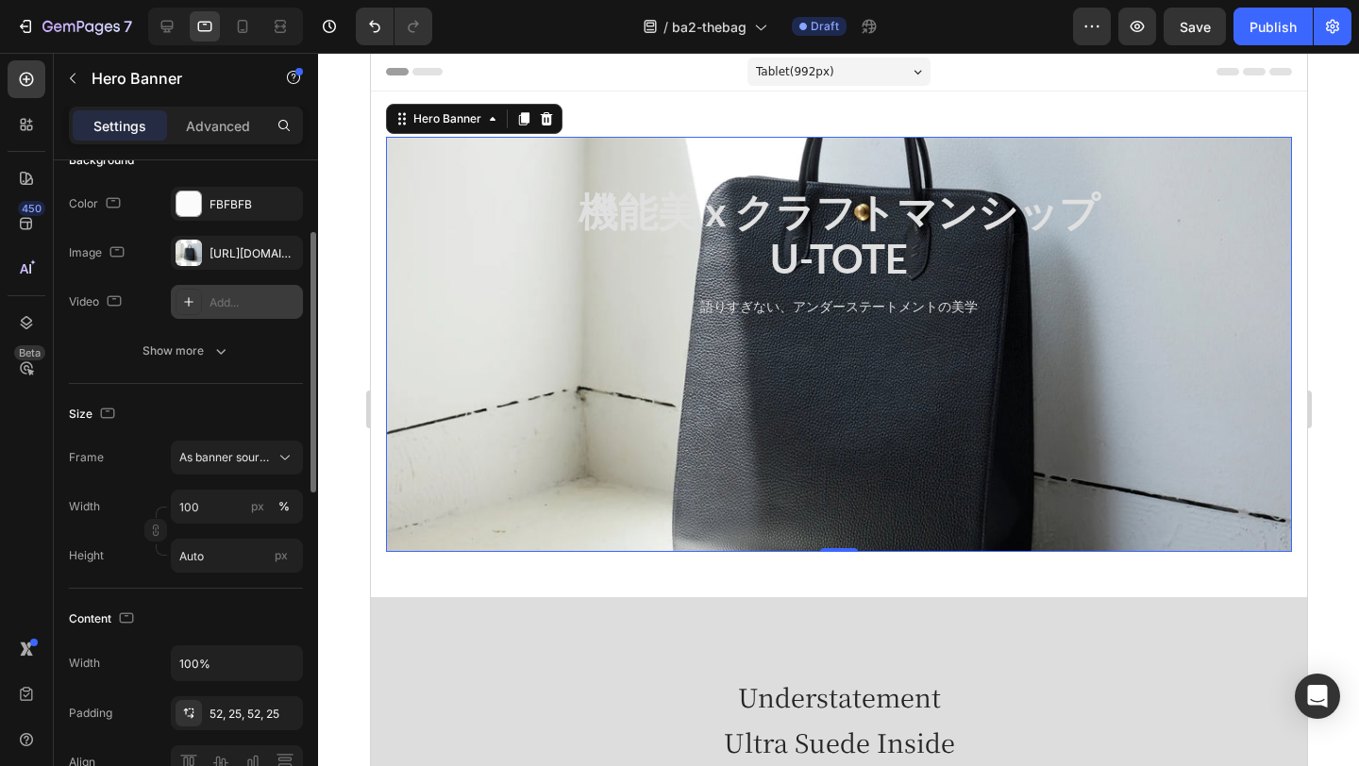
scroll to position [169, 0]
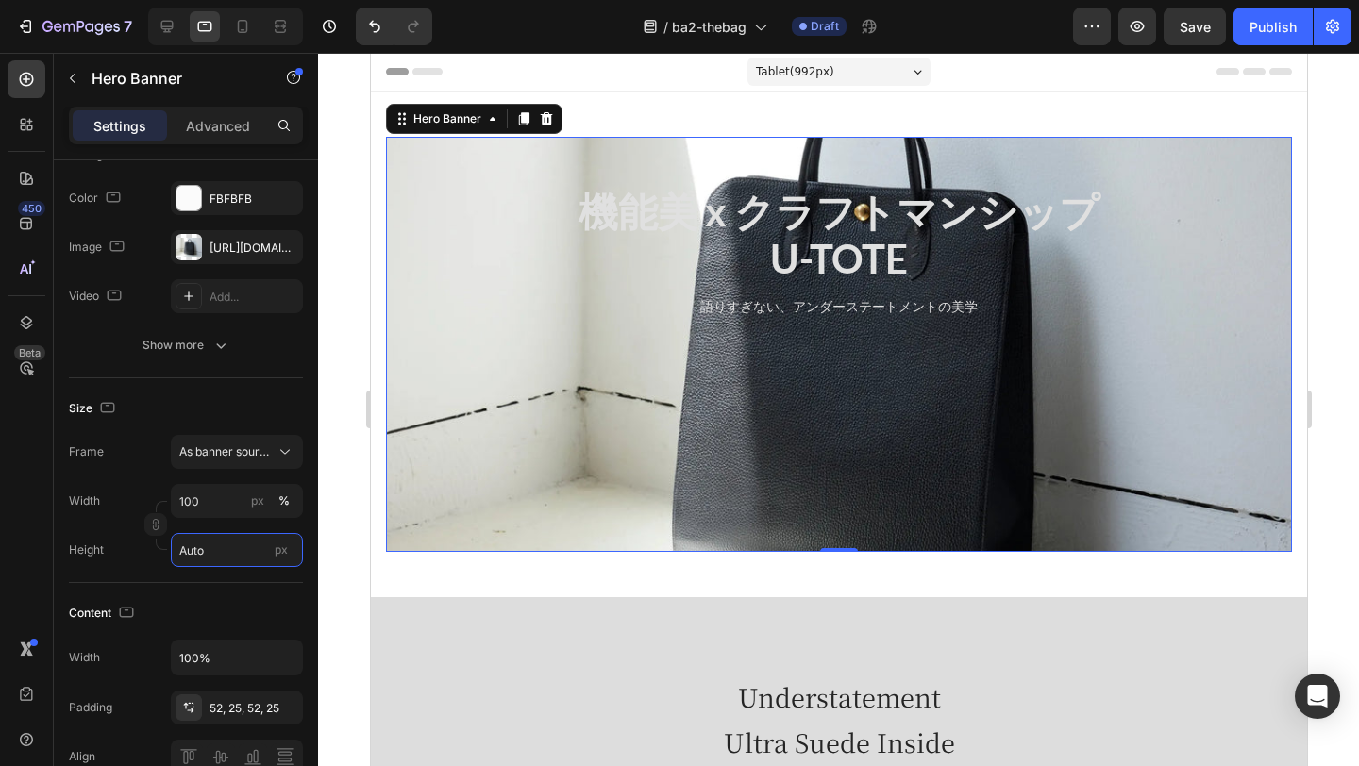
click at [244, 550] on input "Auto" at bounding box center [237, 550] width 132 height 34
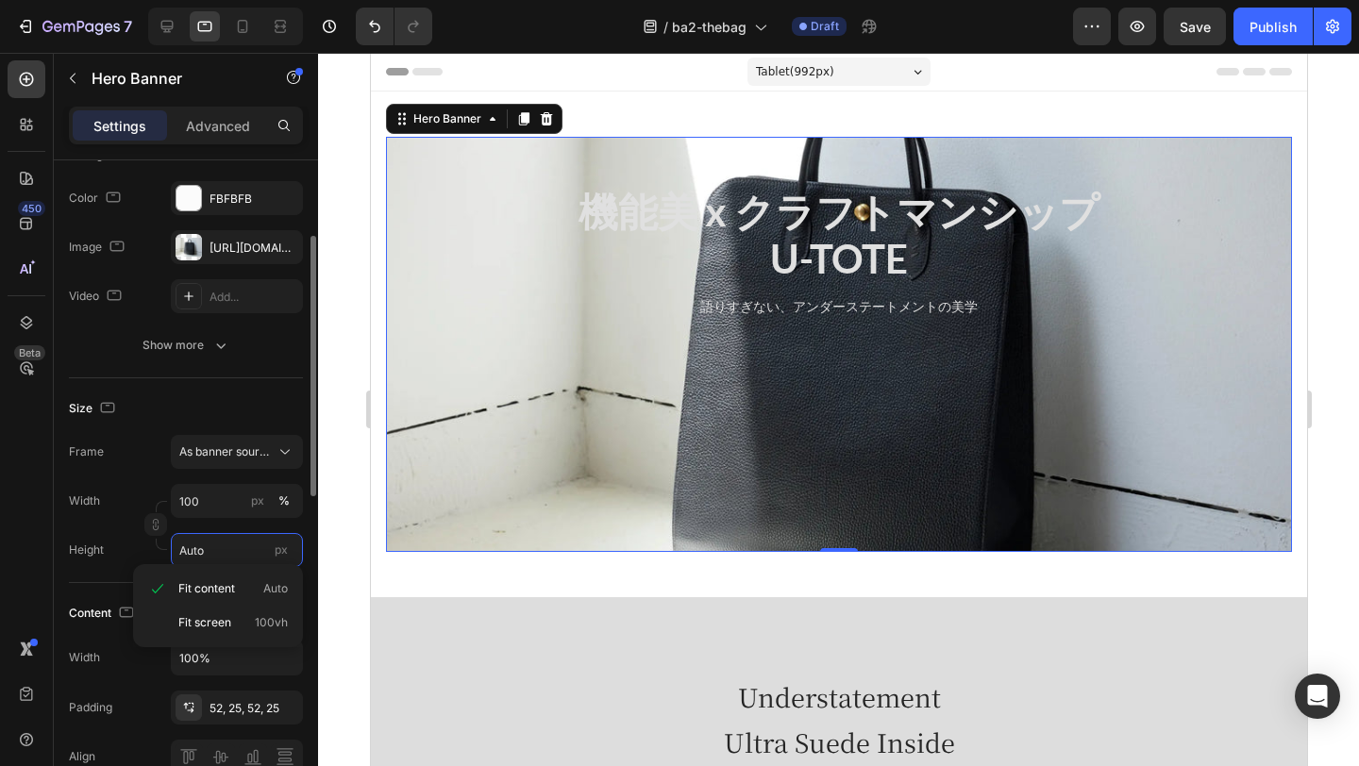
scroll to position [192, 0]
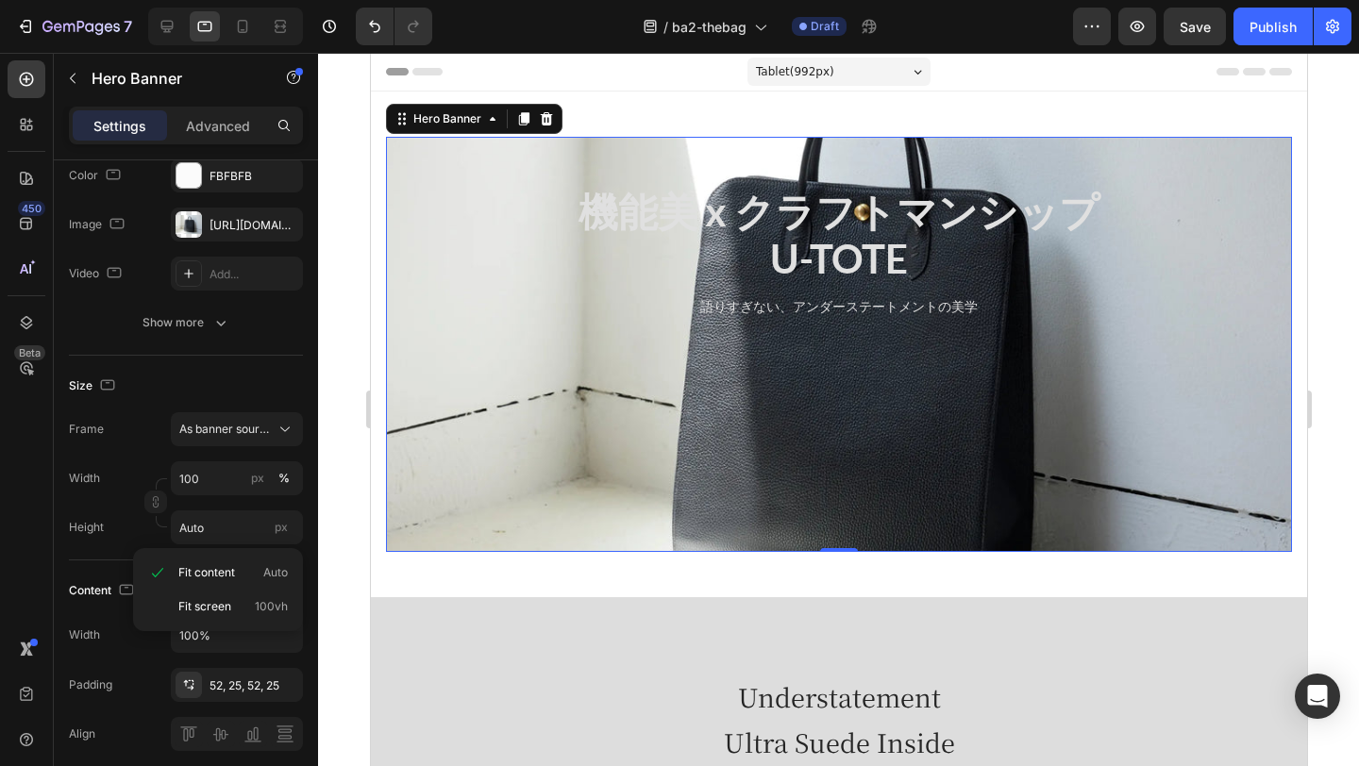
click at [326, 399] on div at bounding box center [838, 409] width 1041 height 713
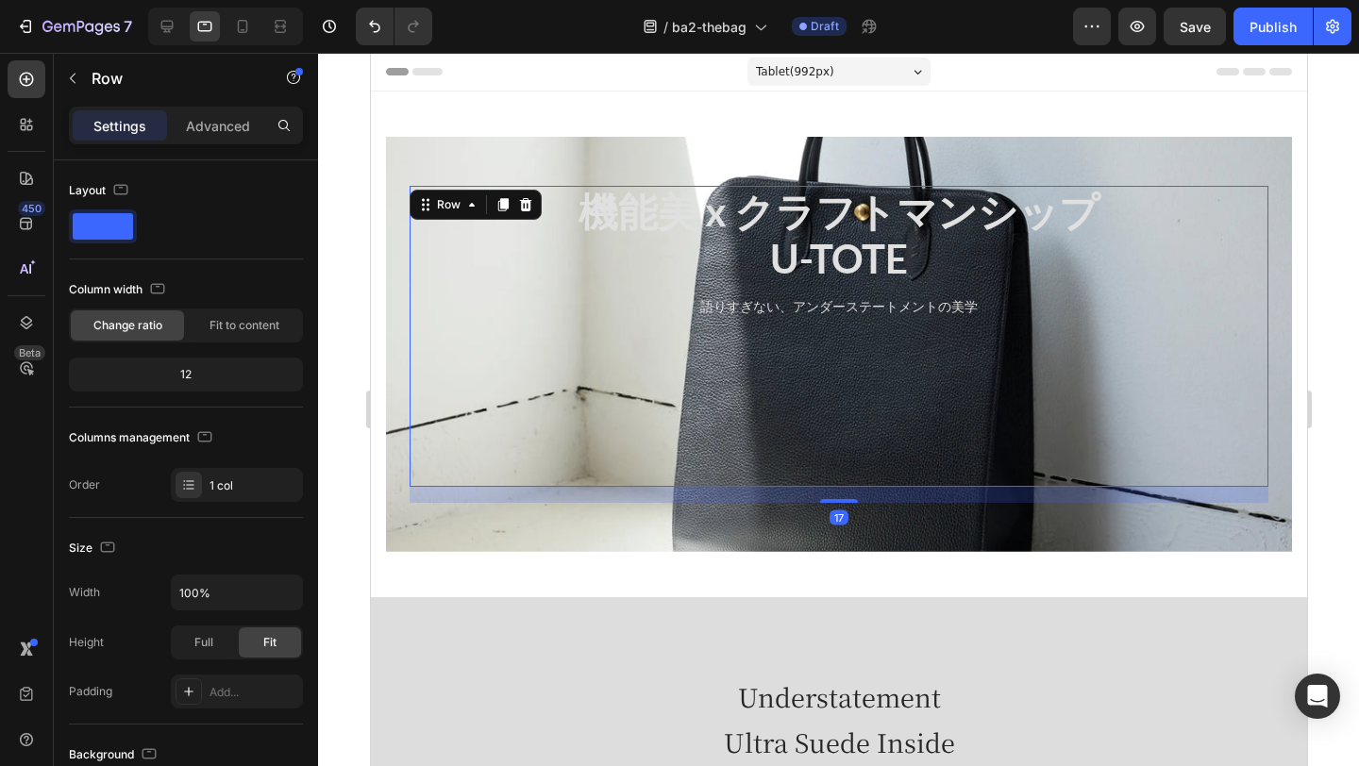
click at [454, 398] on div "機能美 x クラフトマンシップ U-TOTE Heading 語りすぎない、アンダーステートメントの美学 Text Block Row Heading Tex…" at bounding box center [838, 336] width 859 height 301
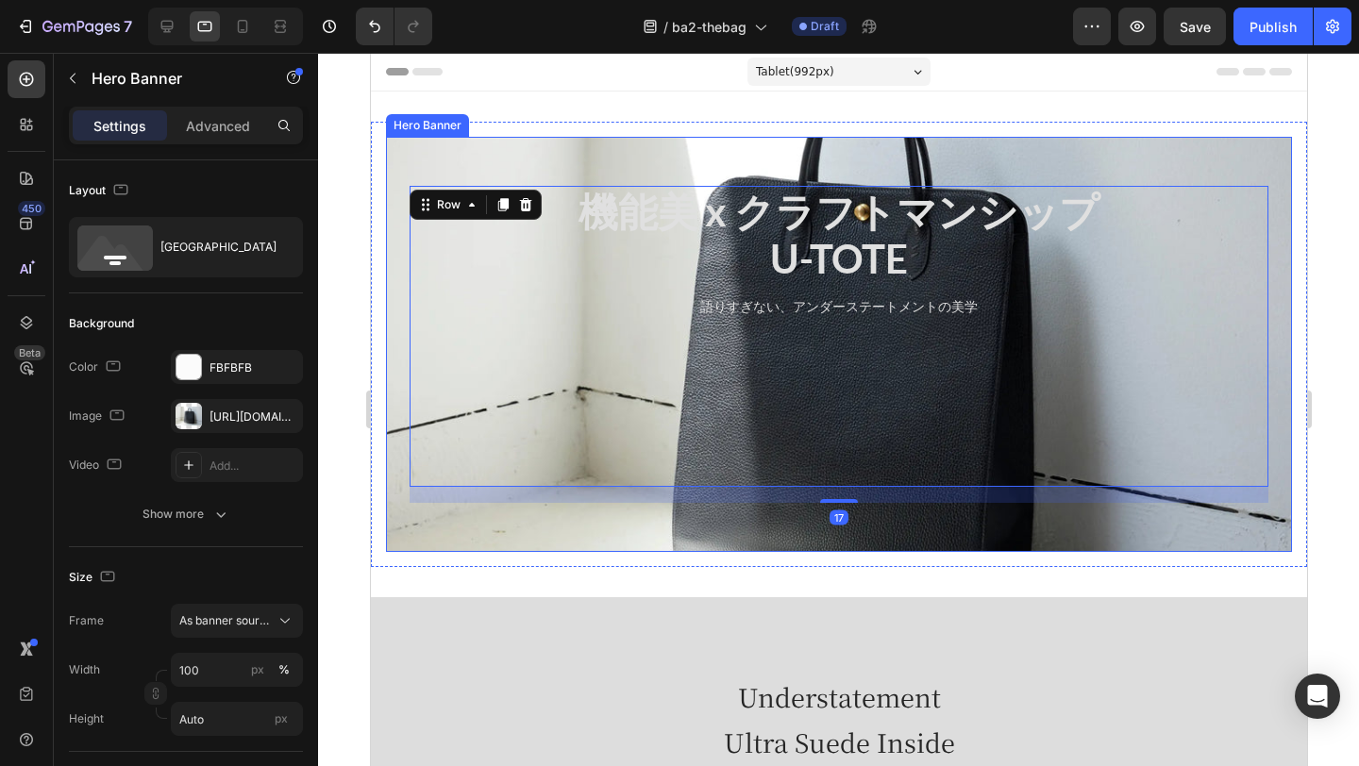
click at [426, 517] on div "機能美 x クラフトマンシップ U-TOTE Heading 語りすぎない、アンダーステートメントの美学 Text Block Row Heading Tex…" at bounding box center [838, 344] width 906 height 415
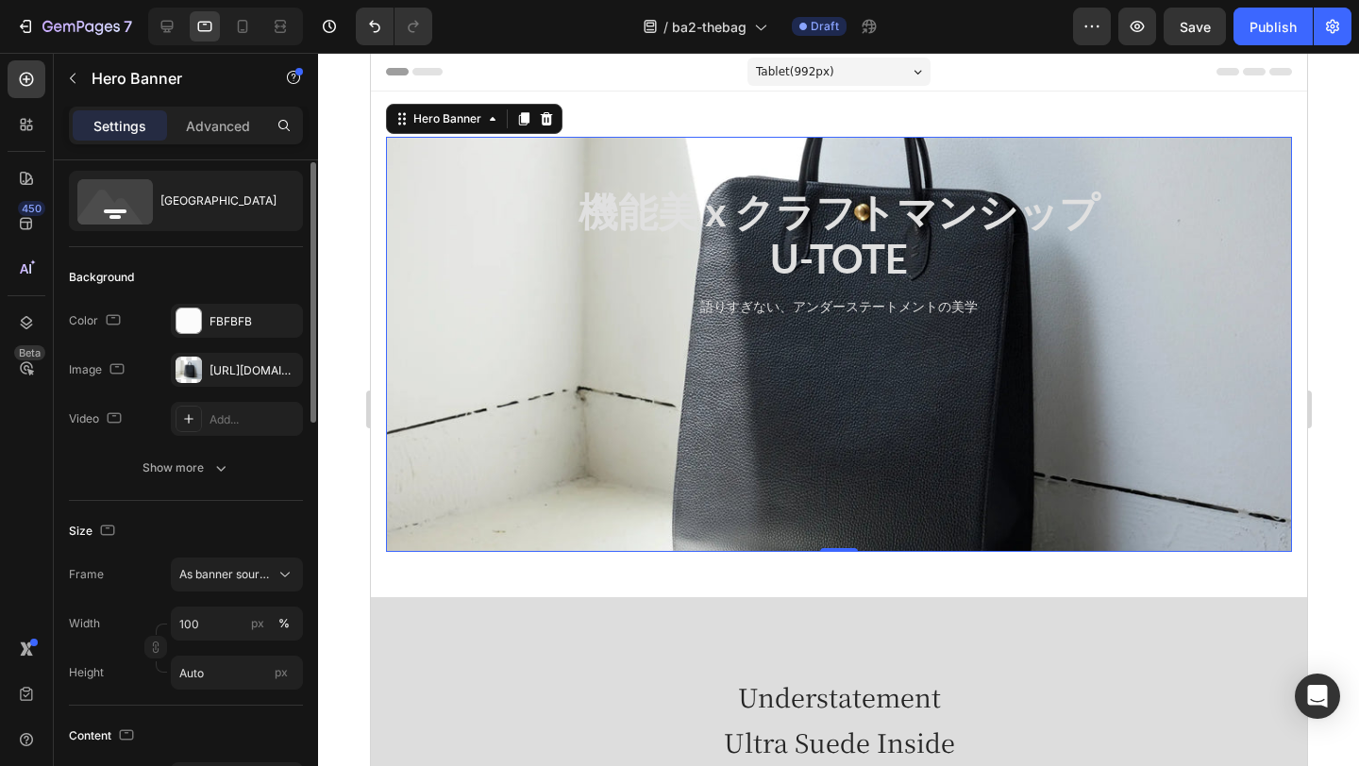
scroll to position [0, 0]
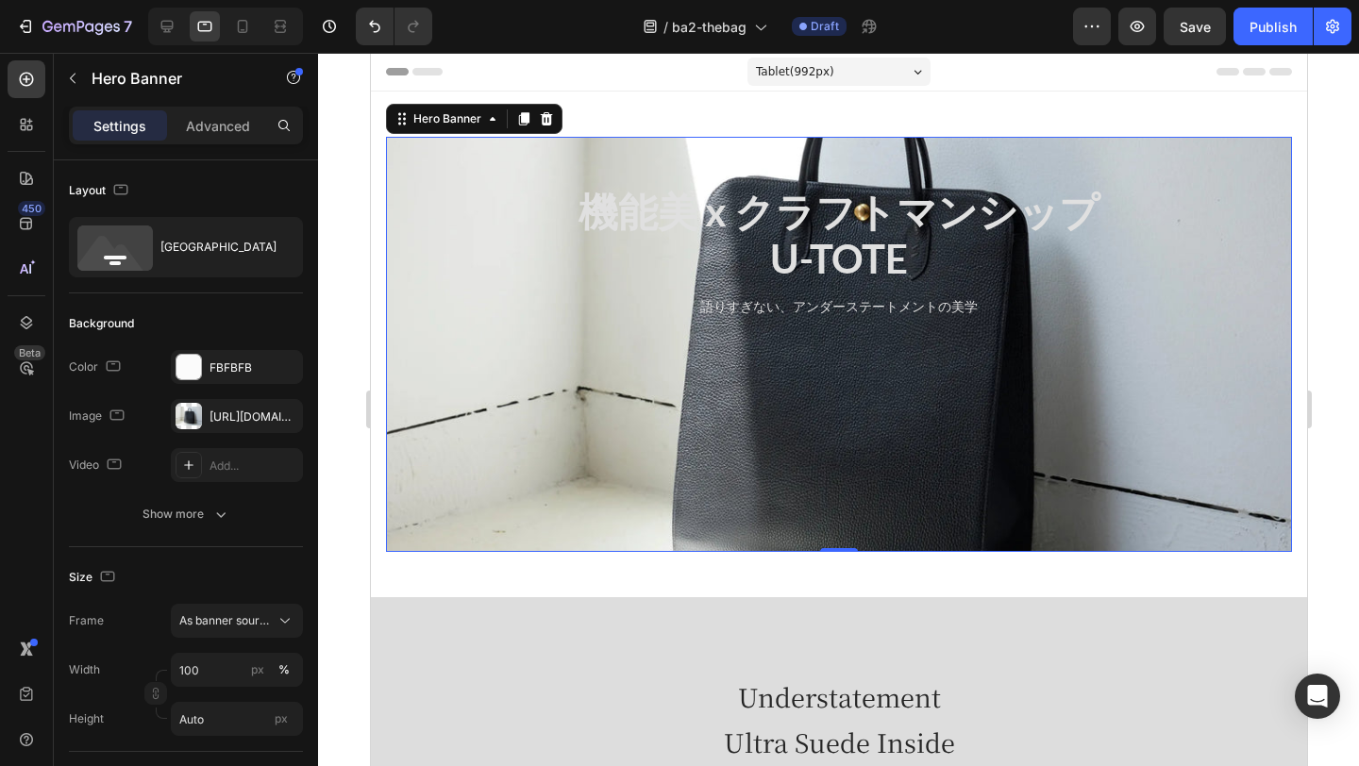
click at [210, 142] on div "Settings Advanced" at bounding box center [186, 126] width 234 height 38
click at [210, 125] on p "Advanced" at bounding box center [218, 126] width 64 height 20
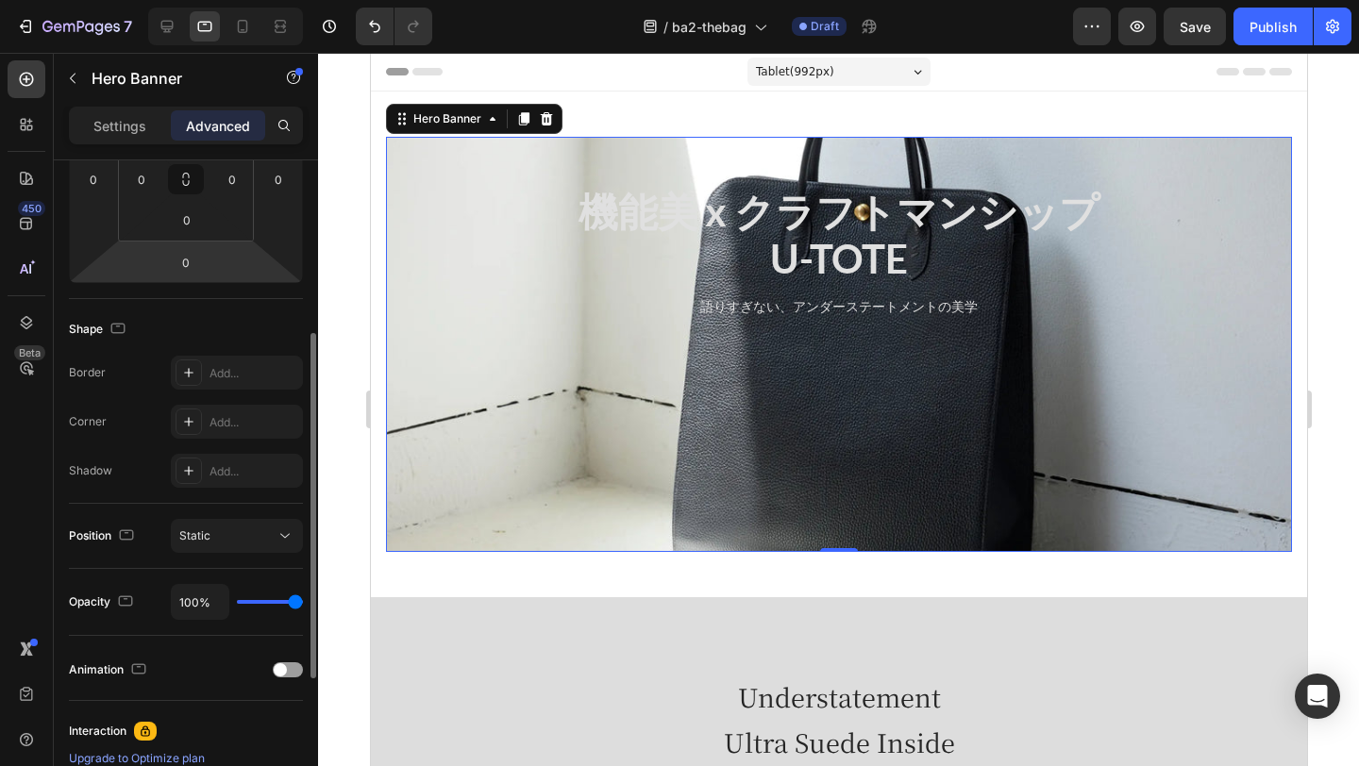
scroll to position [341, 0]
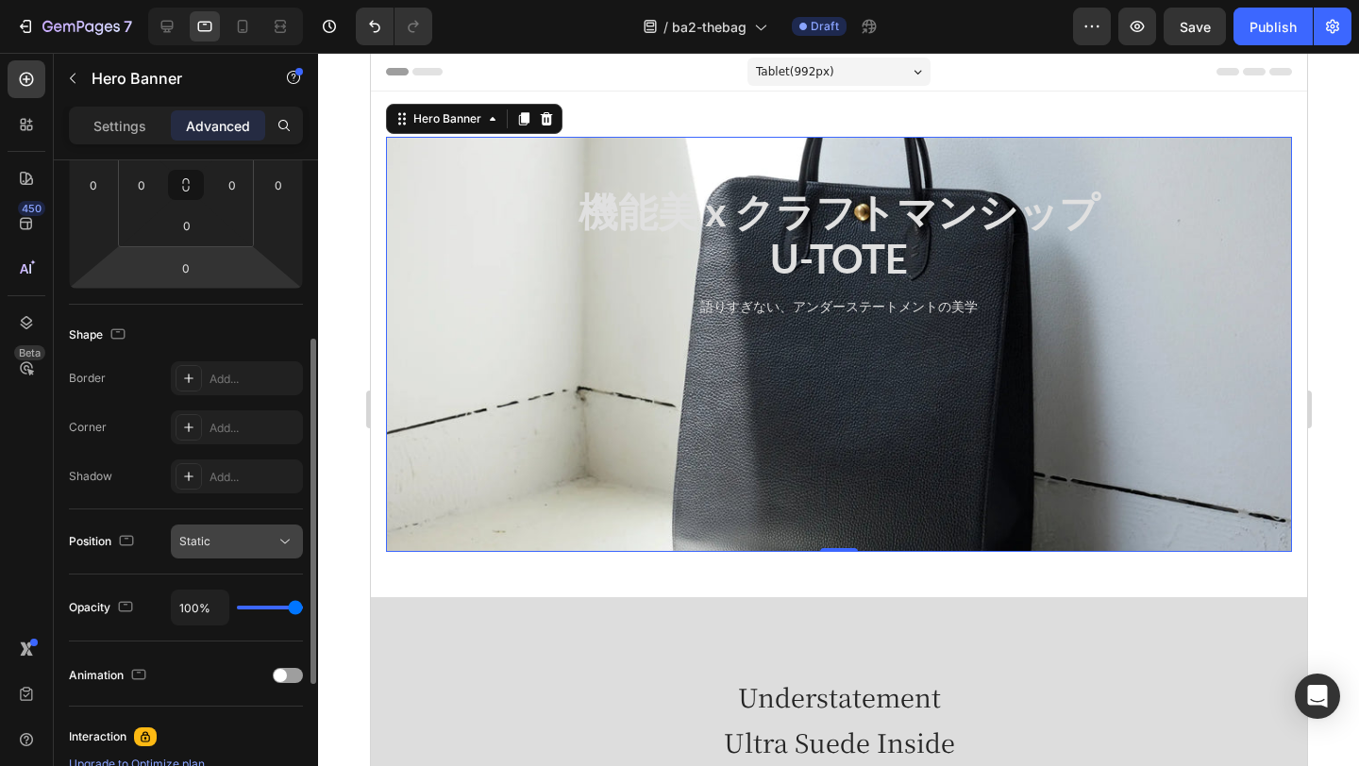
click at [262, 542] on div "Static" at bounding box center [227, 541] width 96 height 17
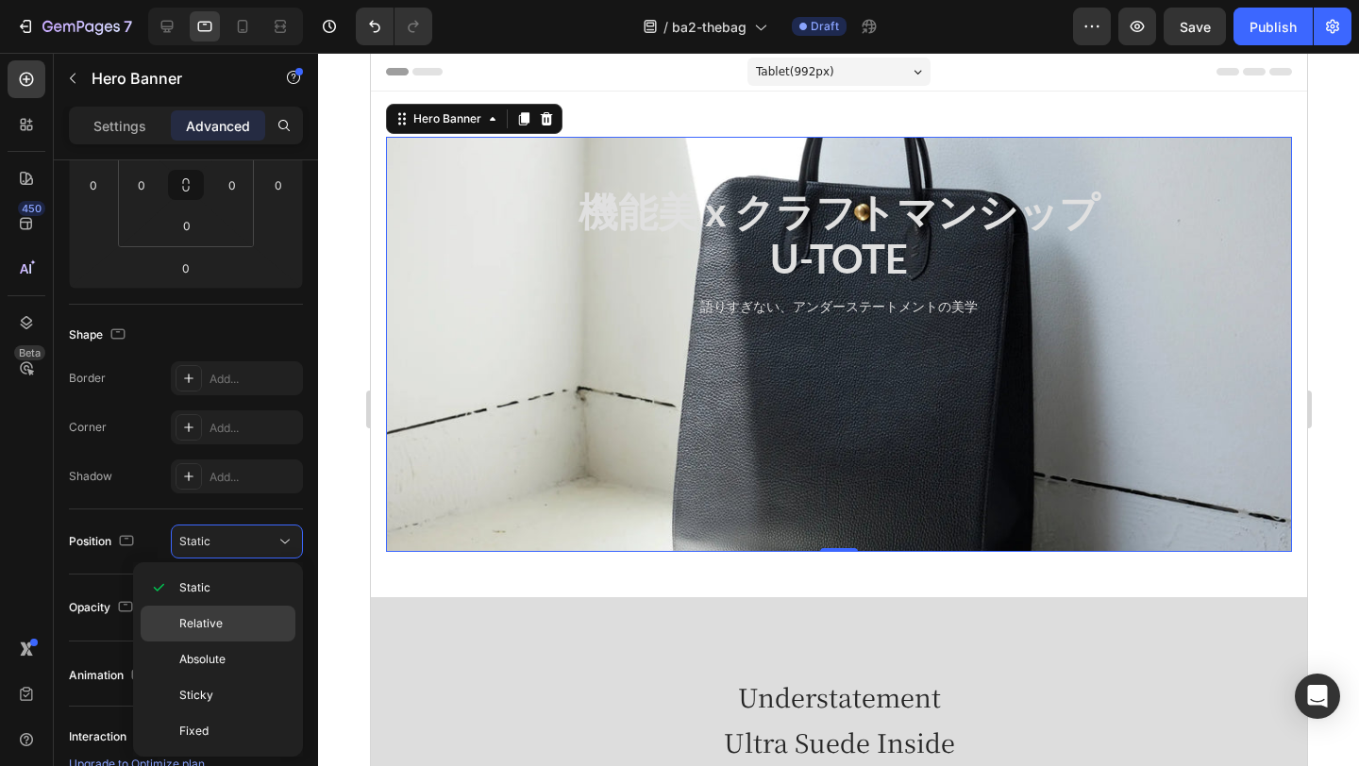
click at [250, 621] on p "Relative" at bounding box center [233, 623] width 108 height 17
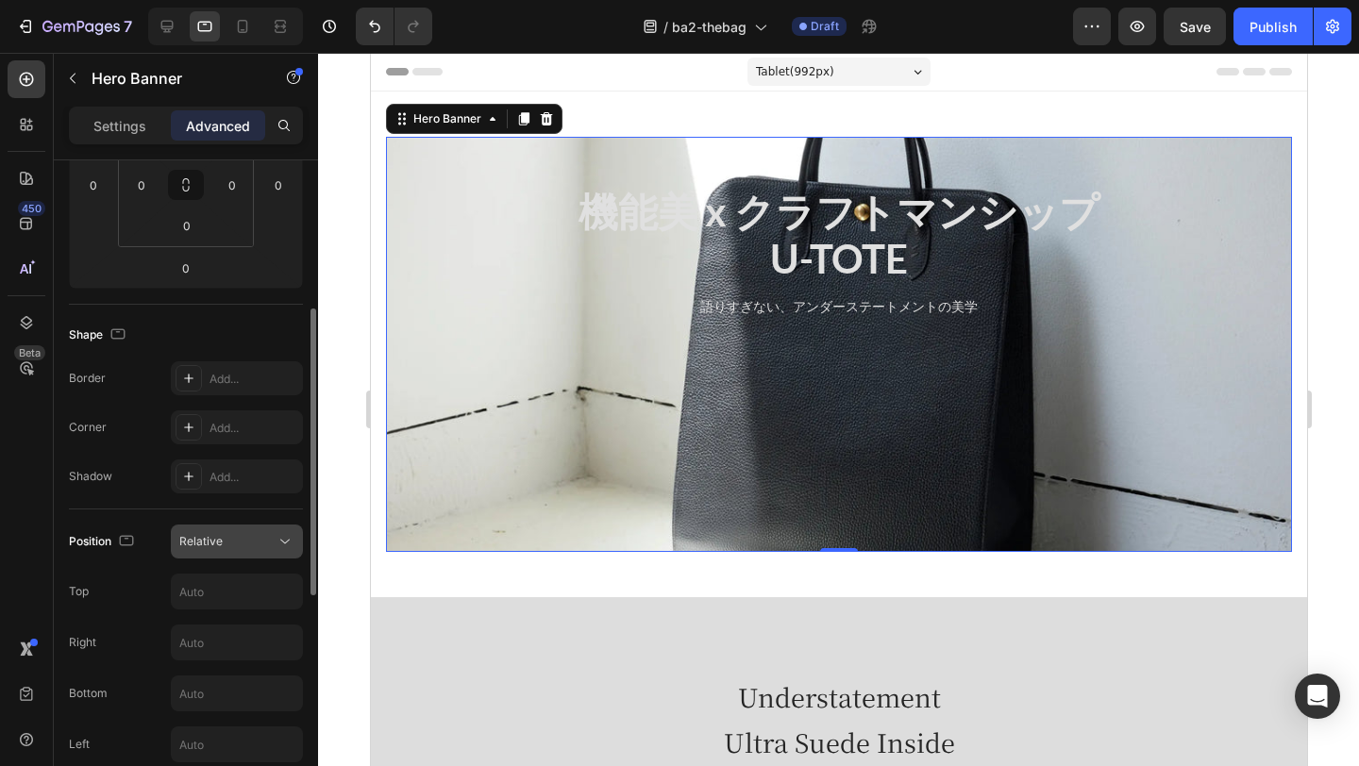
click at [250, 538] on div "Relative" at bounding box center [227, 541] width 96 height 17
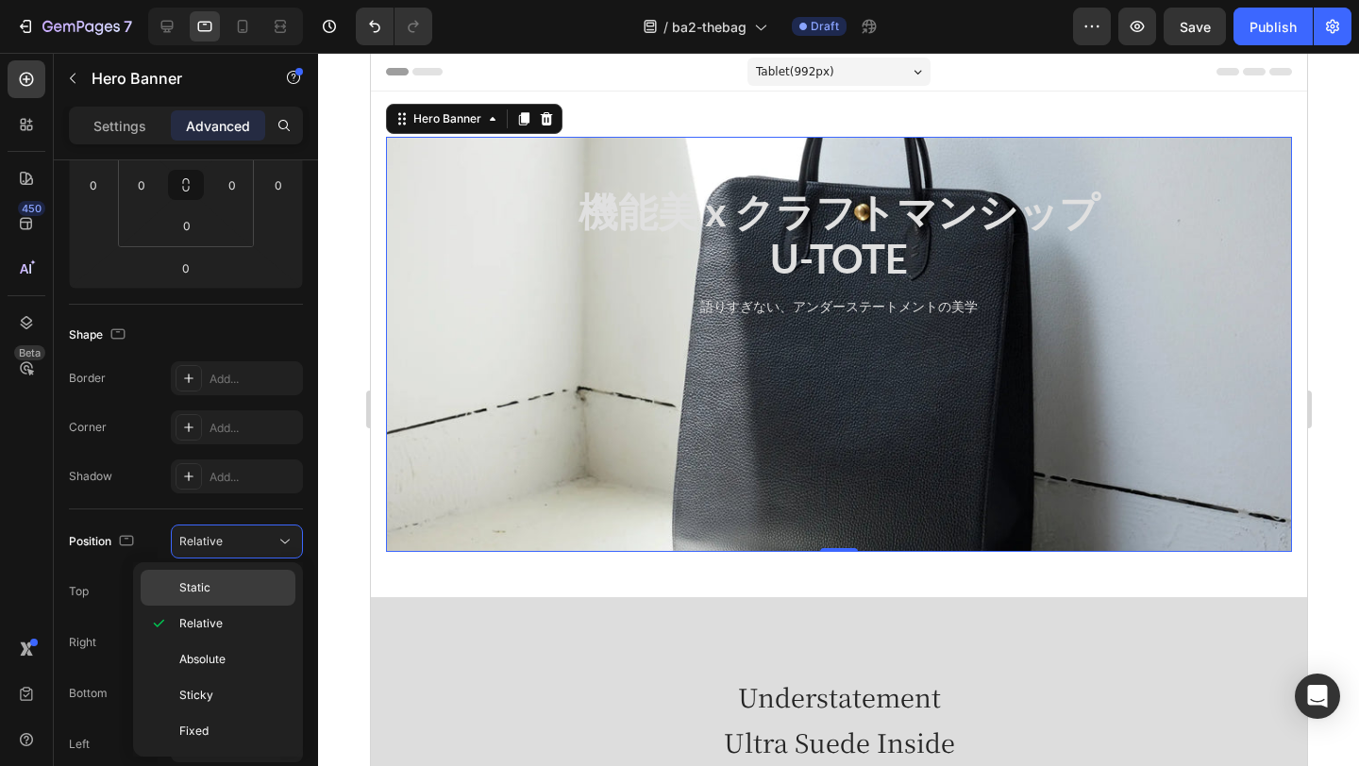
click at [238, 590] on p "Static" at bounding box center [233, 587] width 108 height 17
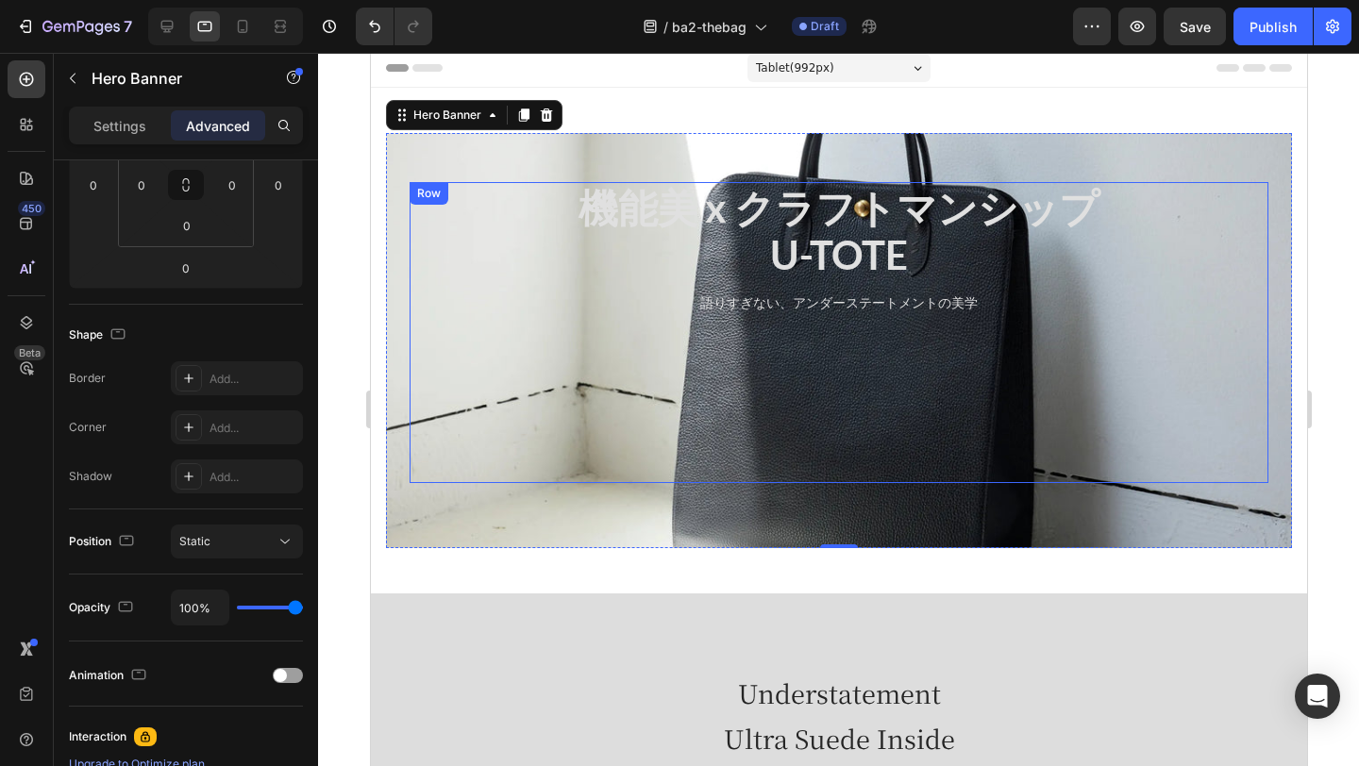
scroll to position [0, 0]
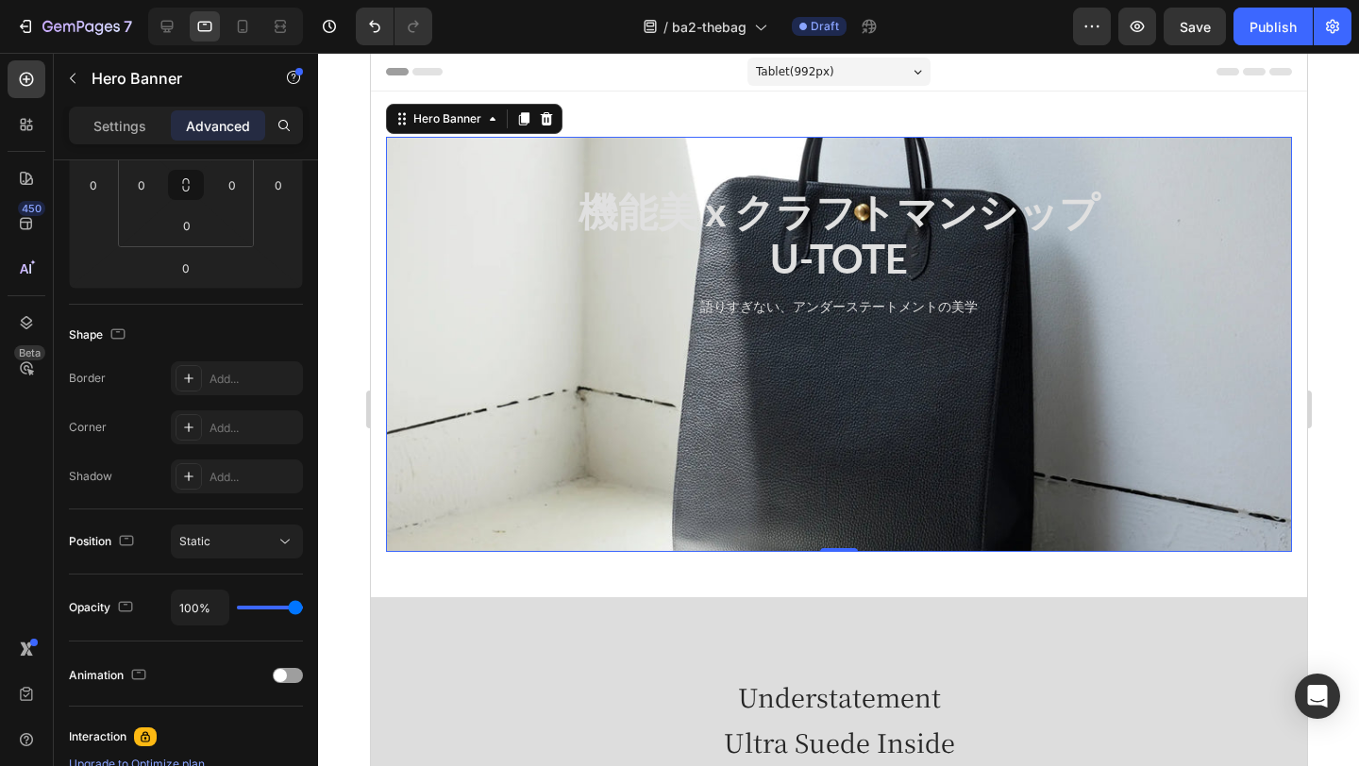
click at [447, 533] on div "機能美 x クラフトマンシップ U-TOTE Heading 語りすぎない、アンダーステートメントの美学 Text Block Row Heading Tex…" at bounding box center [838, 344] width 906 height 415
click at [138, 135] on p "Settings" at bounding box center [119, 126] width 53 height 20
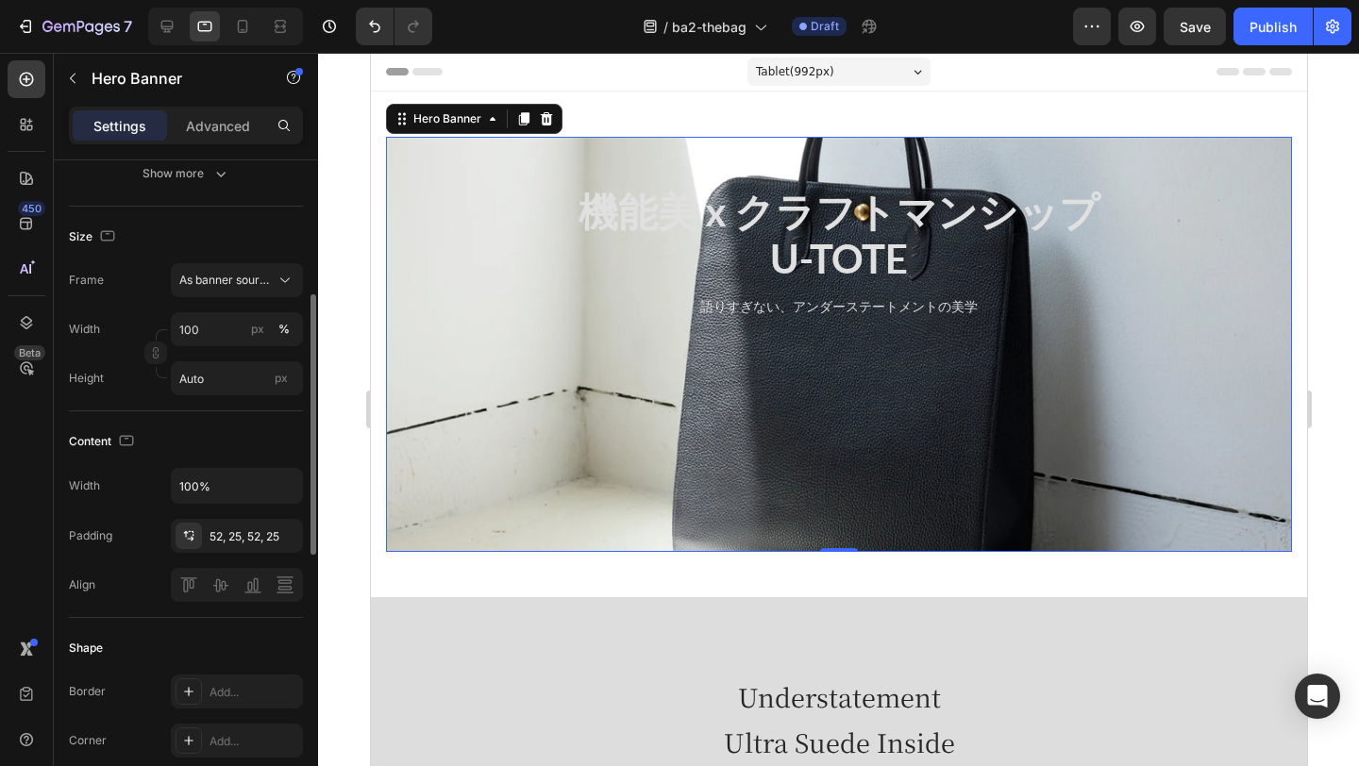
scroll to position [359, 0]
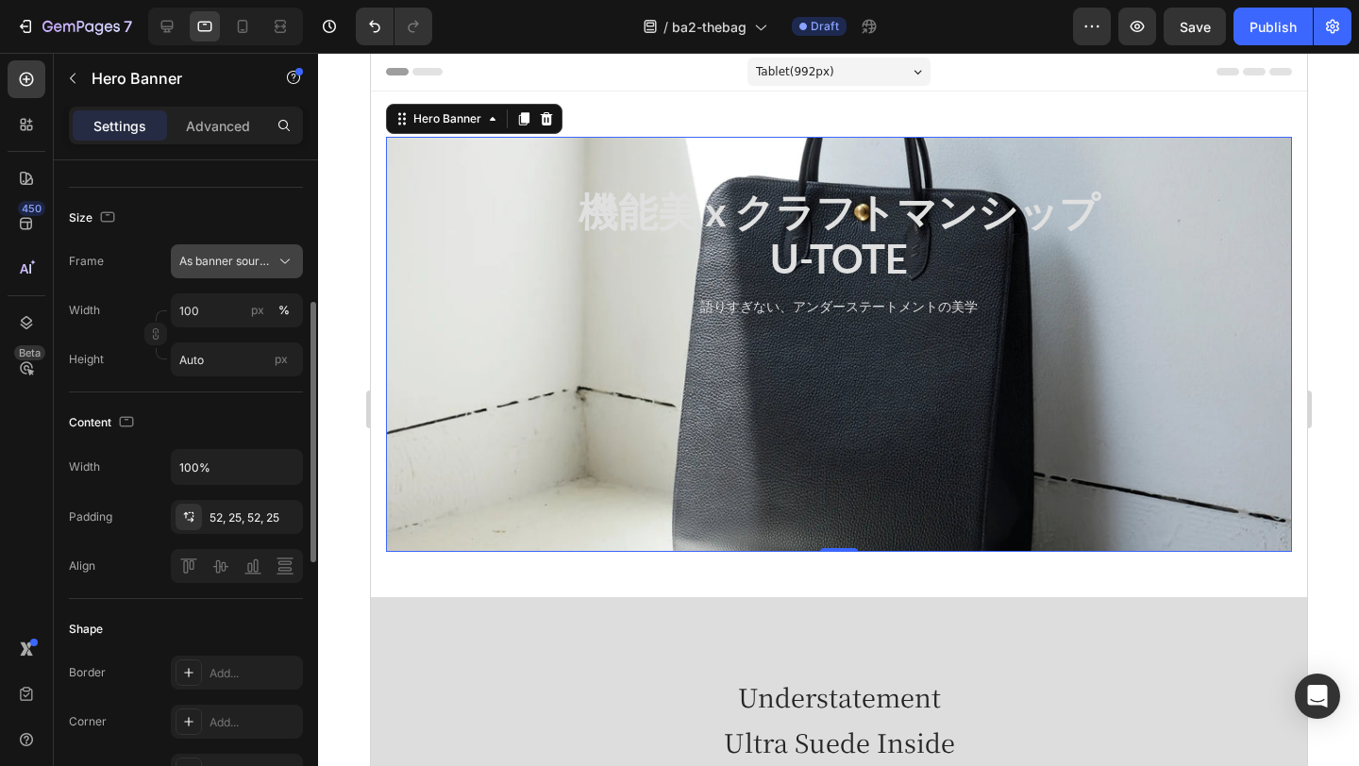
click at [286, 255] on icon at bounding box center [285, 261] width 19 height 19
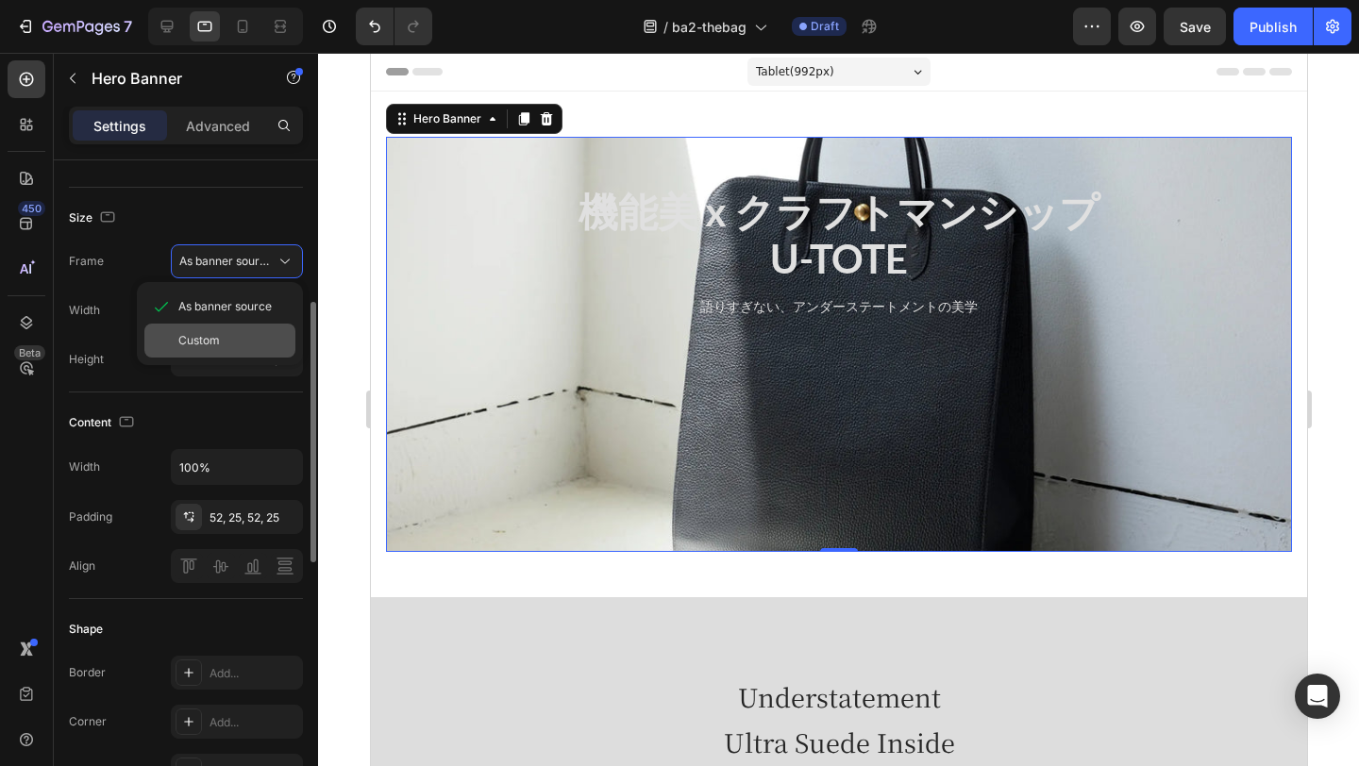
click at [234, 345] on div "Custom" at bounding box center [232, 340] width 109 height 17
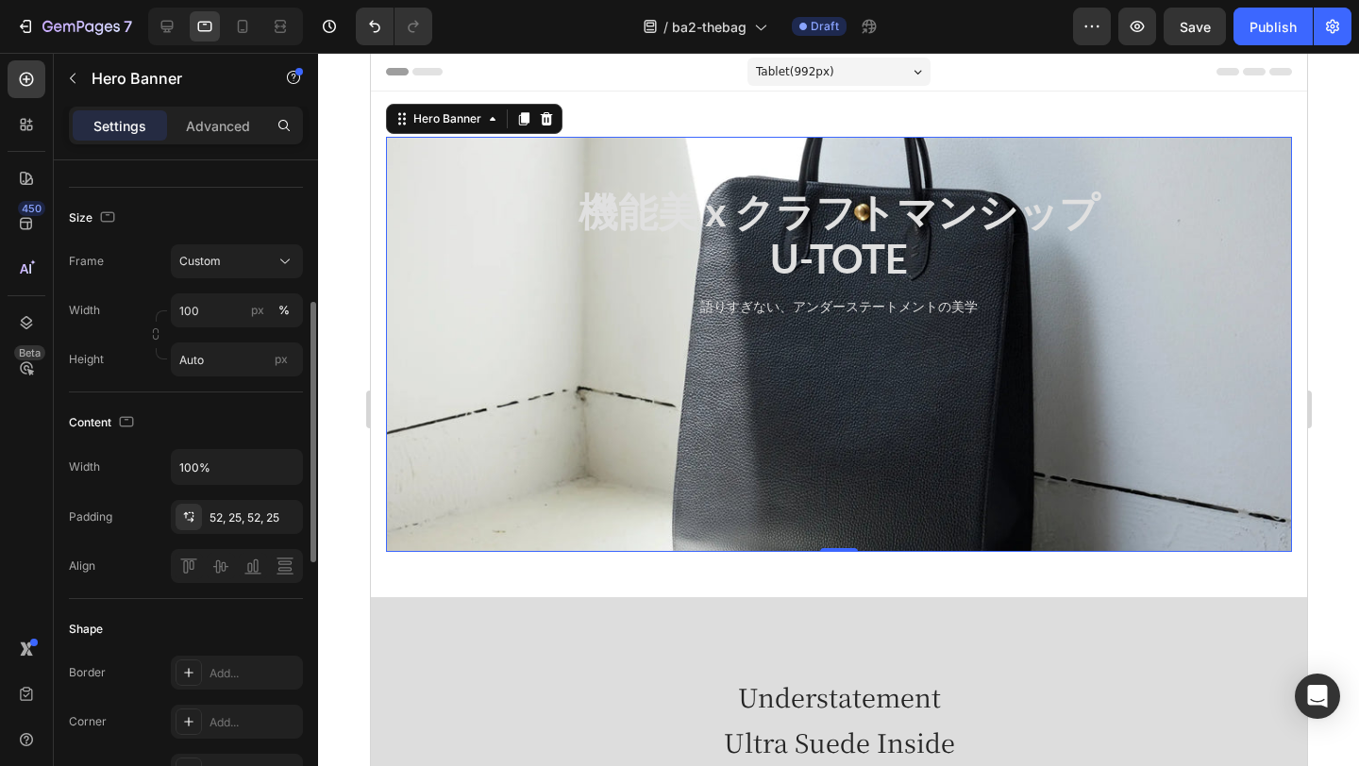
click at [325, 326] on div at bounding box center [838, 409] width 1041 height 713
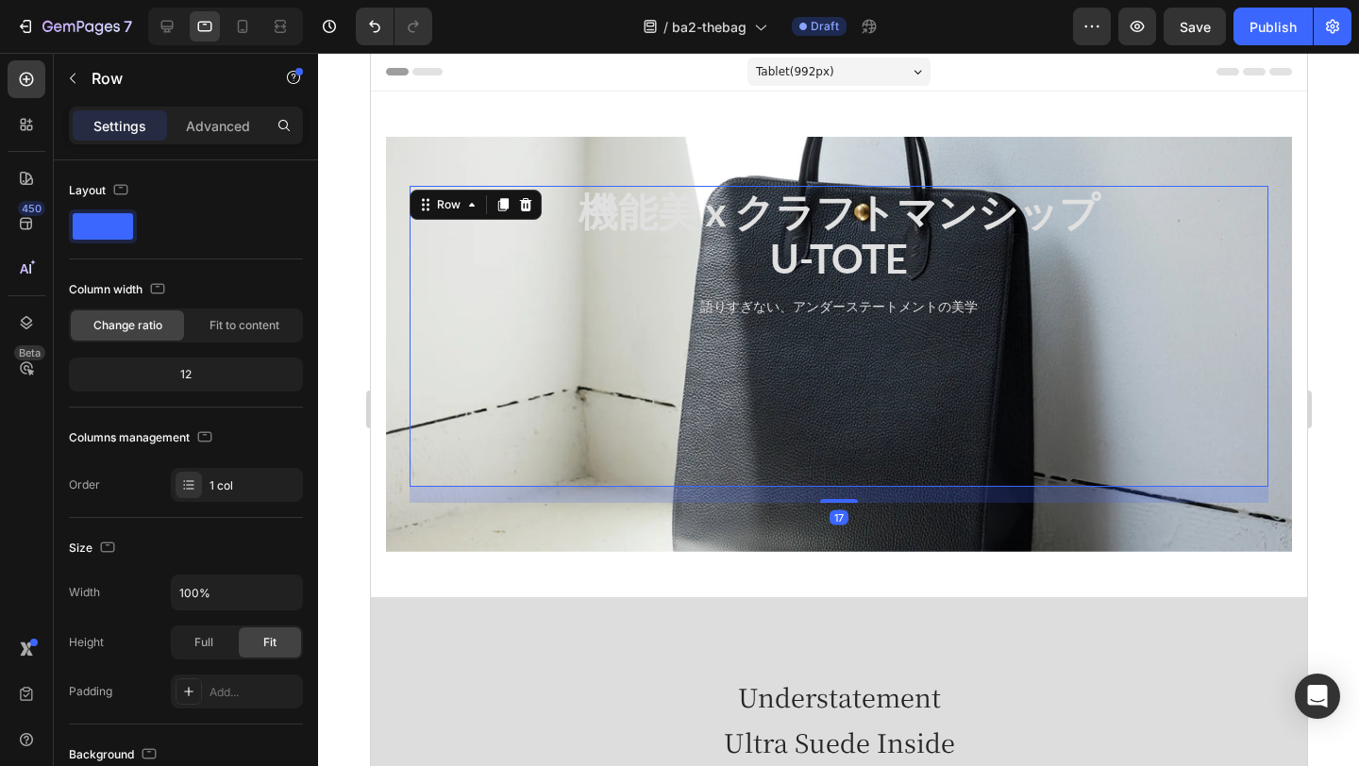
click at [467, 341] on div "機能美 x クラフトマンシップ U-TOTE Heading 語りすぎない、アンダーステートメントの美学 Text Block Row Heading Tex…" at bounding box center [838, 336] width 859 height 301
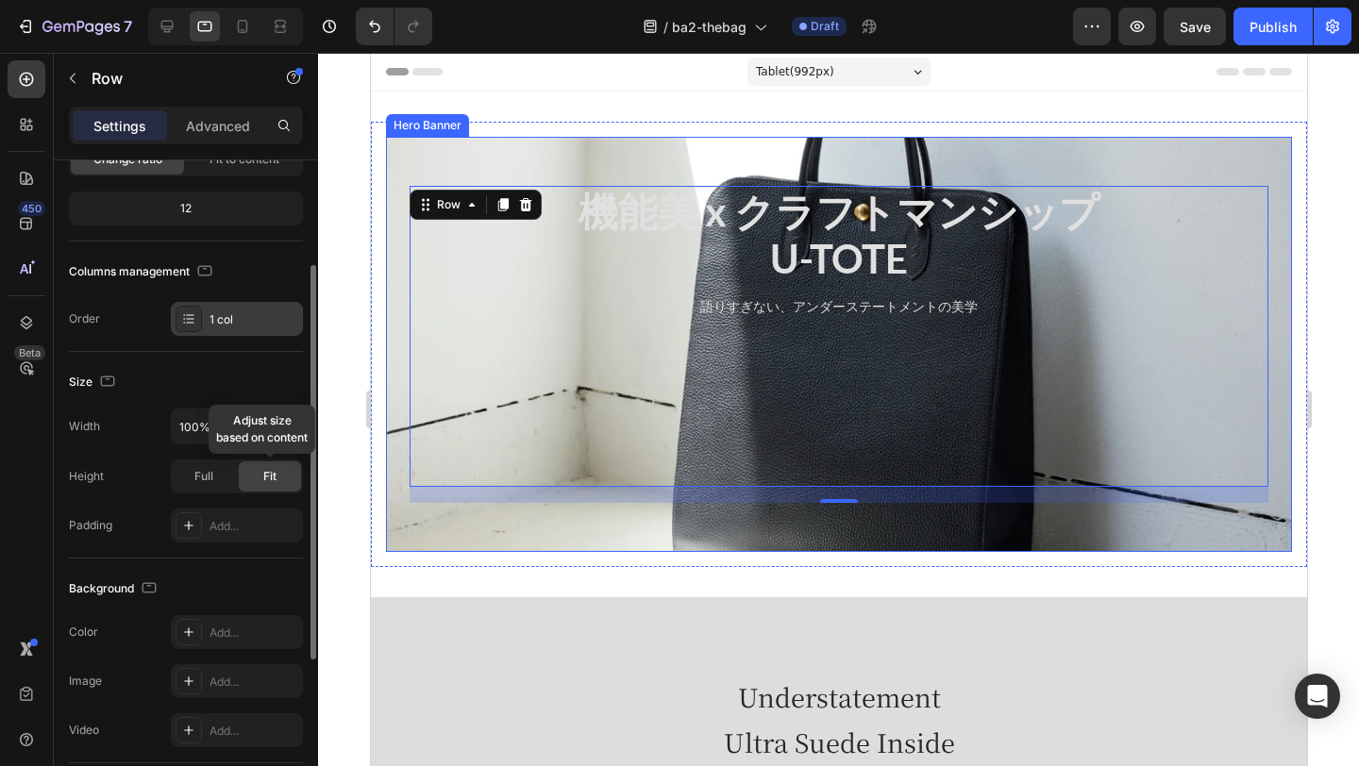
scroll to position [171, 0]
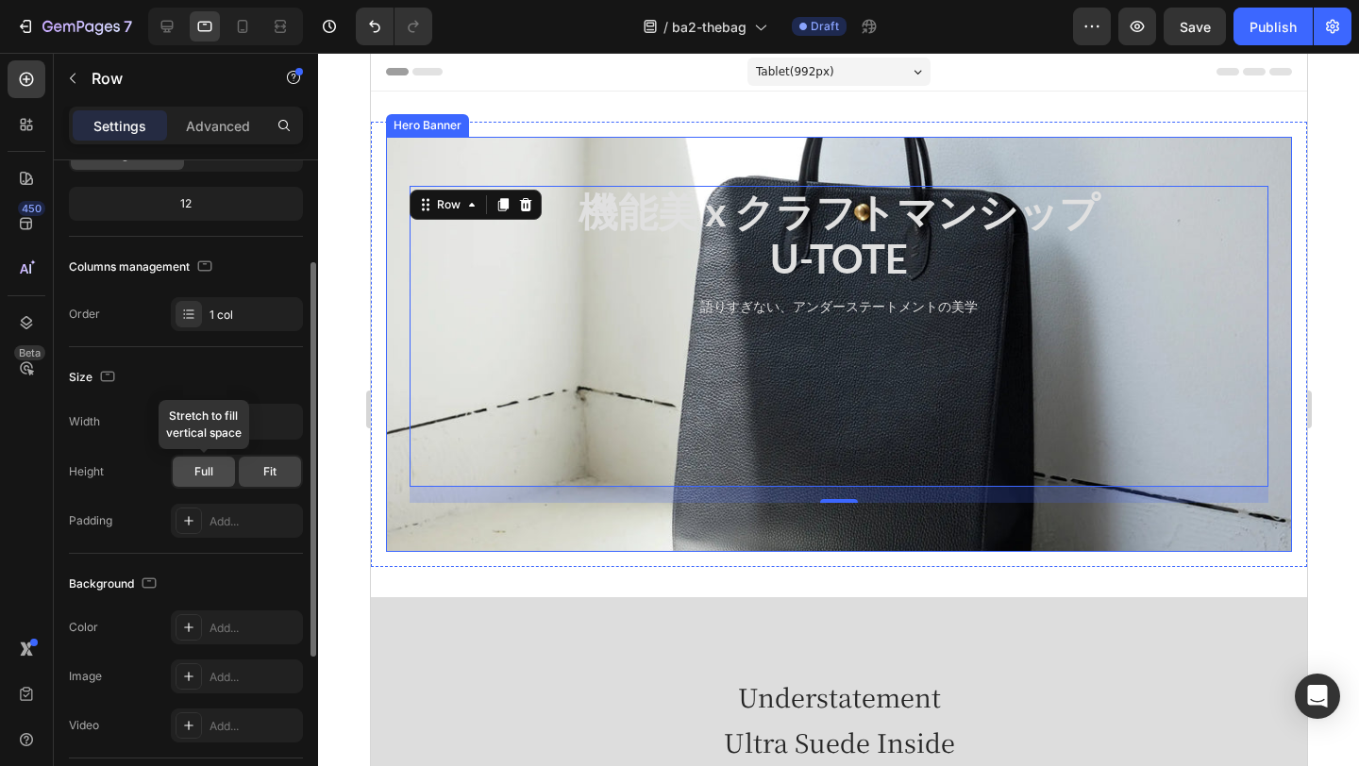
click at [219, 468] on div "Full" at bounding box center [204, 472] width 62 height 30
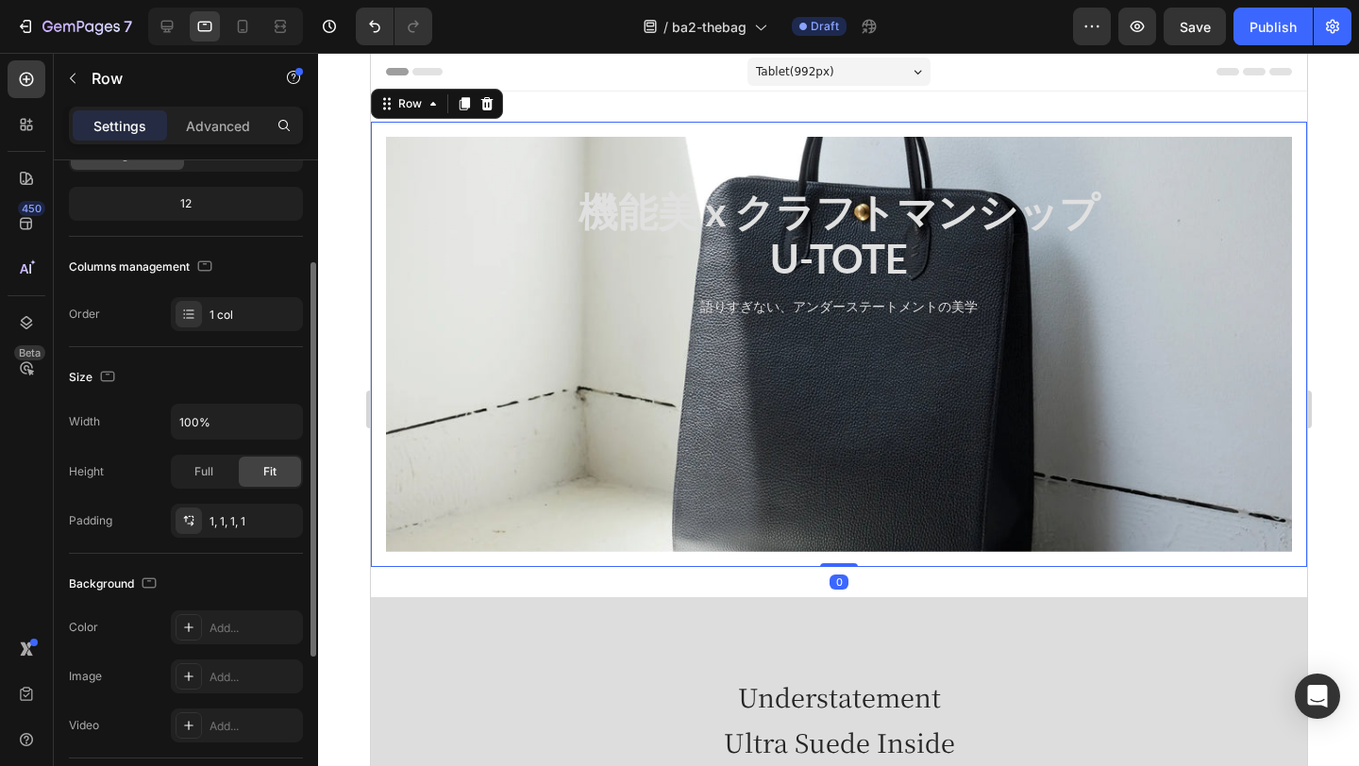
click at [382, 417] on div "機能美 x クラフトマンシップ U-TOTE Heading 語りすぎない、アンダーステートメントの美学 Text Block Row Heading Tex…" at bounding box center [838, 344] width 936 height 445
click at [220, 472] on div "Full" at bounding box center [204, 472] width 62 height 30
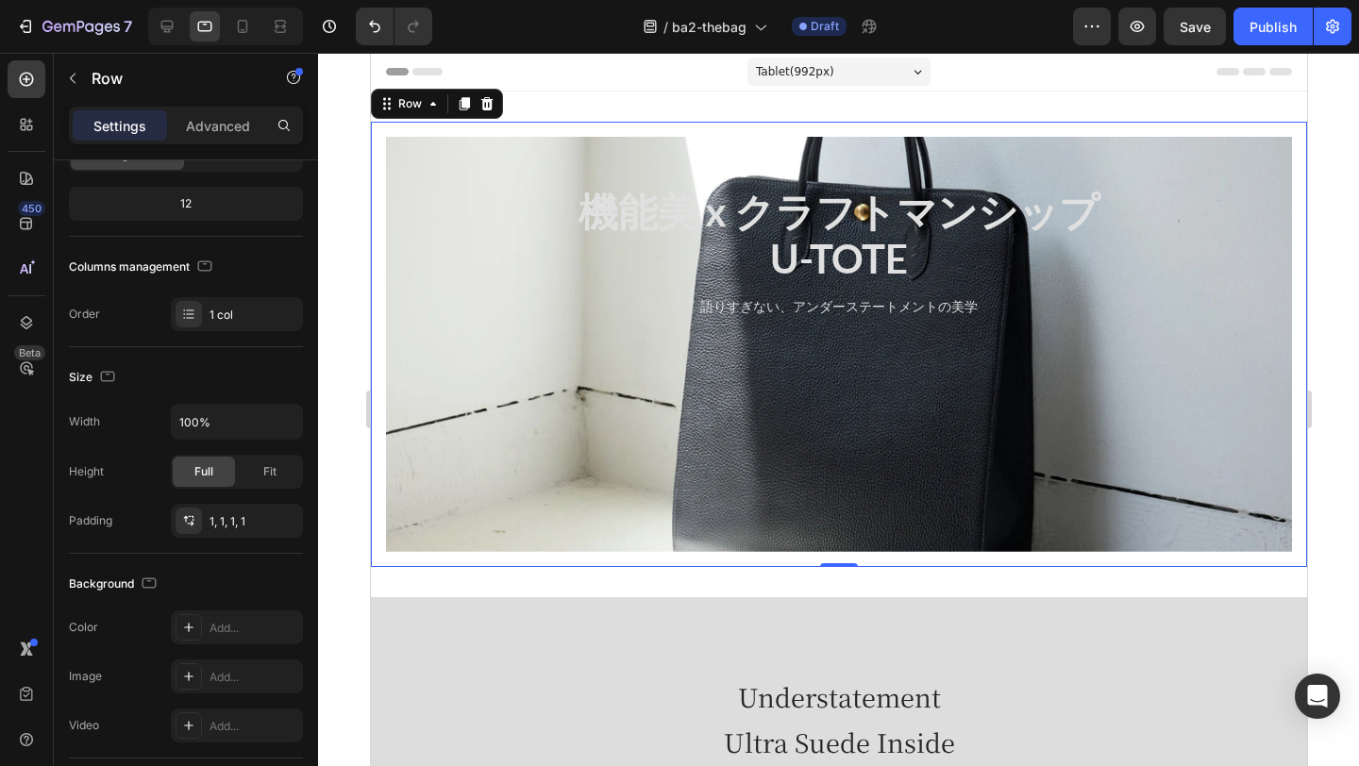
click at [384, 465] on div "機能美 x クラフトマンシップ U-TOTE Heading 語りすぎない、アンダーステートメントの美学 Text Block Row Heading Tex…" at bounding box center [838, 344] width 936 height 445
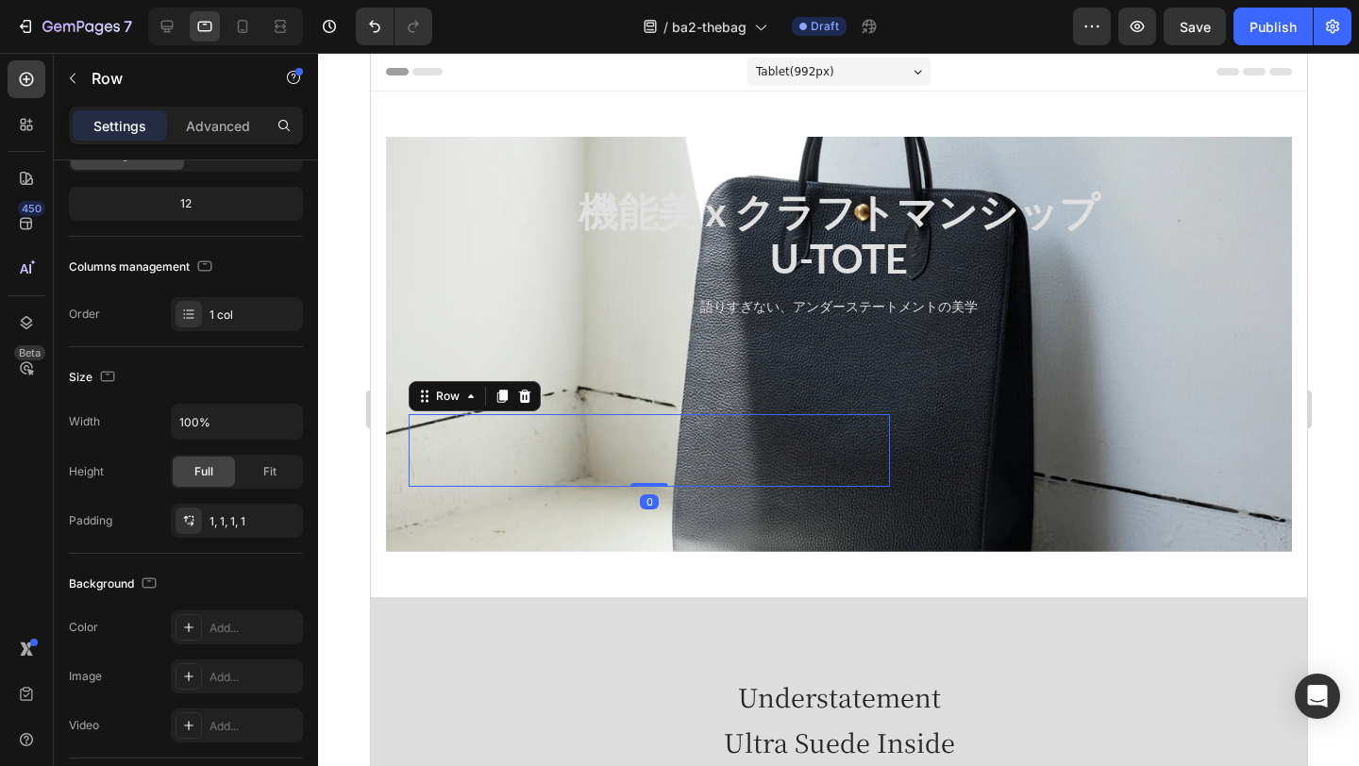
click at [472, 450] on div "Heading Text Block" at bounding box center [649, 450] width 480 height 73
click at [463, 386] on div "Row" at bounding box center [446, 396] width 69 height 23
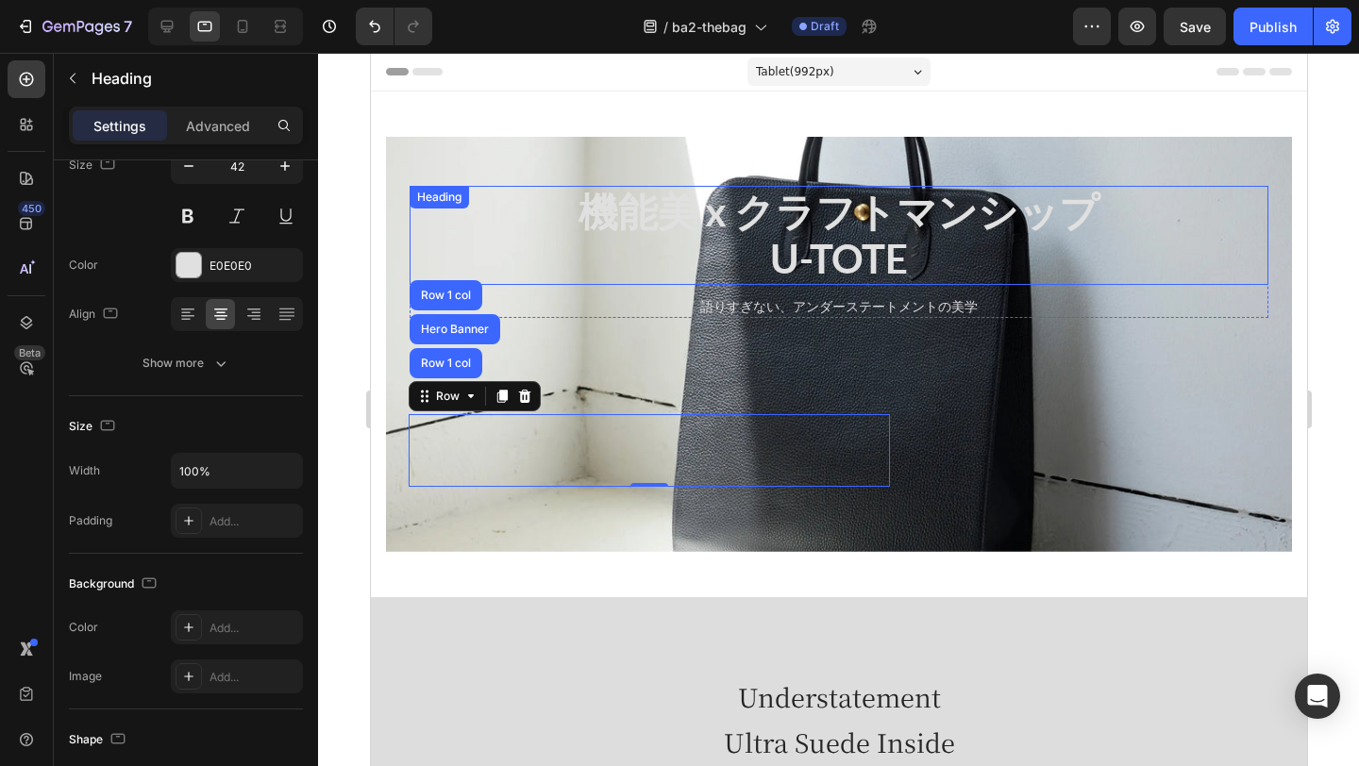
click at [420, 251] on h2 "機能美 x クラフトマンシップ U-TOTE" at bounding box center [838, 235] width 859 height 99
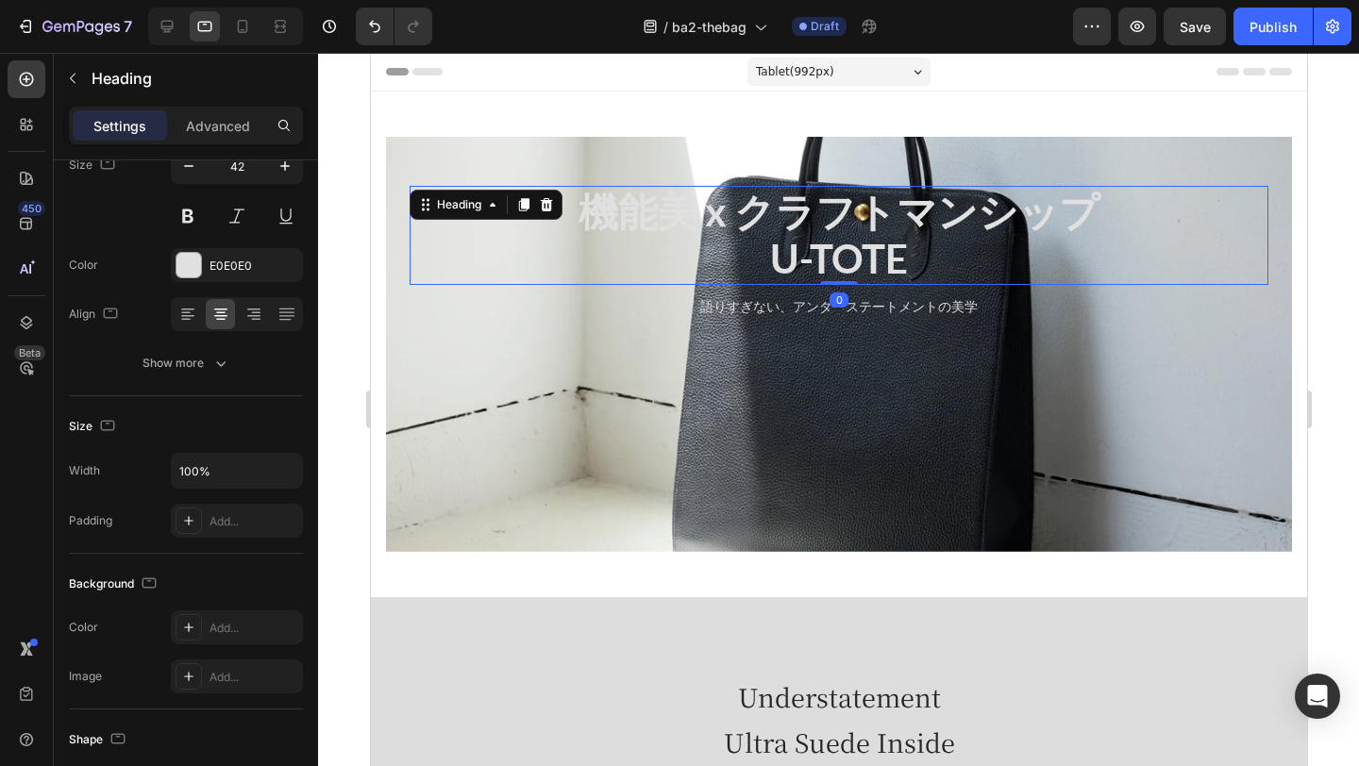
scroll to position [0, 0]
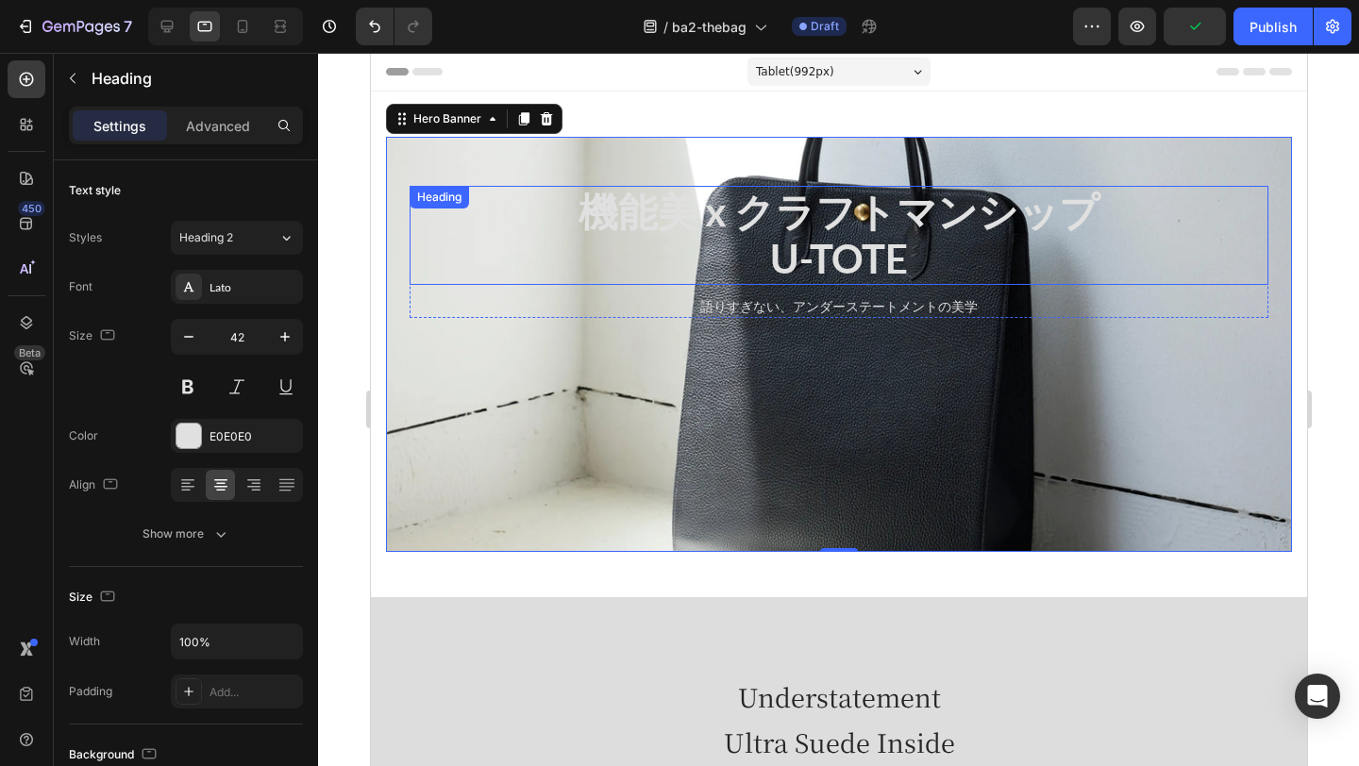
click at [487, 226] on h2 "機能美 x クラフトマンシップ U-TOTE" at bounding box center [838, 235] width 859 height 99
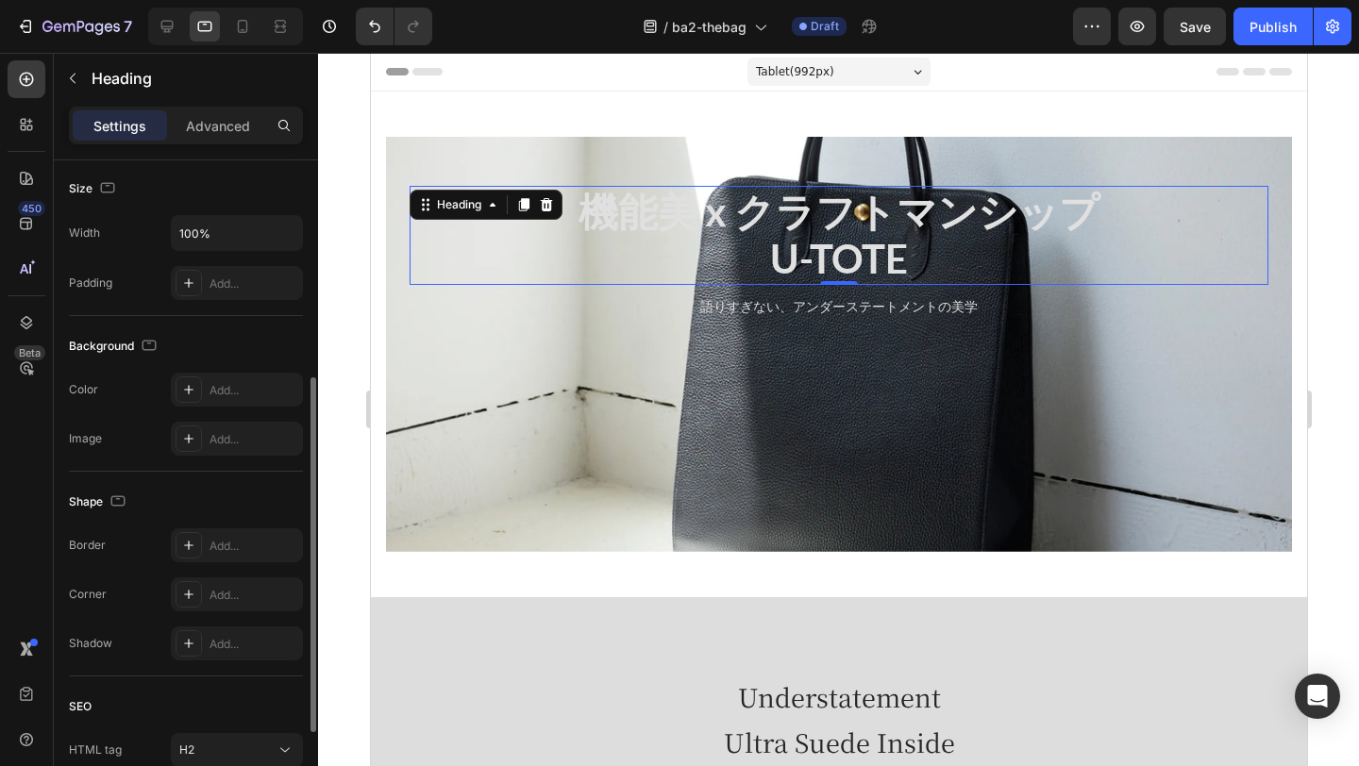
scroll to position [419, 0]
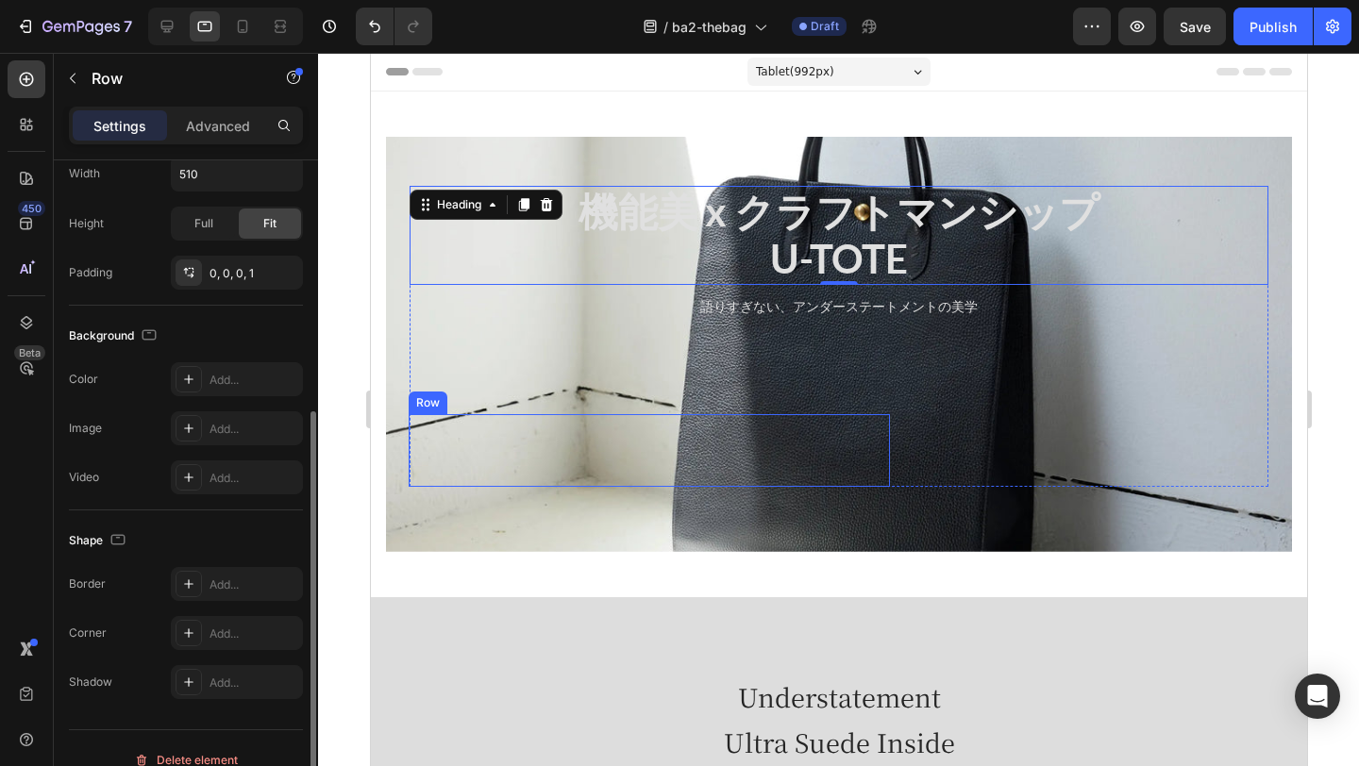
click at [460, 466] on div "Heading Text Block" at bounding box center [649, 450] width 480 height 73
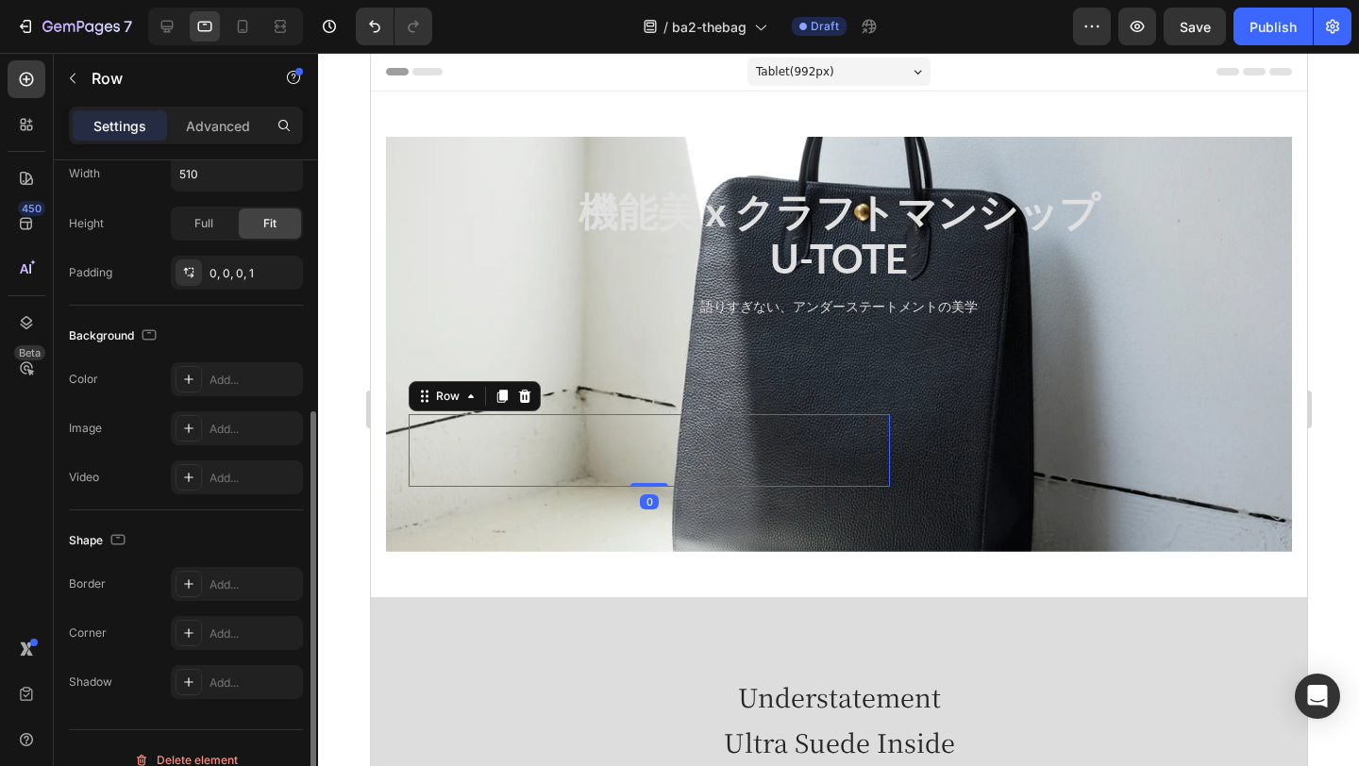
scroll to position [0, 0]
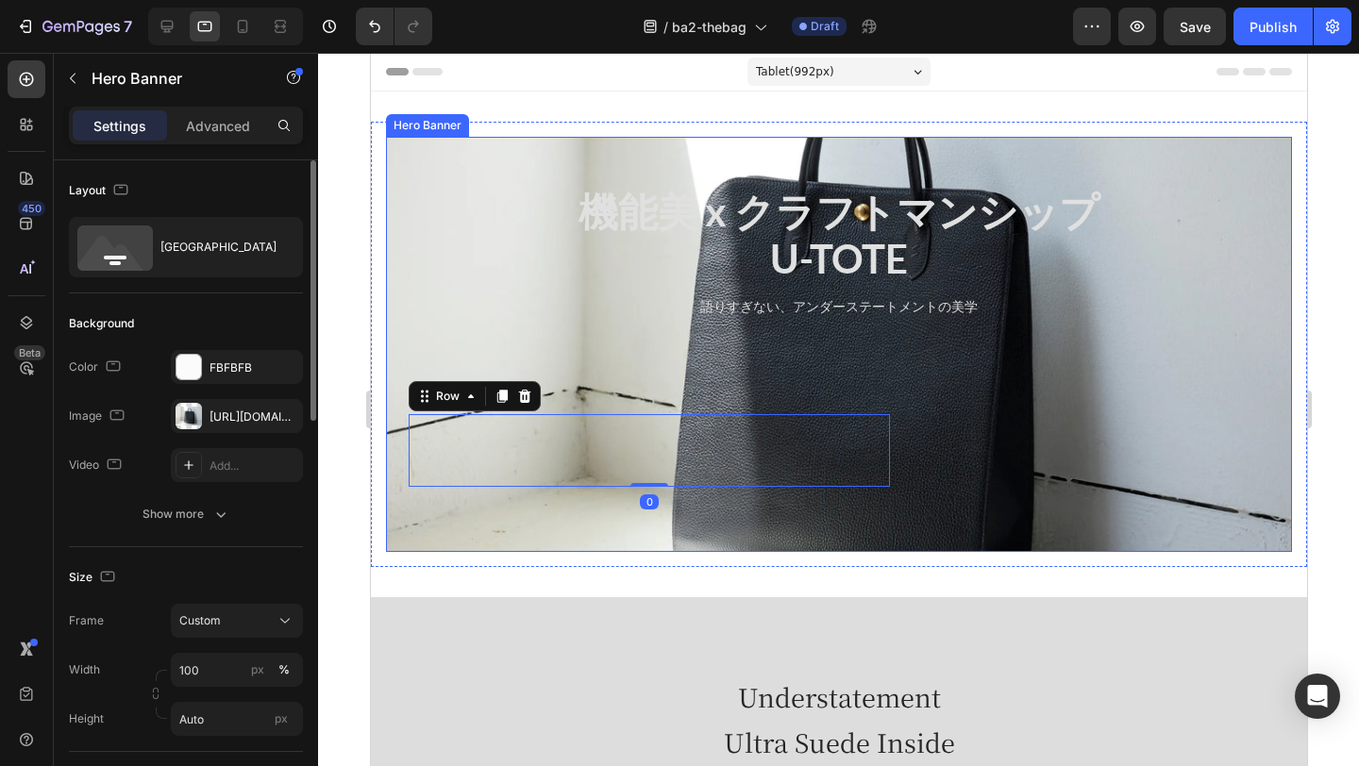
click at [423, 537] on div "機能美 x クラフトマンシップ U-TOTE Heading 語りすぎない、アンダーステートメントの美学 Text Block Row Heading Tex…" at bounding box center [838, 344] width 906 height 415
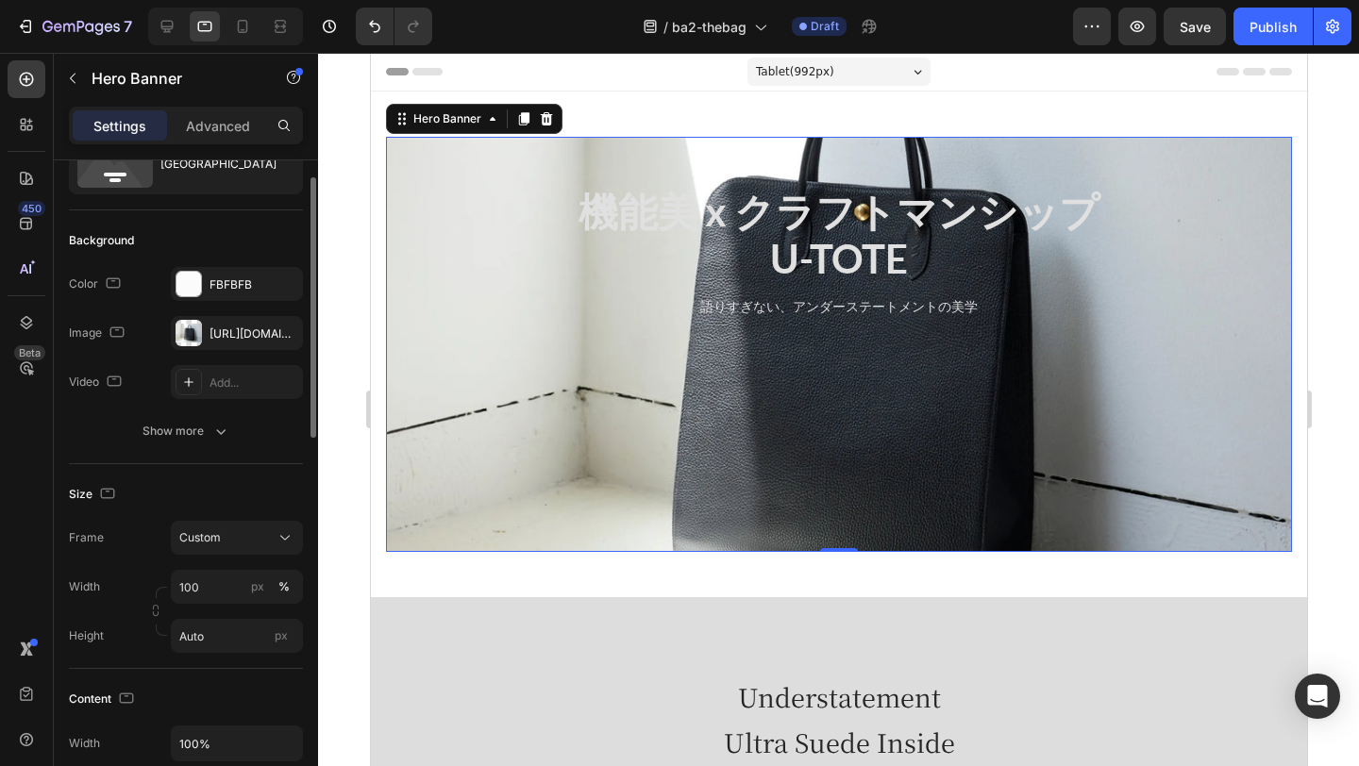
scroll to position [100, 0]
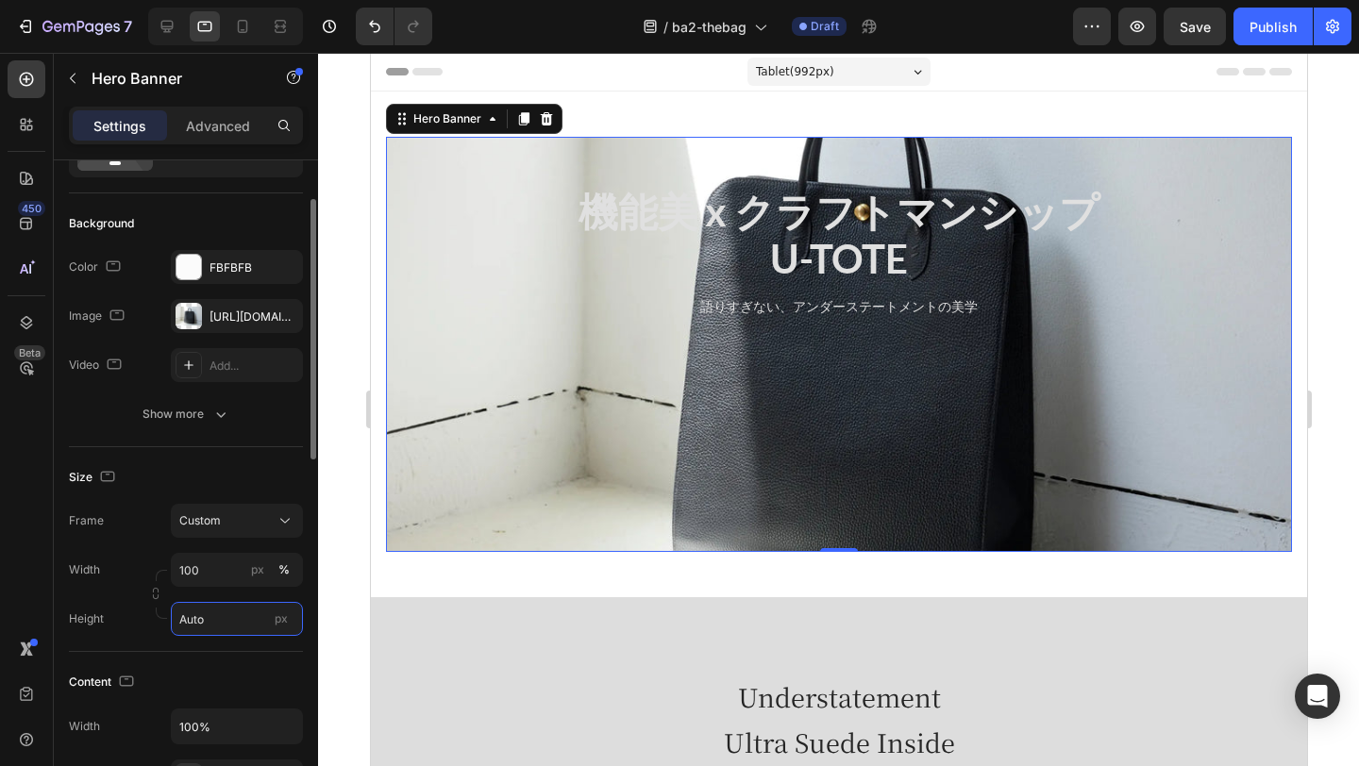
click at [247, 623] on input "Auto" at bounding box center [237, 619] width 132 height 34
click at [218, 727] on input "100%" at bounding box center [237, 727] width 130 height 34
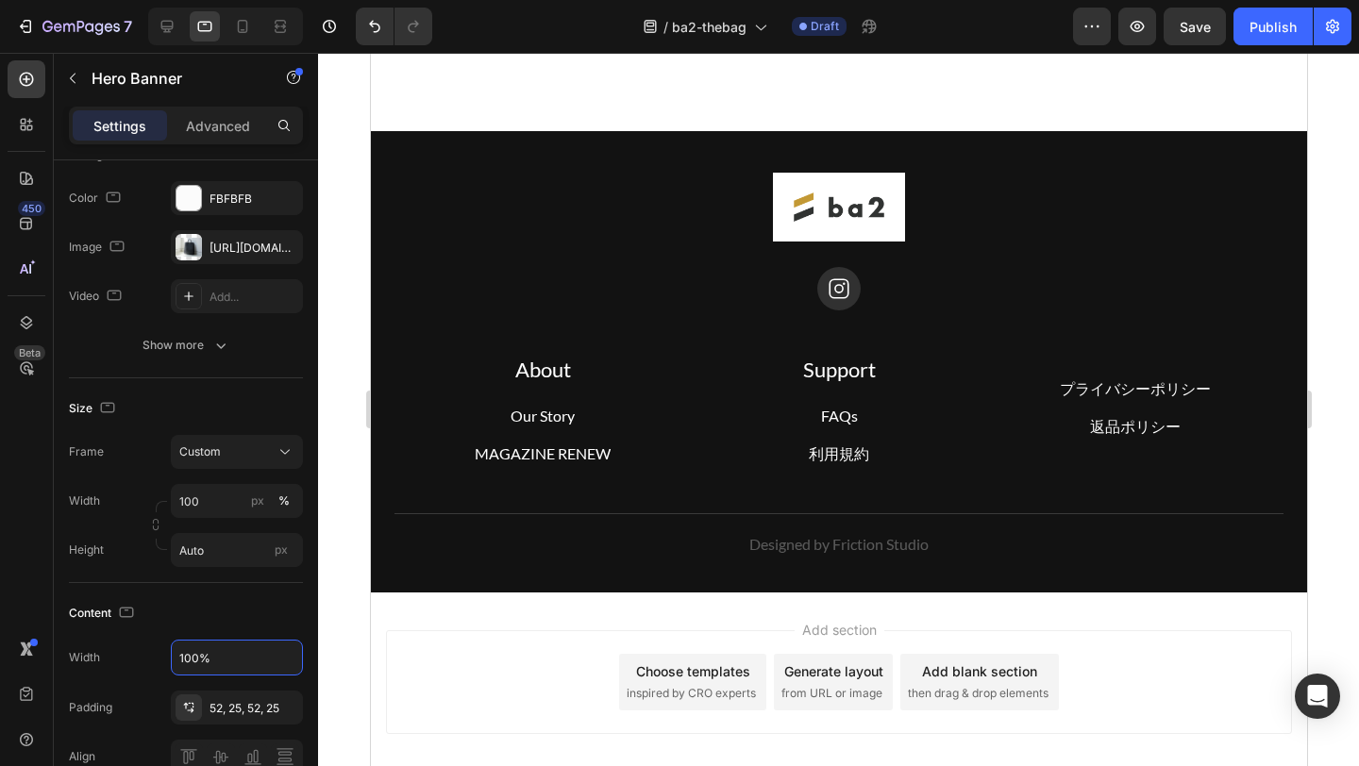
scroll to position [12402, 0]
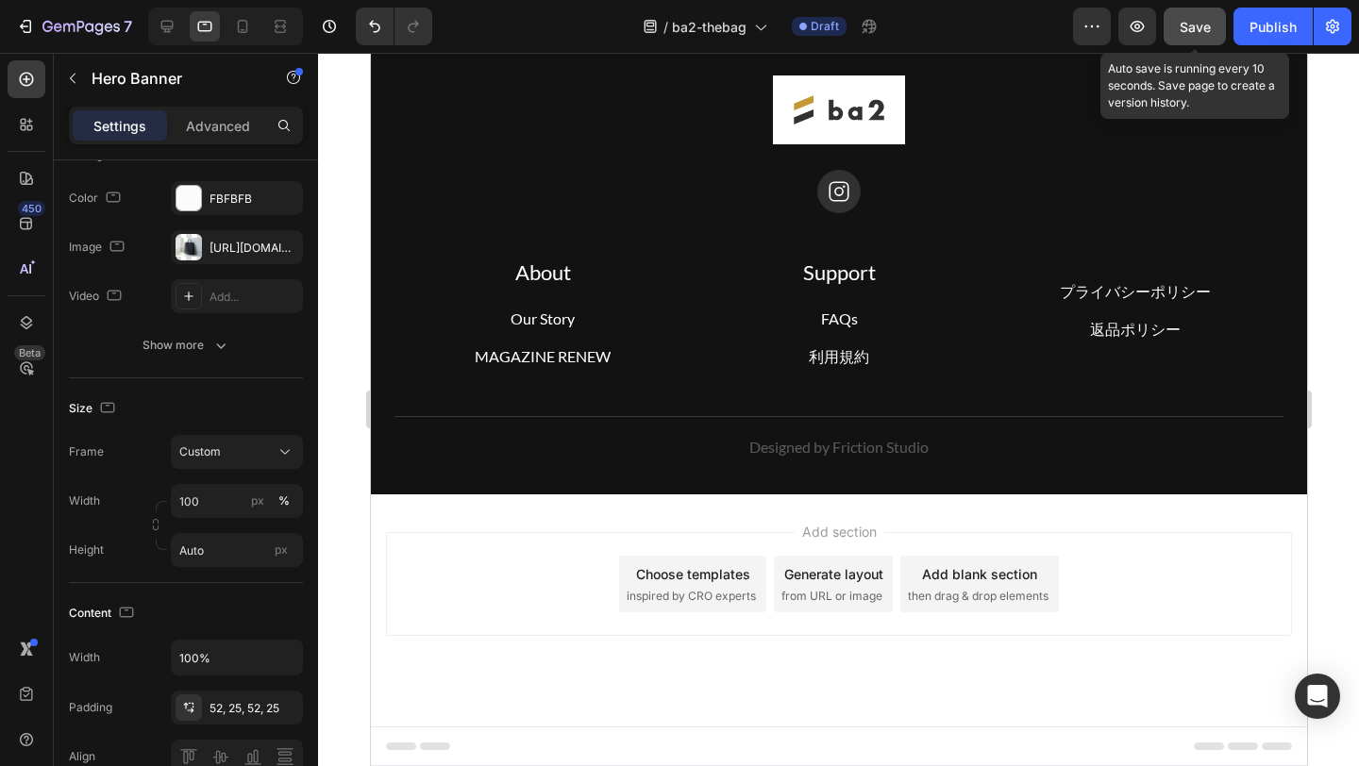
click at [1185, 39] on button "Save" at bounding box center [1194, 27] width 62 height 38
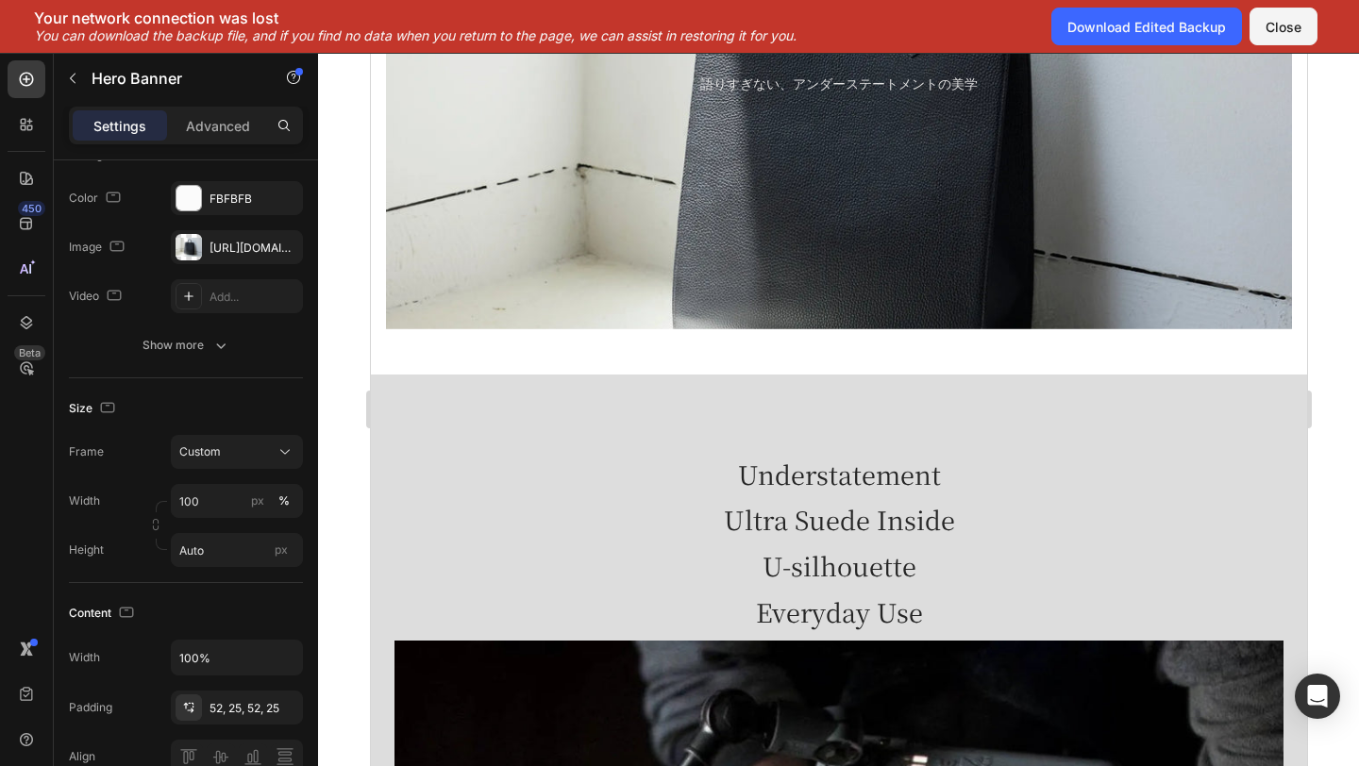
scroll to position [0, 0]
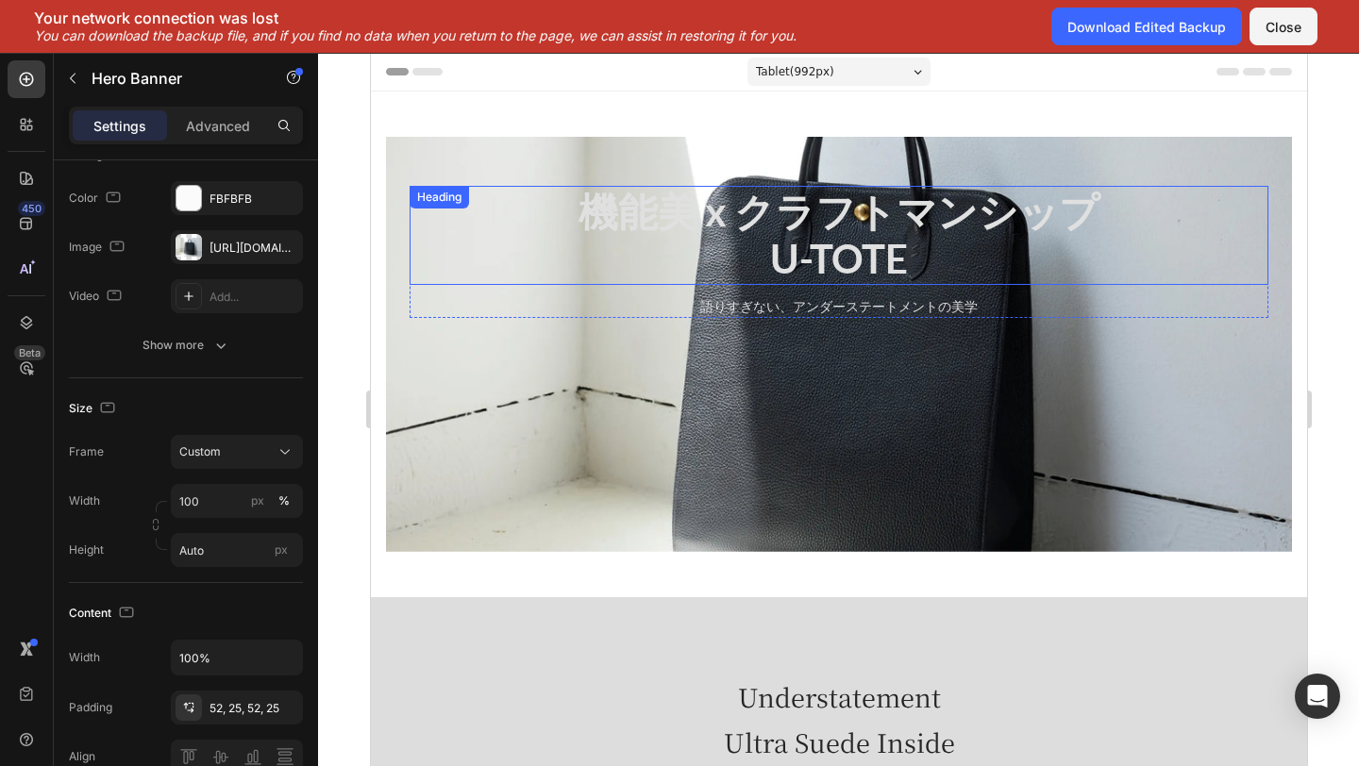
click at [630, 212] on h2 "機能美 x クラフトマンシップ U-TOTE" at bounding box center [838, 235] width 859 height 99
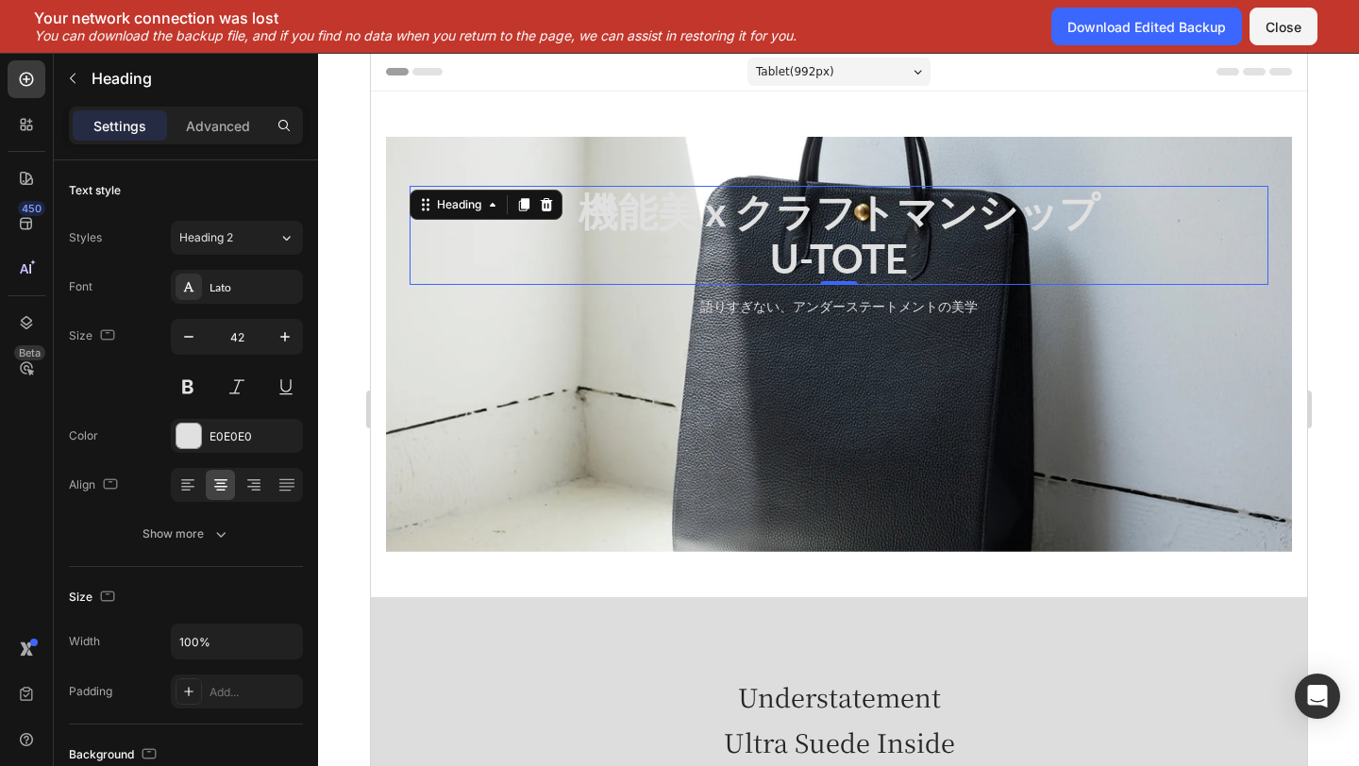
click at [638, 235] on h2 "機能美 x クラフトマンシップ U-TOTE" at bounding box center [838, 235] width 859 height 99
click at [581, 219] on p "機能美 x クラフトマンシップ U-TOTE" at bounding box center [837, 235] width 855 height 95
click at [572, 215] on p "機能美 x クラフトマンシップ U-TOTE" at bounding box center [837, 235] width 855 height 95
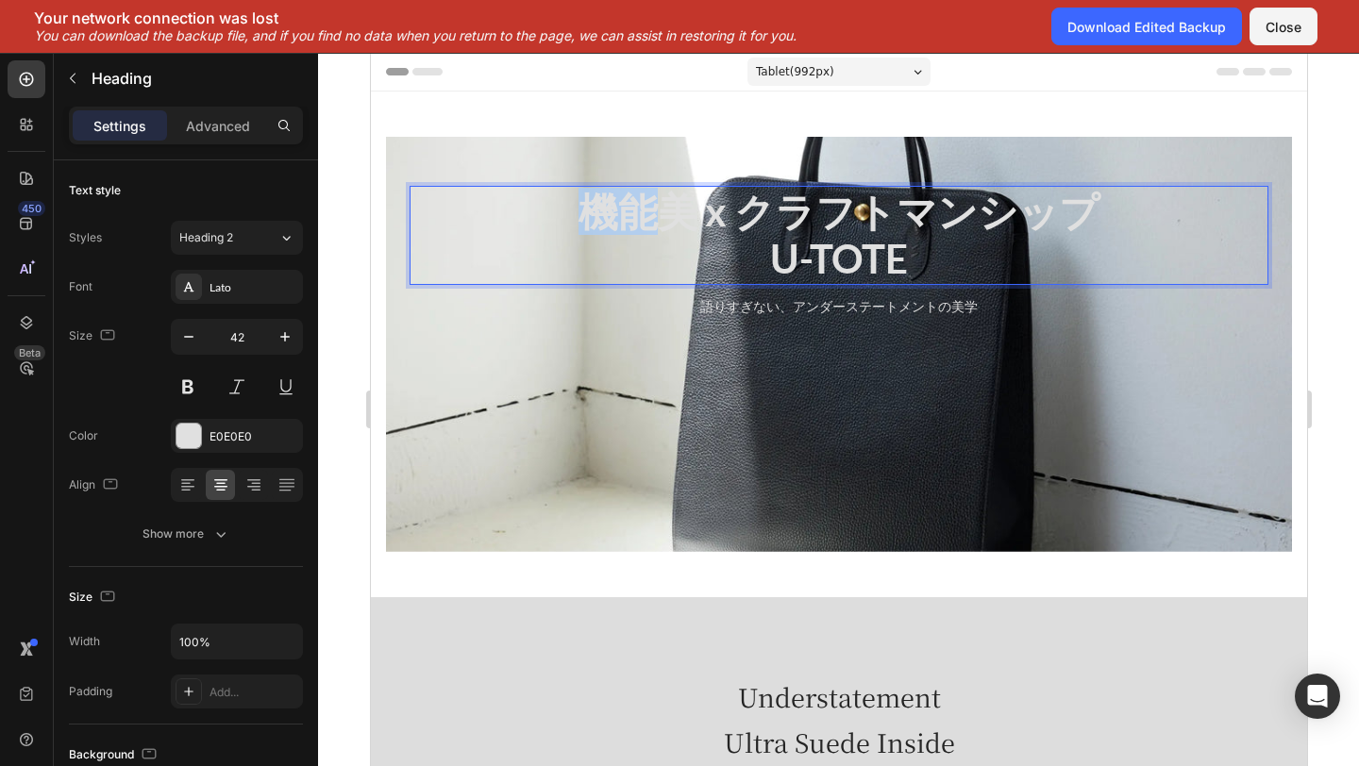
click at [572, 215] on p "機能美 x クラフトマンシップ U-TOTE" at bounding box center [837, 235] width 855 height 95
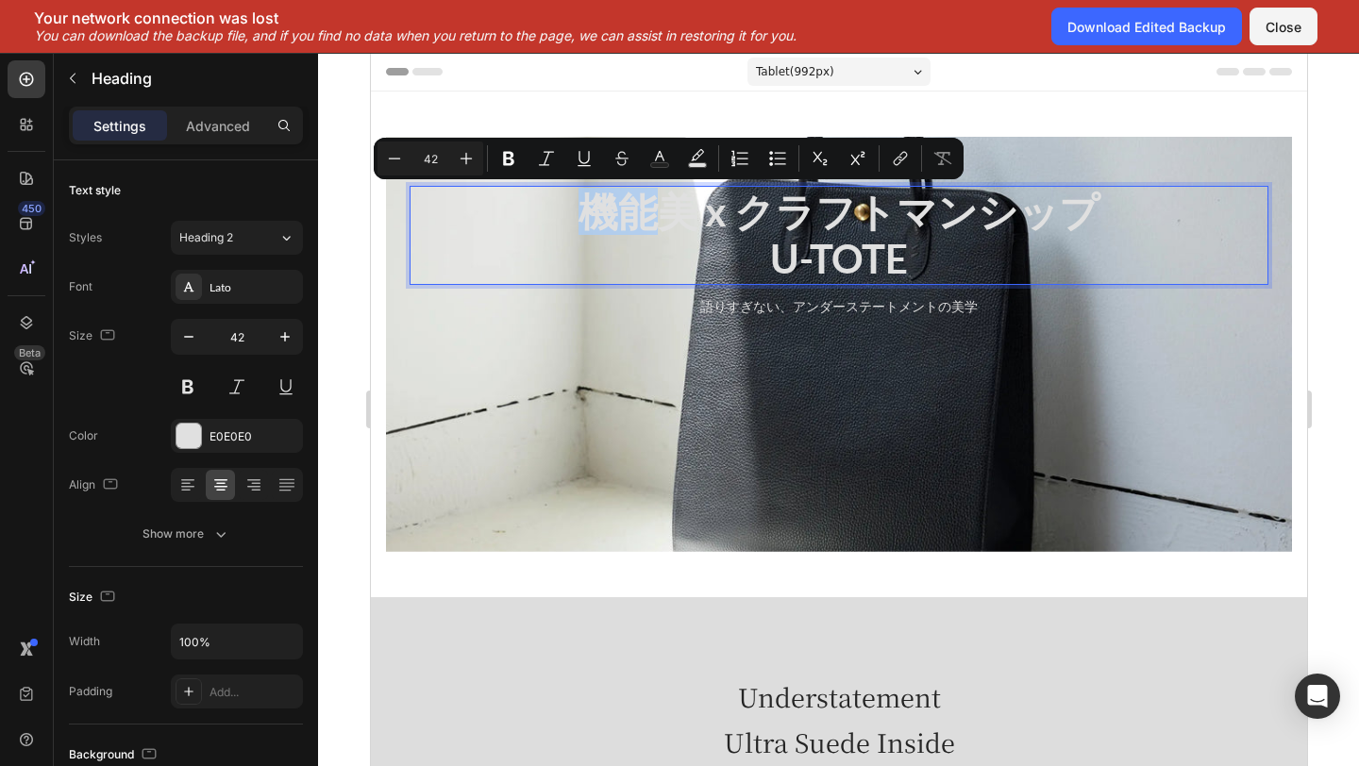
click at [614, 208] on p "機能美 x クラフトマンシップ U-TOTE" at bounding box center [837, 235] width 855 height 95
click at [583, 209] on p "機能美 x クラフトマンシップ U-TOTE" at bounding box center [837, 235] width 855 height 95
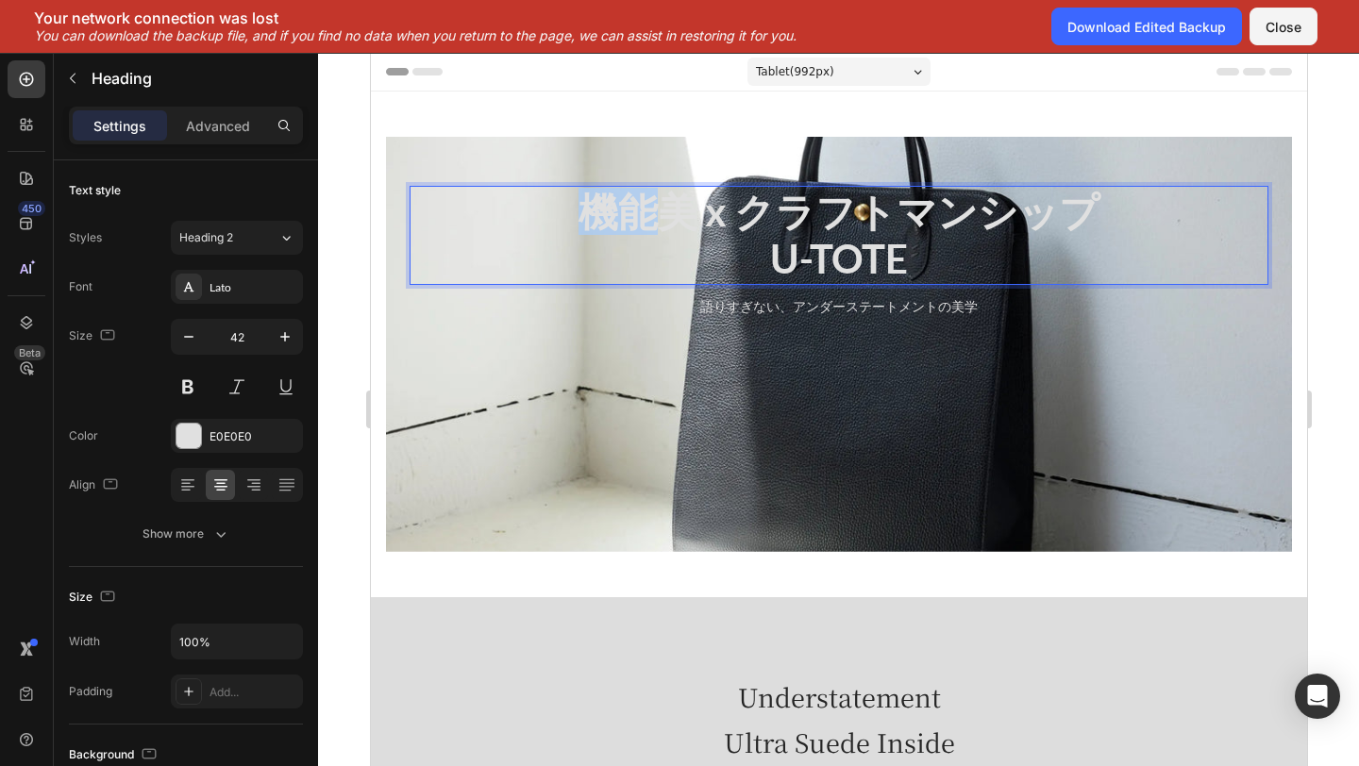
click at [583, 209] on p "機能美 x クラフトマンシップ U-TOTE" at bounding box center [837, 235] width 855 height 95
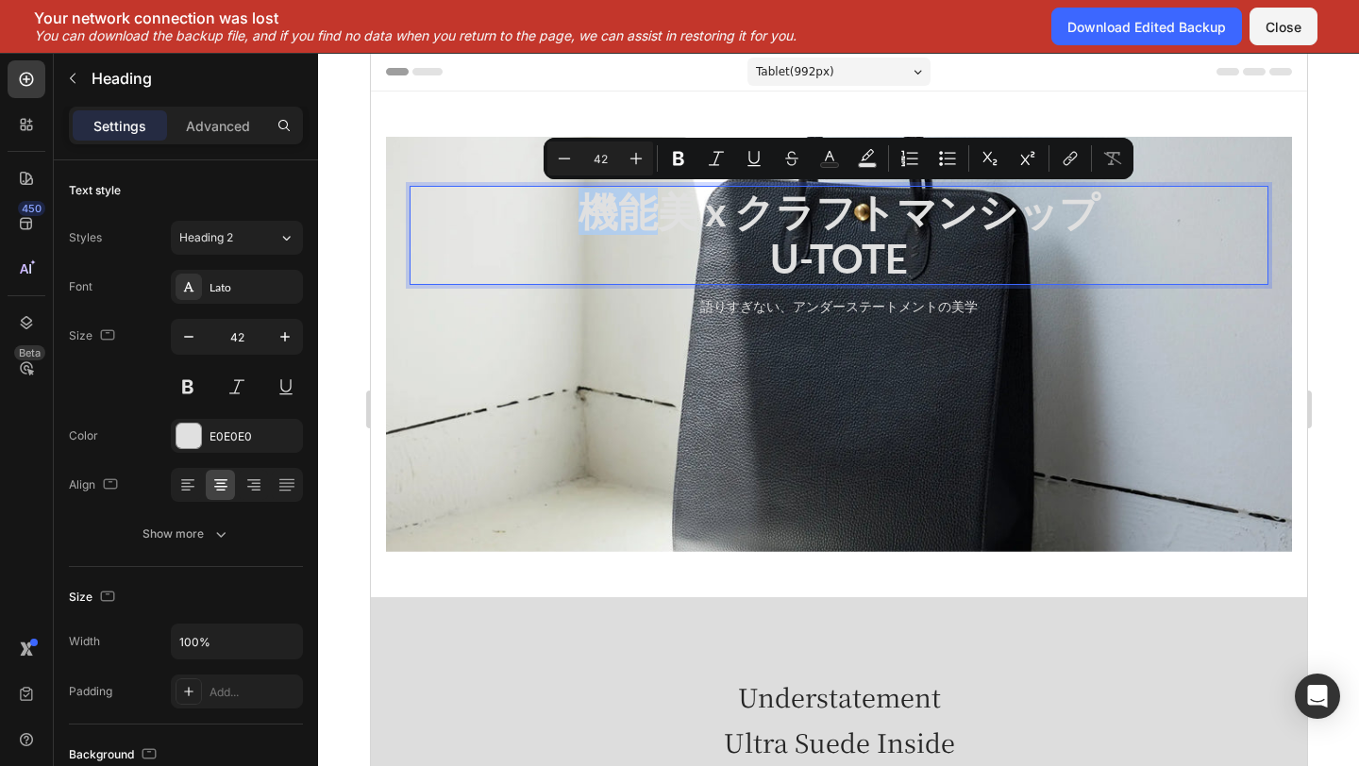
drag, startPoint x: 583, startPoint y: 209, endPoint x: 931, endPoint y: 265, distance: 352.6
click at [931, 265] on p "機能美 x クラフトマンシップ U-TOTE" at bounding box center [837, 235] width 855 height 95
click at [570, 166] on icon "Editor contextual toolbar" at bounding box center [564, 158] width 19 height 19
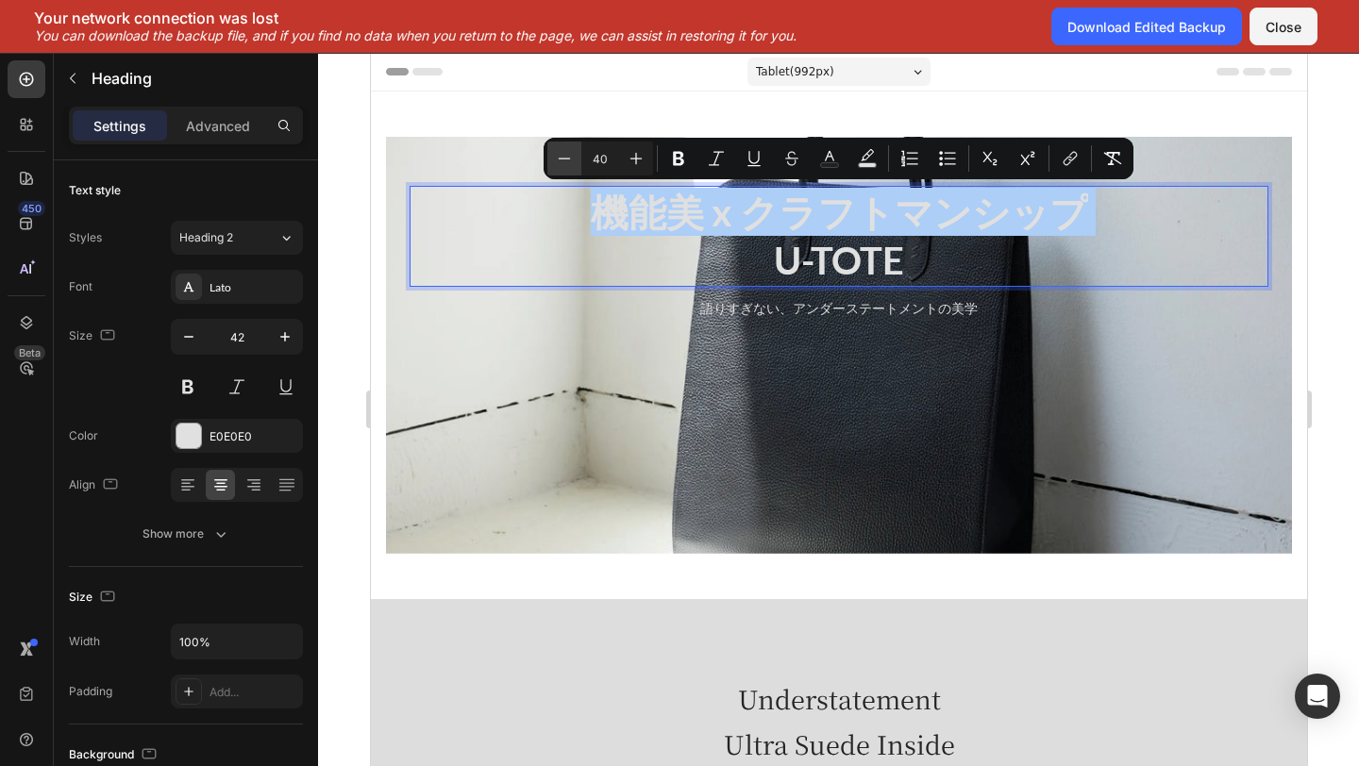
click at [570, 166] on icon "Editor contextual toolbar" at bounding box center [564, 158] width 19 height 19
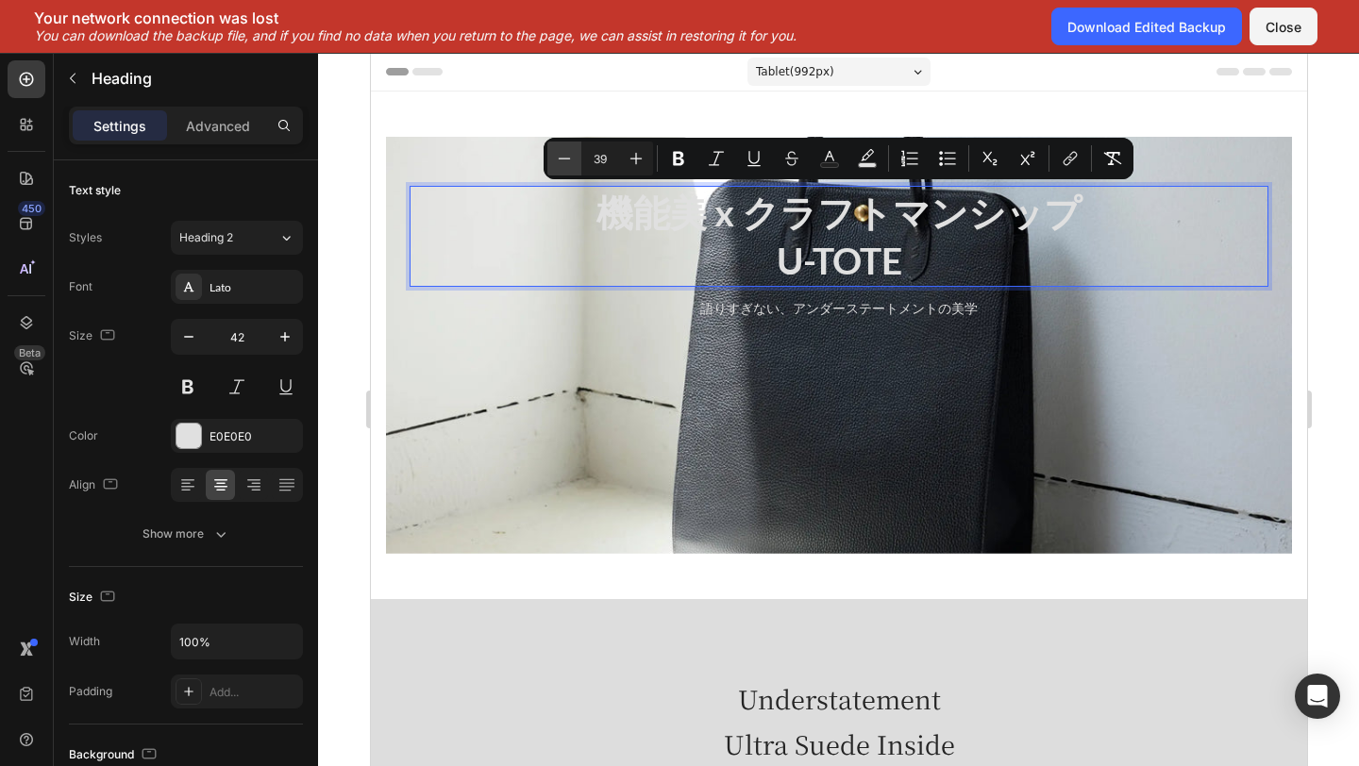
click at [570, 166] on icon "Editor contextual toolbar" at bounding box center [564, 158] width 19 height 19
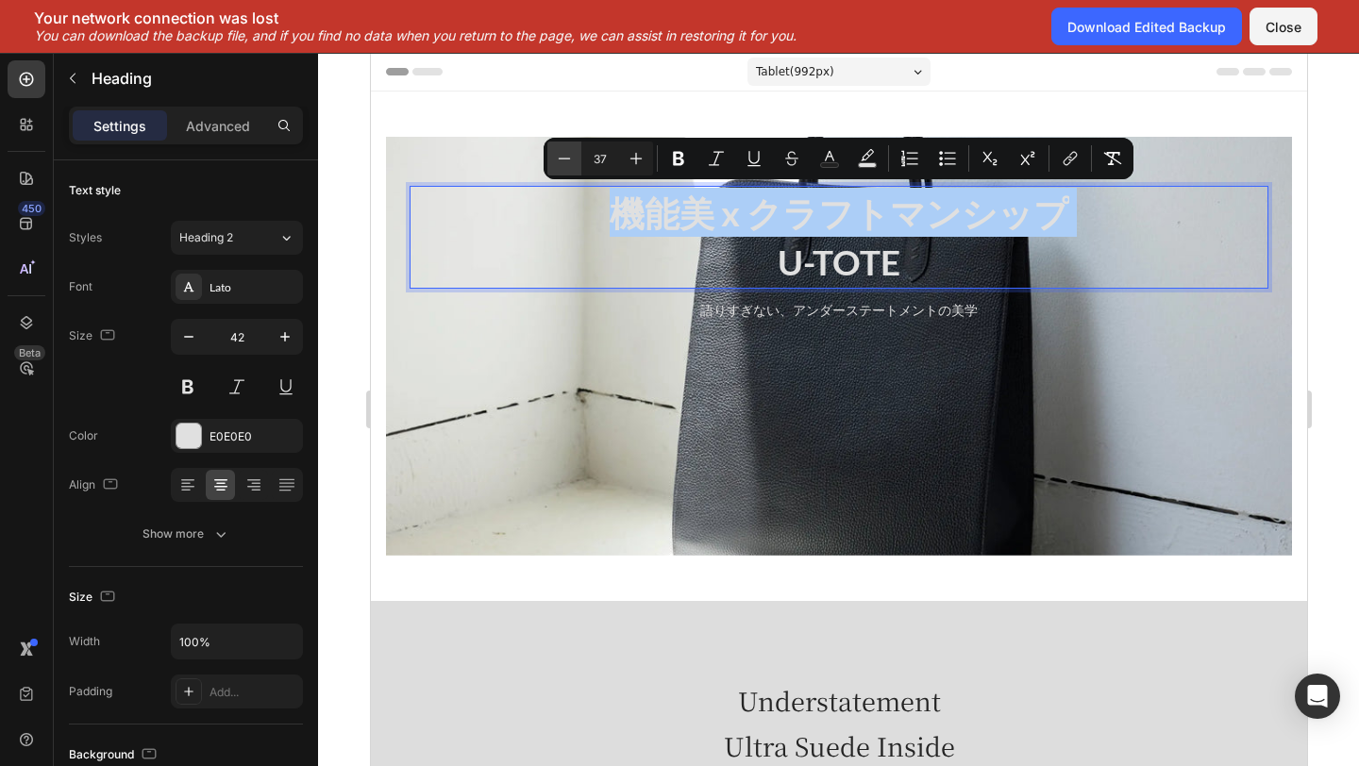
click at [570, 166] on icon "Editor contextual toolbar" at bounding box center [564, 158] width 19 height 19
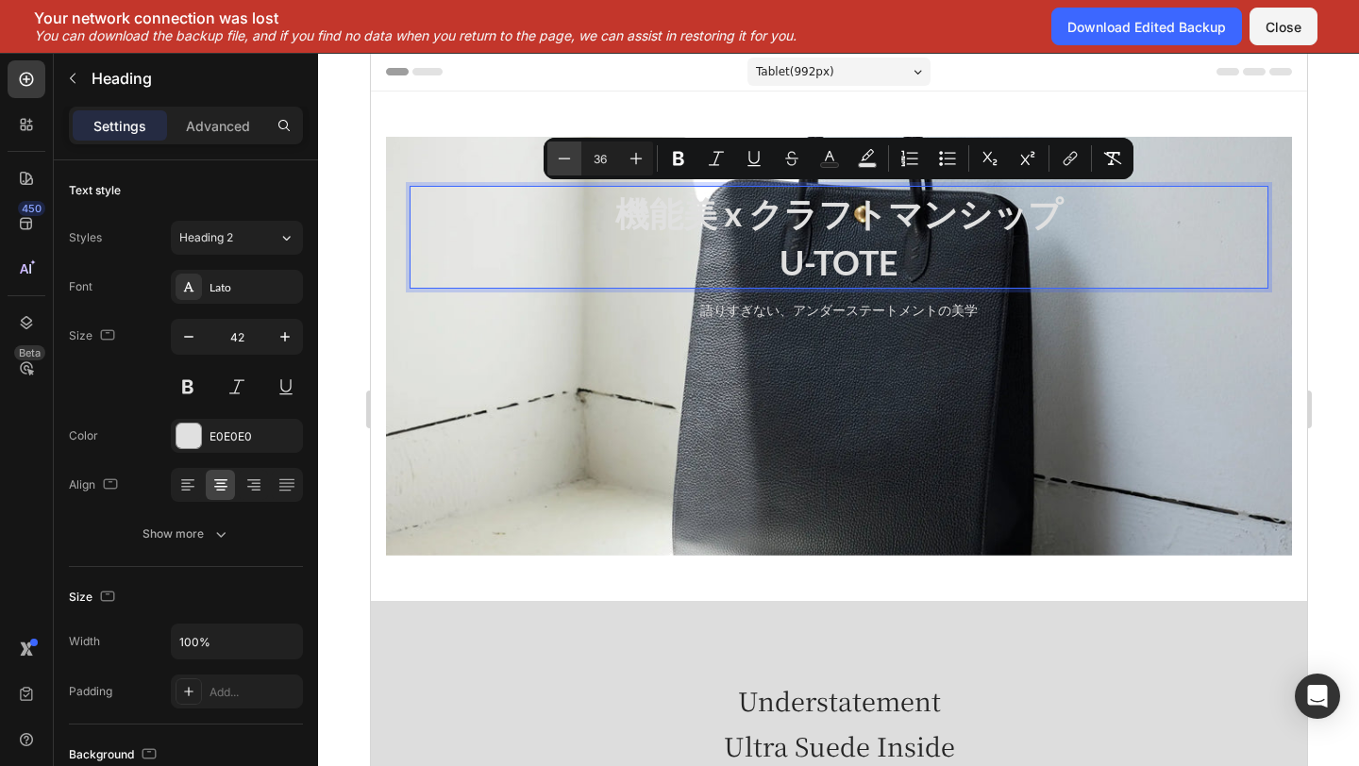
click at [570, 166] on icon "Editor contextual toolbar" at bounding box center [564, 158] width 19 height 19
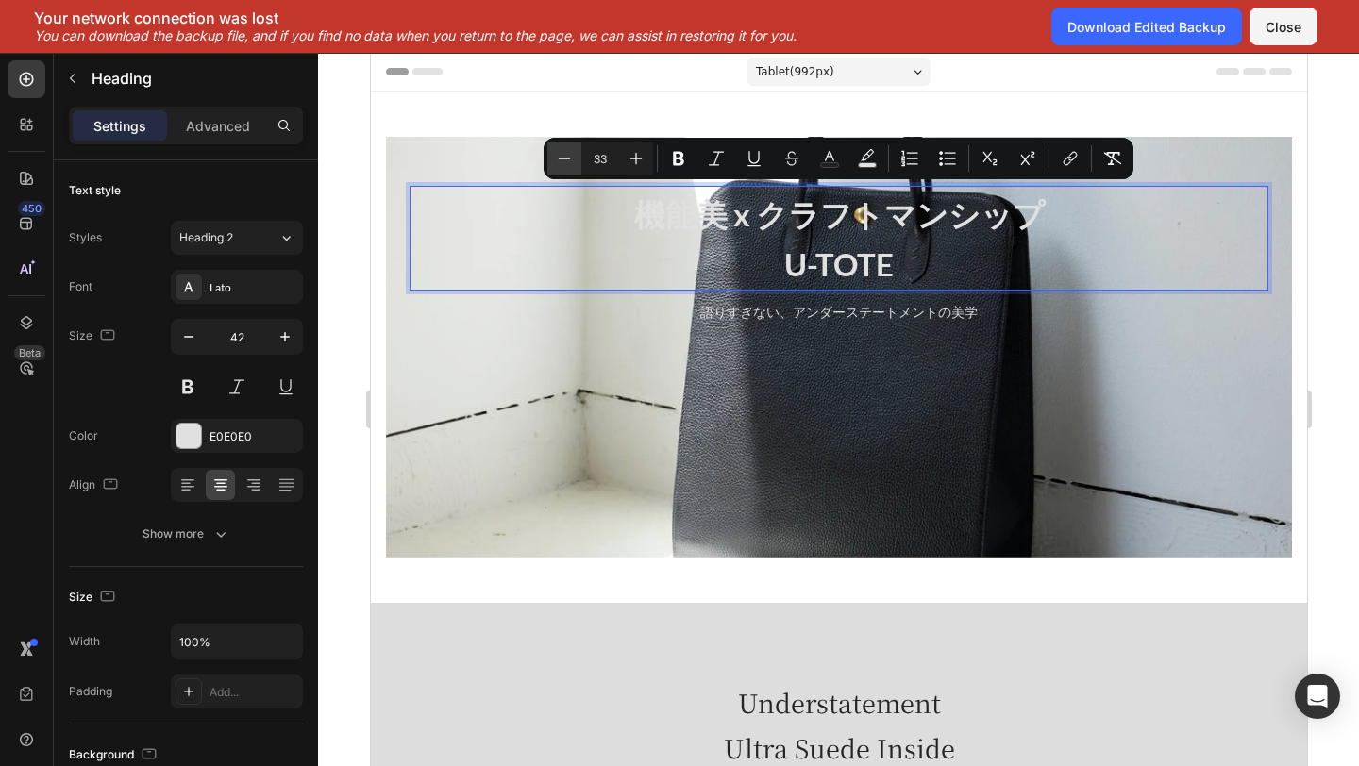
click at [570, 166] on icon "Editor contextual toolbar" at bounding box center [564, 158] width 19 height 19
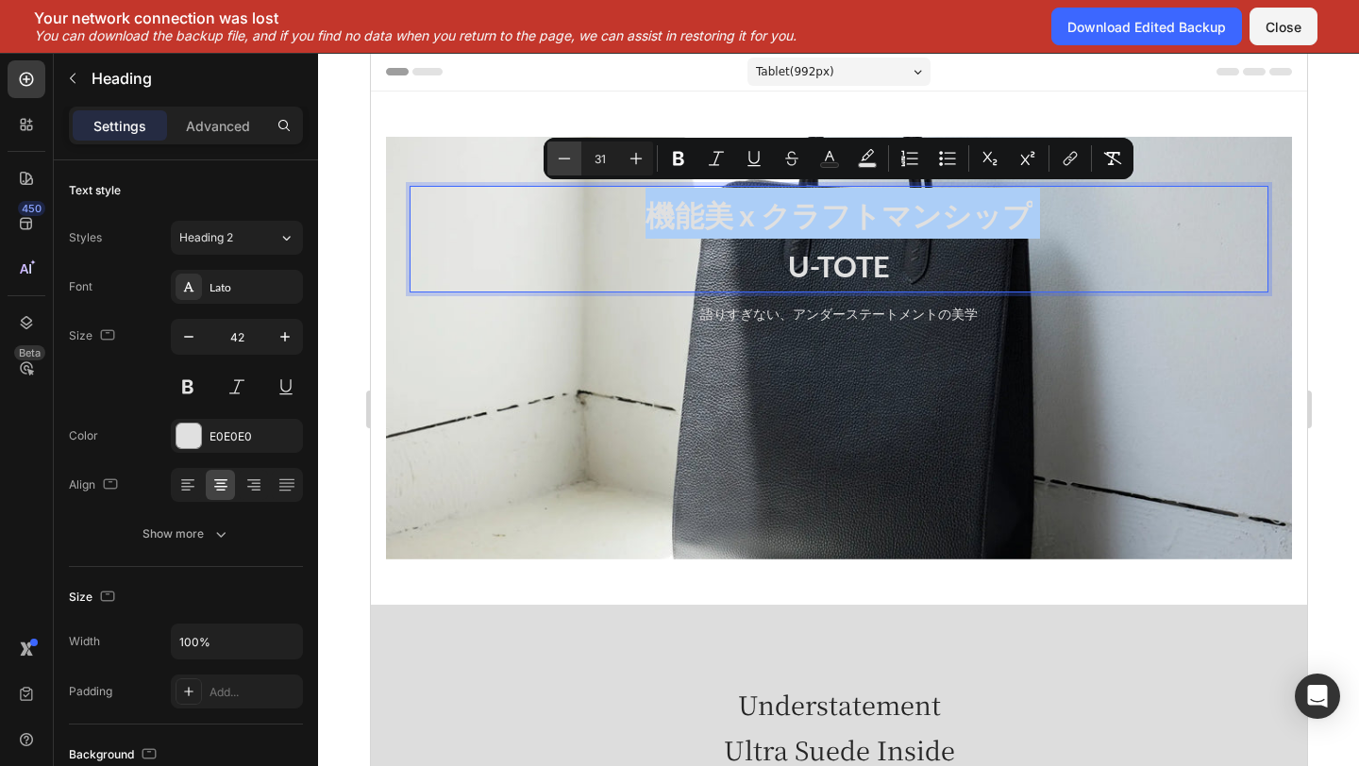
click at [570, 166] on icon "Editor contextual toolbar" at bounding box center [564, 158] width 19 height 19
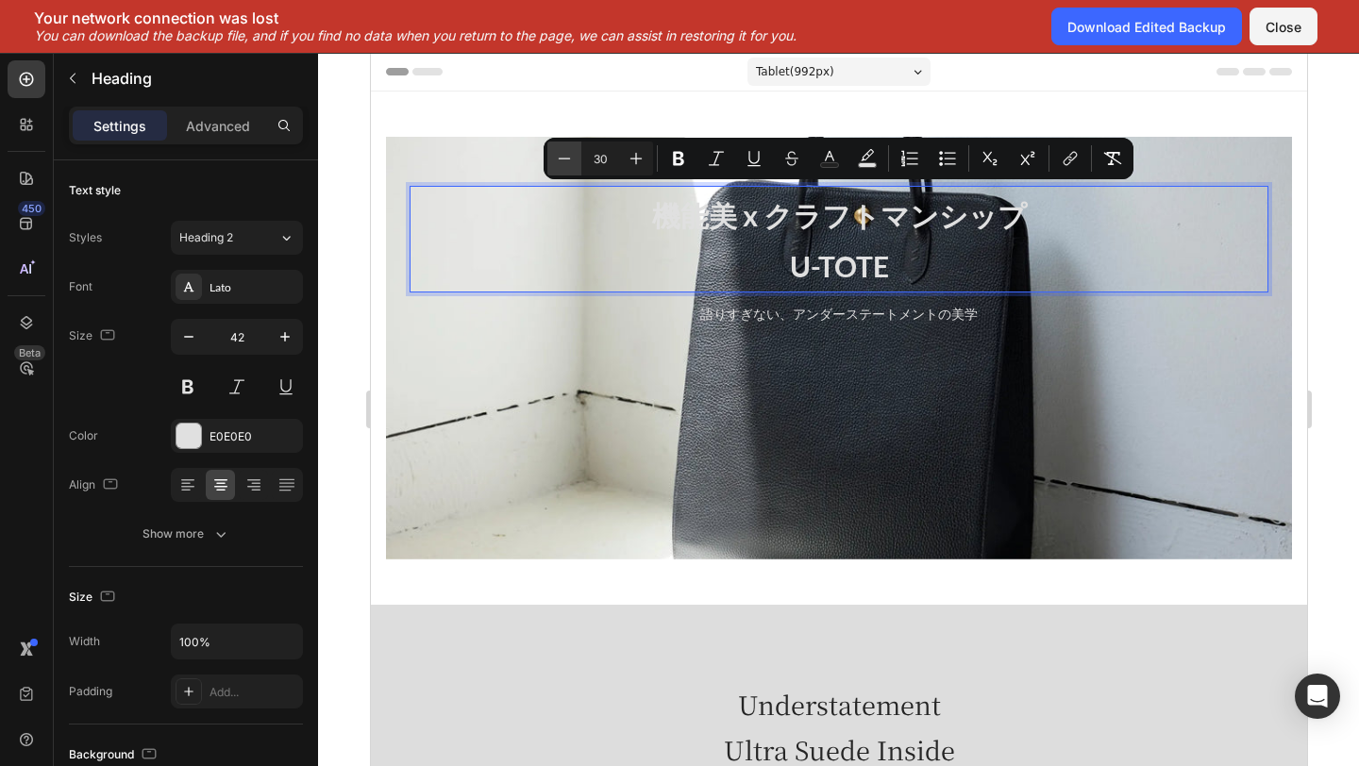
click at [570, 166] on icon "Editor contextual toolbar" at bounding box center [564, 158] width 19 height 19
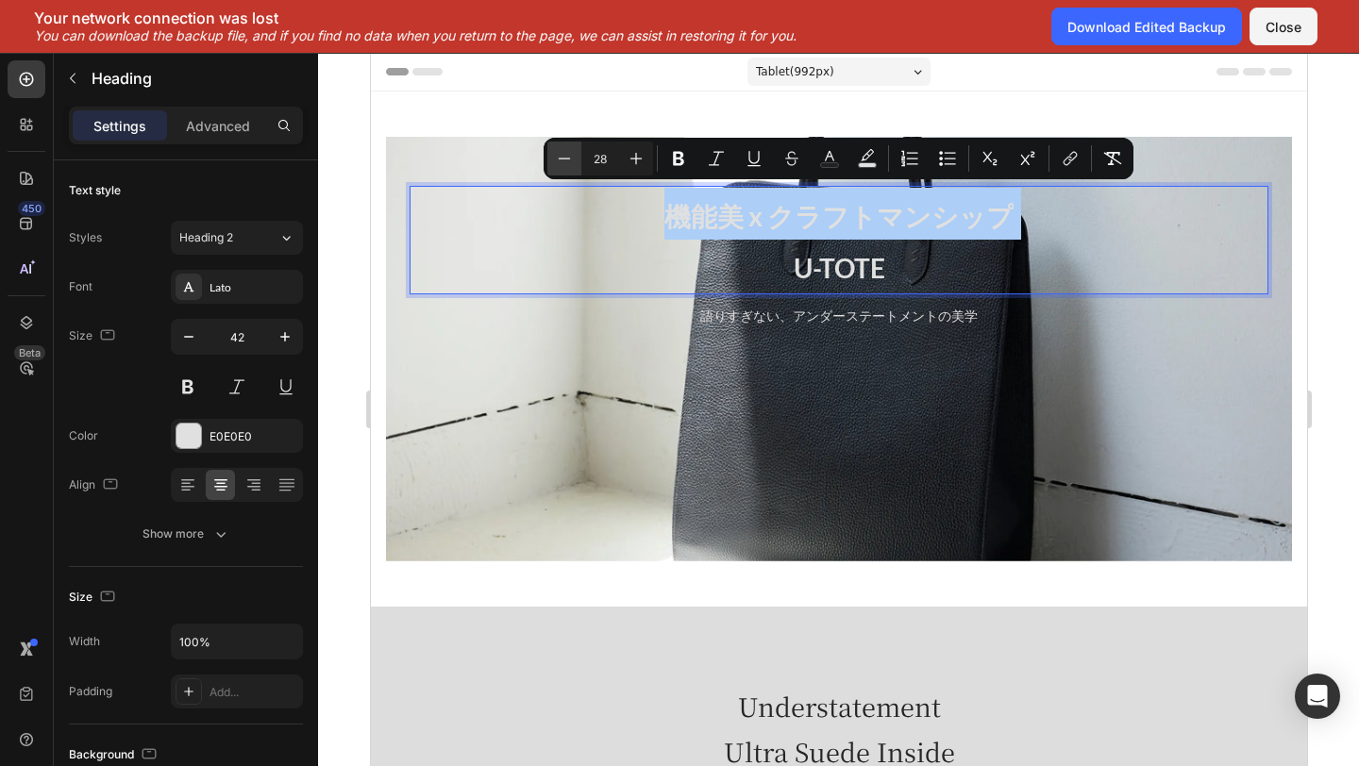
click at [570, 166] on icon "Editor contextual toolbar" at bounding box center [564, 158] width 19 height 19
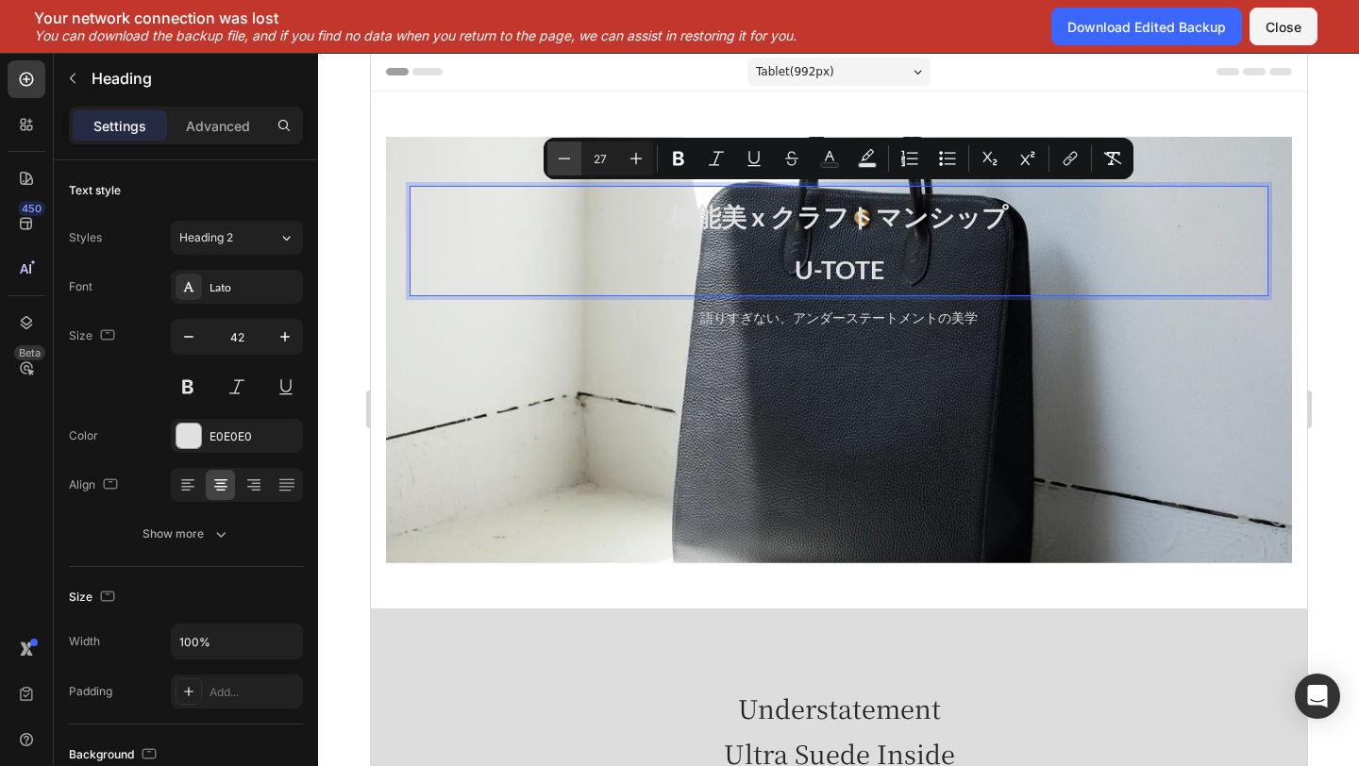
click at [570, 166] on icon "Editor contextual toolbar" at bounding box center [564, 158] width 19 height 19
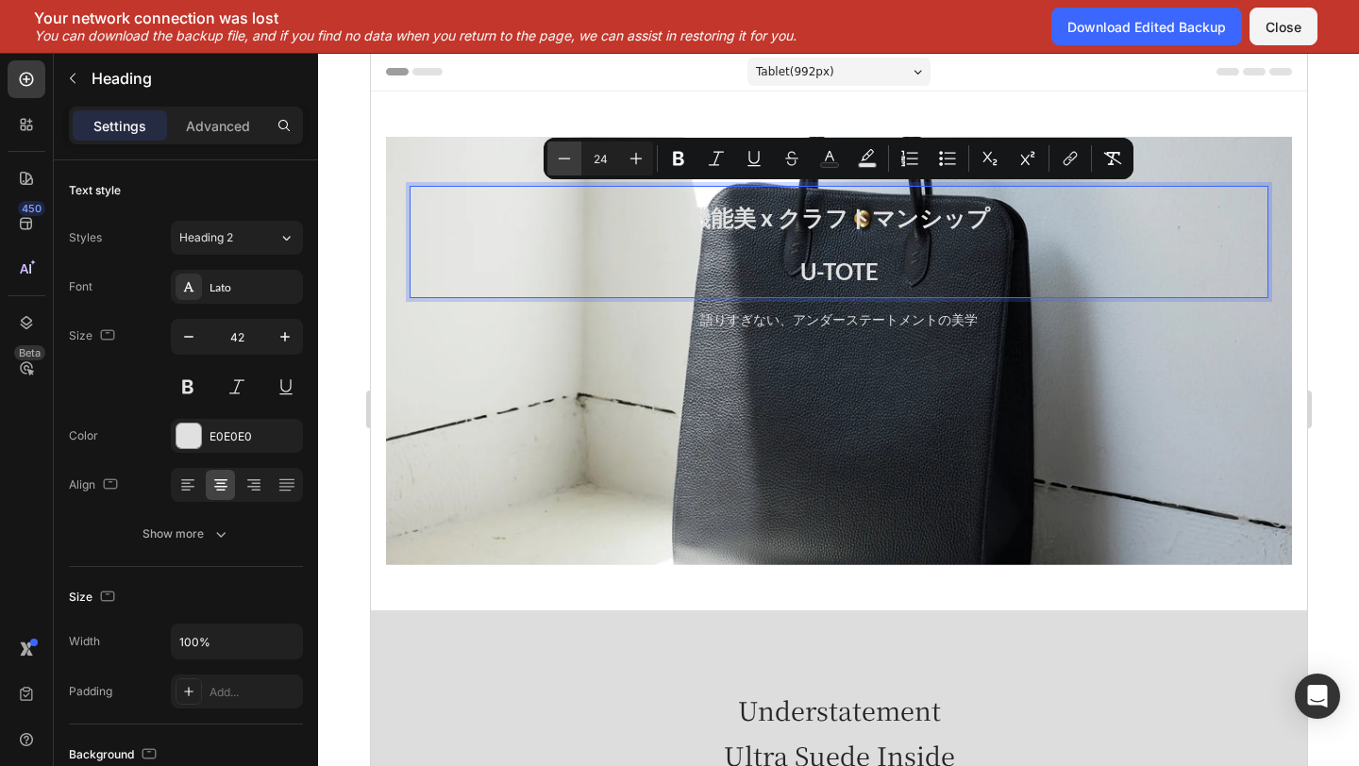
click at [570, 166] on icon "Editor contextual toolbar" at bounding box center [564, 158] width 19 height 19
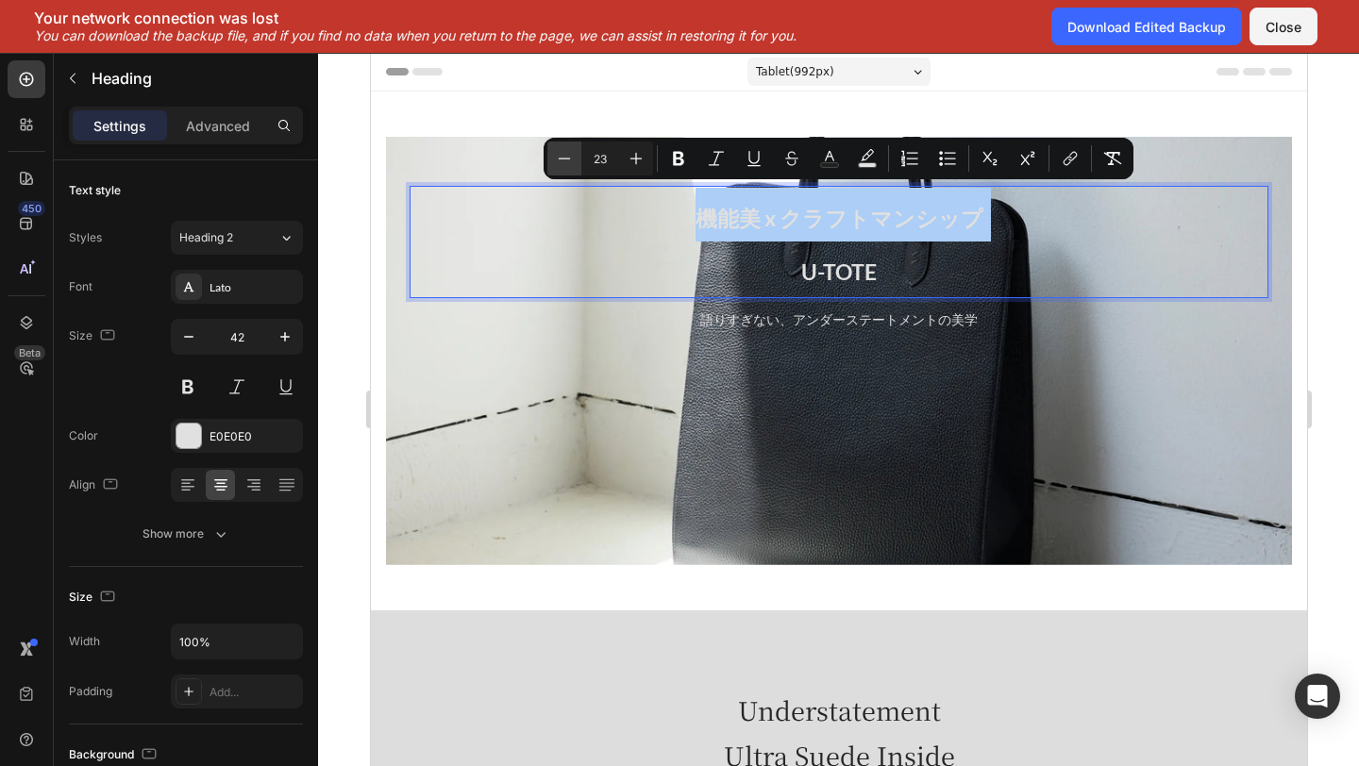
click at [570, 166] on icon "Editor contextual toolbar" at bounding box center [564, 158] width 19 height 19
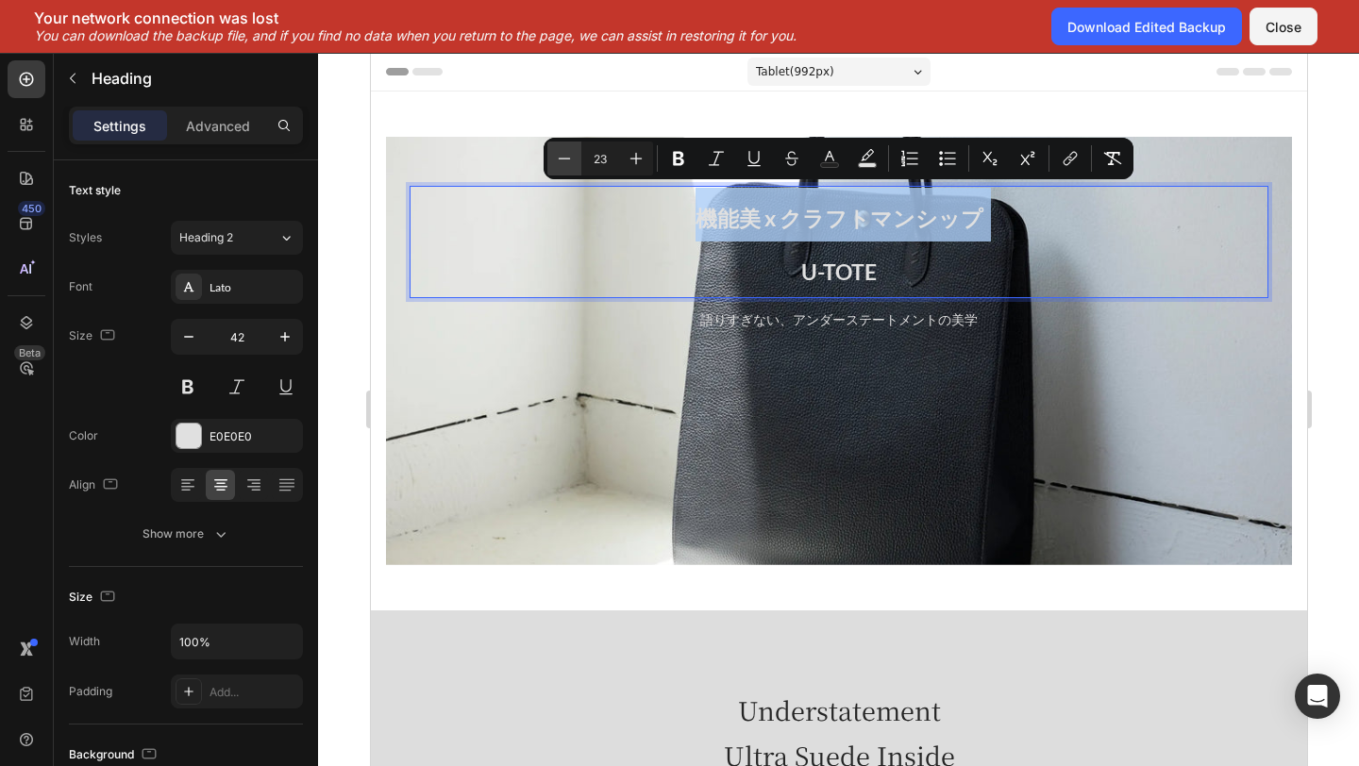
type input "22"
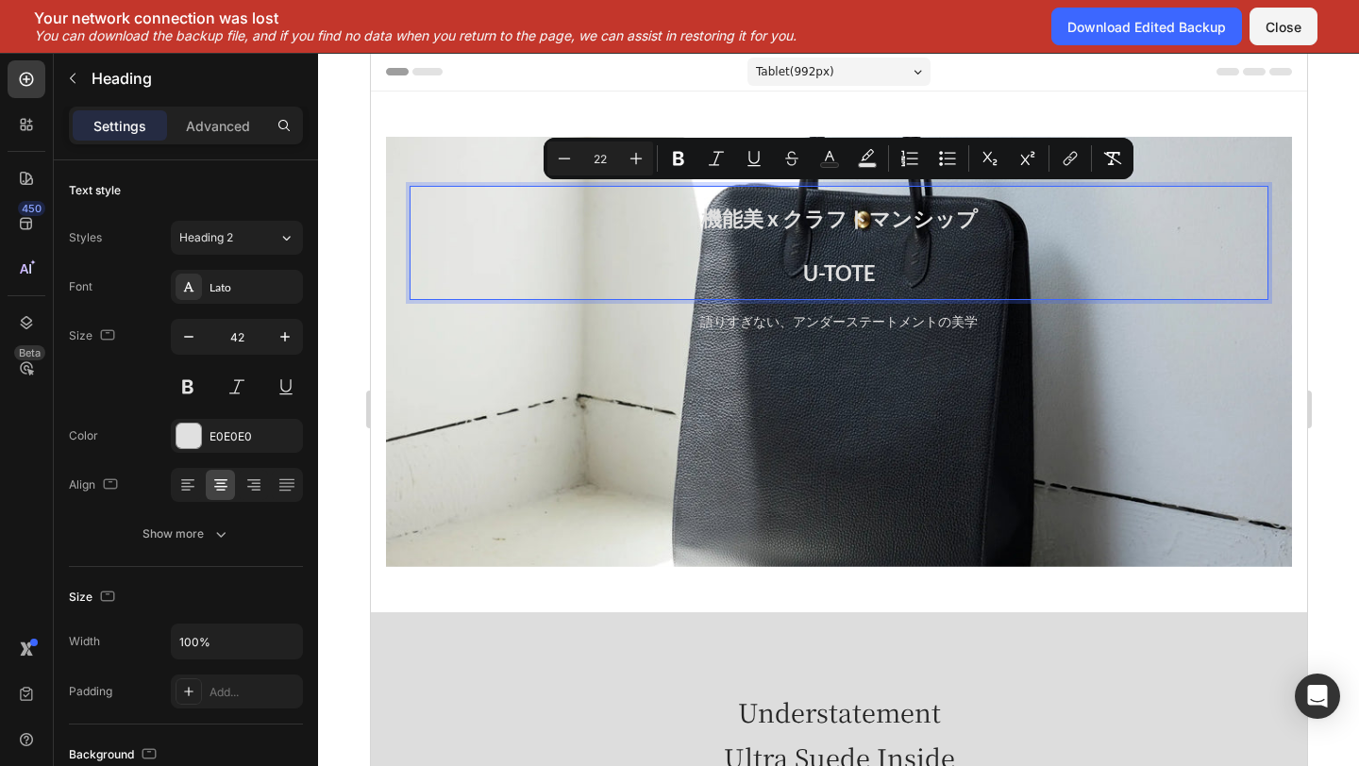
click at [501, 219] on p "機能美 x クラフトマンシップ U-TOTE" at bounding box center [837, 243] width 855 height 110
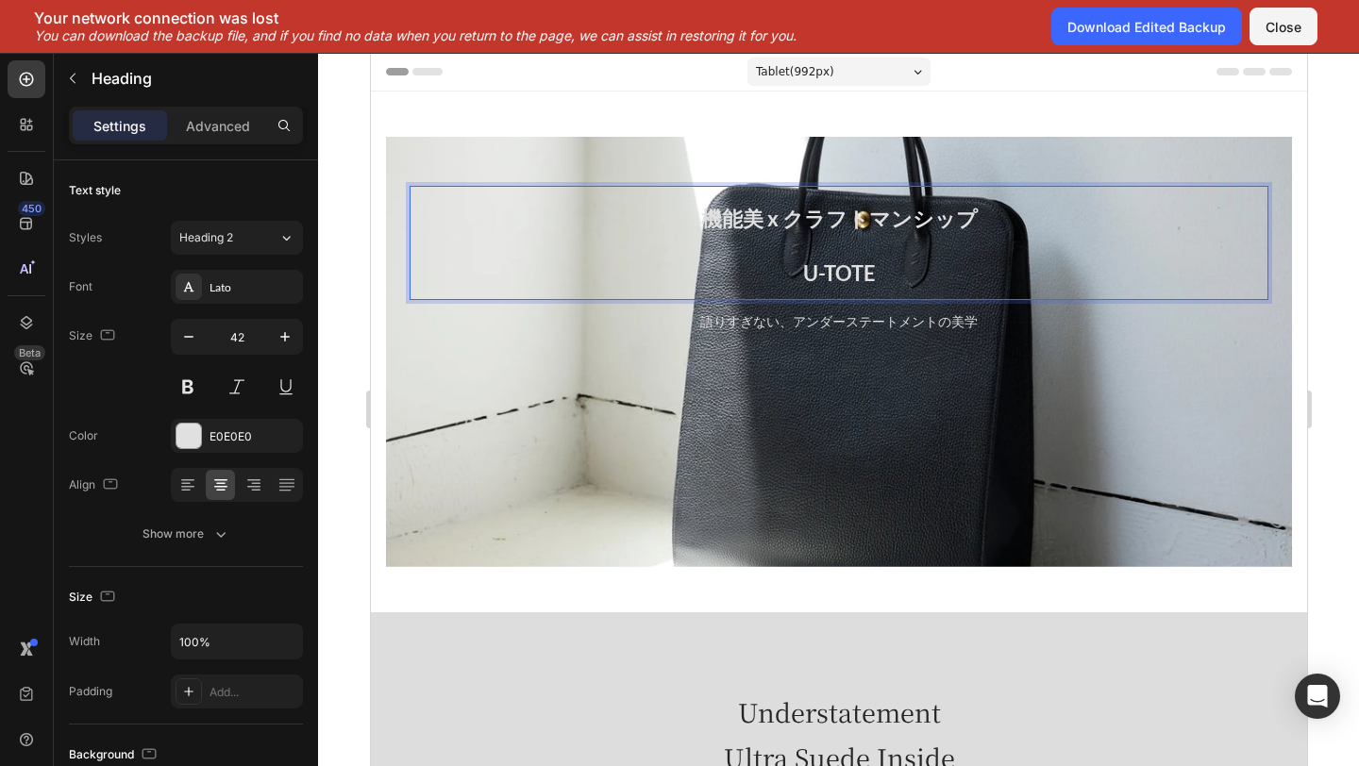
click at [501, 219] on p "機能美 x クラフトマンシップ U-TOTE" at bounding box center [837, 243] width 855 height 110
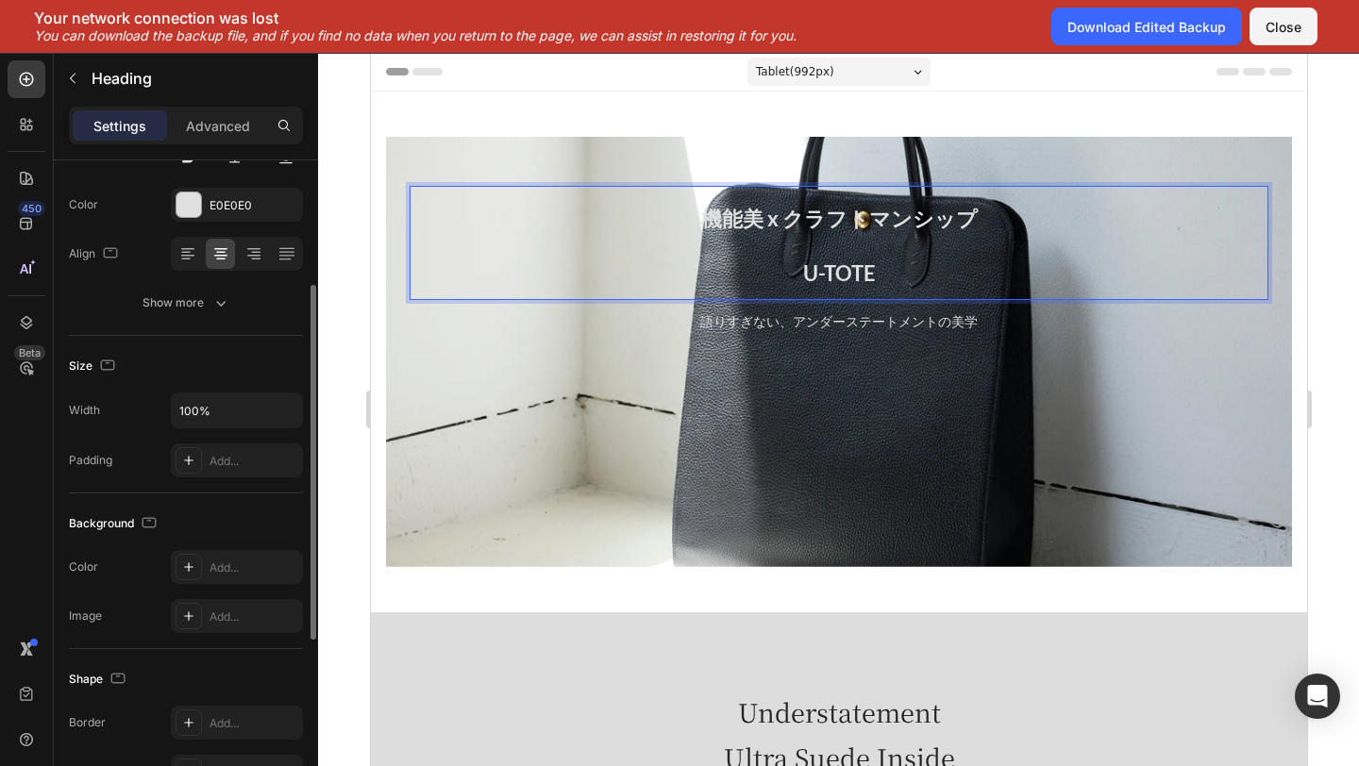
scroll to position [217, 0]
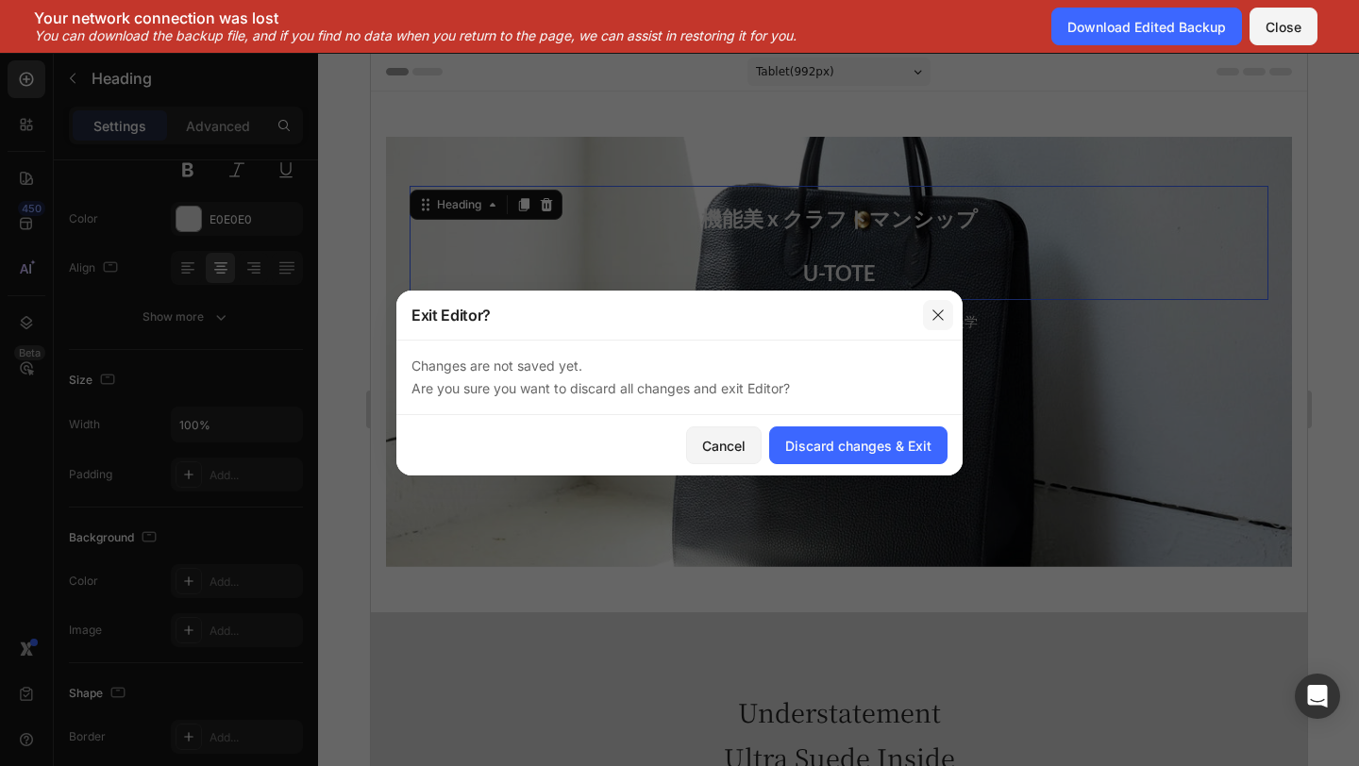
click at [942, 313] on icon "button" at bounding box center [937, 315] width 15 height 15
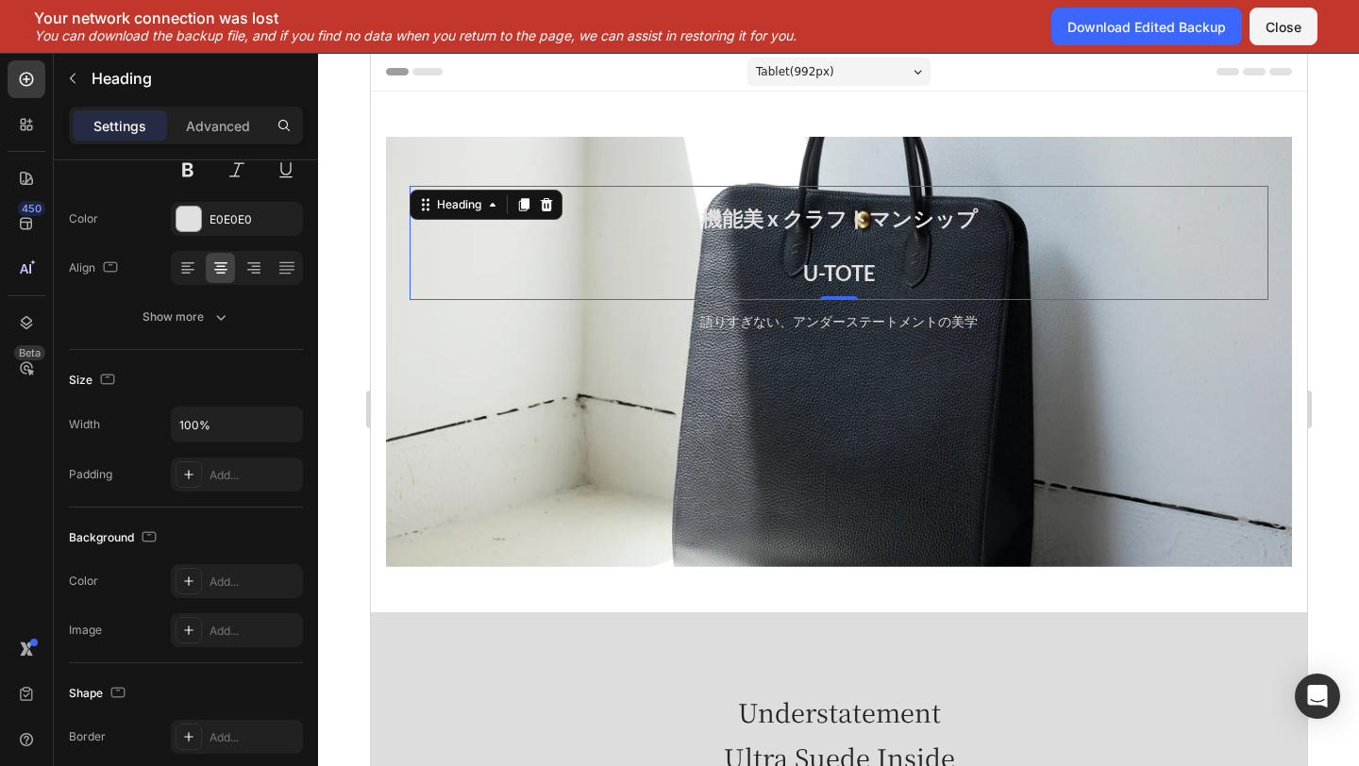
click at [713, 251] on p "機能美 x クラフトマンシップ U-TOTE" at bounding box center [837, 243] width 855 height 110
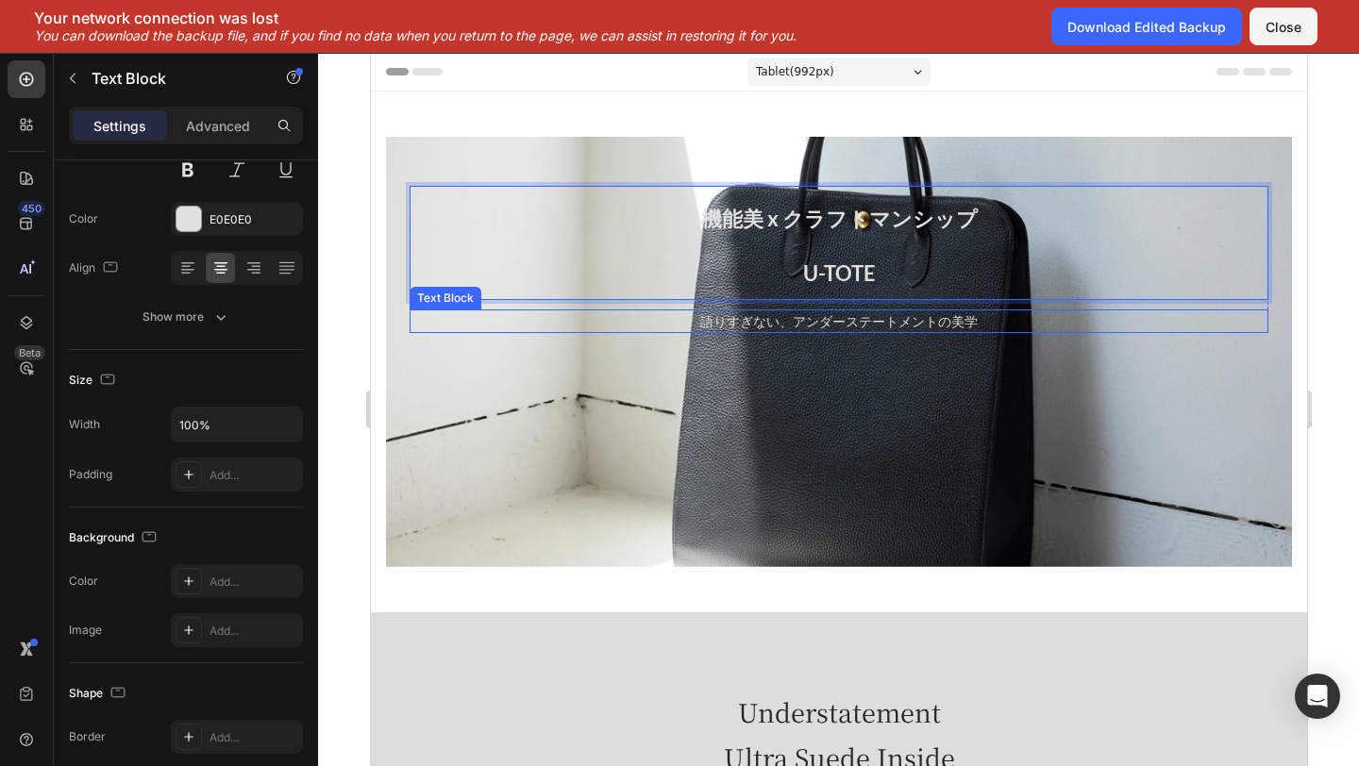
click at [616, 311] on p "語りすぎない、アンダーステートメントの美学" at bounding box center [837, 321] width 855 height 20
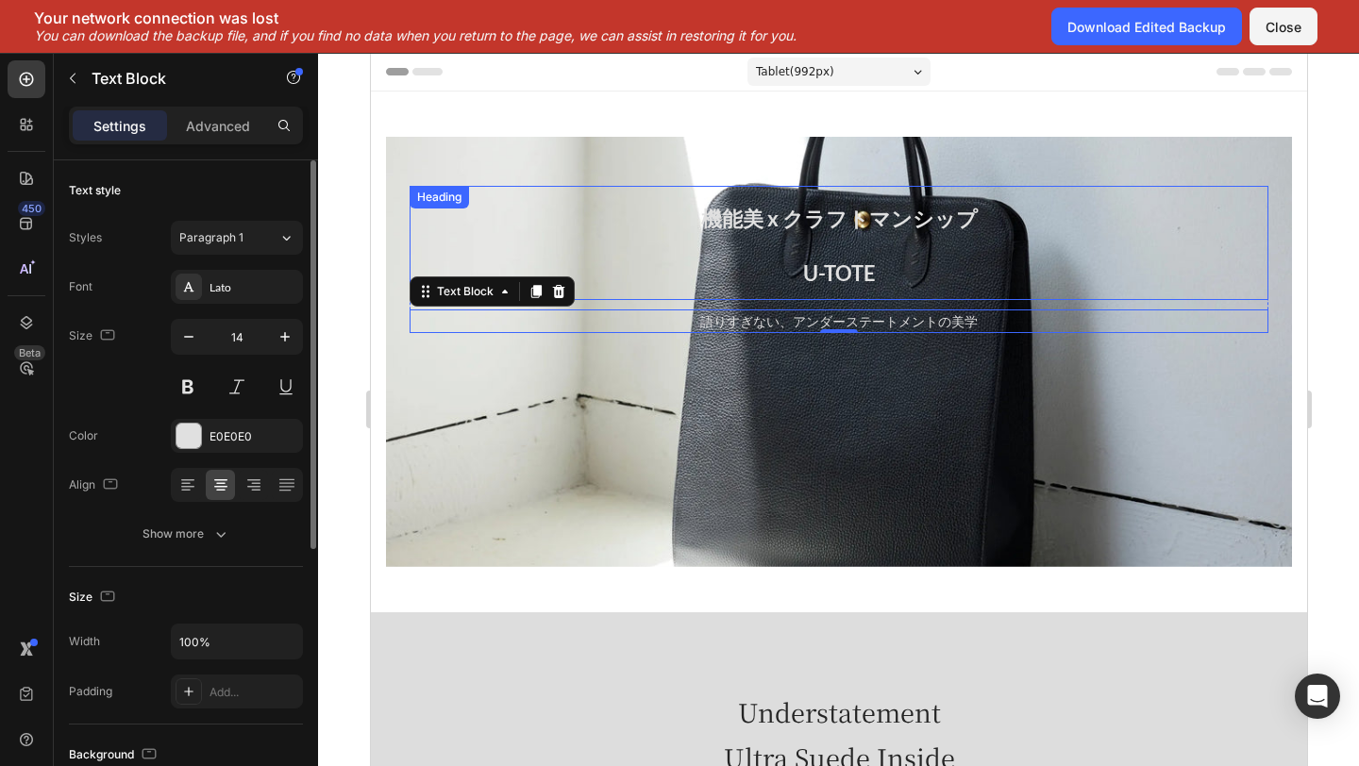
click at [581, 186] on h2 "⁠⁠⁠⁠⁠⁠⁠ 機能美 x クラフトマンシップ U-TOTE" at bounding box center [838, 243] width 859 height 114
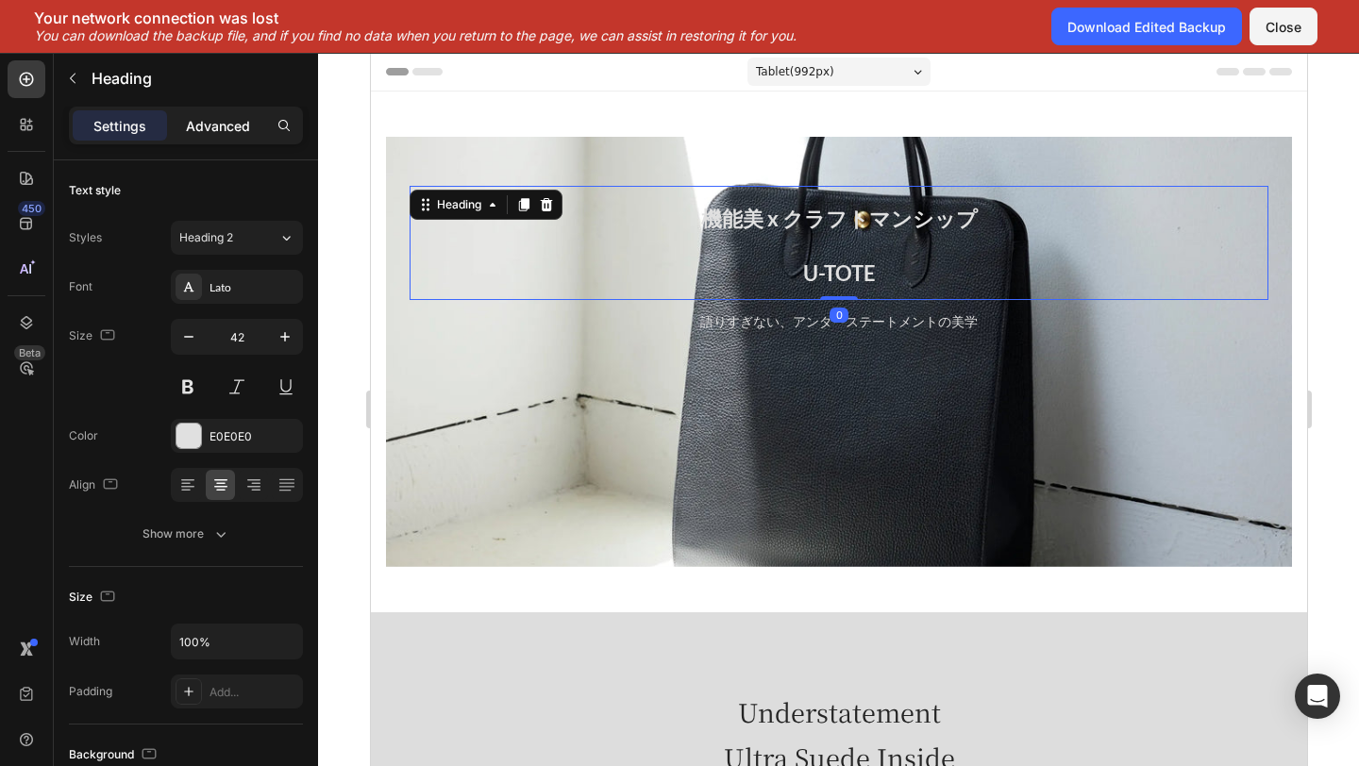
click at [231, 128] on p "Advanced" at bounding box center [218, 126] width 64 height 20
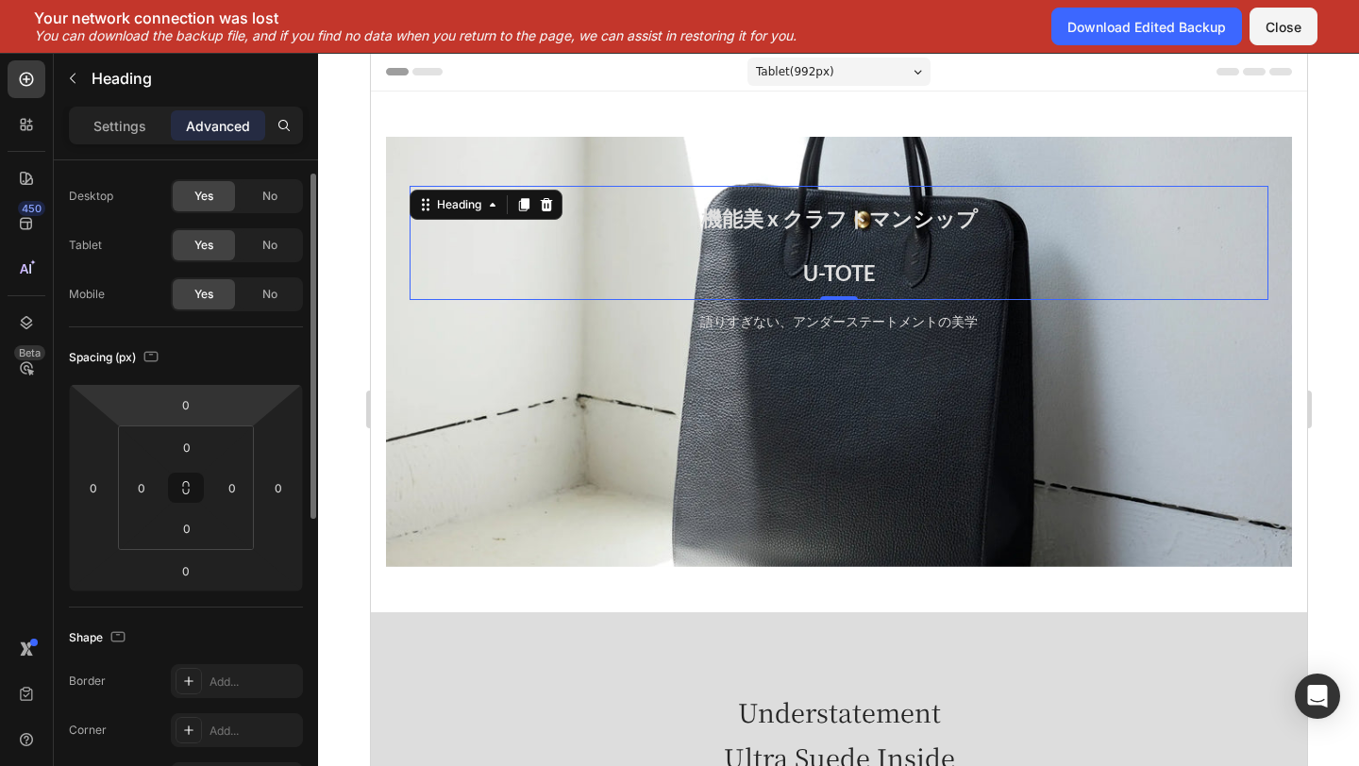
scroll to position [34, 0]
click at [125, 122] on p "Settings" at bounding box center [119, 126] width 53 height 20
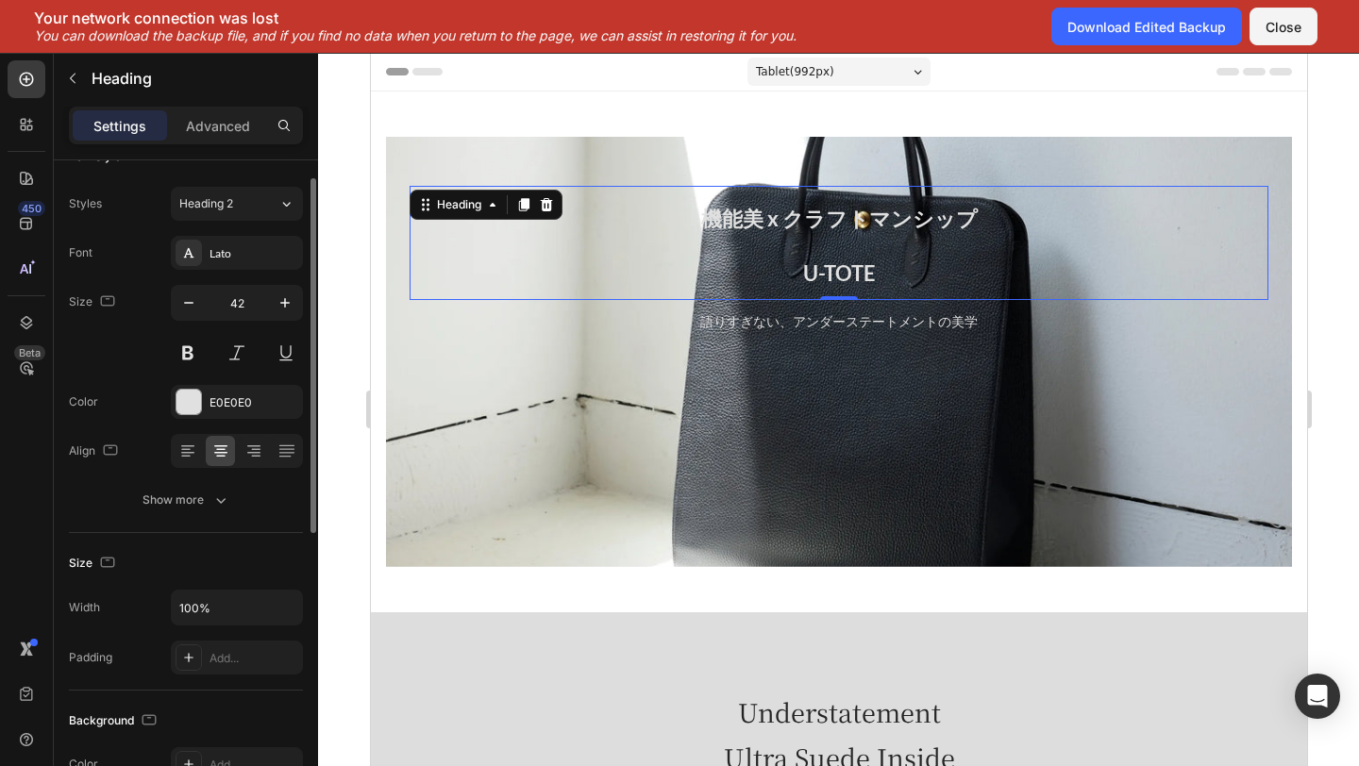
click at [203, 691] on div "Text style Styles Heading 2 Font Lato Size 42 Color E0E0E0 Align Show more" at bounding box center [186, 769] width 234 height 156
click at [203, 510] on button "Show more" at bounding box center [186, 500] width 234 height 34
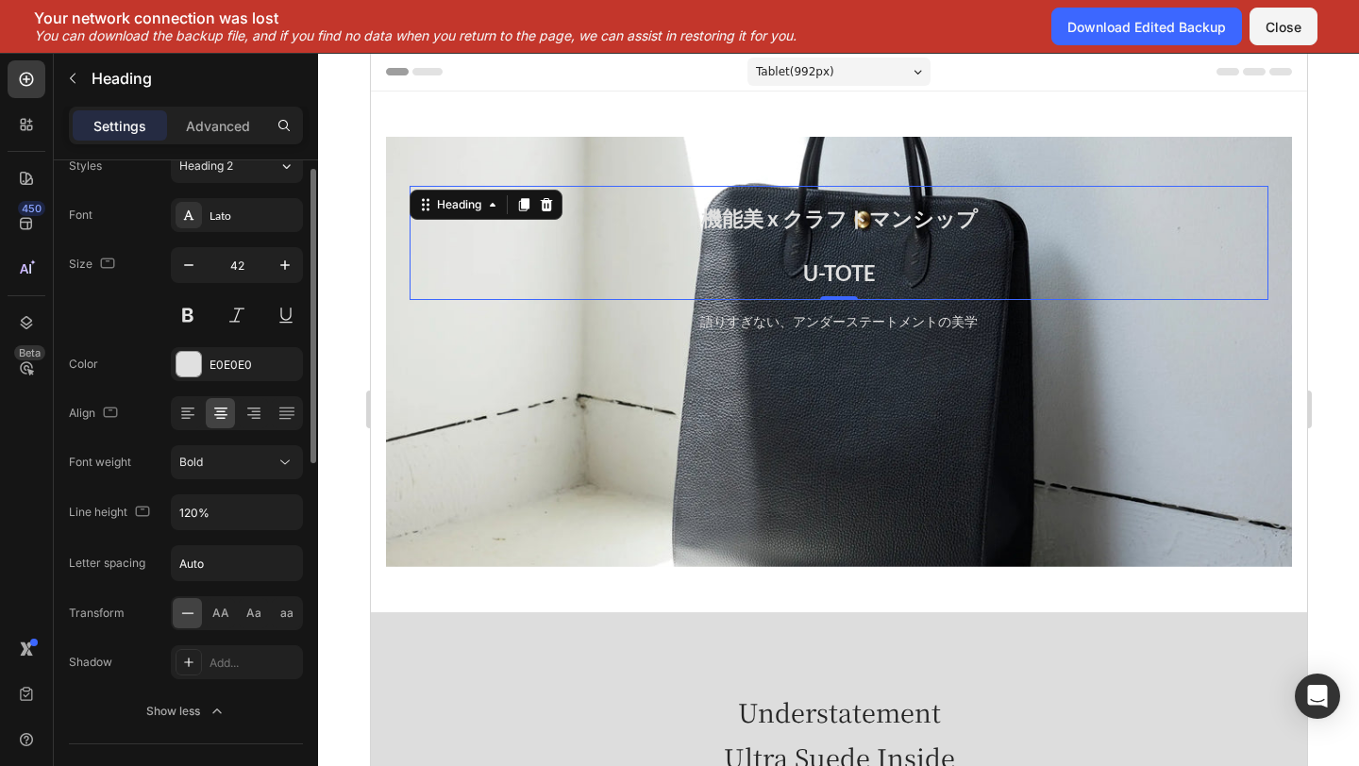
scroll to position [0, 0]
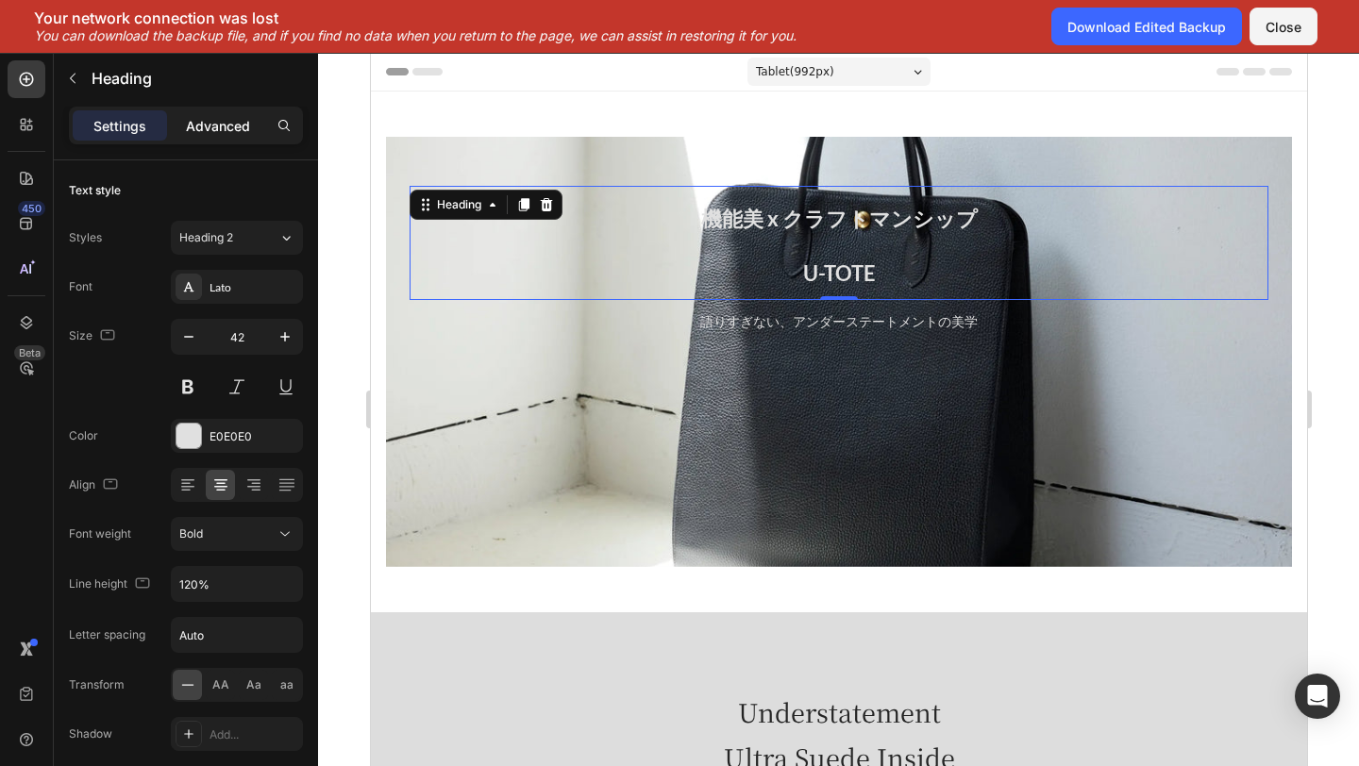
click at [209, 137] on div "Advanced" at bounding box center [218, 125] width 94 height 30
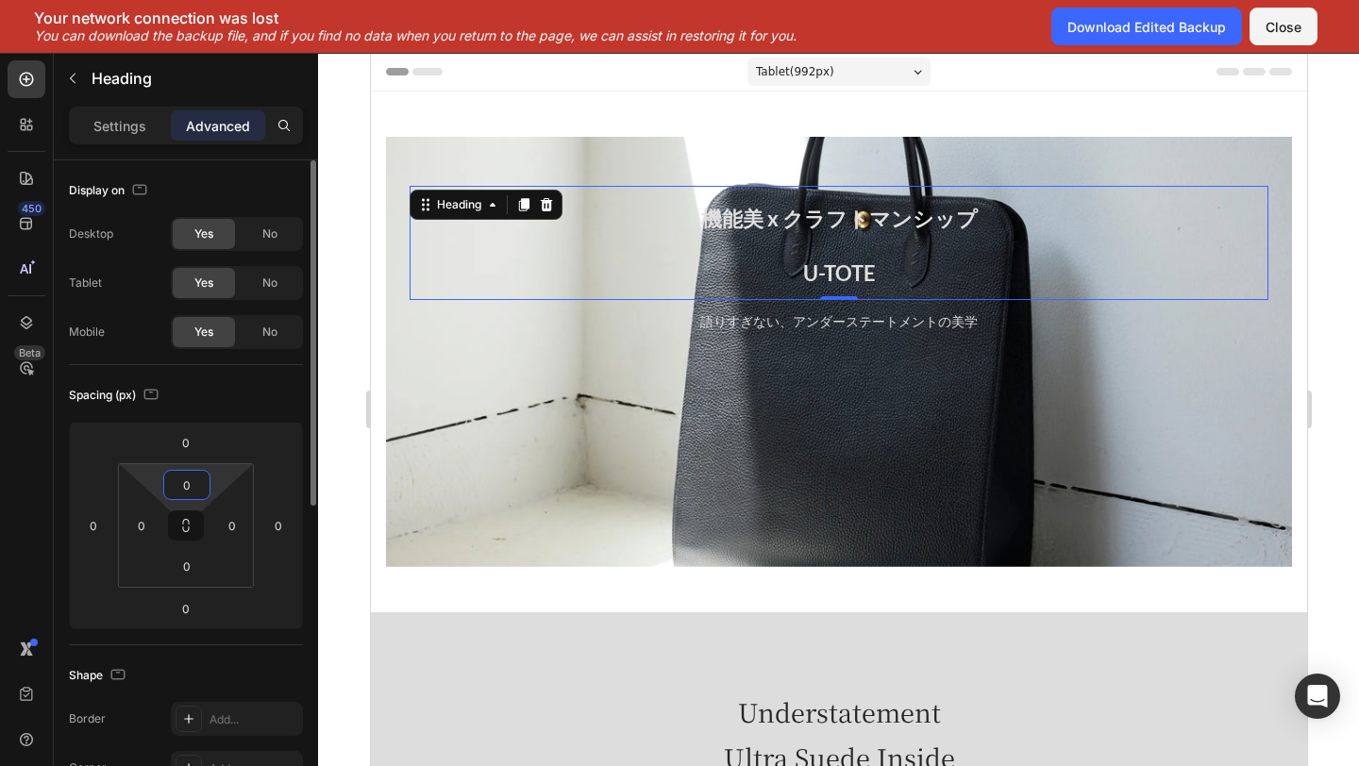
click at [176, 480] on input "0" at bounding box center [187, 485] width 38 height 28
click at [192, 440] on input "0" at bounding box center [186, 442] width 38 height 28
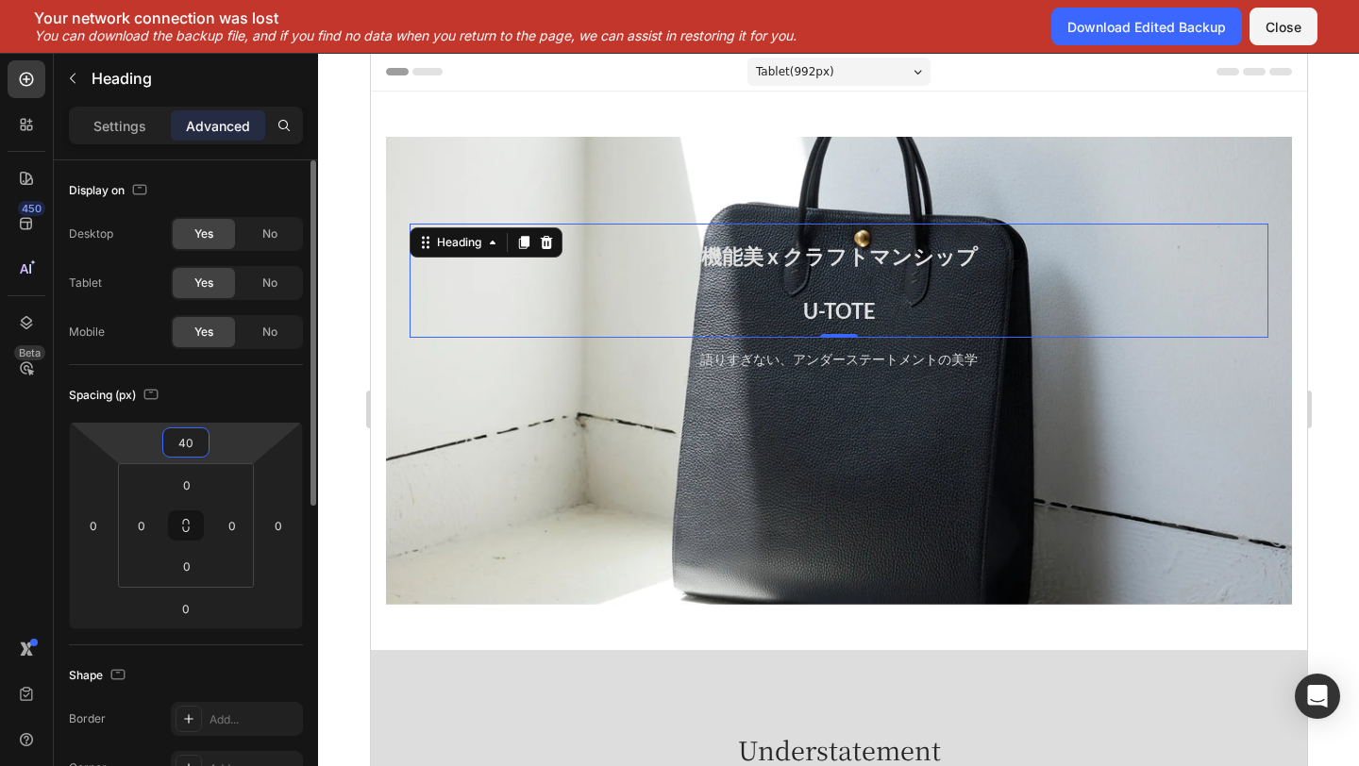
type input "4"
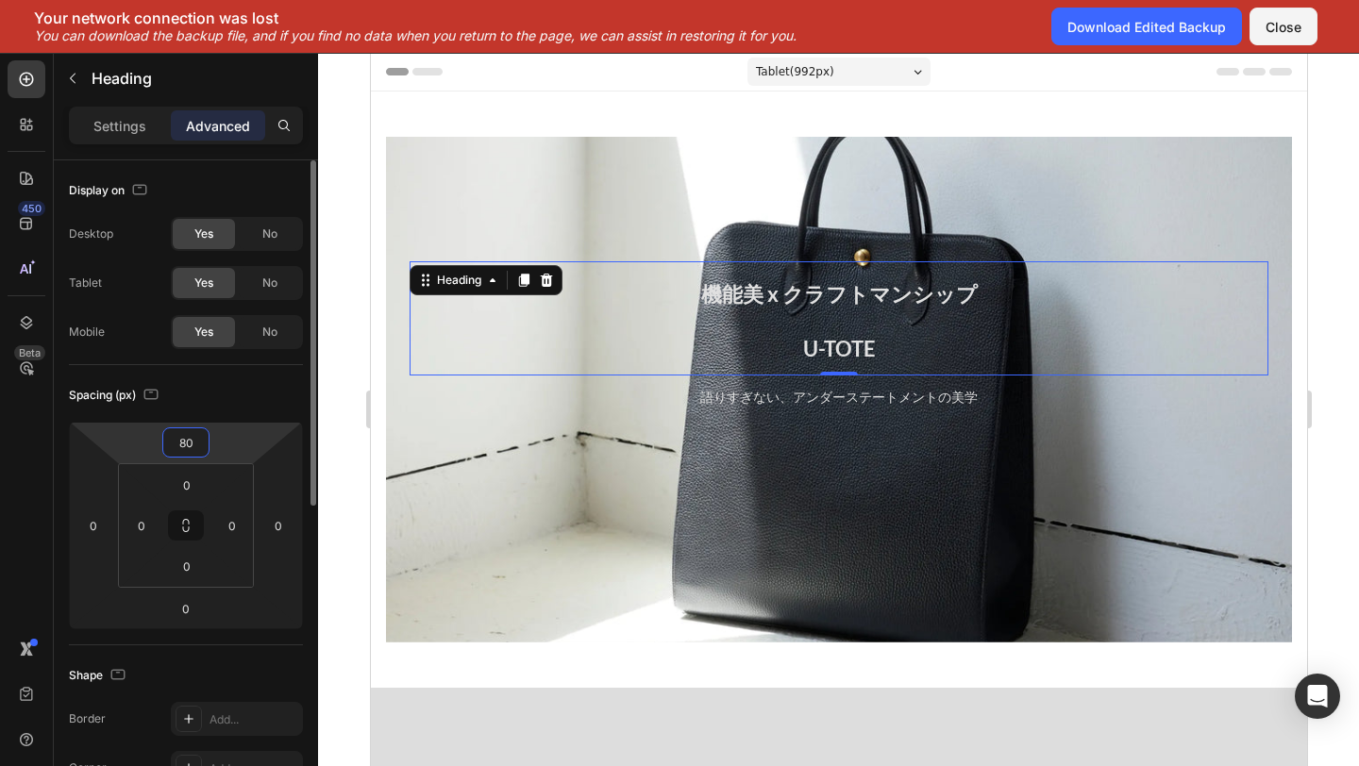
type input "8"
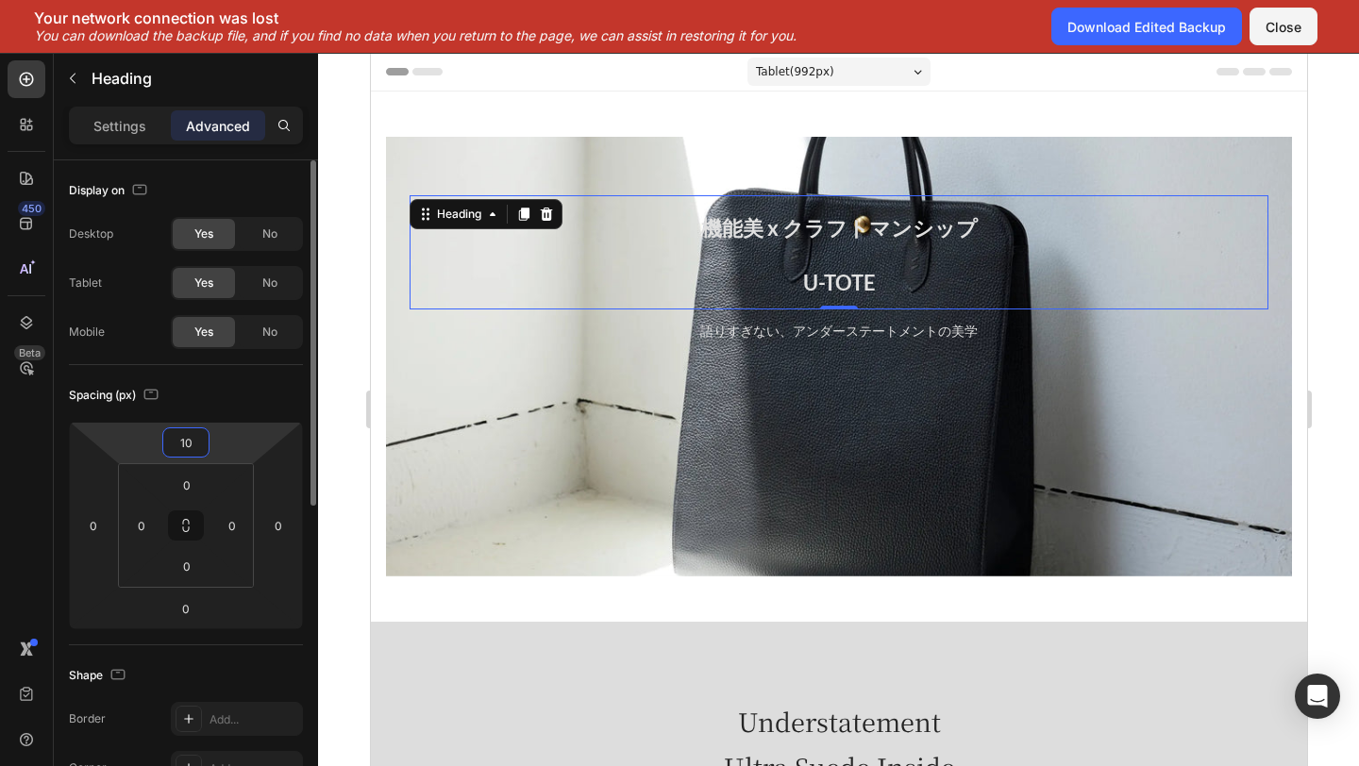
type input "1"
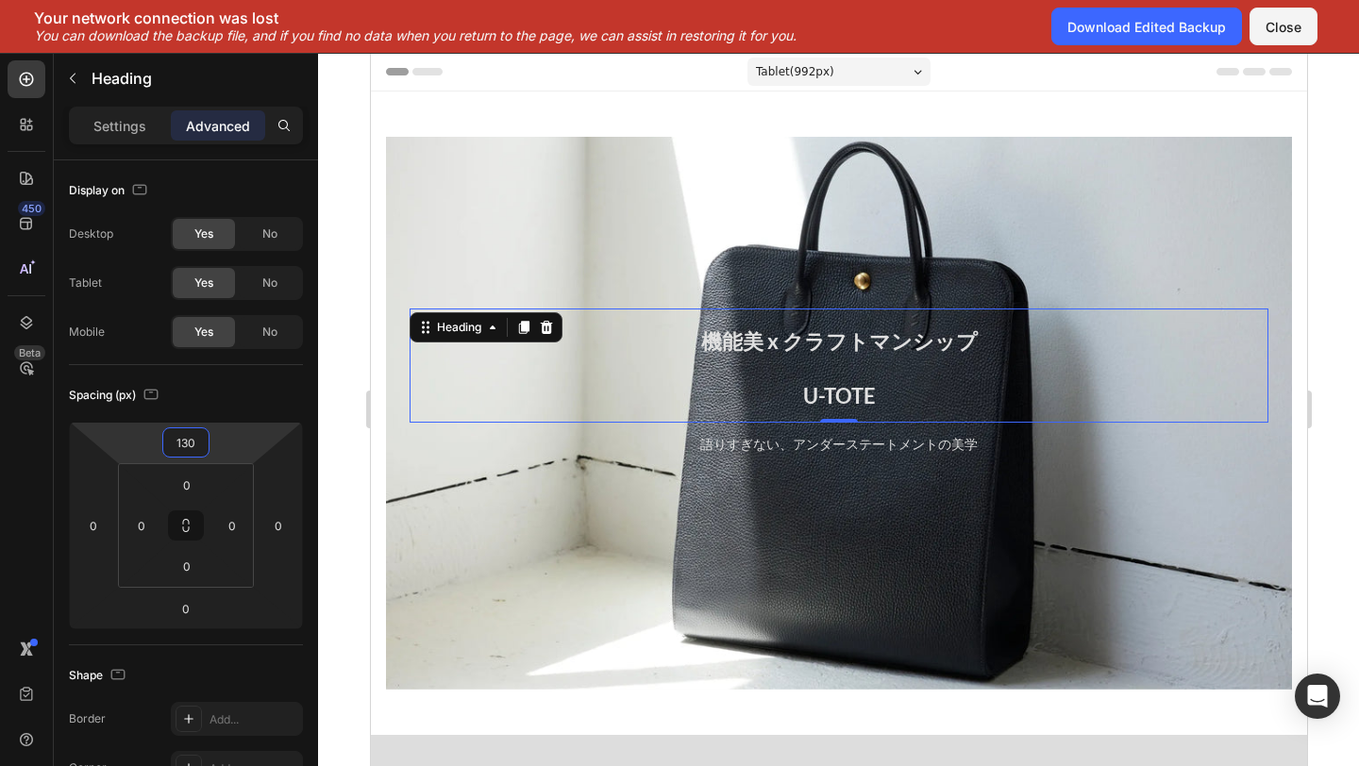
type input "130"
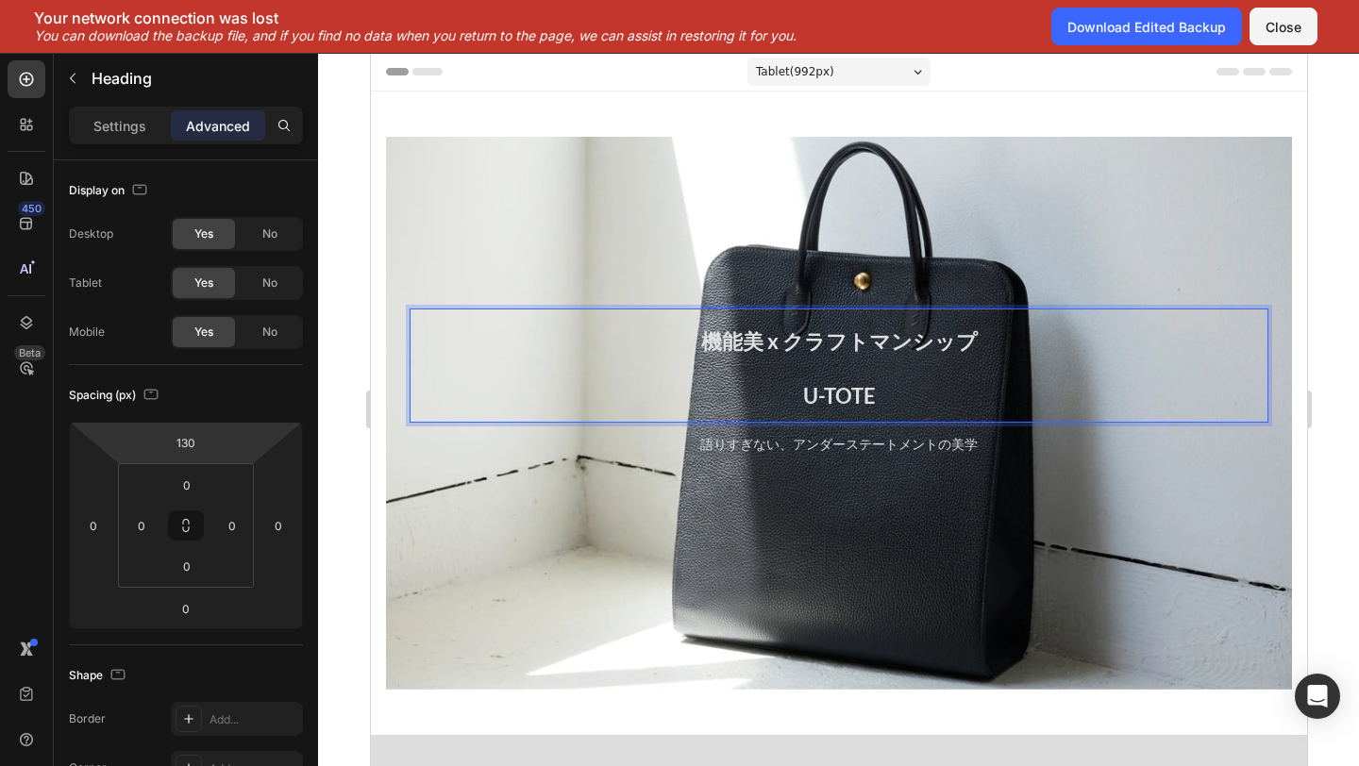
click at [690, 331] on p "機能美 x クラフトマンシップ U-TOTE" at bounding box center [837, 365] width 855 height 110
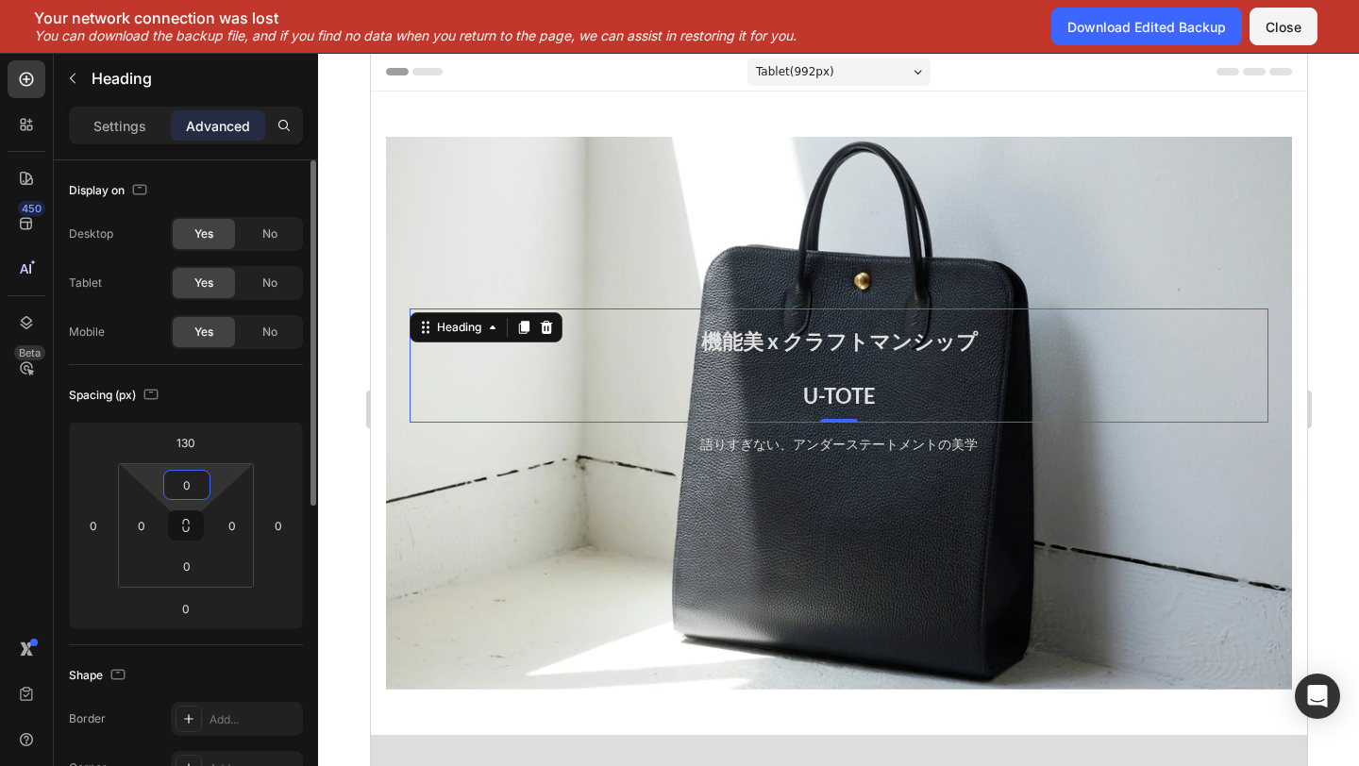
click at [178, 497] on input "0" at bounding box center [187, 485] width 38 height 28
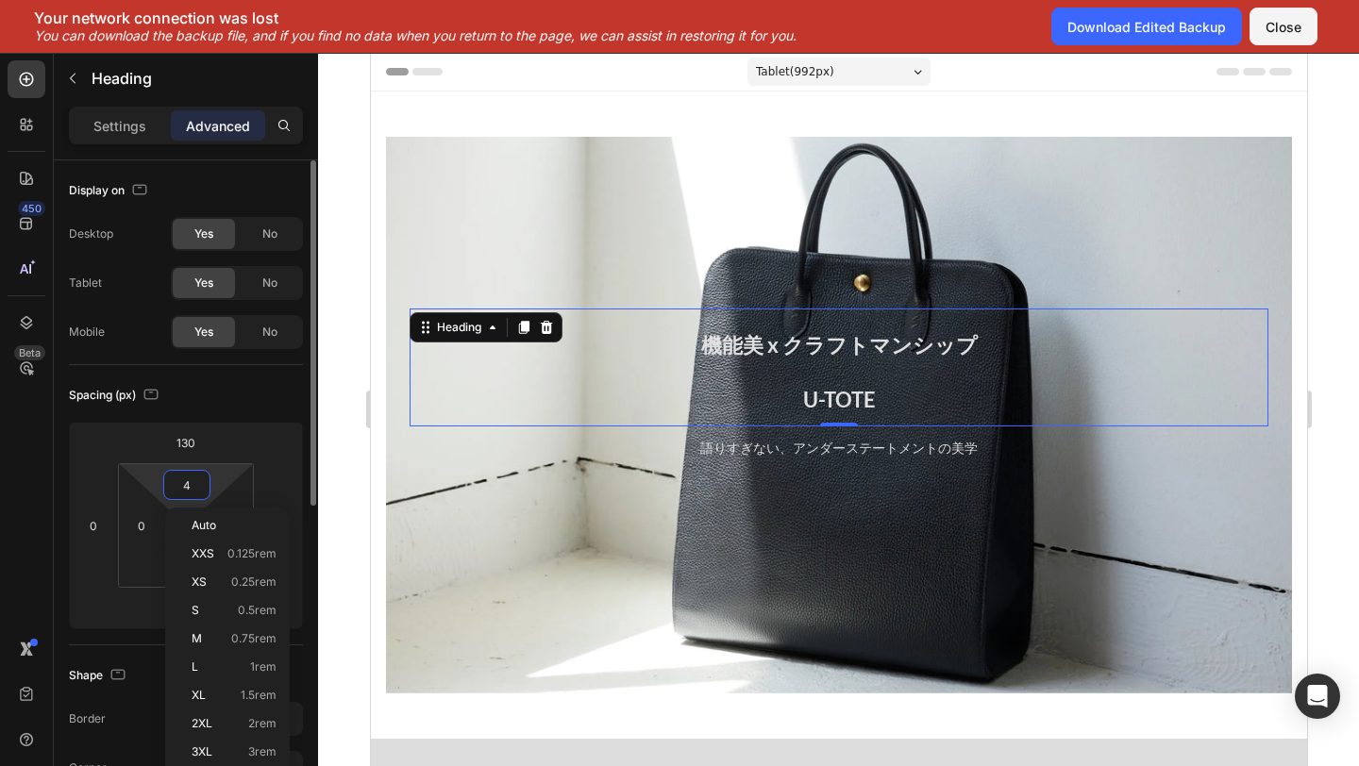
type input "40"
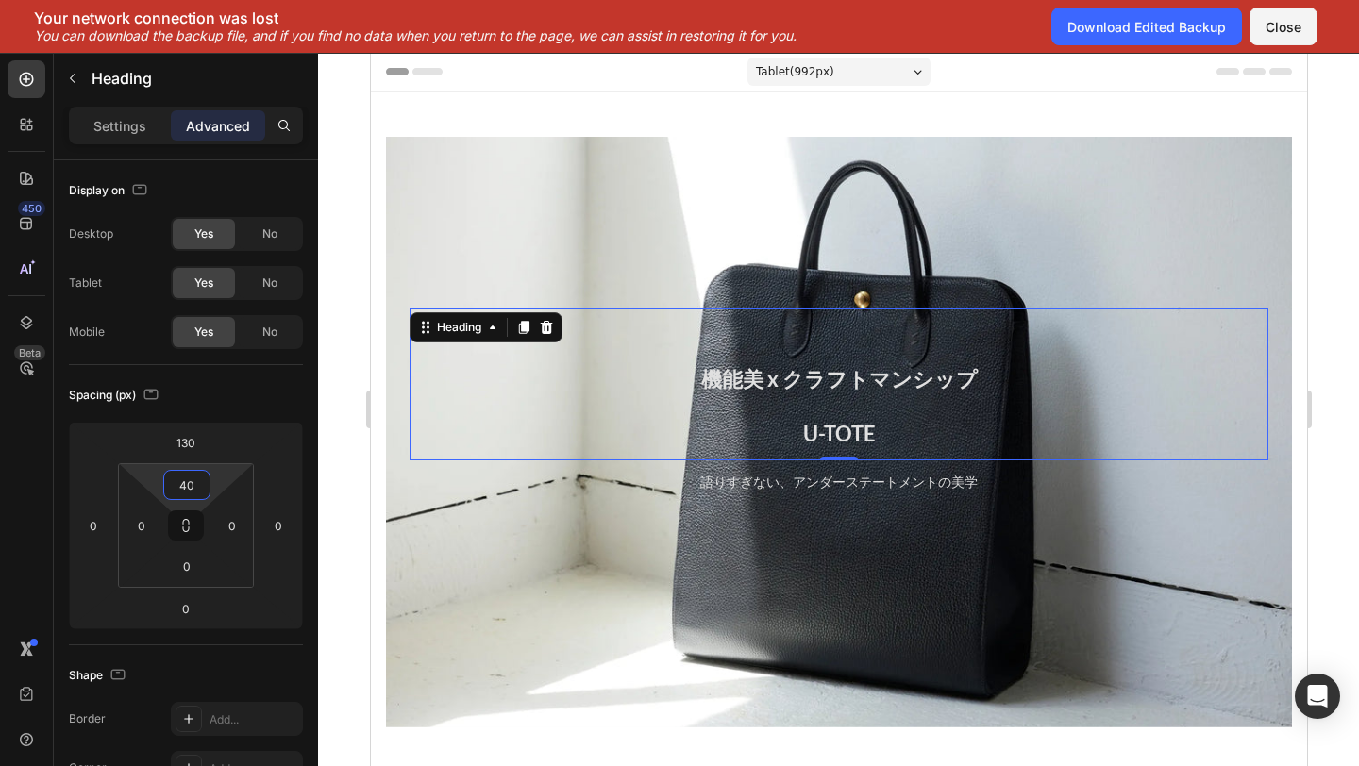
click at [576, 259] on div "⁠⁠⁠⁠⁠⁠⁠ 機能美 x クラフトマンシップ U-TOTE Heading 0 語りすぎない、アンダーステートメントの美学 Text Block" at bounding box center [838, 340] width 859 height 308
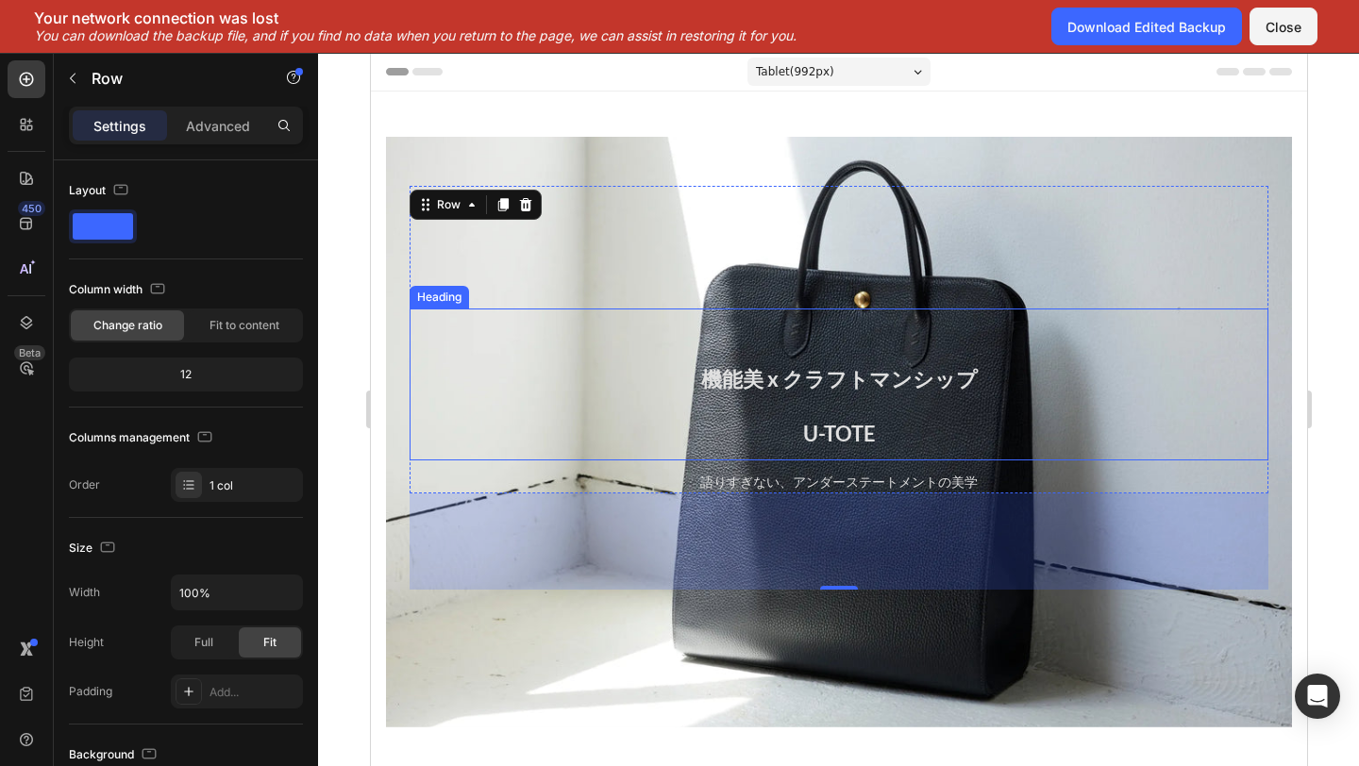
click at [743, 390] on span "機能美 x クラフトマンシップ" at bounding box center [838, 378] width 276 height 25
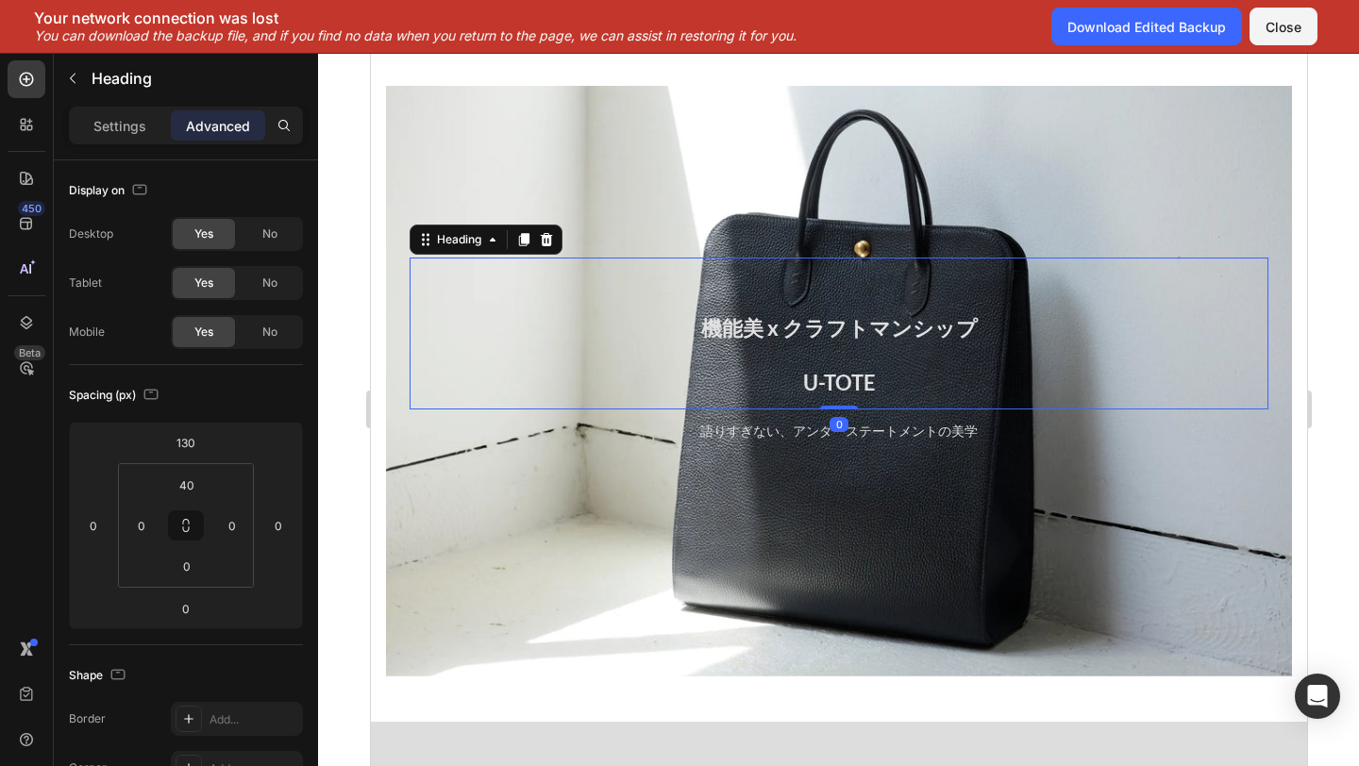
scroll to position [86, 0]
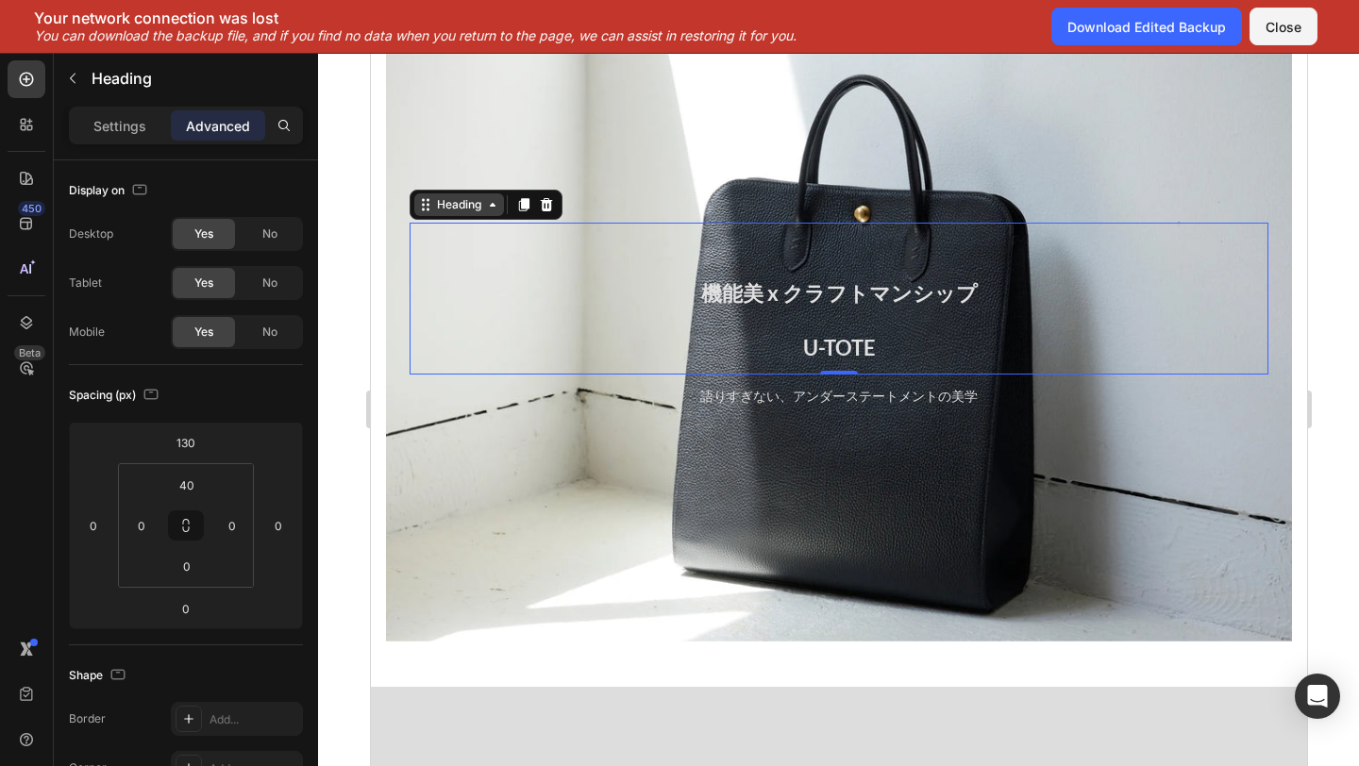
click at [426, 206] on icon at bounding box center [424, 204] width 15 height 15
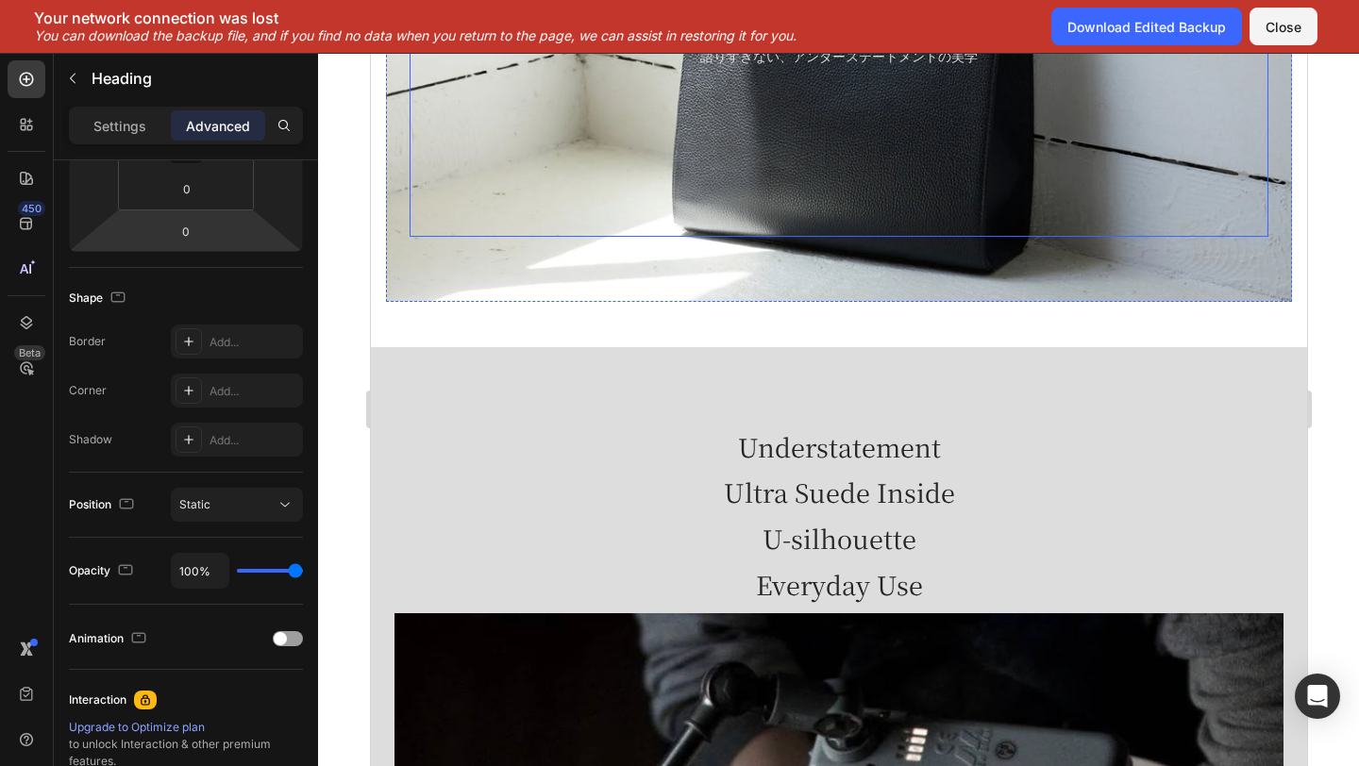
scroll to position [435, 0]
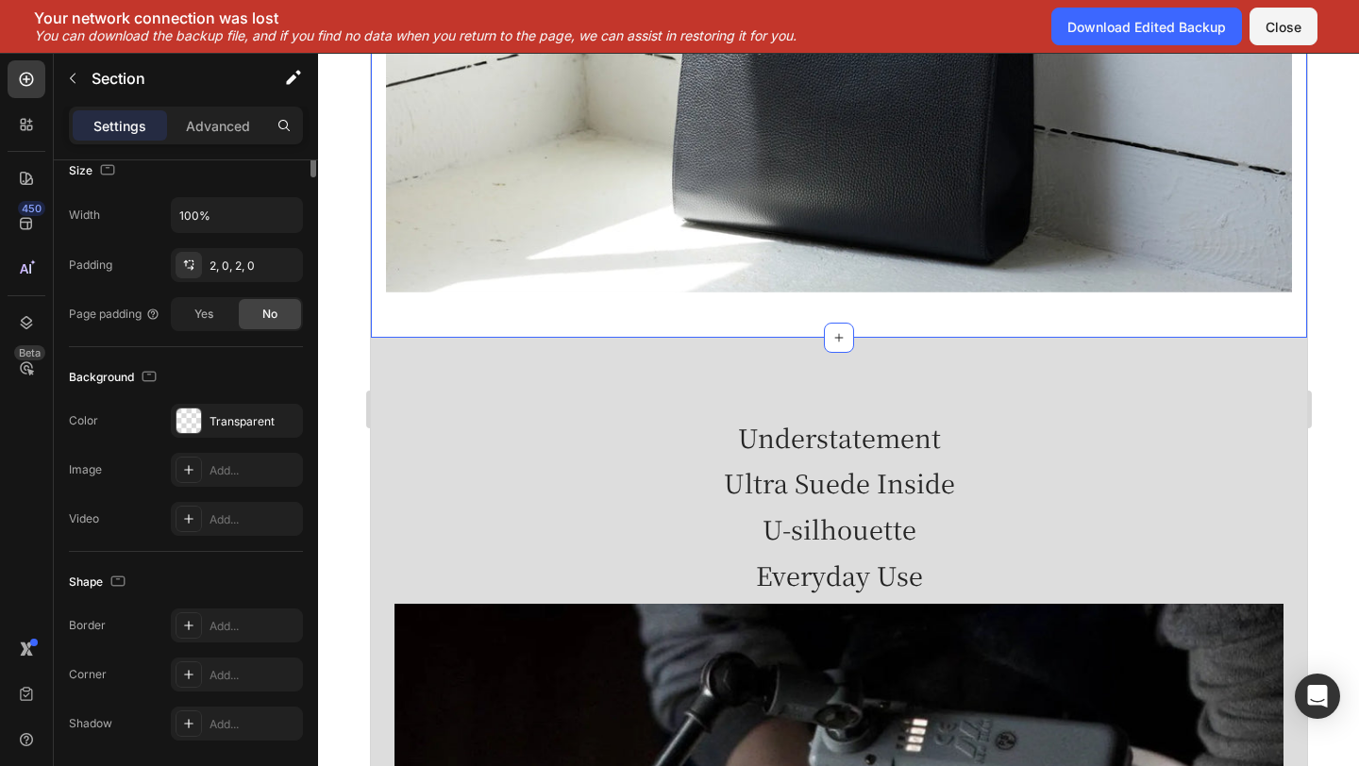
scroll to position [0, 0]
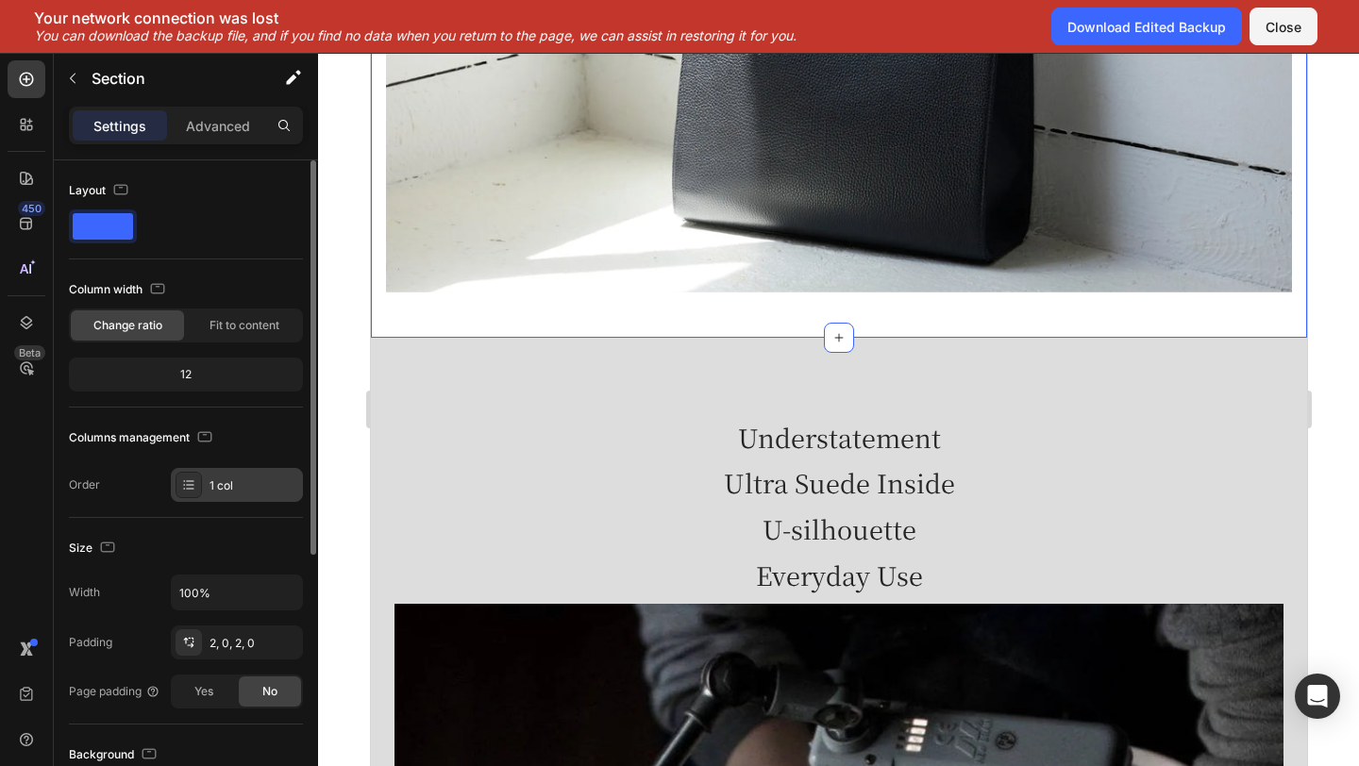
click at [213, 485] on div "1 col" at bounding box center [253, 485] width 89 height 17
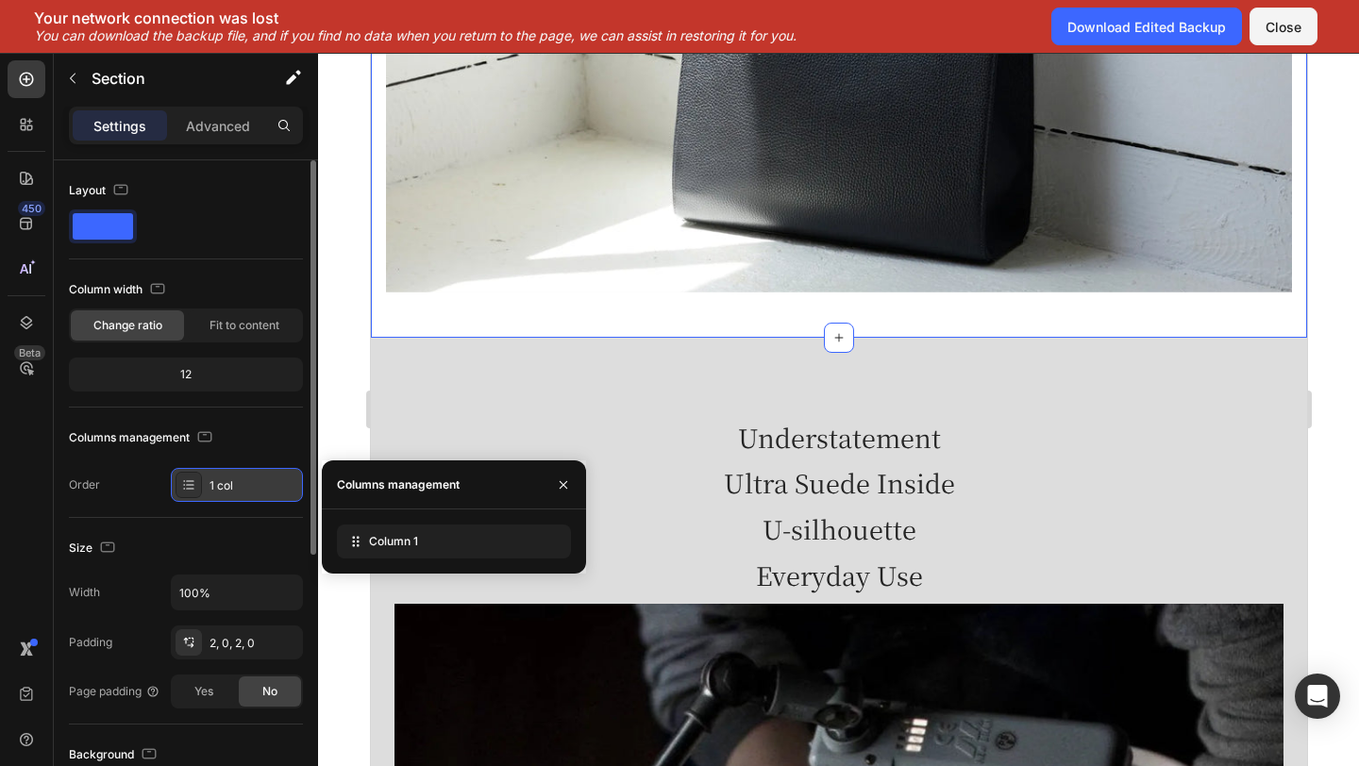
click at [213, 485] on div "1 col" at bounding box center [253, 485] width 89 height 17
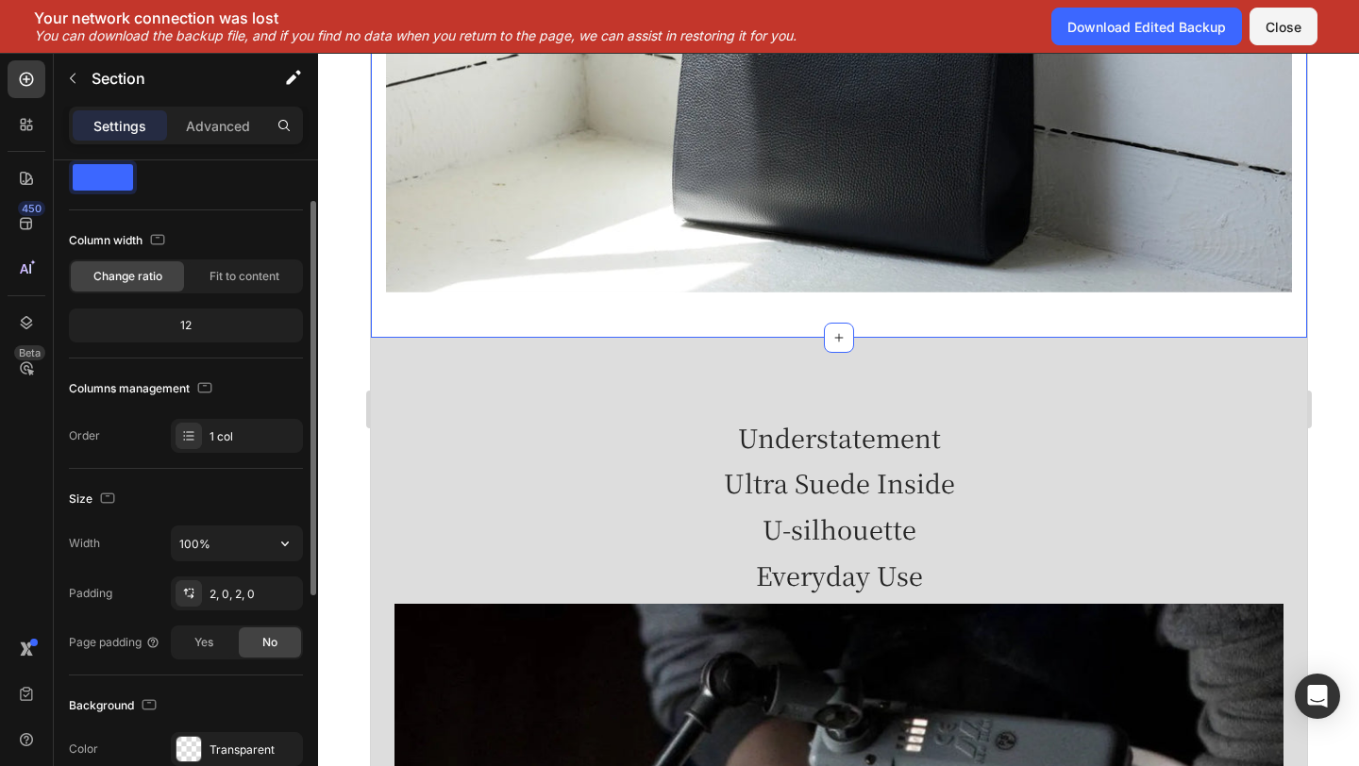
scroll to position [91, 0]
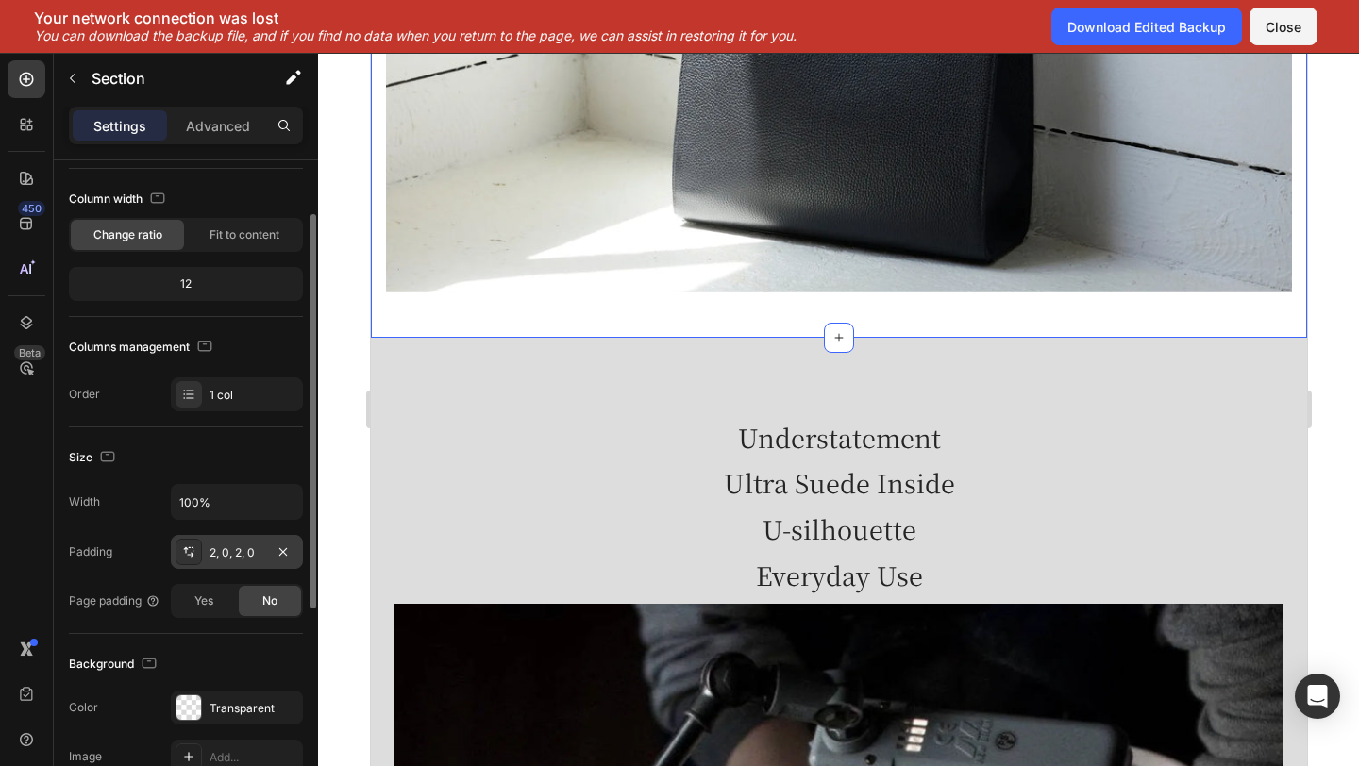
click at [236, 550] on div "2, 0, 2, 0" at bounding box center [236, 552] width 55 height 17
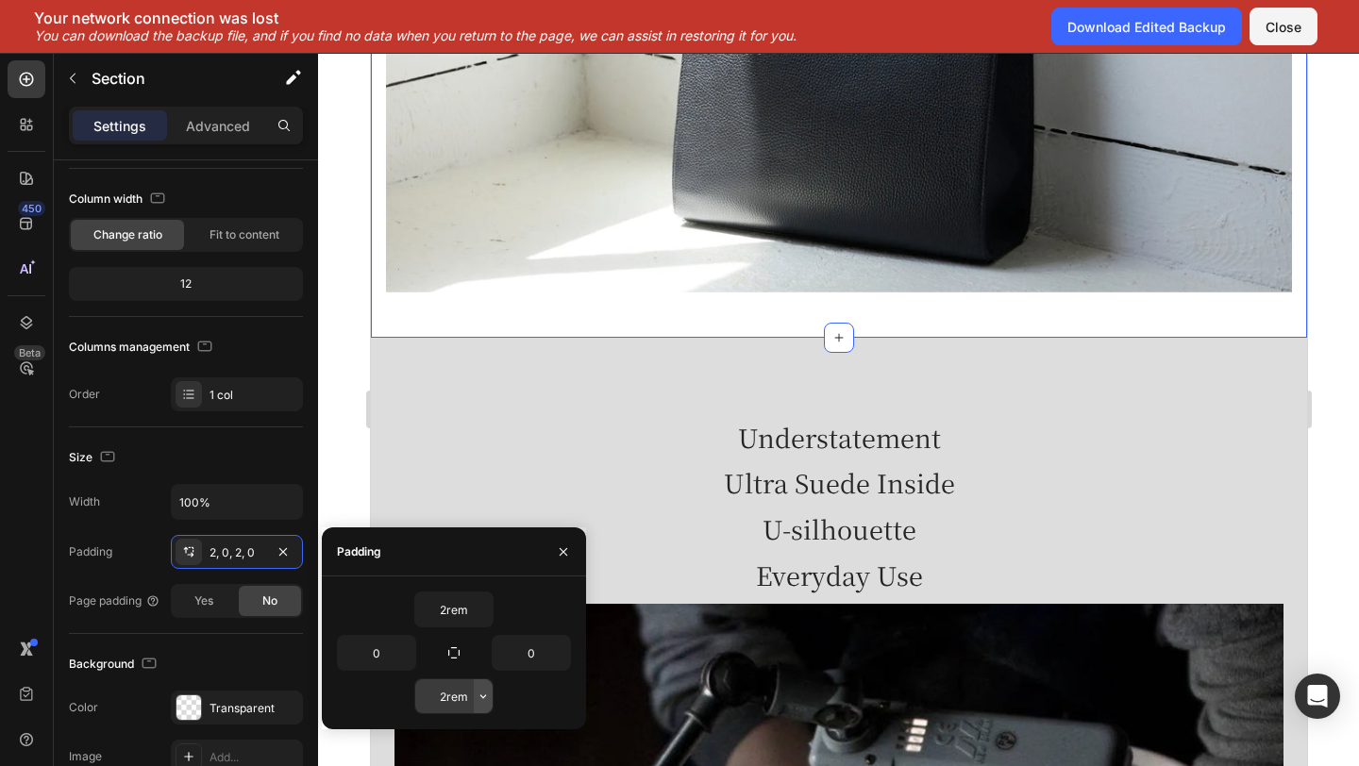
click at [479, 699] on icon "button" at bounding box center [483, 696] width 15 height 15
click at [449, 690] on input "2rem" at bounding box center [453, 696] width 77 height 34
type input "0rem"
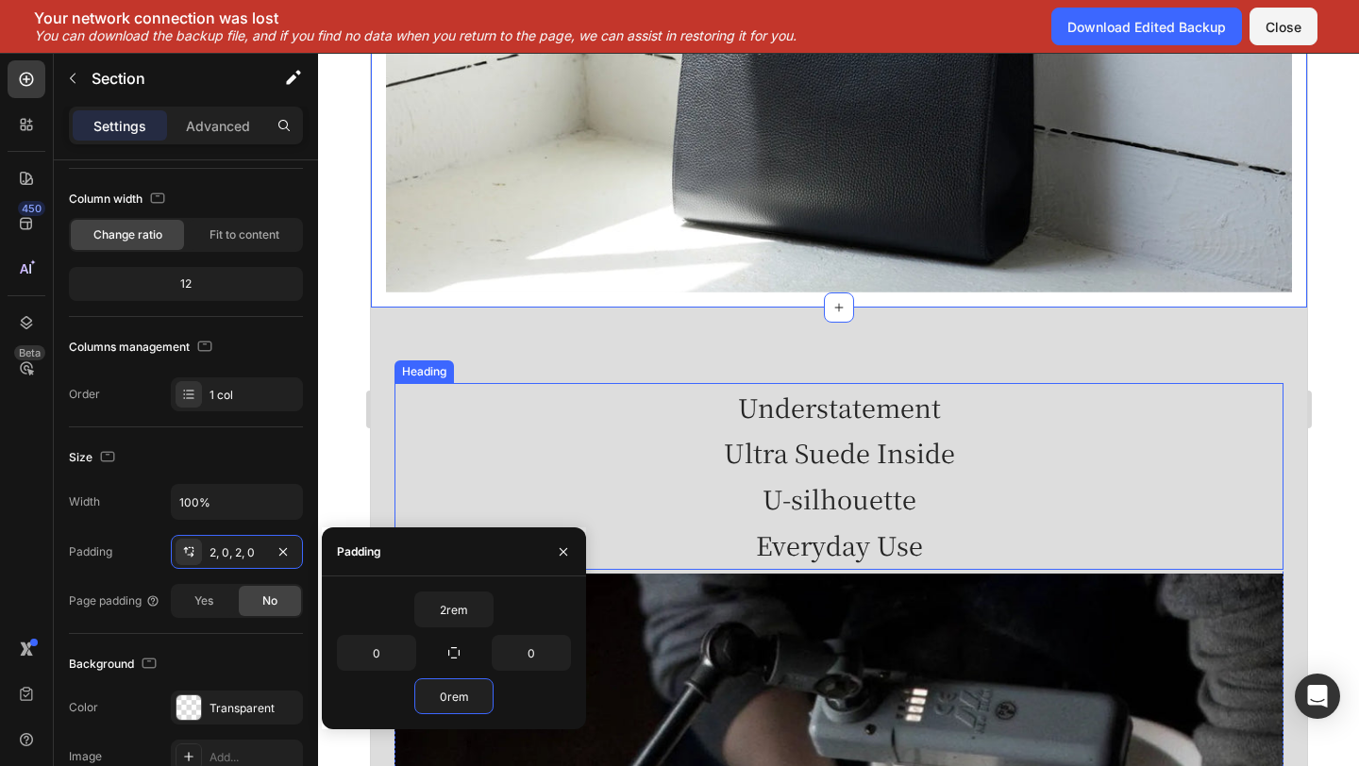
click at [543, 436] on h2 "Understatement Ultra Suede Inside U-silhouette Everyday Use" at bounding box center [837, 476] width 889 height 187
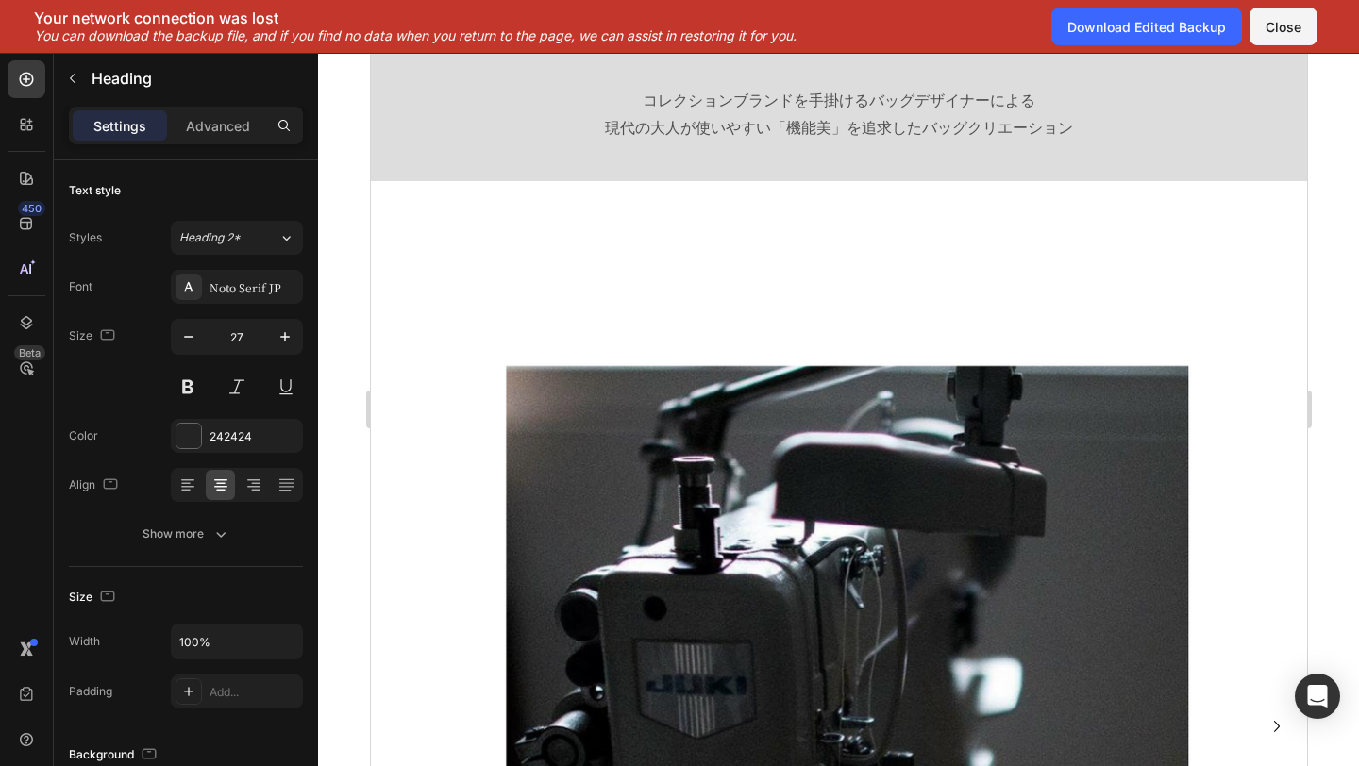
scroll to position [1745, 0]
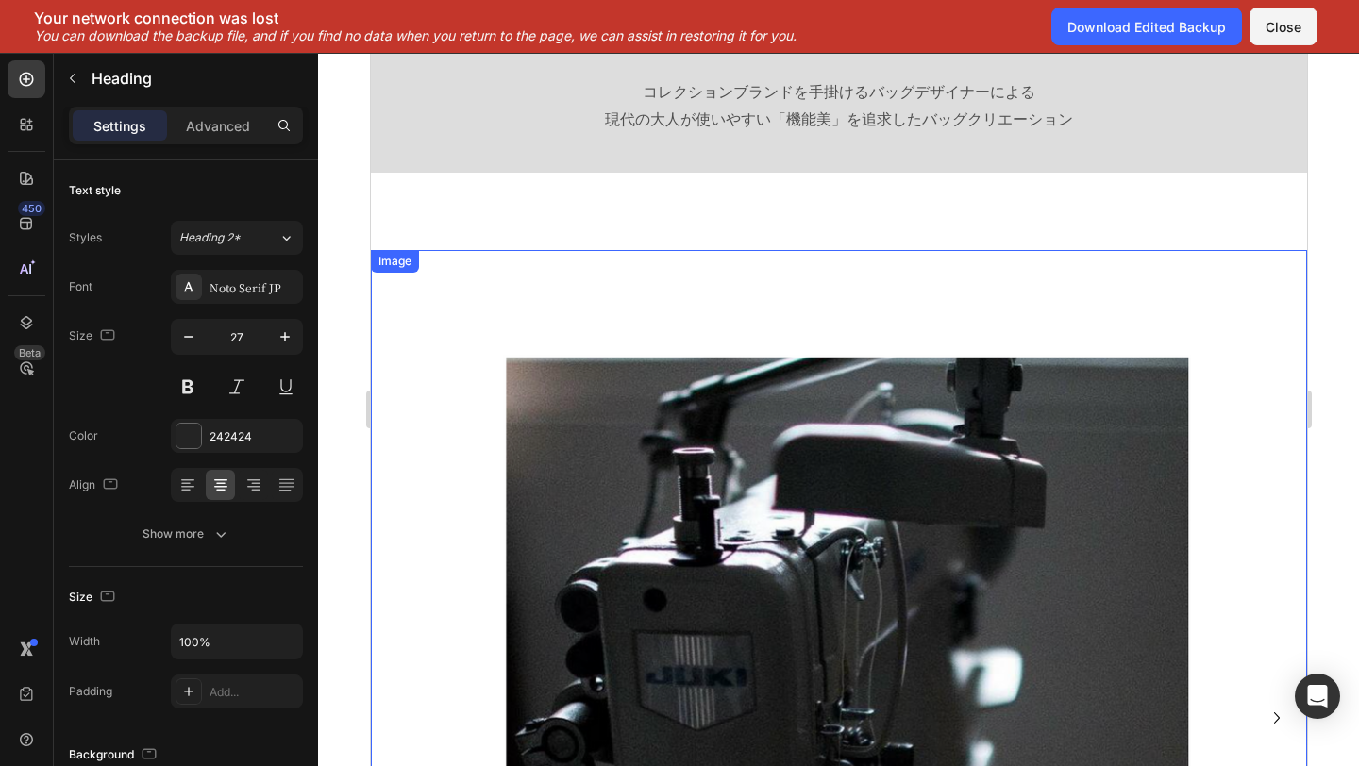
click at [526, 277] on img at bounding box center [838, 718] width 936 height 936
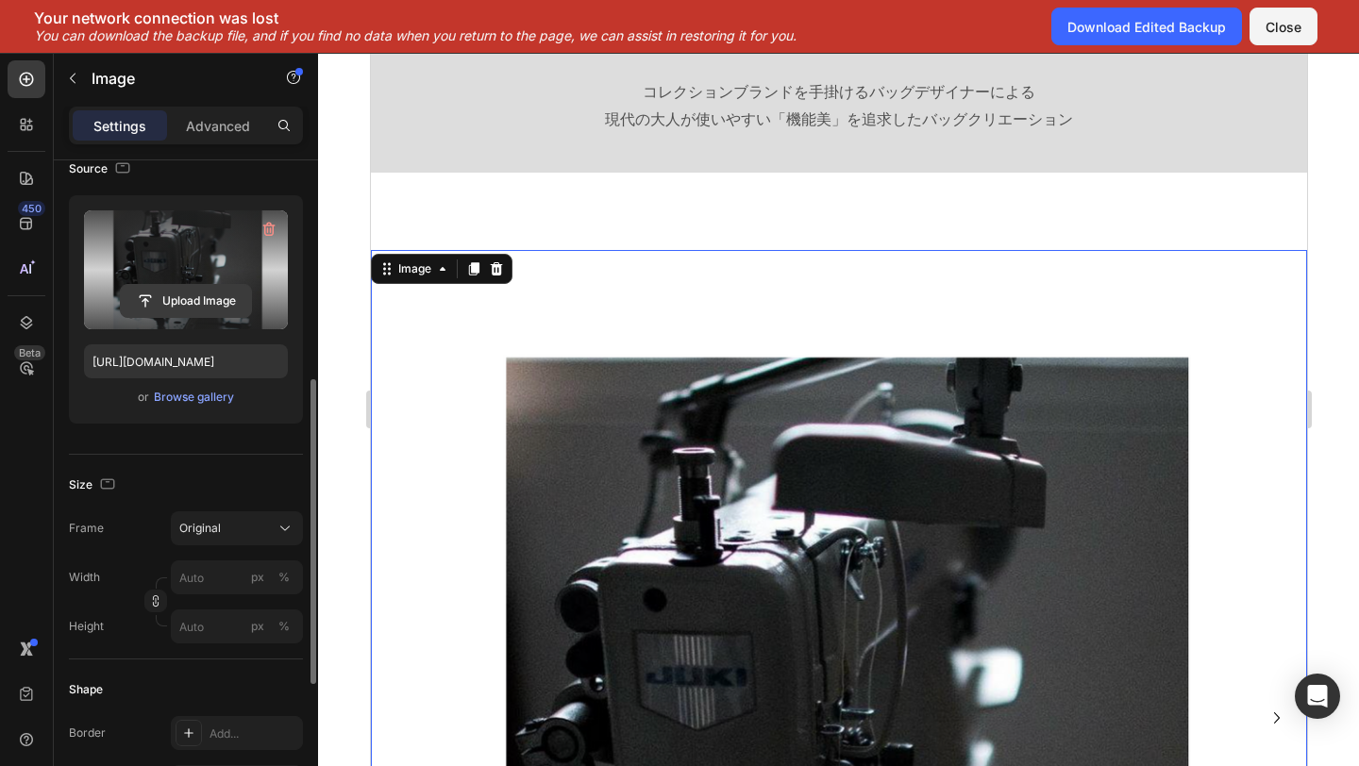
scroll to position [324, 0]
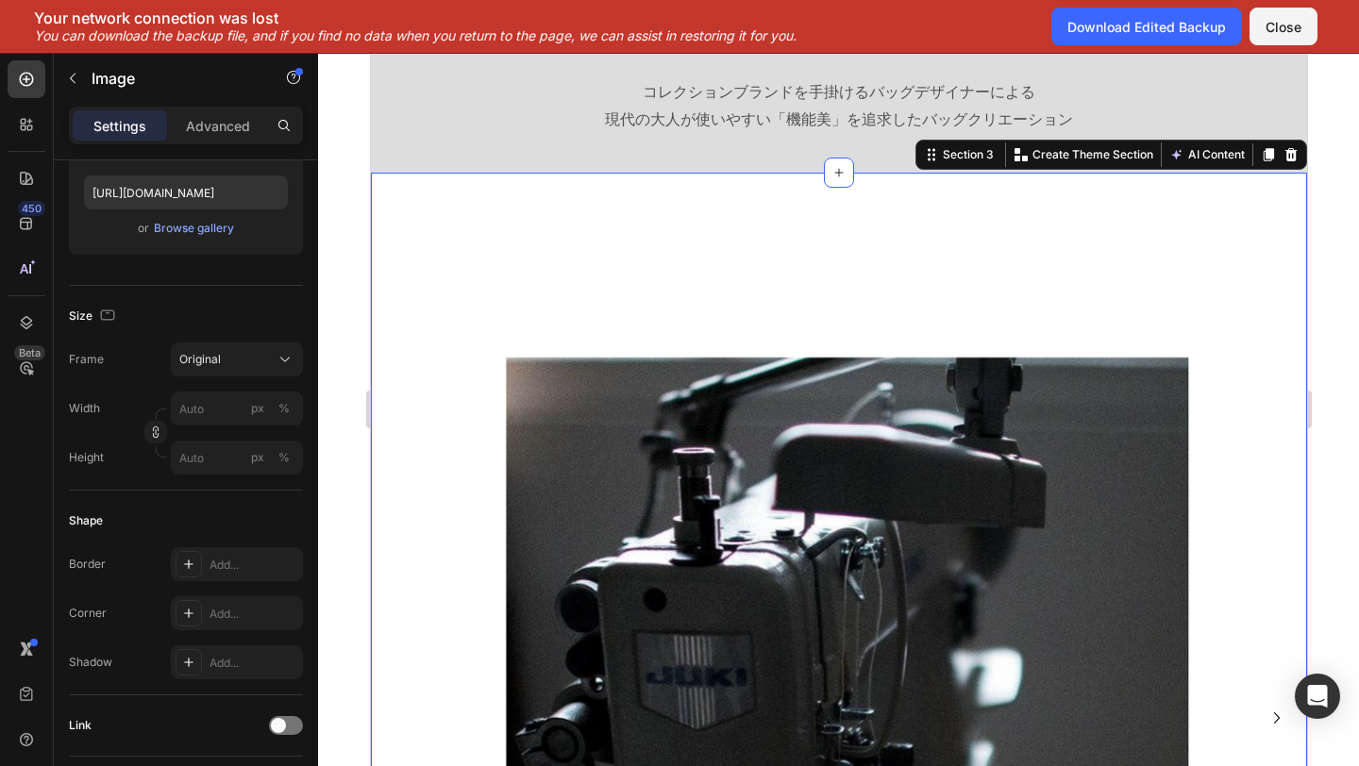
click at [439, 227] on div "Image Image [GEOGRAPHIC_DATA]" at bounding box center [838, 718] width 936 height 1030
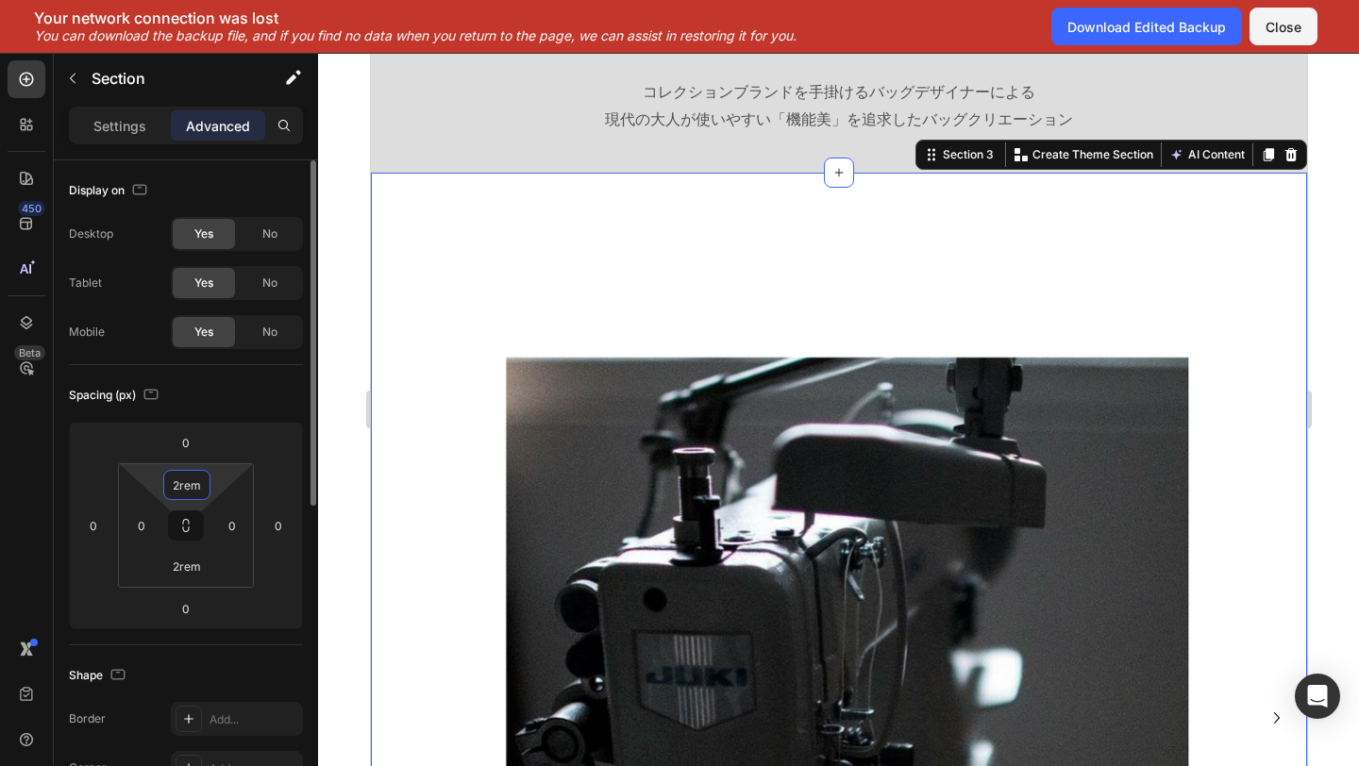
click at [176, 485] on input "2rem" at bounding box center [187, 485] width 38 height 28
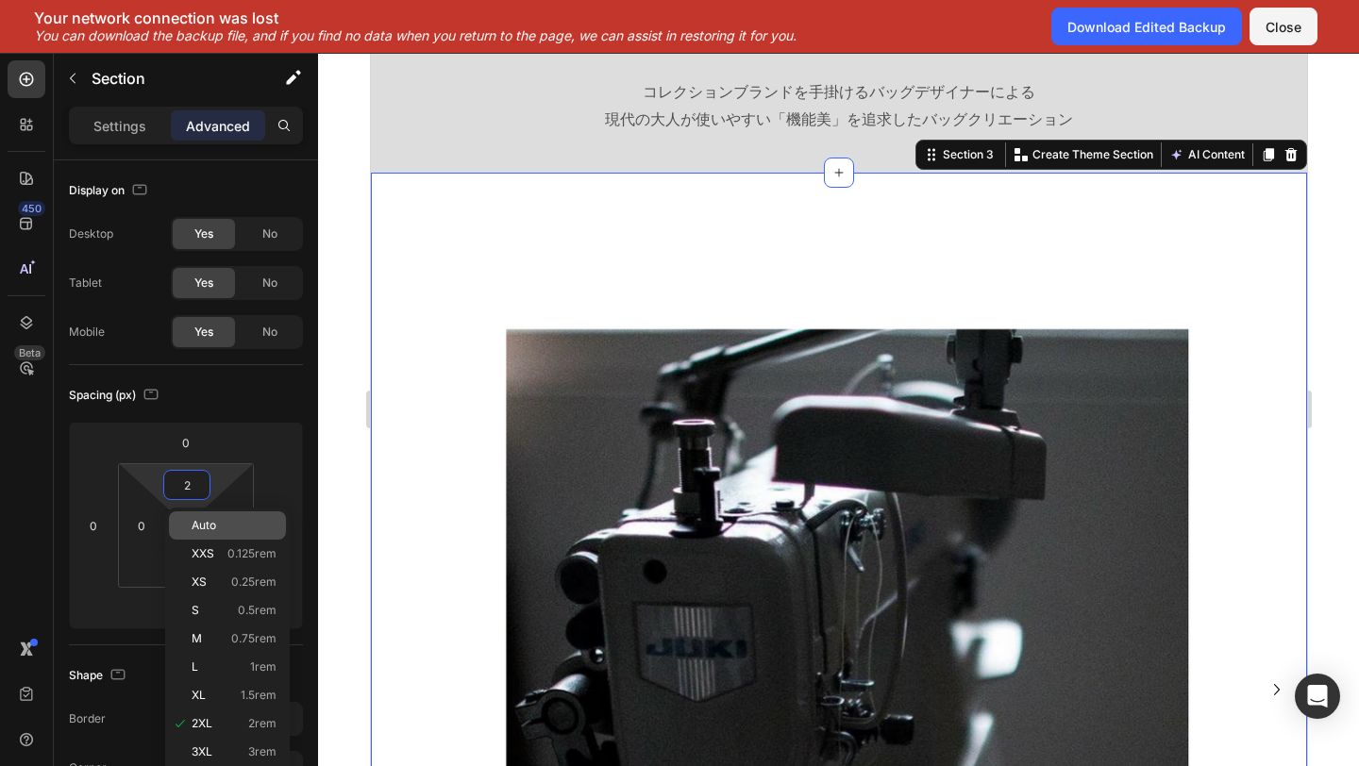
click at [205, 514] on div "Auto" at bounding box center [227, 525] width 117 height 28
type input "Auto"
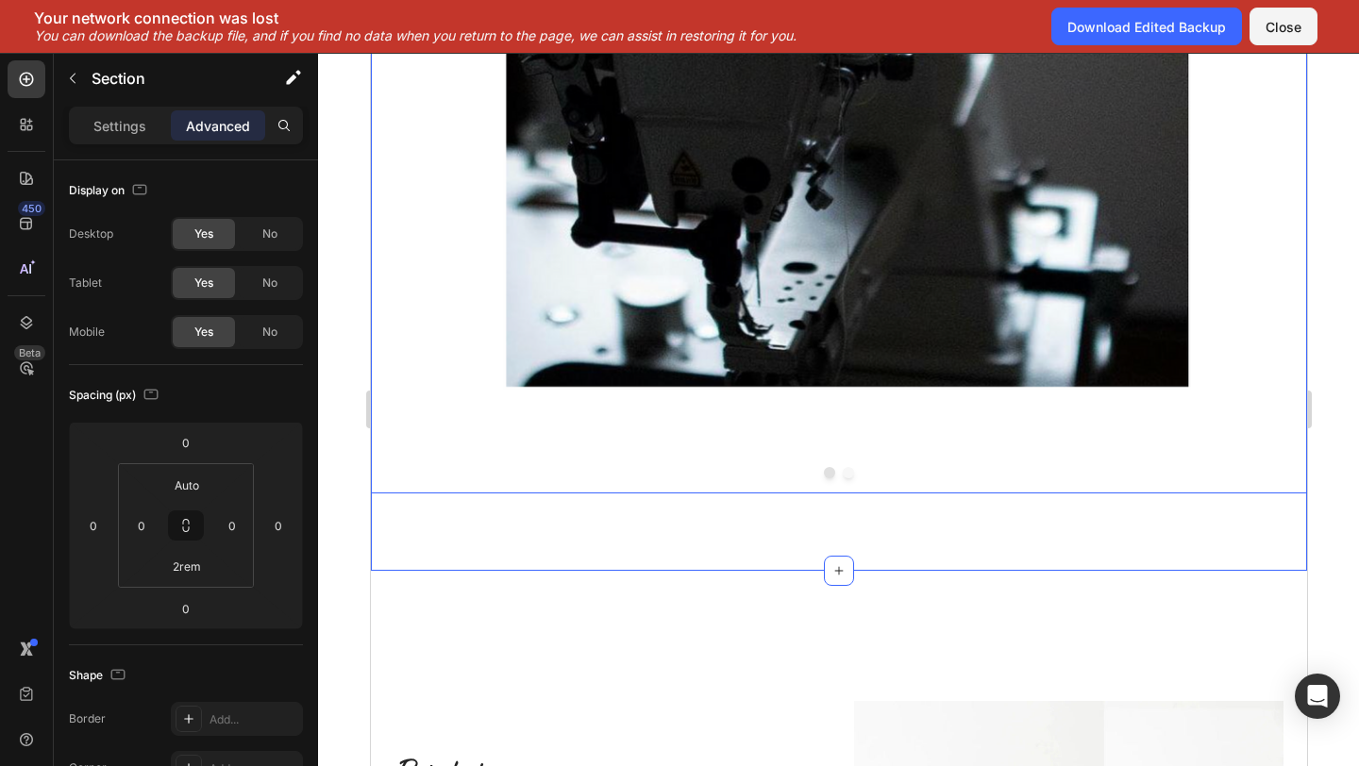
scroll to position [2422, 0]
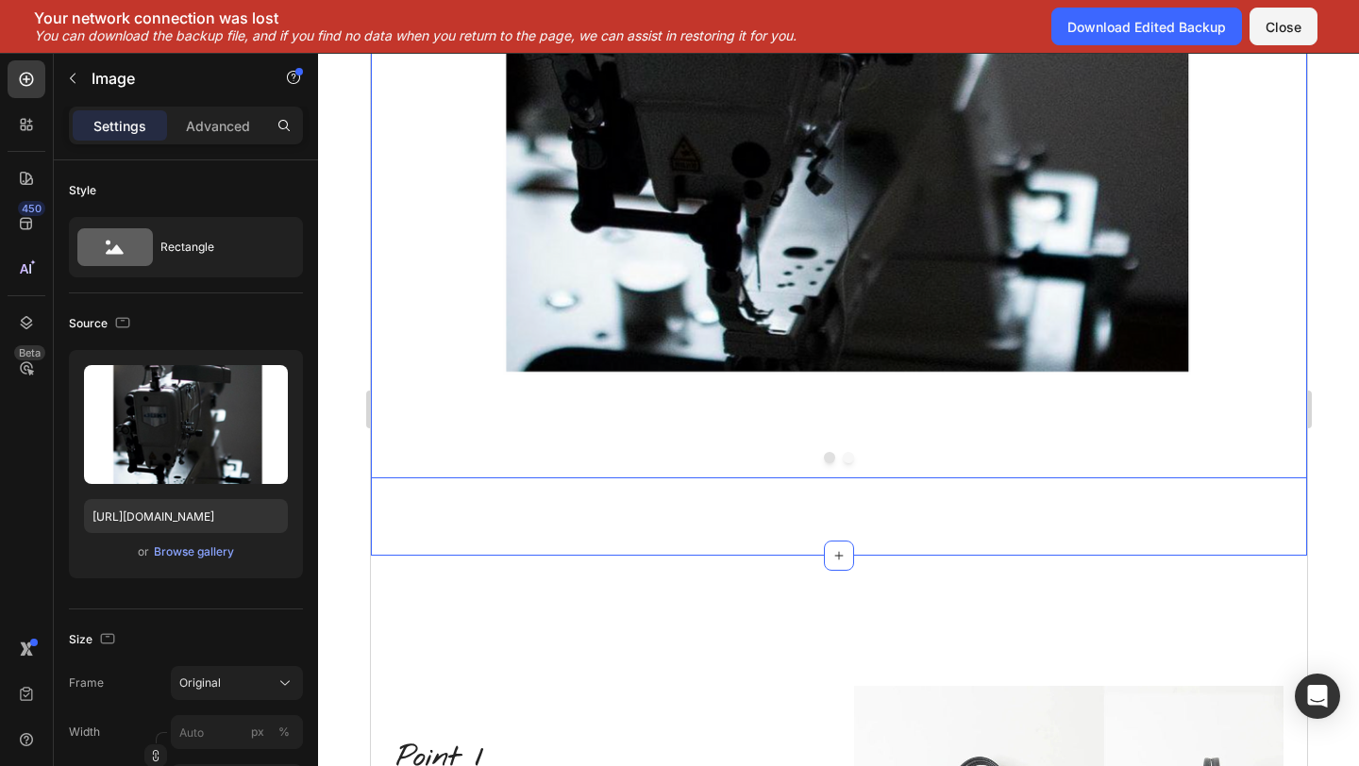
click at [440, 423] on img at bounding box center [838, 10] width 936 height 936
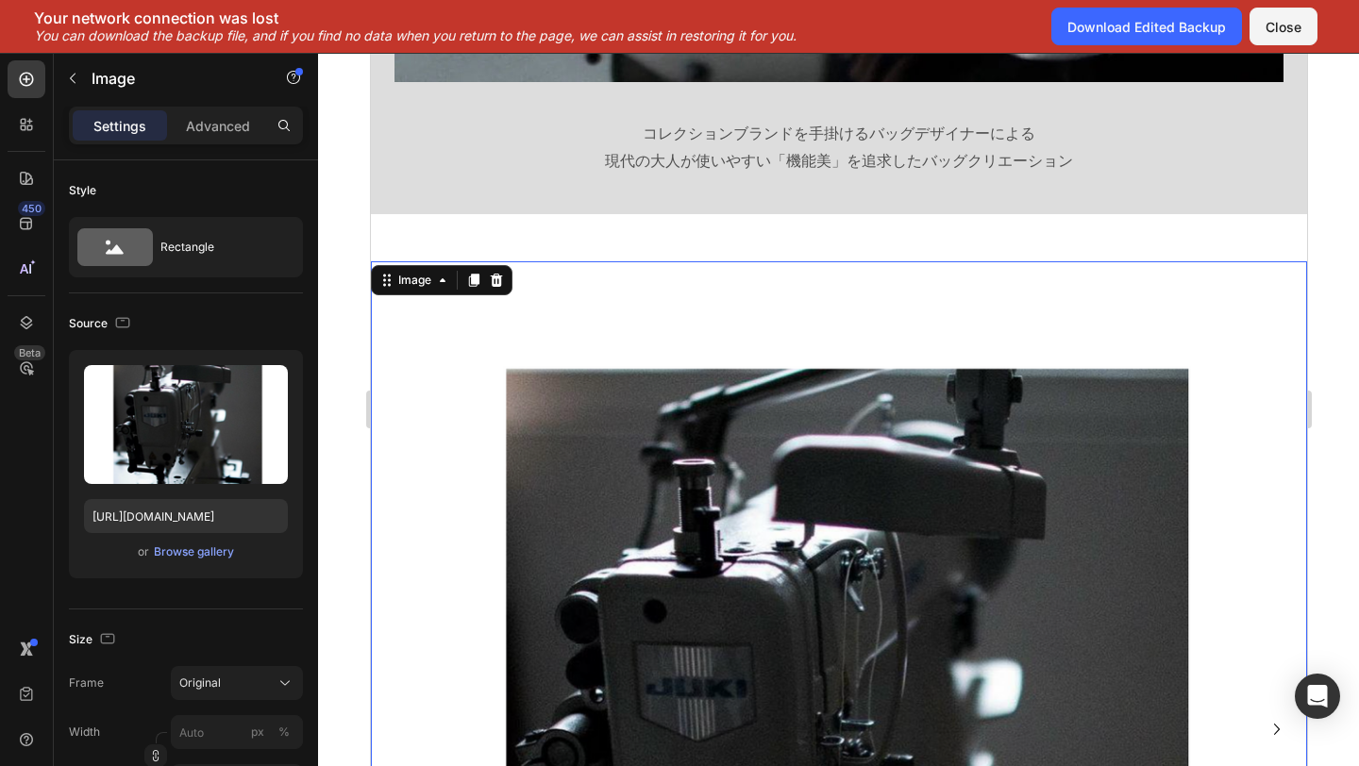
scroll to position [1697, 0]
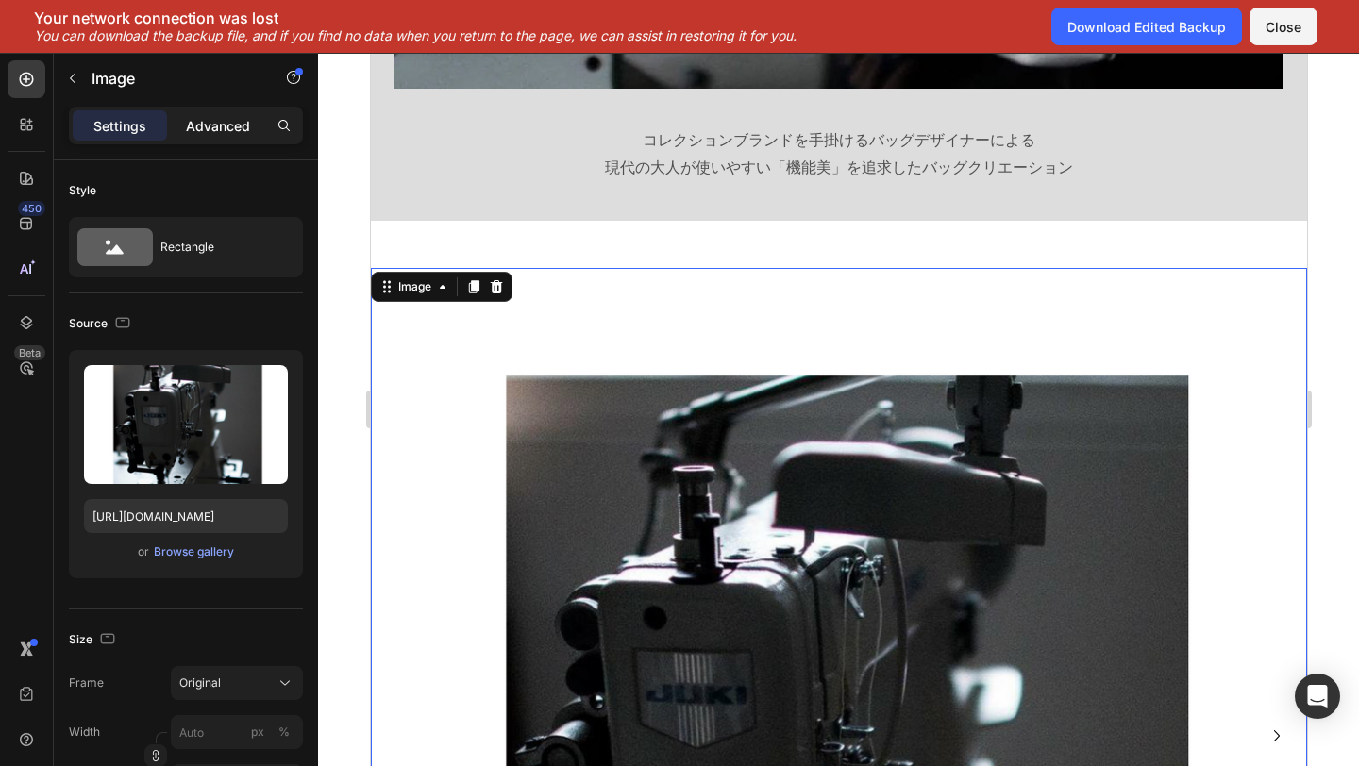
click at [211, 131] on p "Advanced" at bounding box center [218, 126] width 64 height 20
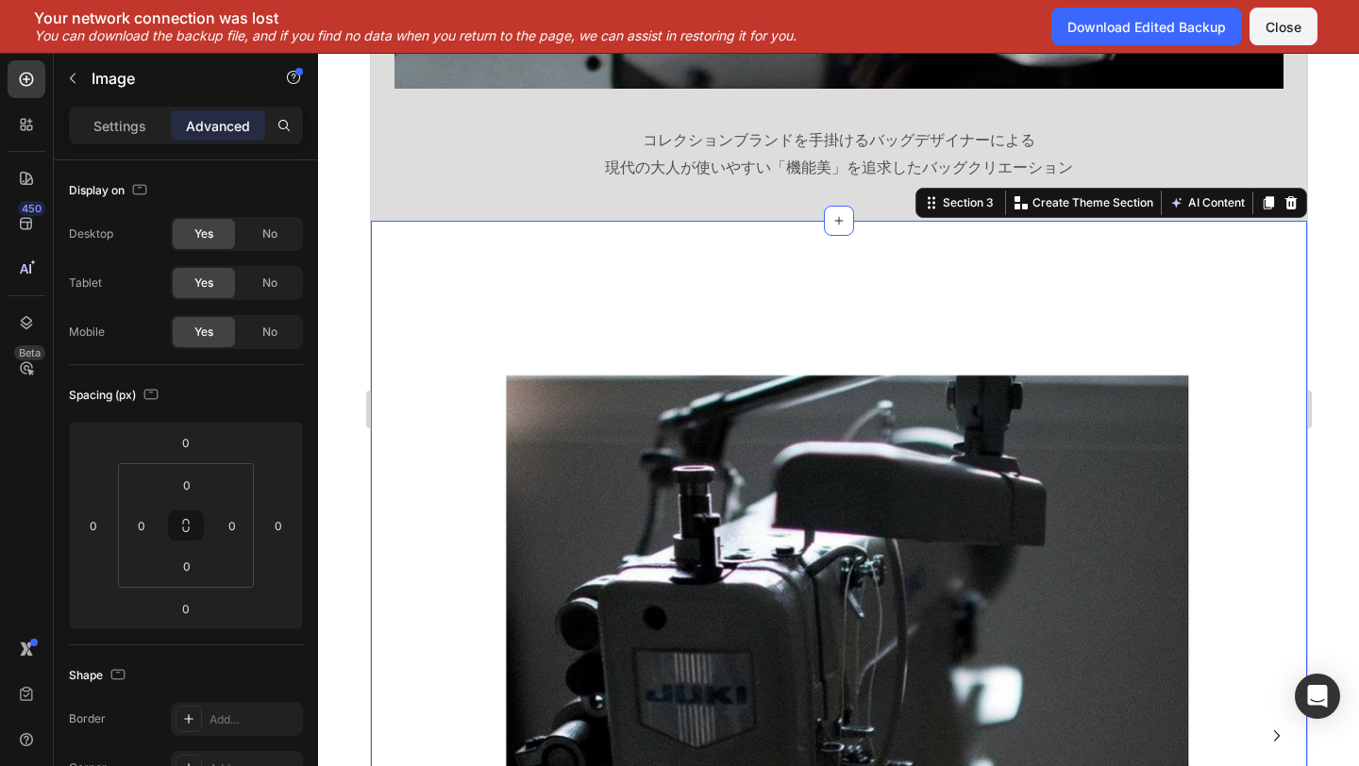
click at [564, 234] on div "Image Image [GEOGRAPHIC_DATA]" at bounding box center [838, 736] width 936 height 1030
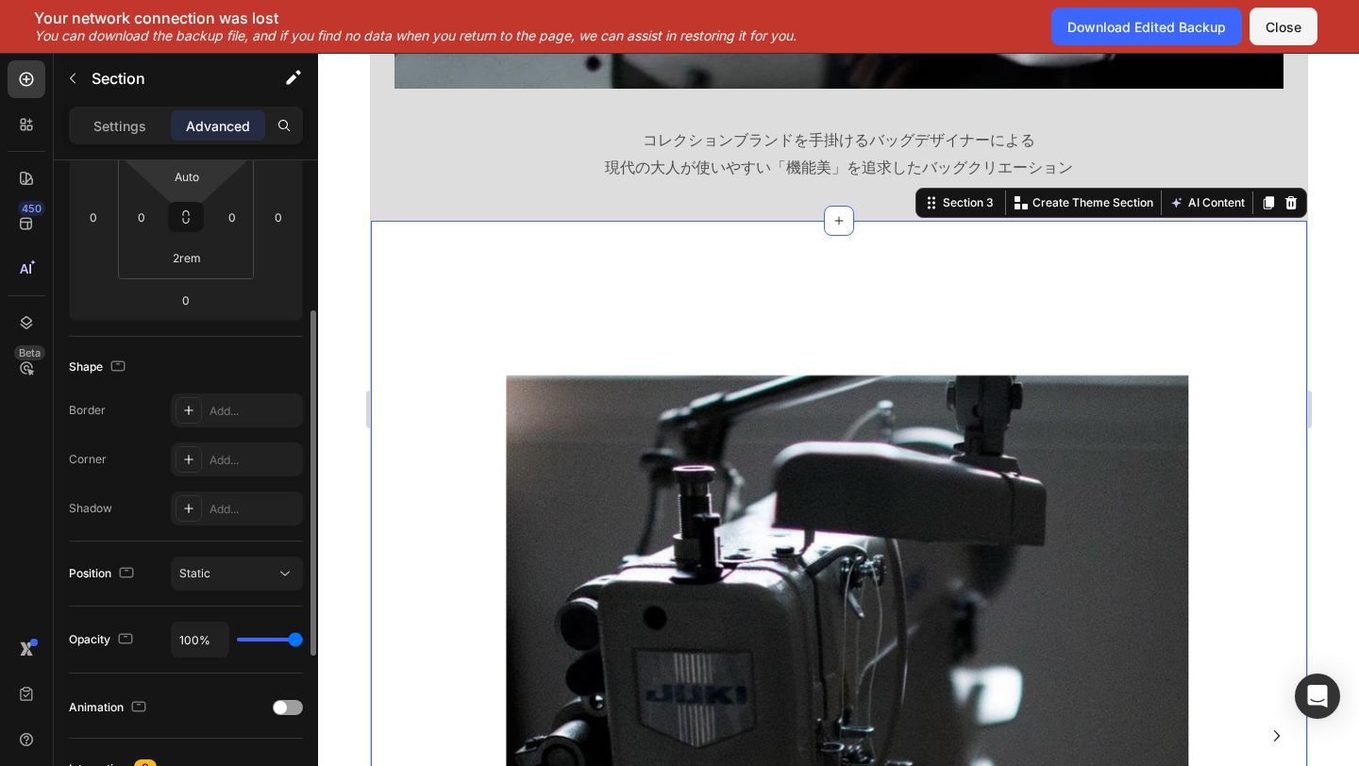
scroll to position [228, 0]
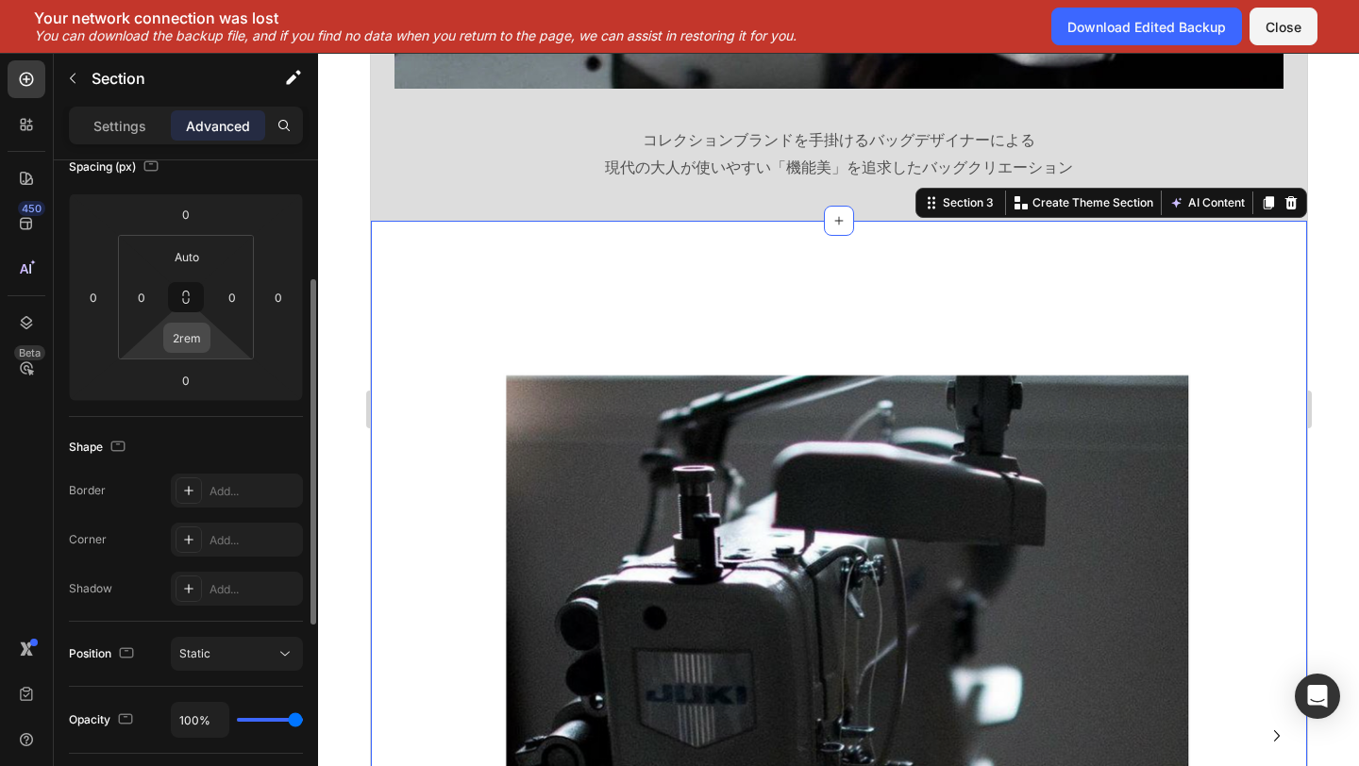
click at [193, 335] on input "2rem" at bounding box center [187, 338] width 38 height 28
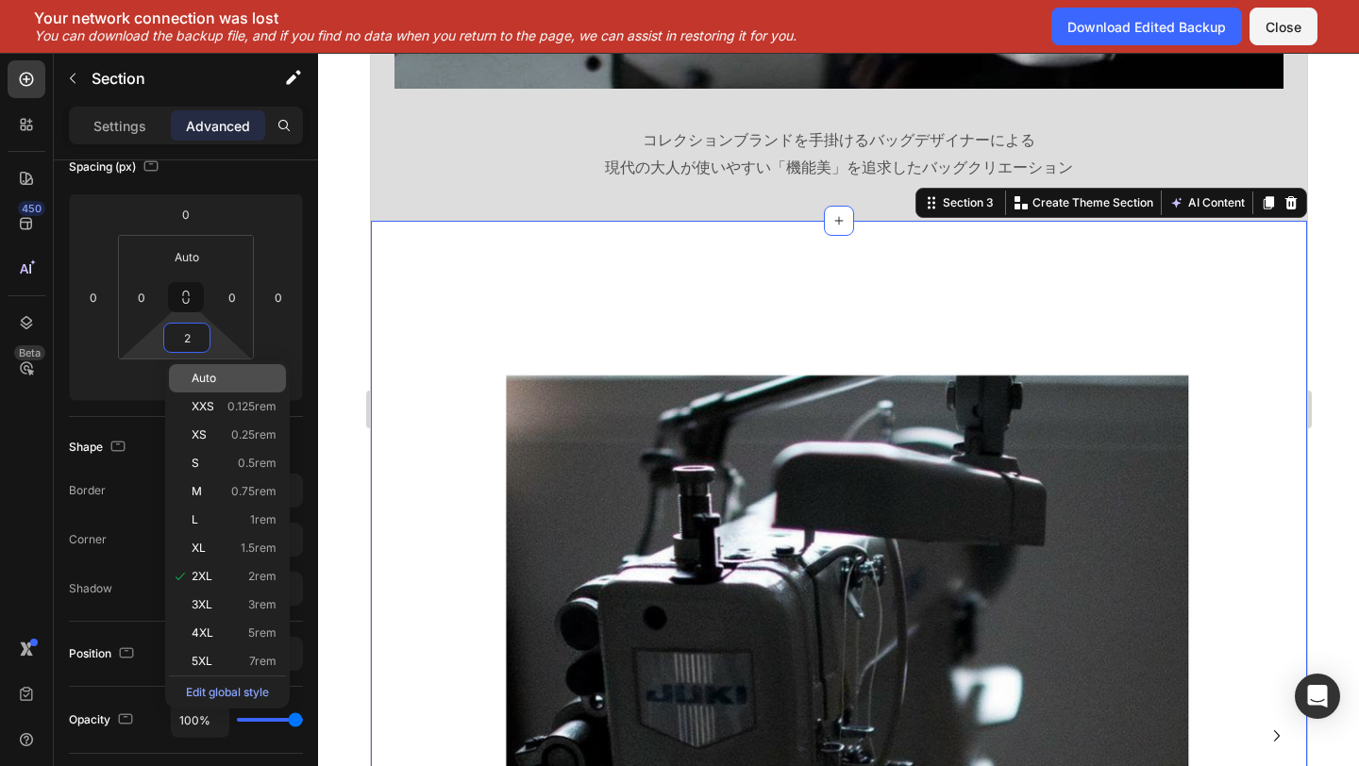
click at [215, 372] on span "Auto" at bounding box center [204, 378] width 25 height 13
type input "Auto"
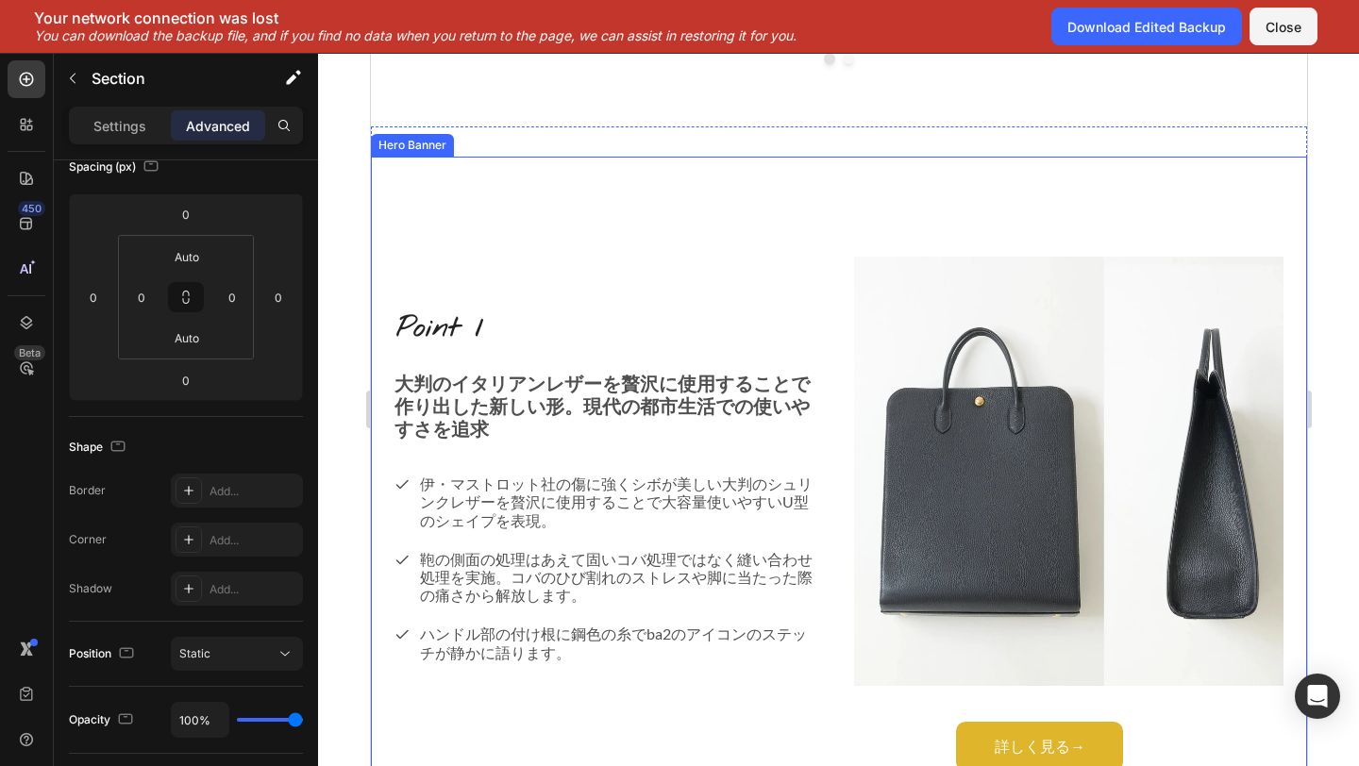
scroll to position [2806, 0]
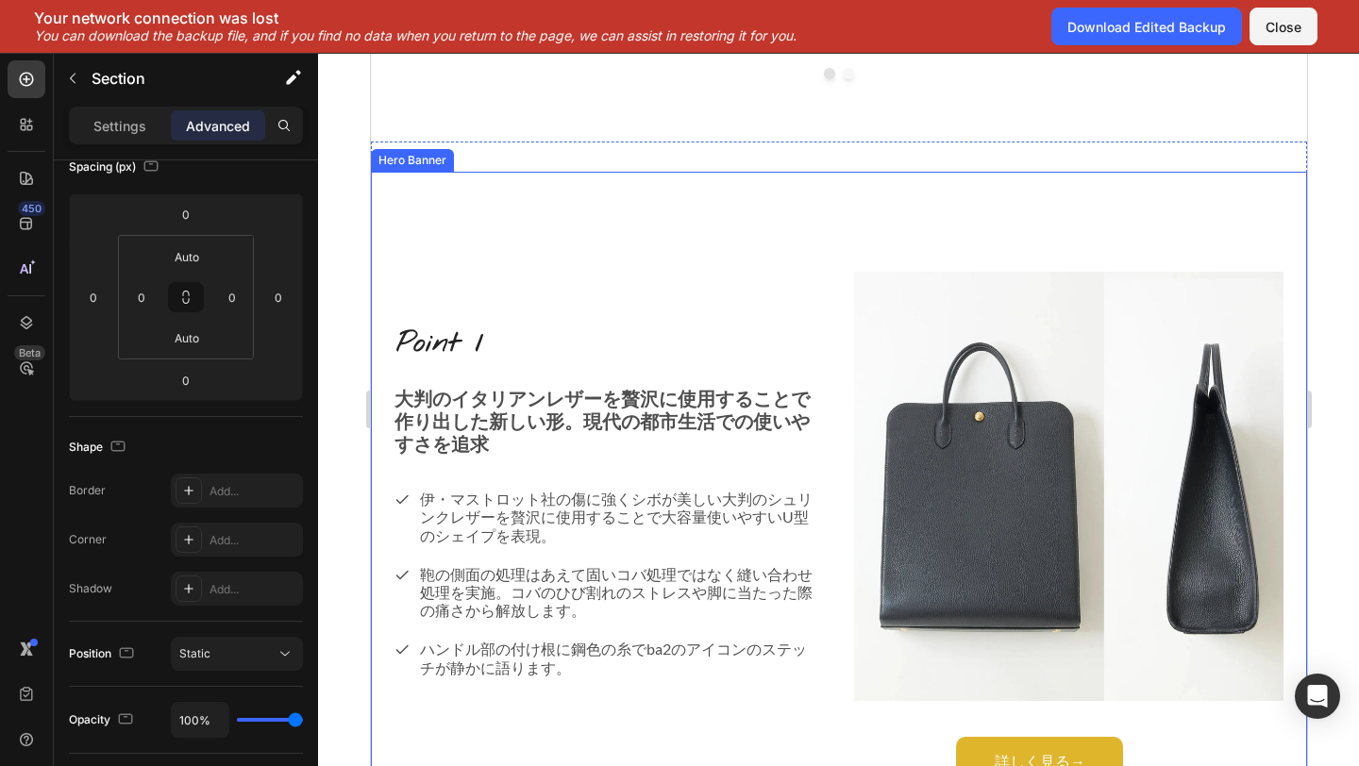
click at [491, 213] on div "Image 詳しく見る→ Button Row Point 1 Heading 大判のイタリアンレザーを贅沢に使用することで作り出した新しい形。現代の都市生活…" at bounding box center [838, 515] width 936 height 686
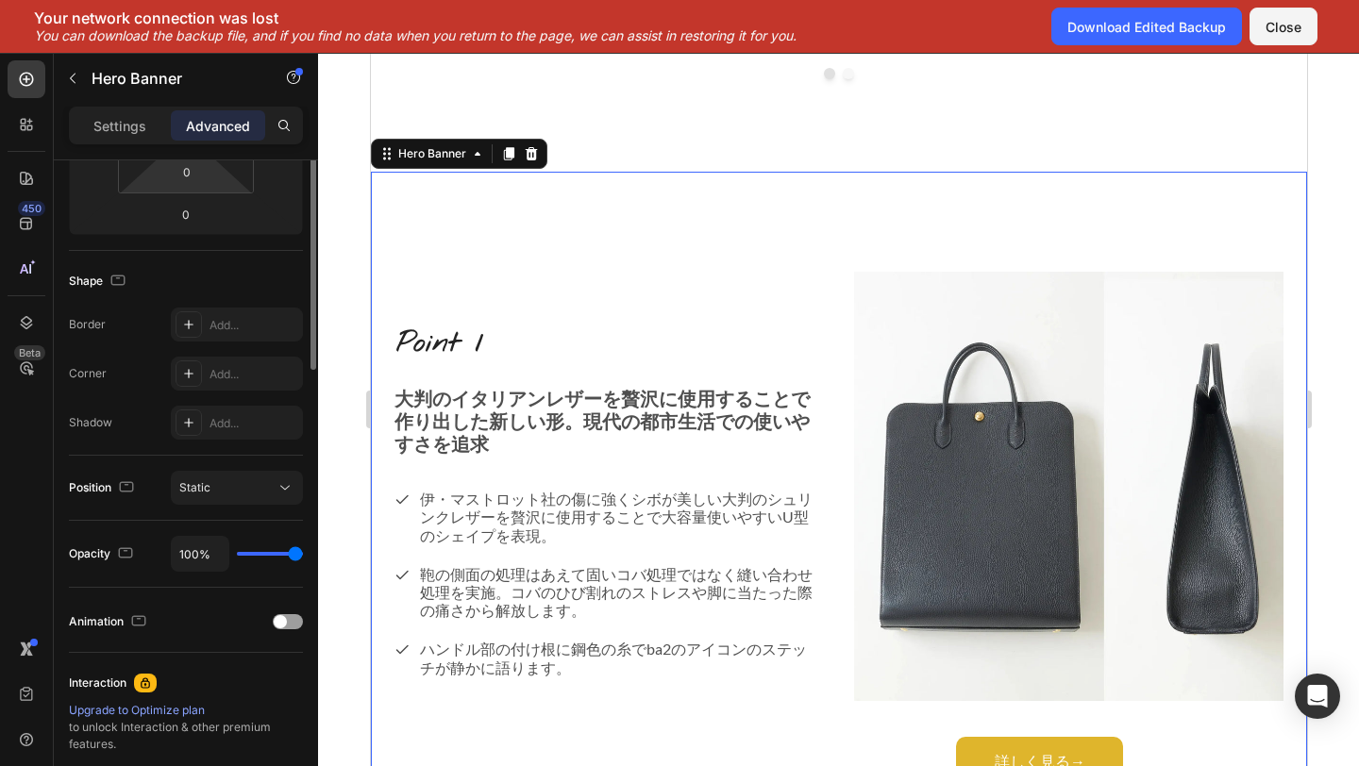
scroll to position [0, 0]
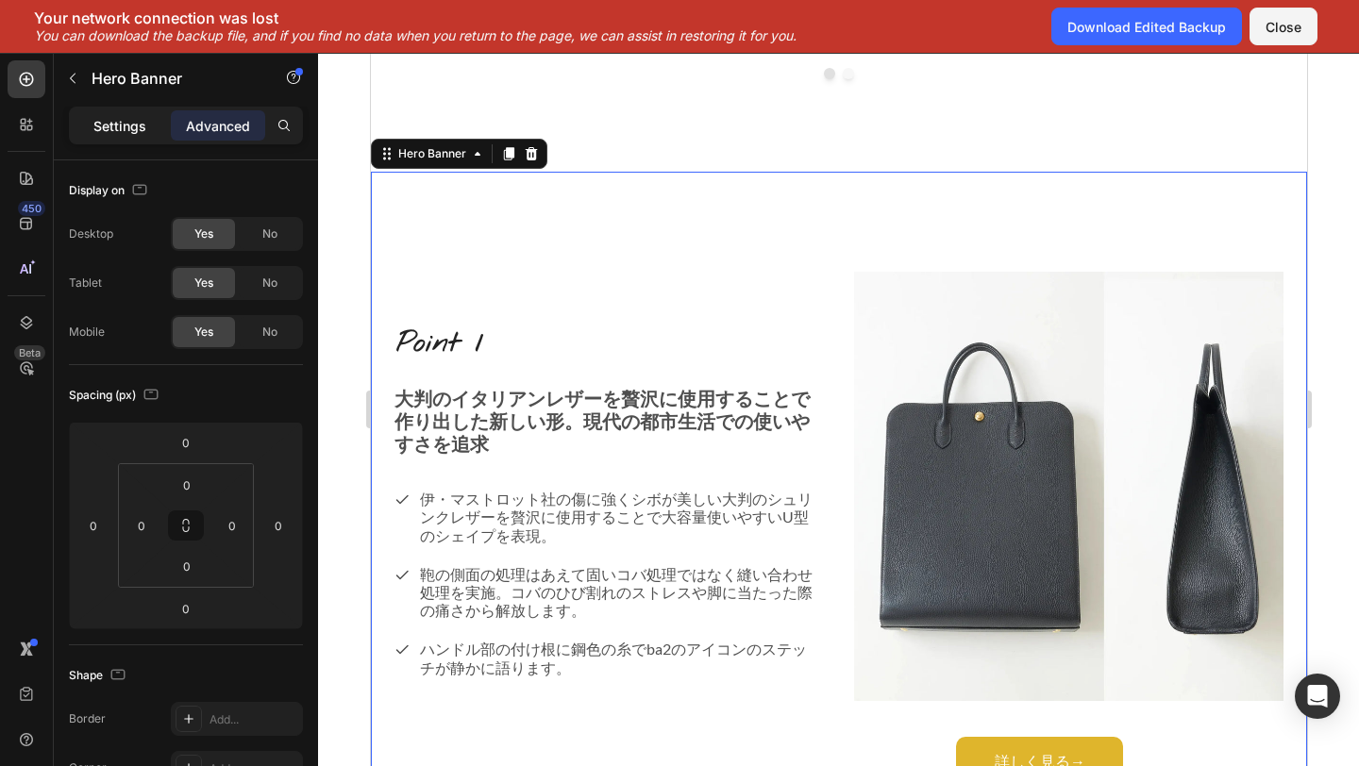
click at [124, 125] on p "Settings" at bounding box center [119, 126] width 53 height 20
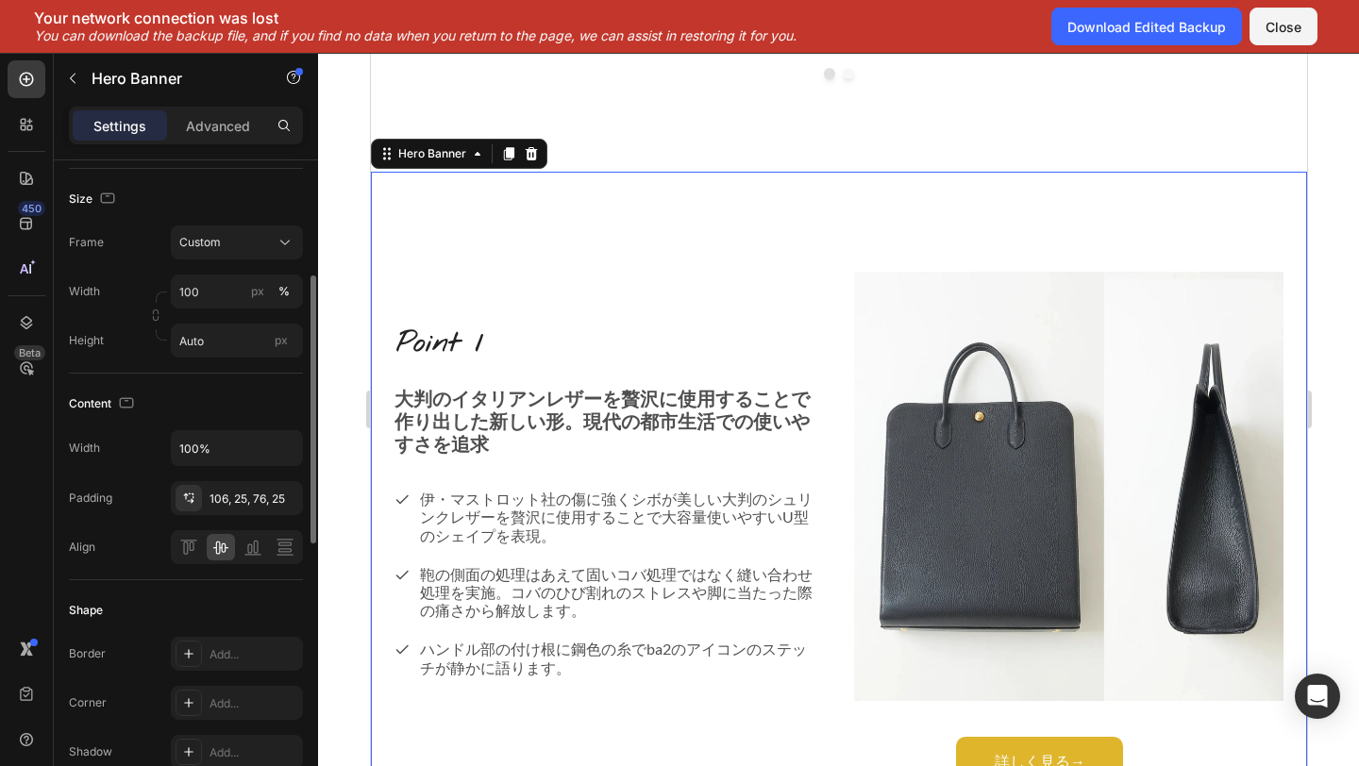
scroll to position [392, 0]
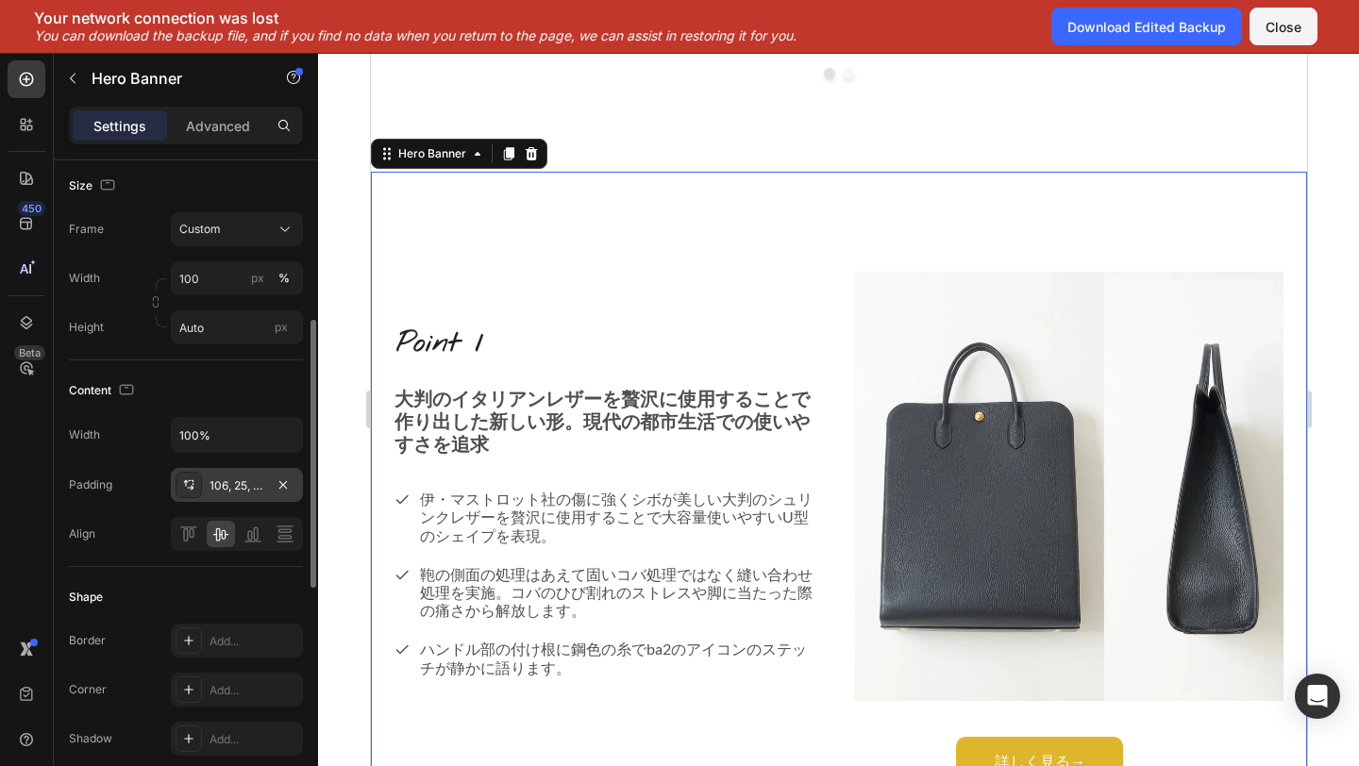
click at [228, 488] on div "106, 25, 76, 25" at bounding box center [236, 485] width 55 height 17
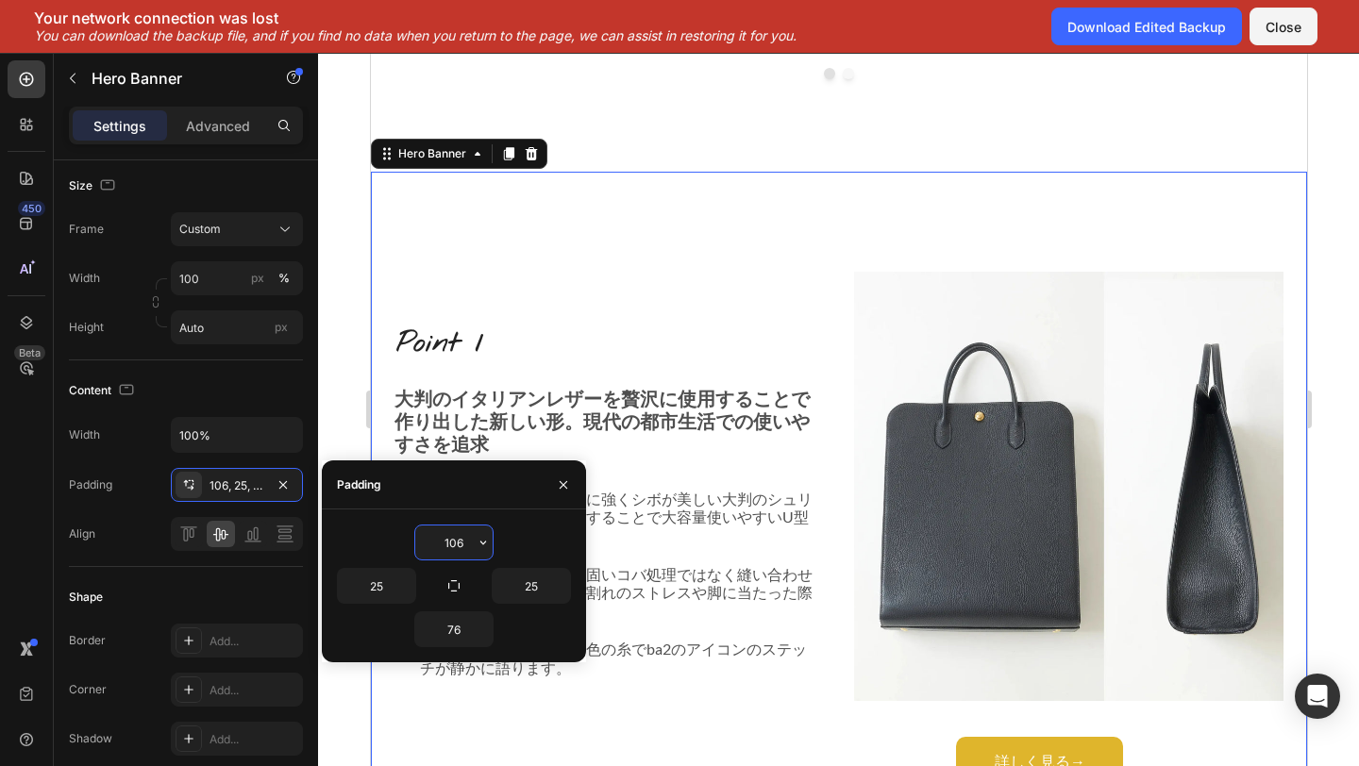
click at [454, 538] on input "106" at bounding box center [453, 543] width 77 height 34
type input "30"
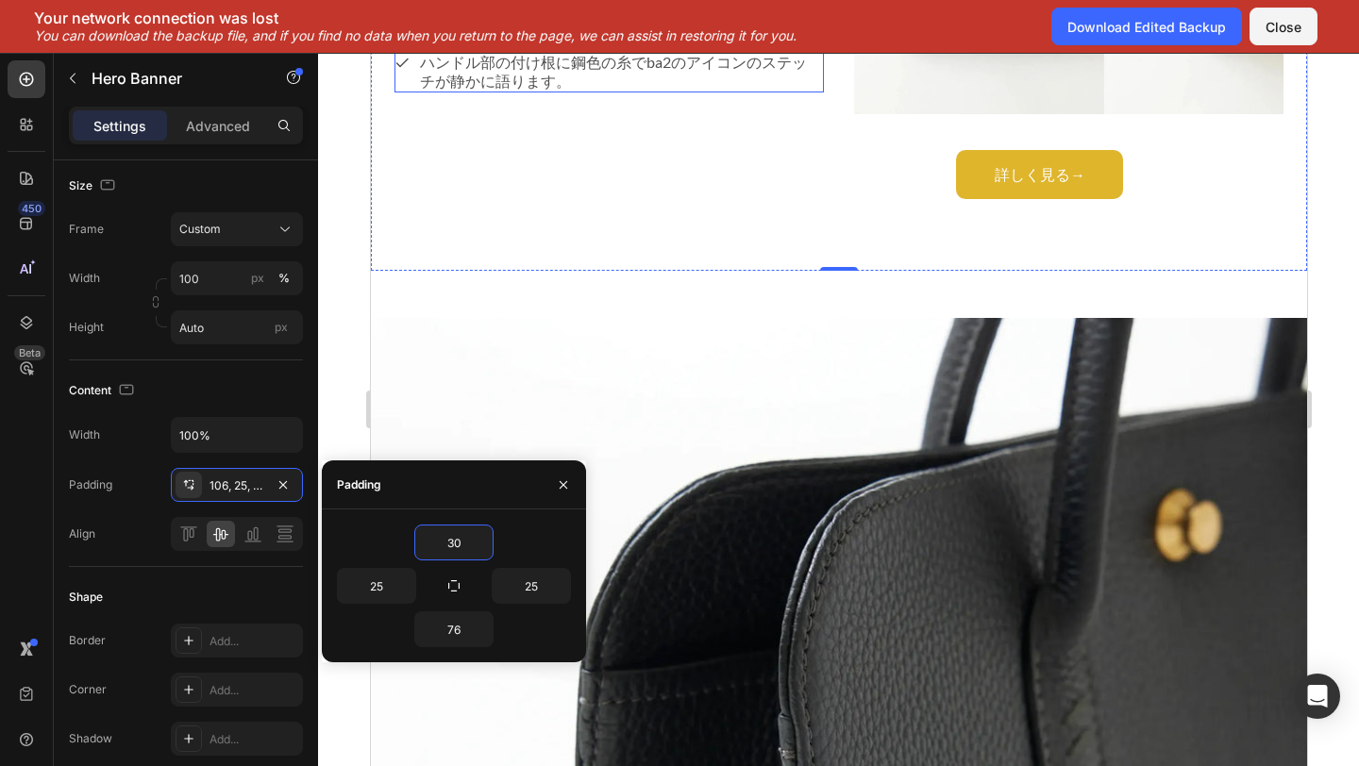
scroll to position [3362, 0]
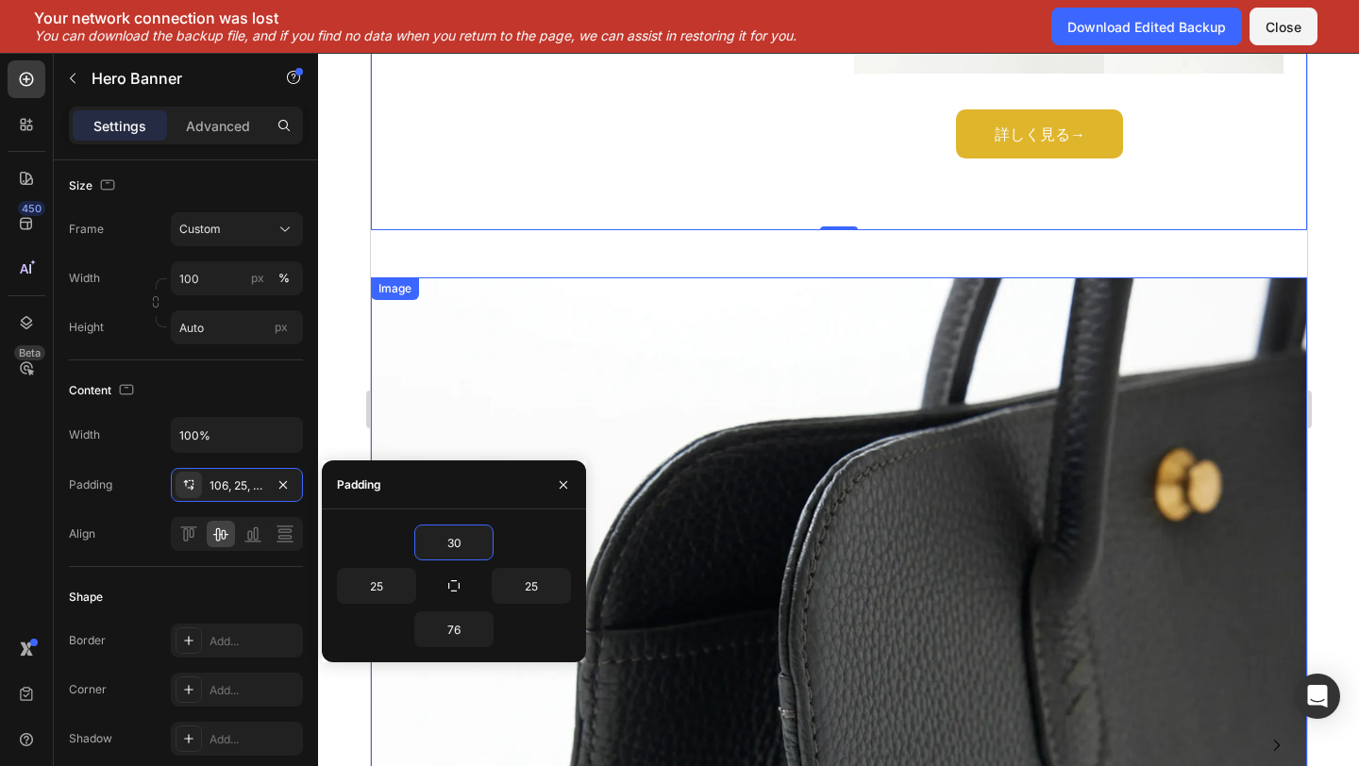
click at [737, 343] on img at bounding box center [838, 745] width 936 height 936
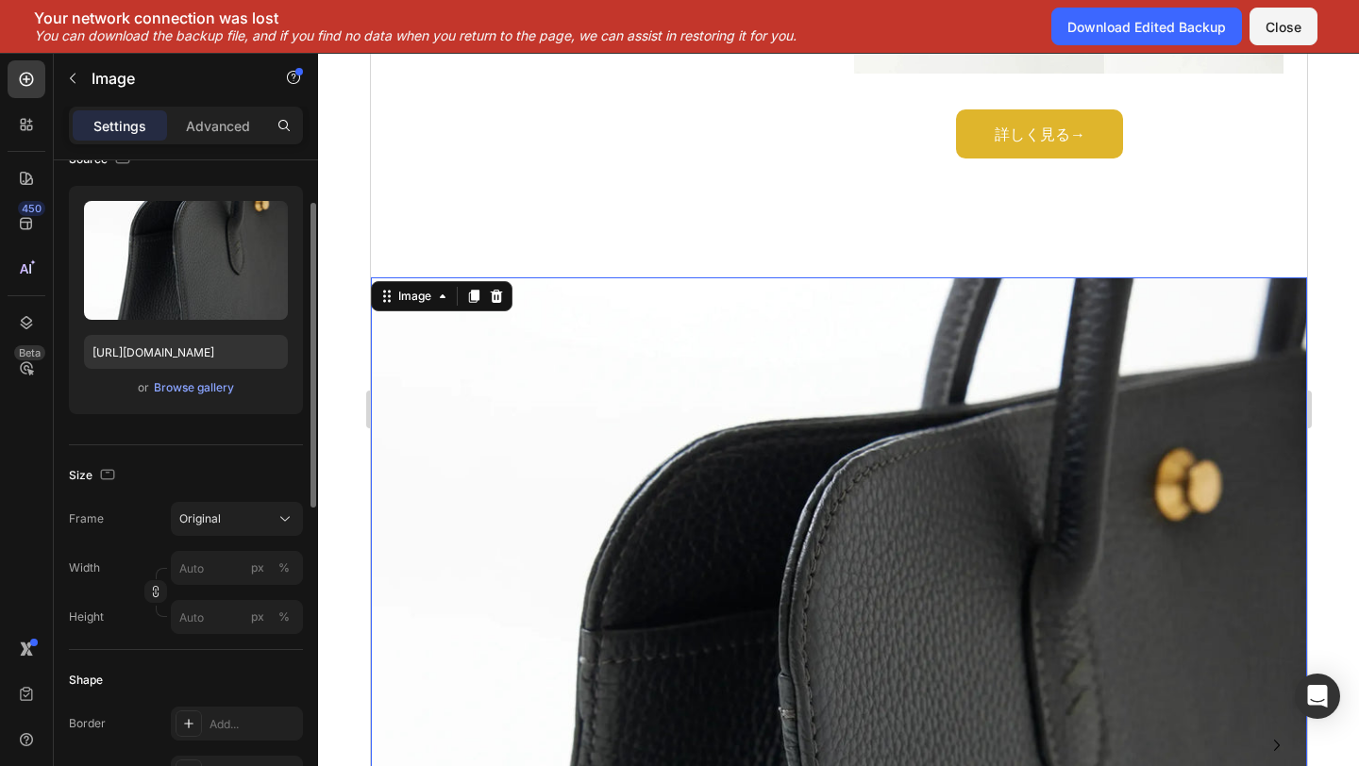
scroll to position [142, 0]
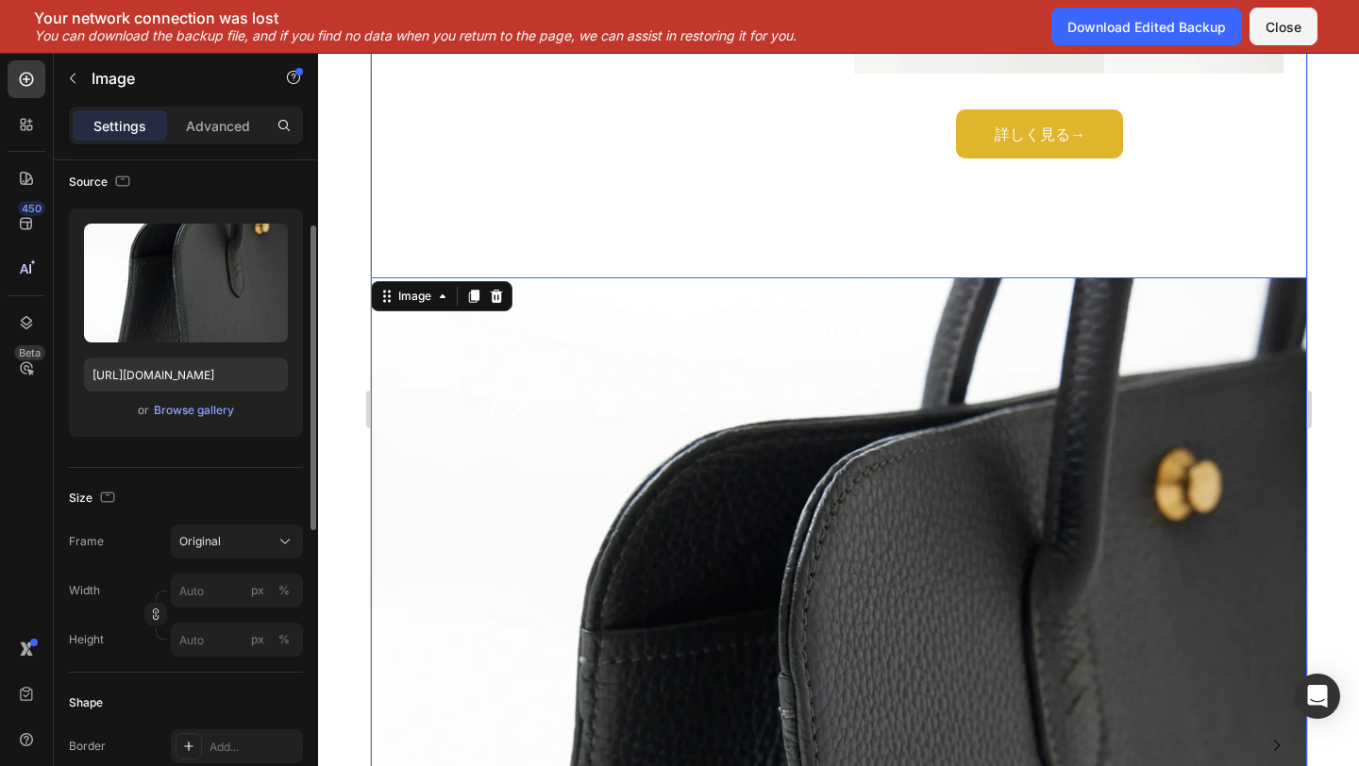
click at [517, 269] on div "Image 0 Image [GEOGRAPHIC_DATA]" at bounding box center [838, 745] width 936 height 1030
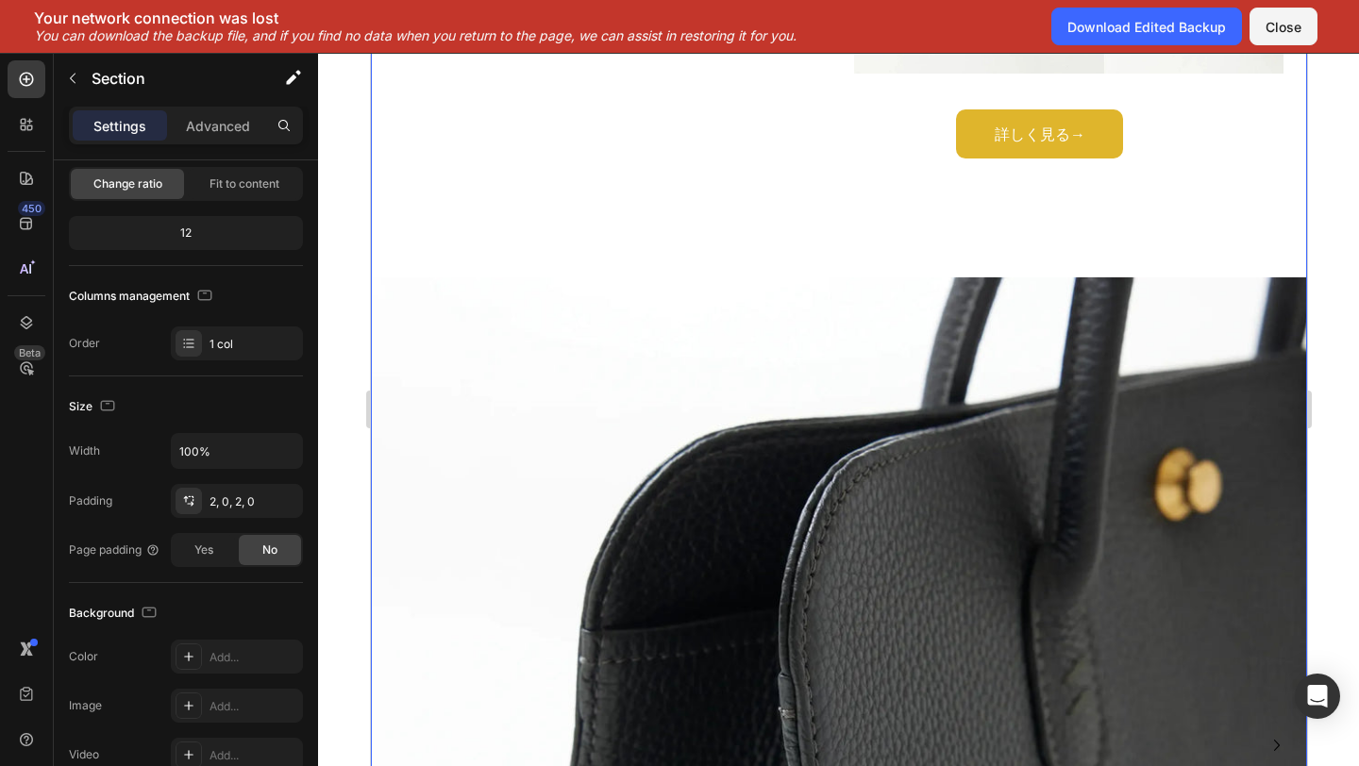
scroll to position [0, 0]
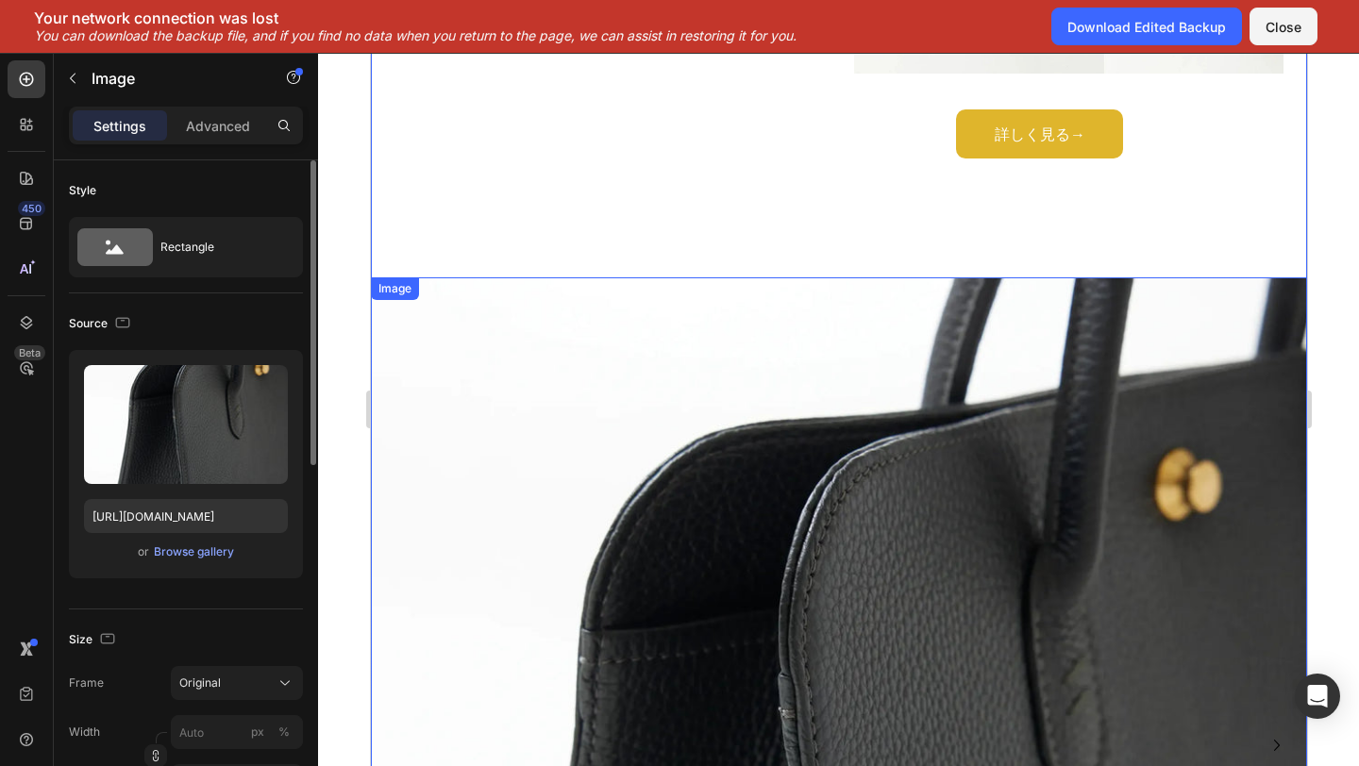
click at [493, 325] on img at bounding box center [838, 745] width 936 height 936
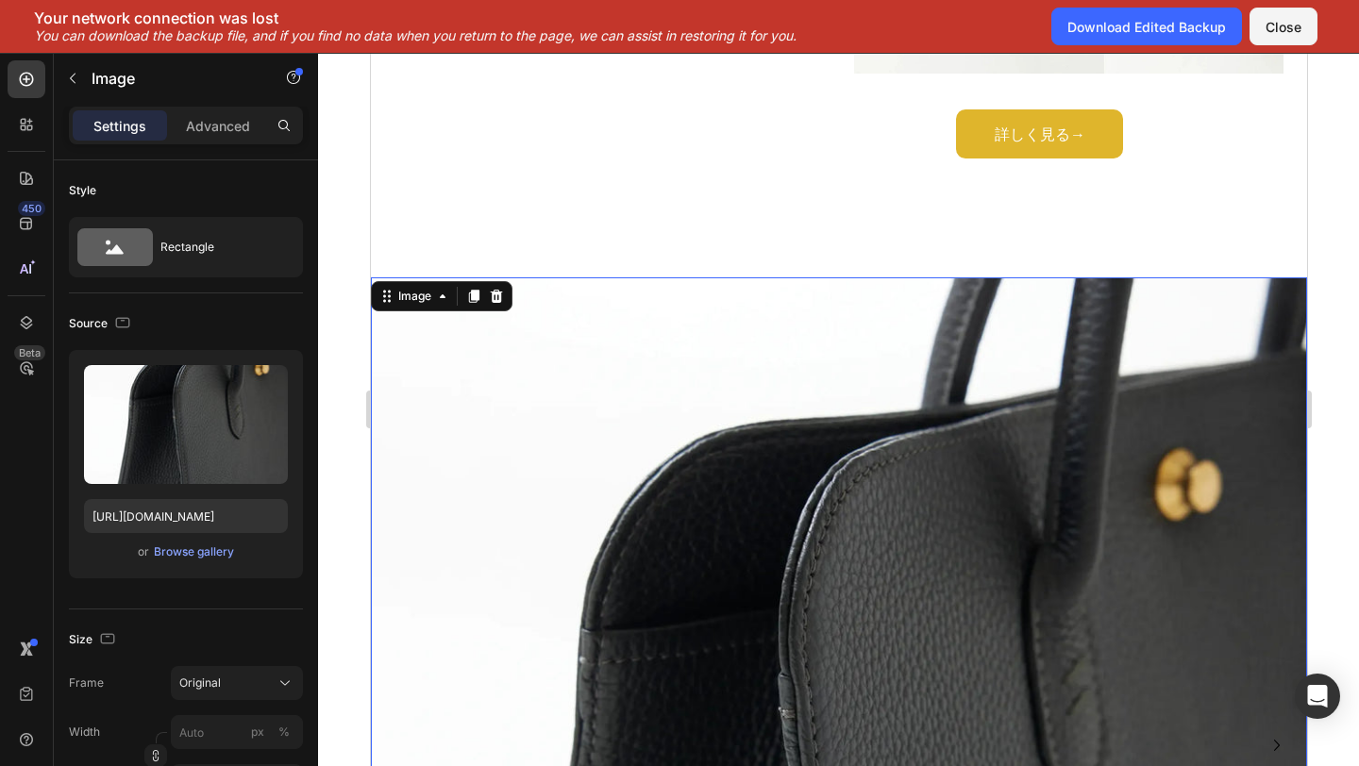
click at [610, 295] on img at bounding box center [838, 745] width 936 height 936
click at [217, 127] on p "Advanced" at bounding box center [218, 126] width 64 height 20
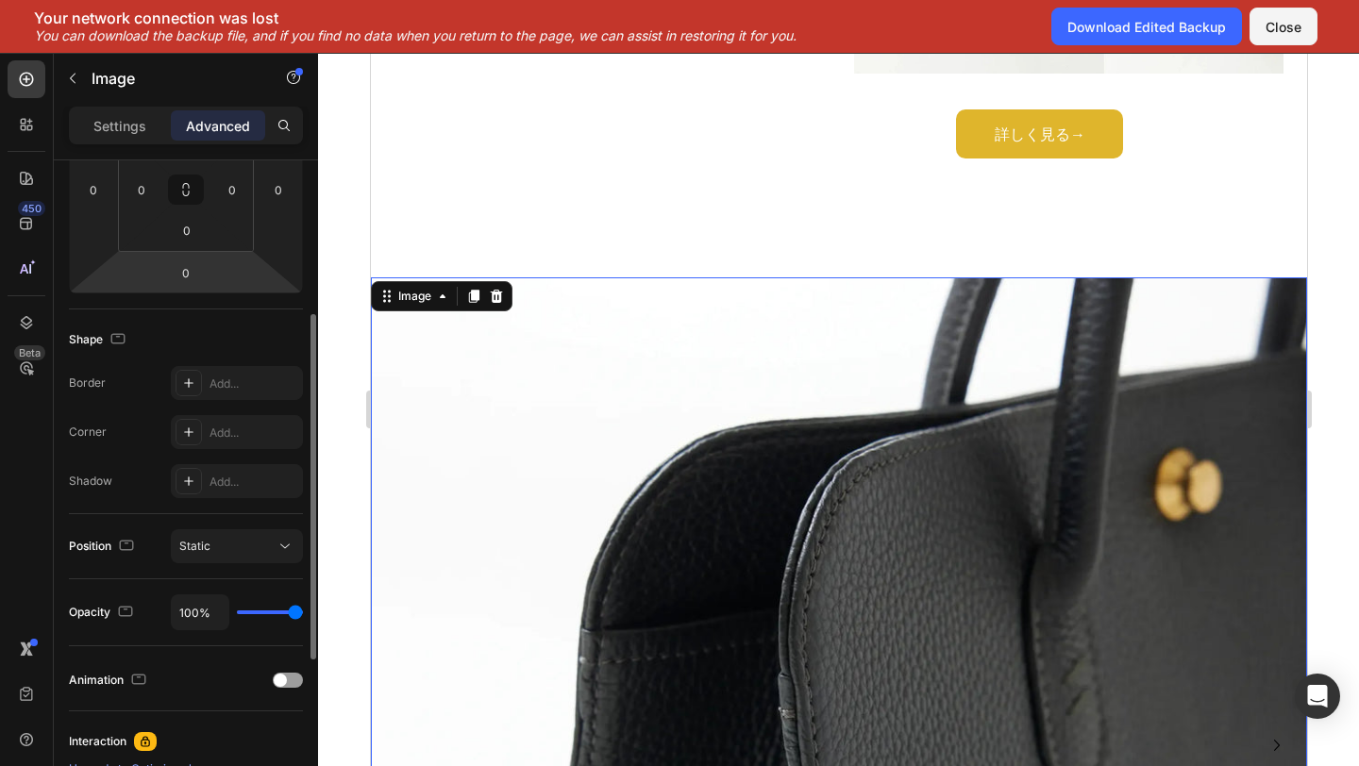
scroll to position [348, 0]
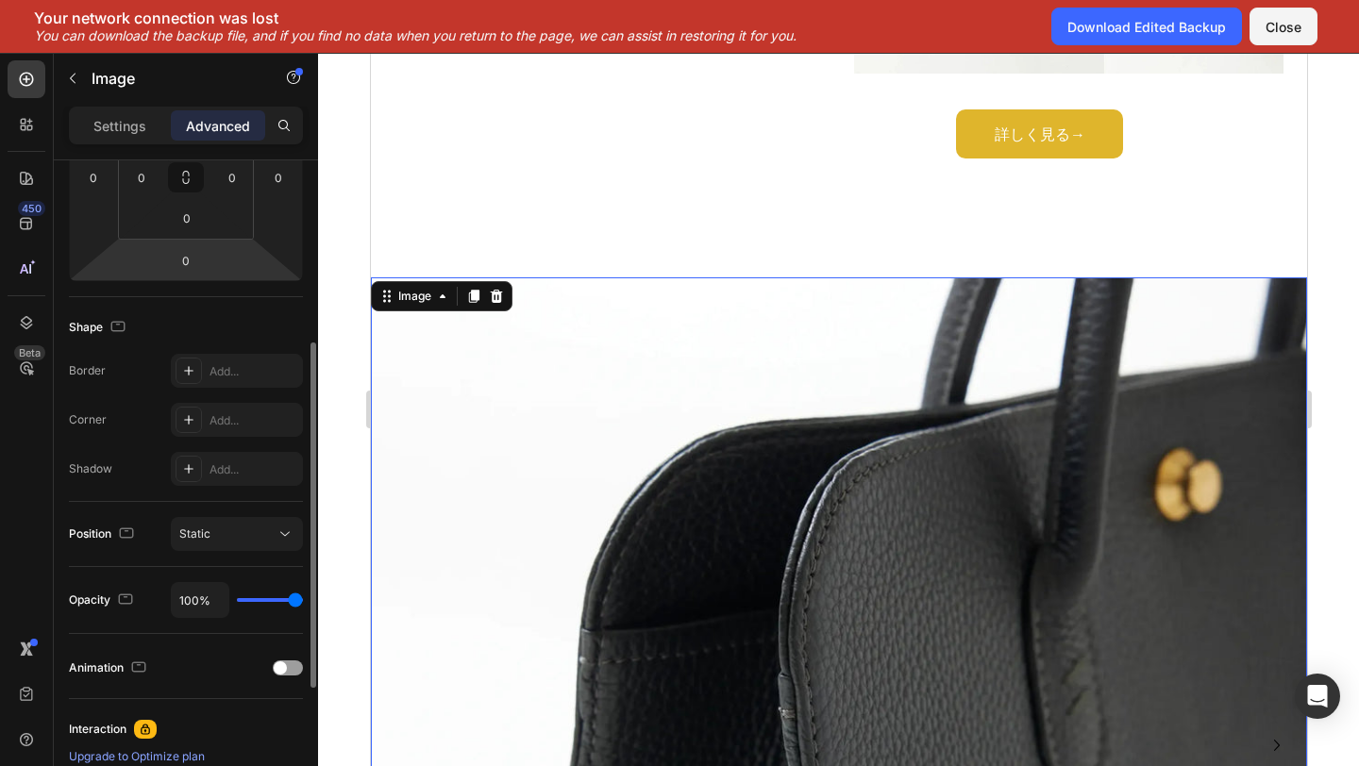
click at [580, 298] on img at bounding box center [838, 745] width 936 height 936
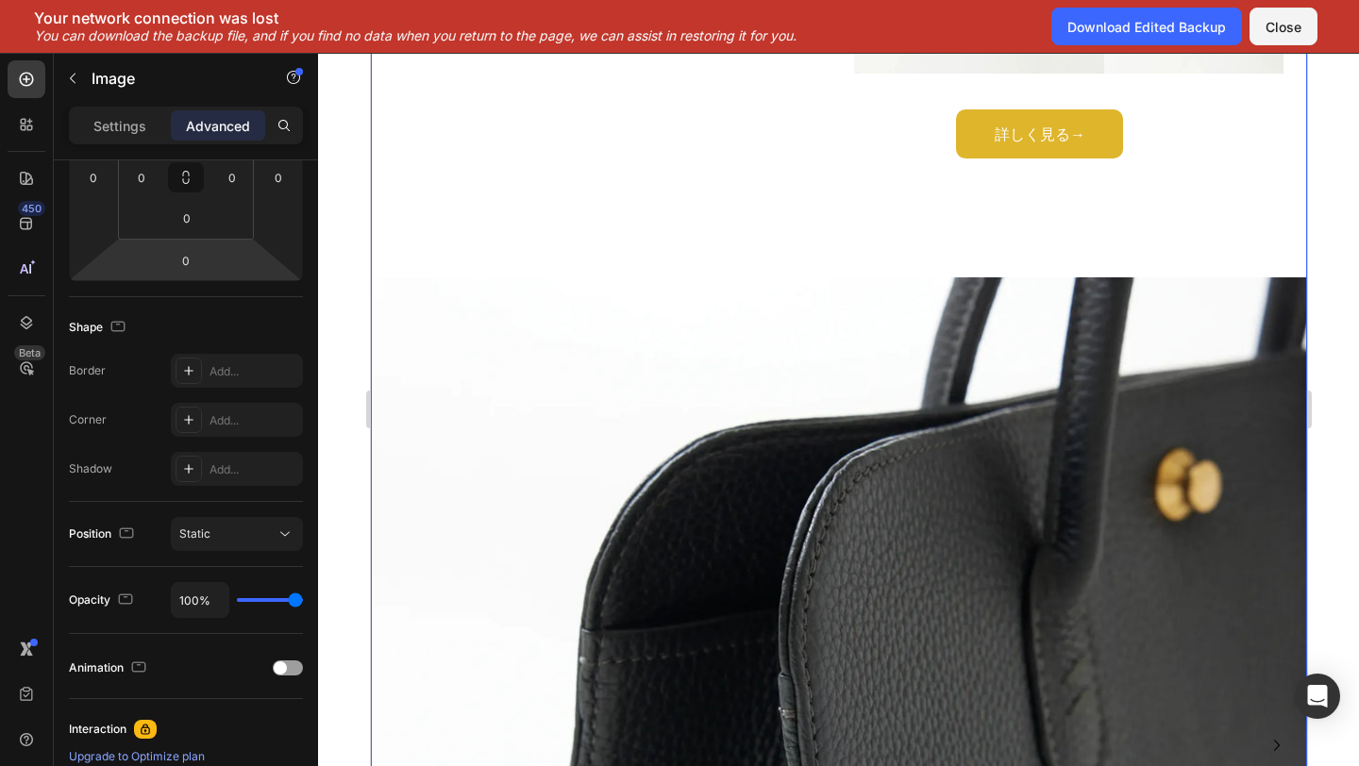
click at [470, 261] on div "Image Image [GEOGRAPHIC_DATA]" at bounding box center [838, 745] width 936 height 1030
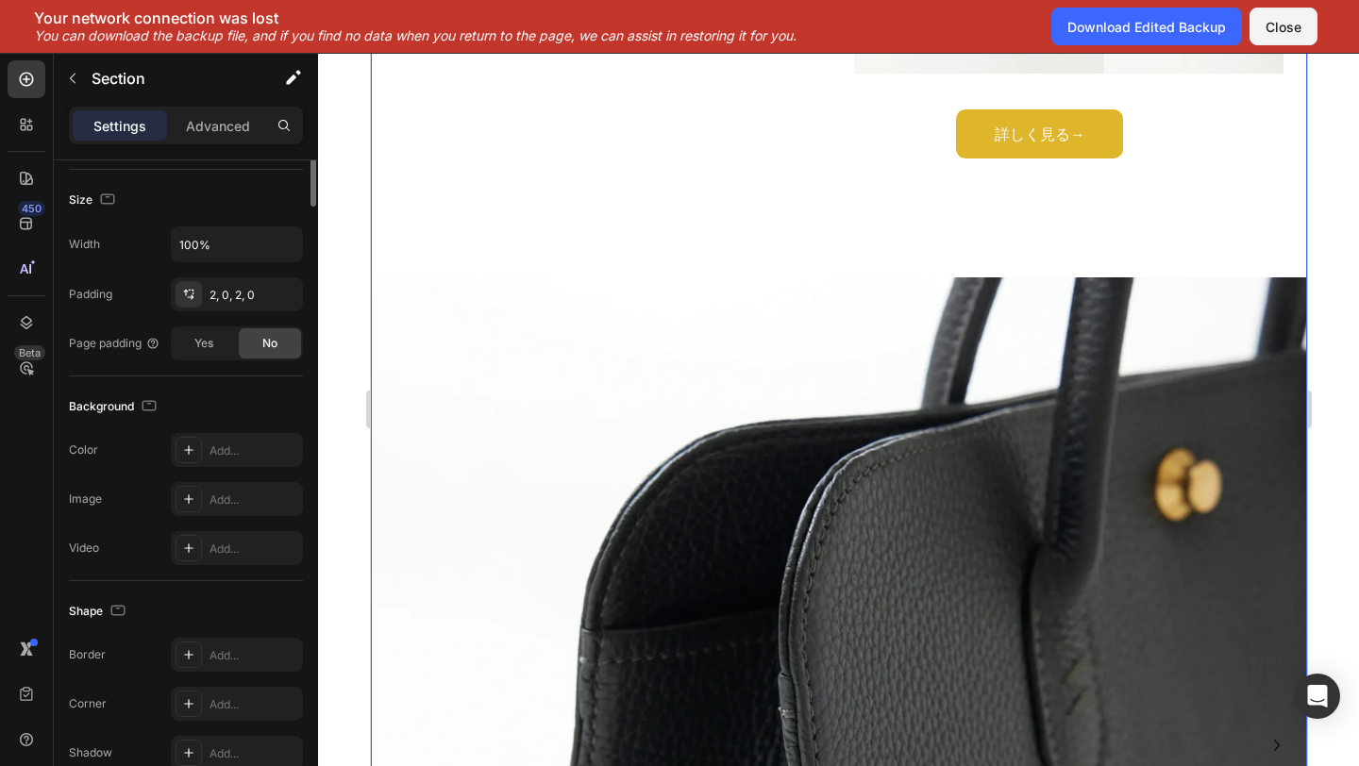
scroll to position [0, 0]
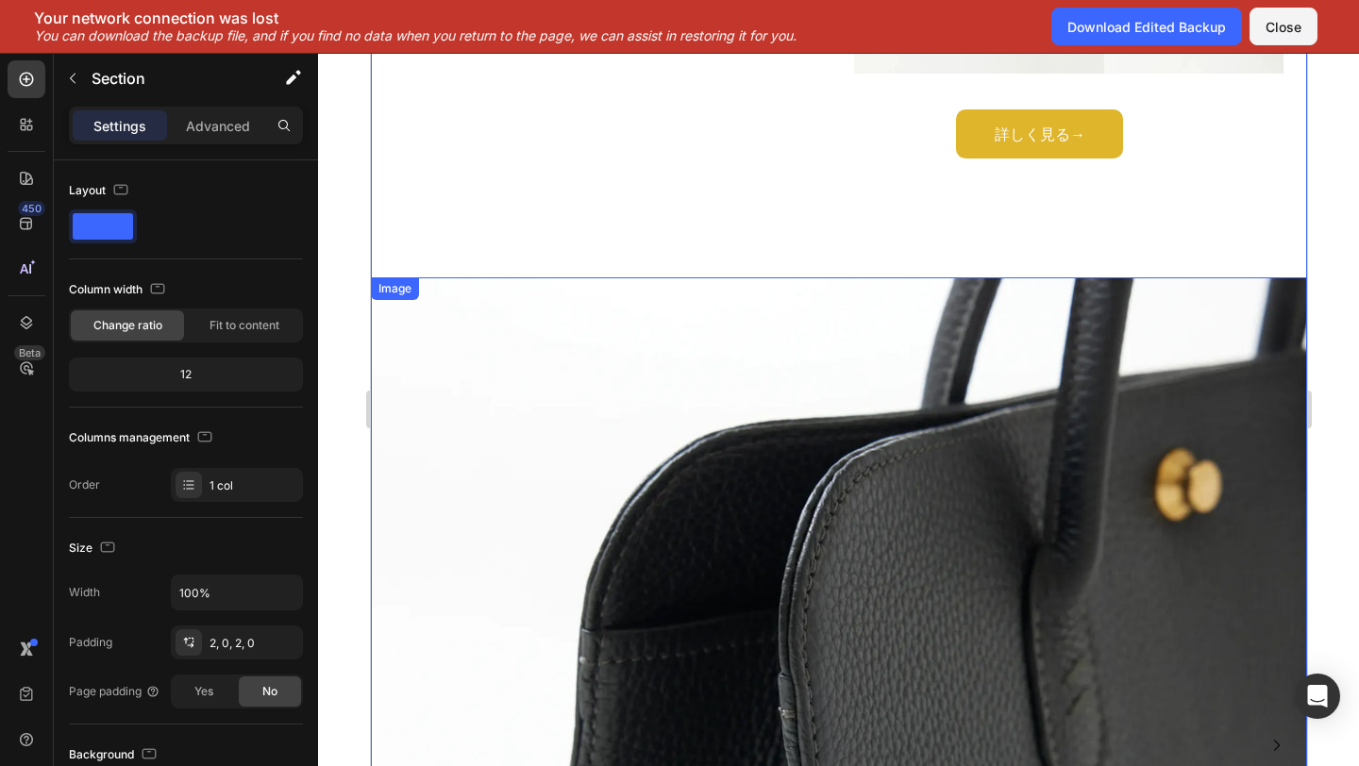
click at [479, 300] on img at bounding box center [838, 745] width 936 height 936
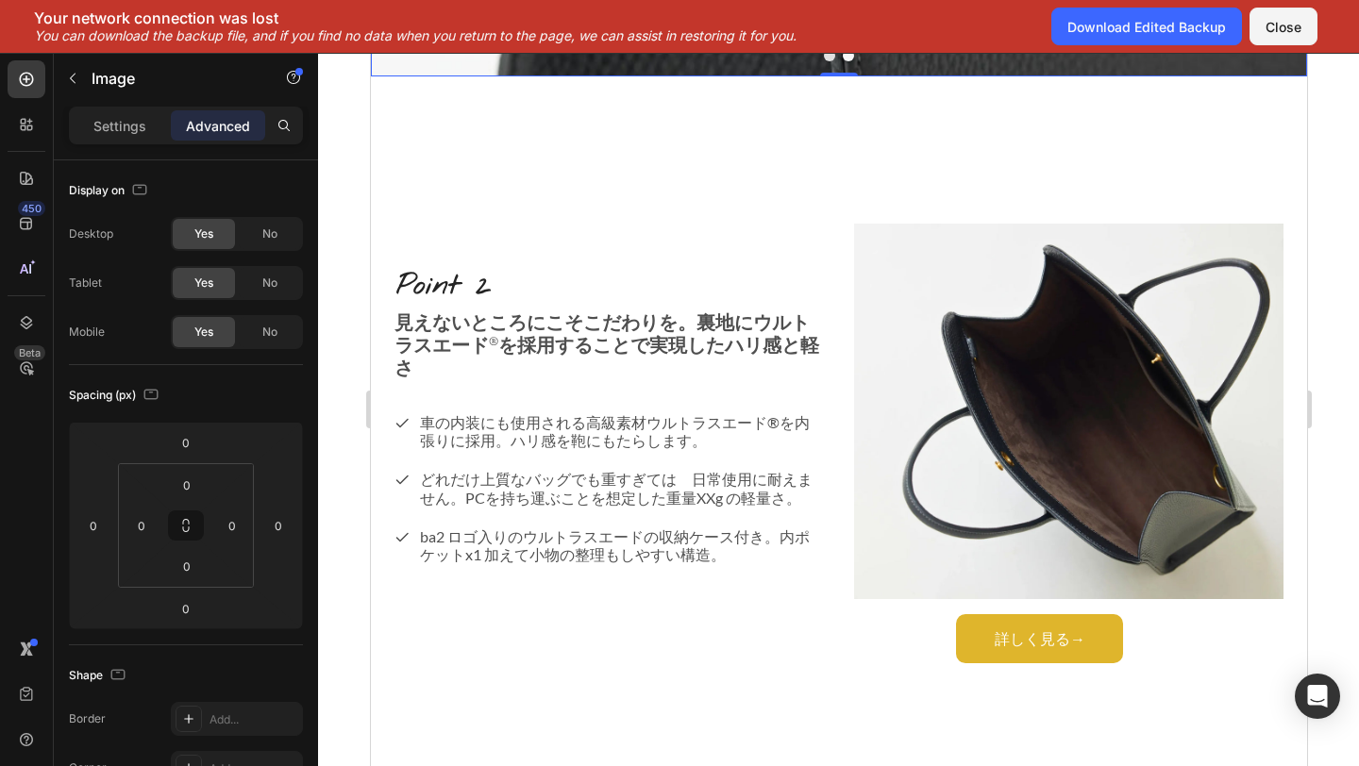
scroll to position [3503, 0]
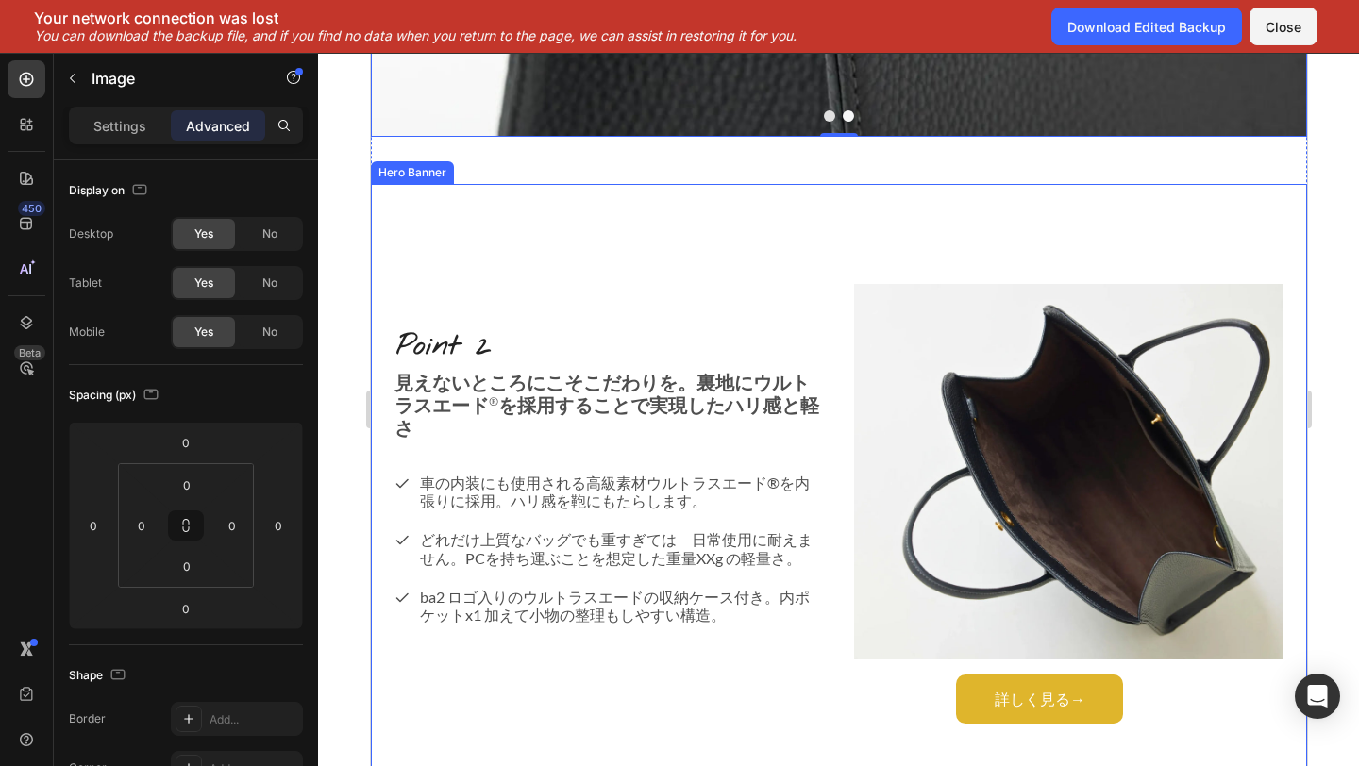
click at [488, 232] on div "Image 詳しく見る→ Button Row Point 2 Heading 見えないところにこそこだわりを。裏地にウルトラスエード®︎を採用することで実現…" at bounding box center [838, 489] width 936 height 611
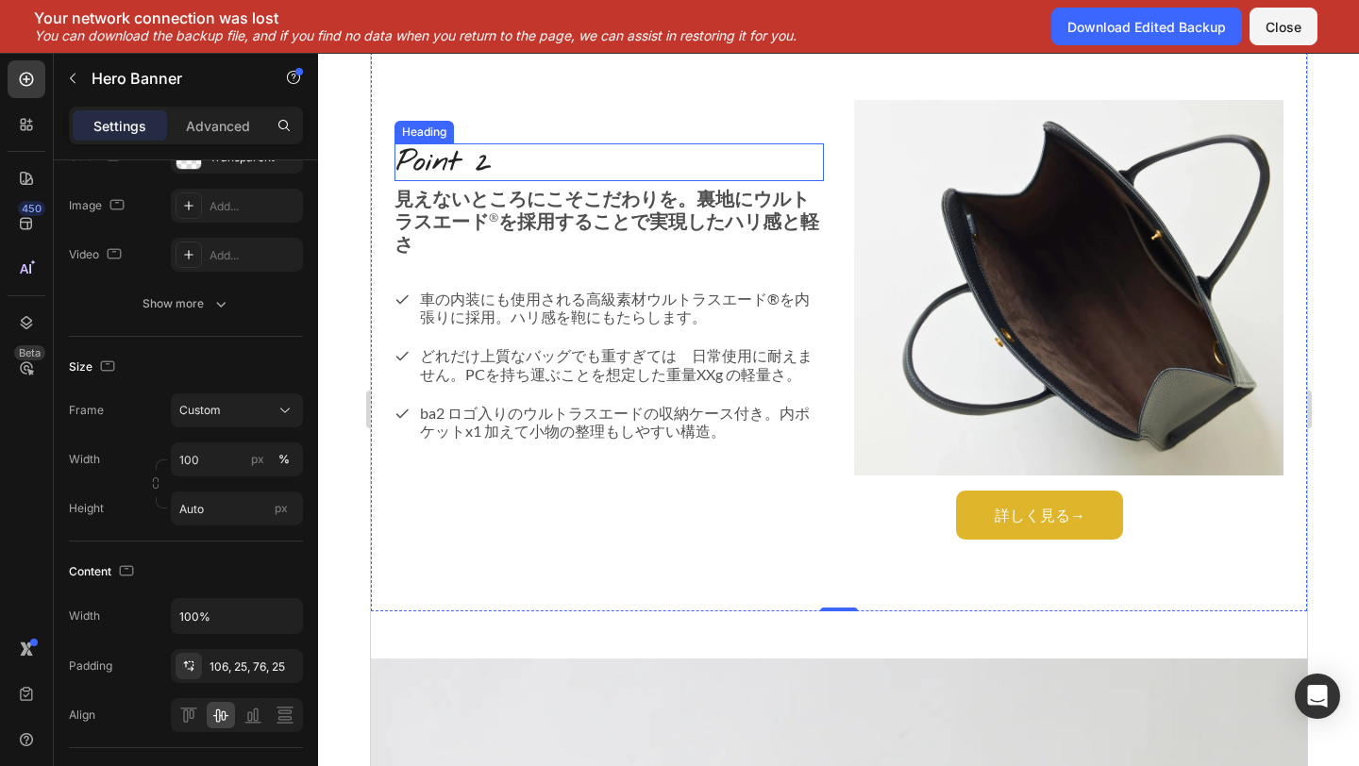
scroll to position [3697, 0]
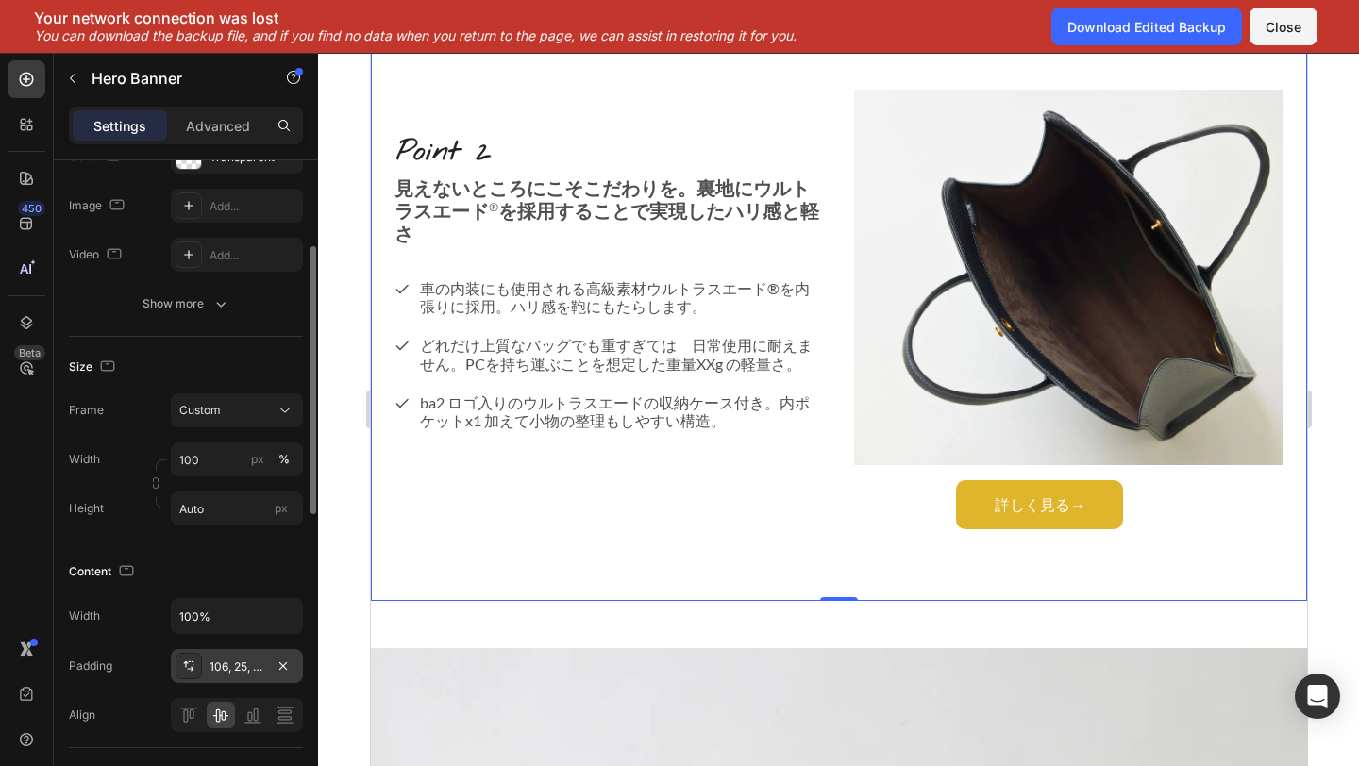
click at [247, 666] on div "106, 25, 76, 25" at bounding box center [236, 667] width 55 height 17
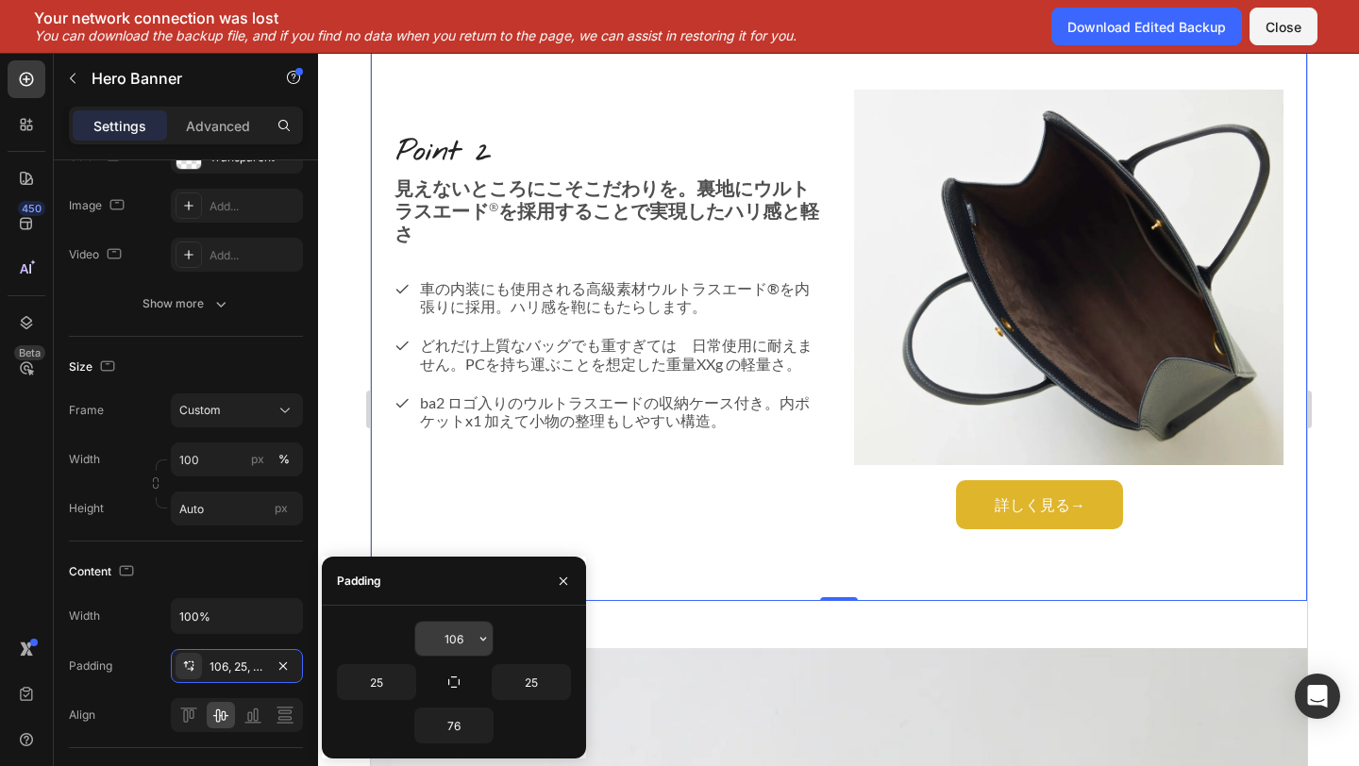
click at [437, 630] on input "106" at bounding box center [453, 639] width 77 height 34
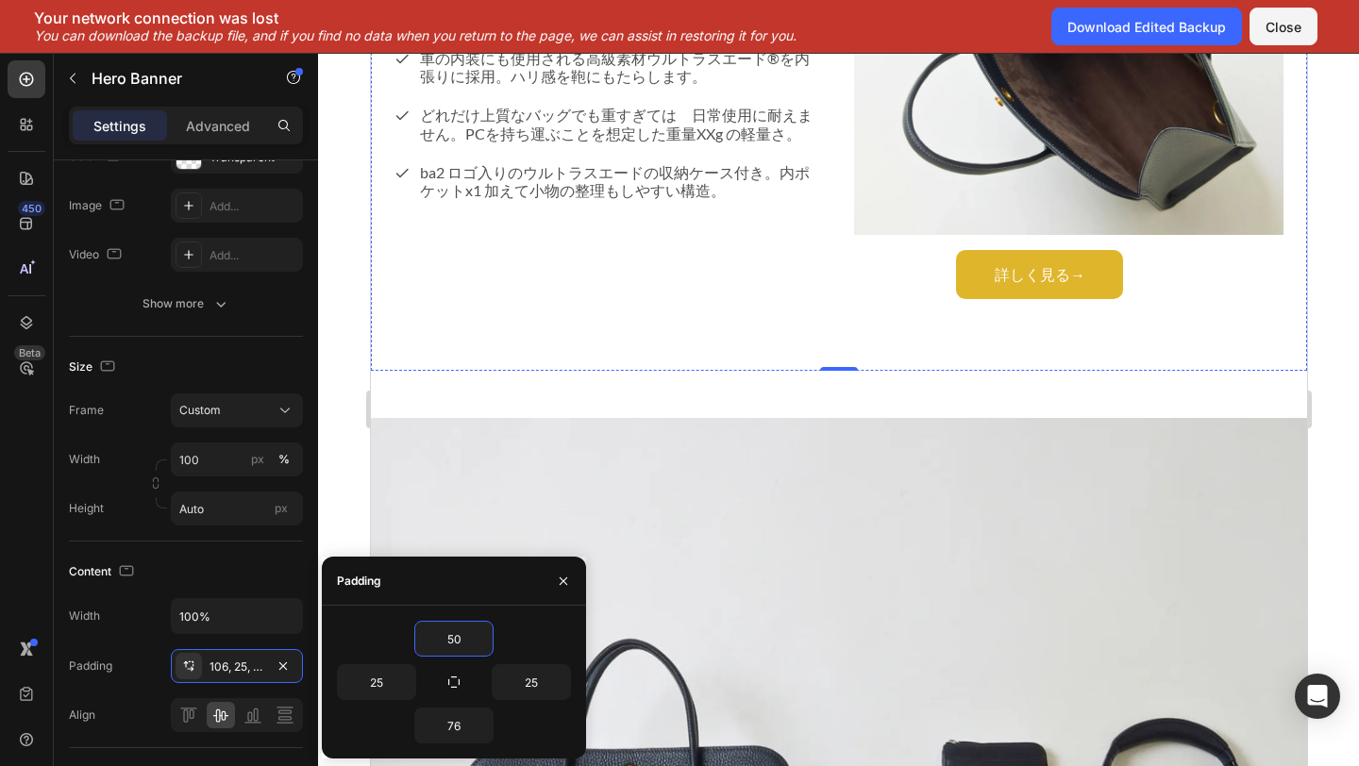
scroll to position [3893, 0]
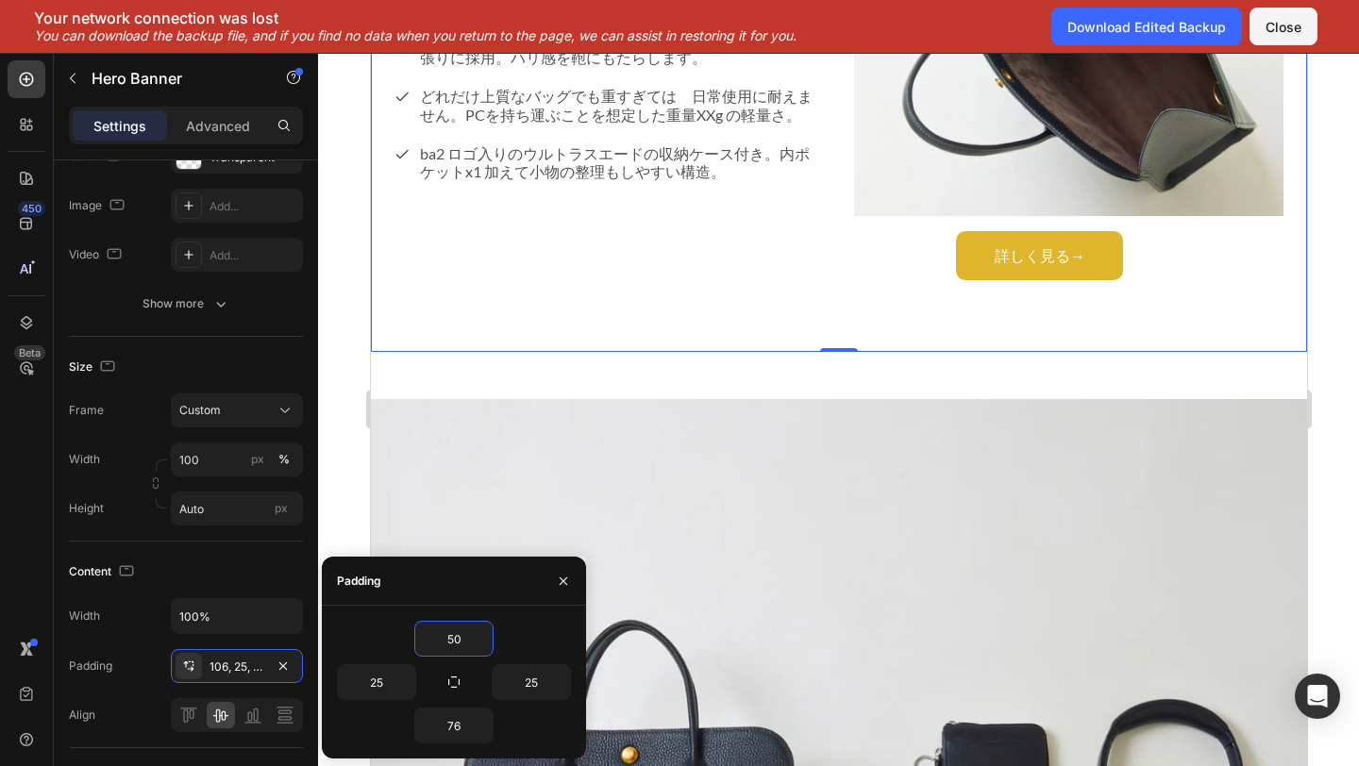
type input "50"
click at [638, 345] on div "Image 詳しく見る→ Button Row Point 2 Heading 見えないところにこそこだわりを。裏地にウルトラスエード®︎を採用することで実現…" at bounding box center [838, 72] width 936 height 559
click at [459, 727] on input "76" at bounding box center [453, 726] width 77 height 34
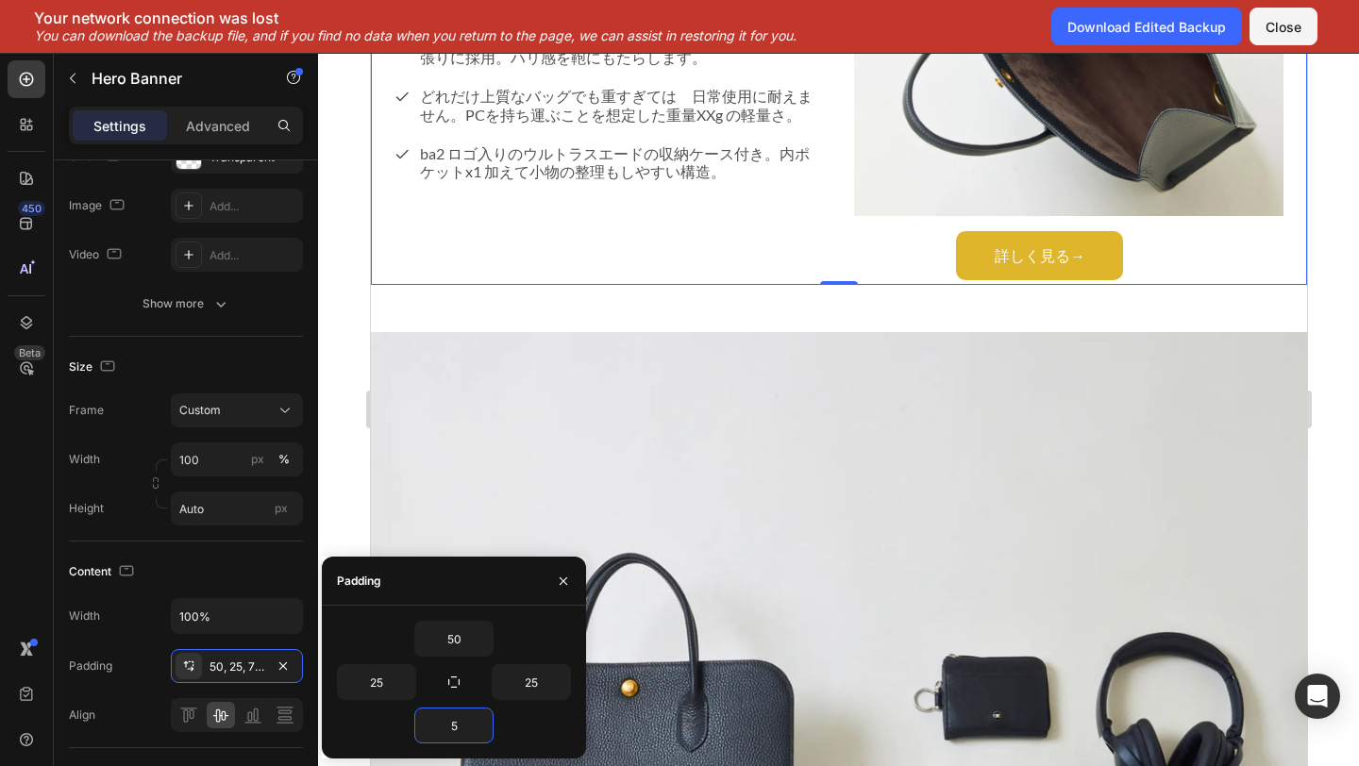
type input "50"
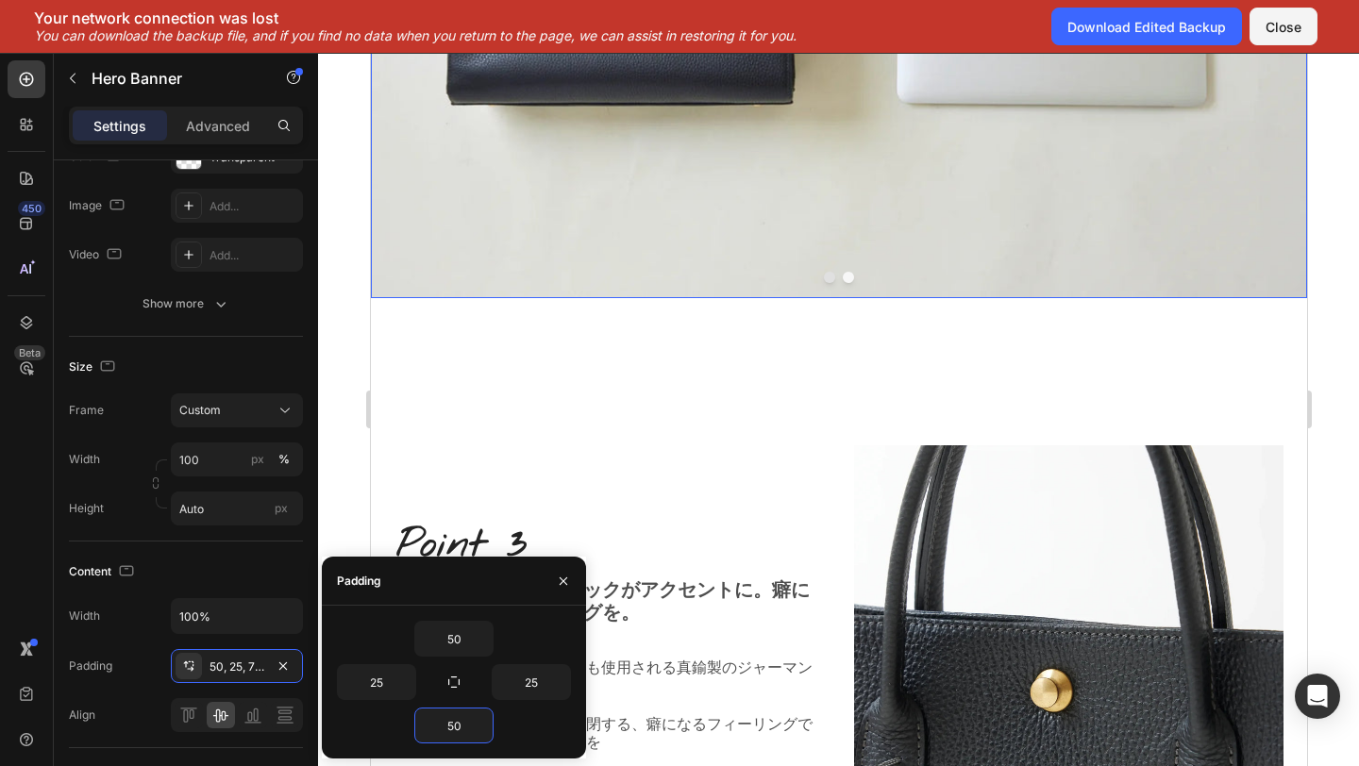
scroll to position [4916, 0]
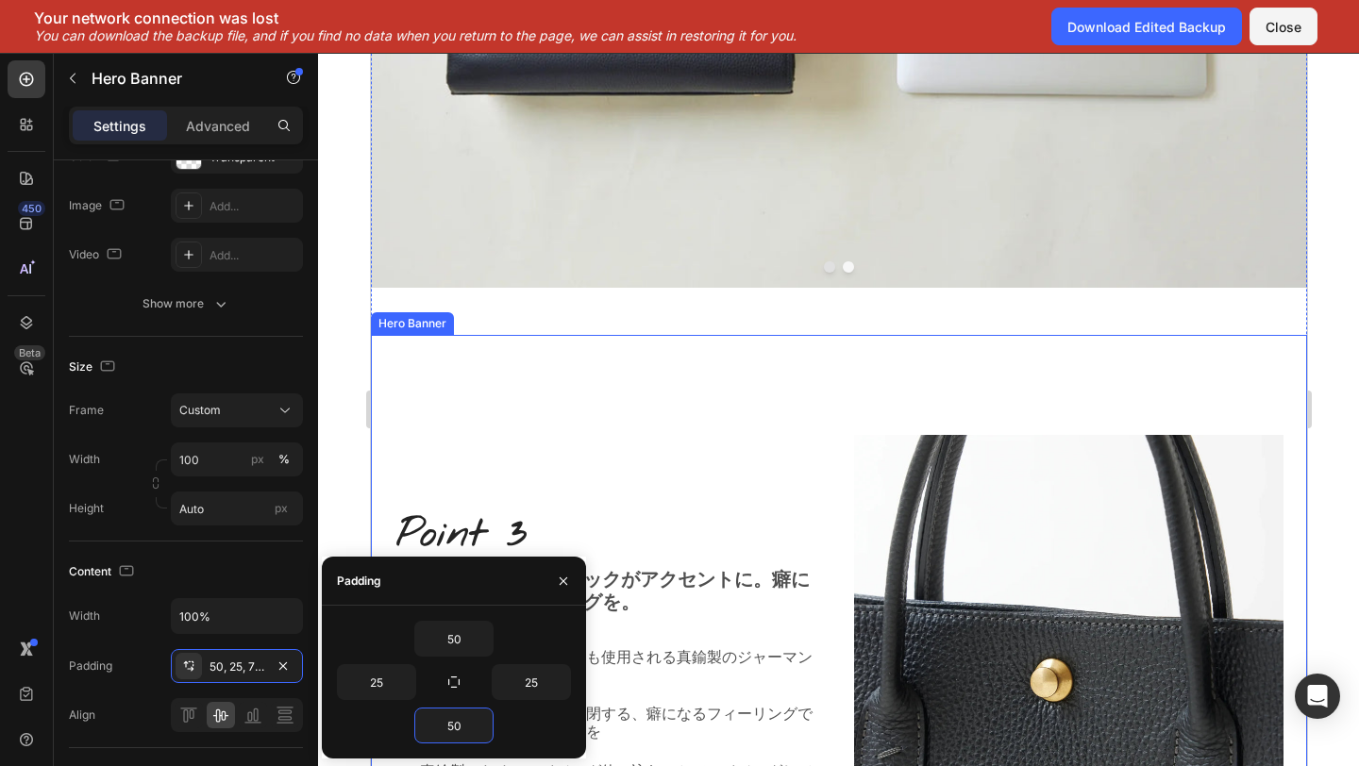
click at [595, 376] on div "Image 詳しく見る→ Button Row Point 3 Heading 真鍮製のジャーマンホックがアクセントに。癖になる開閉のフィーリングを。 Hea…" at bounding box center [838, 667] width 936 height 665
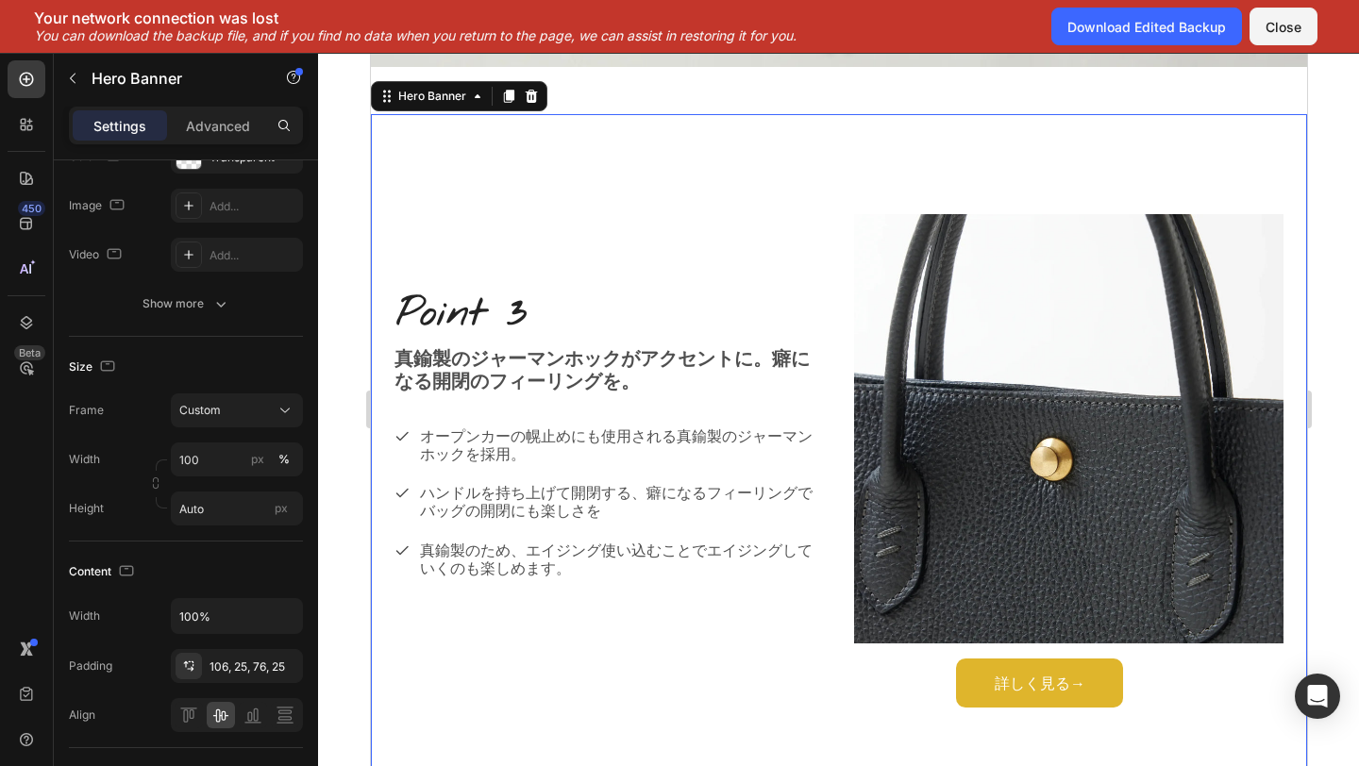
scroll to position [5156, 0]
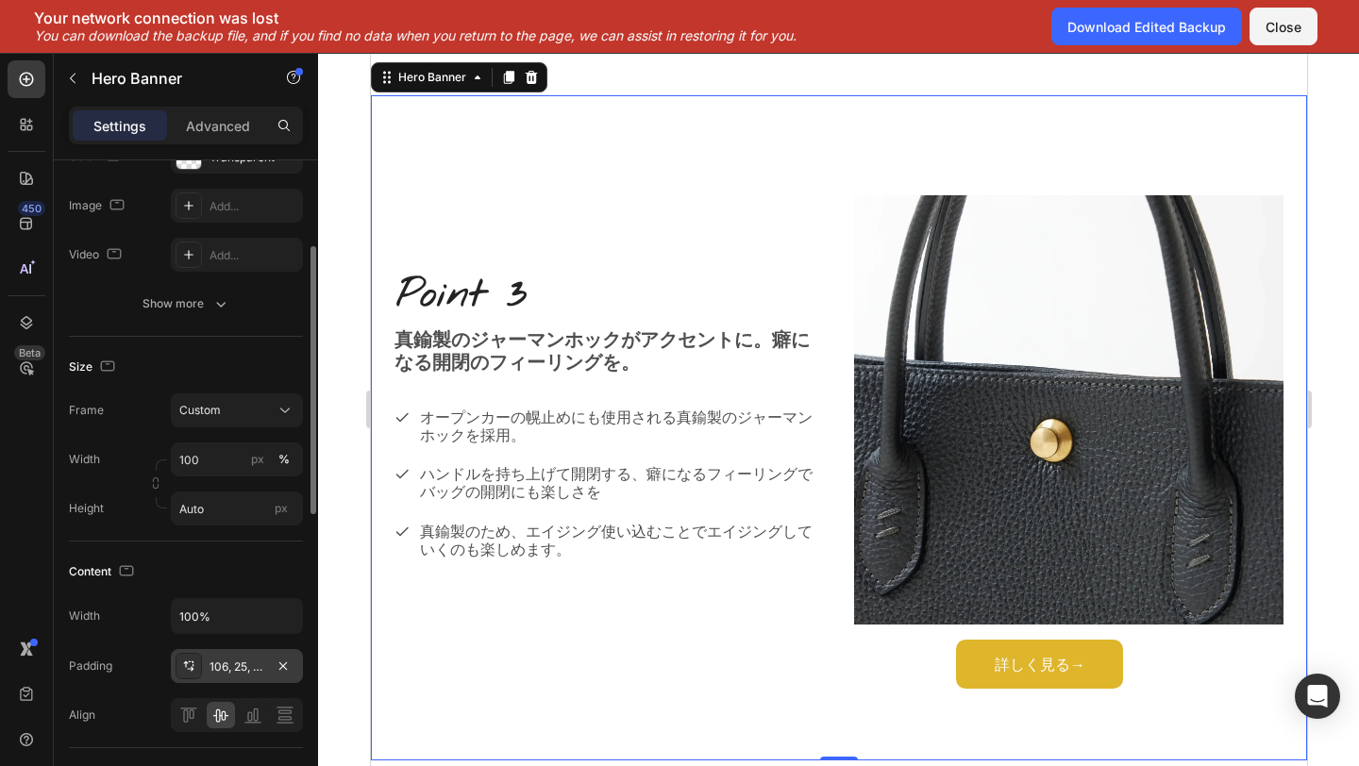
click at [245, 668] on div "106, 25, 76, 25" at bounding box center [236, 667] width 55 height 17
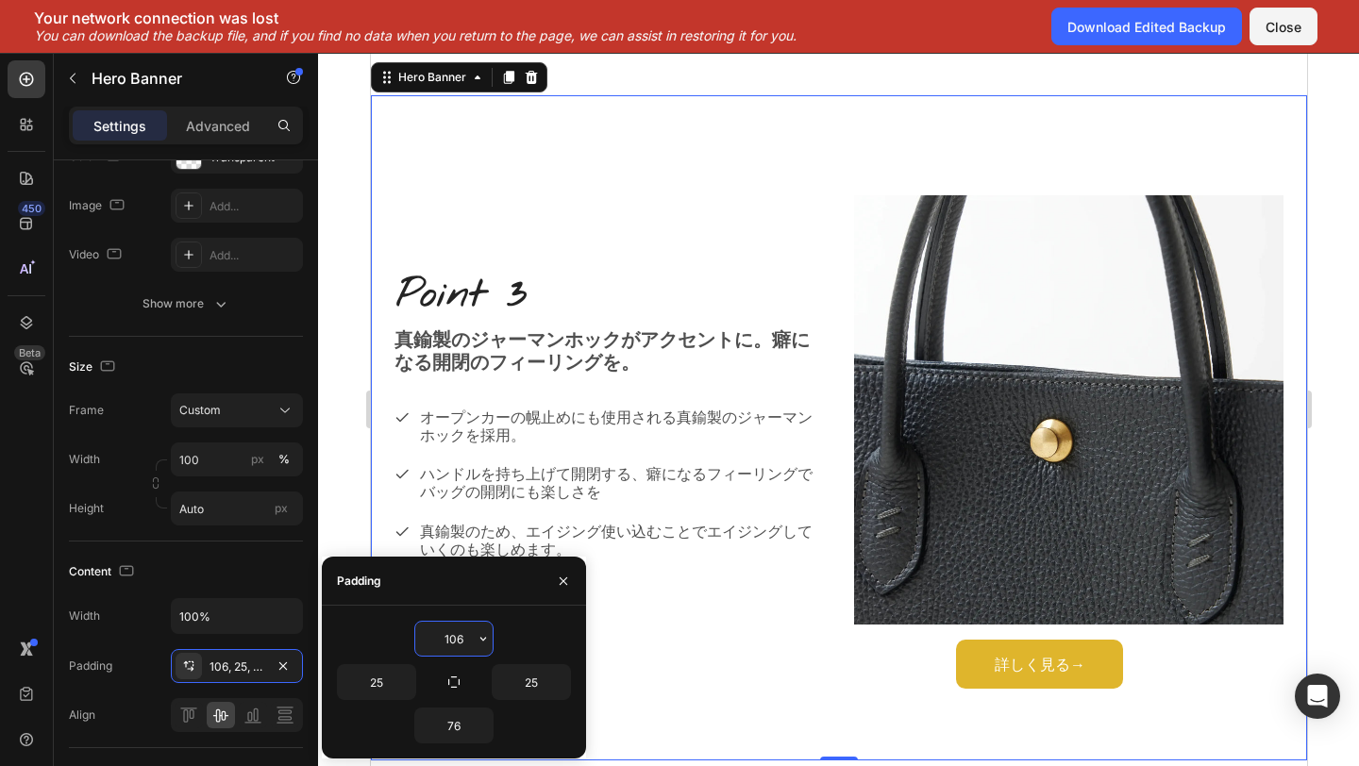
click at [436, 634] on input "106" at bounding box center [453, 639] width 77 height 34
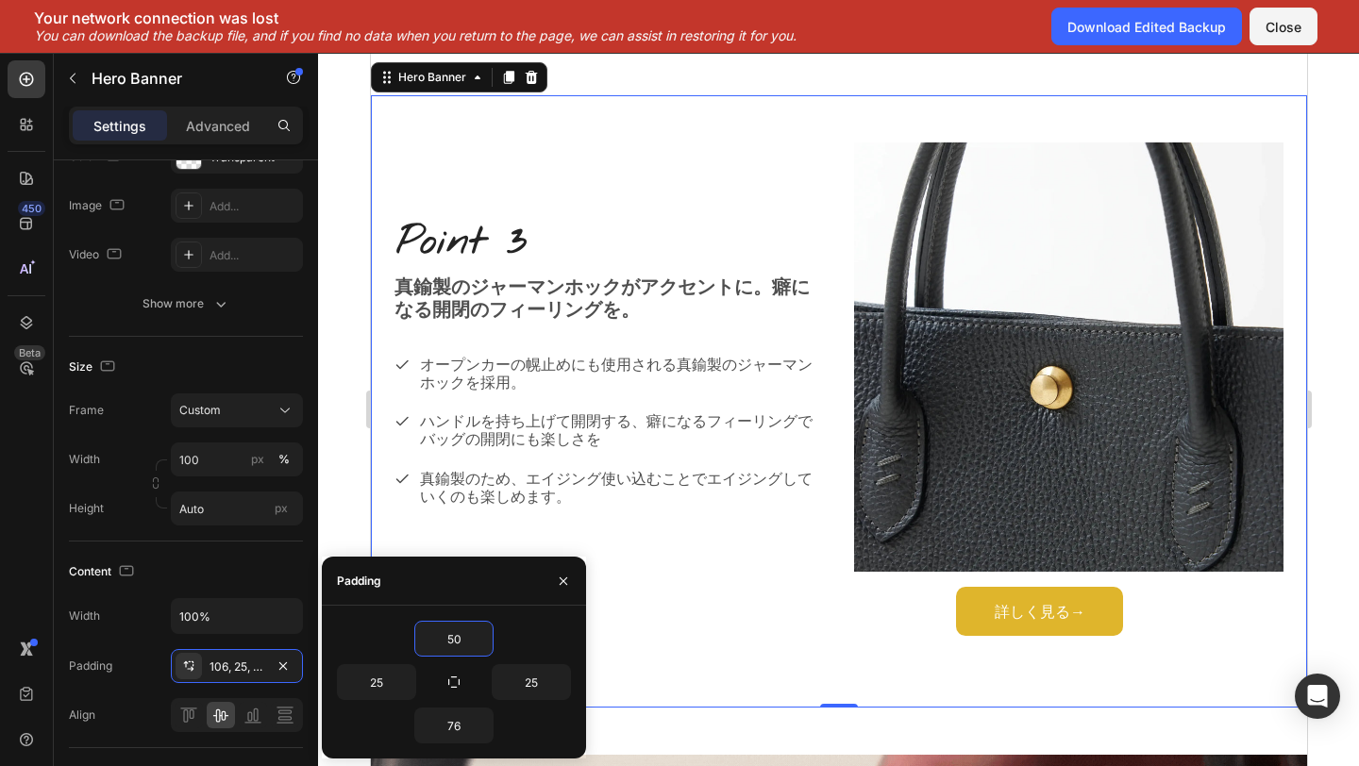
type input "50"
click at [758, 162] on div "Point 3 Heading 真鍮製のジャーマンホックがアクセントに。癖になる開閉のフィーリングを。 Heading オープンカーの幌止めにも使用される真鍮…" at bounding box center [607, 388] width 429 height 493
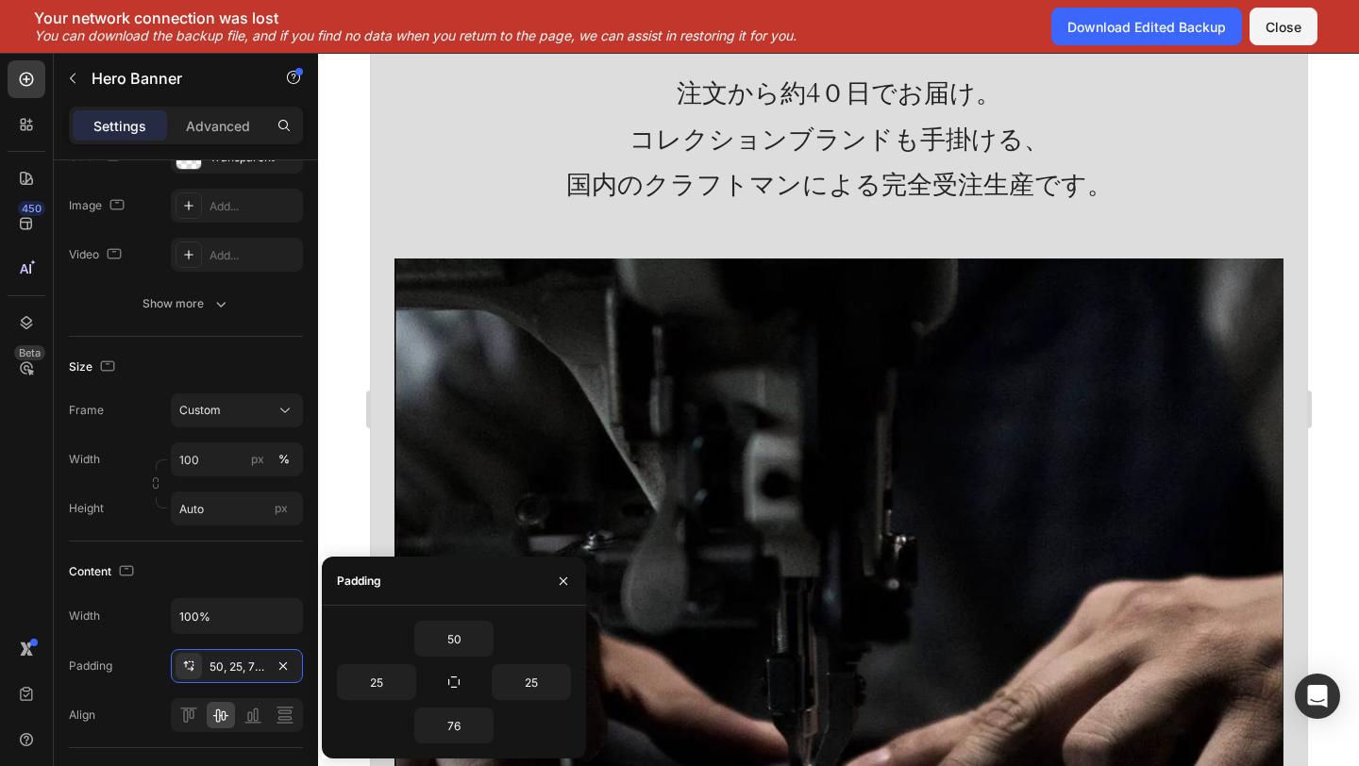
scroll to position [6882, 0]
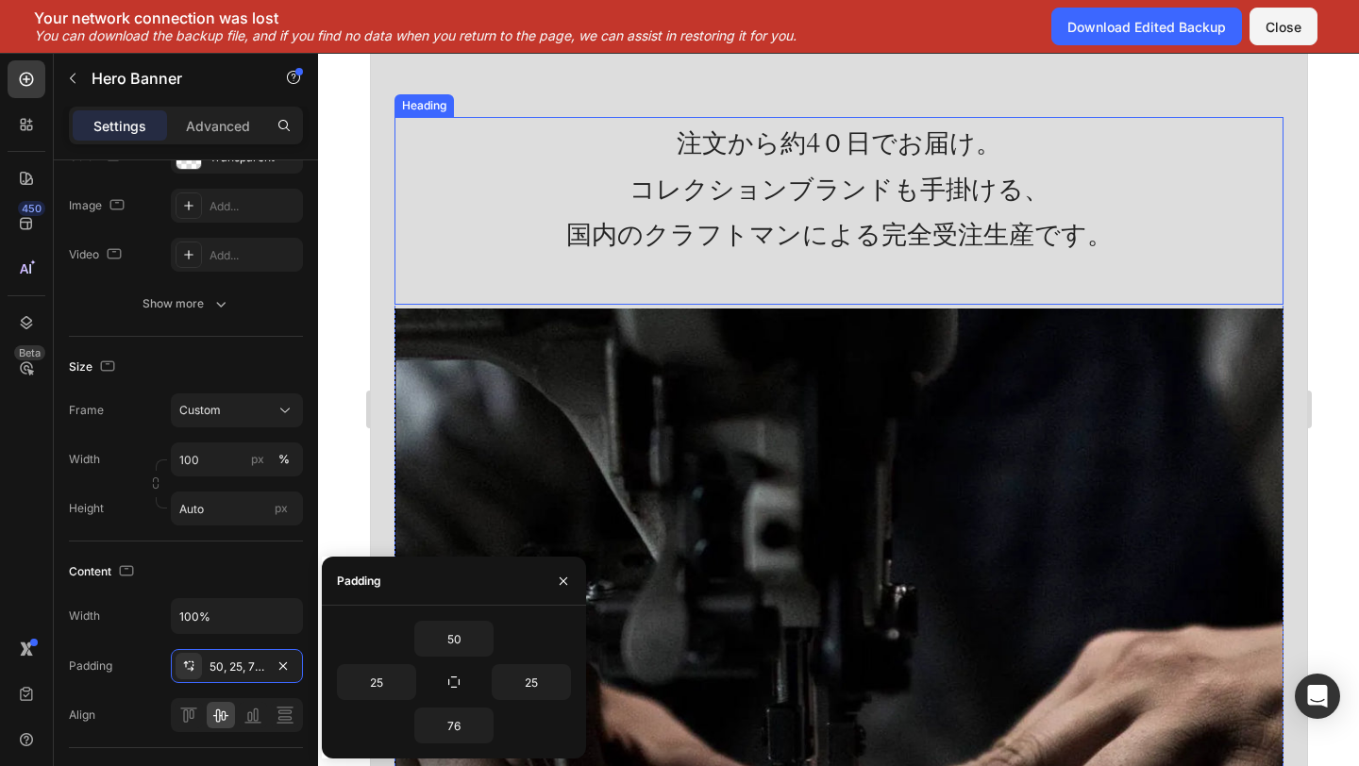
click at [742, 142] on h2 "注文から約4０日でお届け。 コレクションブランドも手掛ける、 国内のクラフトマンによる完全受注生産です。" at bounding box center [837, 210] width 889 height 187
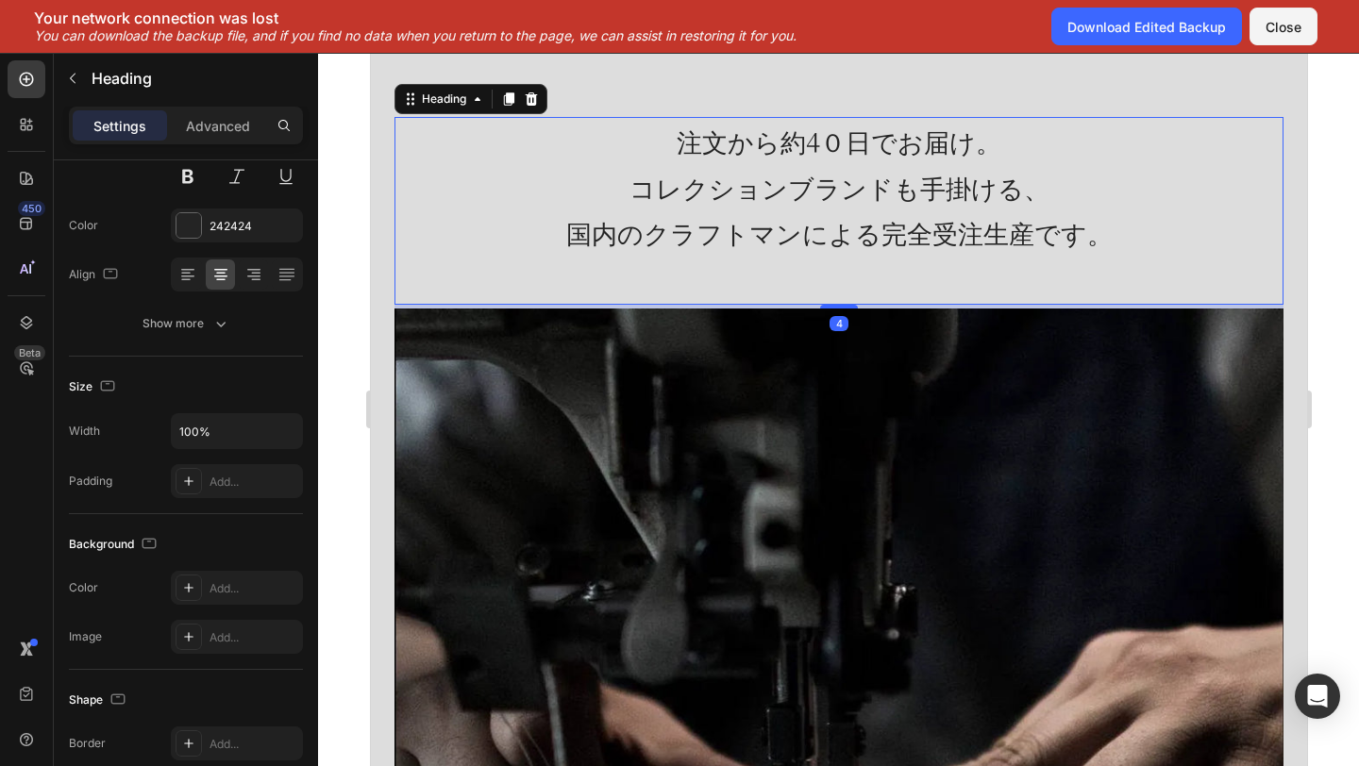
scroll to position [0, 0]
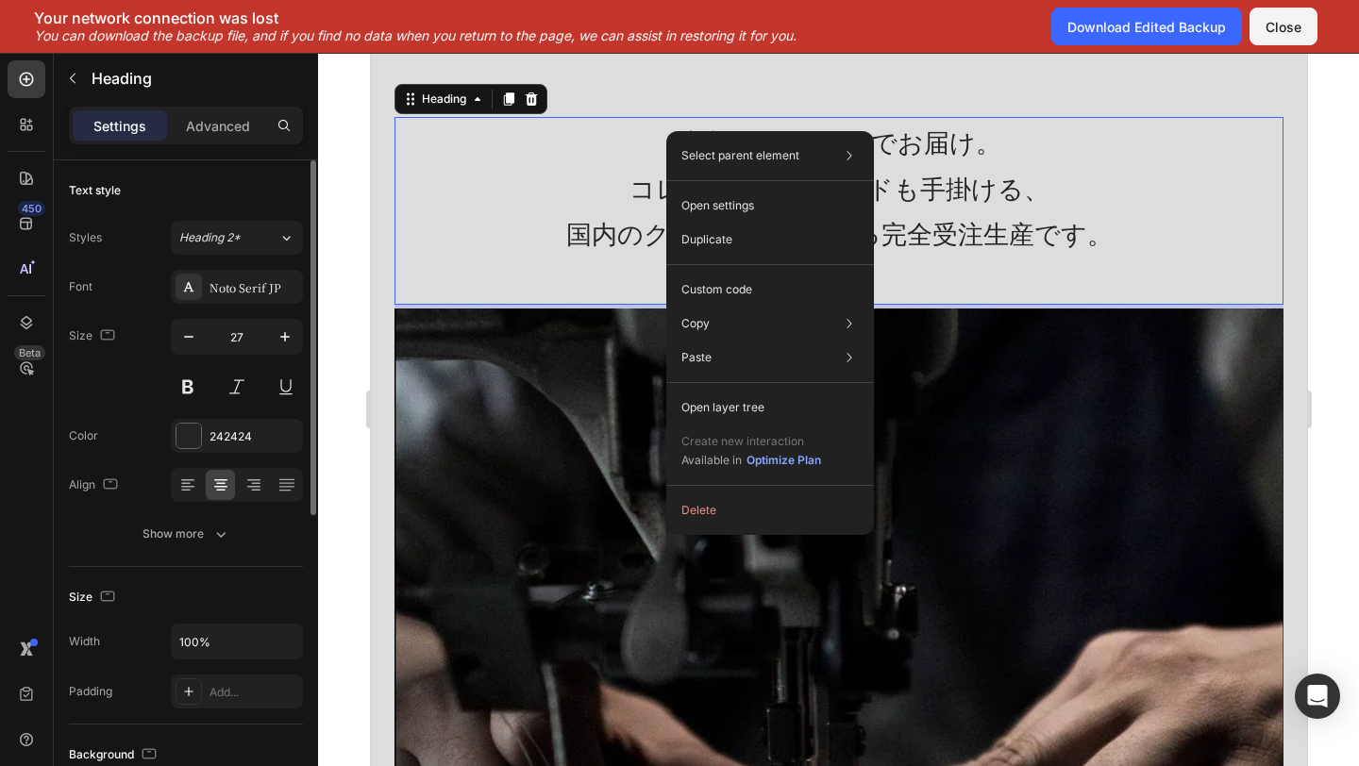
drag, startPoint x: 666, startPoint y: 131, endPoint x: 775, endPoint y: 178, distance: 118.3
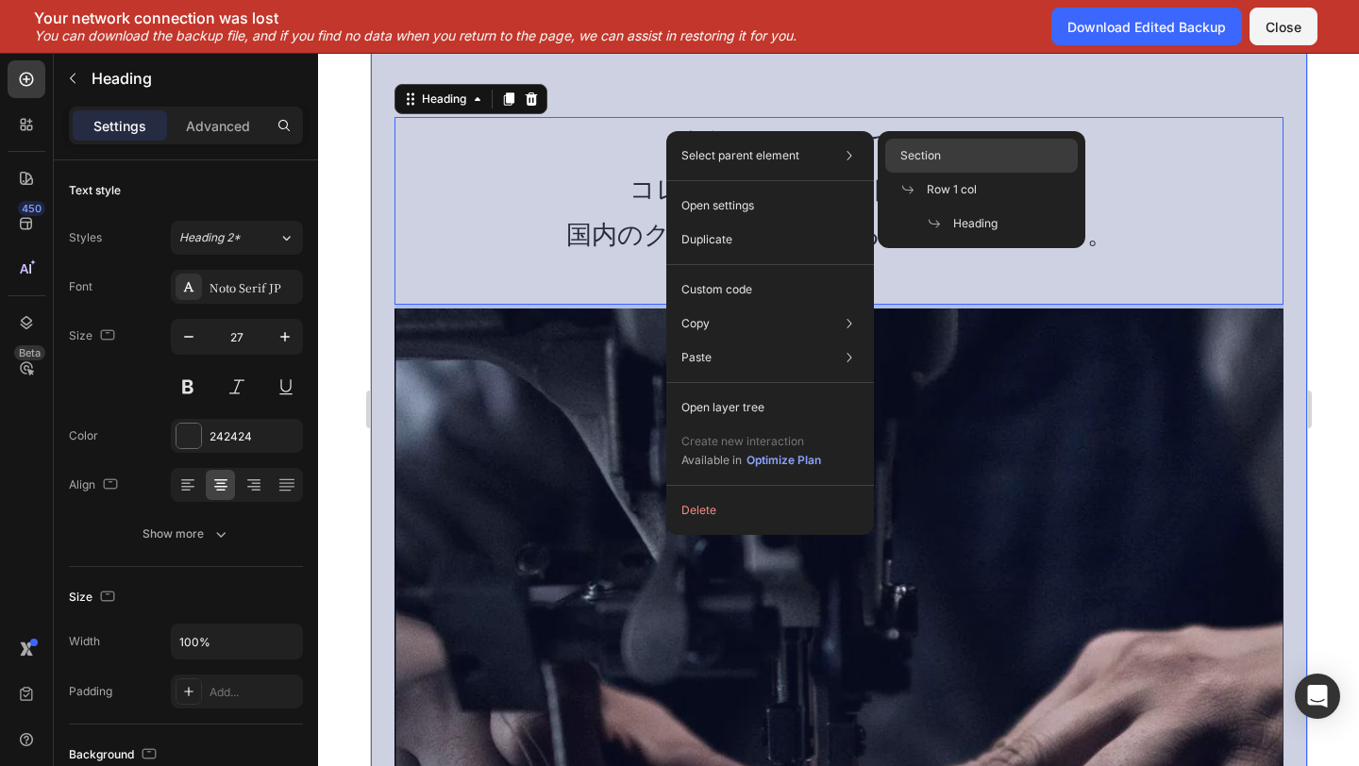
click at [931, 173] on div "Section" at bounding box center [981, 190] width 192 height 34
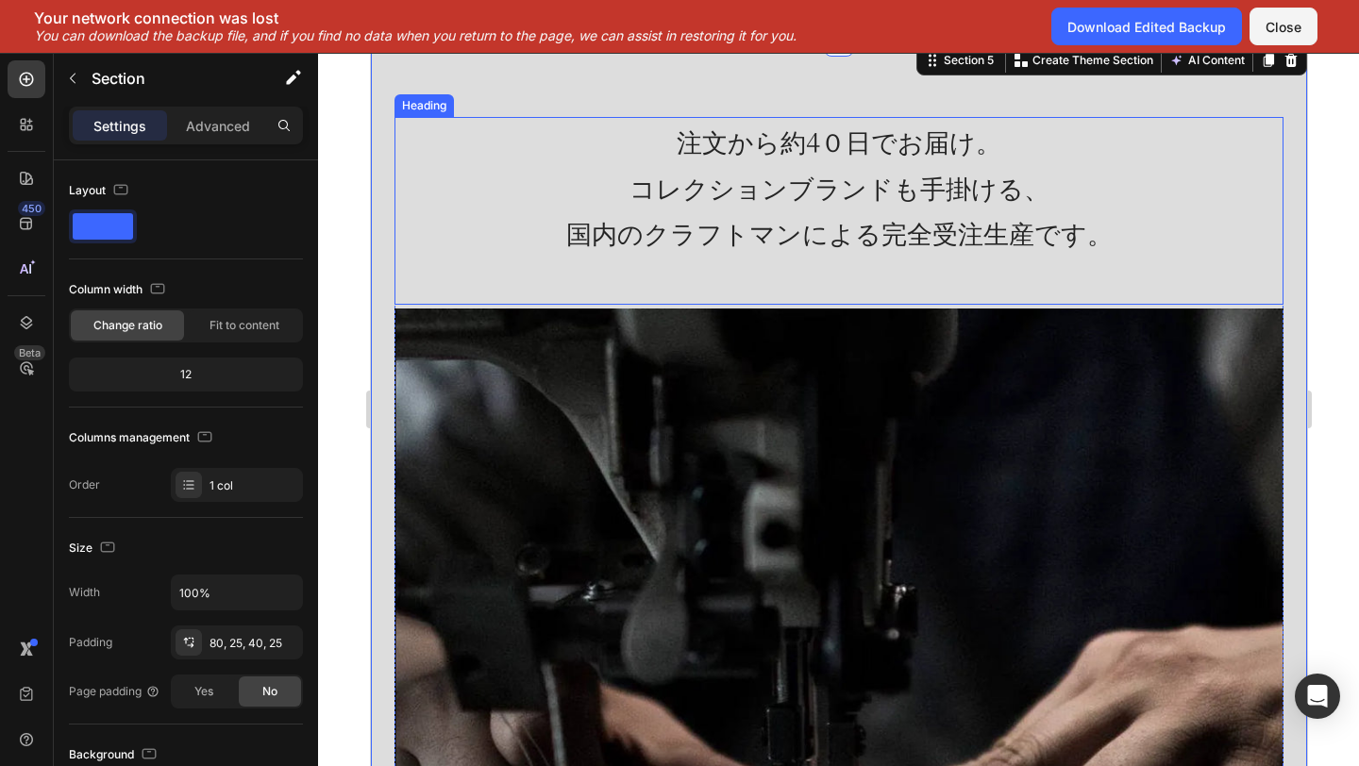
click at [677, 146] on h2 "注文から約4０日でお届け。 コレクションブランドも手掛ける、 国内のクラフトマンによる完全受注生産です。" at bounding box center [837, 210] width 889 height 187
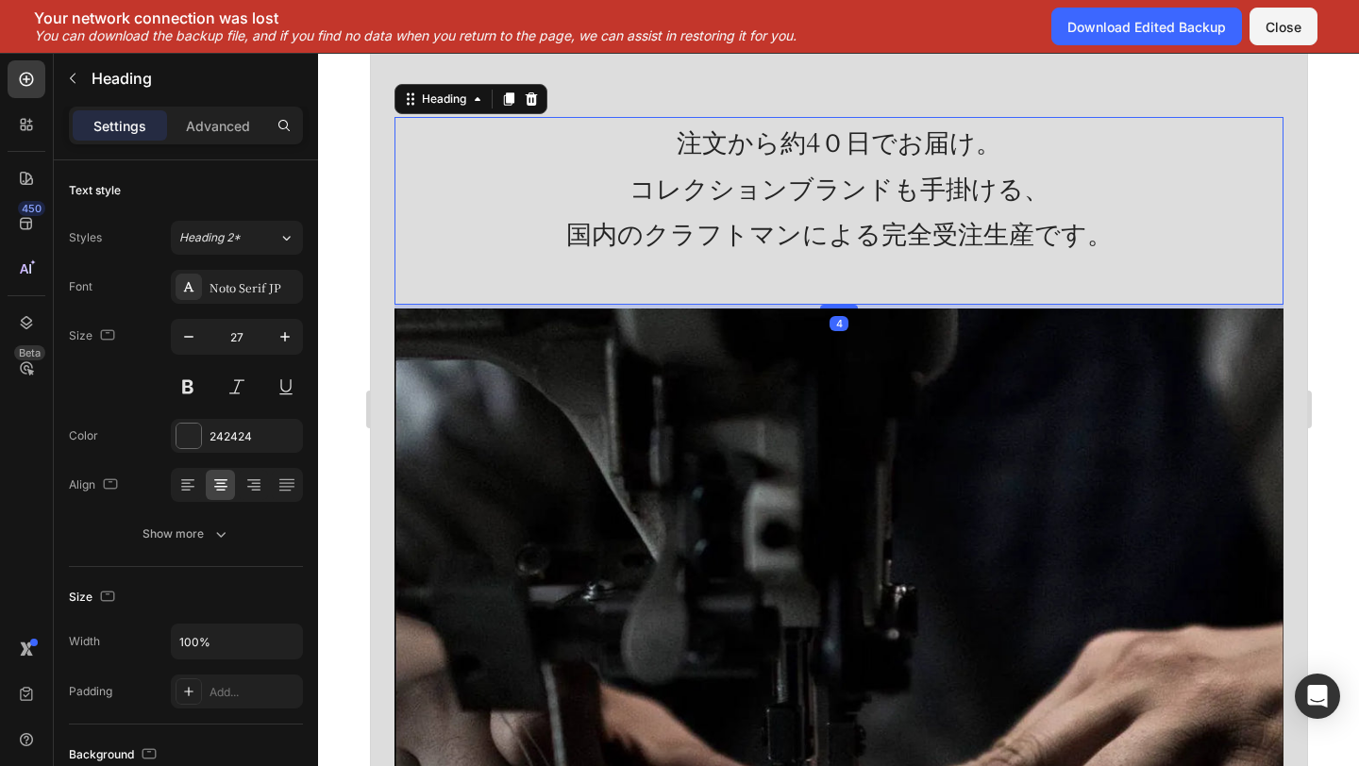
scroll to position [6715, 0]
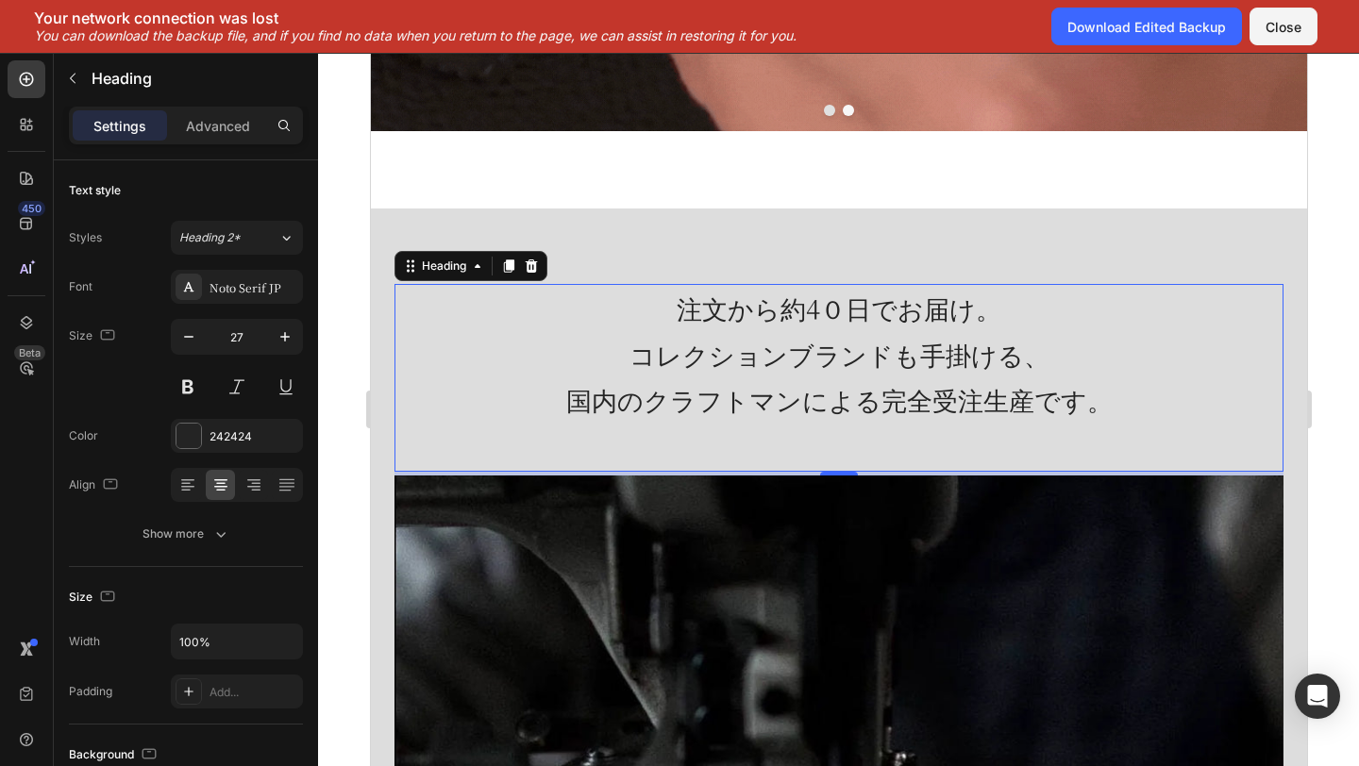
click at [673, 306] on h2 "注文から約4０日でお届け。 コレクションブランドも手掛ける、 国内のクラフトマンによる完全受注生産です。" at bounding box center [837, 377] width 889 height 187
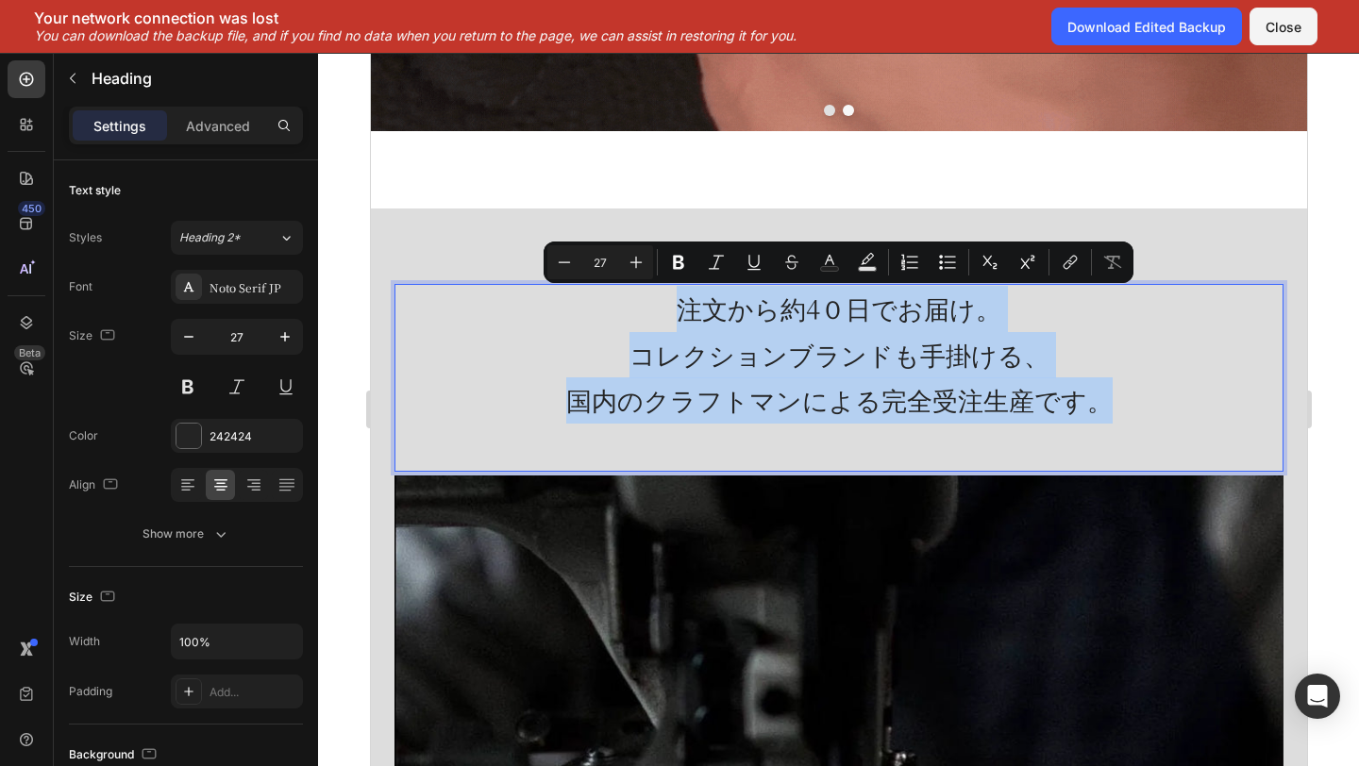
drag, startPoint x: 679, startPoint y: 307, endPoint x: 1110, endPoint y: 414, distance: 443.5
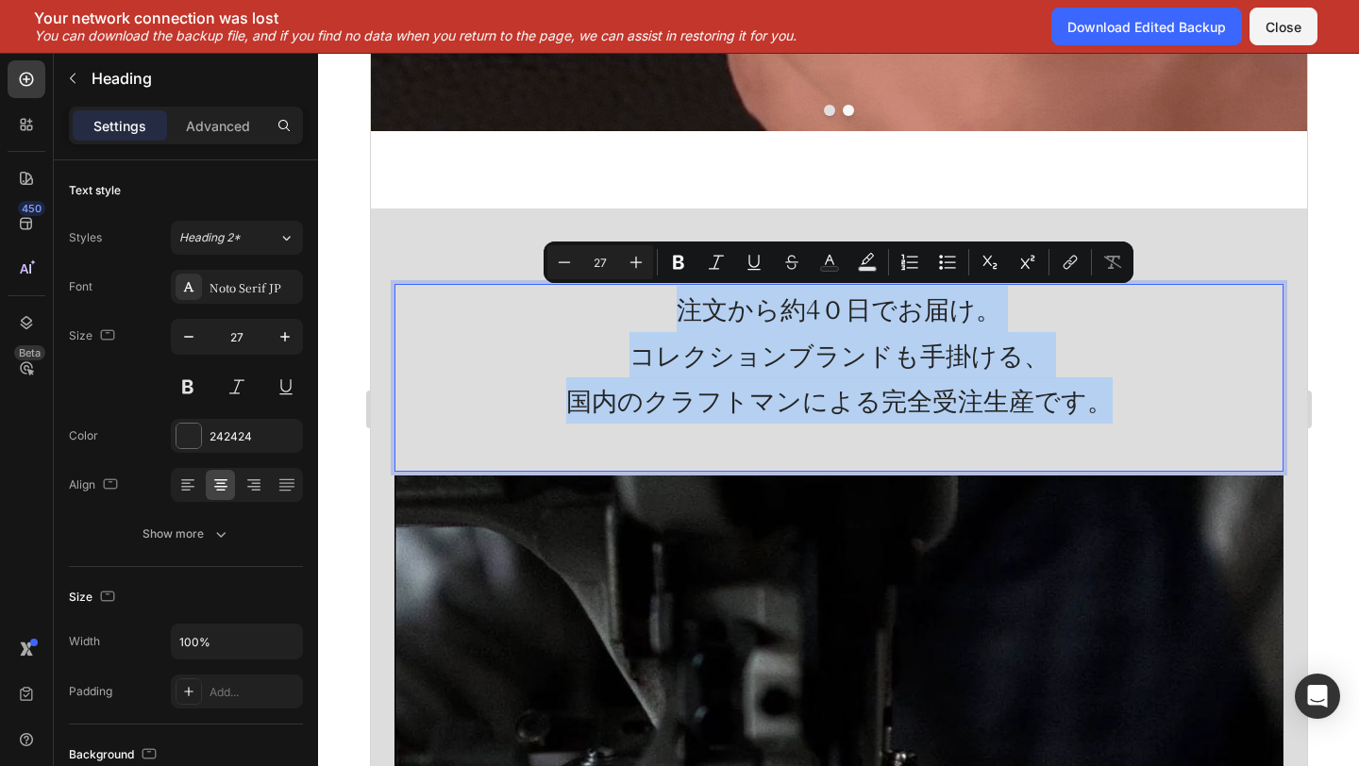
click at [1111, 419] on p "注文から約4０日でお届け。 コレクションブランドも手掛ける、 国内のクラフトマンによる完全受注生産です。" at bounding box center [837, 377] width 885 height 183
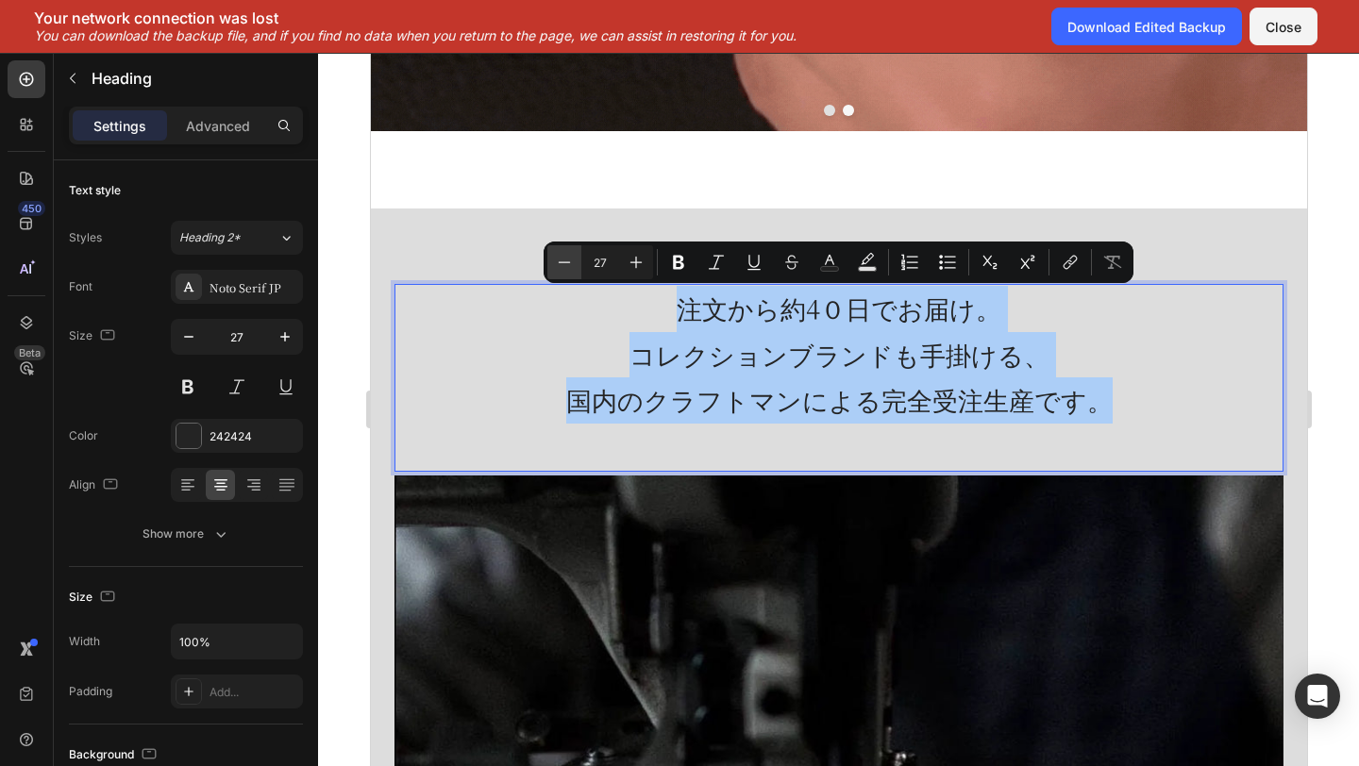
click at [561, 259] on icon "Editor contextual toolbar" at bounding box center [564, 262] width 19 height 19
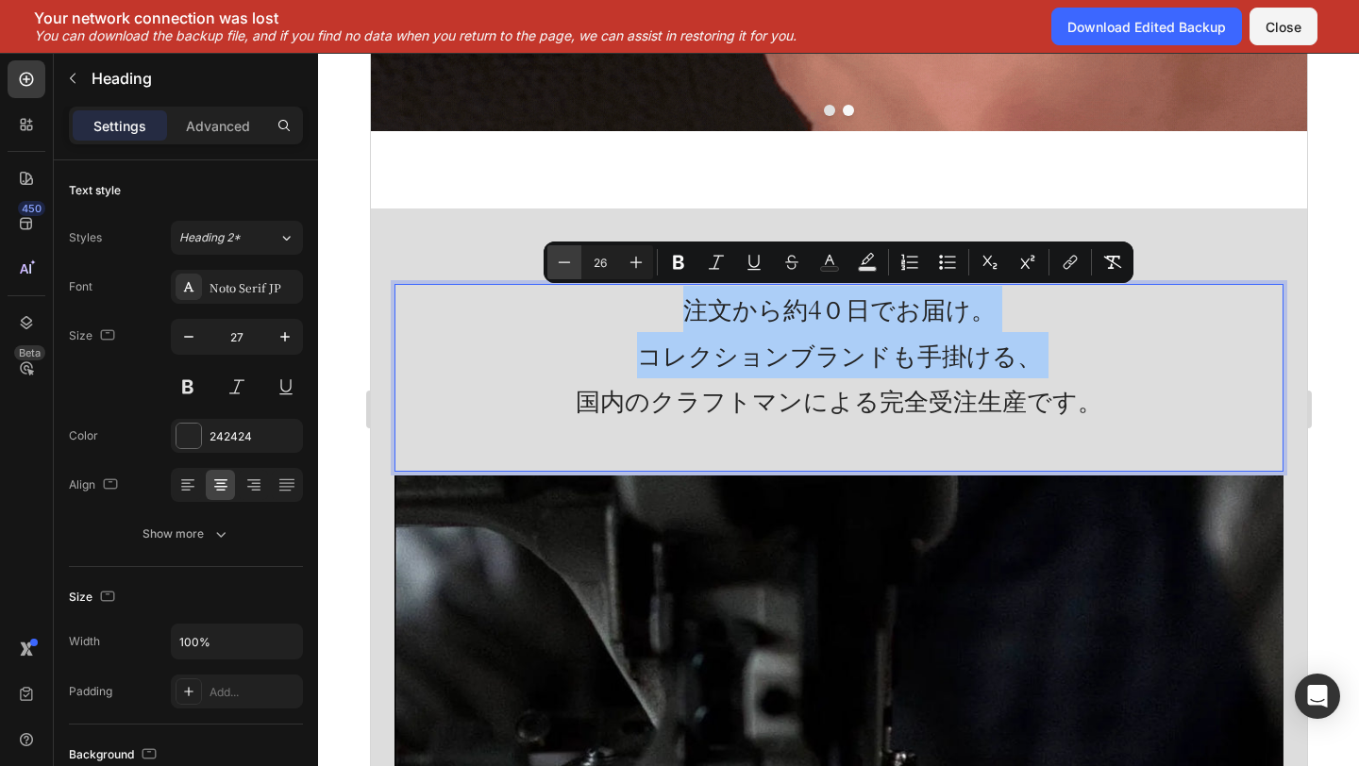
click at [561, 259] on icon "Editor contextual toolbar" at bounding box center [564, 262] width 19 height 19
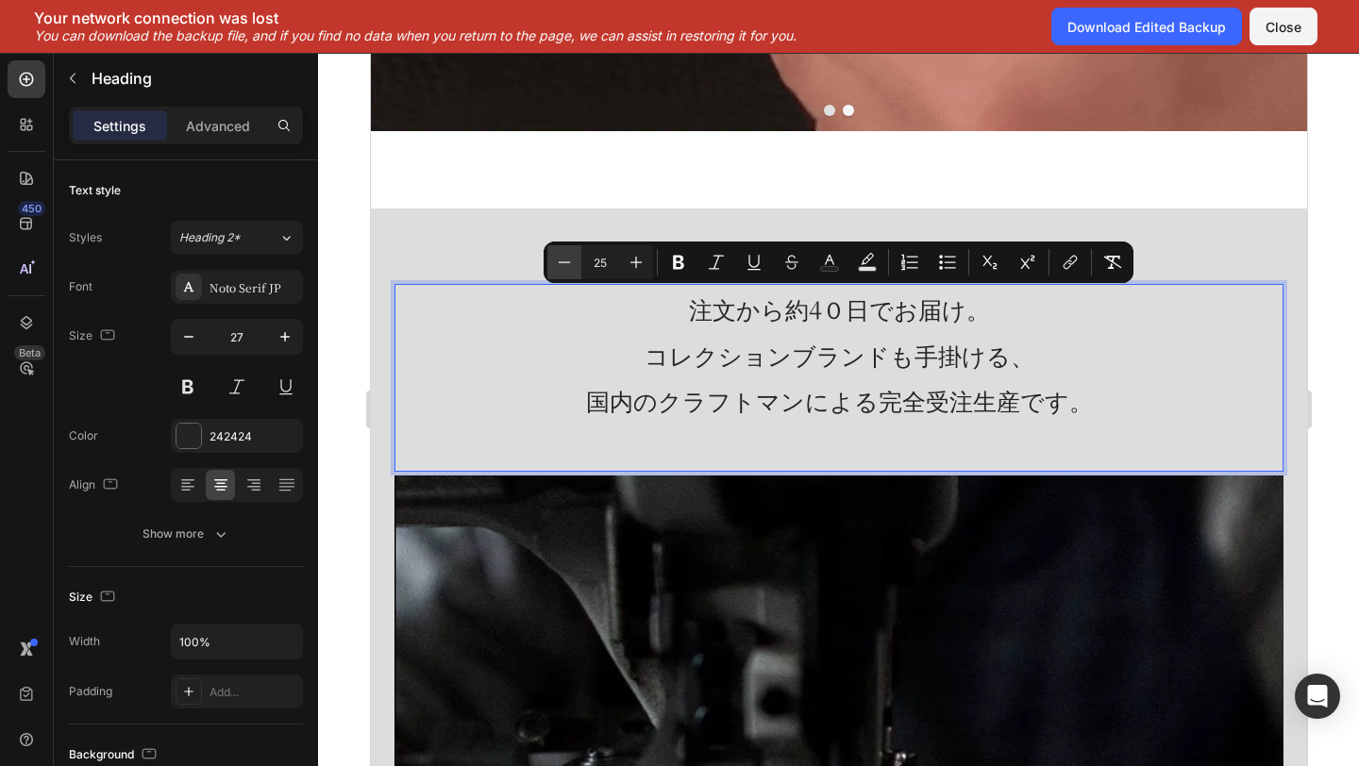
click at [561, 259] on icon "Editor contextual toolbar" at bounding box center [564, 262] width 19 height 19
type input "24"
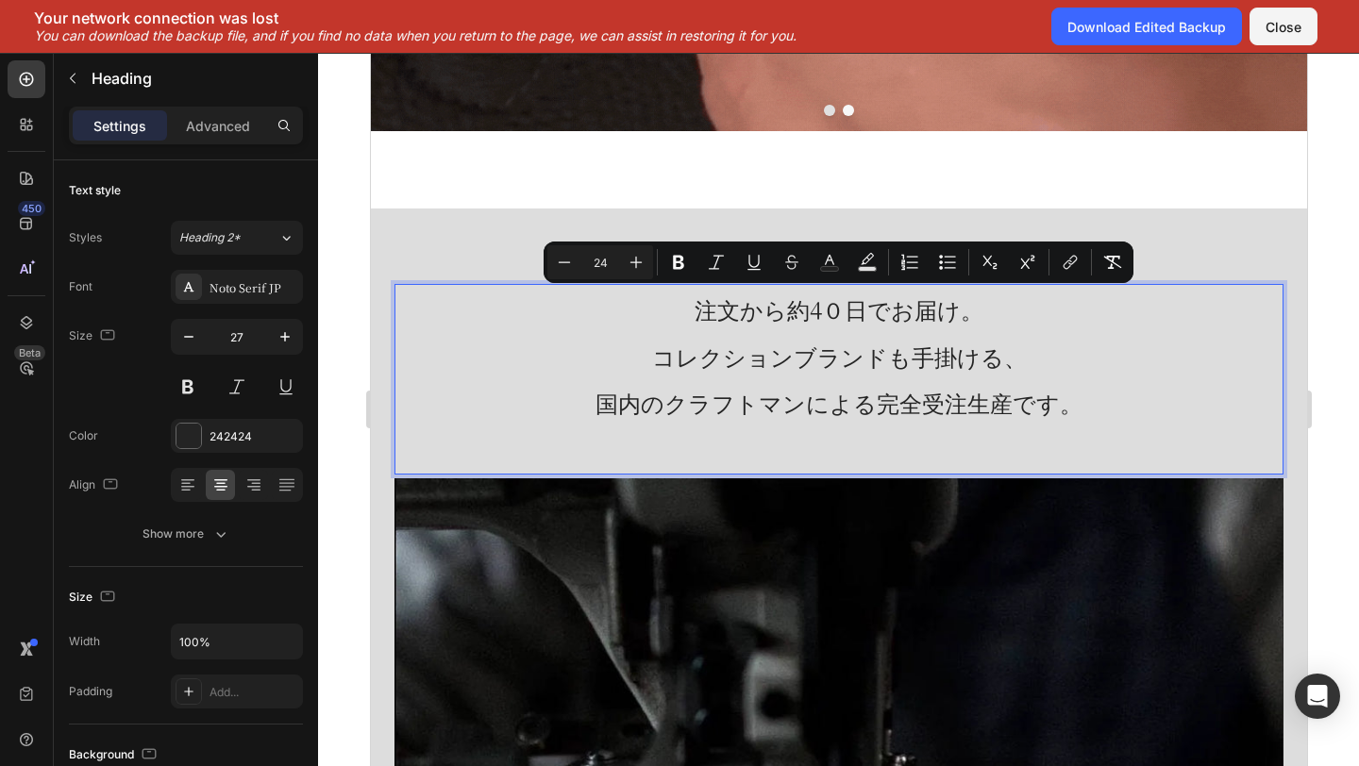
click at [545, 328] on p "注文から約4０日でお届け。 コレクションブランドも手掛ける、 国内のクラフトマンによる完全受注生産です。" at bounding box center [837, 379] width 885 height 186
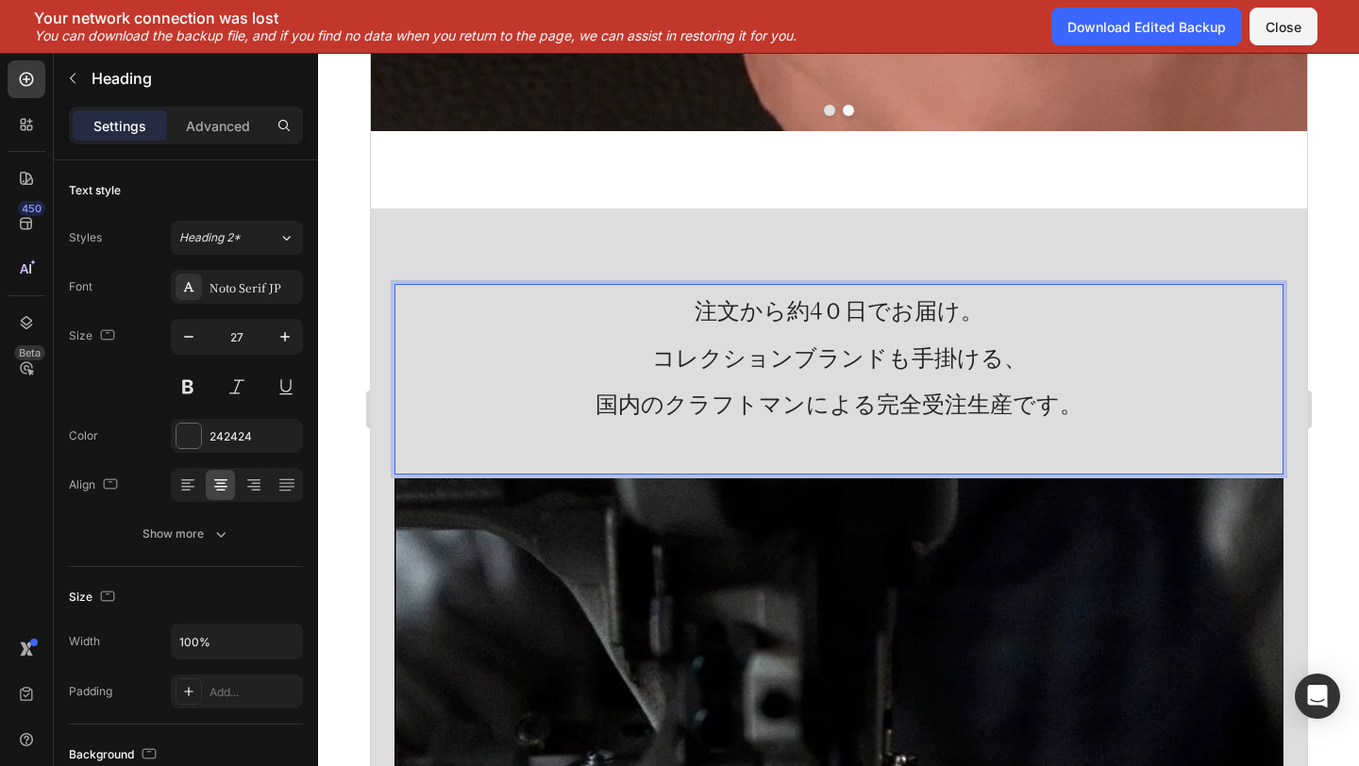
click at [697, 355] on span "コレクションブランドも手掛ける、" at bounding box center [838, 356] width 375 height 33
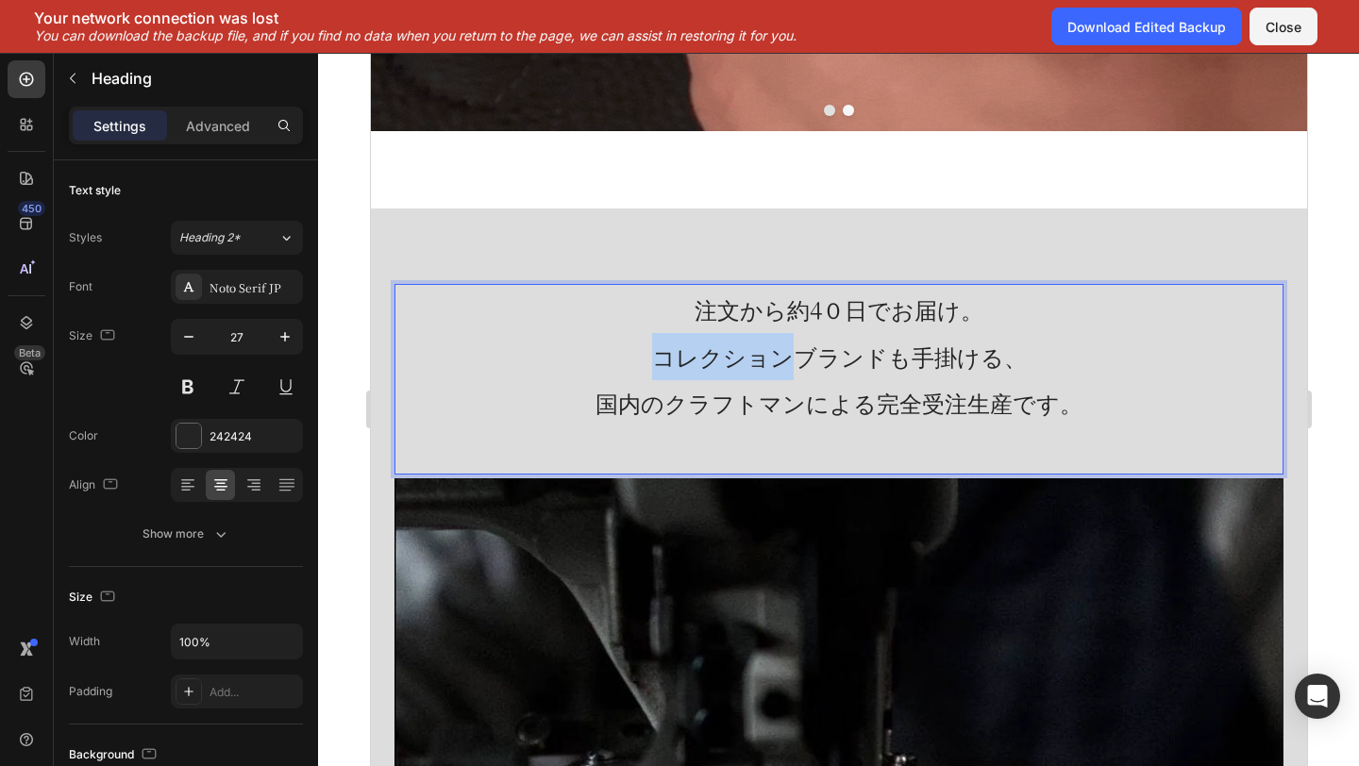
click at [697, 355] on span "コレクションブランドも手掛ける、" at bounding box center [838, 356] width 375 height 33
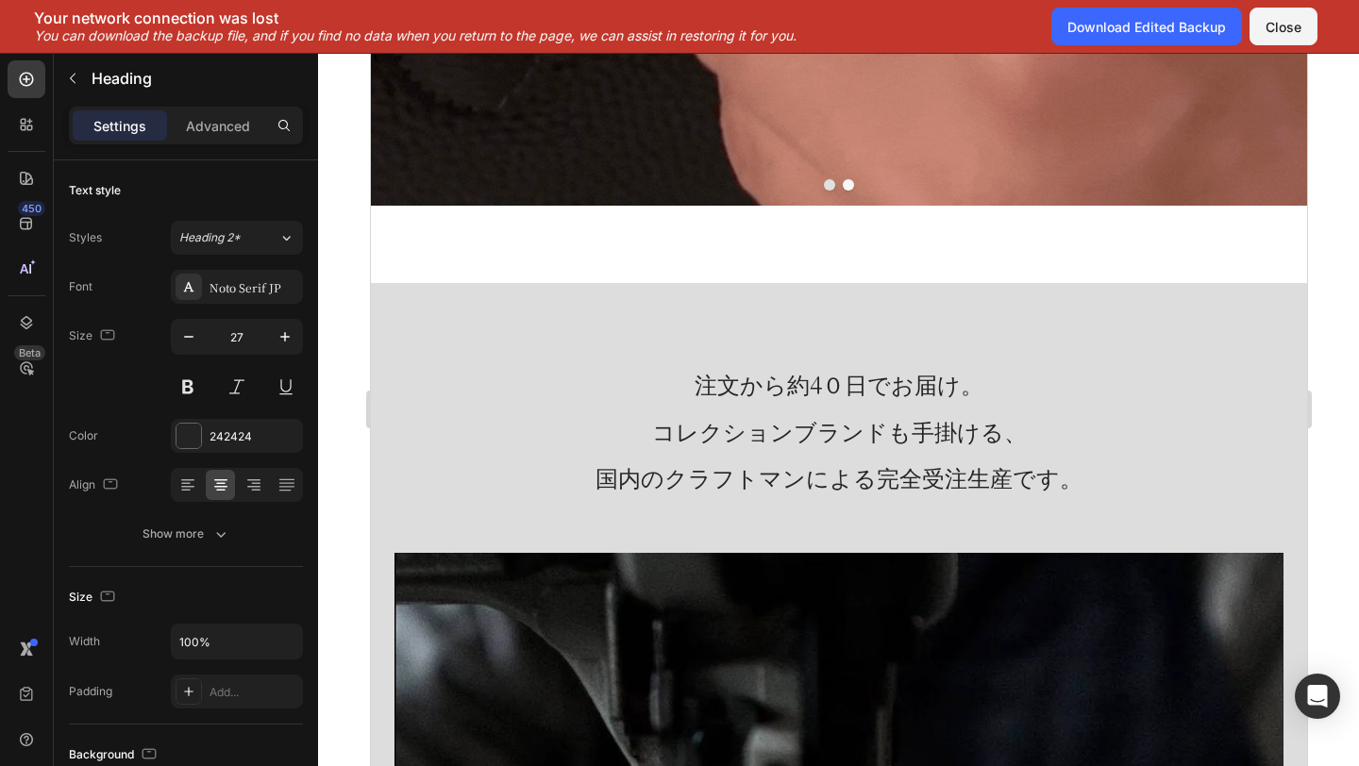
scroll to position [6508, 0]
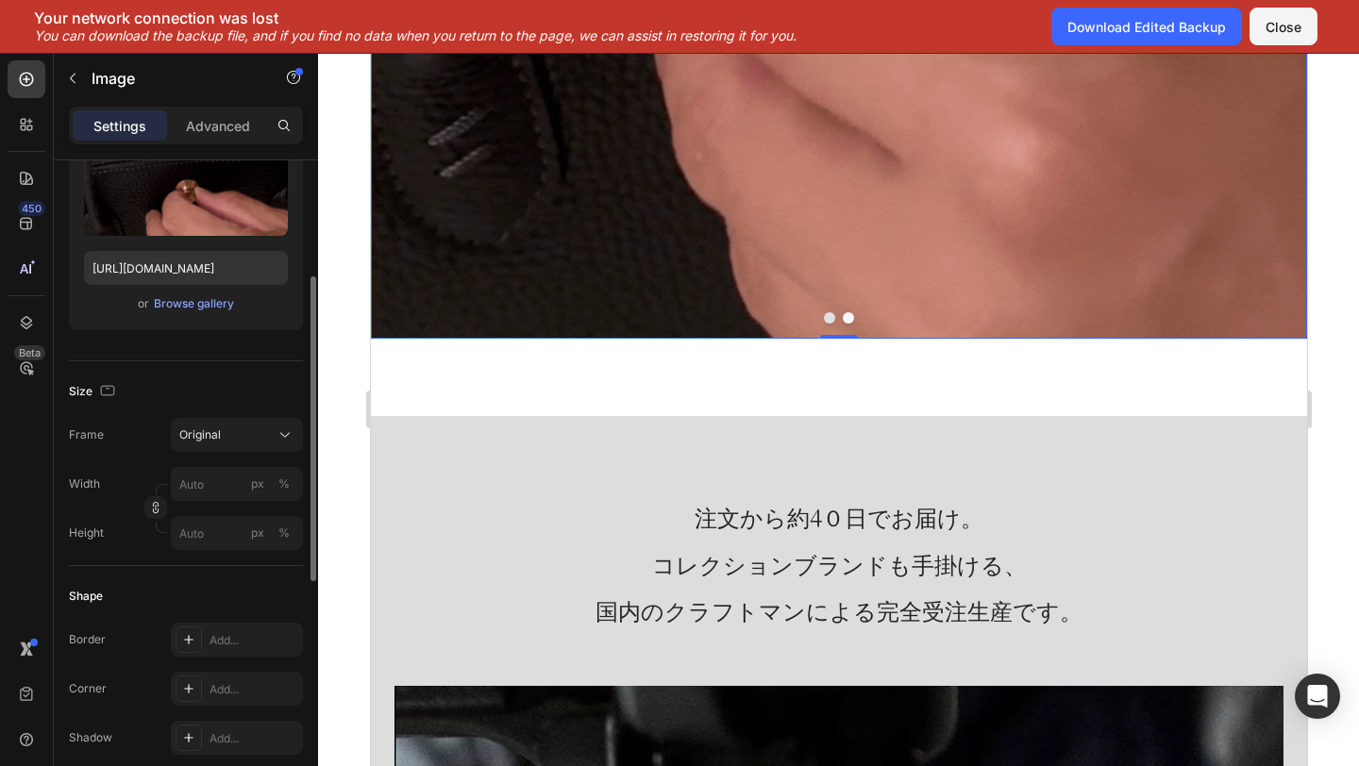
scroll to position [249, 0]
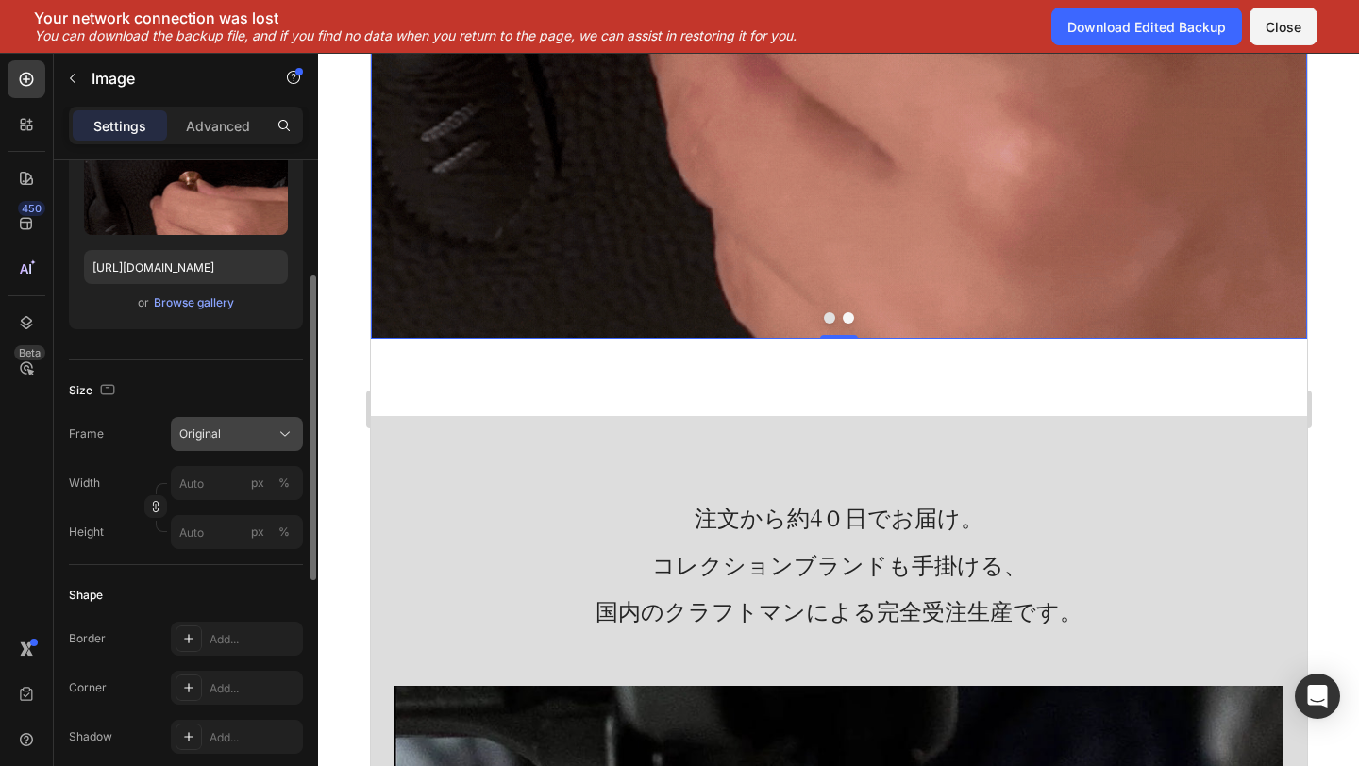
click at [289, 430] on icon at bounding box center [285, 434] width 19 height 19
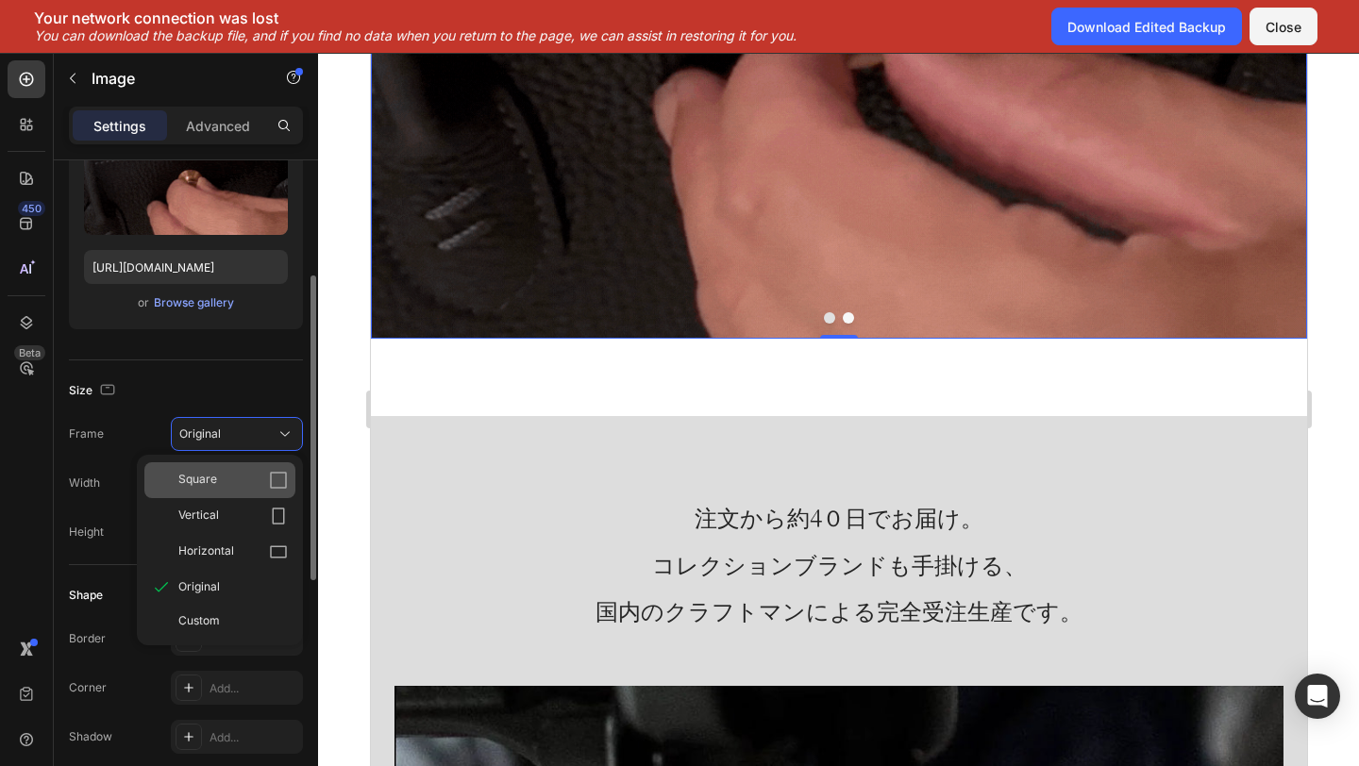
click at [272, 483] on icon at bounding box center [278, 480] width 19 height 19
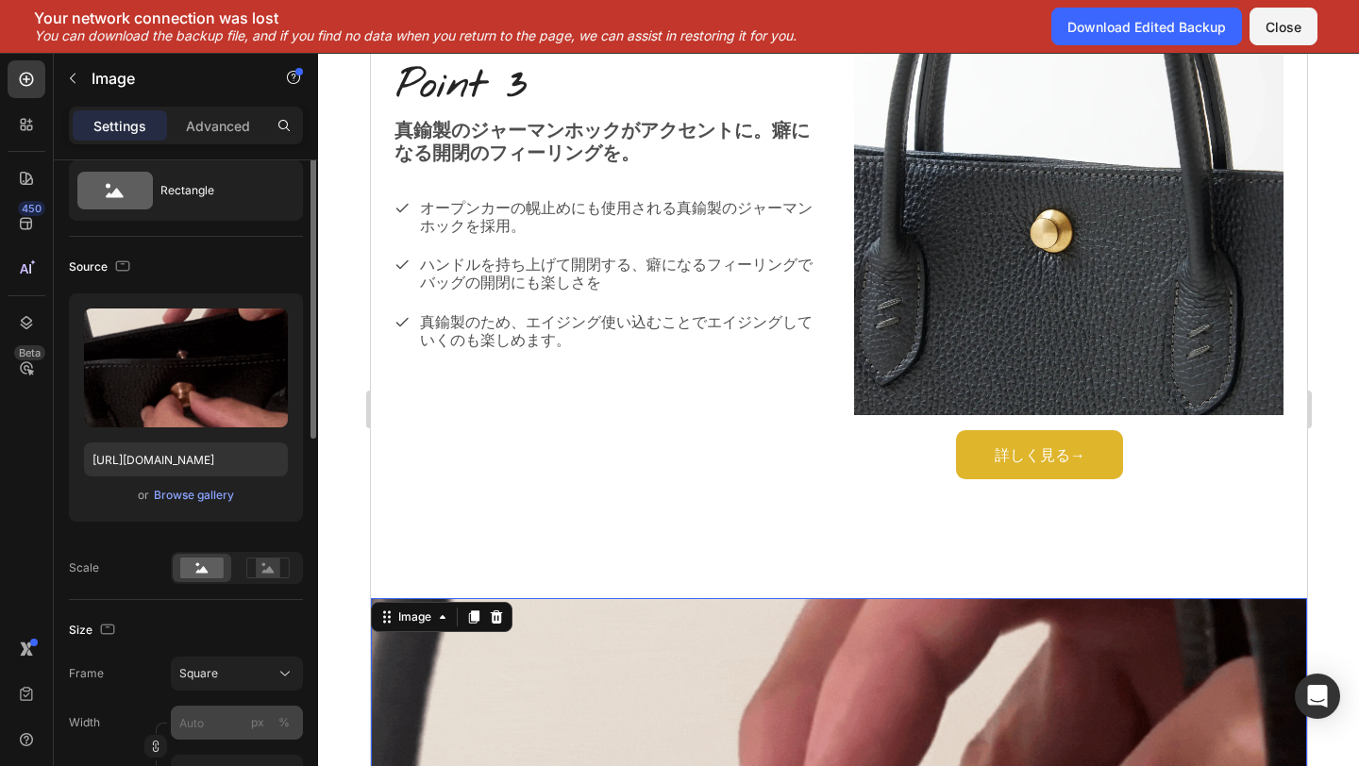
scroll to position [79, 0]
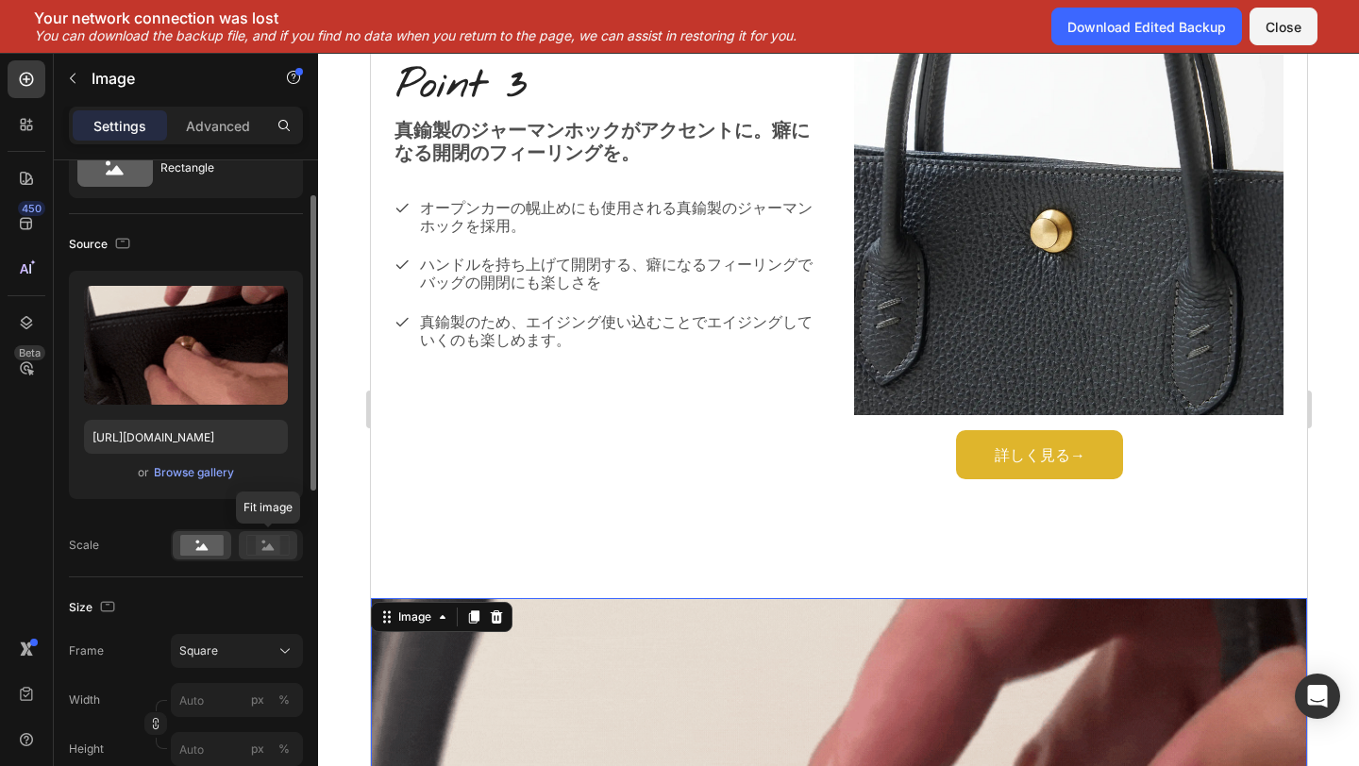
click at [254, 543] on icon at bounding box center [267, 545] width 43 height 21
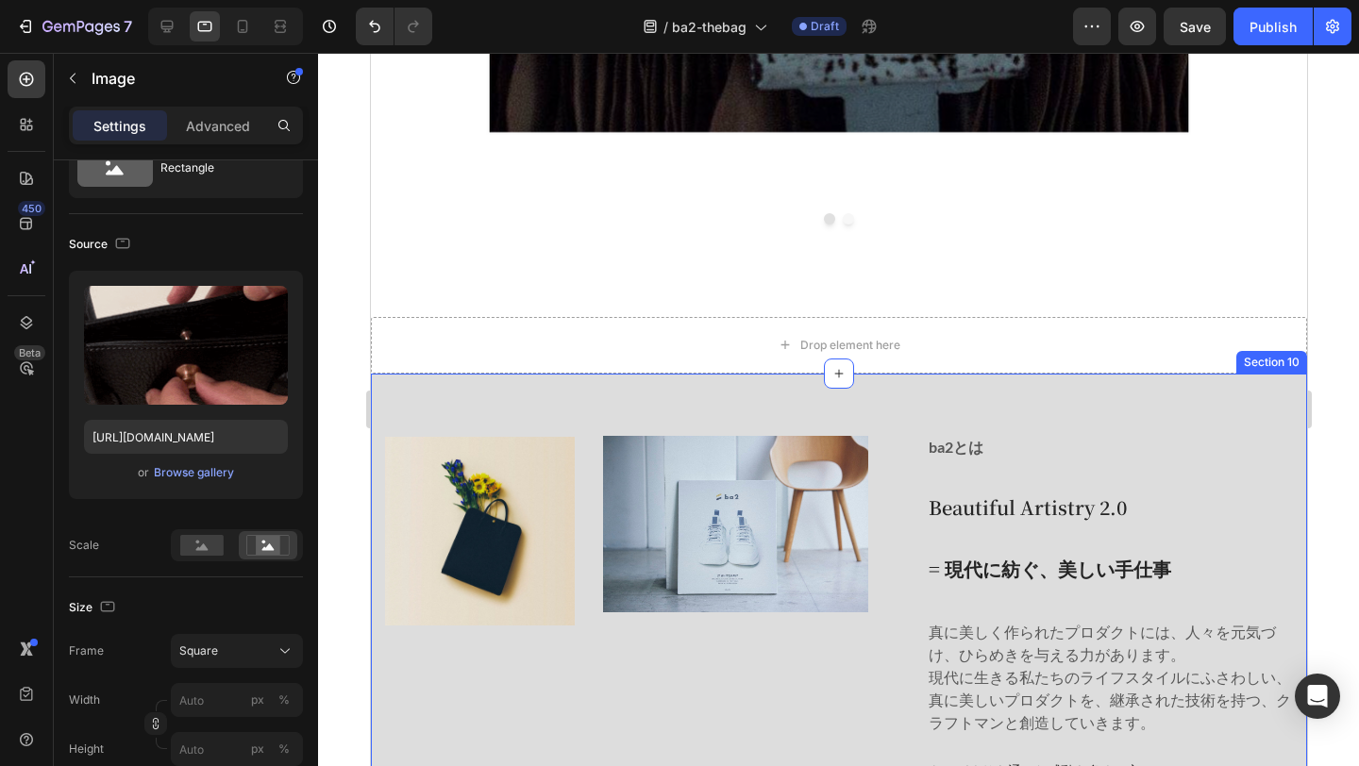
scroll to position [10157, 0]
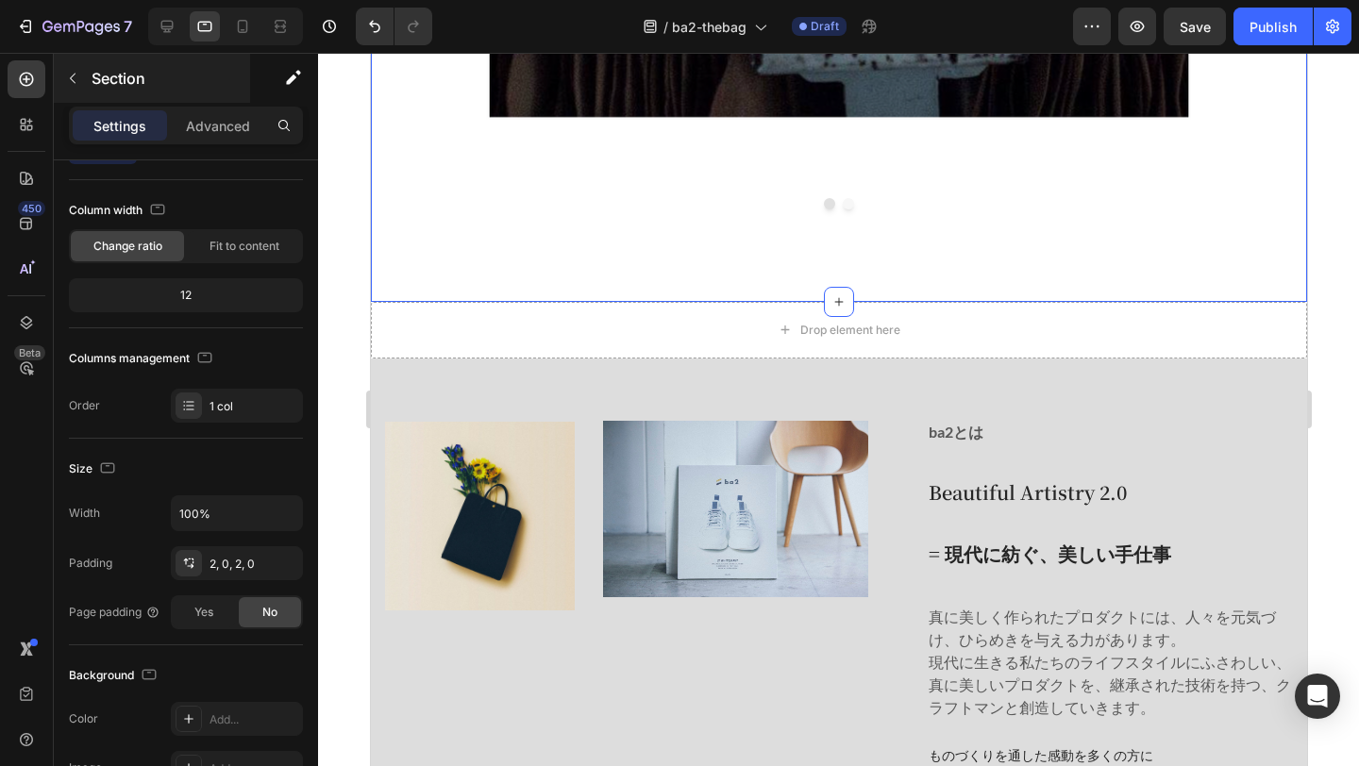
click at [71, 72] on icon "button" at bounding box center [72, 78] width 15 height 15
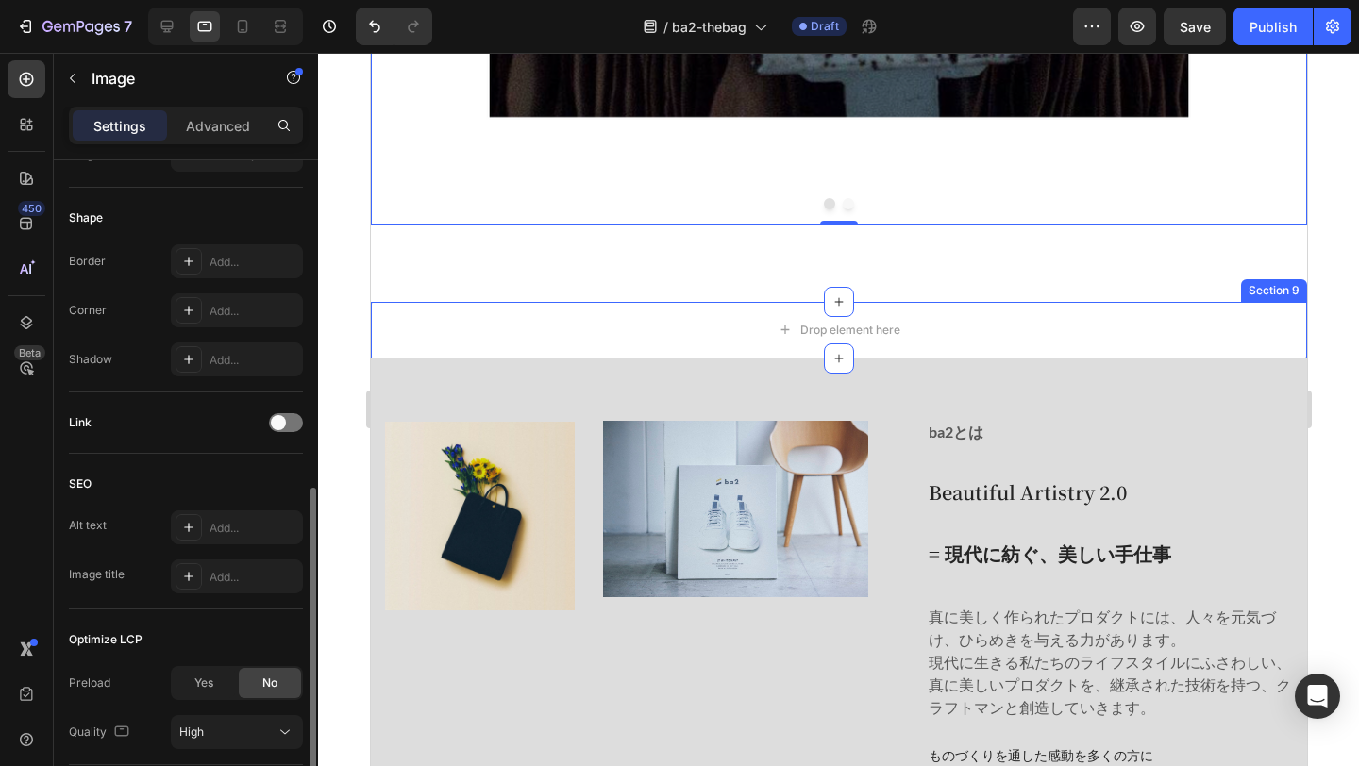
scroll to position [671, 0]
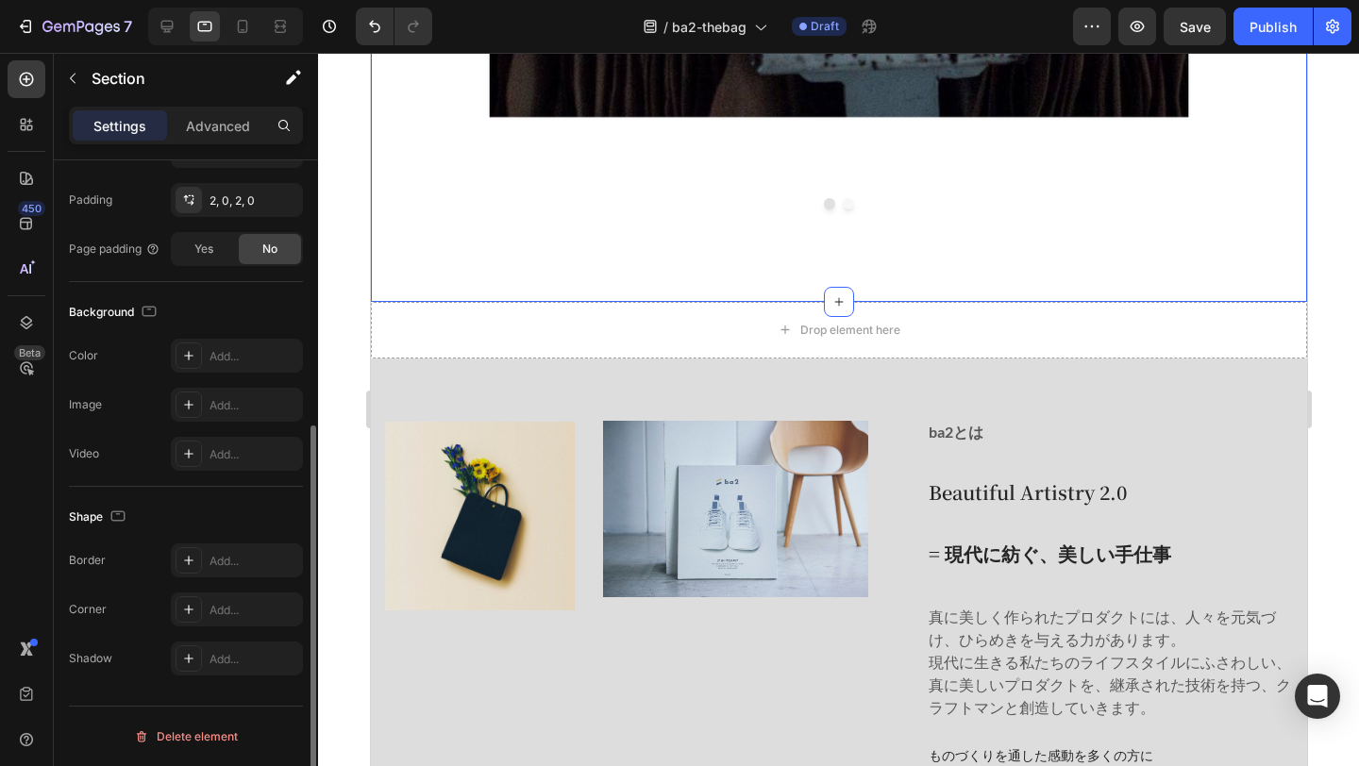
scroll to position [0, 0]
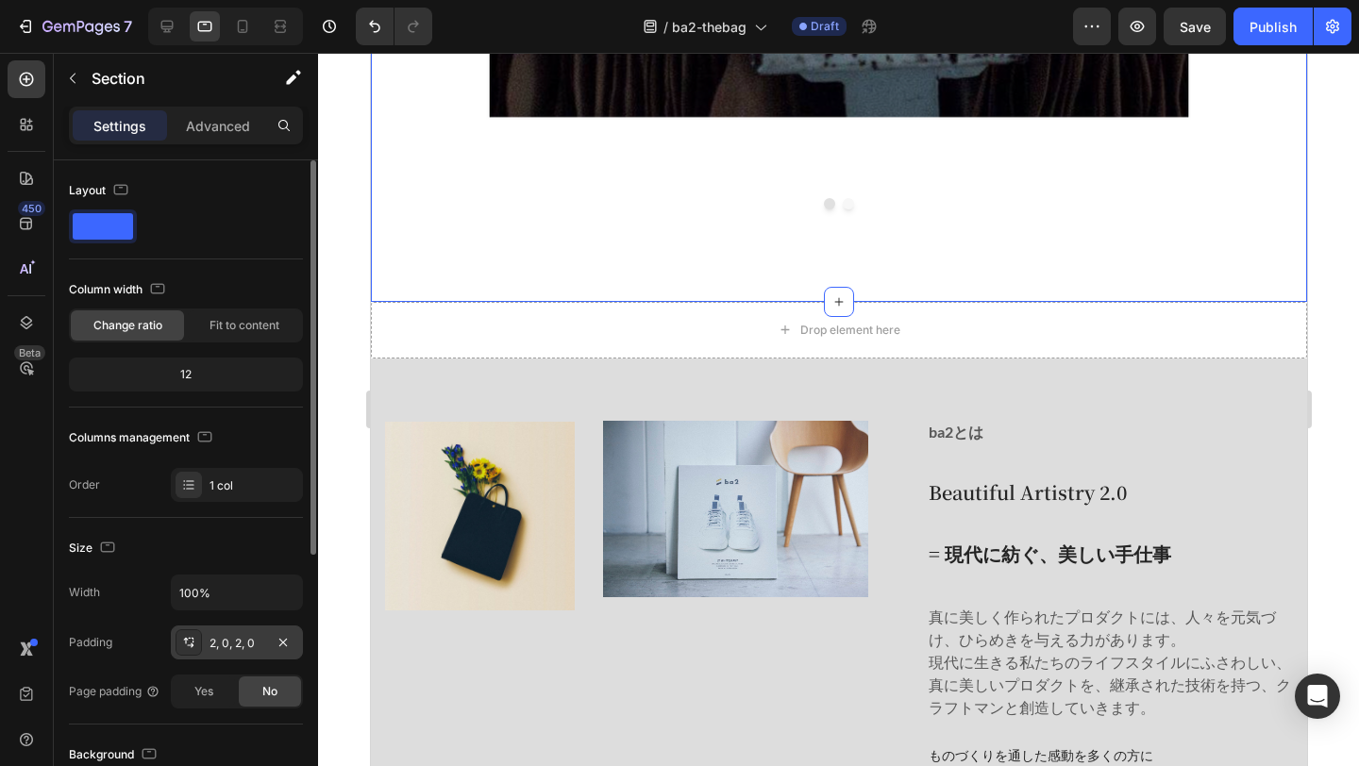
click at [230, 635] on div "2, 0, 2, 0" at bounding box center [236, 643] width 55 height 17
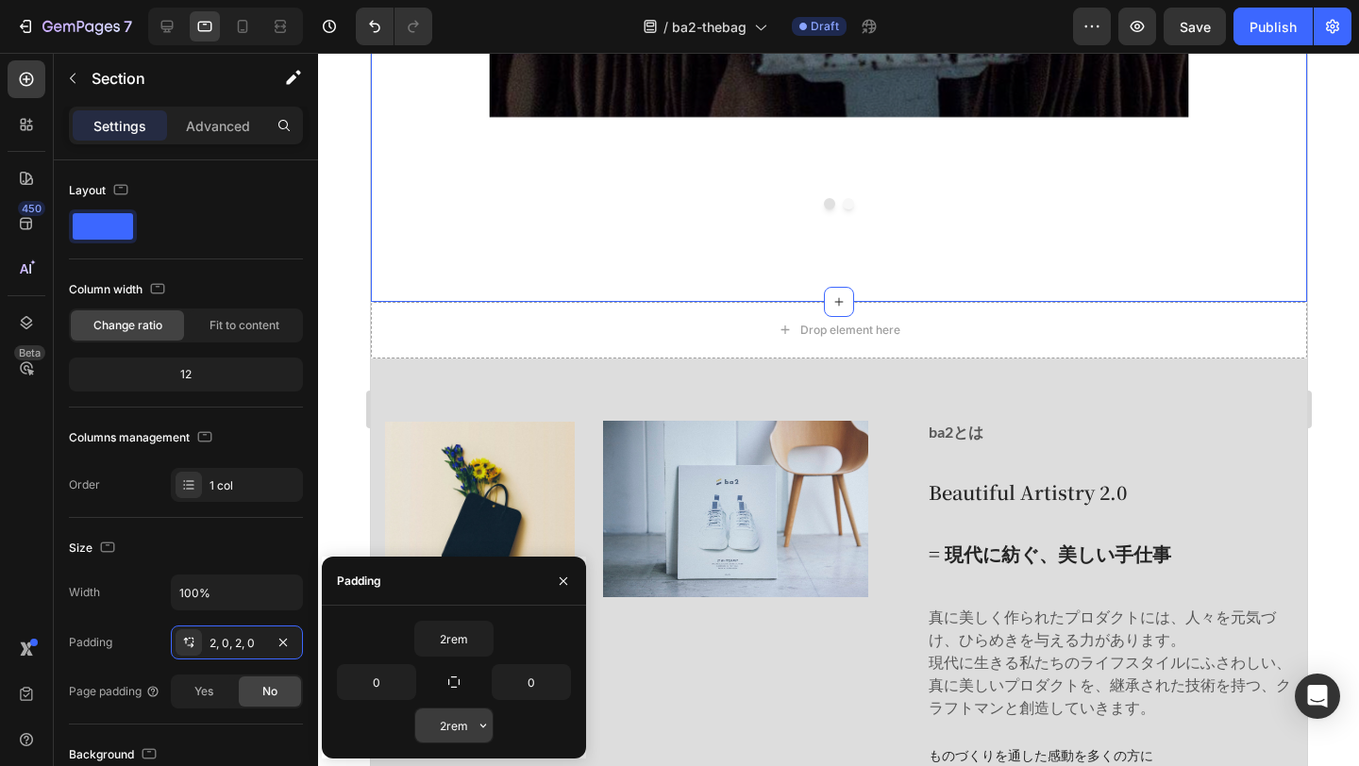
click at [449, 726] on input "2rem" at bounding box center [453, 726] width 77 height 34
type input "0rem"
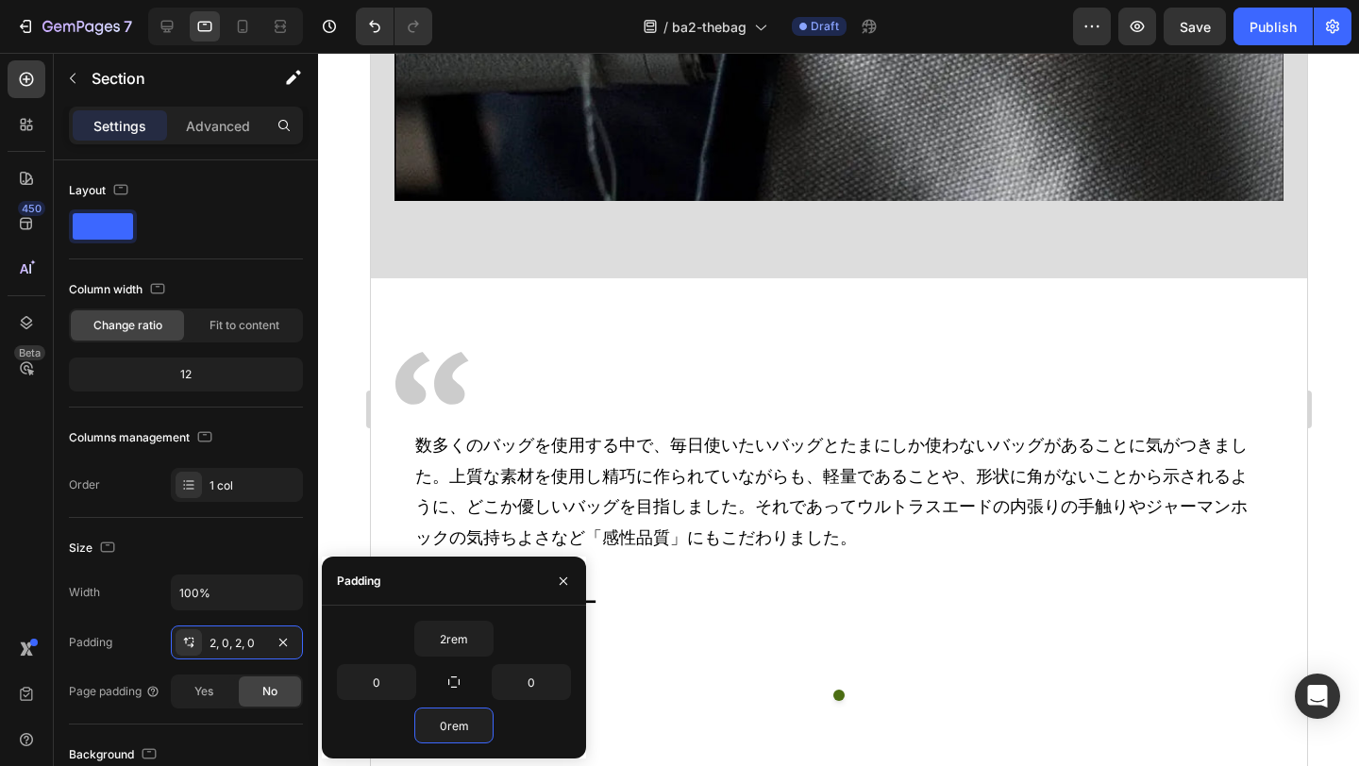
scroll to position [8061, 0]
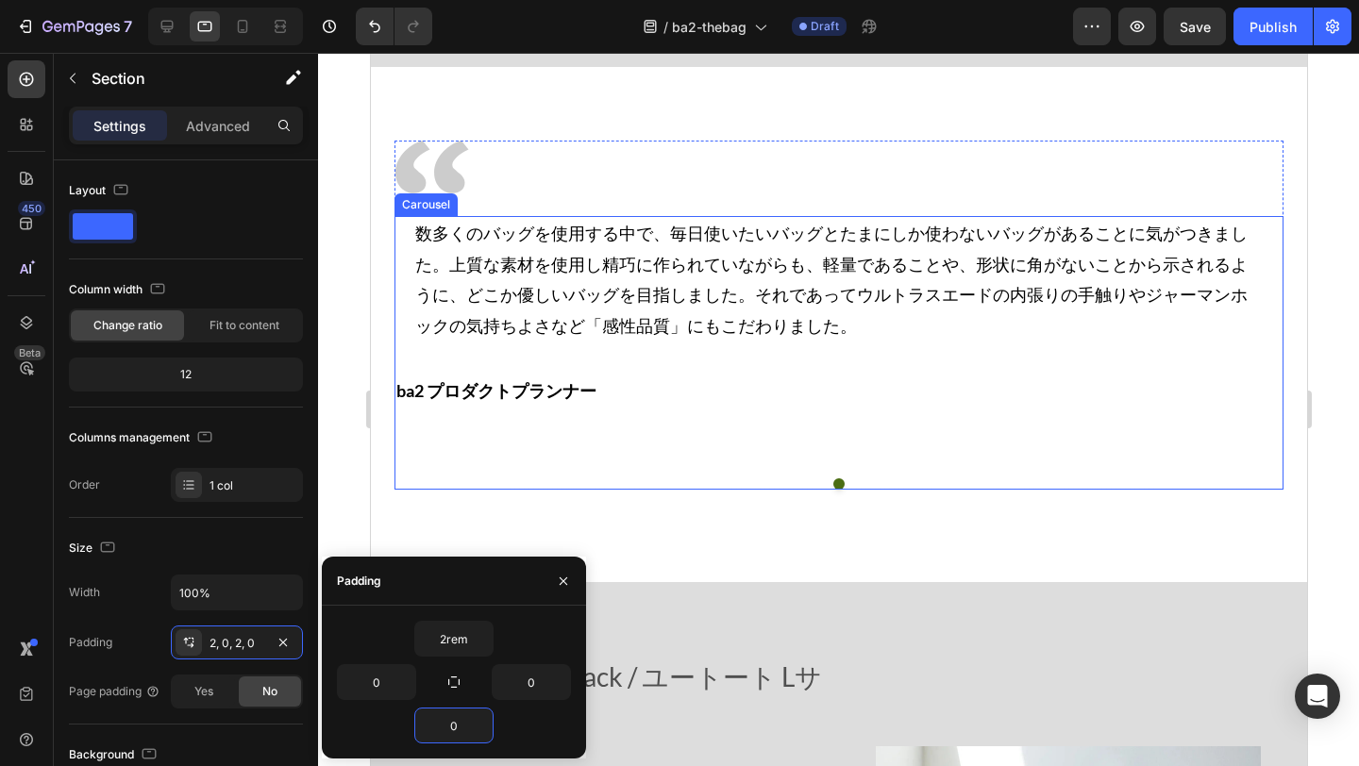
click at [555, 420] on div "数多くのバッグを使用する中で、毎日使いたいバッグとたまにしか使わないバッグがあることに気がつきました。上質な素材を使用し精巧に作られていながらも、軽量であるこ…" at bounding box center [837, 353] width 889 height 274
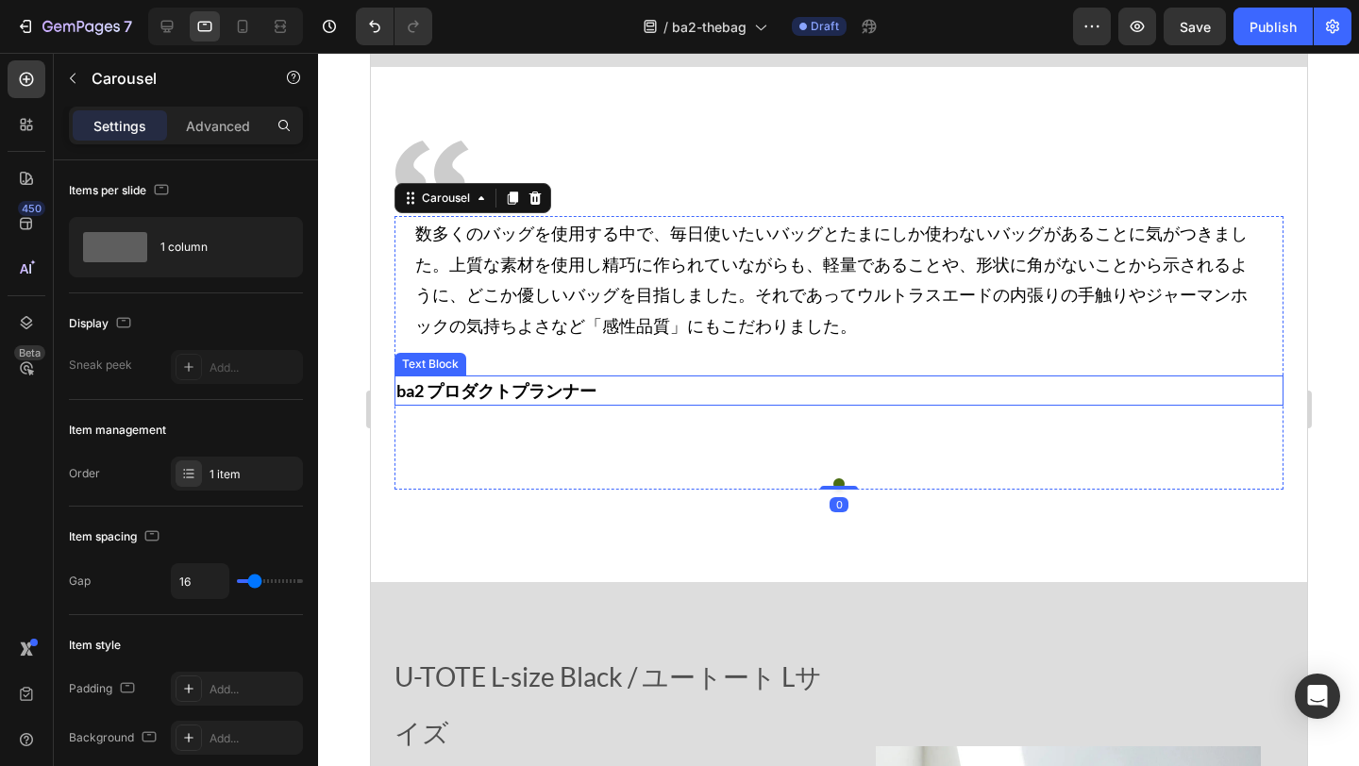
click at [553, 383] on p "ba2 プロダクトプランナー" at bounding box center [837, 390] width 885 height 26
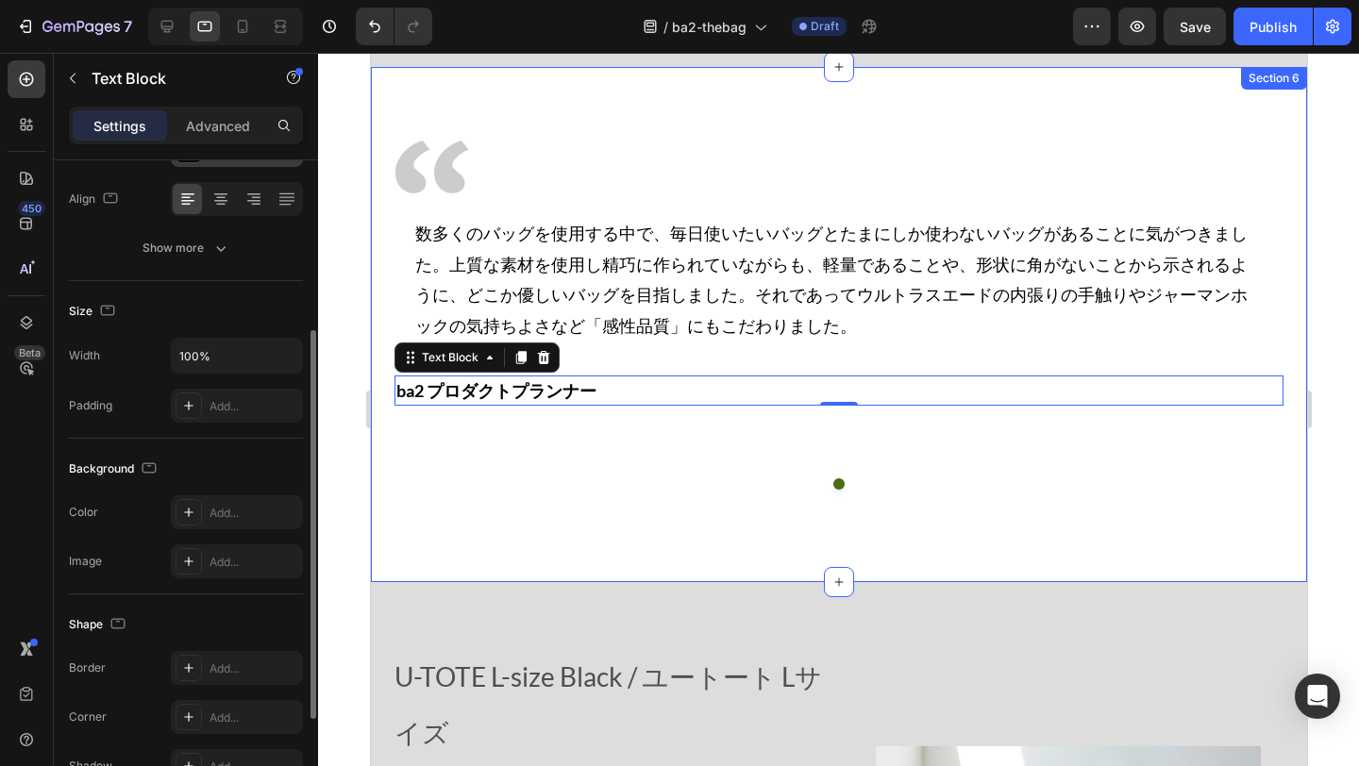
scroll to position [291, 0]
click at [209, 133] on p "Advanced" at bounding box center [218, 126] width 64 height 20
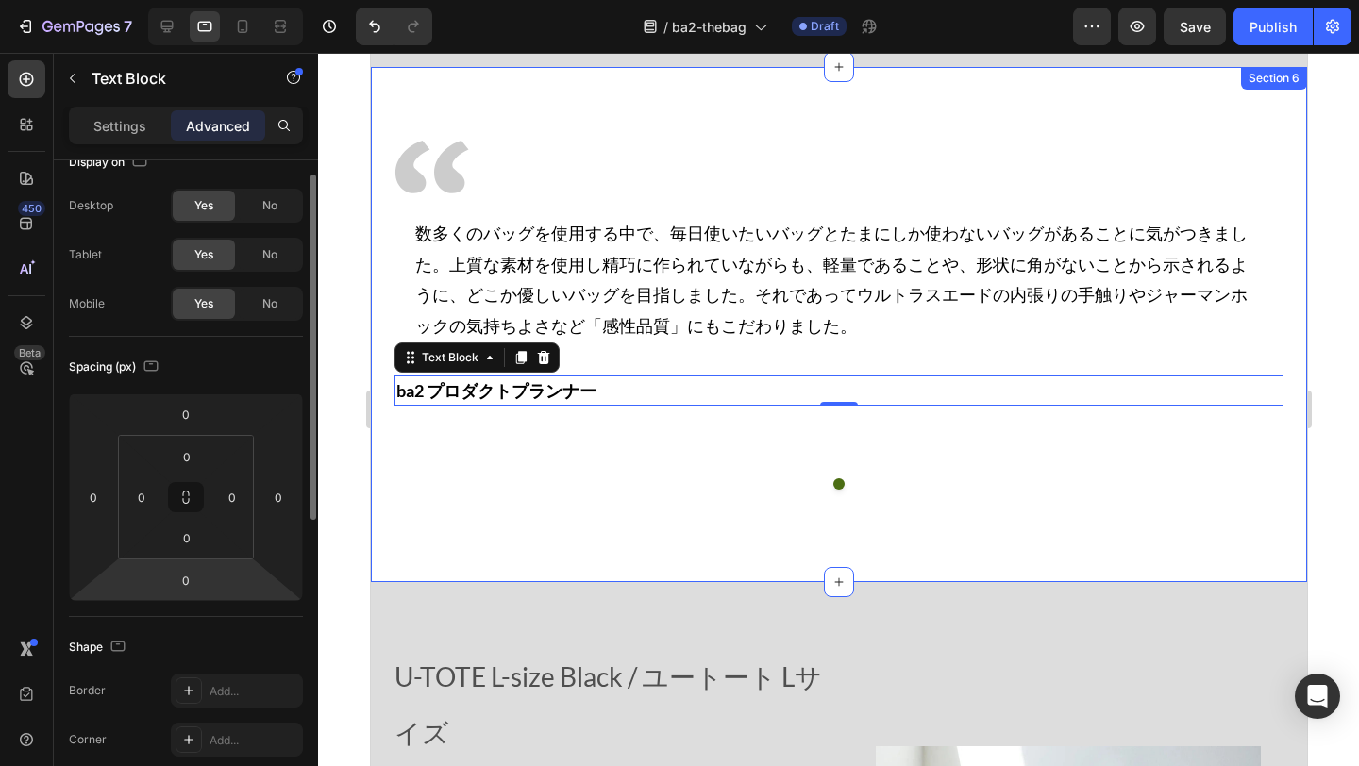
scroll to position [0, 0]
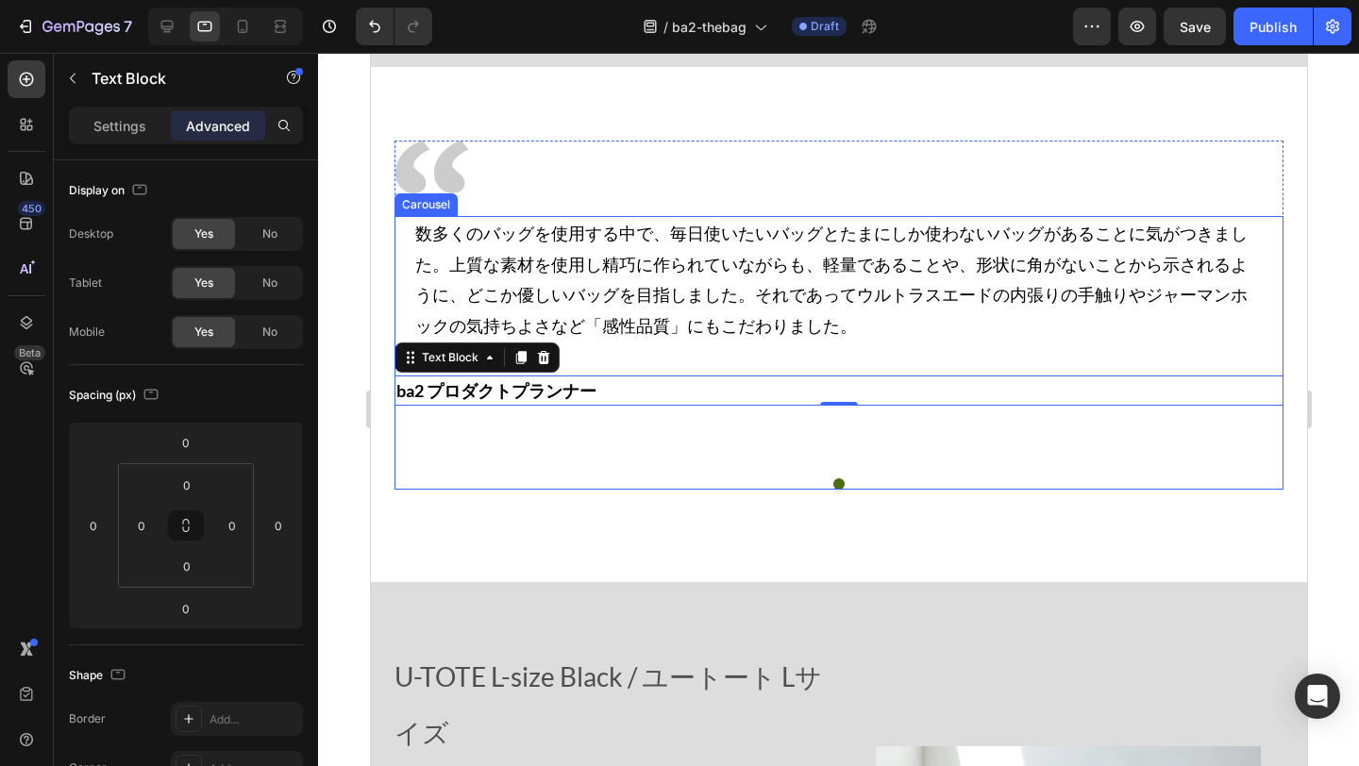
click at [468, 438] on div "数多くのバッグを使用する中で、毎日使いたいバッグとたまにしか使わないバッグがあることに気がつきました。上質な素材を使用し精巧に作られていながらも、軽量であるこ…" at bounding box center [837, 353] width 889 height 274
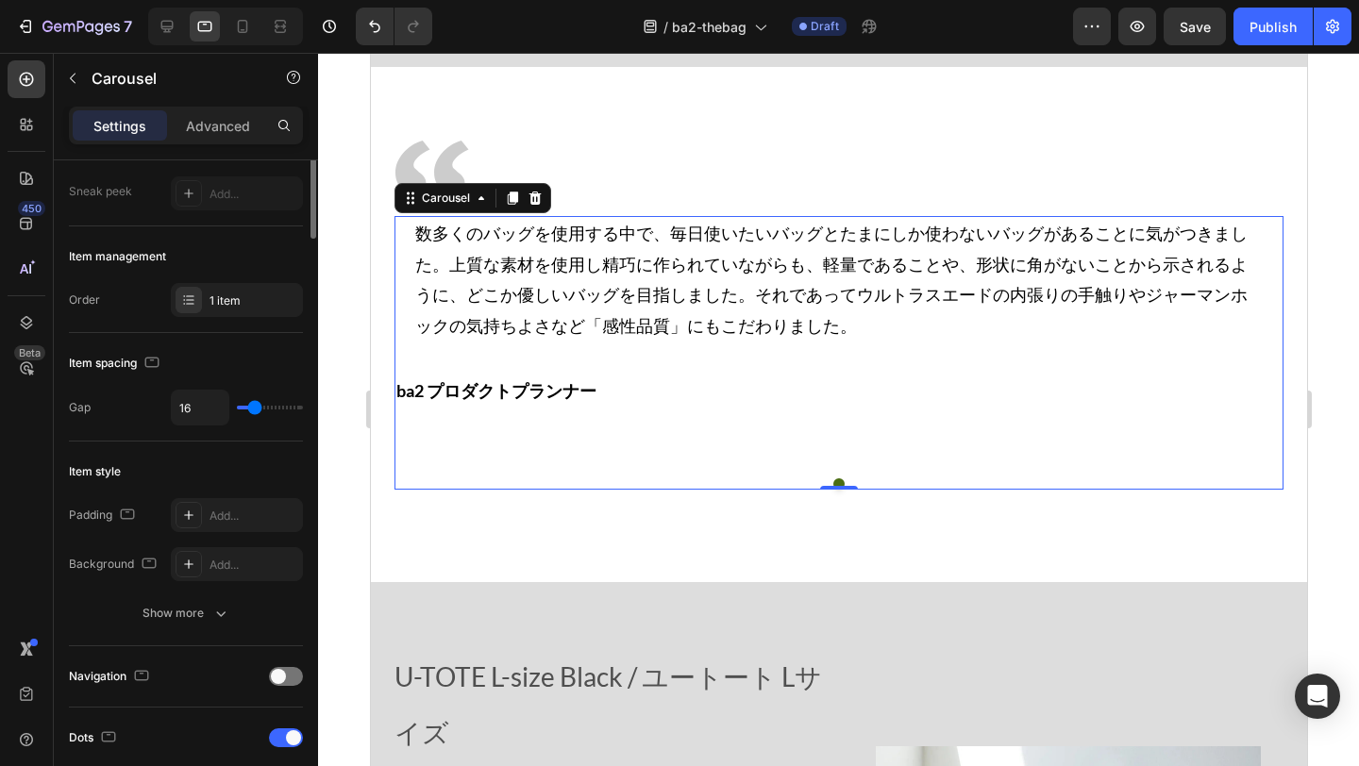
scroll to position [30, 0]
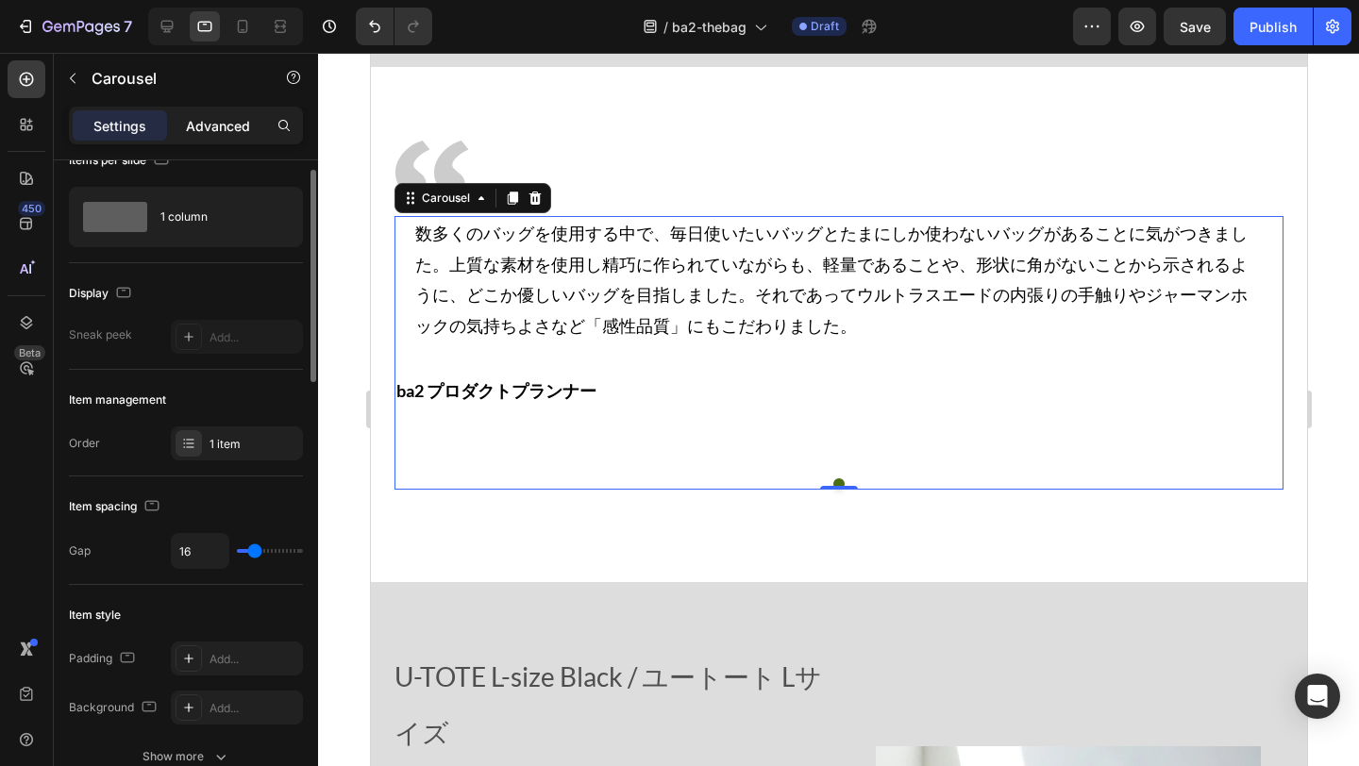
click at [207, 131] on p "Advanced" at bounding box center [218, 126] width 64 height 20
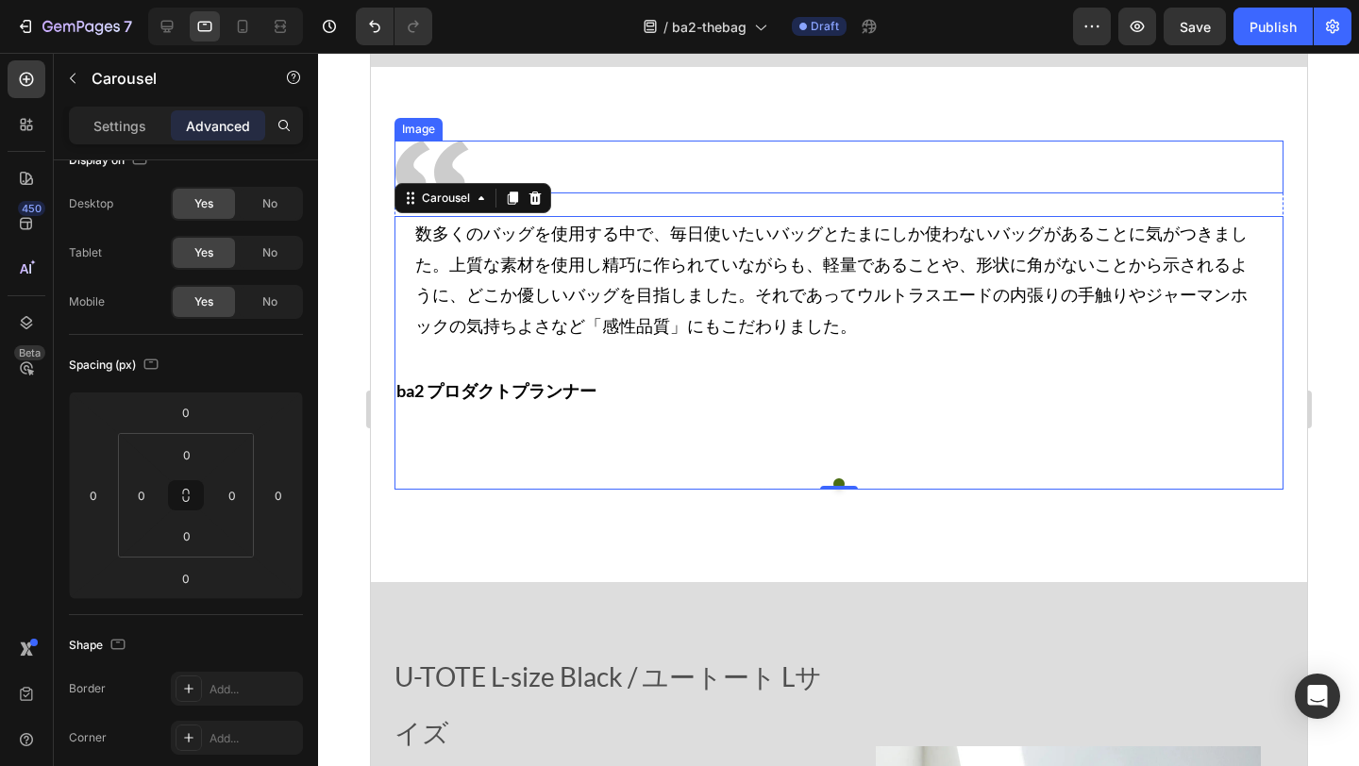
click at [652, 180] on div at bounding box center [837, 167] width 889 height 53
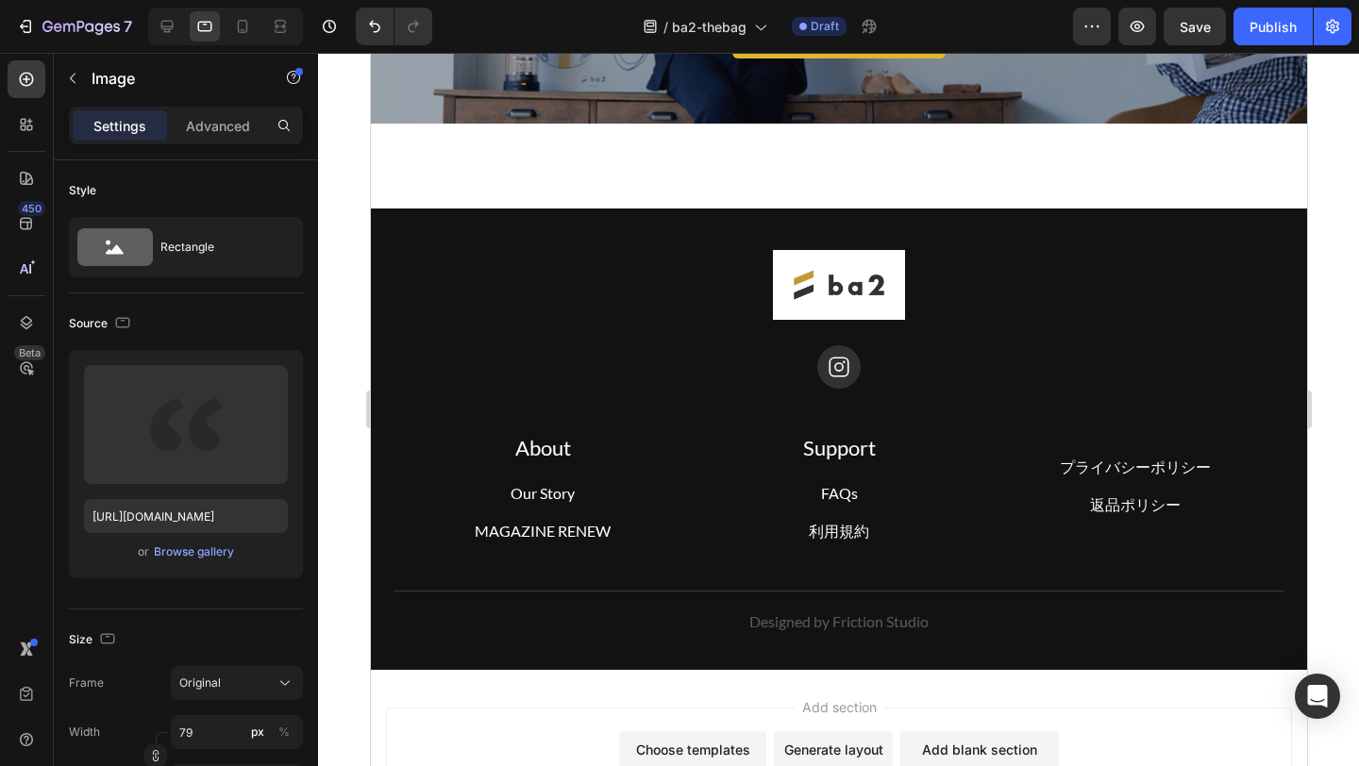
scroll to position [11036, 0]
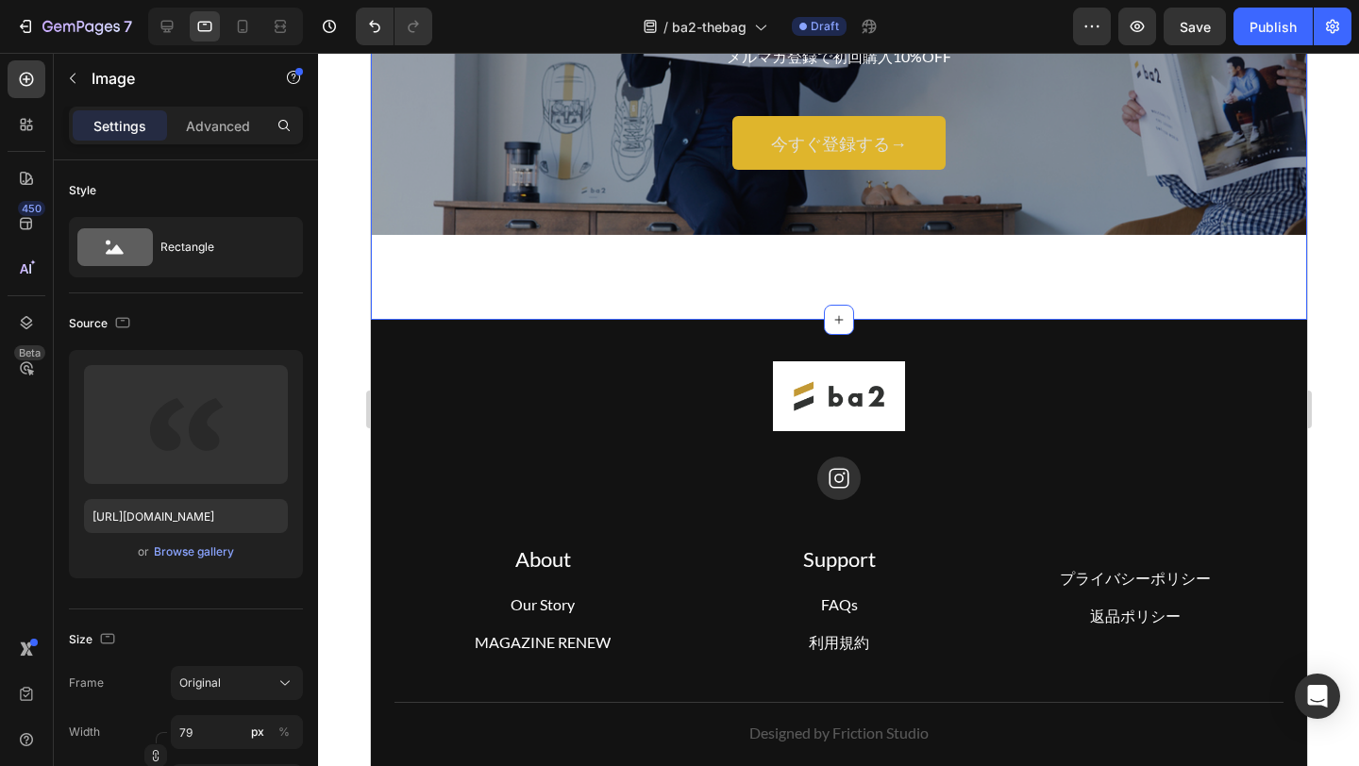
click at [823, 268] on div "初回購入特典 Heading メルマガ登録で初回購入10%OFF Text Block 今すぐ登録する→ Button Hero Banner Section…" at bounding box center [838, 120] width 936 height 399
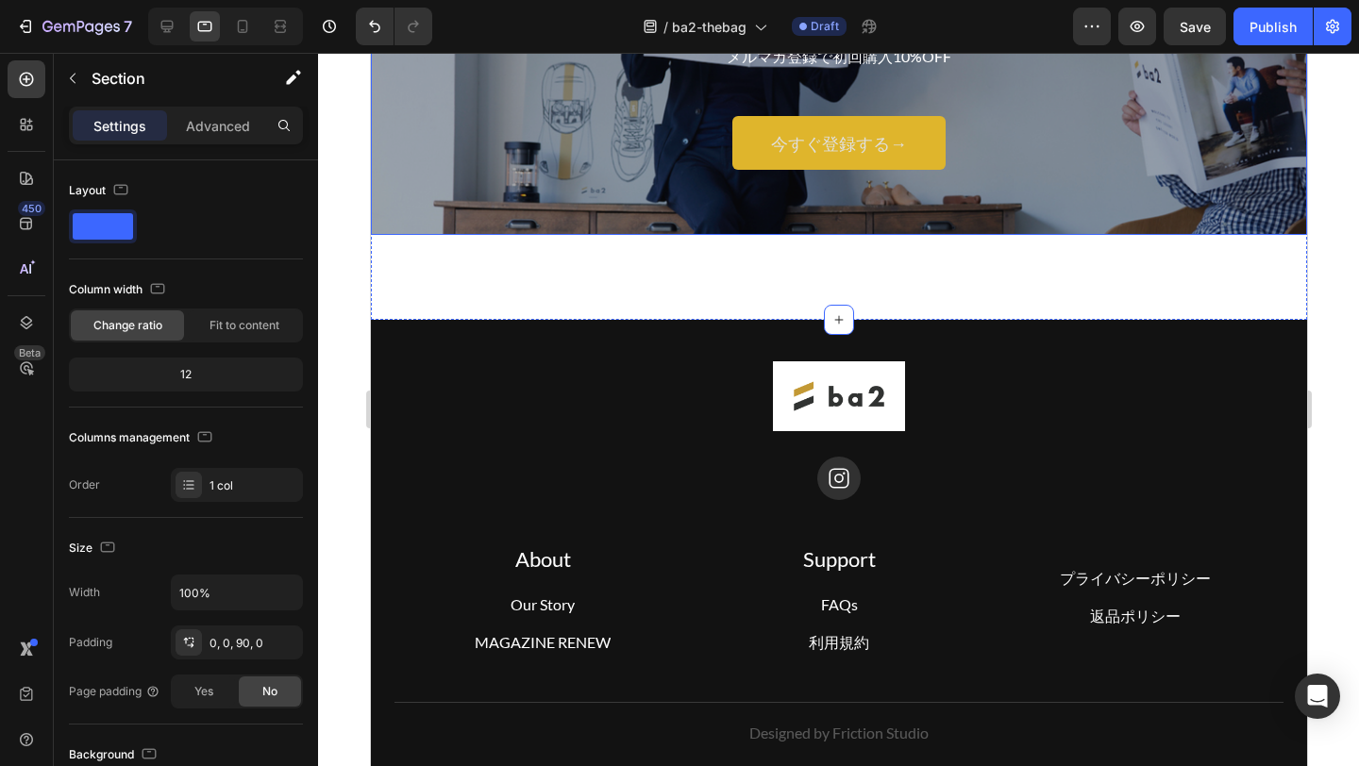
click at [472, 205] on div "初回購入特典 Heading メルマガ登録で初回購入10%OFF Text Block 今すぐ登録する→ Button" at bounding box center [838, 78] width 936 height 314
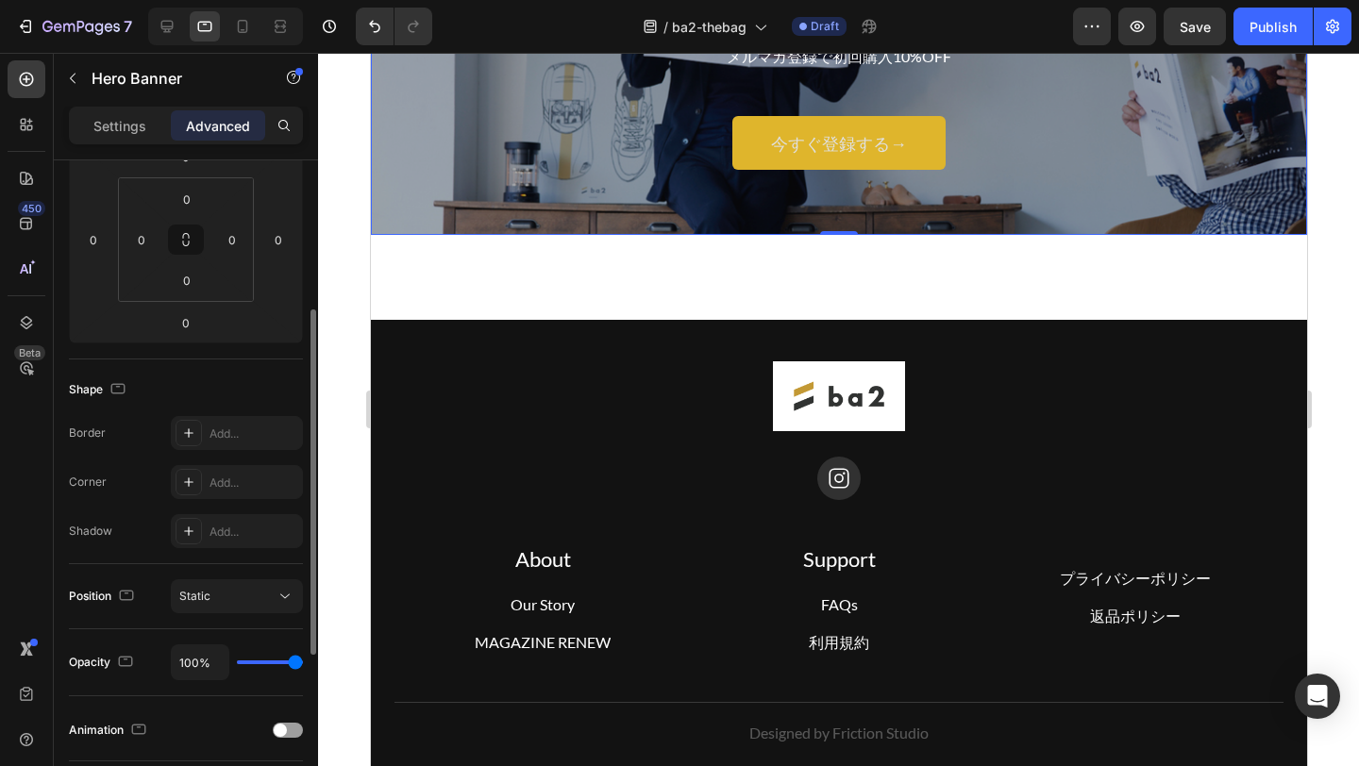
scroll to position [287, 0]
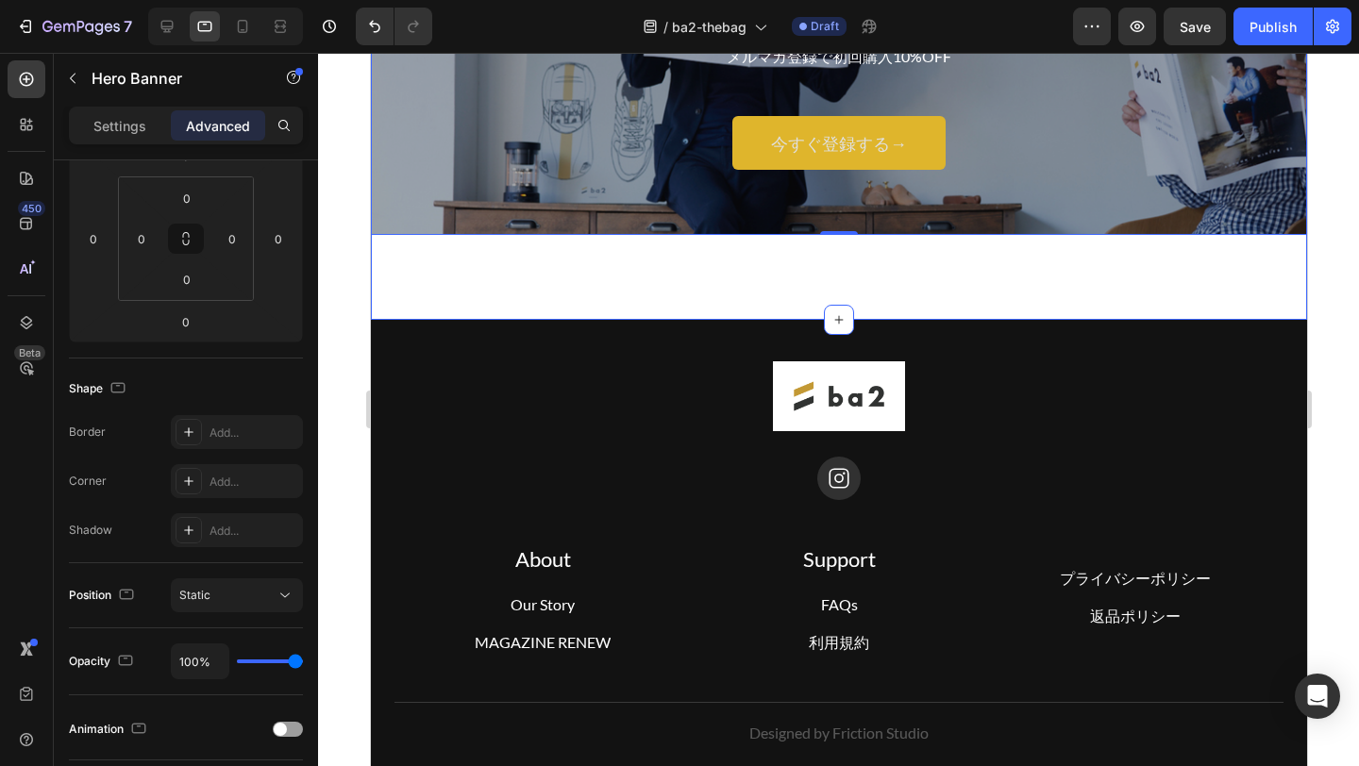
click at [406, 280] on div "初回購入特典 Heading メルマガ登録で初回購入10%OFF Text Block 今すぐ登録する→ Button Hero Banner 0 Secti…" at bounding box center [838, 120] width 936 height 399
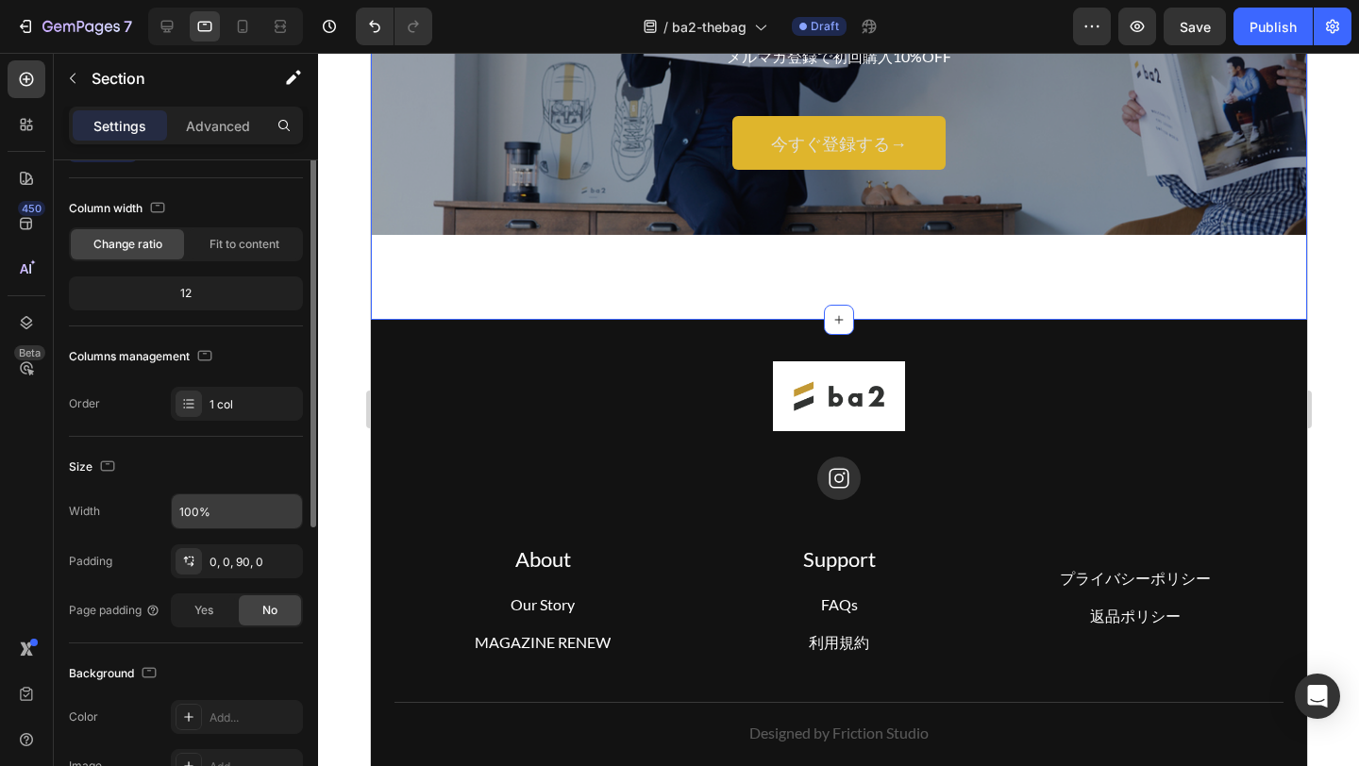
scroll to position [93, 0]
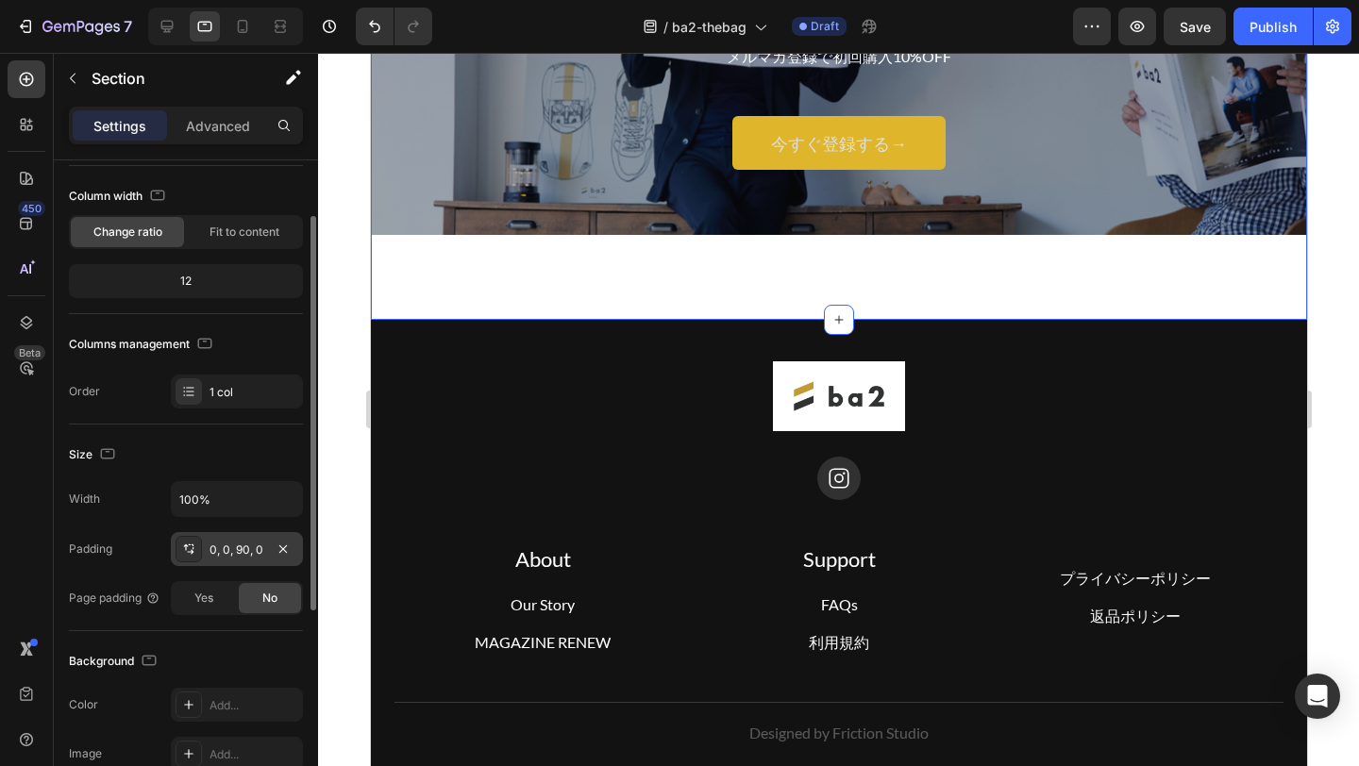
click at [234, 549] on div "0, 0, 90, 0" at bounding box center [236, 550] width 55 height 17
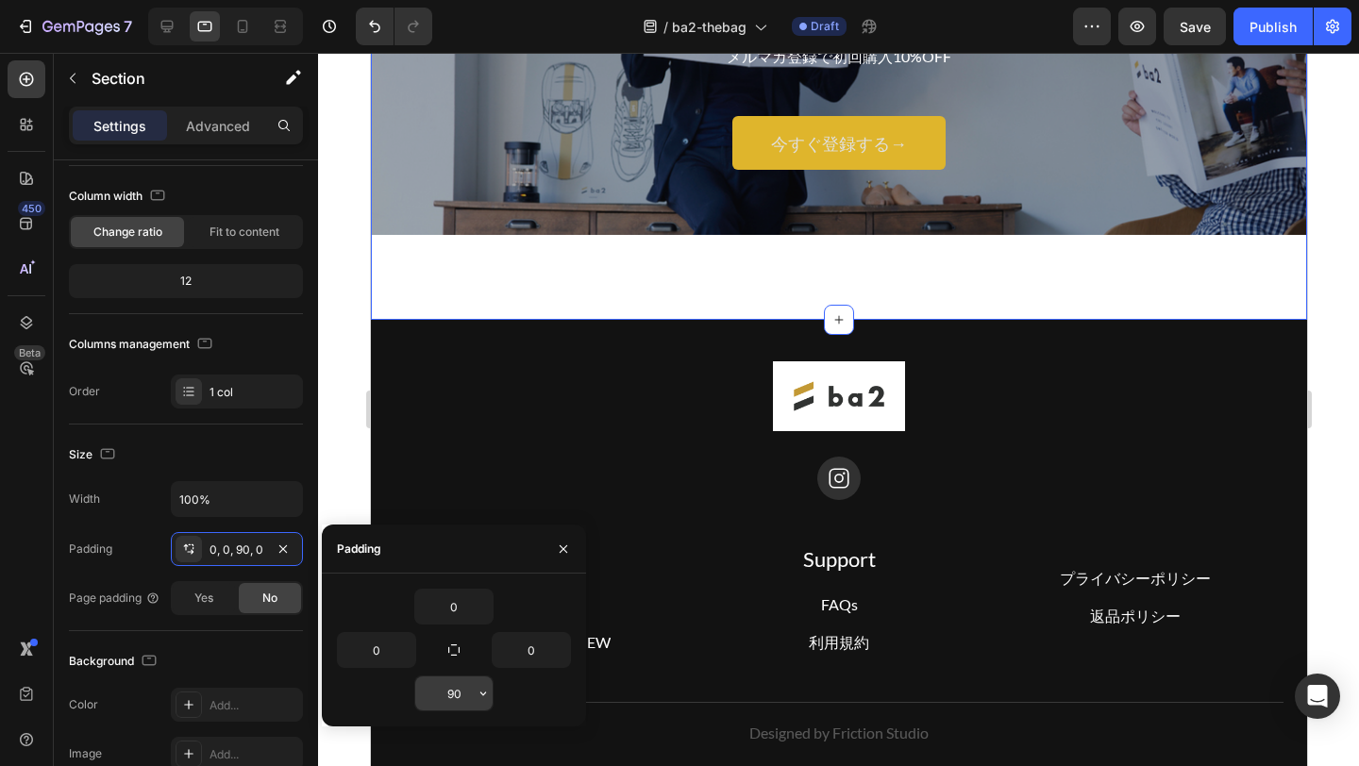
click at [451, 692] on input "90" at bounding box center [453, 694] width 77 height 34
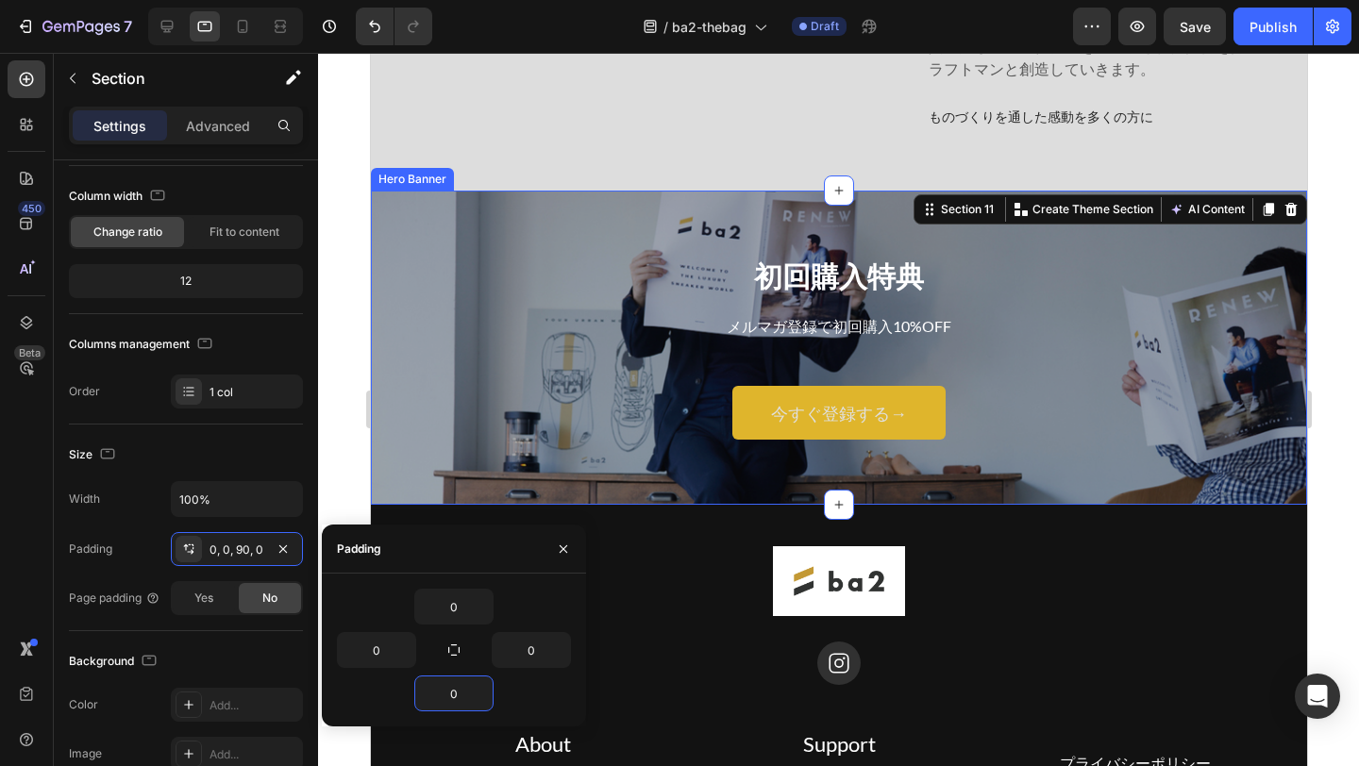
scroll to position [10771, 0]
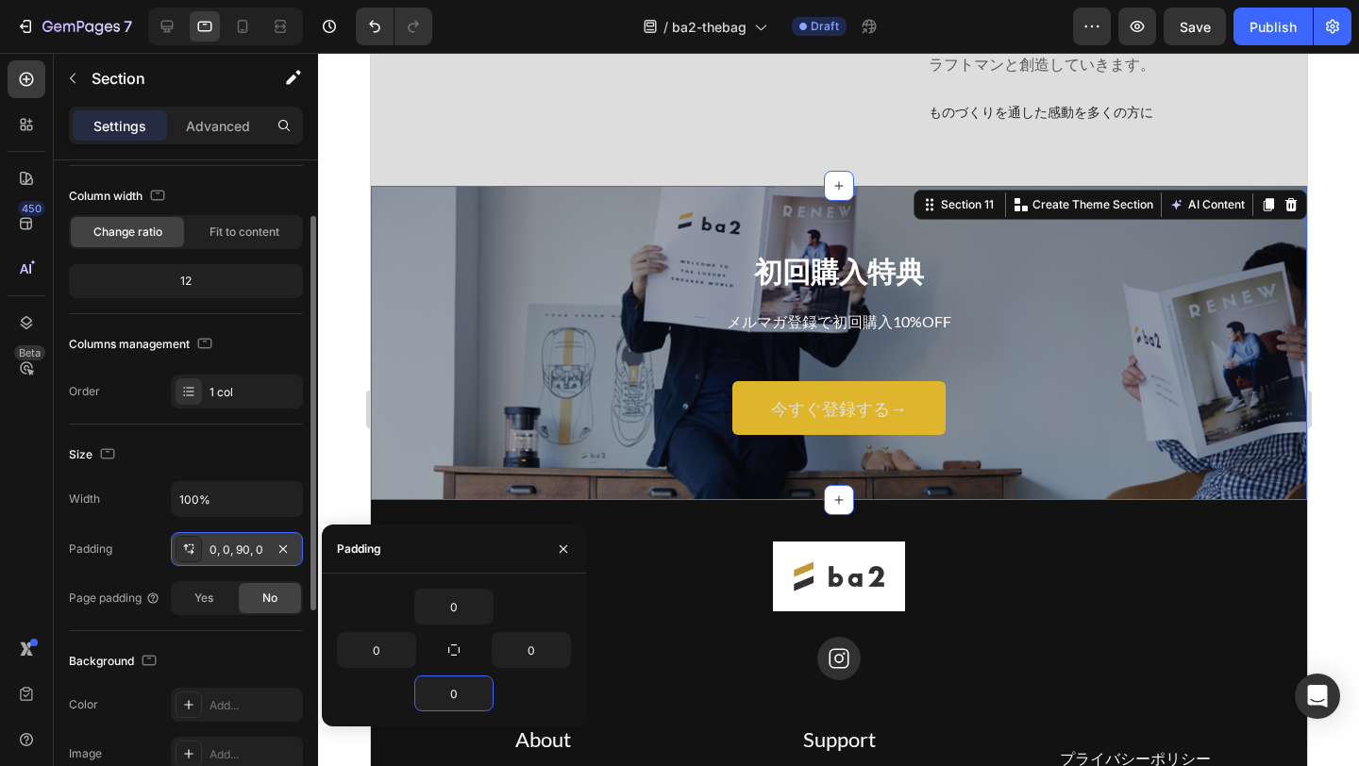
type input "0"
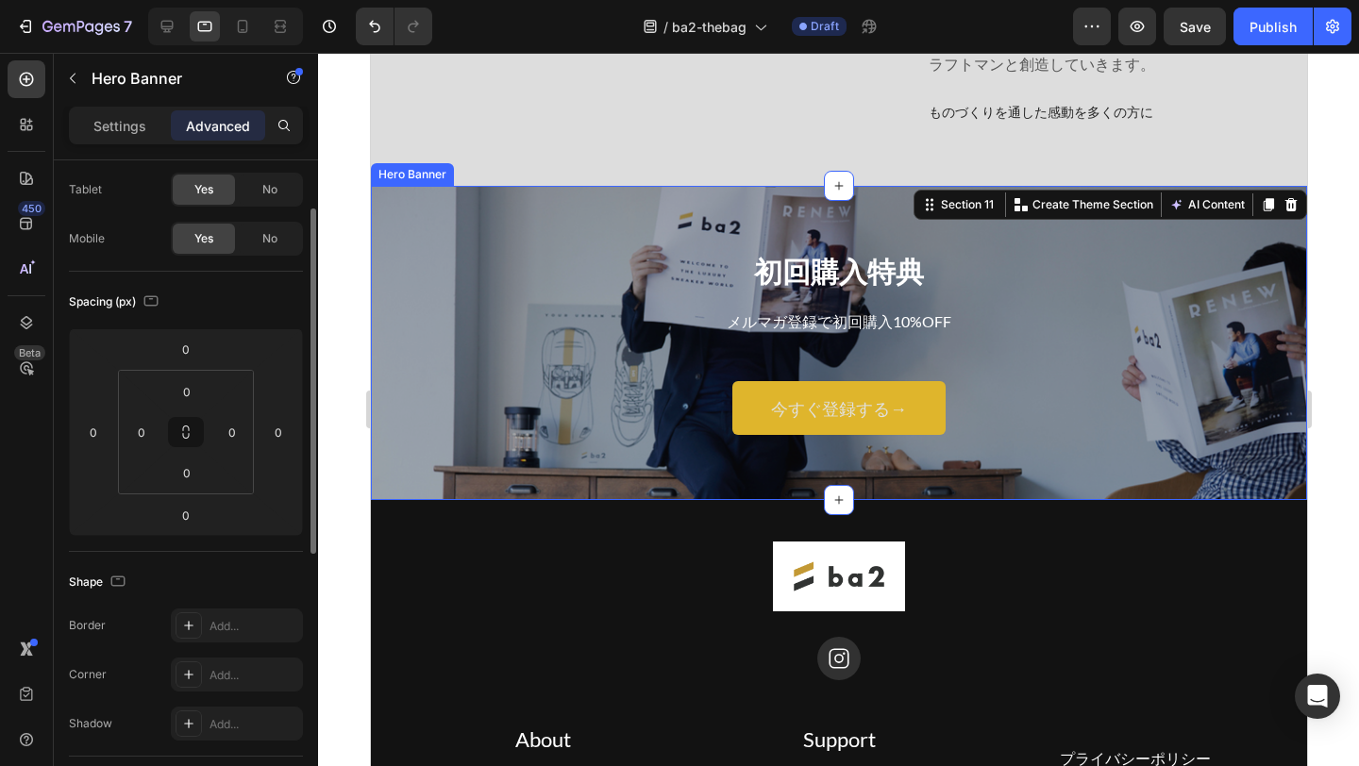
click at [377, 464] on div "初回購入特典 Heading メルマガ登録で初回購入10%OFF Text Block 今すぐ登録する→ Button" at bounding box center [838, 343] width 936 height 314
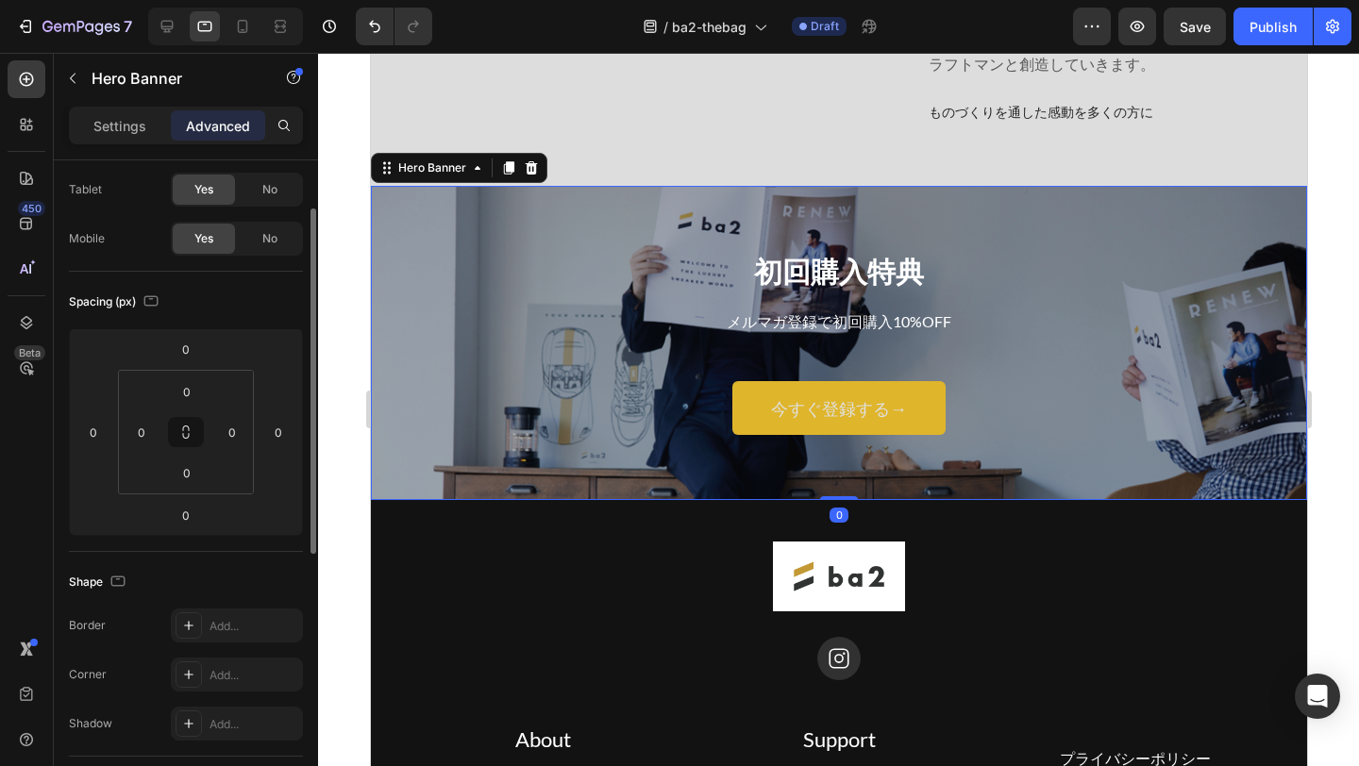
scroll to position [0, 0]
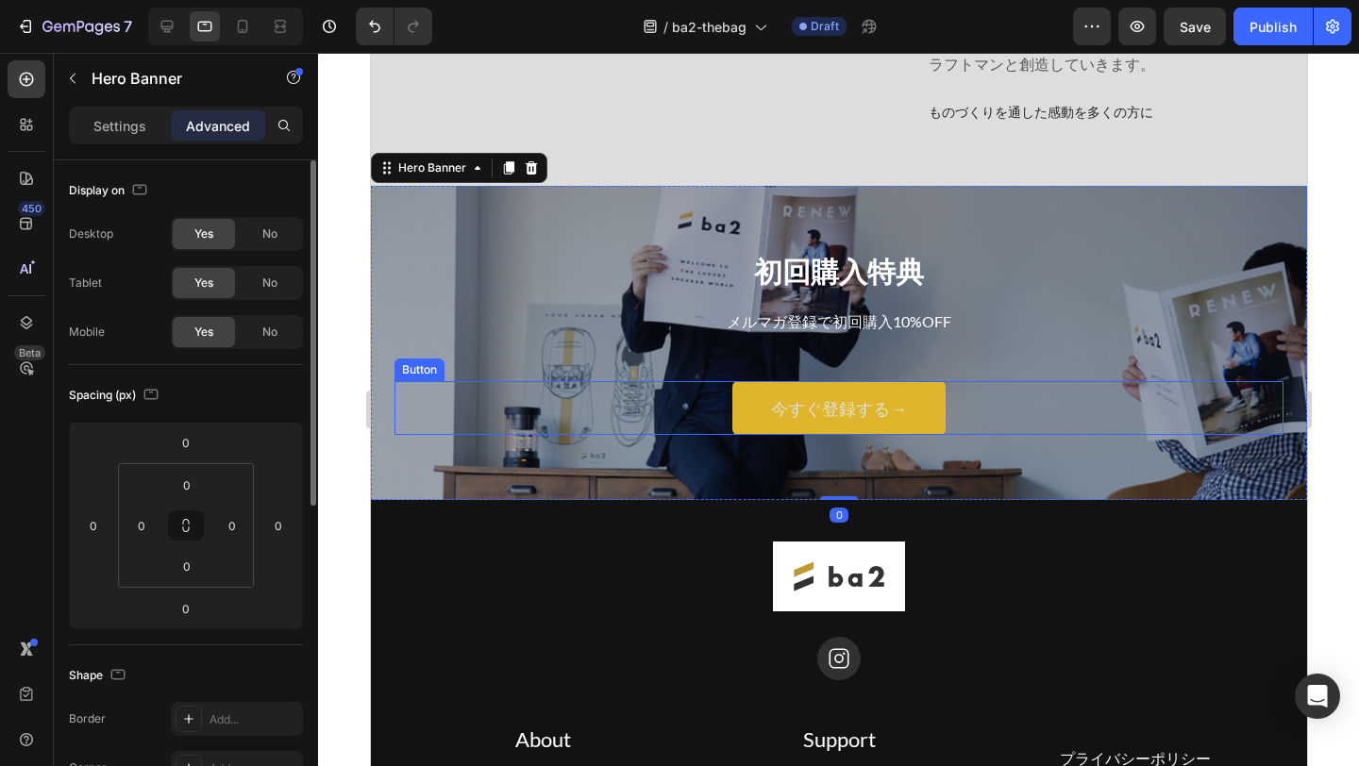
click at [409, 433] on div "今すぐ登録する→ Button" at bounding box center [837, 408] width 889 height 54
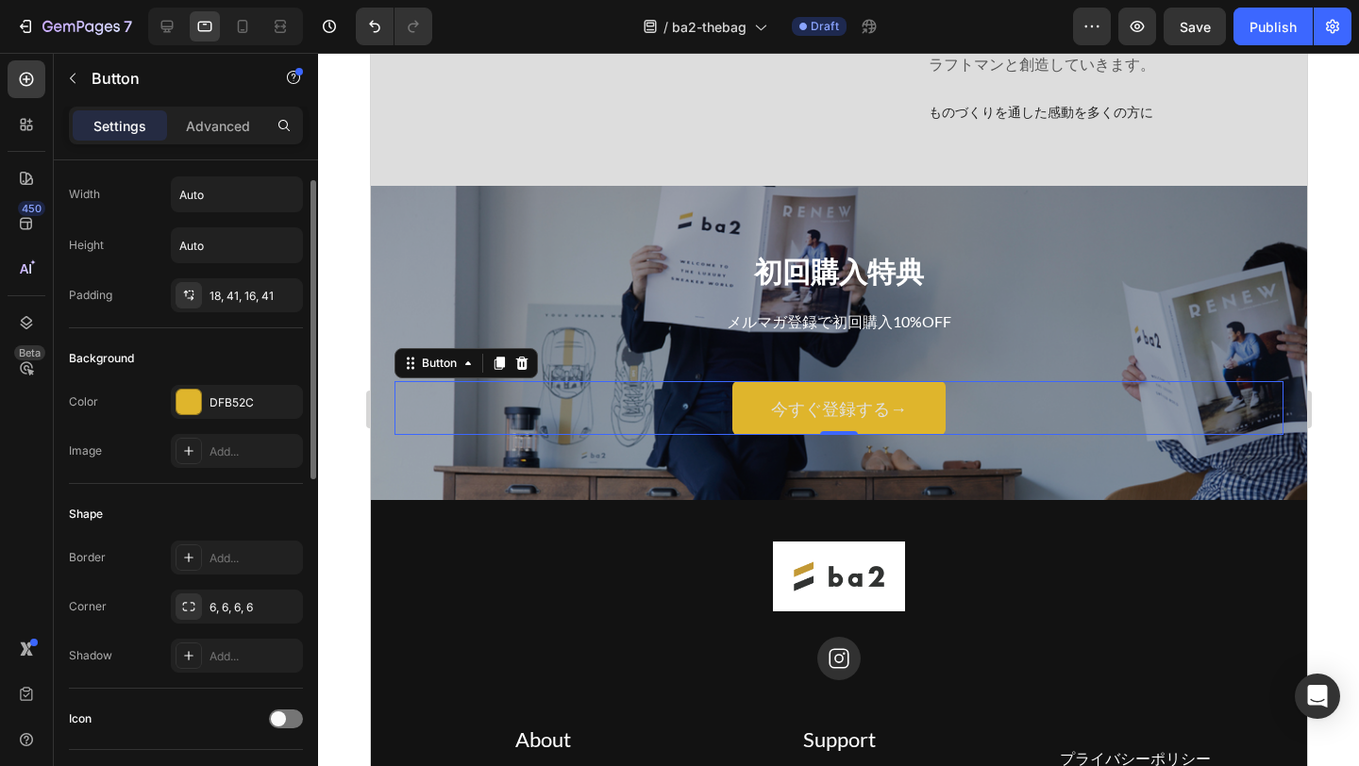
scroll to position [42, 0]
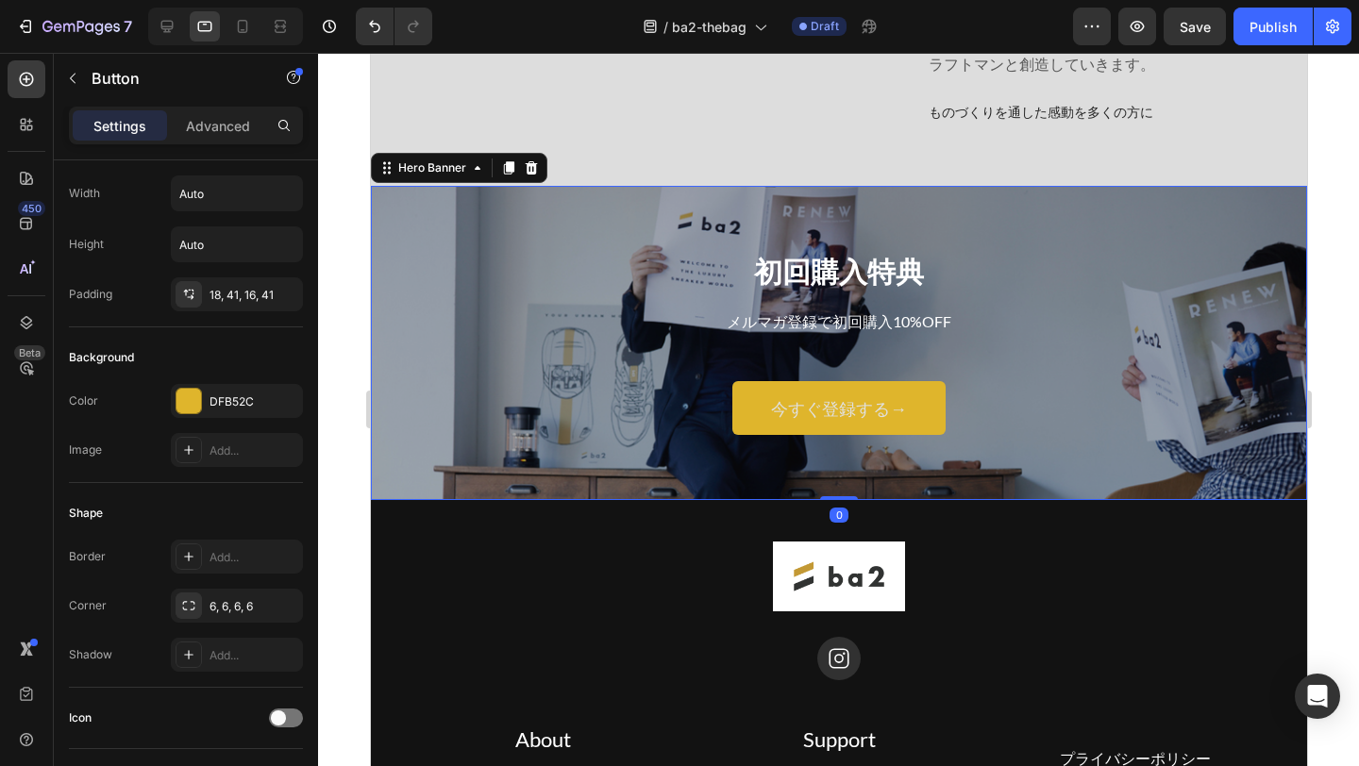
click at [455, 249] on div "初回購入特典 Heading メルマガ登録で初回購入10%OFF Text Block 今すぐ登録する→ Button" at bounding box center [838, 343] width 936 height 314
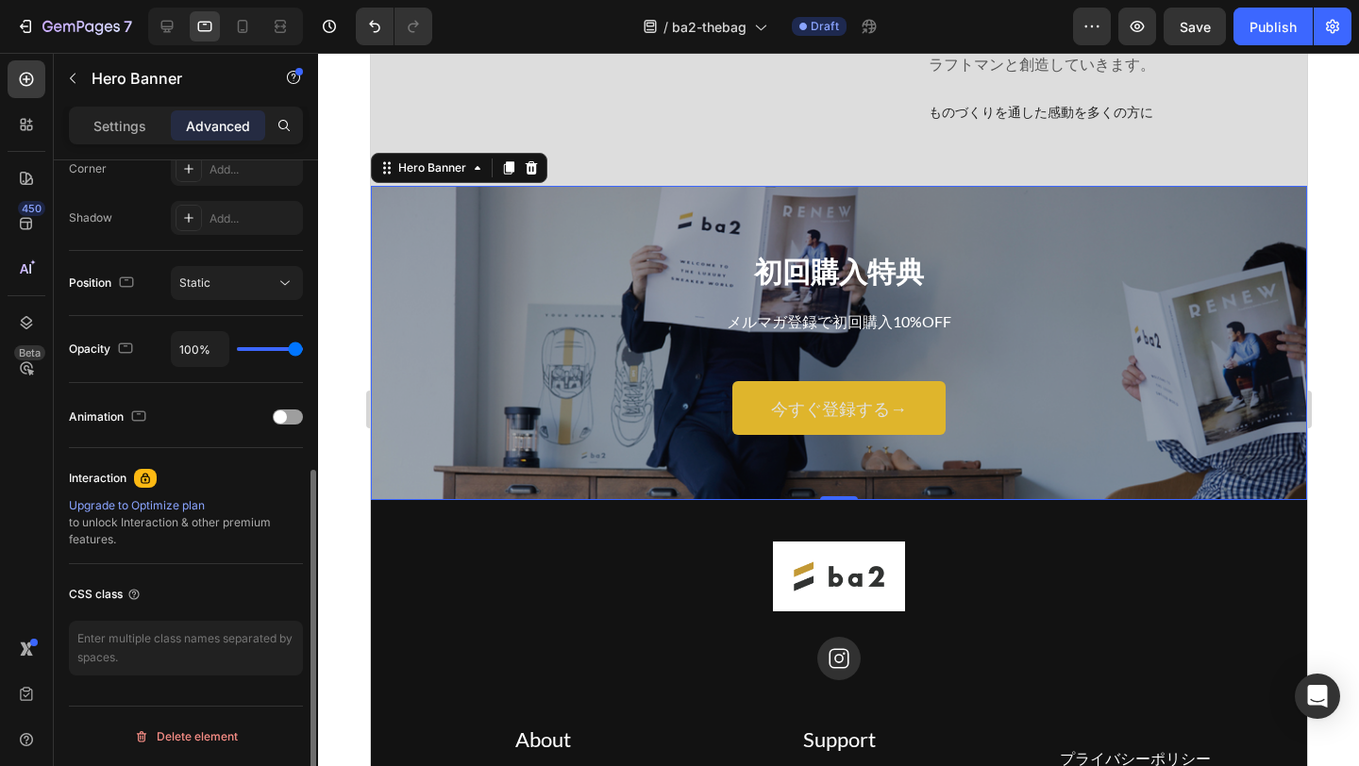
scroll to position [0, 0]
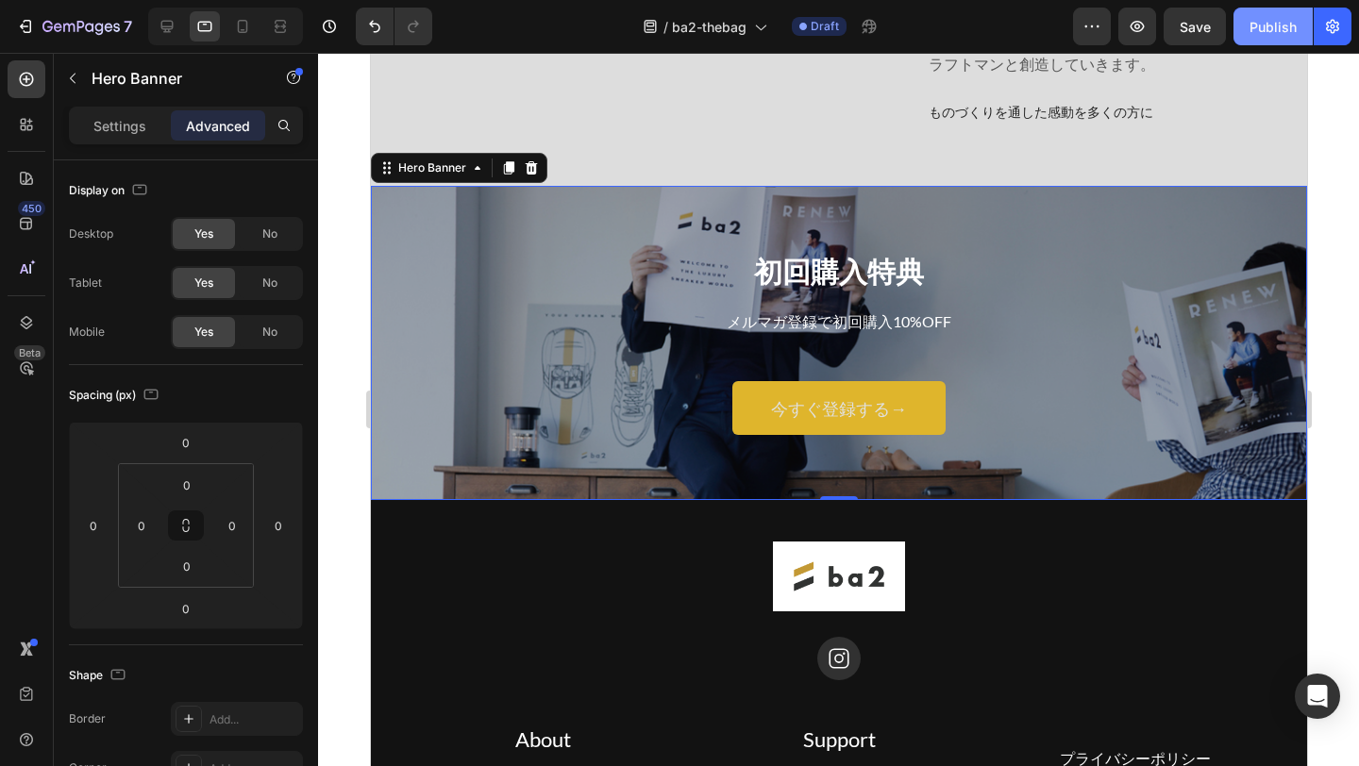
click at [1252, 28] on div "Publish" at bounding box center [1272, 27] width 47 height 20
click at [1137, 31] on icon "button" at bounding box center [1137, 26] width 14 height 11
click at [1262, 24] on div "Publish" at bounding box center [1272, 27] width 47 height 20
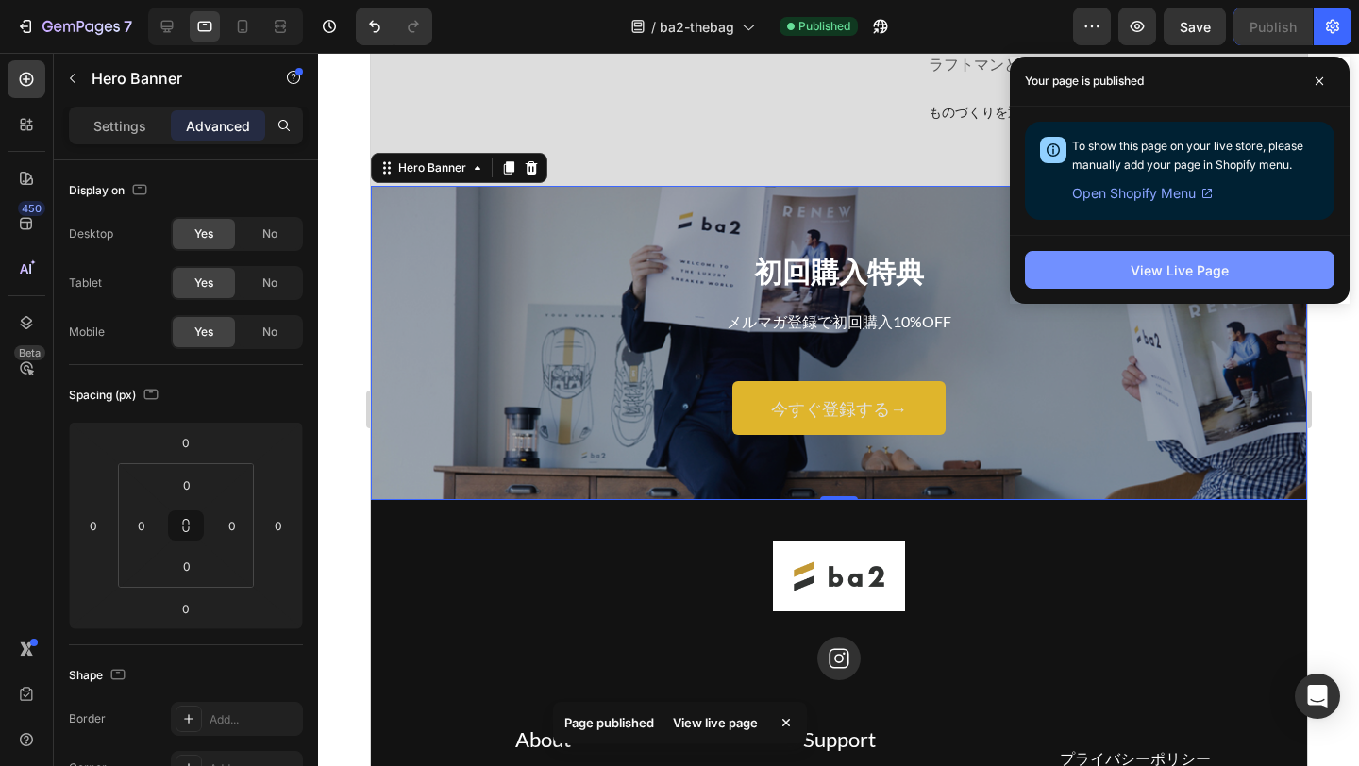
click at [1156, 267] on div "View Live Page" at bounding box center [1179, 270] width 98 height 20
